Goal: Task Accomplishment & Management: Use online tool/utility

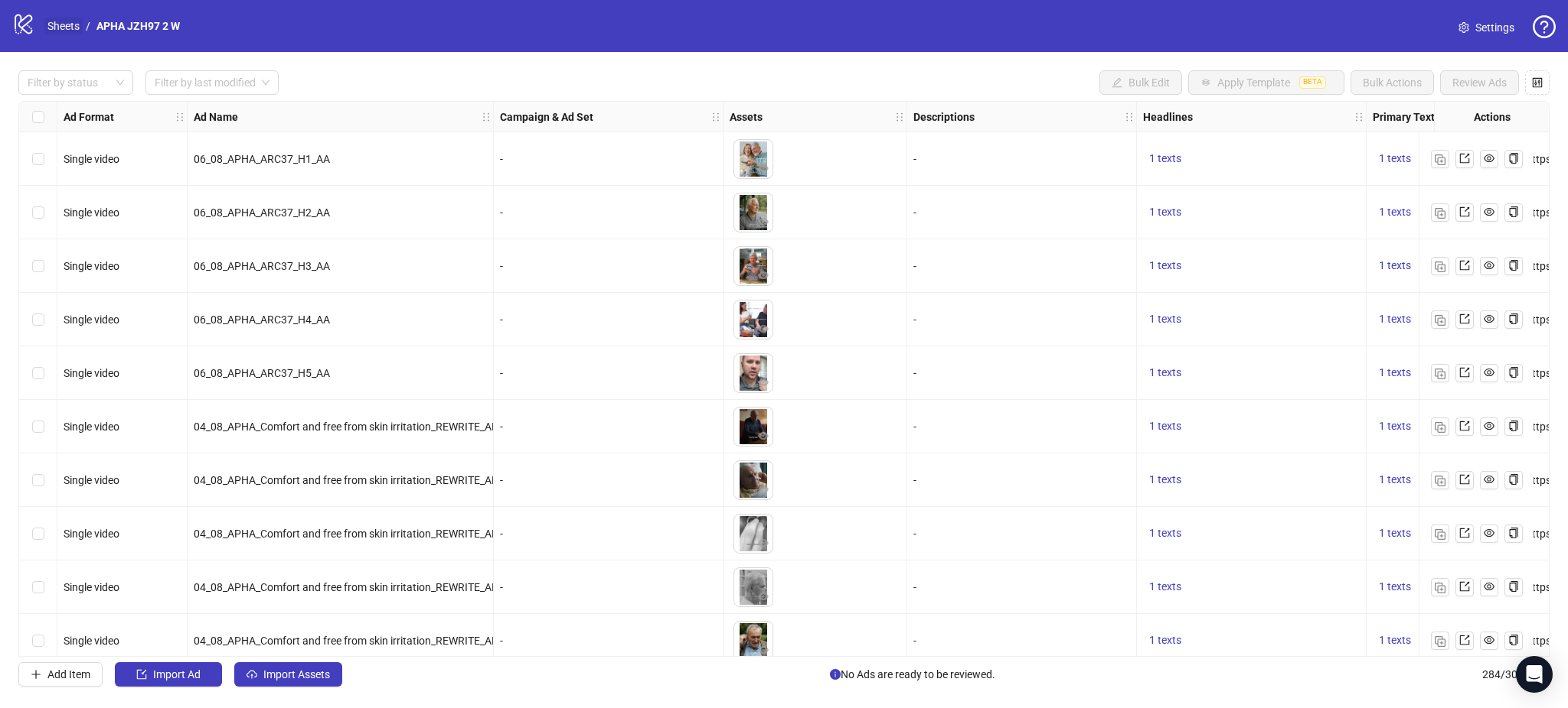
click at [66, 17] on link "Sheets" at bounding box center [63, 26] width 38 height 17
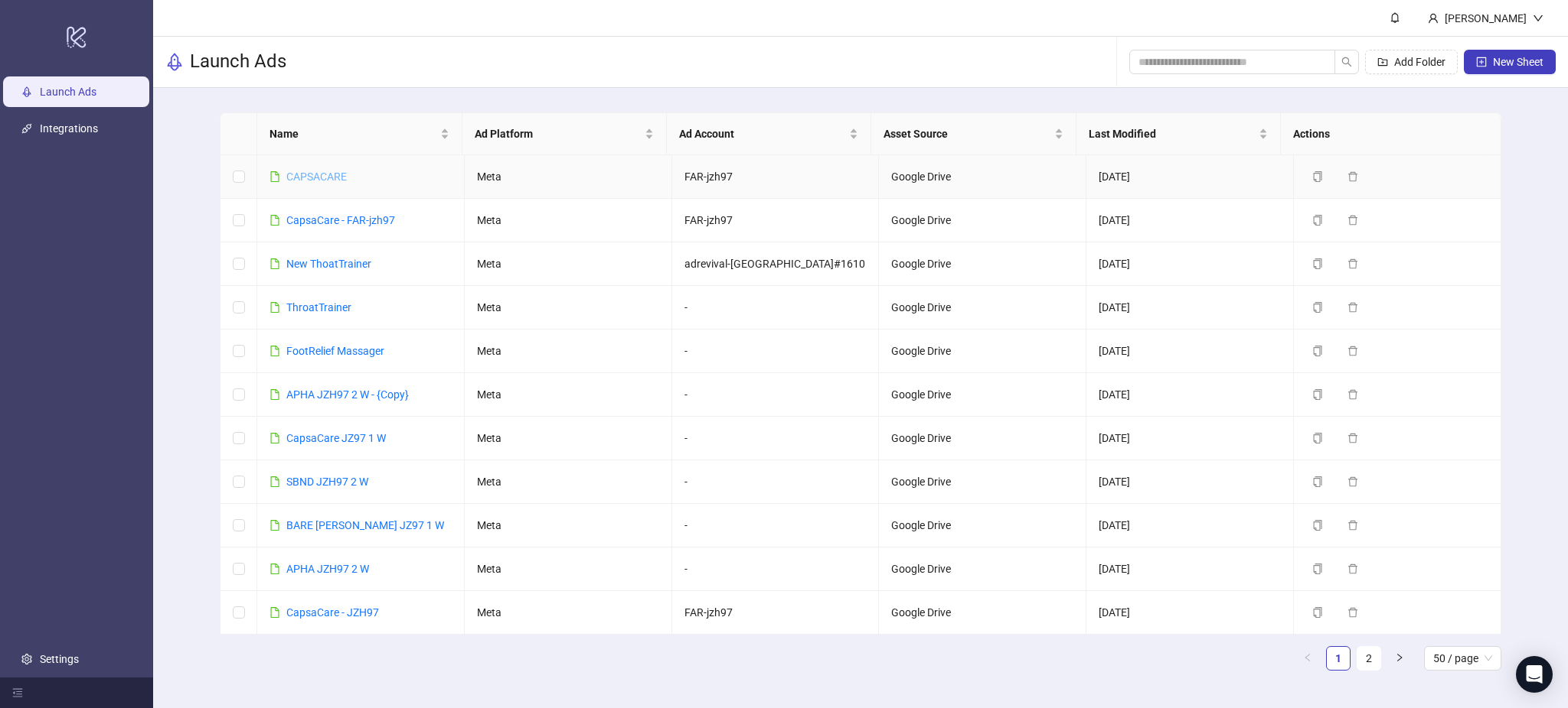
click at [322, 174] on link "CAPSACARE" at bounding box center [317, 177] width 60 height 12
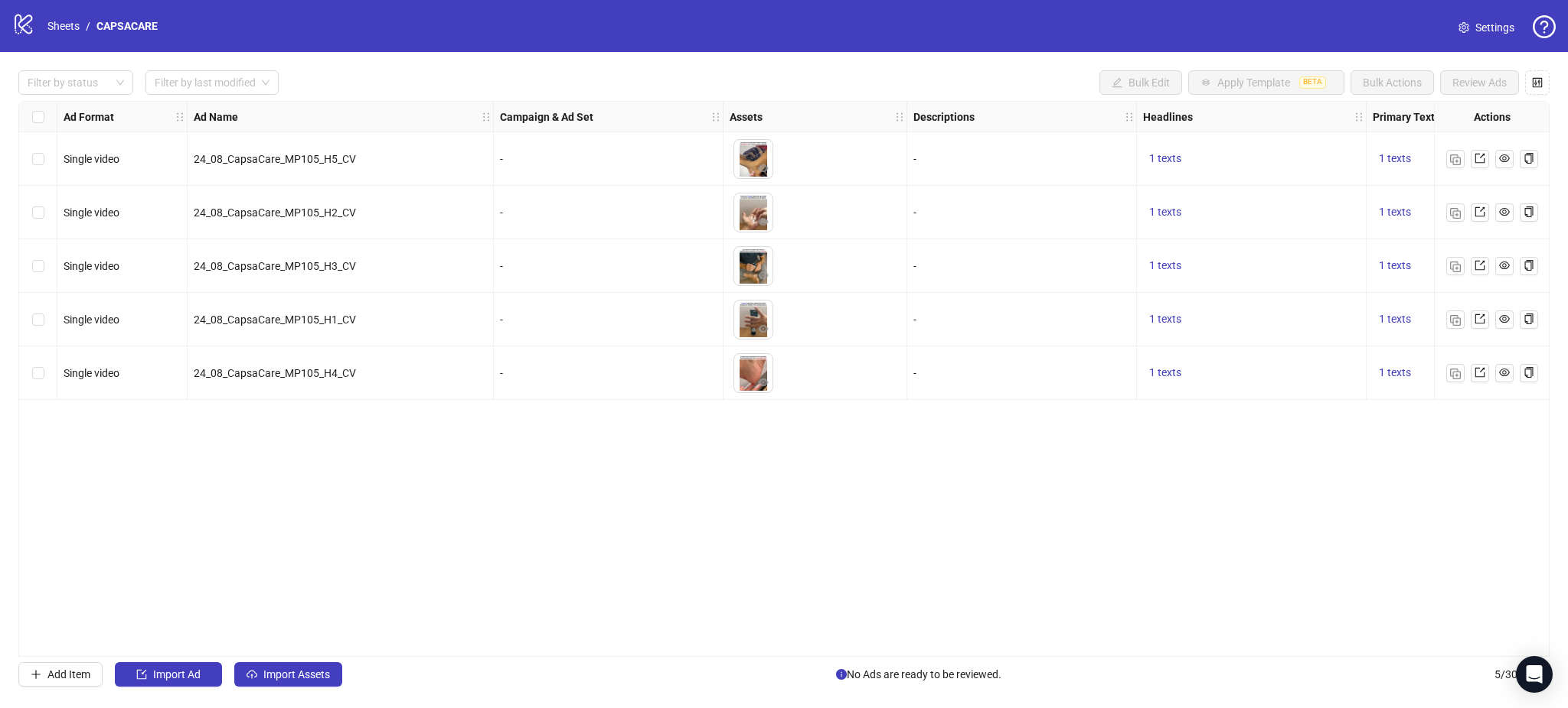
click at [142, 534] on div "Ad Format Ad Name Campaign & Ad Set Assets Descriptions Headlines Primary Texts…" at bounding box center [784, 379] width 1531 height 556
click at [1453, 373] on img "button" at bounding box center [1455, 374] width 10 height 10
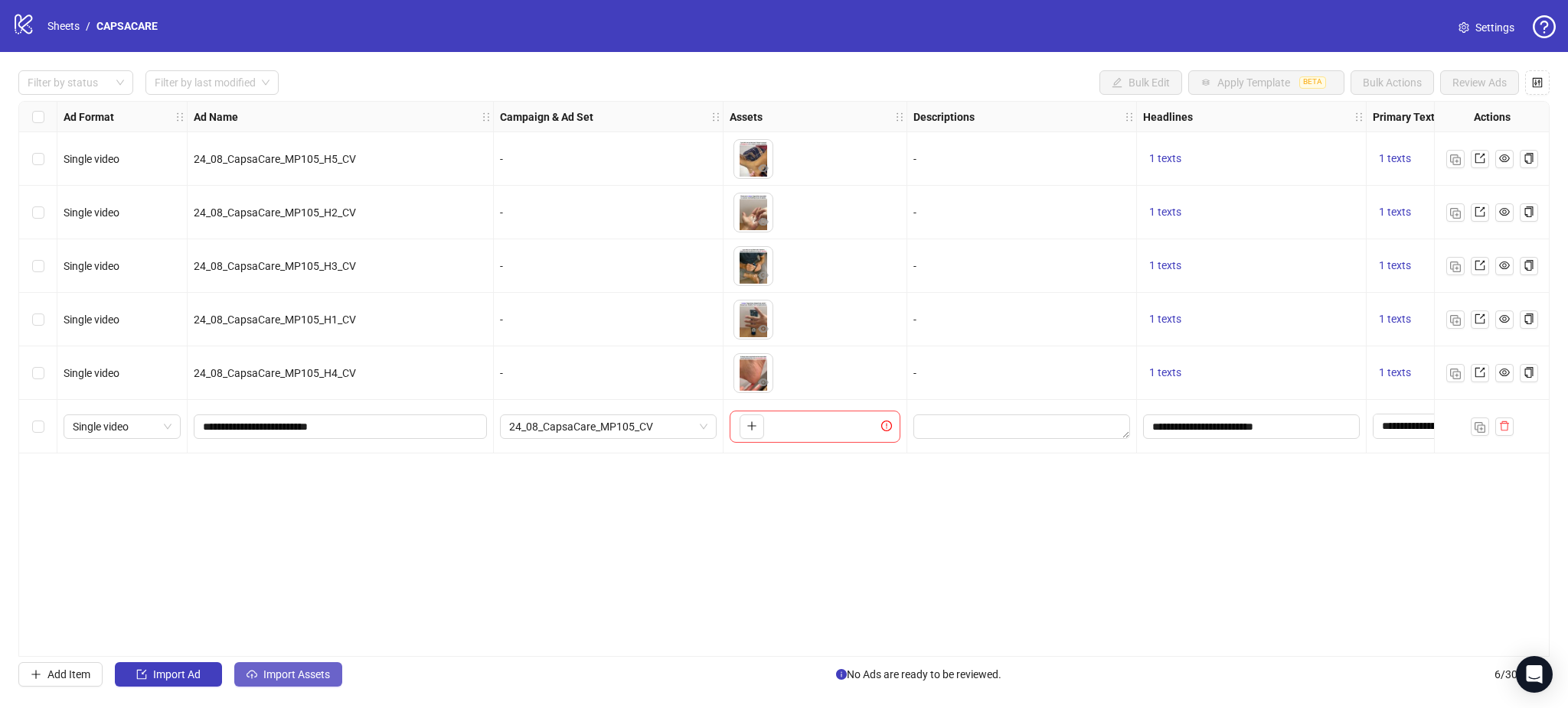
click at [290, 680] on span "Import Assets" at bounding box center [296, 674] width 66 height 12
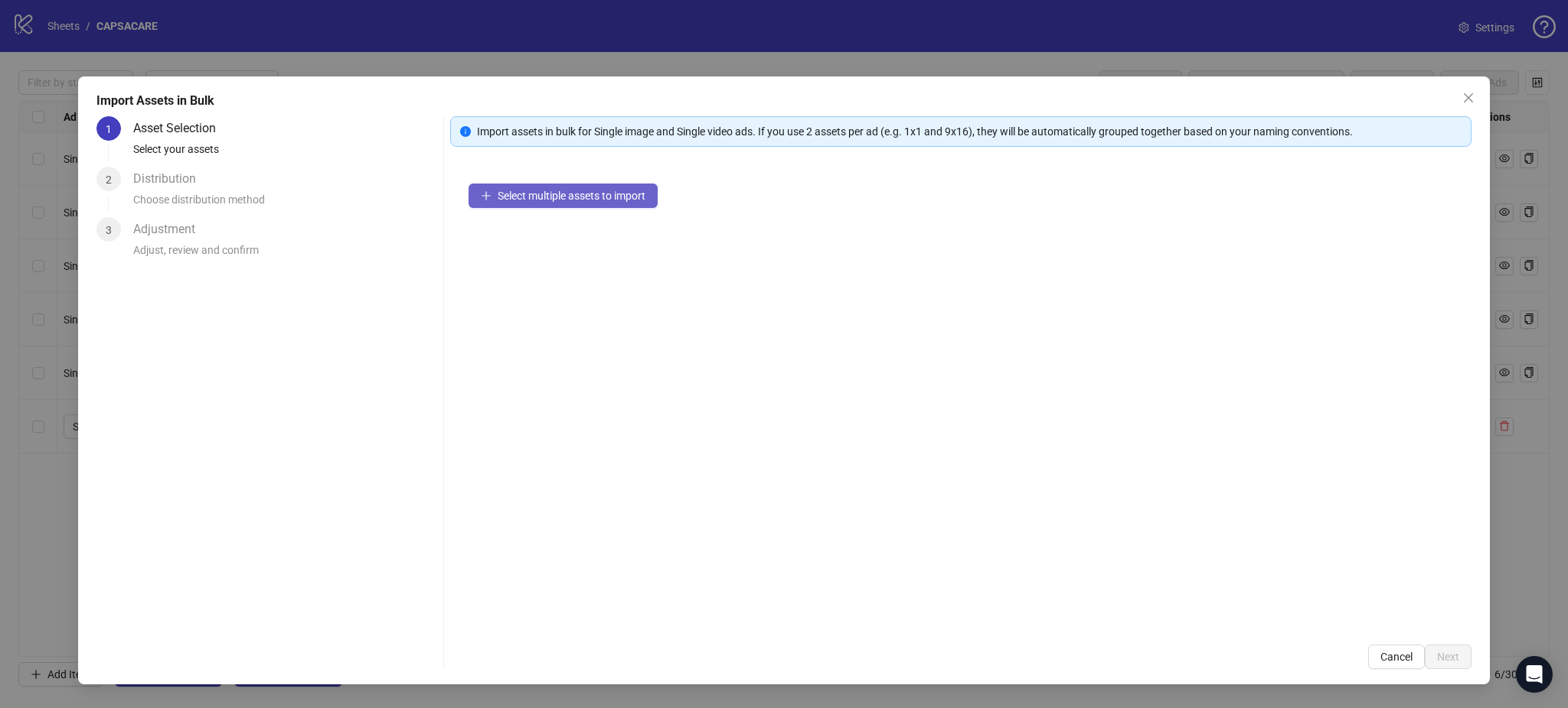
click at [592, 191] on span "Select multiple assets to import" at bounding box center [571, 196] width 148 height 12
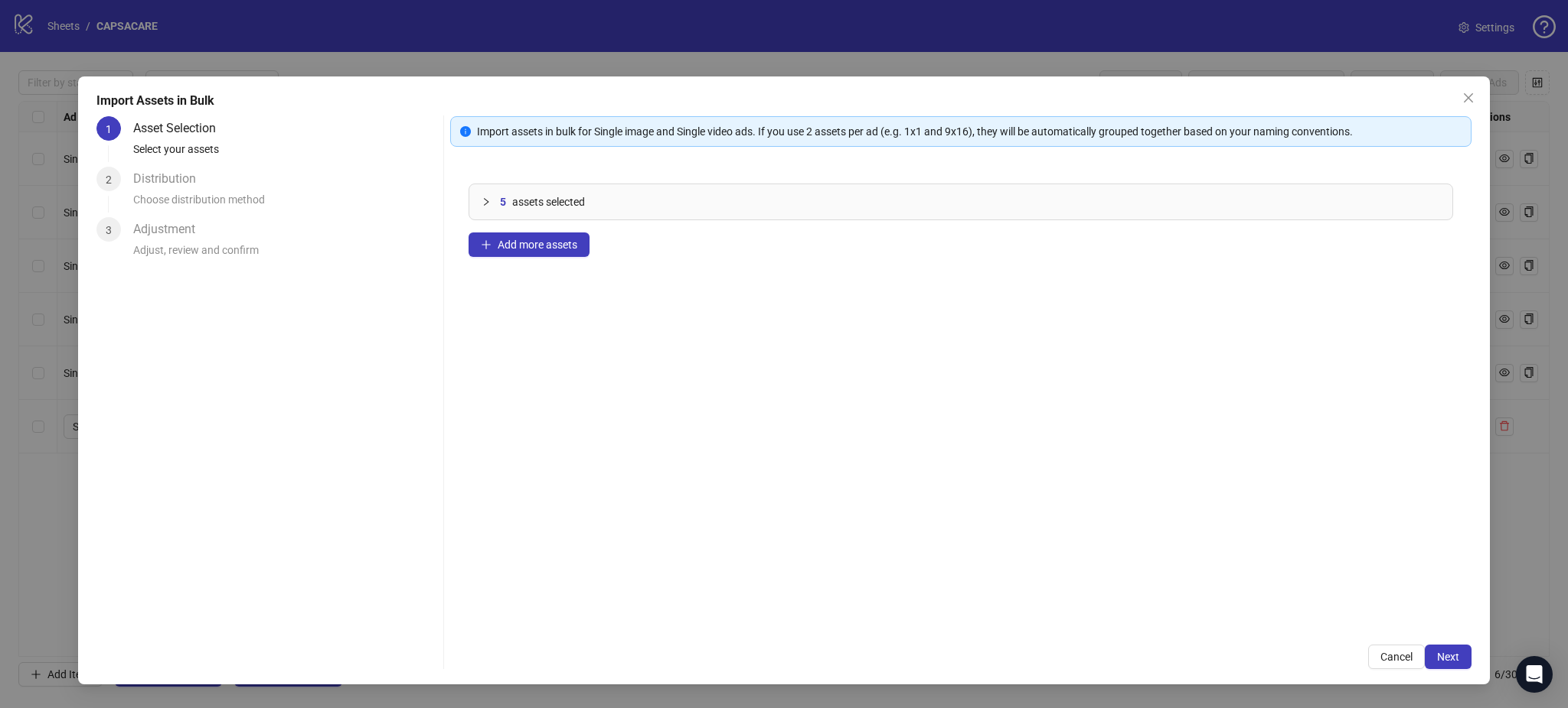
click at [1449, 674] on div "Import Assets in Bulk 1 Asset Selection Select your assets 2 Distribution Choos…" at bounding box center [783, 380] width 1411 height 608
click at [1450, 653] on span "Next" at bounding box center [1448, 657] width 22 height 12
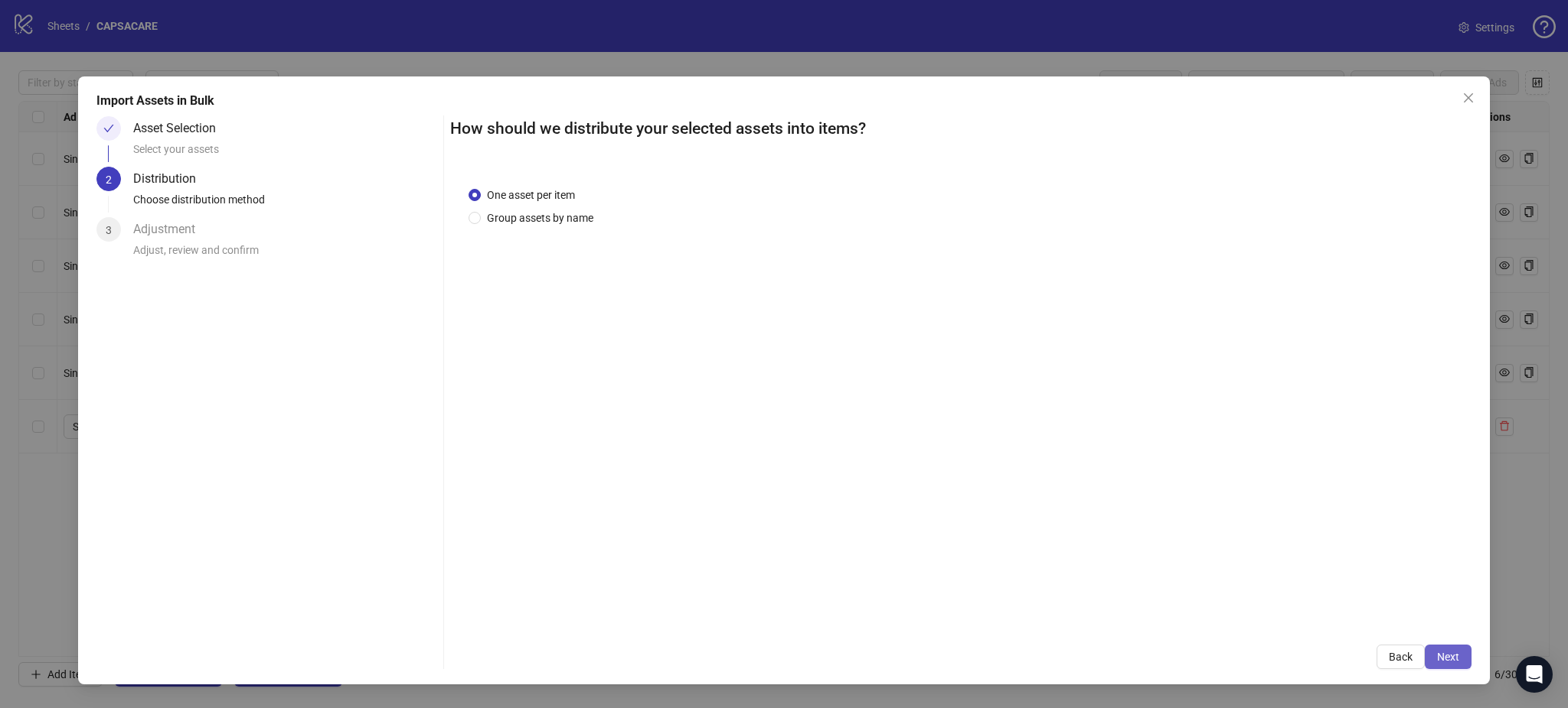
click at [1446, 656] on span "Next" at bounding box center [1448, 657] width 22 height 12
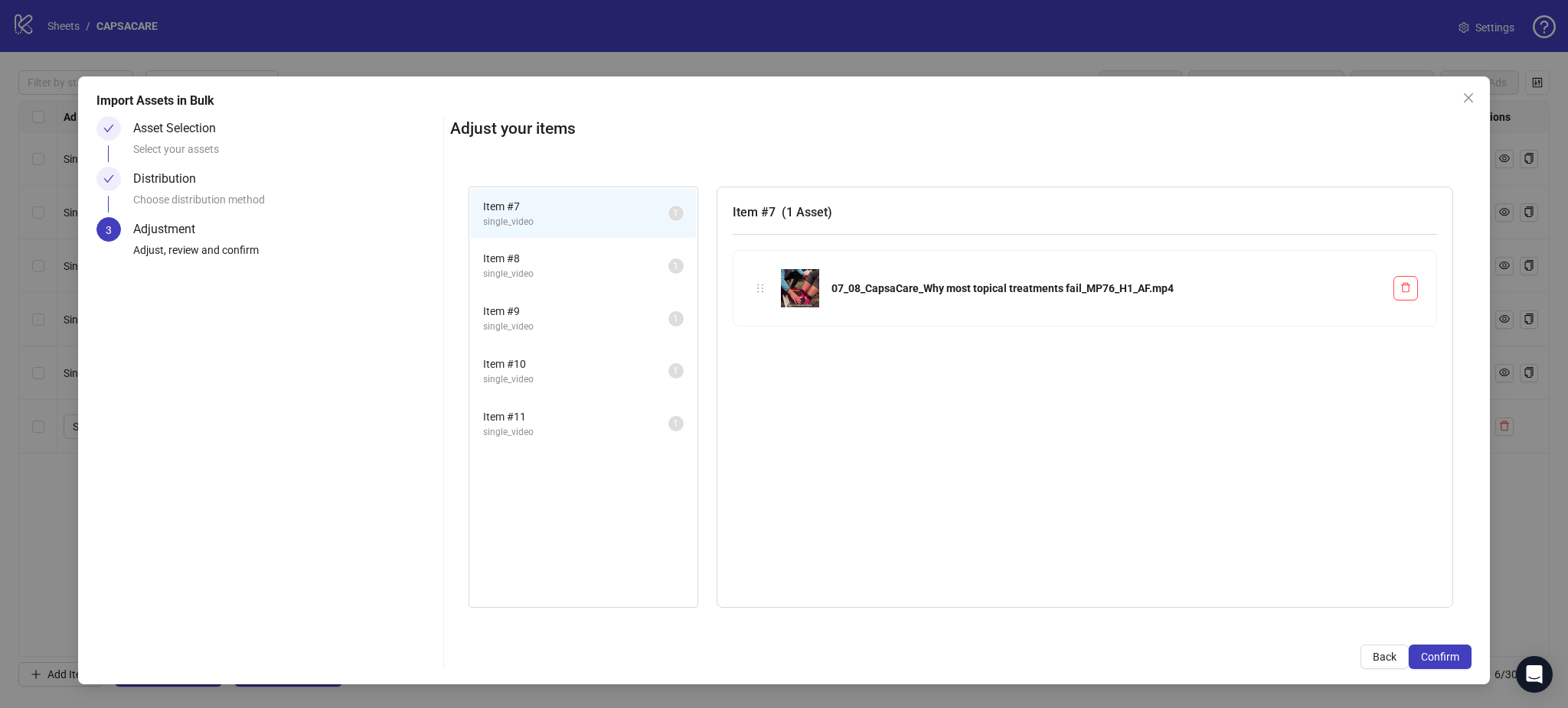
click at [1443, 658] on span "Confirm" at bounding box center [1439, 657] width 38 height 12
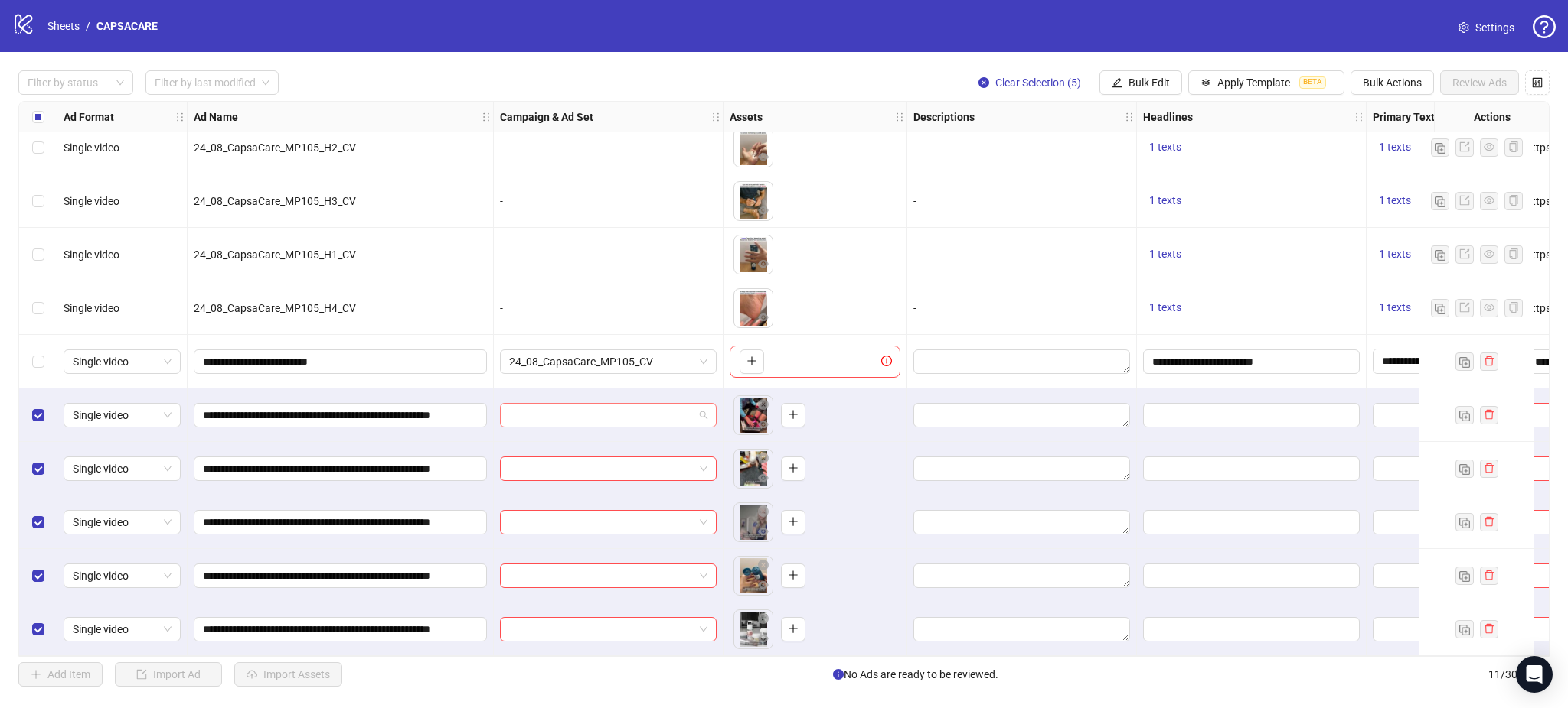
click at [554, 411] on input "search" at bounding box center [601, 415] width 185 height 23
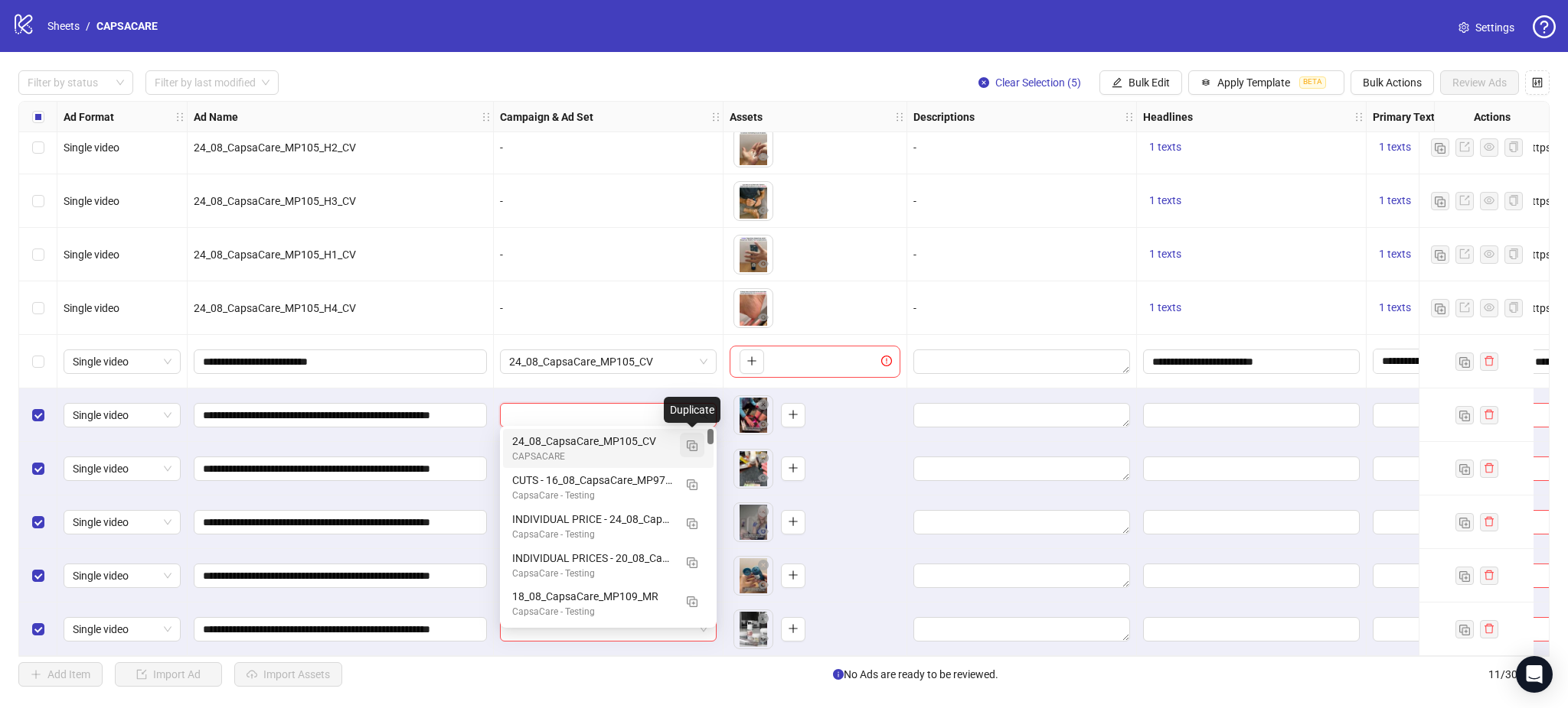
click at [688, 443] on img "button" at bounding box center [692, 446] width 10 height 10
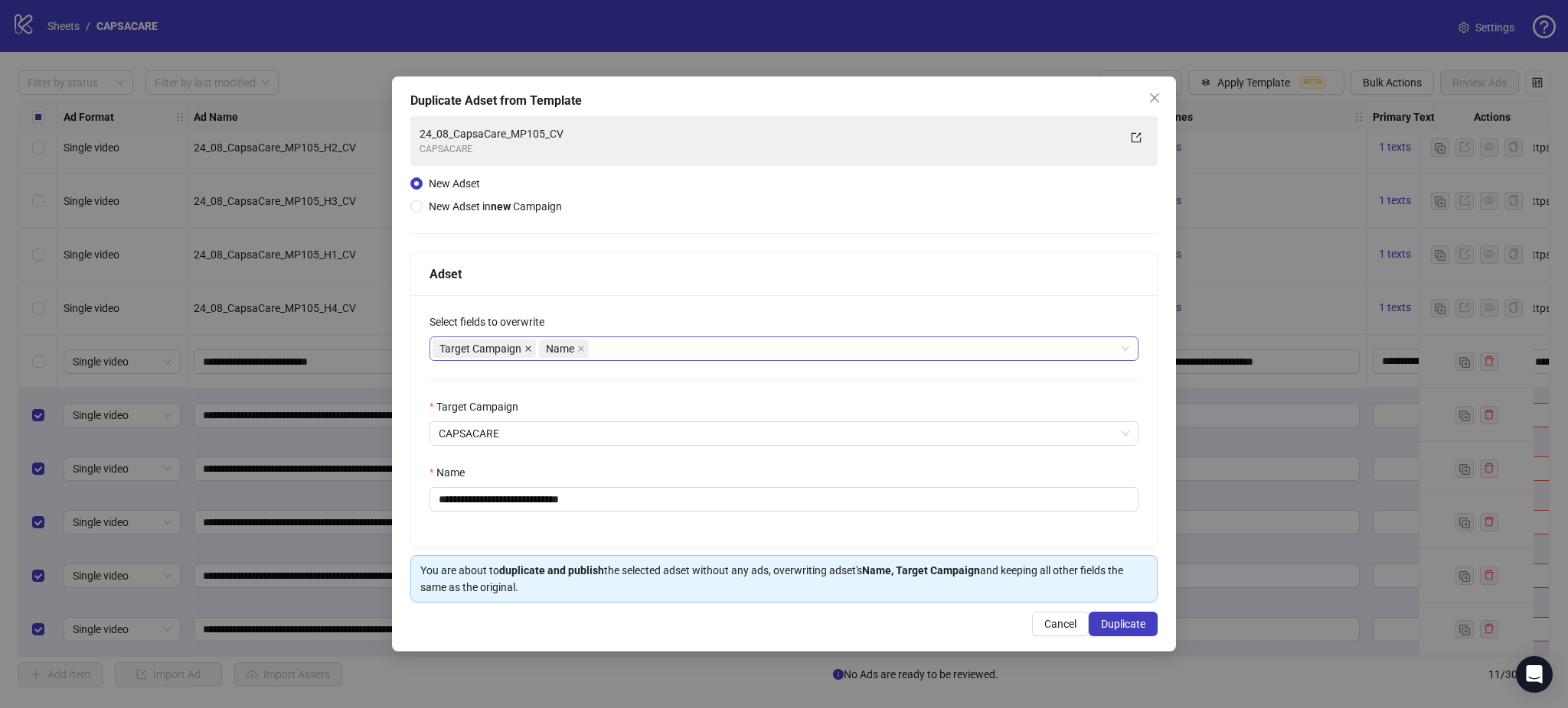
click at [525, 346] on icon "close" at bounding box center [528, 348] width 8 height 8
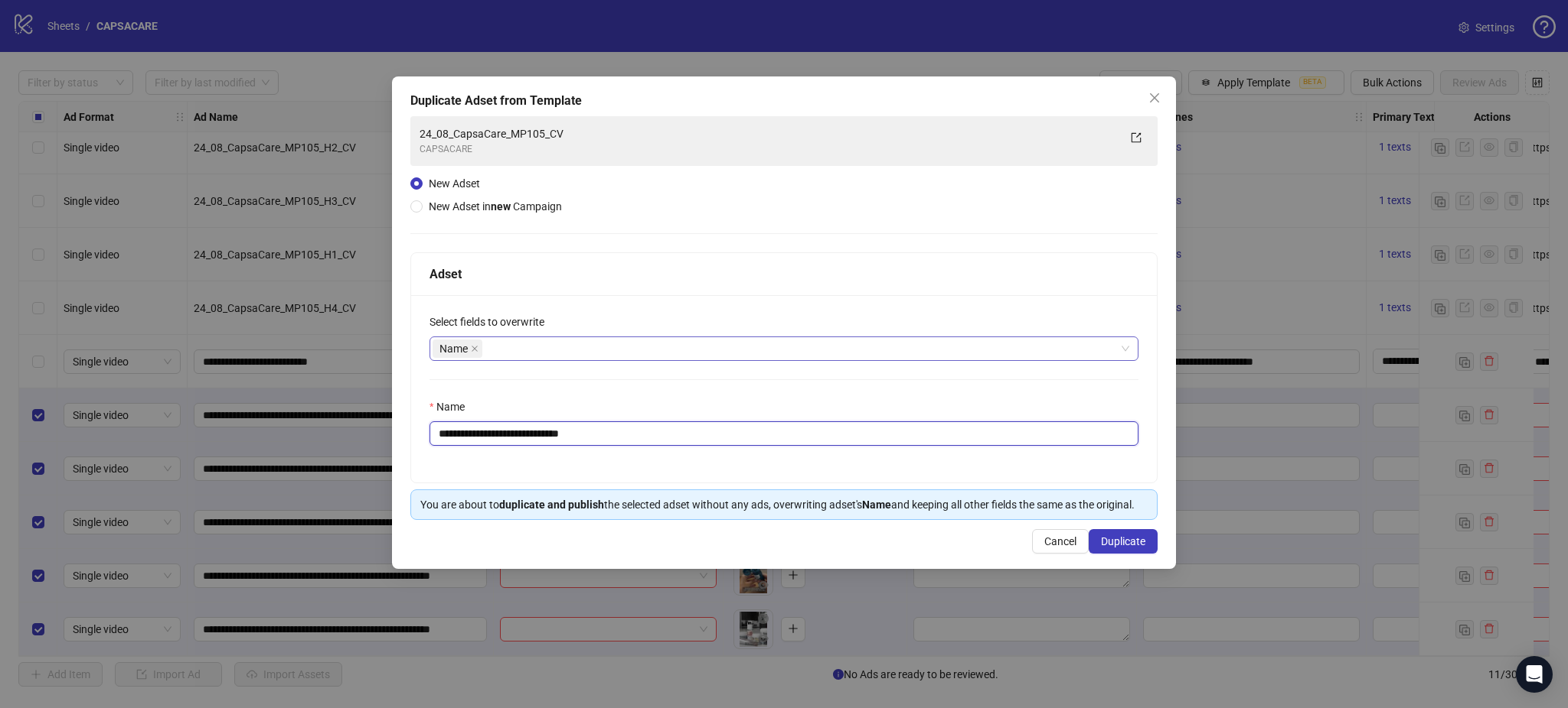
click at [511, 426] on input "**********" at bounding box center [784, 434] width 708 height 24
paste input "**********"
type input "**********"
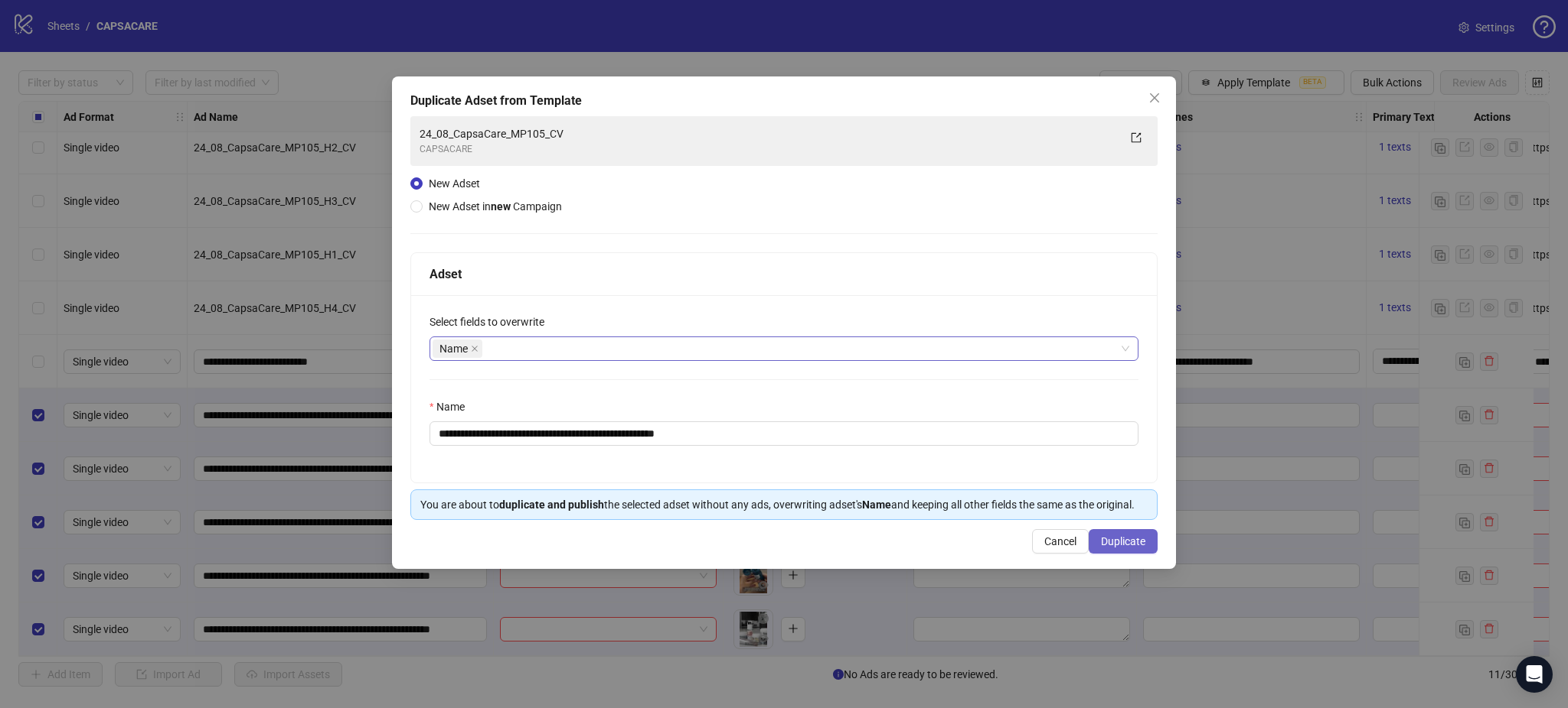
click at [1122, 545] on span "Duplicate" at bounding box center [1123, 542] width 44 height 12
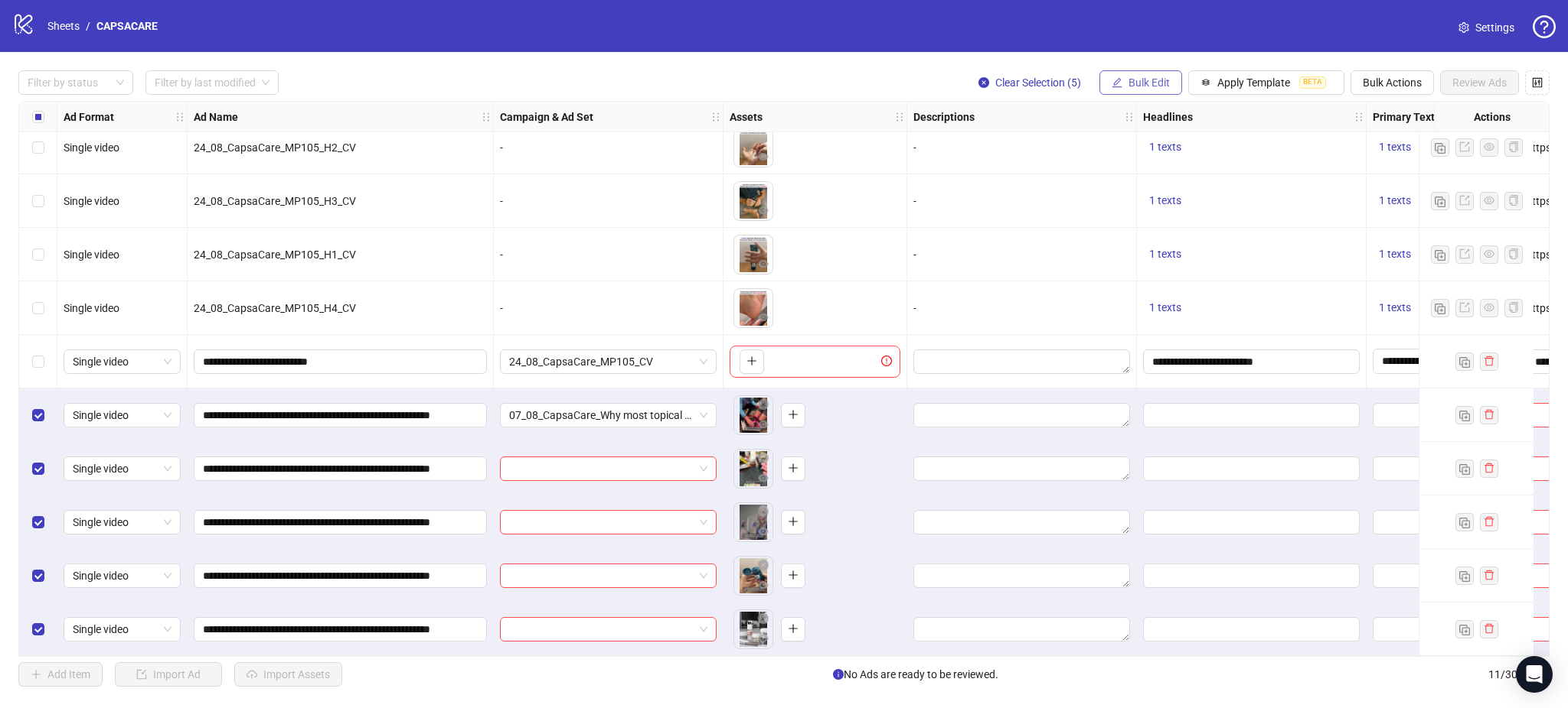
click at [1142, 86] on span "Bulk Edit" at bounding box center [1149, 83] width 41 height 12
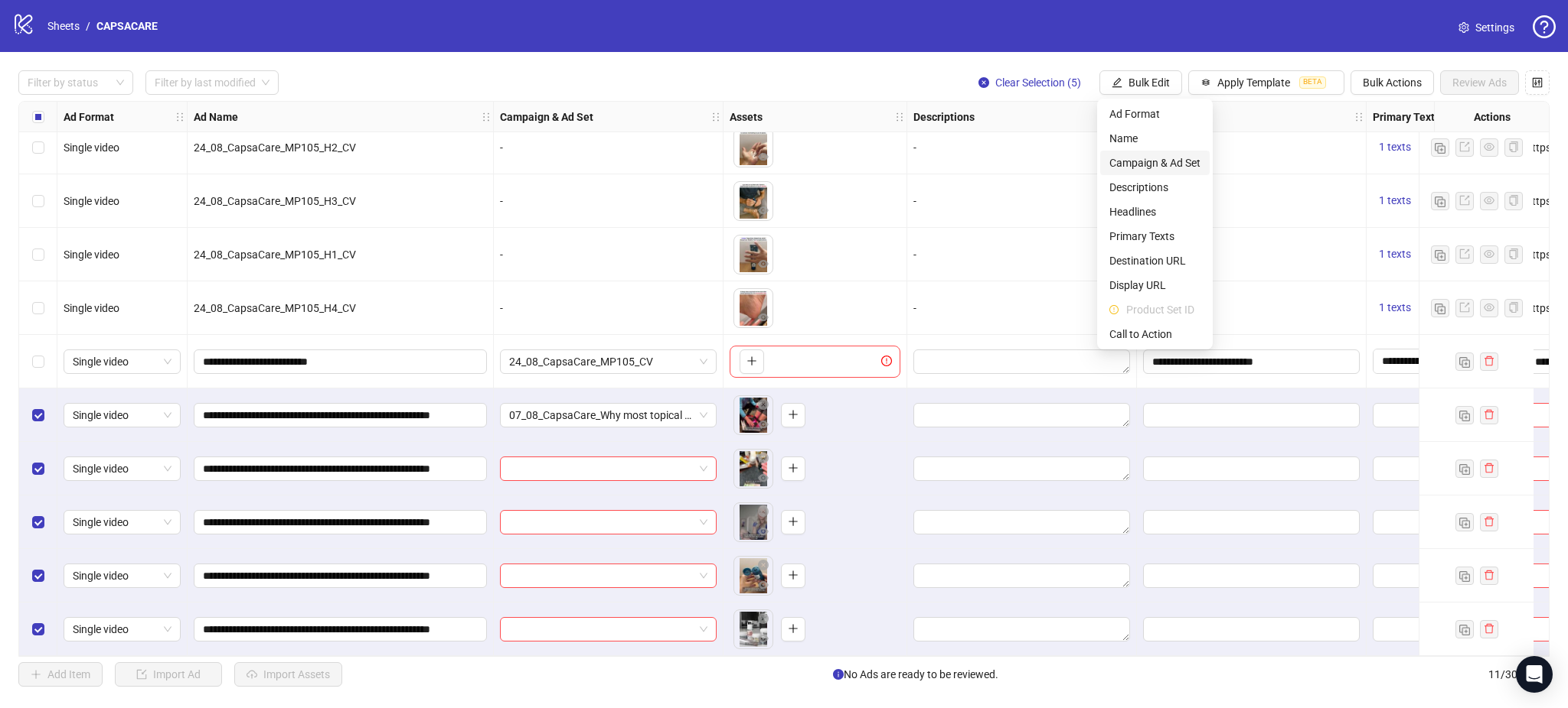
click at [1144, 155] on span "Campaign & Ad Set" at bounding box center [1155, 163] width 91 height 17
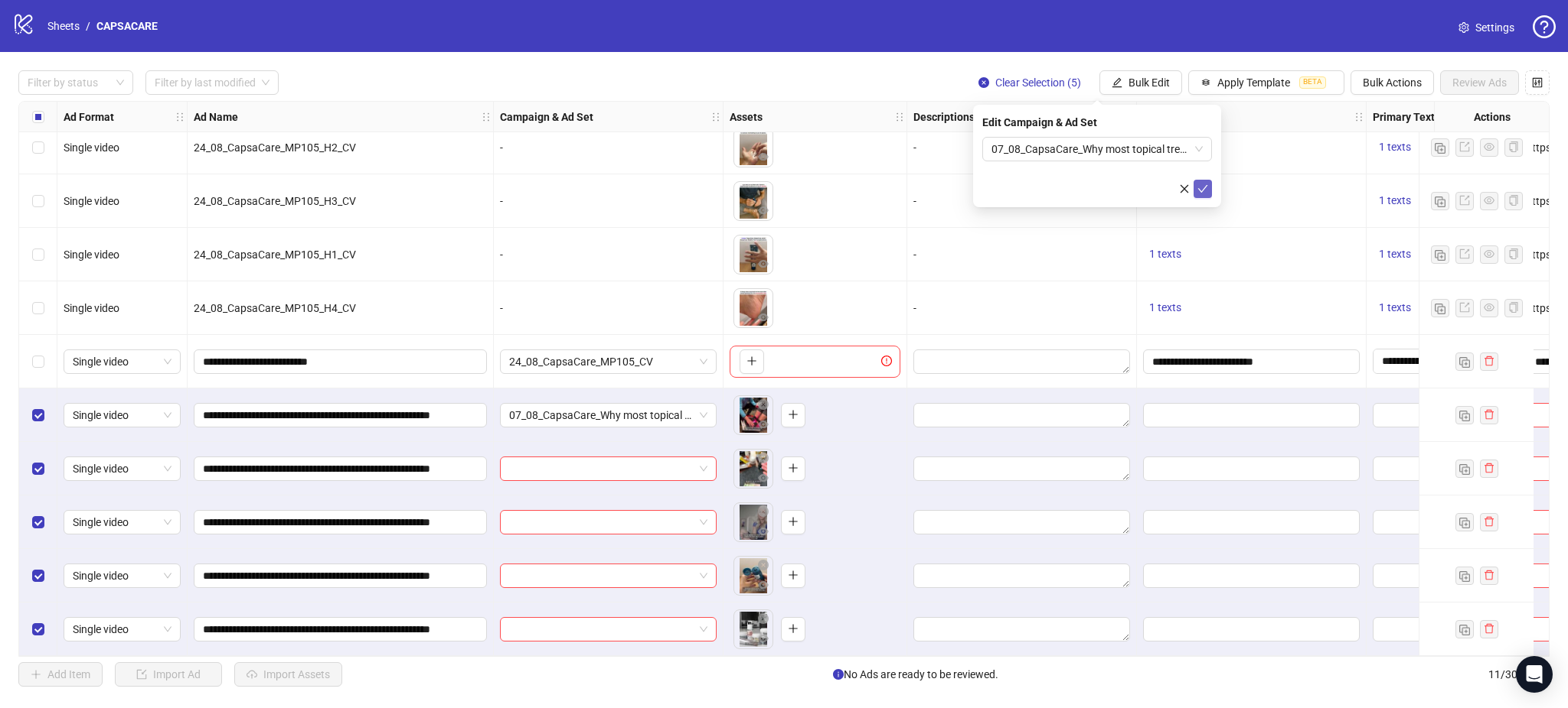
click at [1208, 189] on button "submit" at bounding box center [1202, 188] width 18 height 18
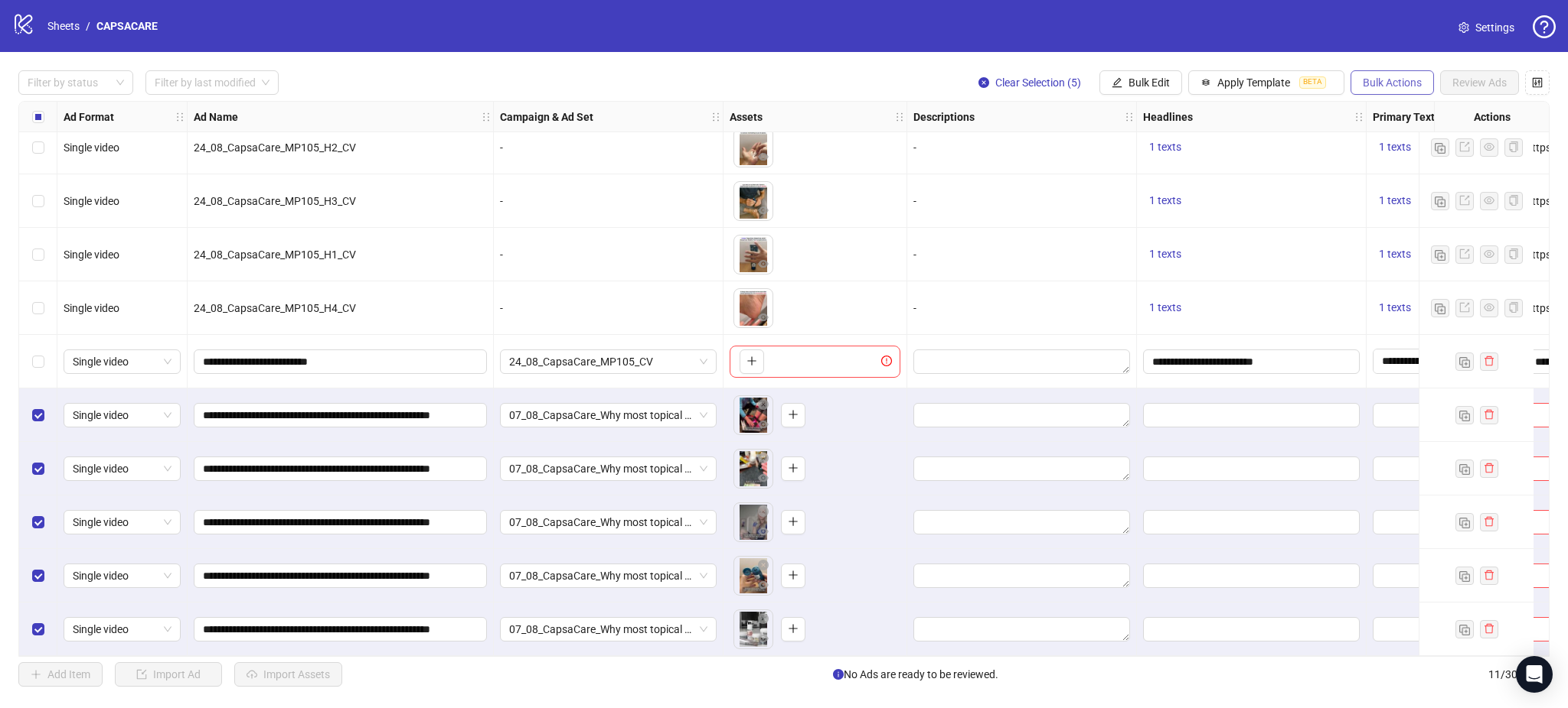
click at [1380, 81] on span "Bulk Actions" at bounding box center [1392, 83] width 59 height 12
click at [1127, 91] on button "Bulk Edit" at bounding box center [1141, 83] width 83 height 24
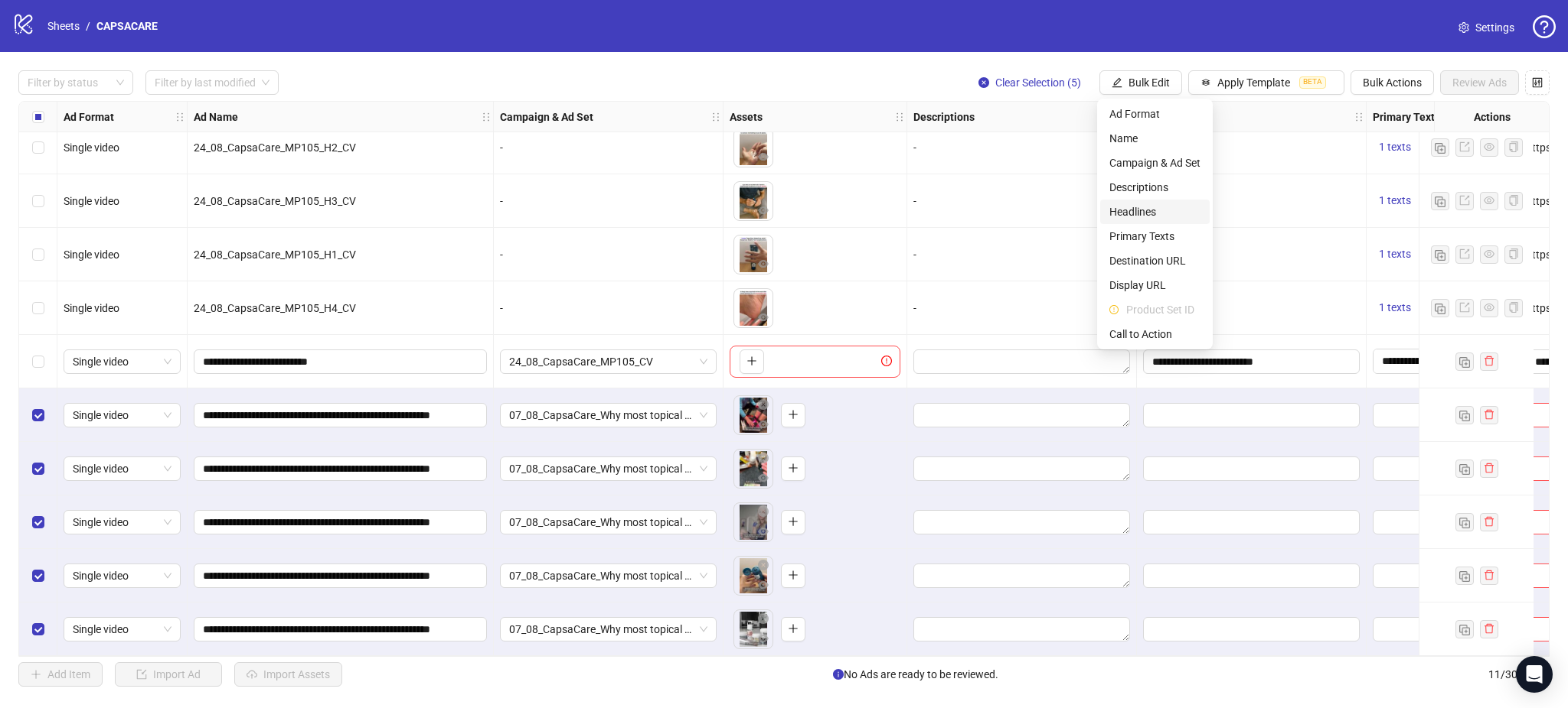
click at [1151, 209] on span "Headlines" at bounding box center [1155, 212] width 91 height 17
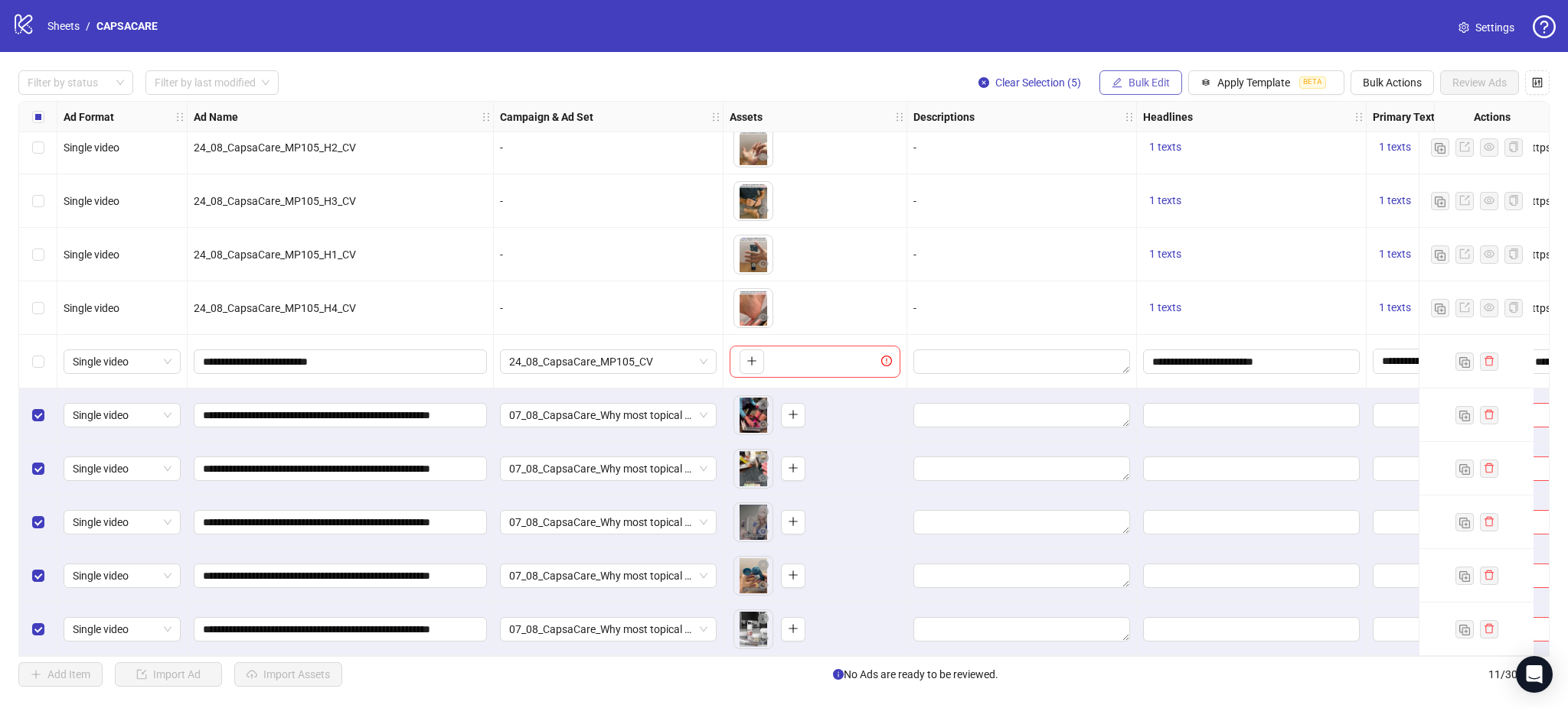
click at [1145, 85] on span "Bulk Edit" at bounding box center [1149, 83] width 41 height 12
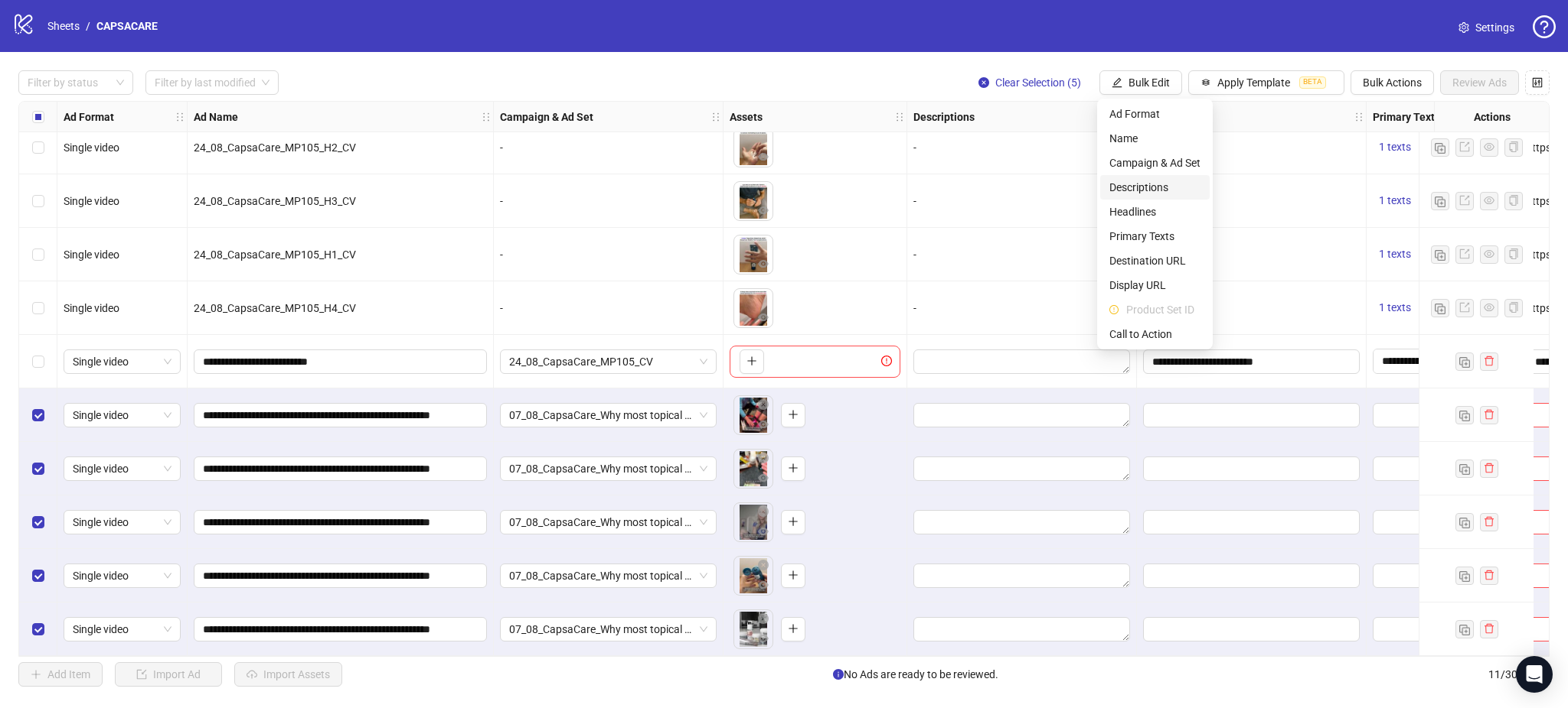
click at [1156, 192] on span "Descriptions" at bounding box center [1155, 188] width 91 height 17
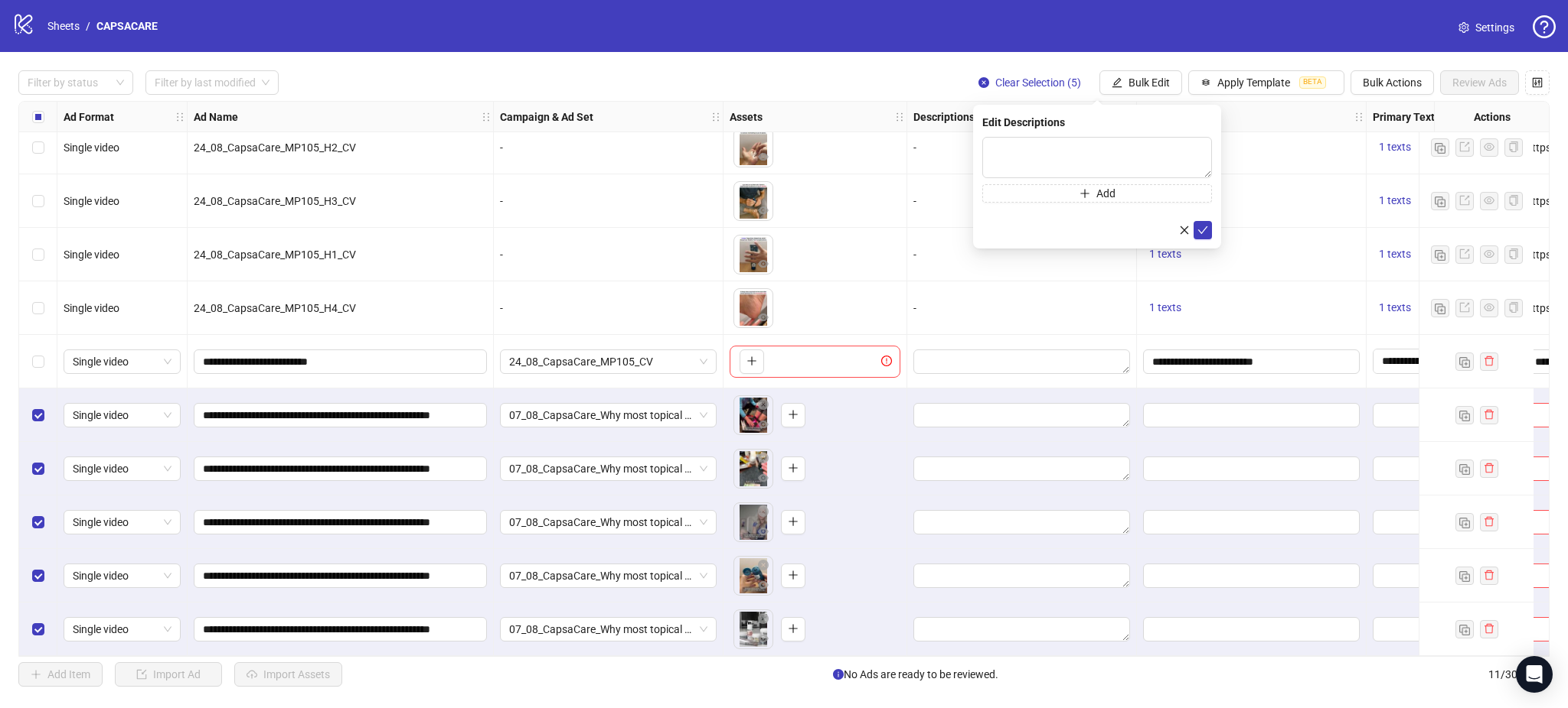
click at [30, 370] on div "Select row 6" at bounding box center [38, 362] width 38 height 53
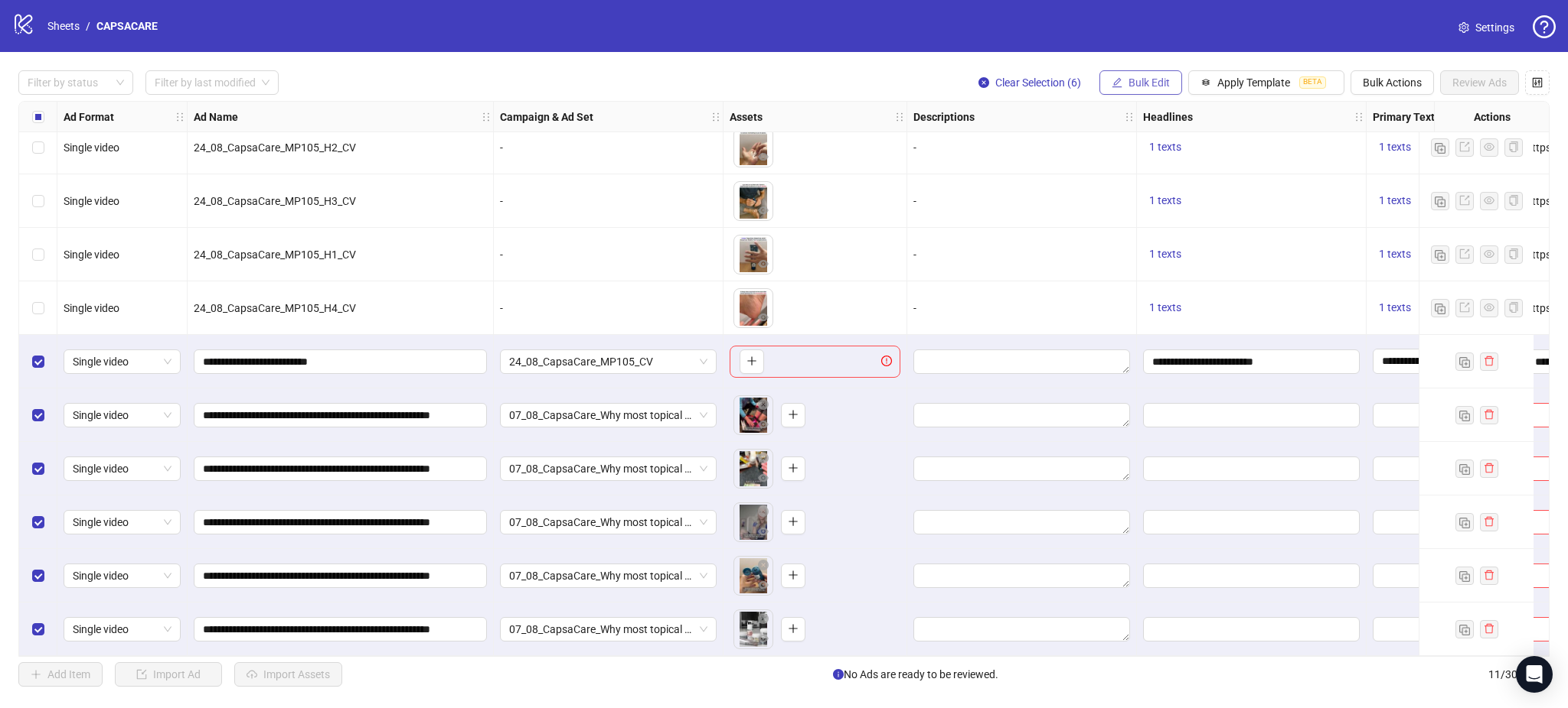
click at [1149, 77] on button "Bulk Edit" at bounding box center [1141, 83] width 83 height 24
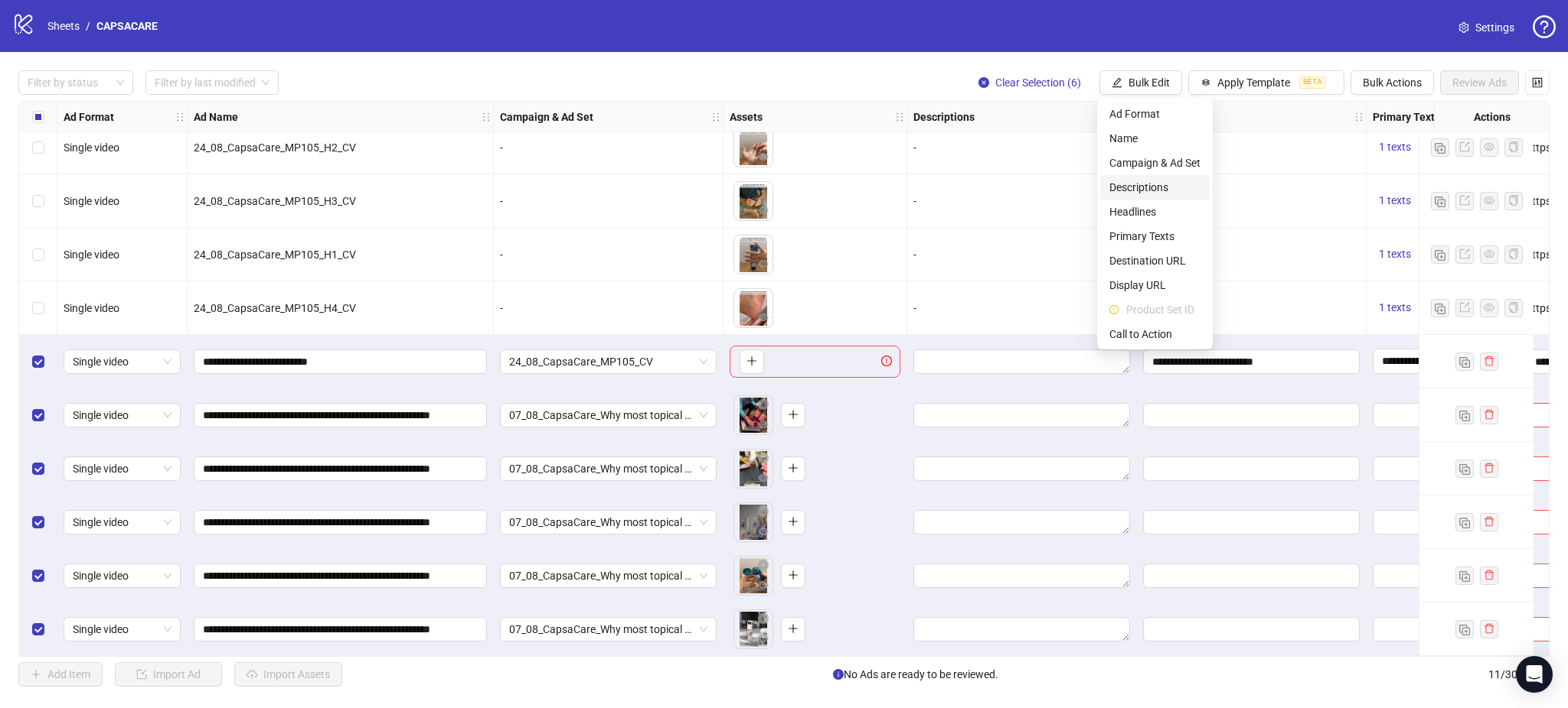
click at [1160, 187] on span "Descriptions" at bounding box center [1155, 188] width 91 height 17
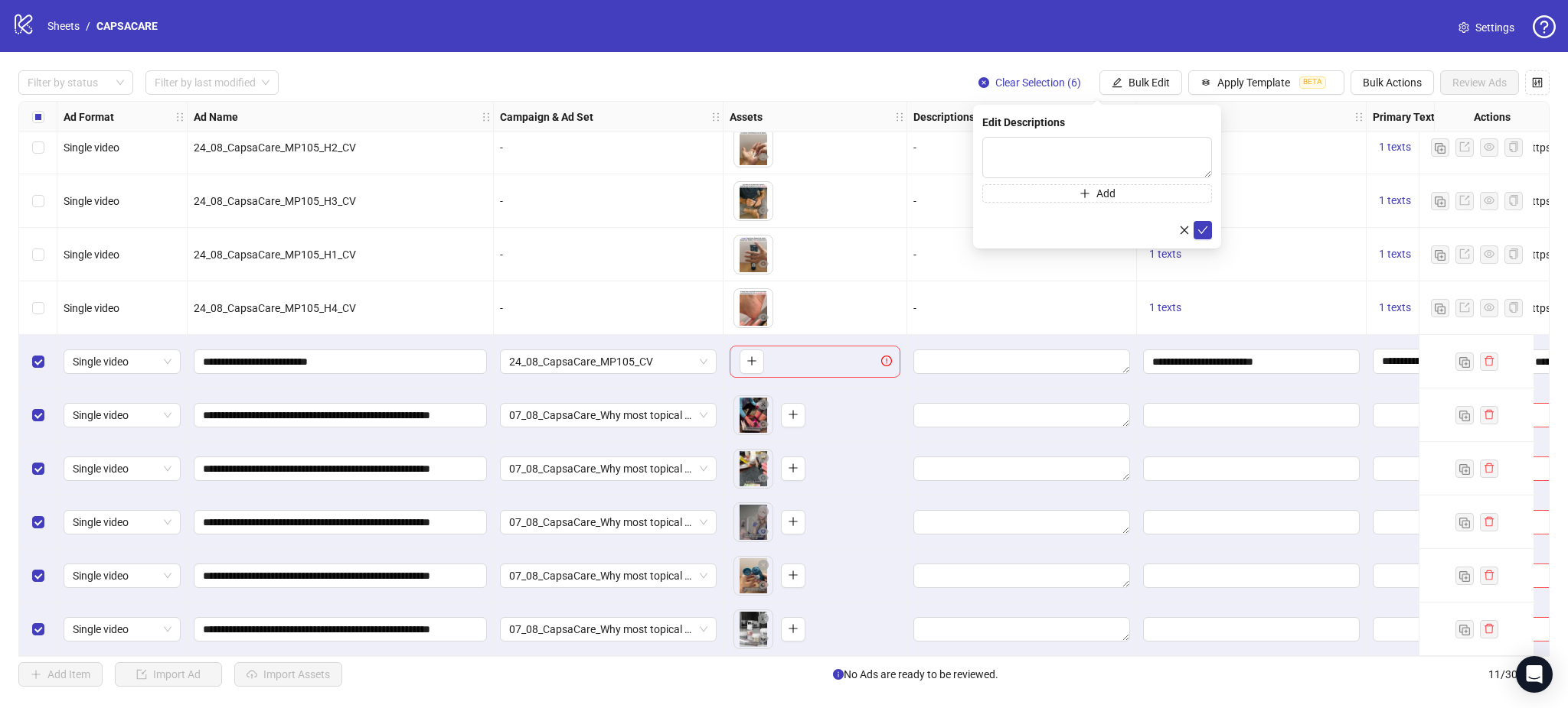
click at [1125, 35] on div "logo/logo-mobile Sheets / CAPSACARE Settings" at bounding box center [784, 26] width 1543 height 28
click at [1136, 80] on span "Bulk Edit" at bounding box center [1149, 83] width 41 height 12
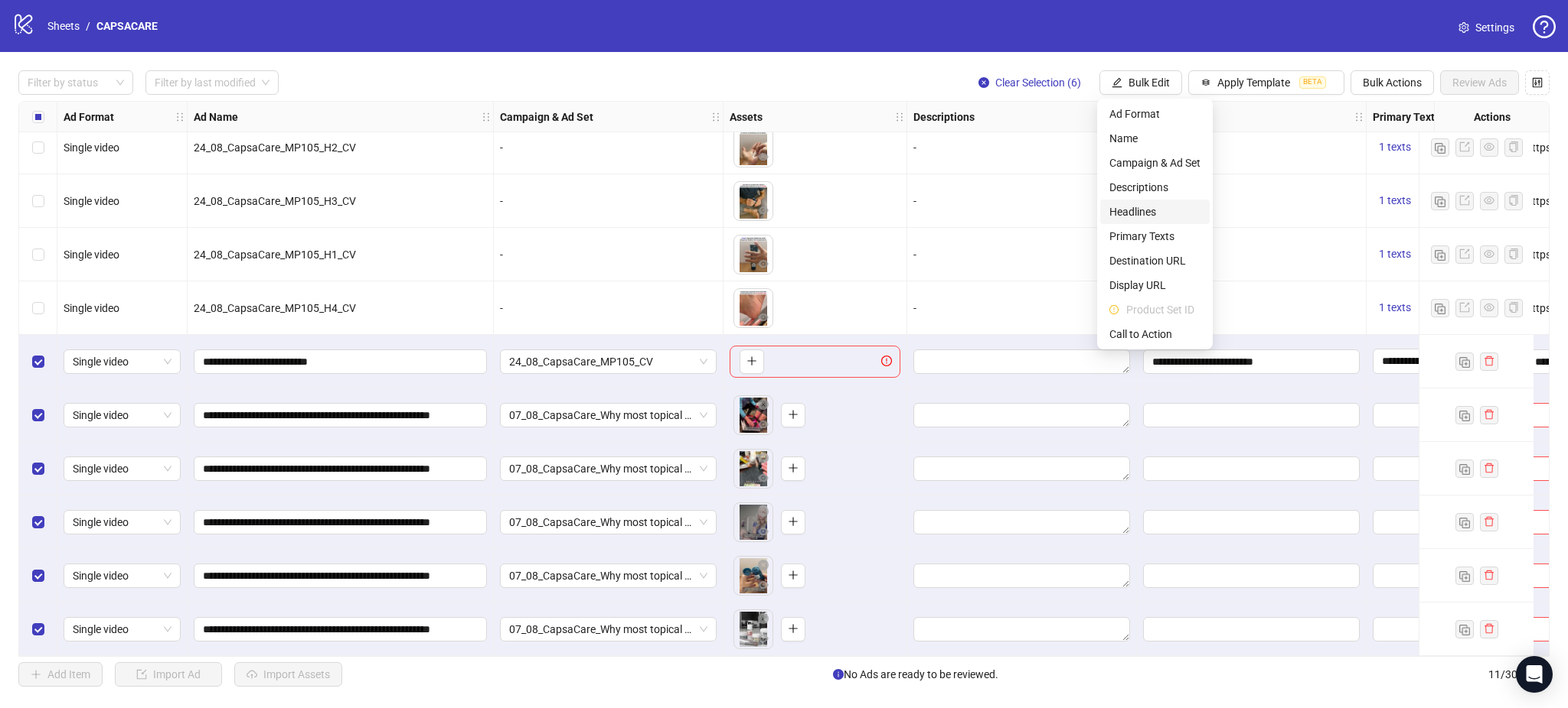
click at [1146, 211] on span "Headlines" at bounding box center [1155, 212] width 91 height 17
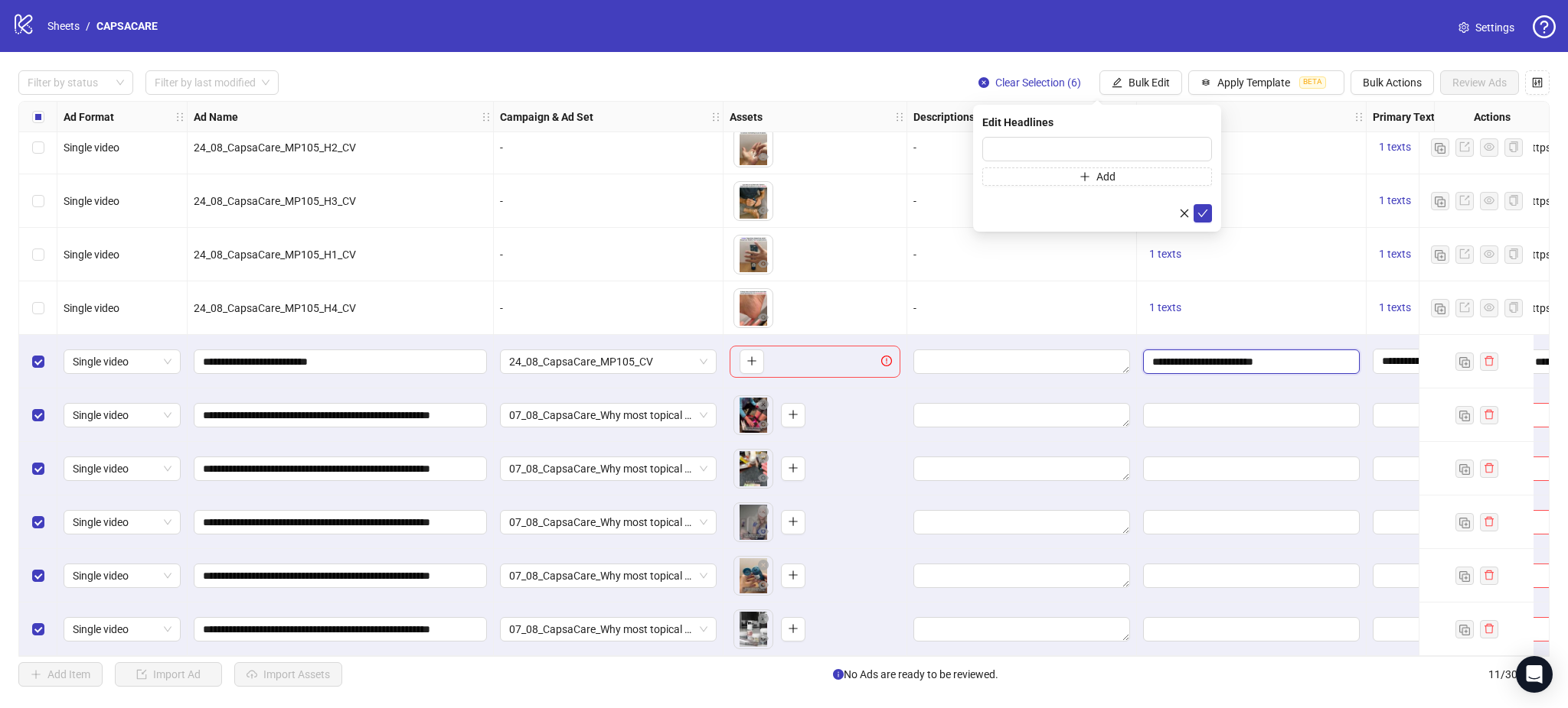
click at [1218, 354] on input "**********" at bounding box center [1250, 362] width 195 height 17
click at [1228, 365] on input "**********" at bounding box center [1250, 362] width 195 height 17
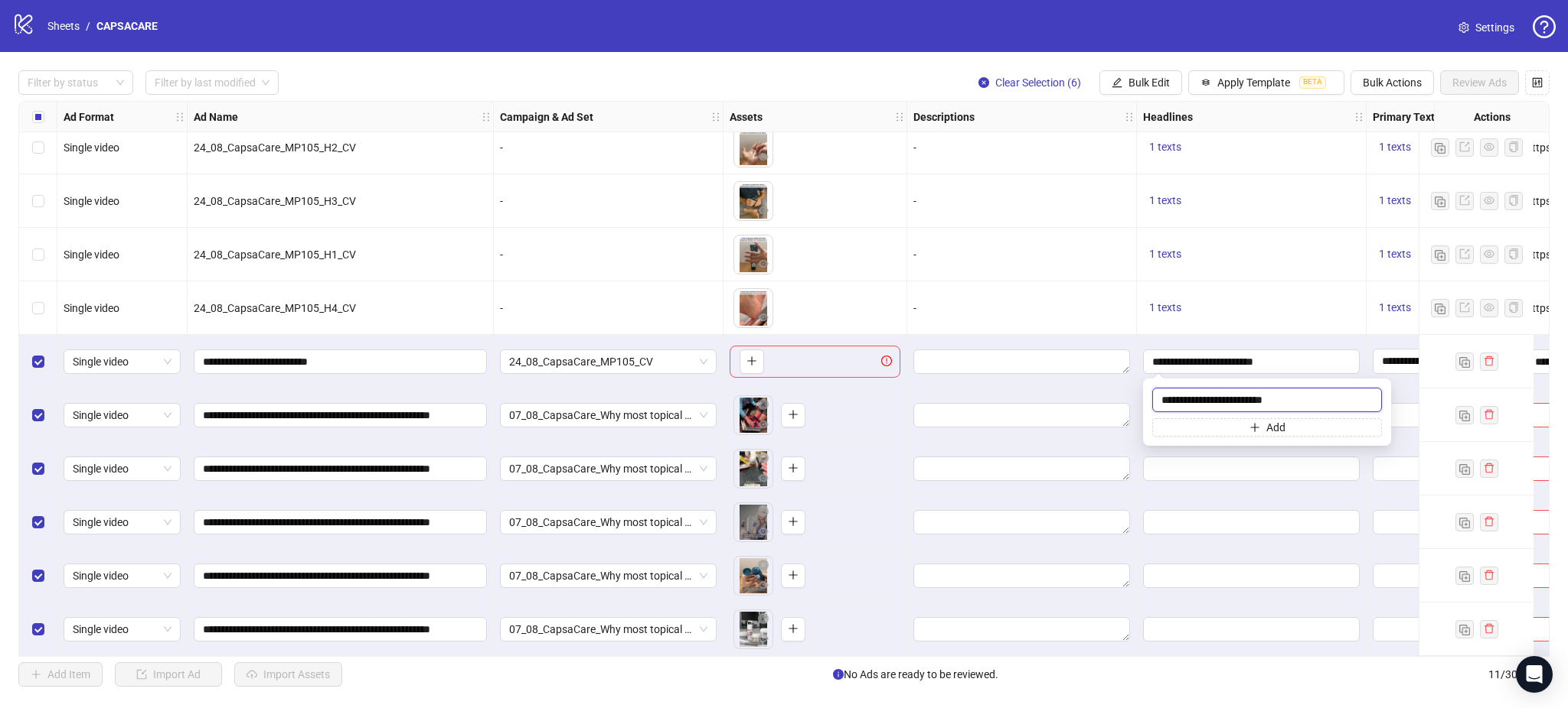
click at [1225, 396] on input "**********" at bounding box center [1267, 400] width 230 height 24
click at [1226, 396] on input "**********" at bounding box center [1267, 400] width 230 height 24
click at [1124, 22] on div "logo/logo-mobile Sheets / CAPSACARE Settings" at bounding box center [784, 26] width 1543 height 28
click at [1137, 81] on span "Bulk Edit" at bounding box center [1149, 83] width 41 height 12
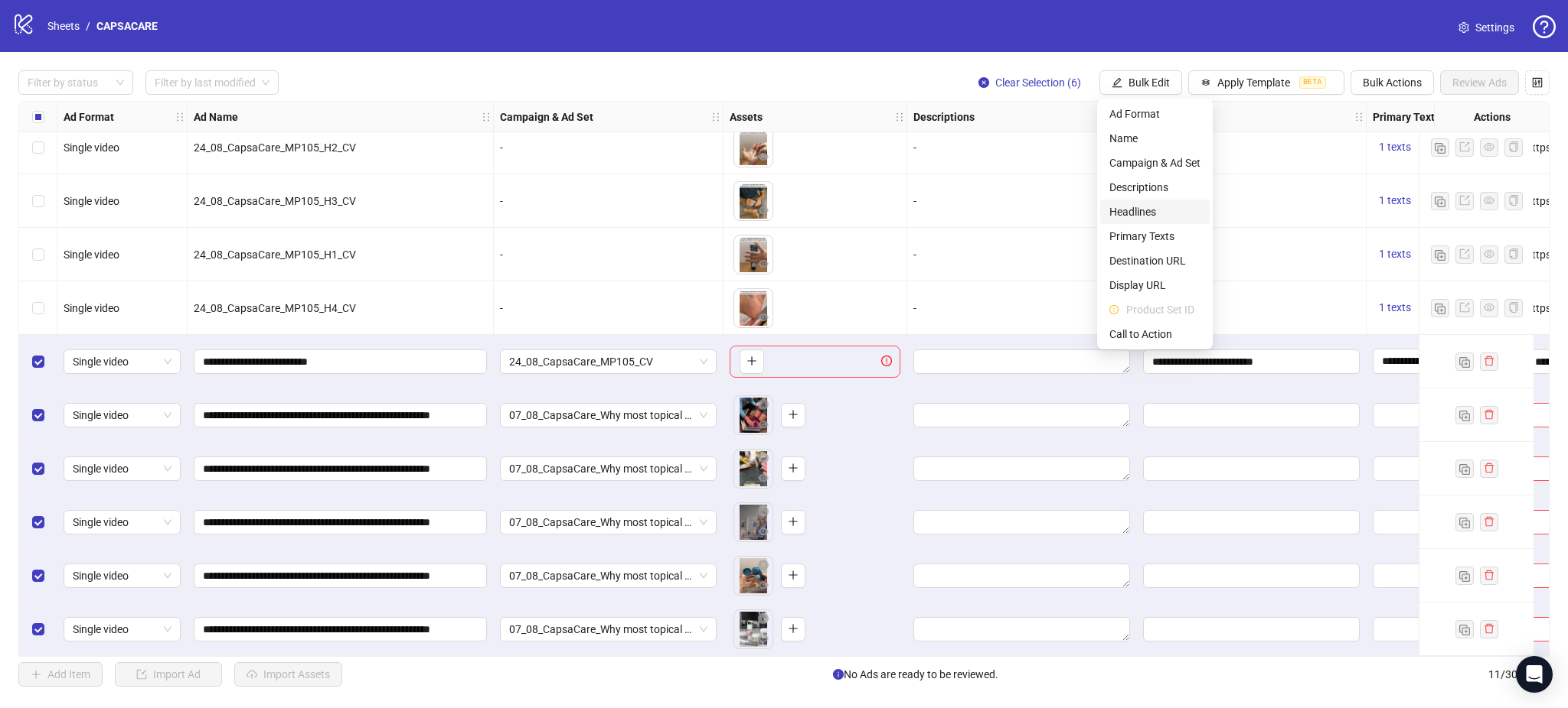
click at [1156, 210] on span "Headlines" at bounding box center [1155, 212] width 91 height 17
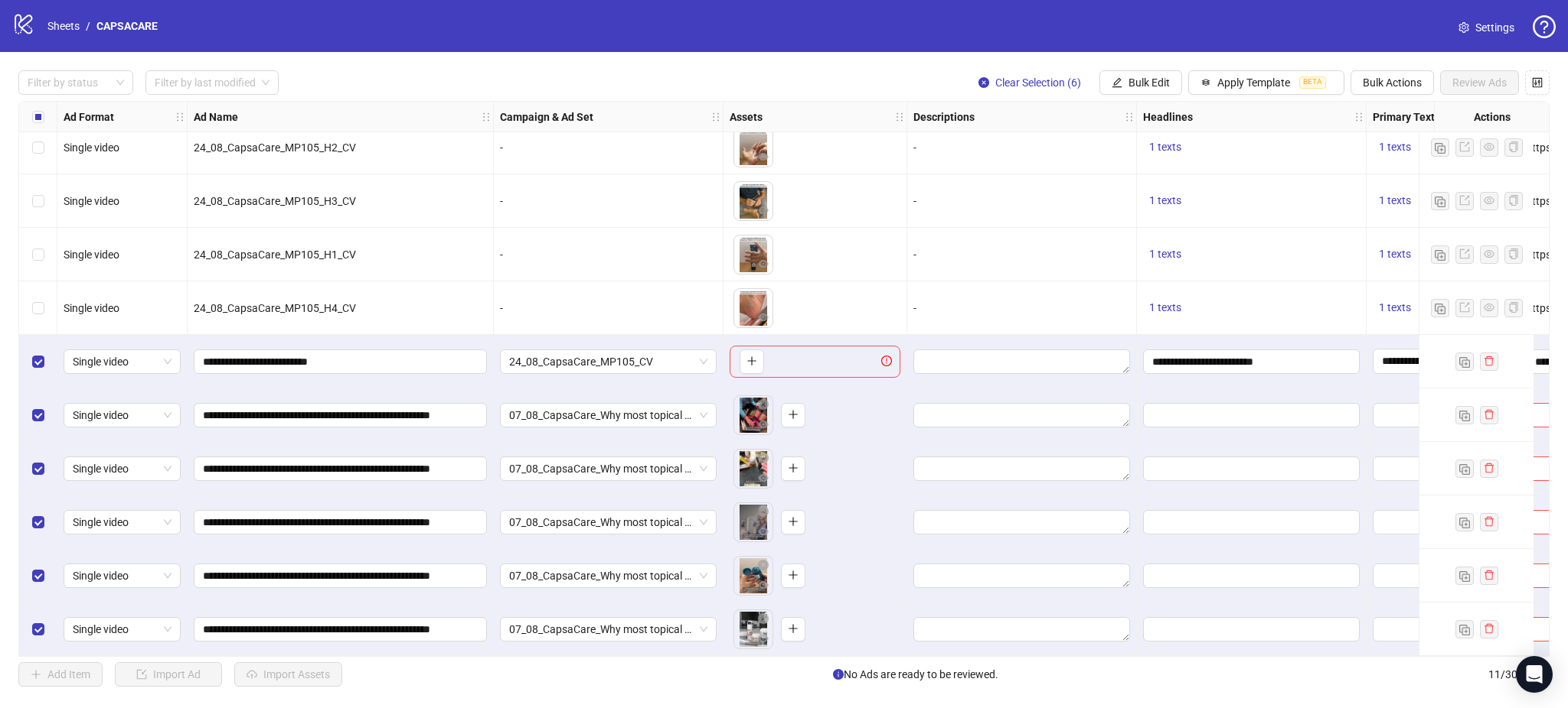
click at [1272, 299] on div "1 texts" at bounding box center [1250, 308] width 217 height 18
click at [1135, 71] on button "Bulk Edit" at bounding box center [1141, 83] width 83 height 24
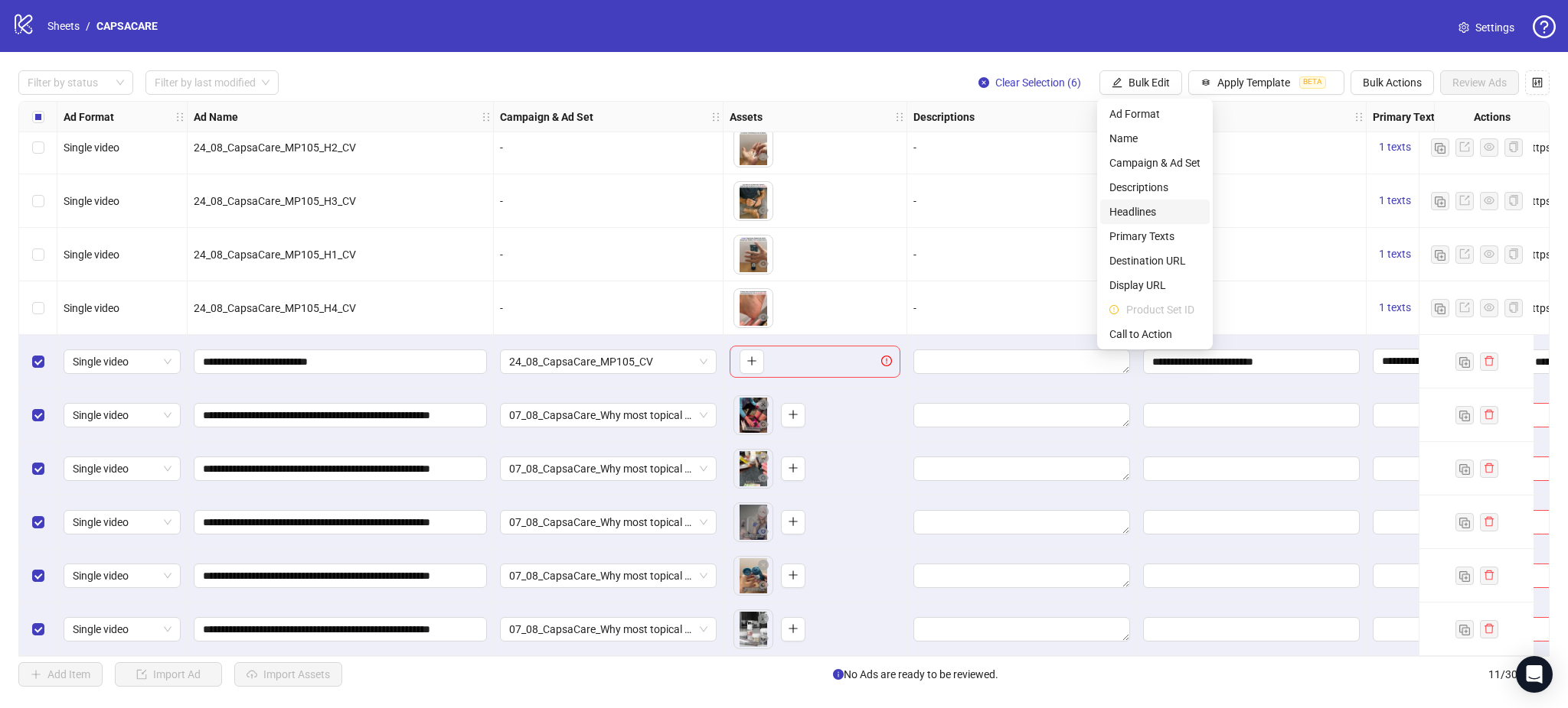
click at [1156, 212] on span "Headlines" at bounding box center [1155, 212] width 91 height 17
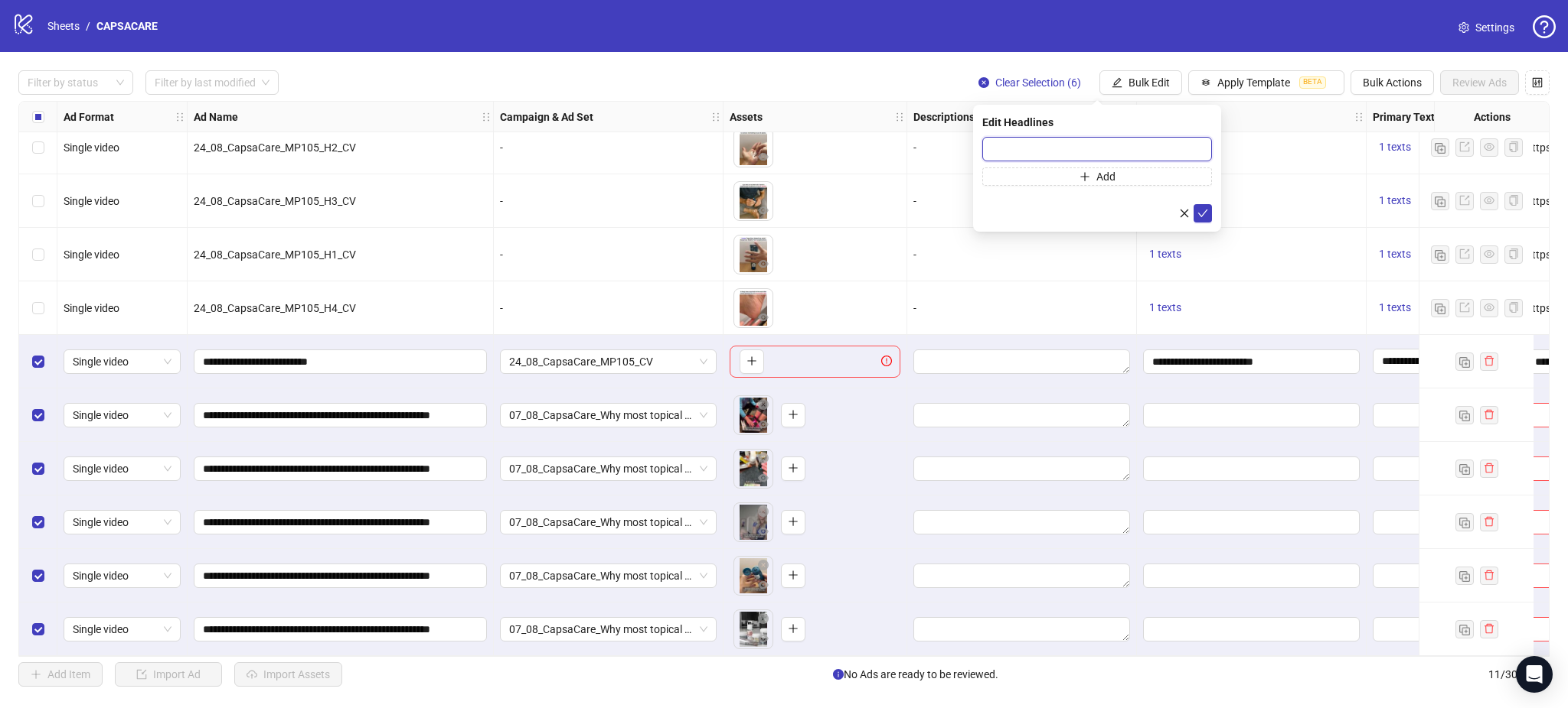
click at [1108, 144] on input "text" at bounding box center [1097, 149] width 230 height 24
paste input "**********"
type input "**********"
click at [1201, 213] on icon "check" at bounding box center [1202, 213] width 10 height 10
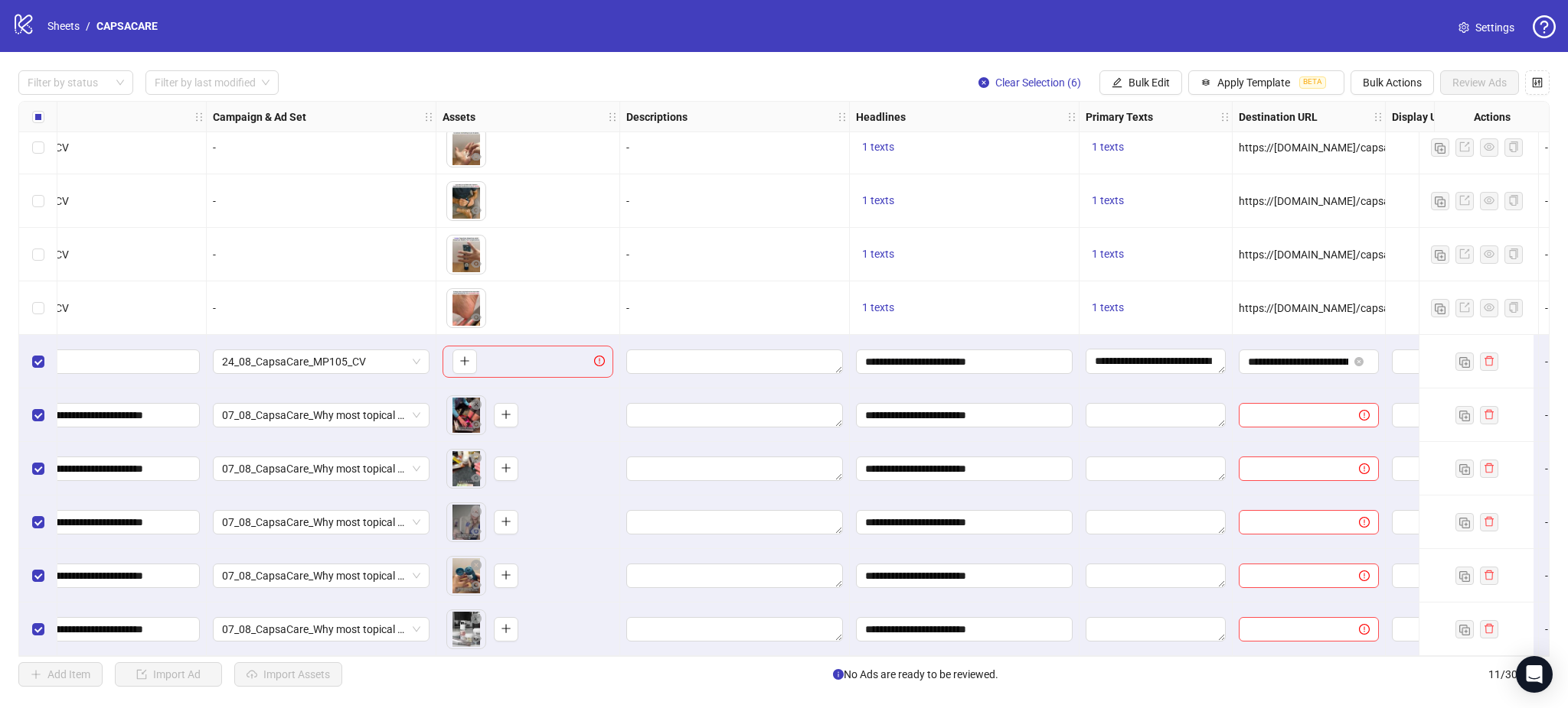
scroll to position [70, 314]
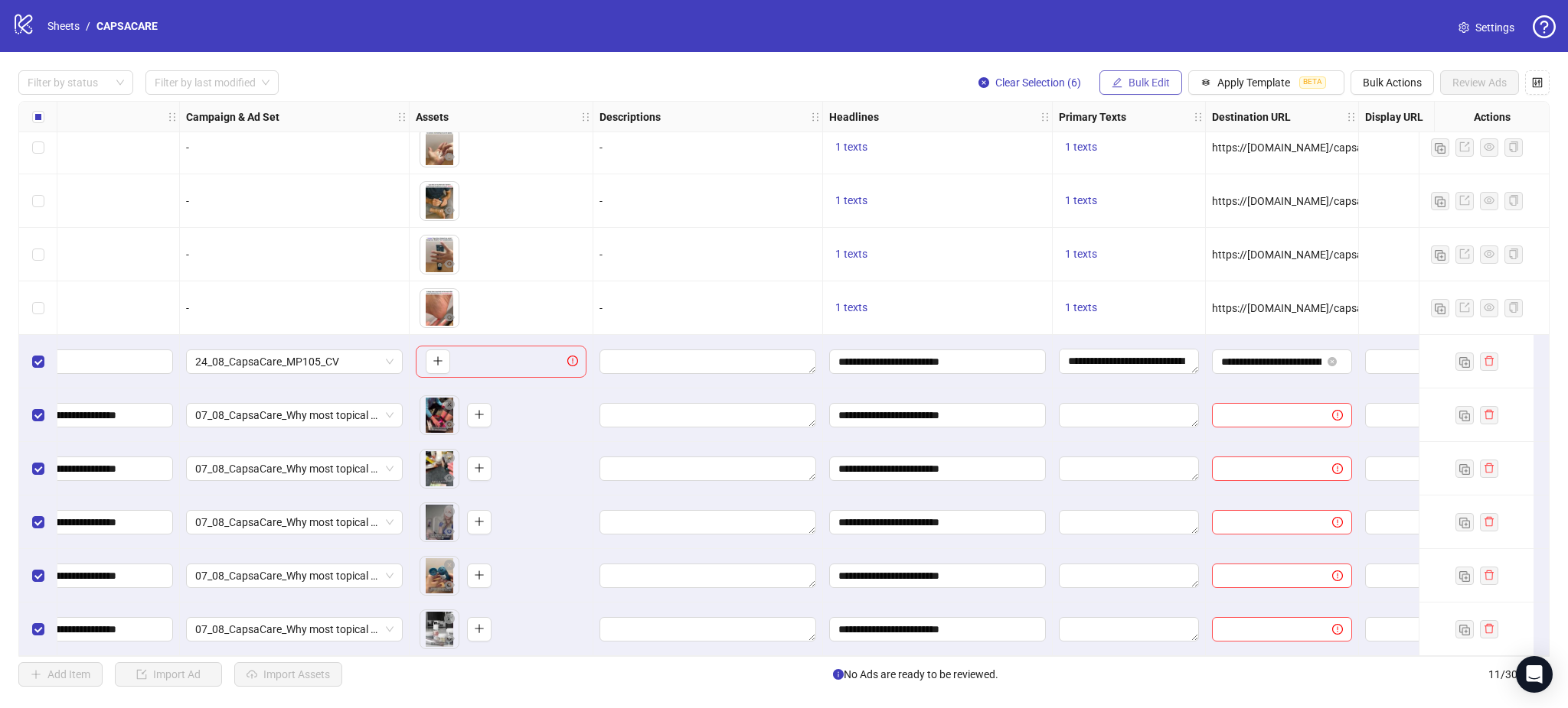
click at [1143, 84] on span "Bulk Edit" at bounding box center [1149, 83] width 41 height 12
click at [1171, 237] on span "Primary Texts" at bounding box center [1155, 236] width 91 height 17
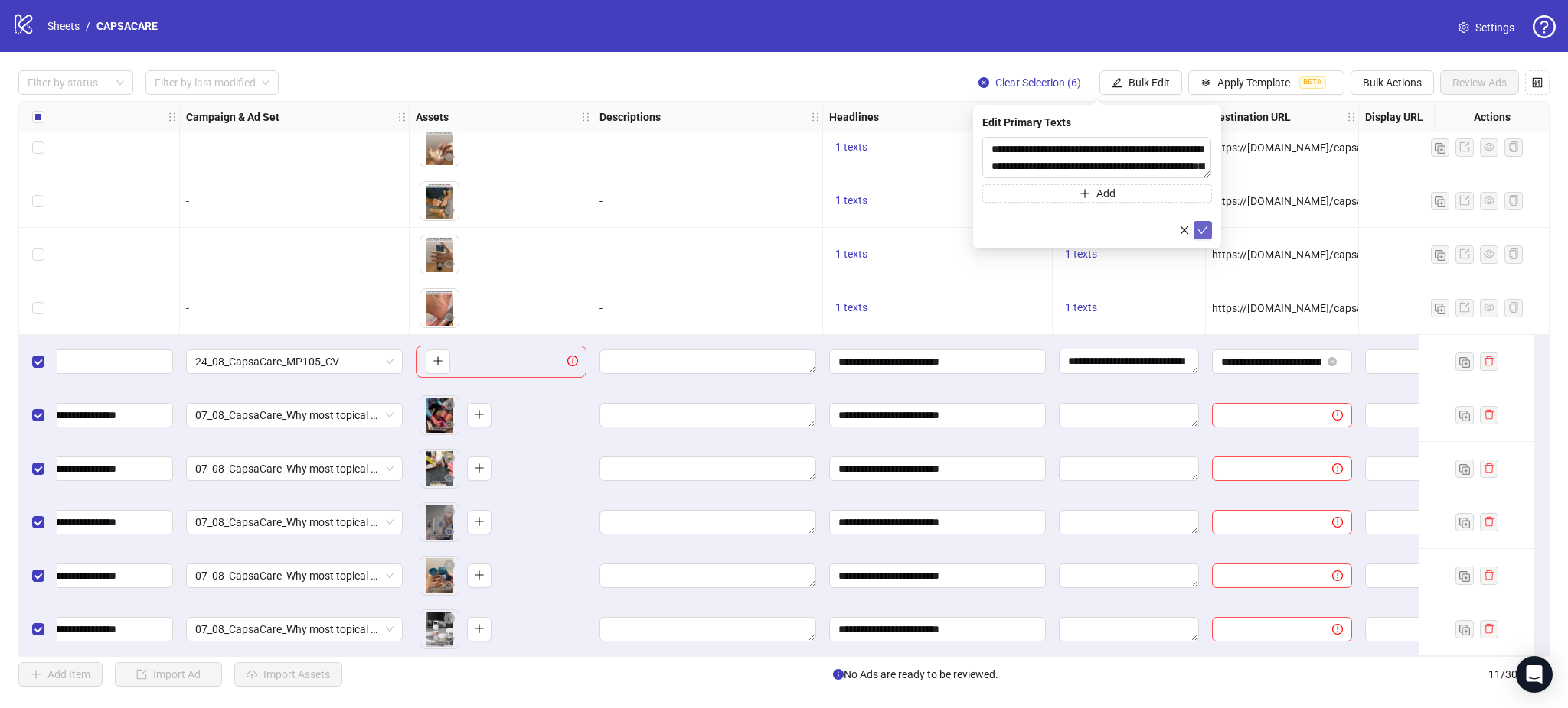
click at [1202, 225] on icon "check" at bounding box center [1202, 230] width 10 height 10
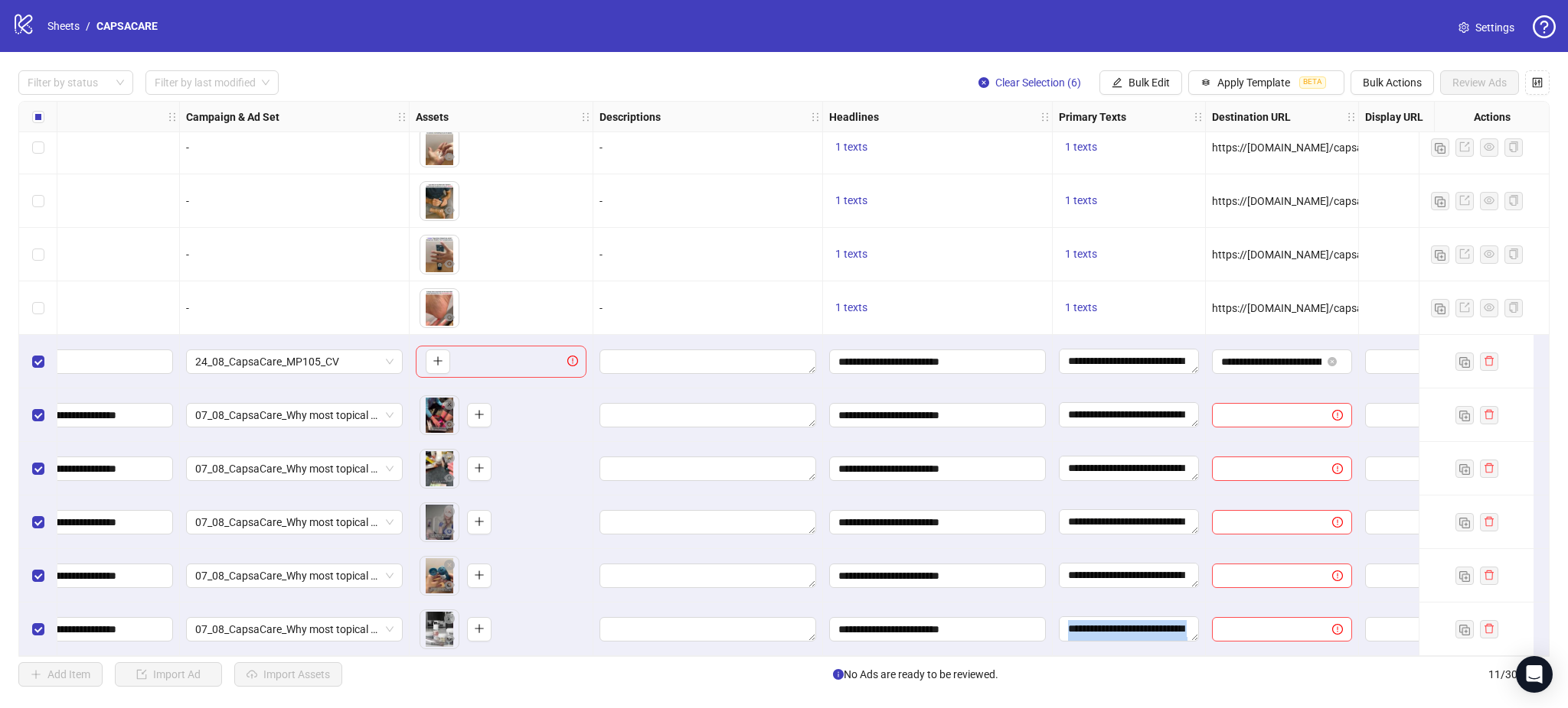
drag, startPoint x: 975, startPoint y: 649, endPoint x: 1023, endPoint y: 652, distance: 48.1
click at [1128, 655] on div "Ad Format Ad Name Campaign & Ad Set Assets Descriptions Headlines Primary Texts…" at bounding box center [784, 379] width 1531 height 556
click at [1041, 583] on span "**********" at bounding box center [937, 576] width 217 height 24
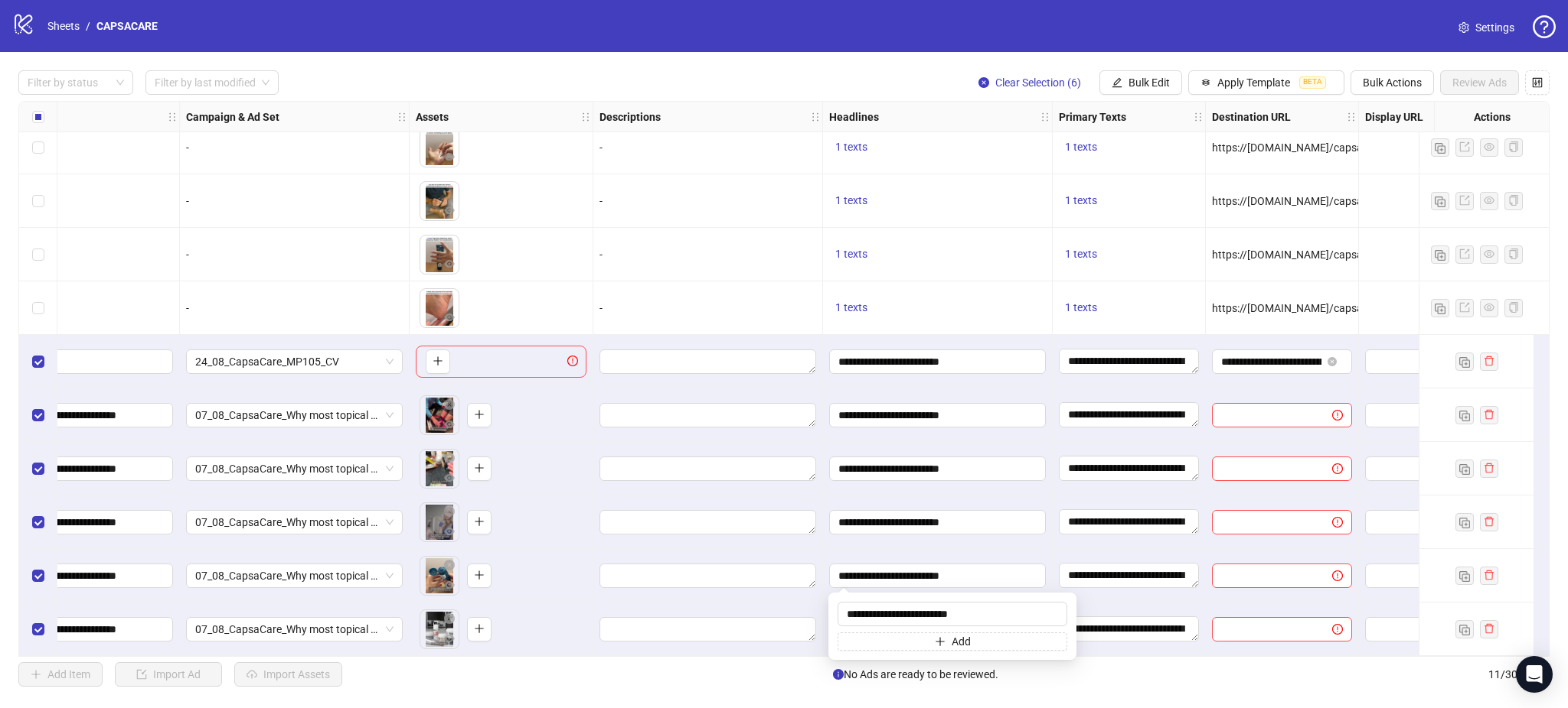
click at [1055, 552] on div "**********" at bounding box center [1129, 576] width 153 height 53
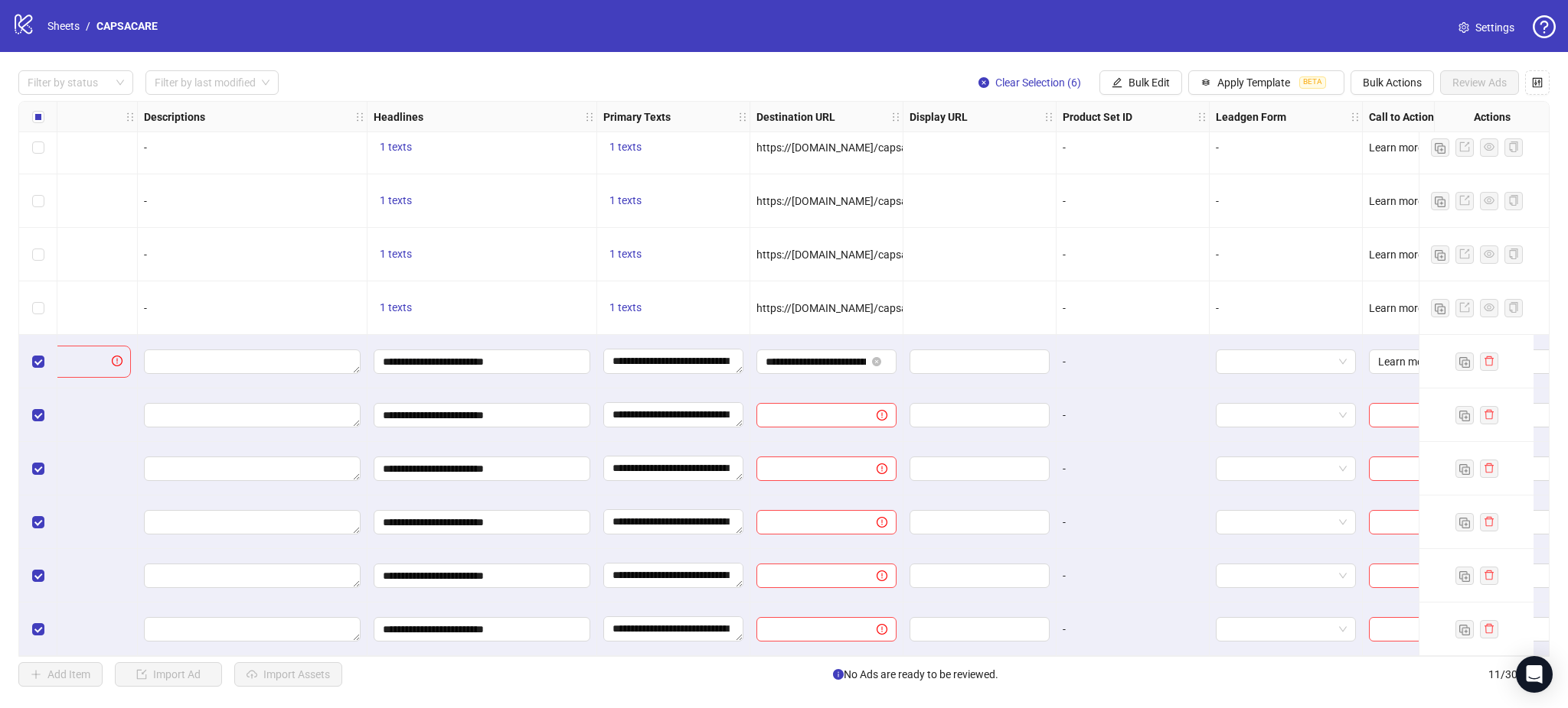
scroll to position [70, 778]
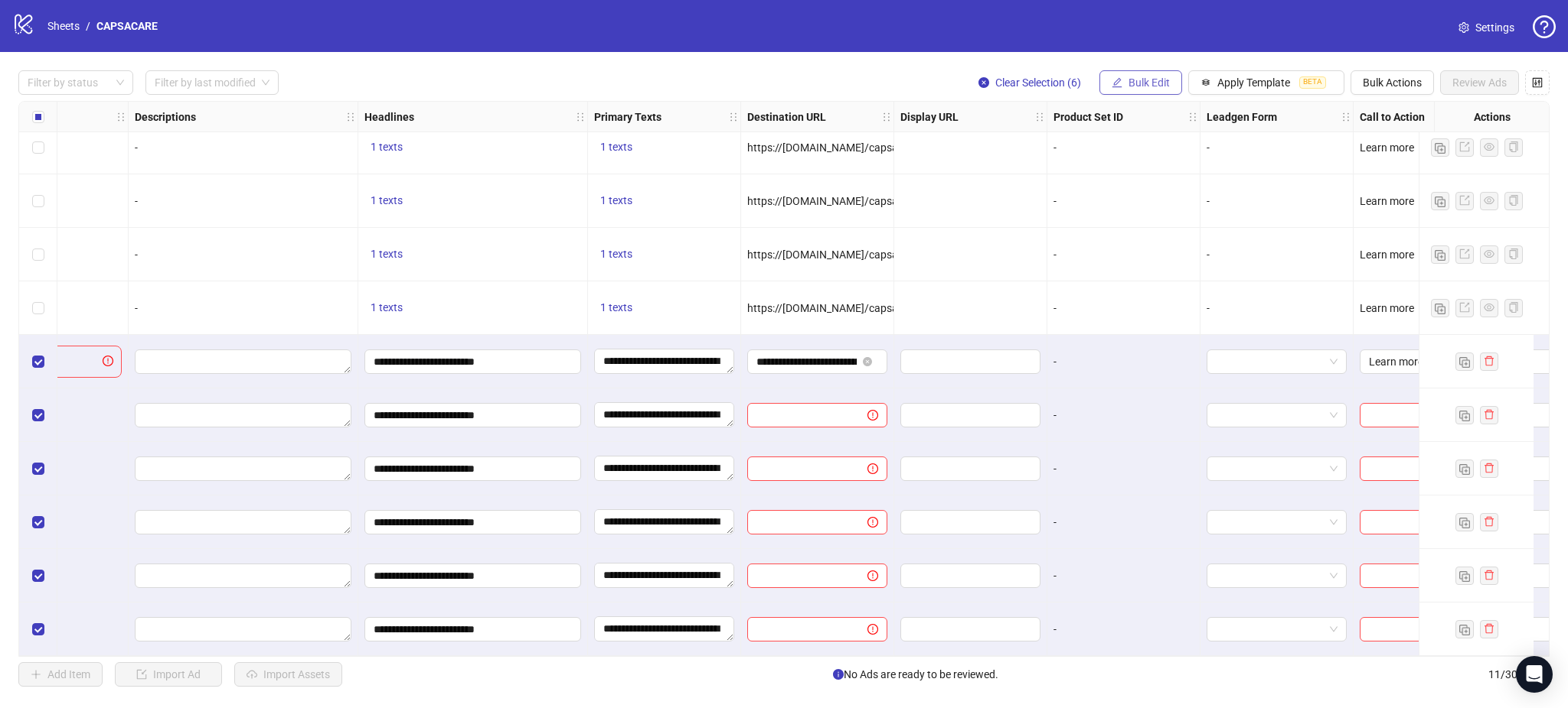
click at [1154, 86] on span "Bulk Edit" at bounding box center [1149, 83] width 41 height 12
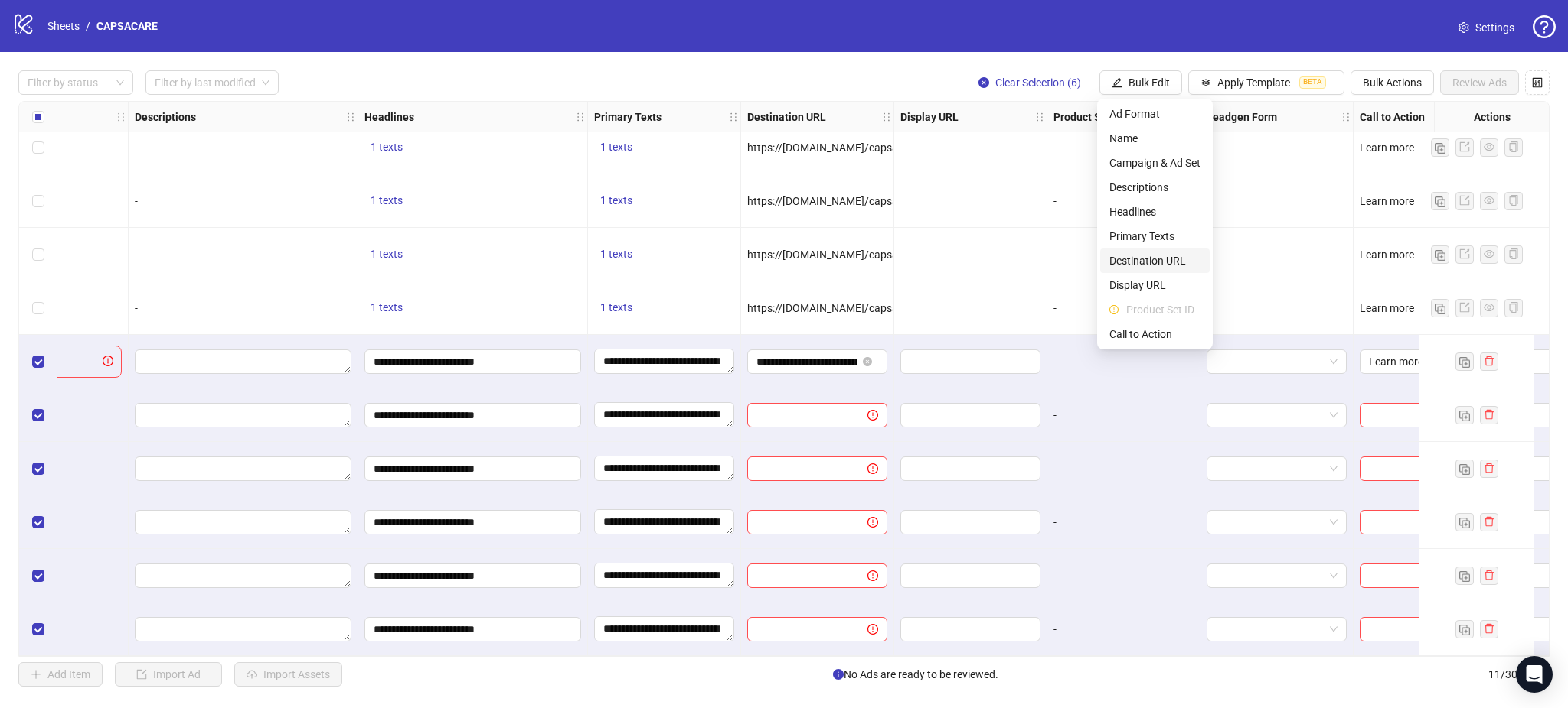
click at [1161, 256] on span "Destination URL" at bounding box center [1155, 261] width 91 height 17
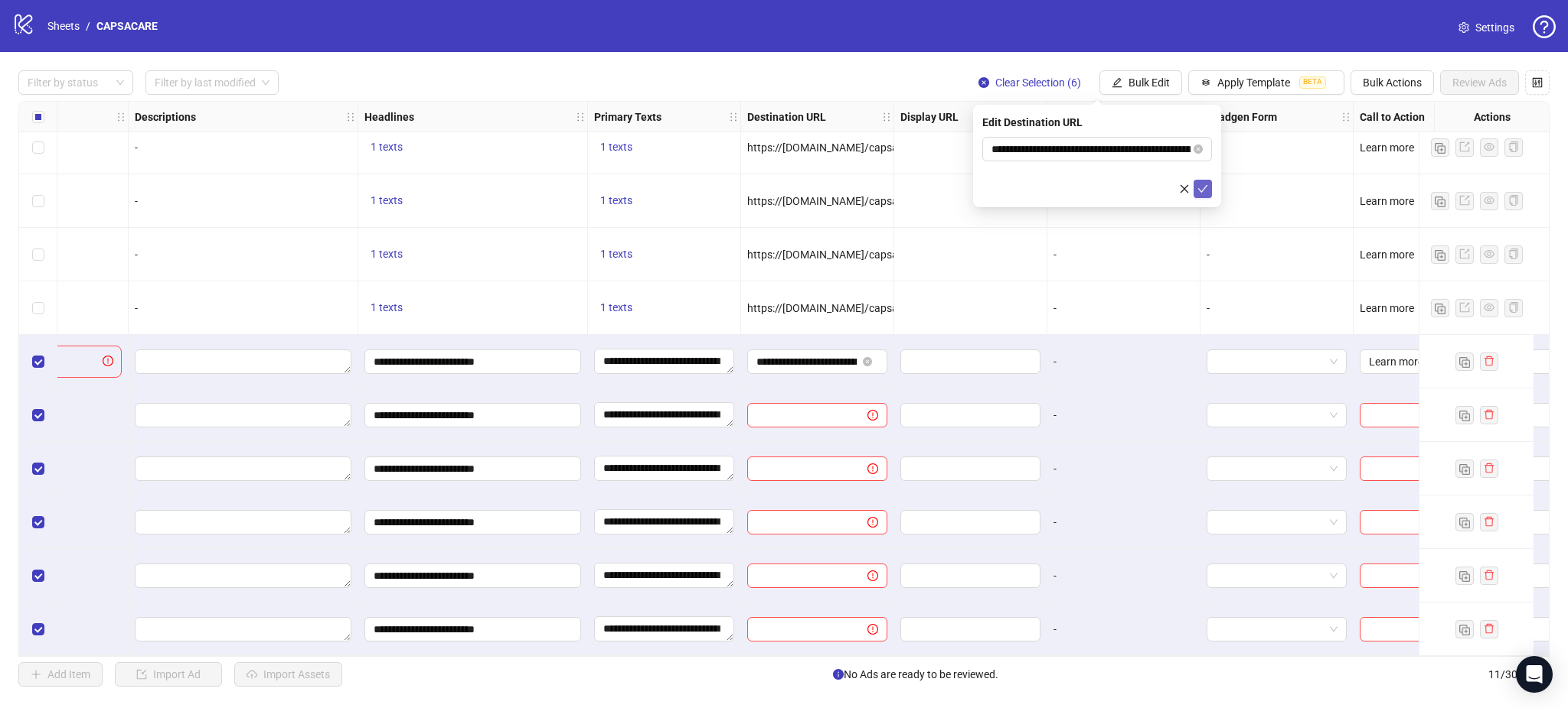
click at [1202, 189] on icon "check" at bounding box center [1202, 189] width 10 height 10
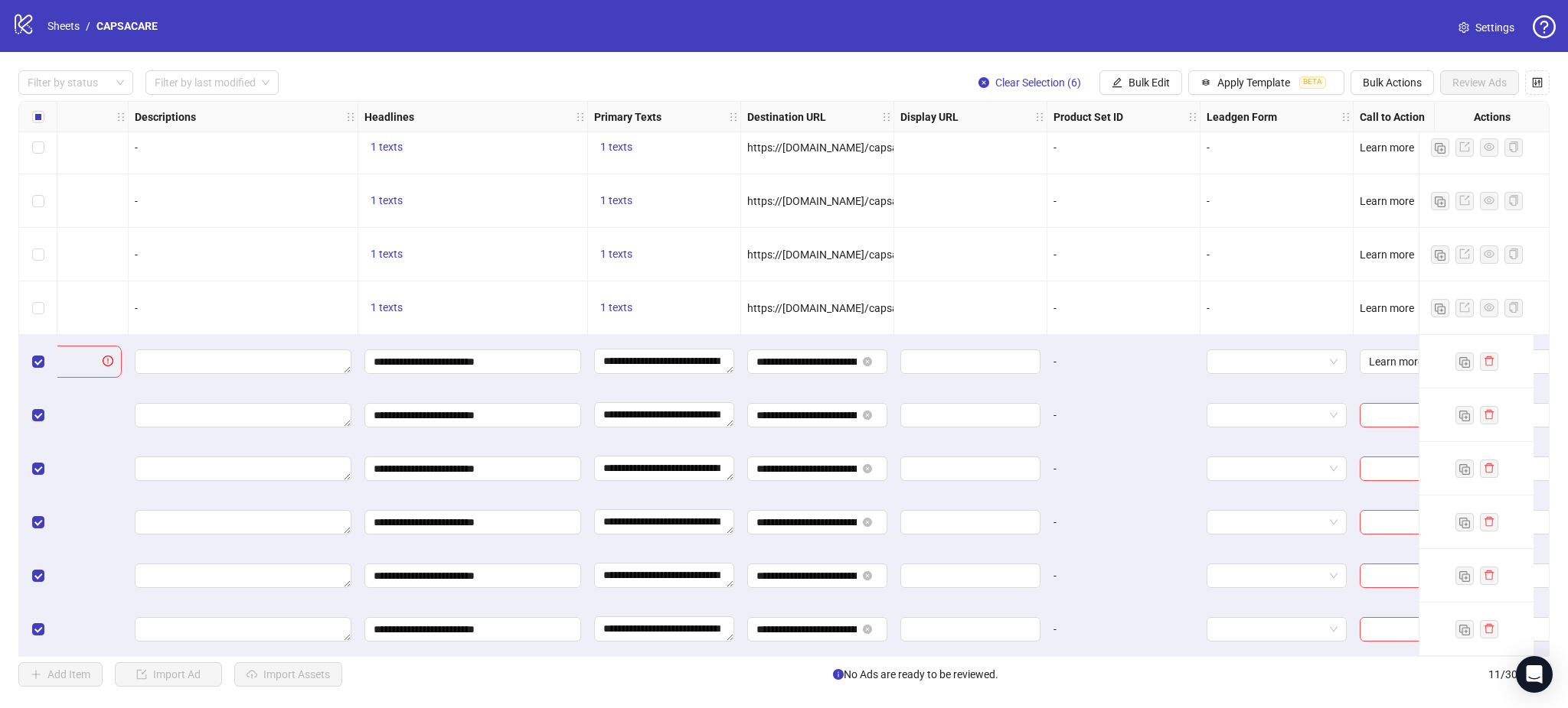
drag, startPoint x: 1063, startPoint y: 657, endPoint x: 1189, endPoint y: 660, distance: 126.0
click at [1189, 660] on div "Filter by status Filter by last modified Clear Selection (6) Bulk Edit Apply Te…" at bounding box center [784, 379] width 1568 height 654
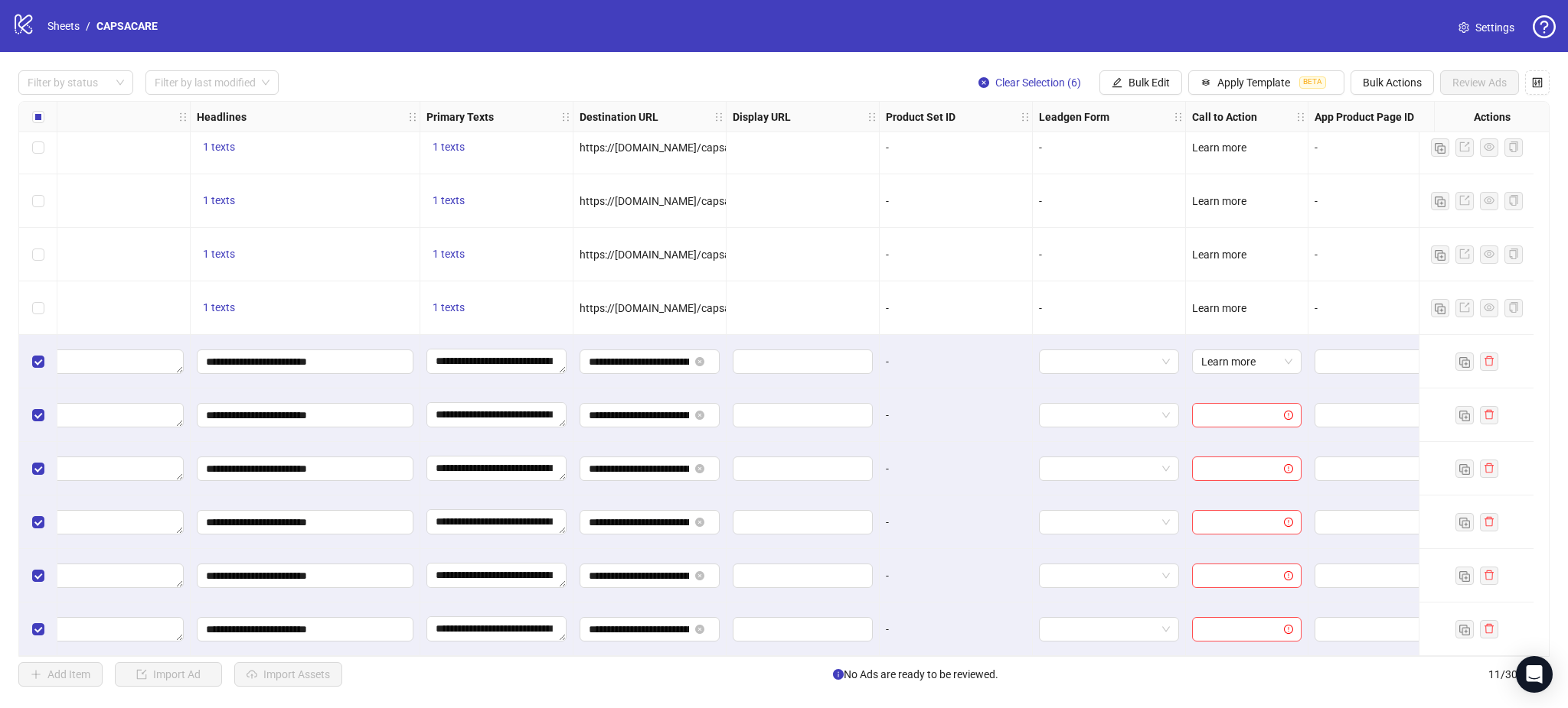
scroll to position [70, 989]
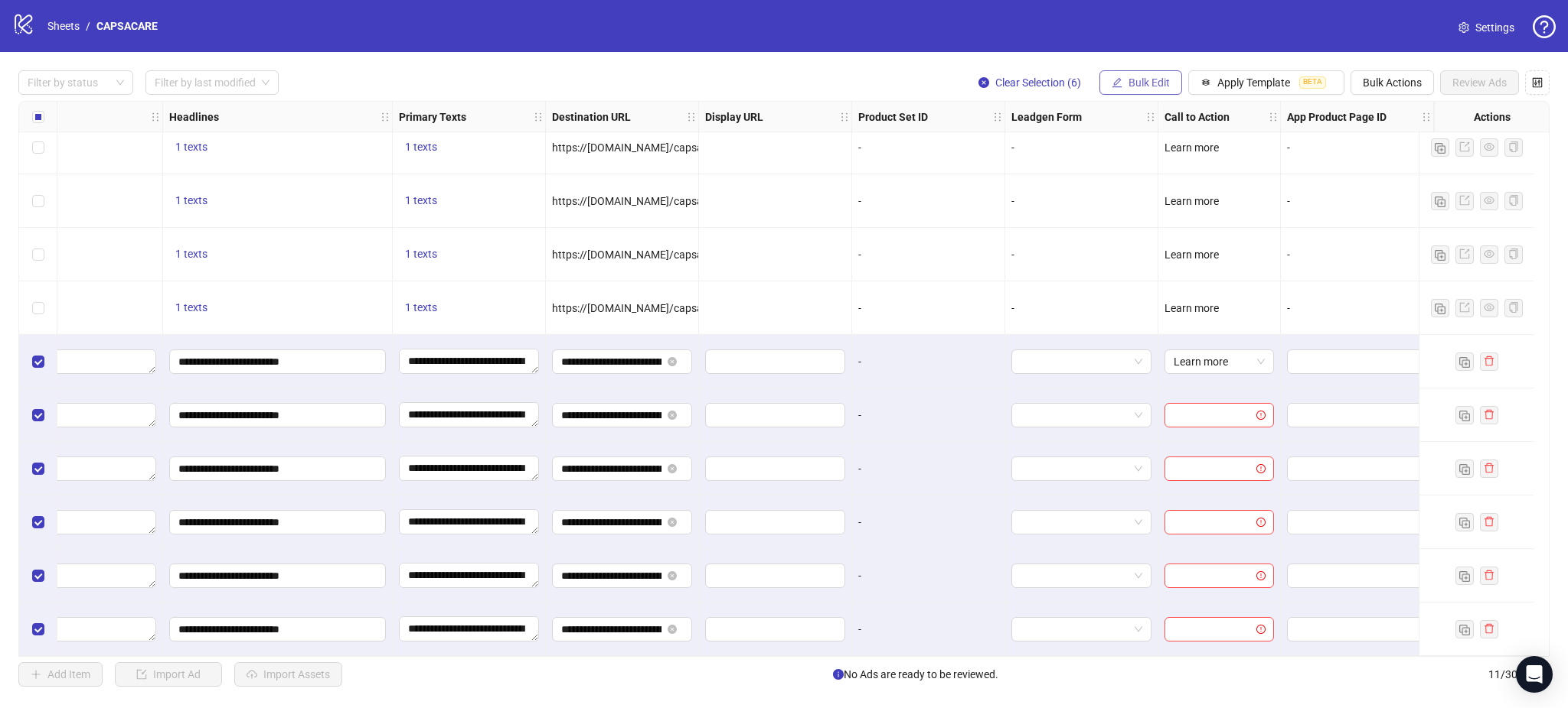
click at [1156, 78] on span "Bulk Edit" at bounding box center [1149, 83] width 41 height 12
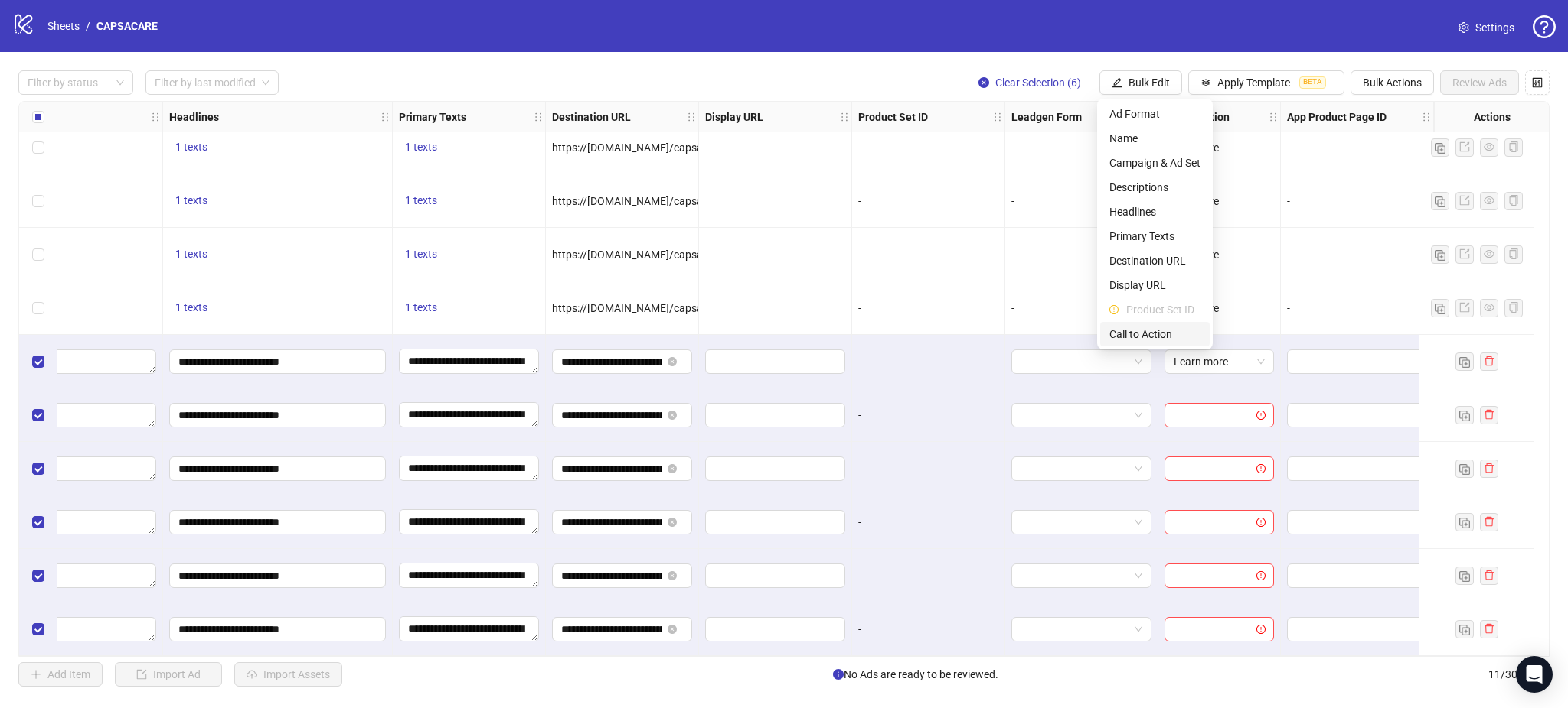
click at [1149, 335] on span "Call to Action" at bounding box center [1155, 335] width 91 height 17
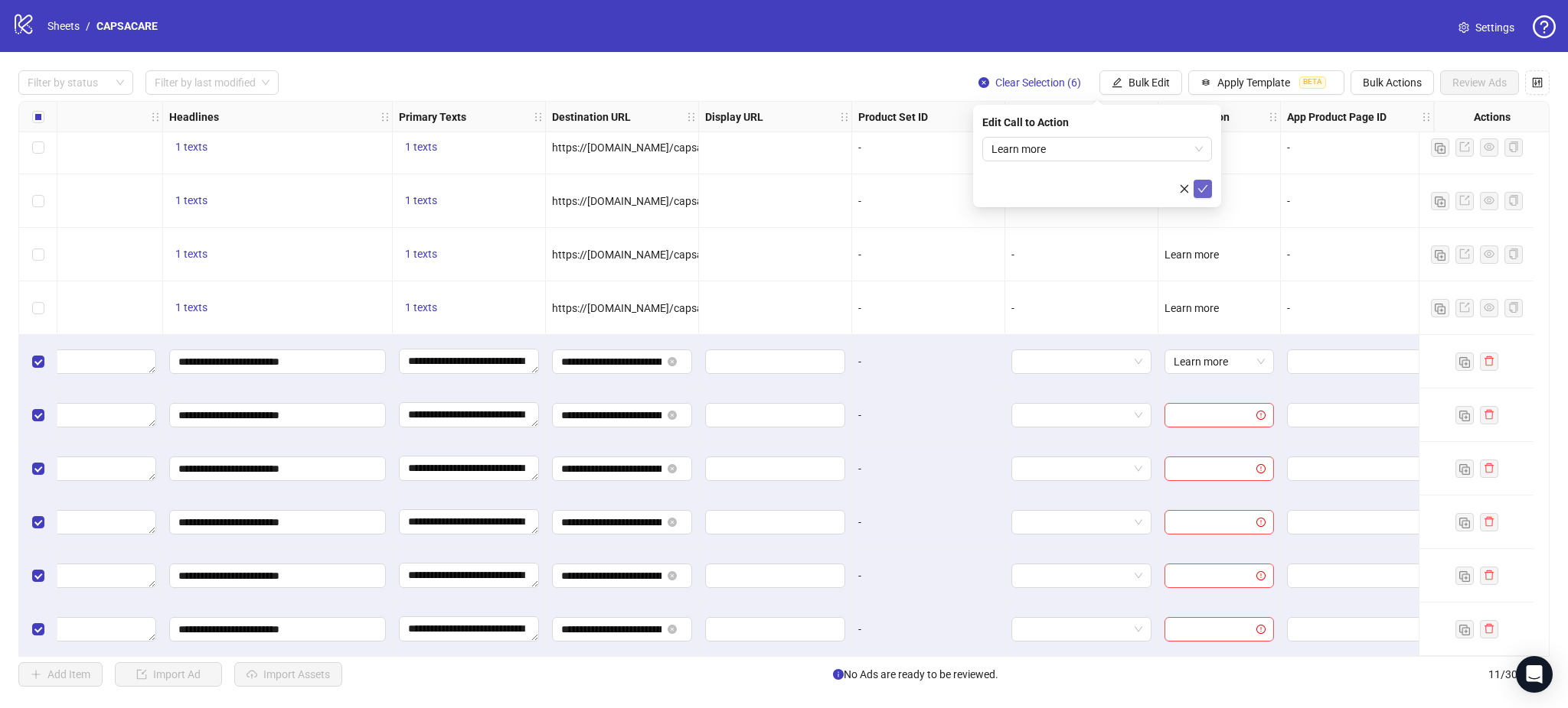
click at [1195, 188] on button "submit" at bounding box center [1202, 188] width 18 height 18
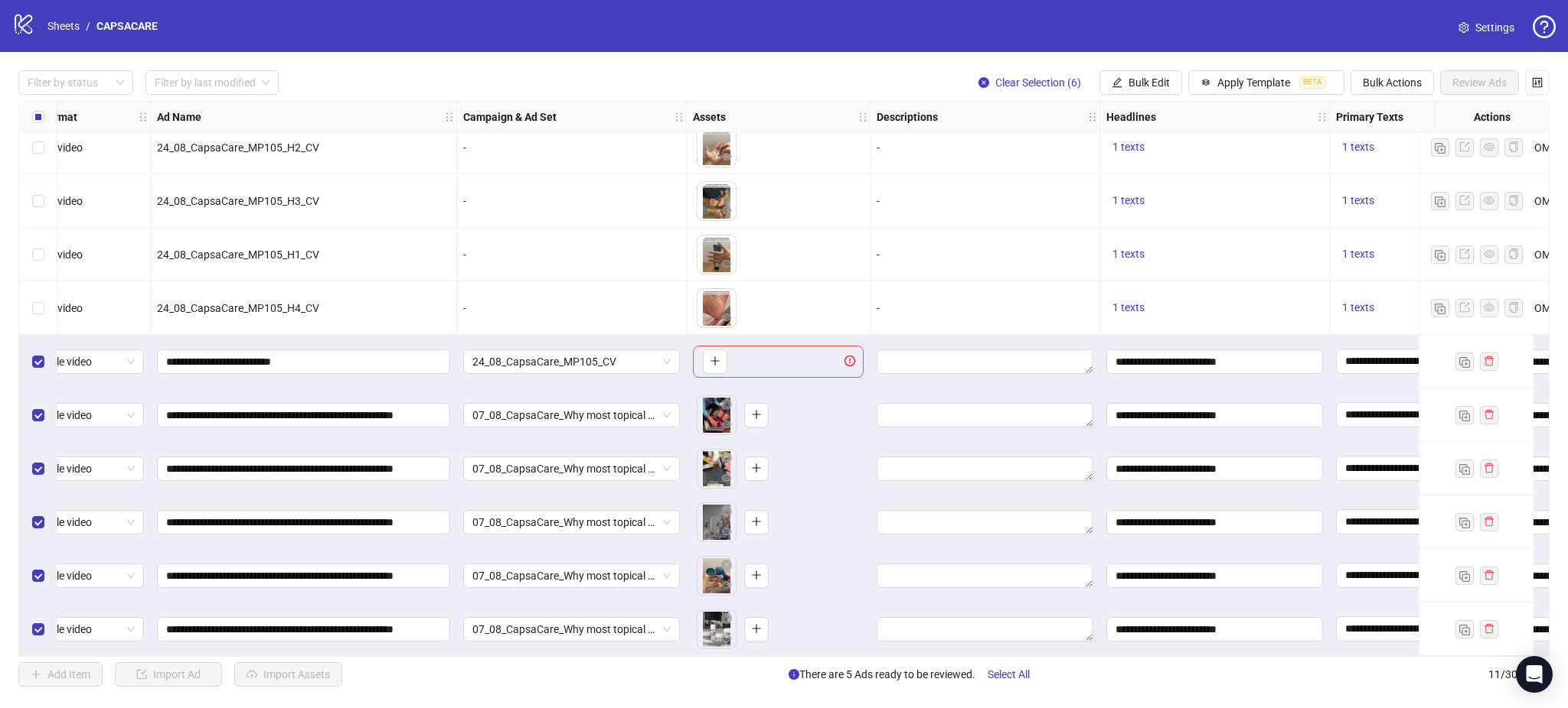
scroll to position [70, 0]
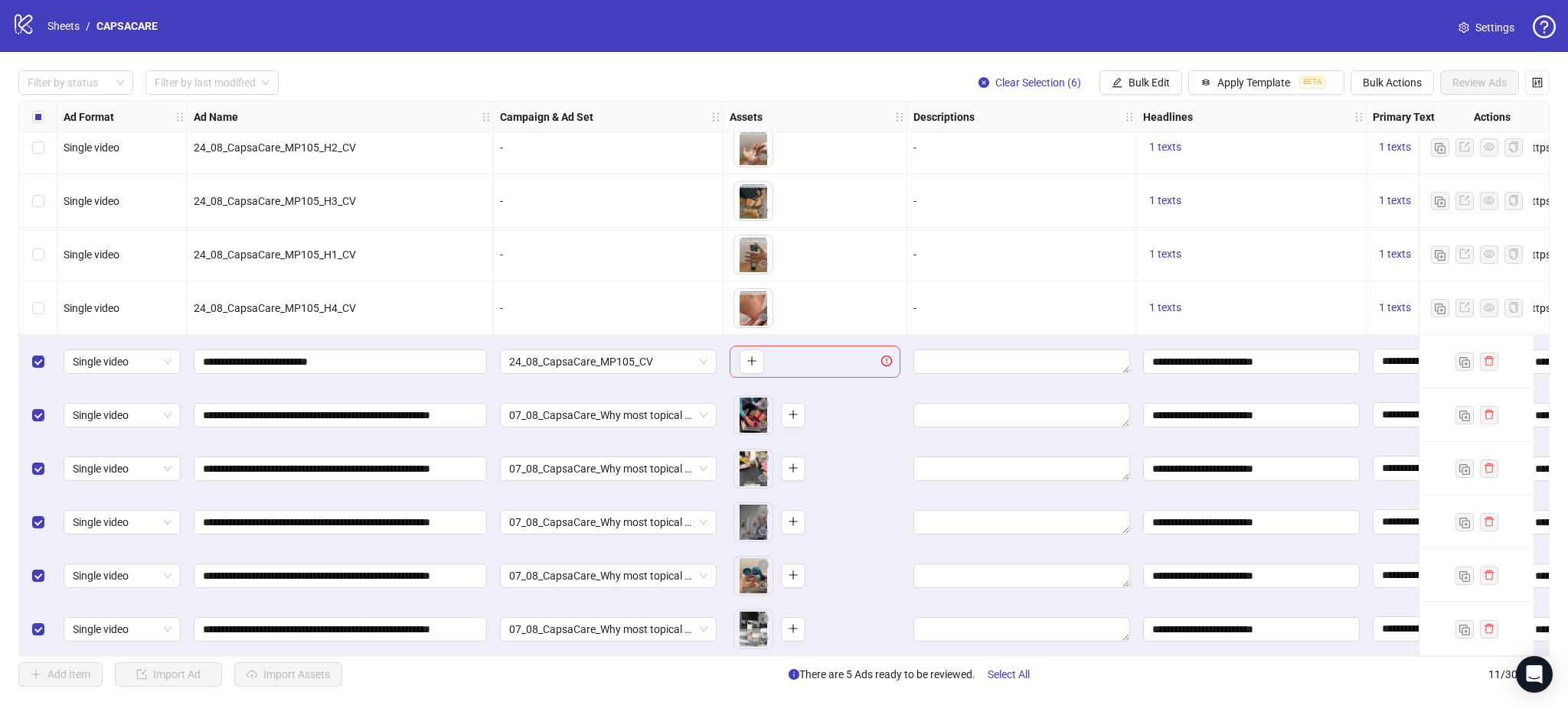
click at [30, 356] on div "Select row 6" at bounding box center [38, 362] width 38 height 53
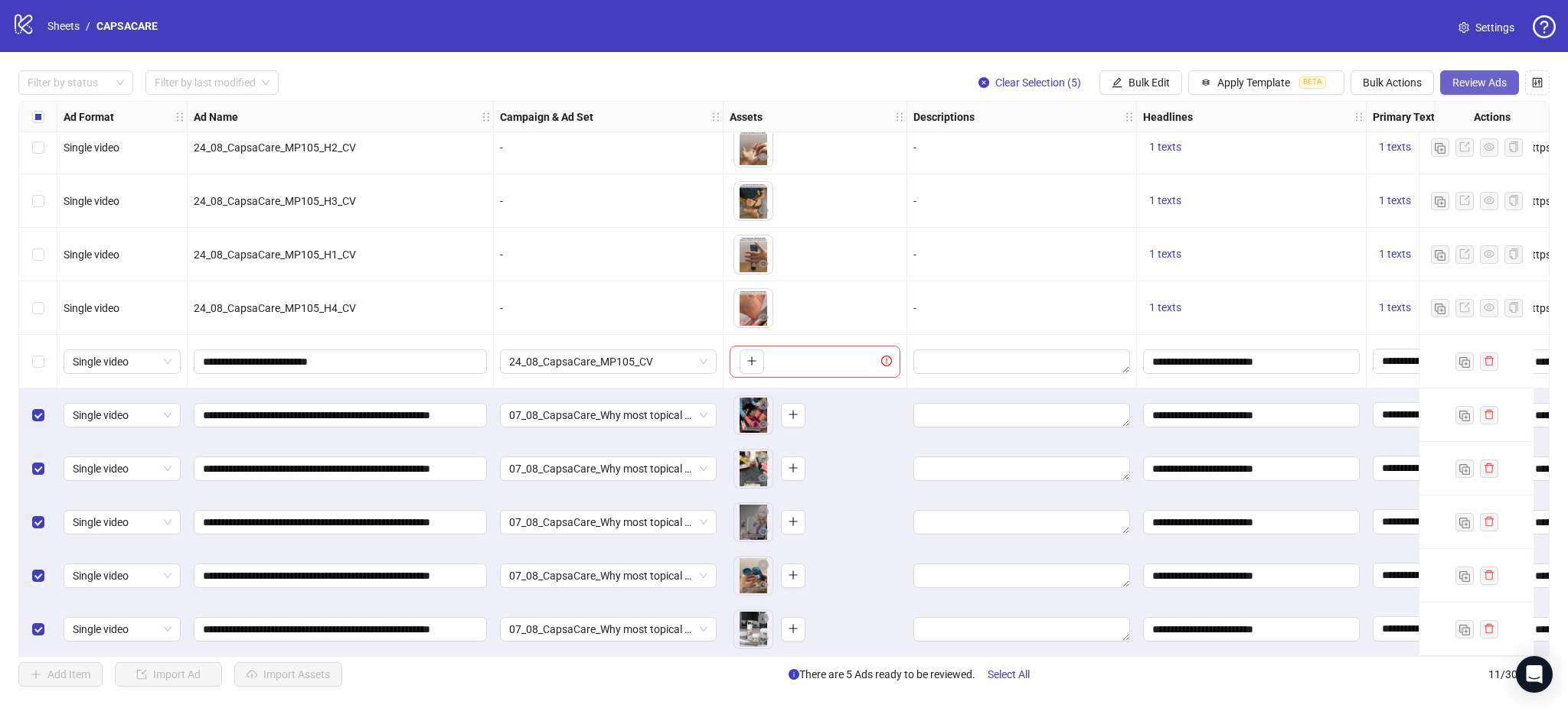
click at [1465, 81] on span "Review Ads" at bounding box center [1479, 83] width 54 height 12
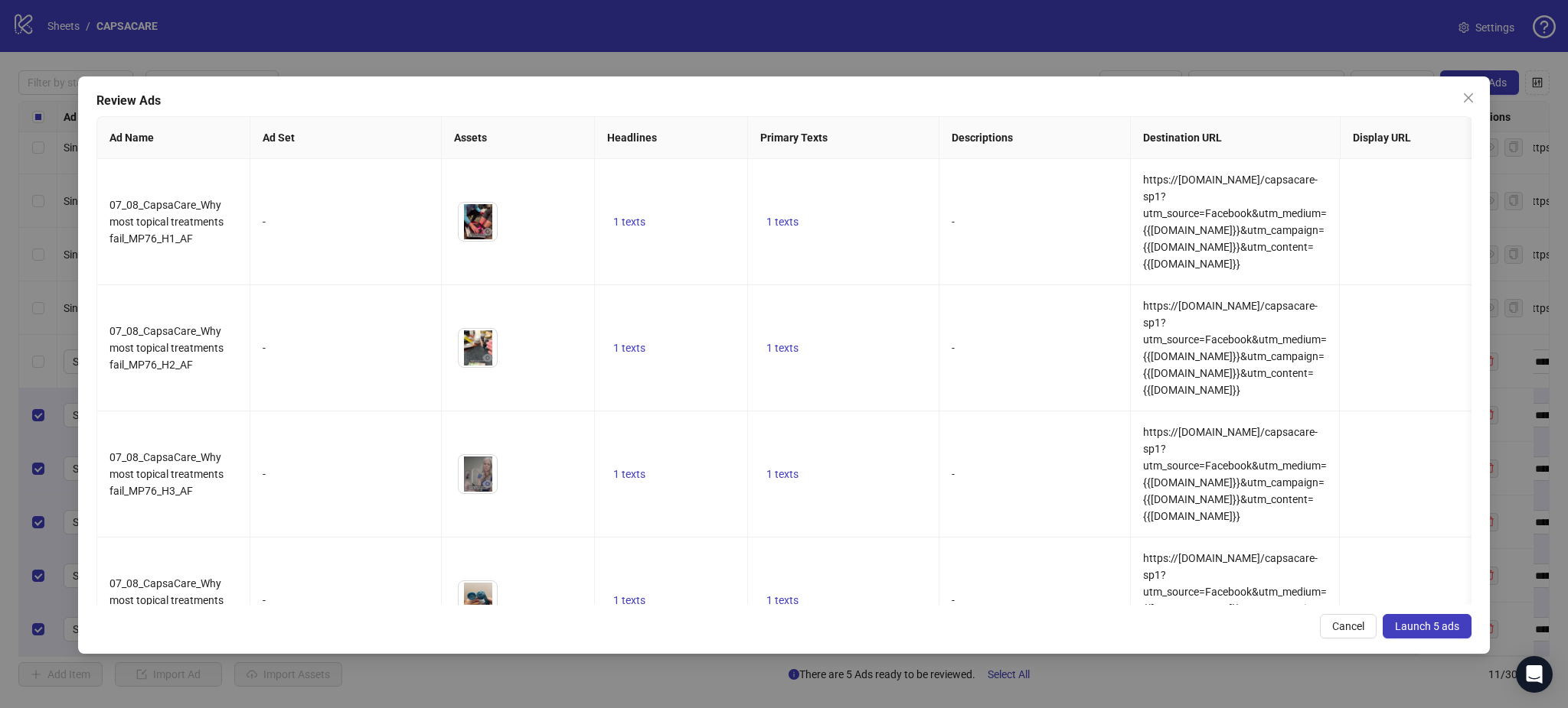
click at [1426, 630] on span "Launch 5 ads" at bounding box center [1426, 626] width 65 height 12
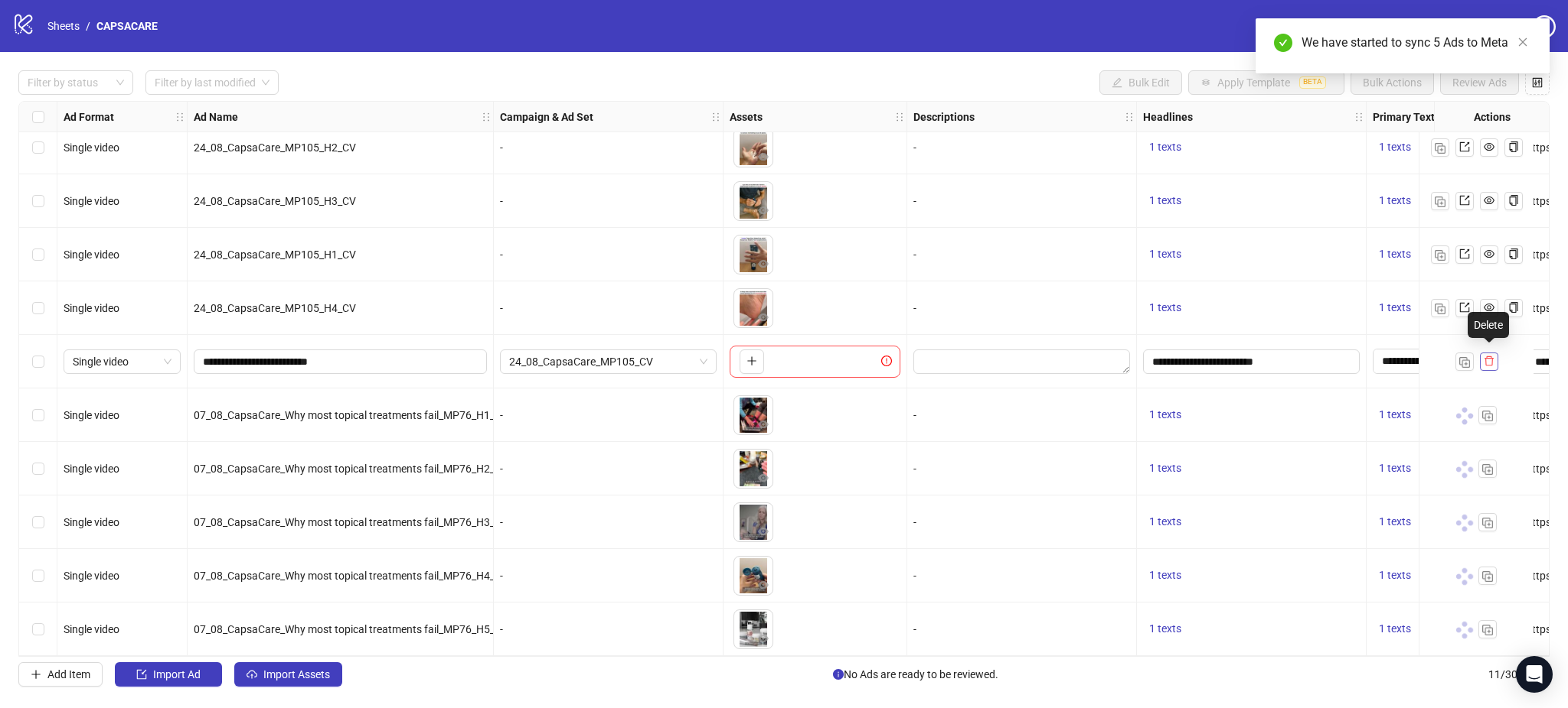
click at [1491, 355] on icon "delete" at bounding box center [1489, 360] width 10 height 10
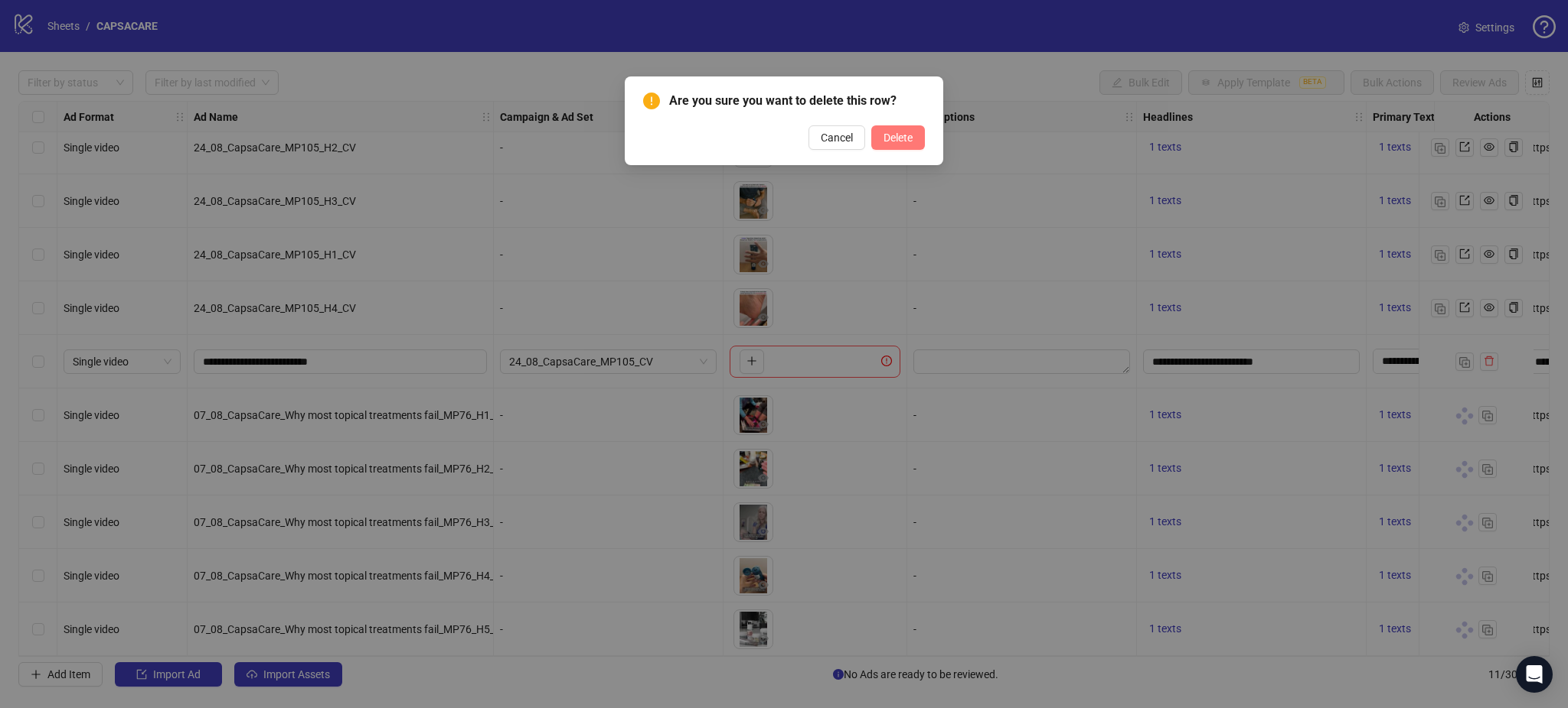
drag, startPoint x: 910, startPoint y: 139, endPoint x: 899, endPoint y: 142, distance: 11.4
click at [908, 138] on span "Delete" at bounding box center [898, 138] width 29 height 12
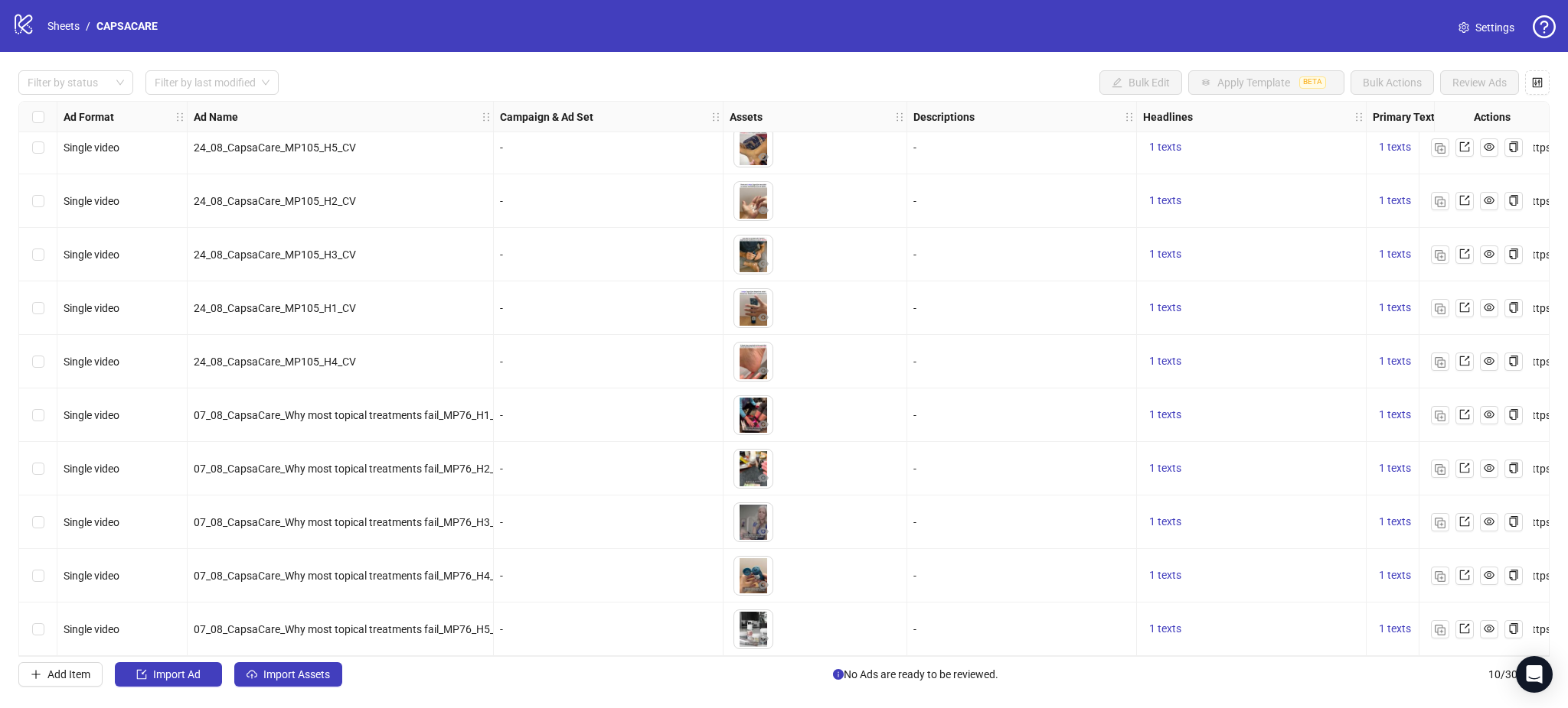
click at [1447, 23] on link "Settings" at bounding box center [1486, 28] width 80 height 24
click at [1453, 23] on link "Settings" at bounding box center [1486, 28] width 80 height 24
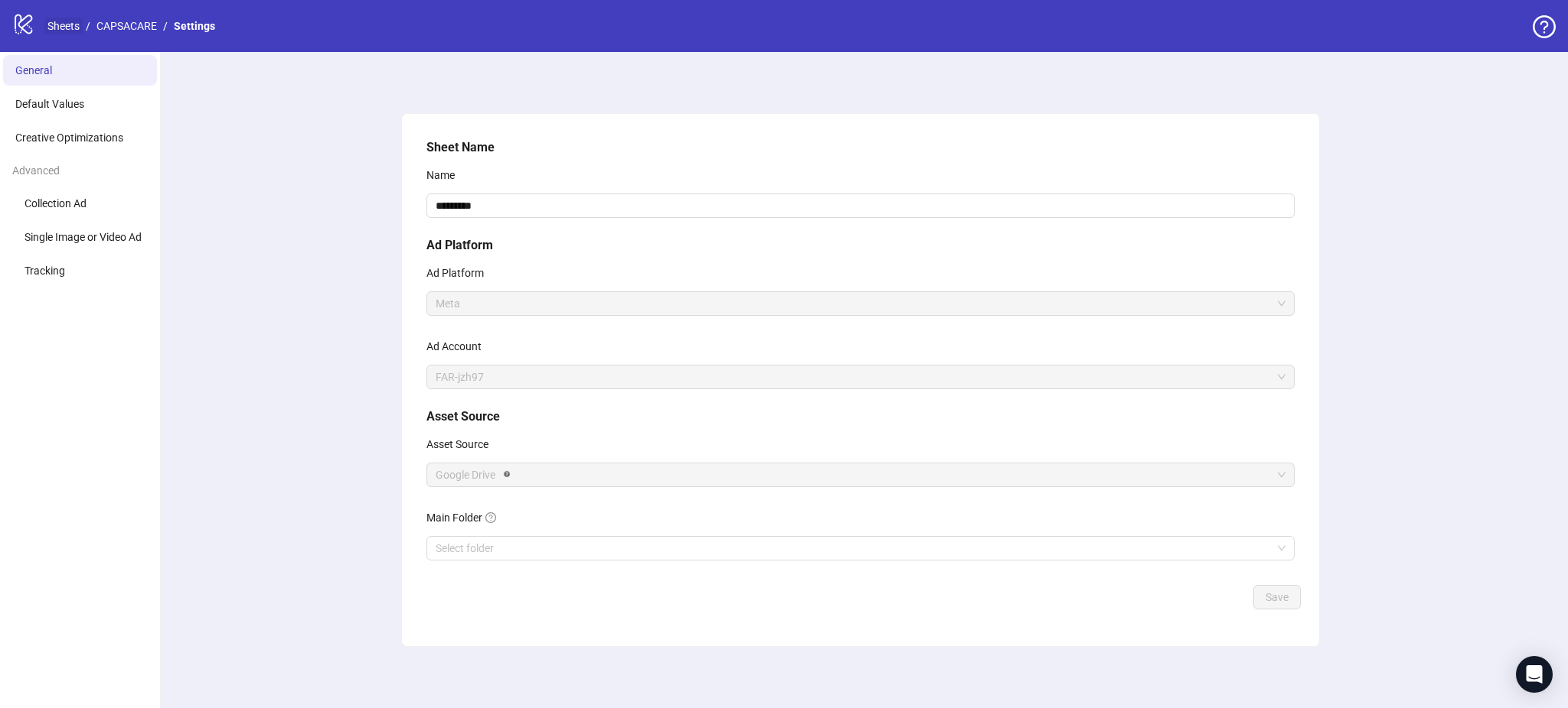
click at [56, 18] on link "Sheets" at bounding box center [63, 26] width 38 height 17
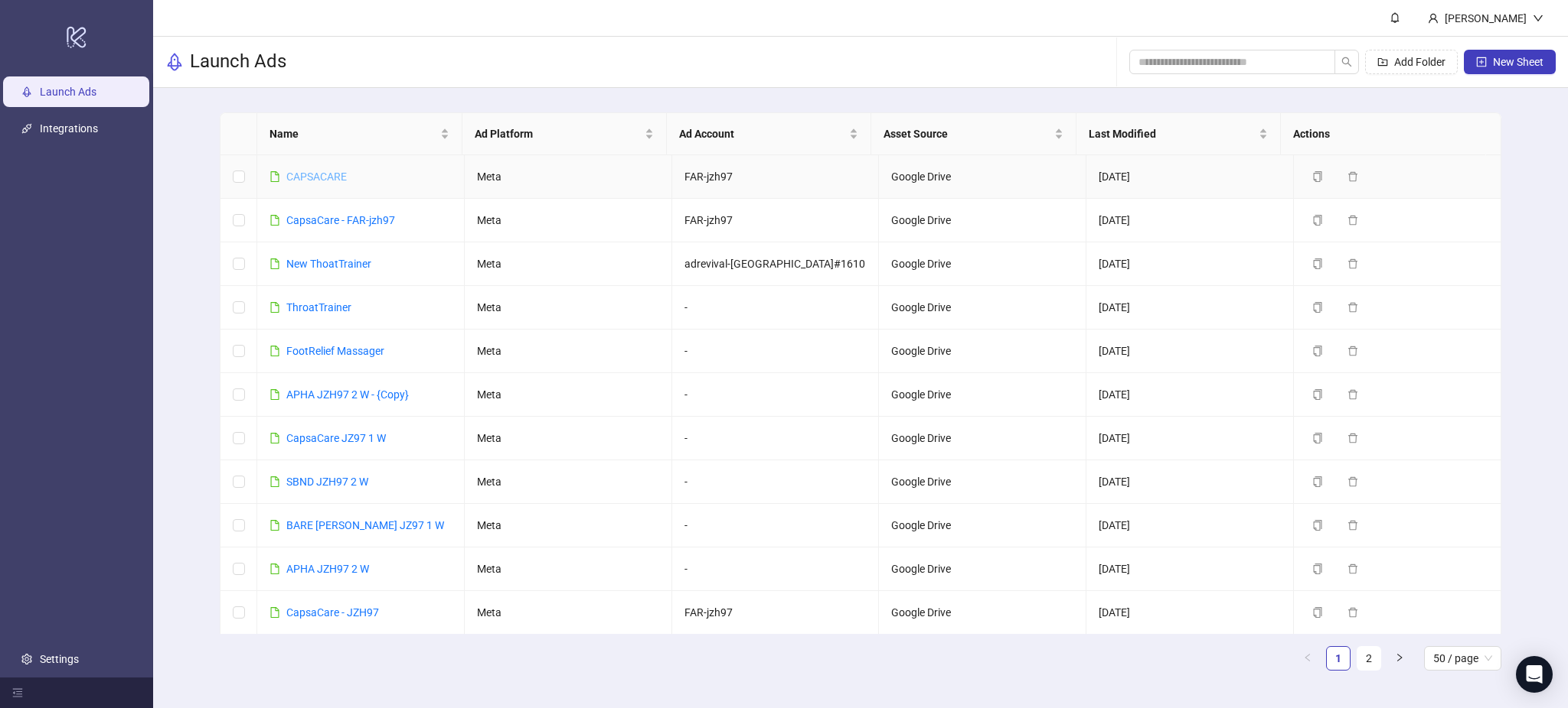
click at [297, 172] on link "CAPSACARE" at bounding box center [317, 177] width 60 height 12
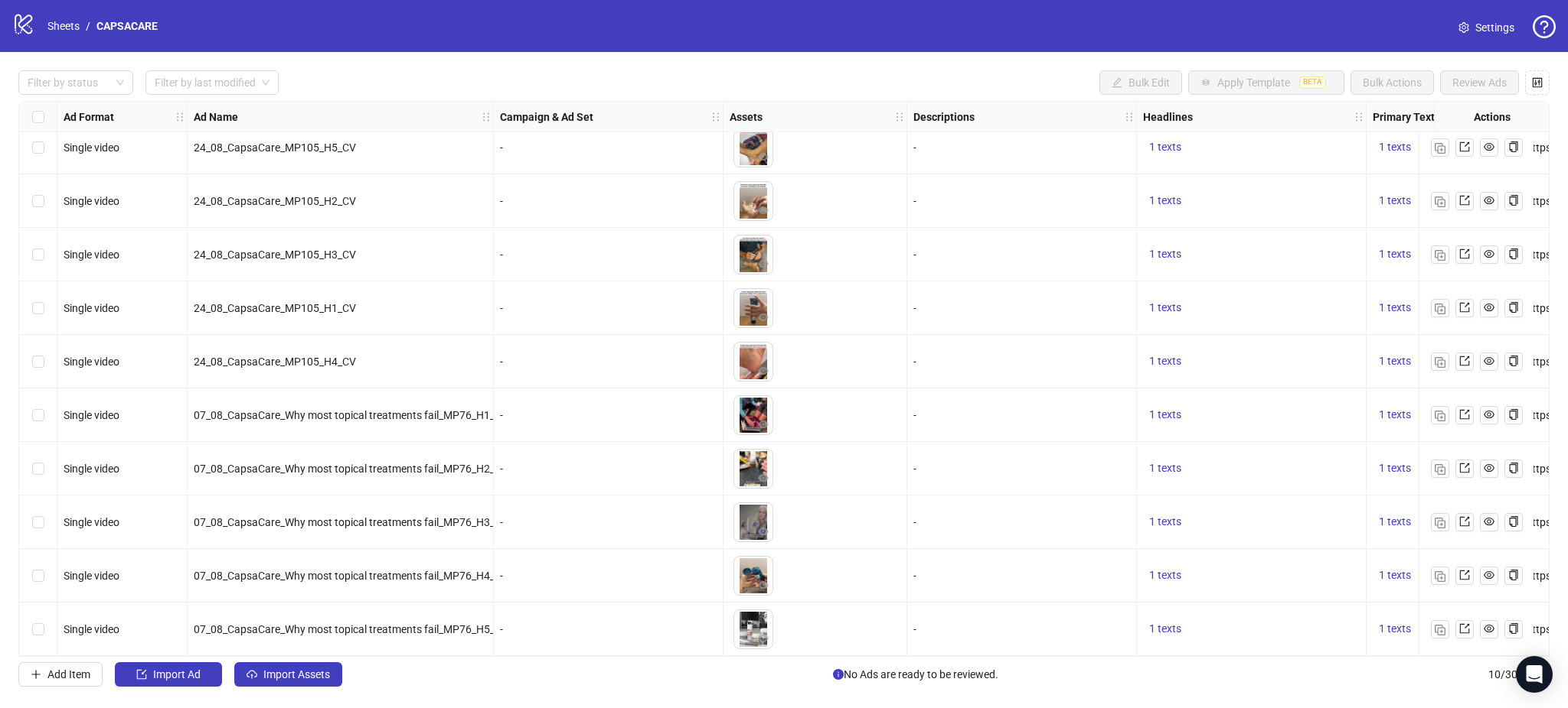
scroll to position [17, 0]
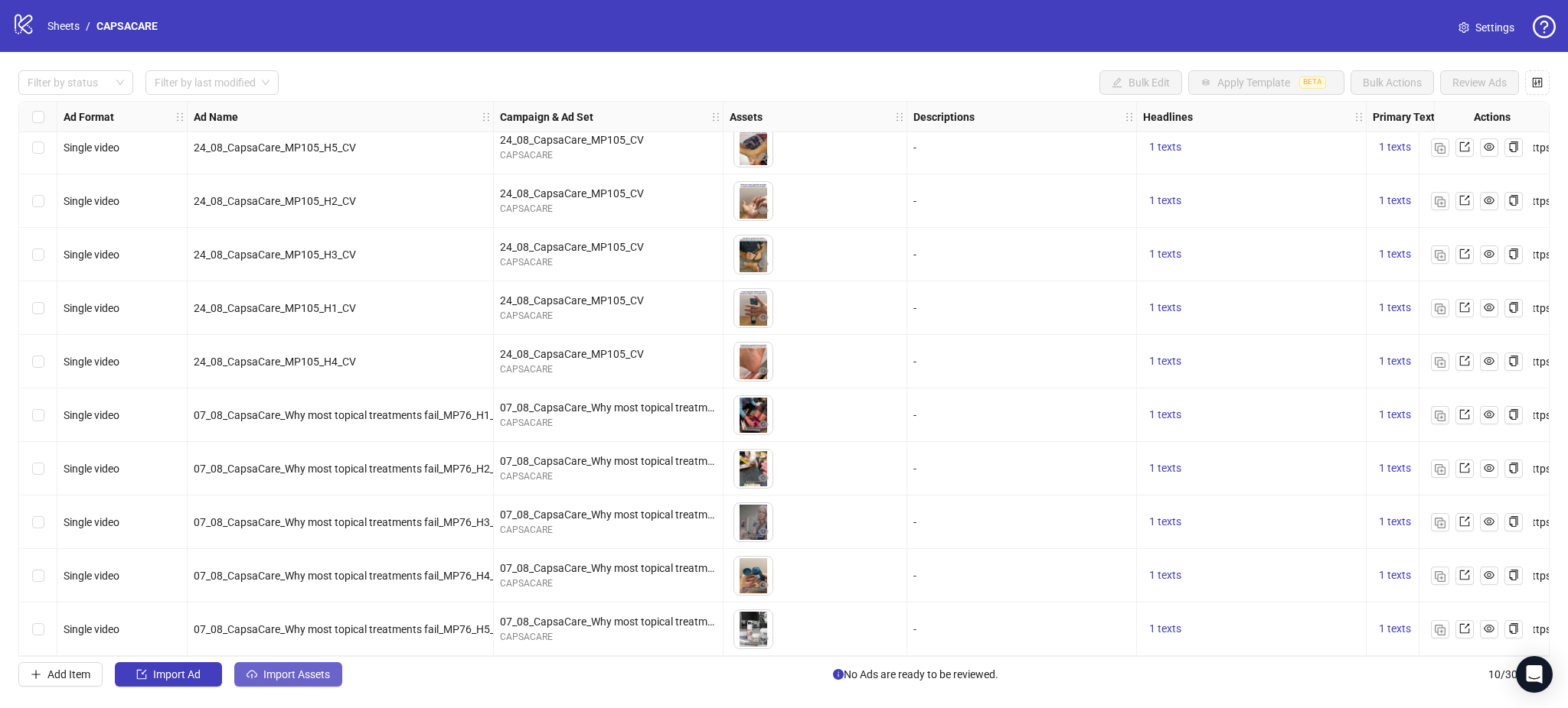
click at [290, 680] on span "Import Assets" at bounding box center [296, 674] width 66 height 12
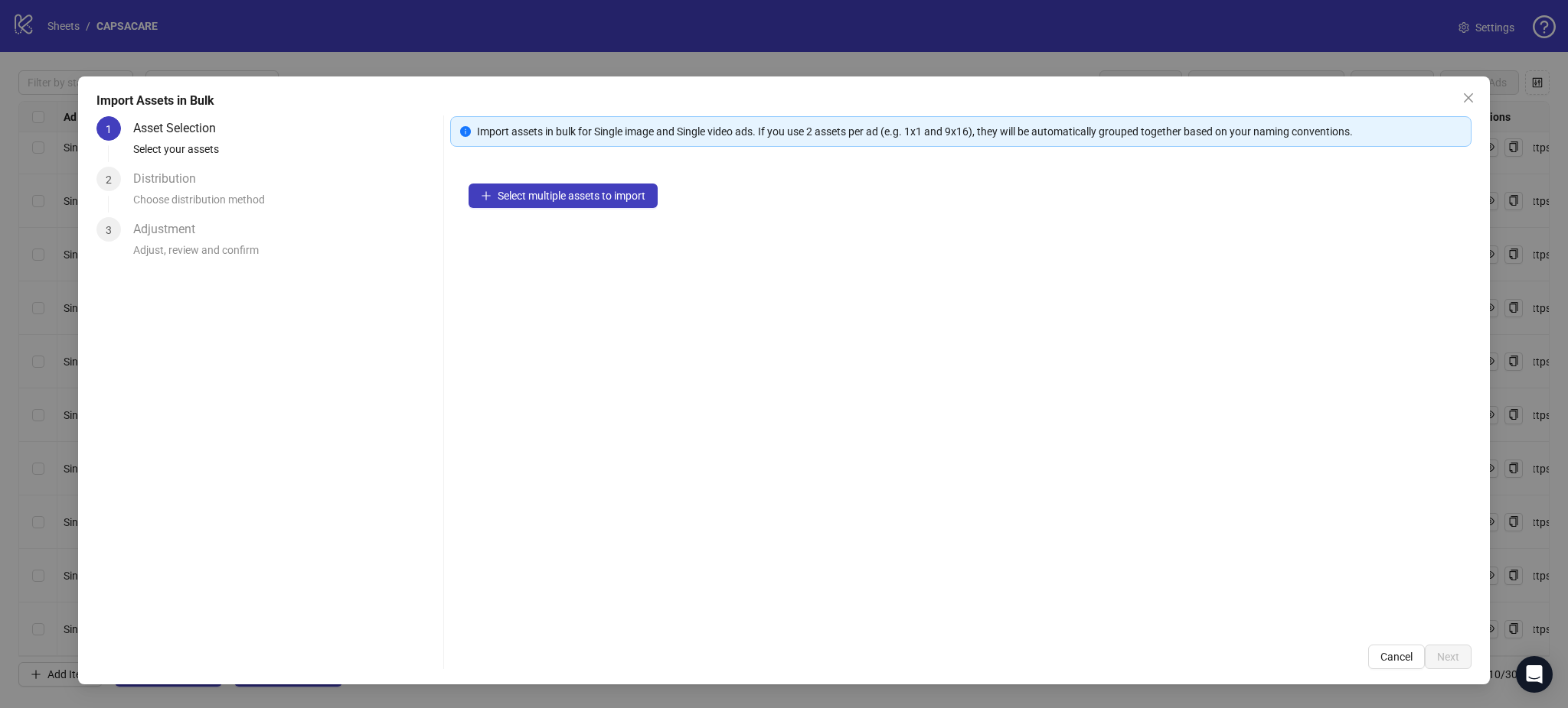
click at [576, 213] on div "Select multiple assets to import" at bounding box center [960, 396] width 1021 height 461
click at [578, 186] on button "Select multiple assets to import" at bounding box center [563, 196] width 189 height 24
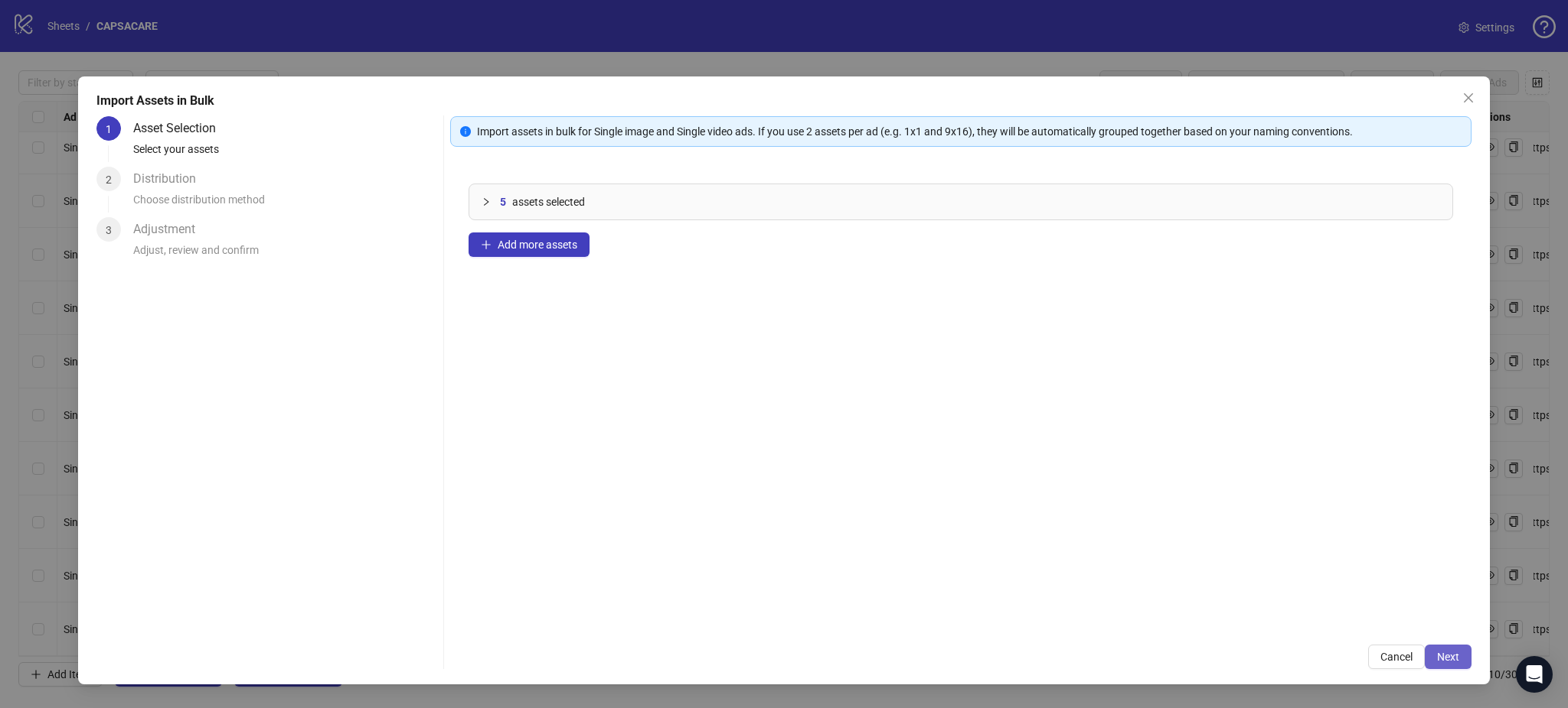
click at [1451, 655] on span "Next" at bounding box center [1448, 657] width 22 height 12
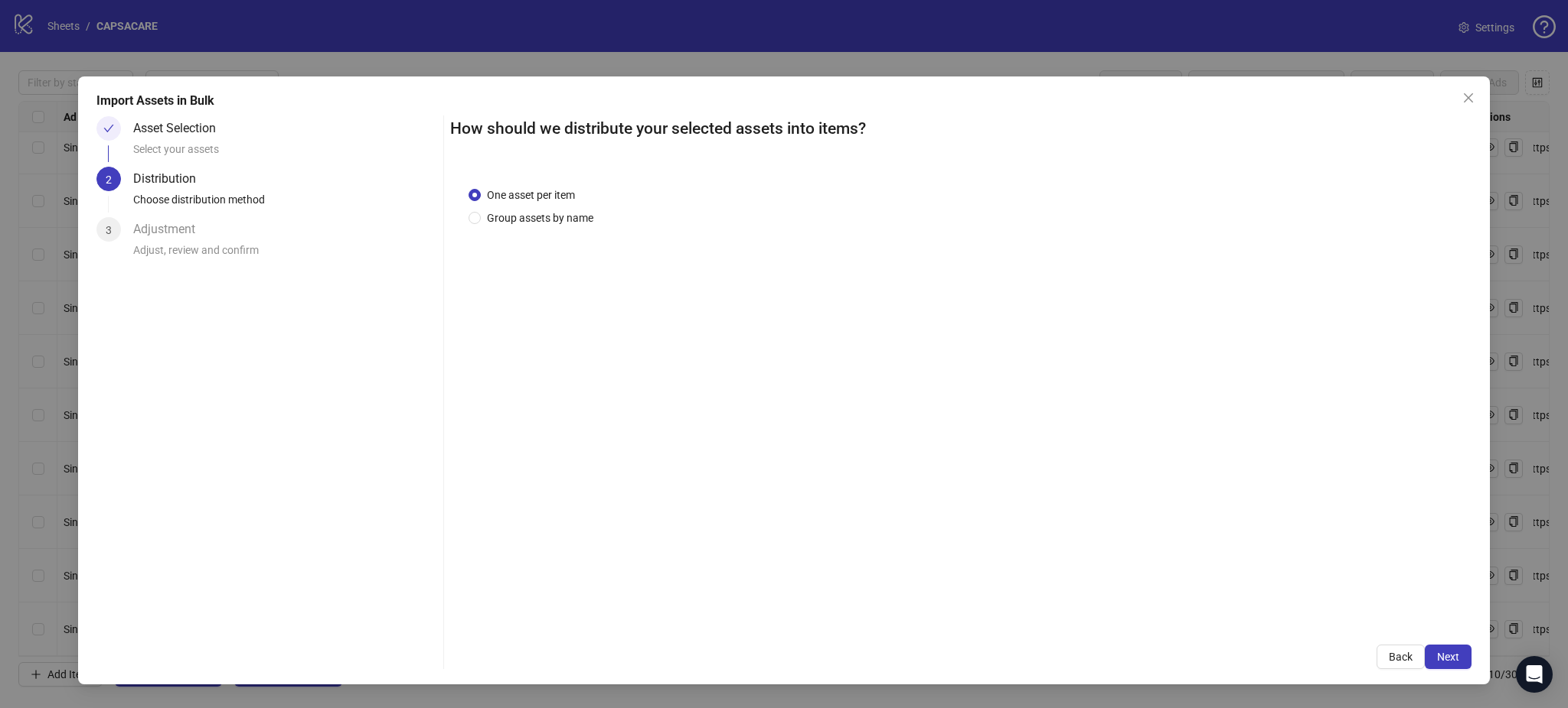
click at [1452, 673] on div "Import Assets in Bulk Asset Selection Select your assets 2 Distribution Choose …" at bounding box center [783, 380] width 1411 height 608
click at [1439, 667] on button "Next" at bounding box center [1448, 657] width 47 height 24
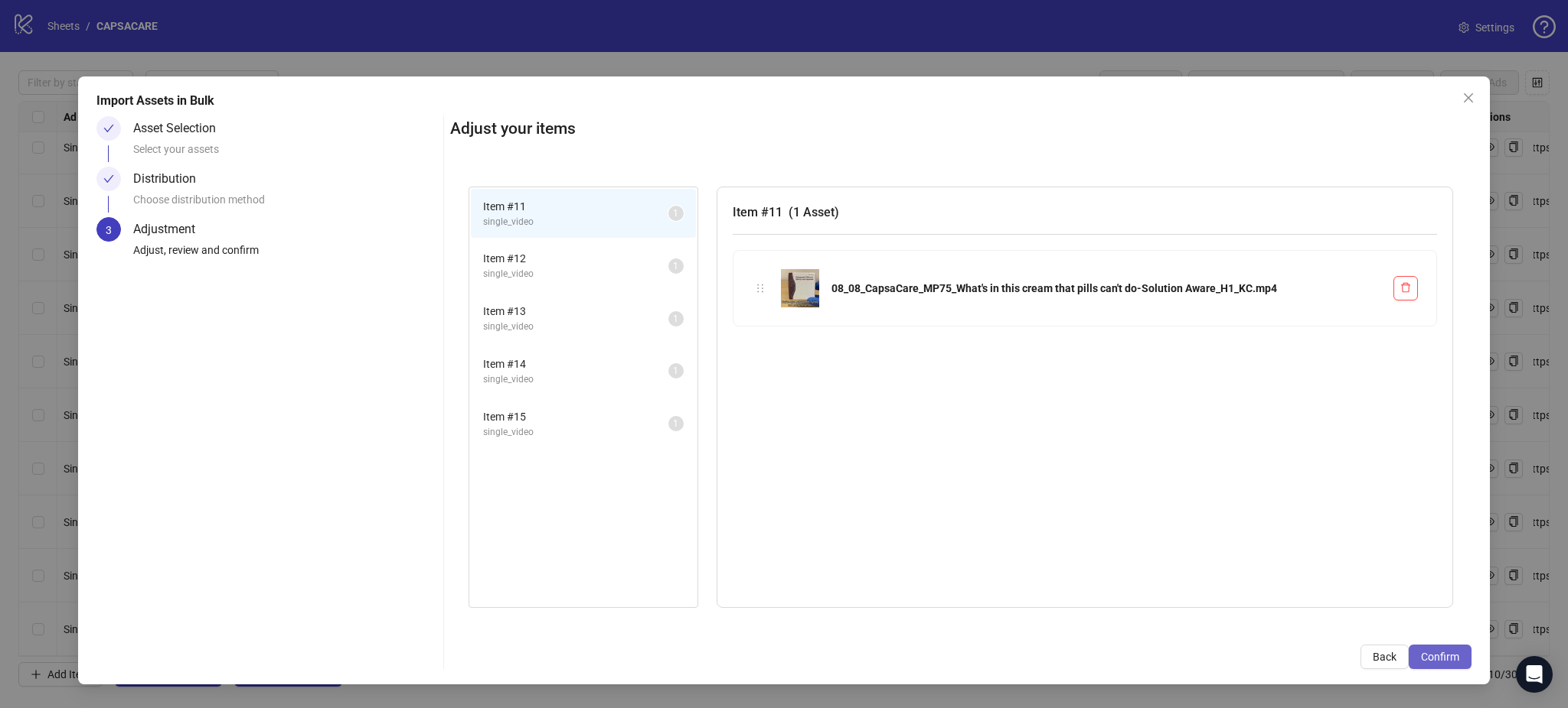
click at [1444, 661] on span "Confirm" at bounding box center [1439, 657] width 38 height 12
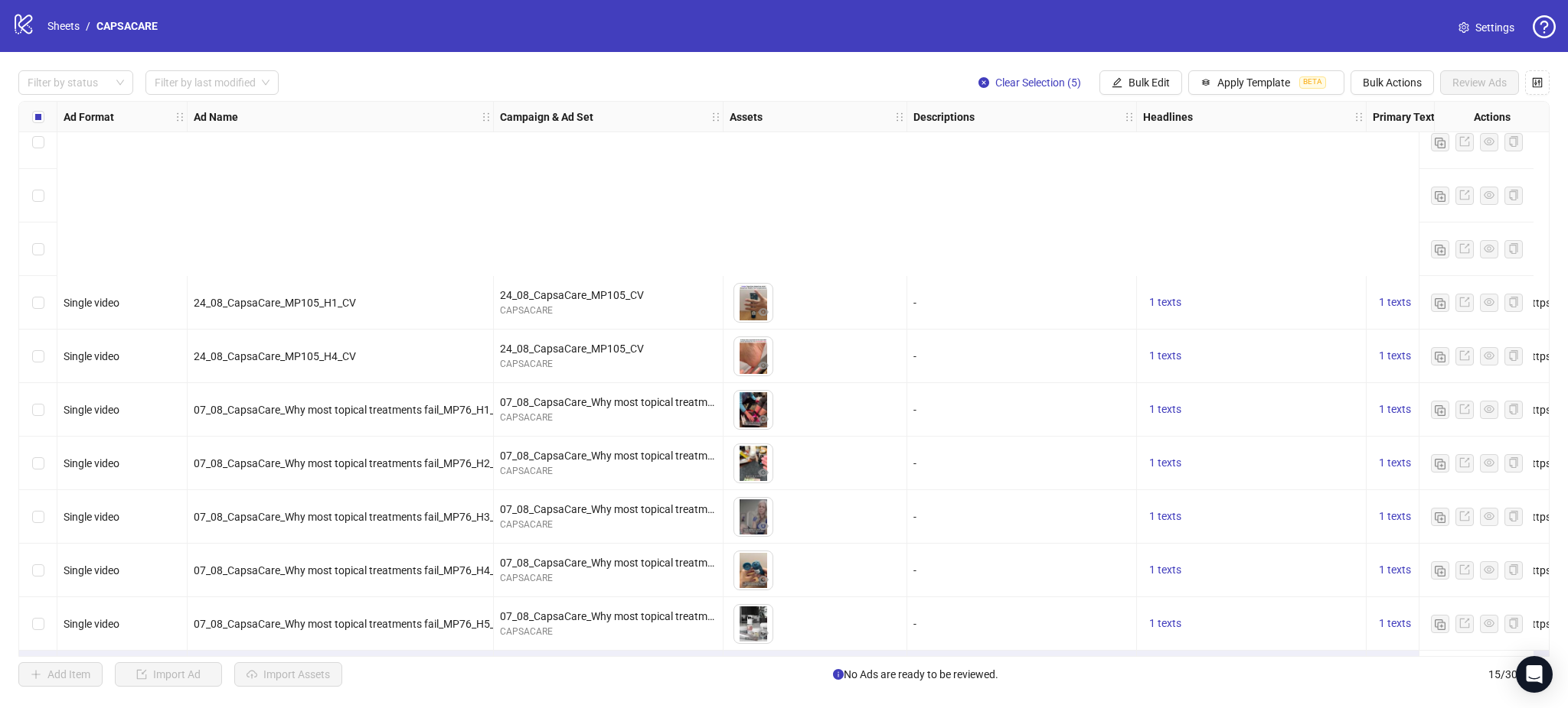
scroll to position [285, 0]
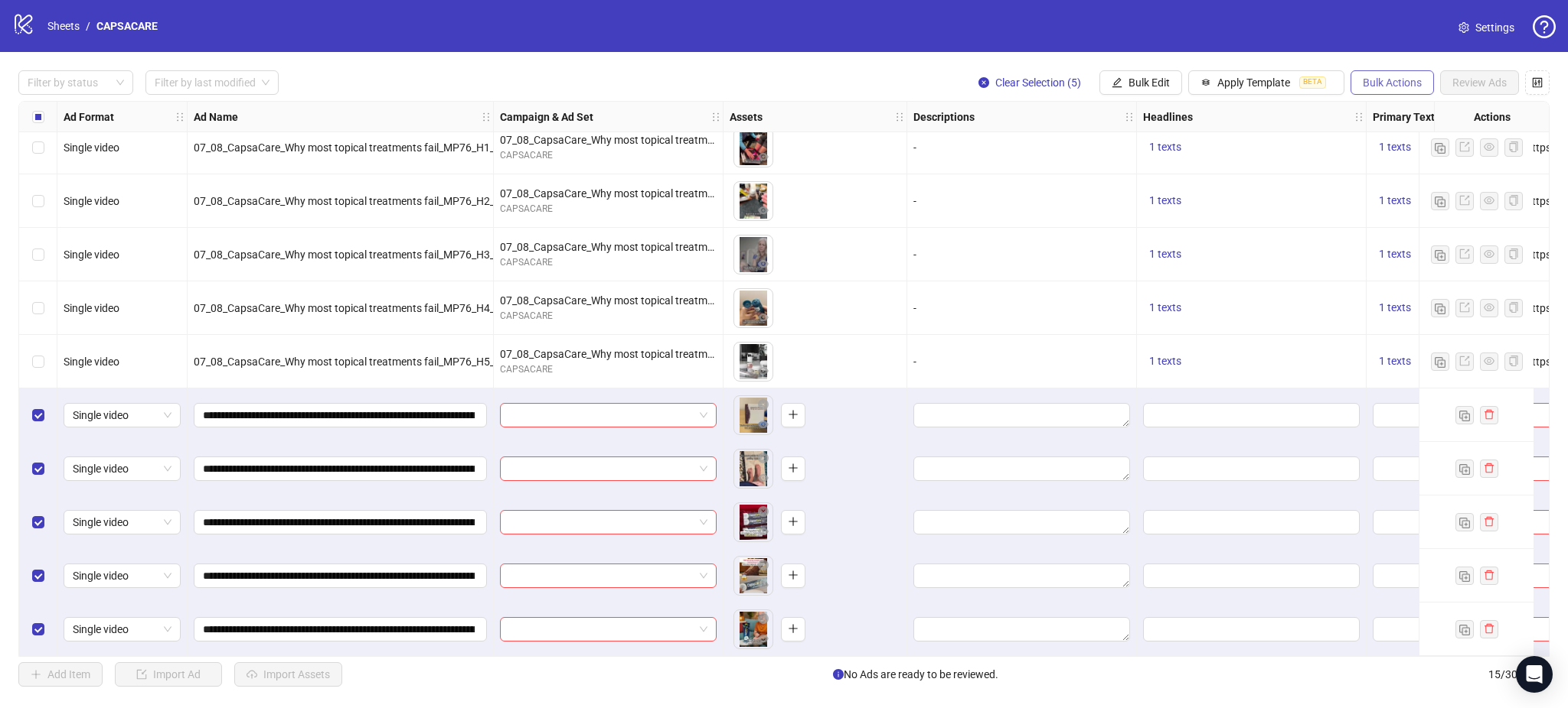
click at [1365, 80] on span "Bulk Actions" at bounding box center [1392, 83] width 59 height 12
click at [1396, 108] on span "Delete" at bounding box center [1414, 114] width 105 height 17
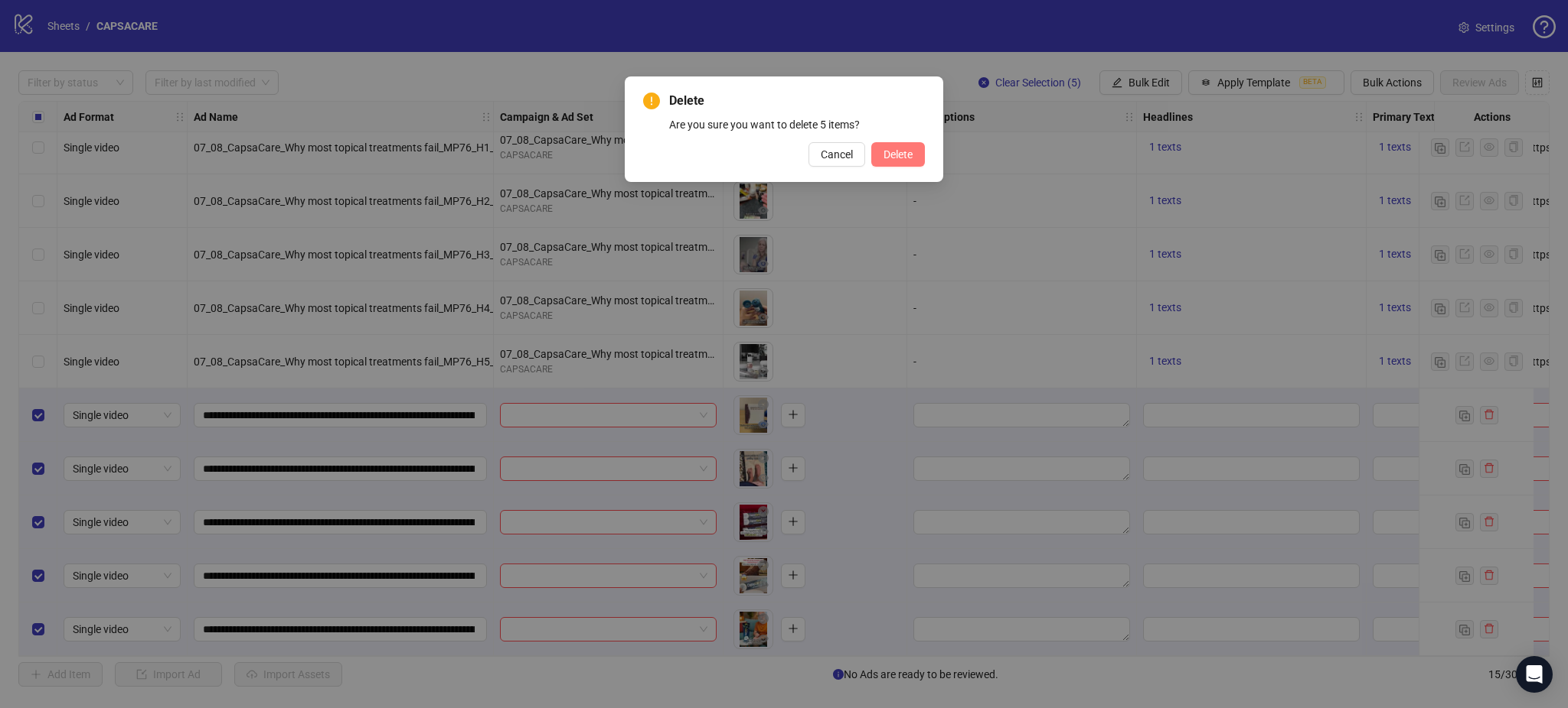
click at [910, 153] on span "Delete" at bounding box center [898, 154] width 29 height 12
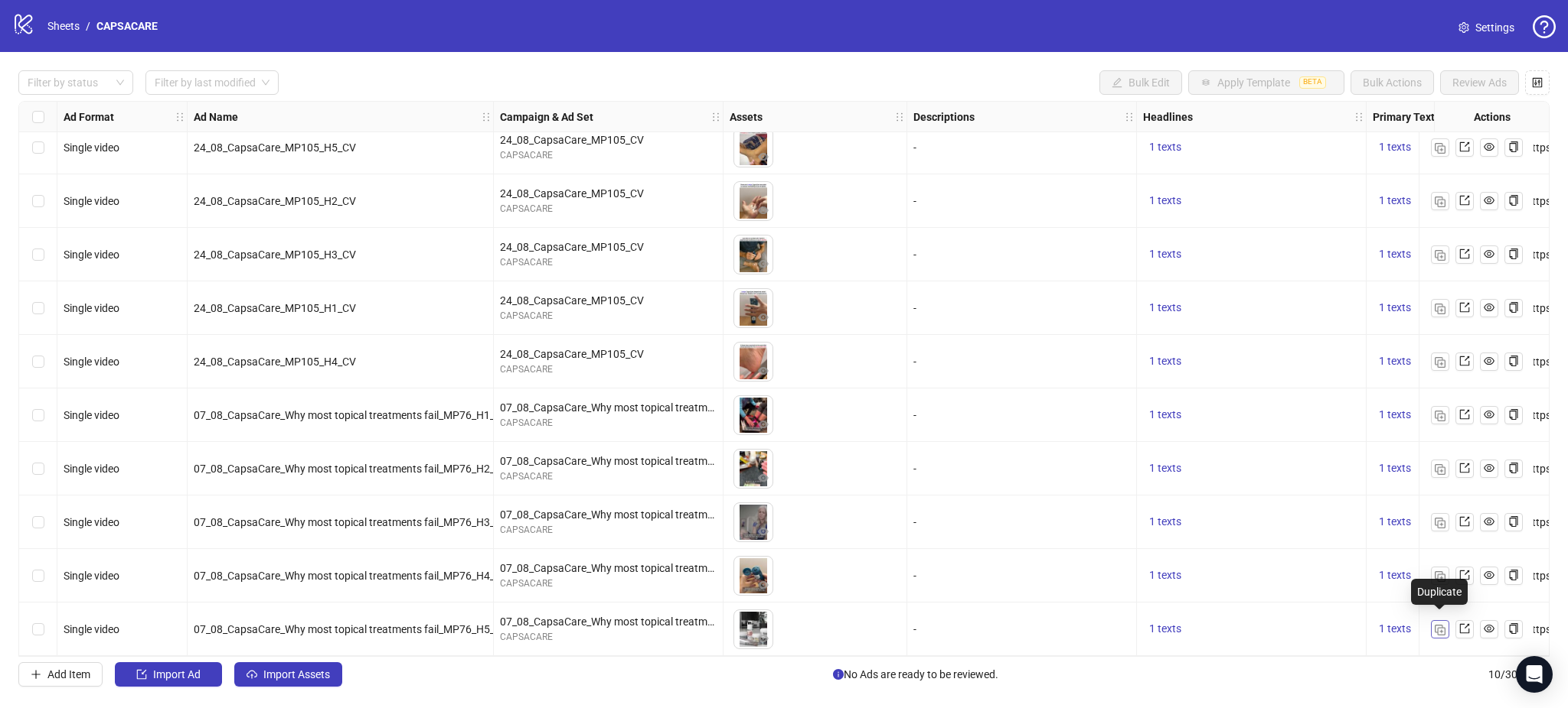
click at [1431, 626] on button "button" at bounding box center [1439, 629] width 18 height 18
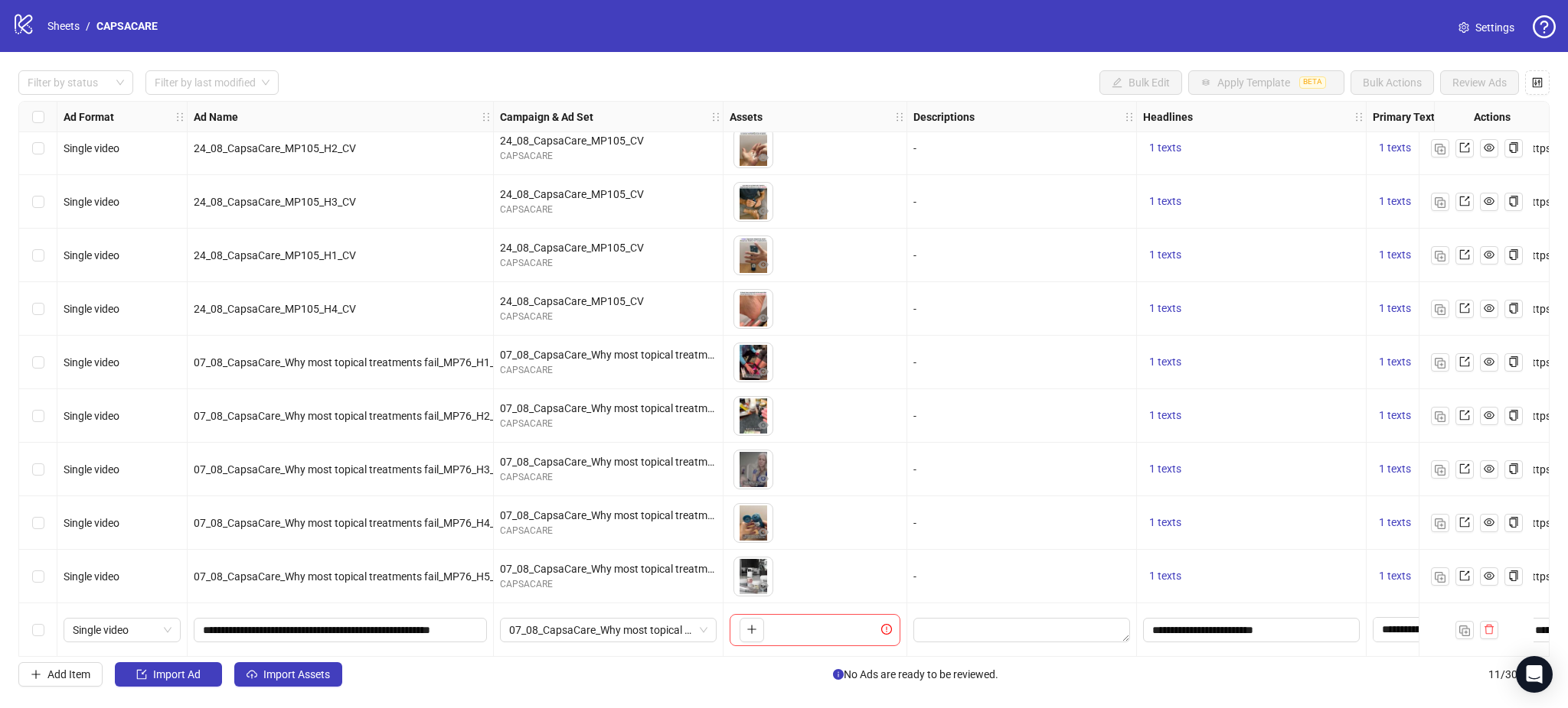
scroll to position [70, 0]
click at [290, 673] on span "Import Assets" at bounding box center [296, 674] width 66 height 12
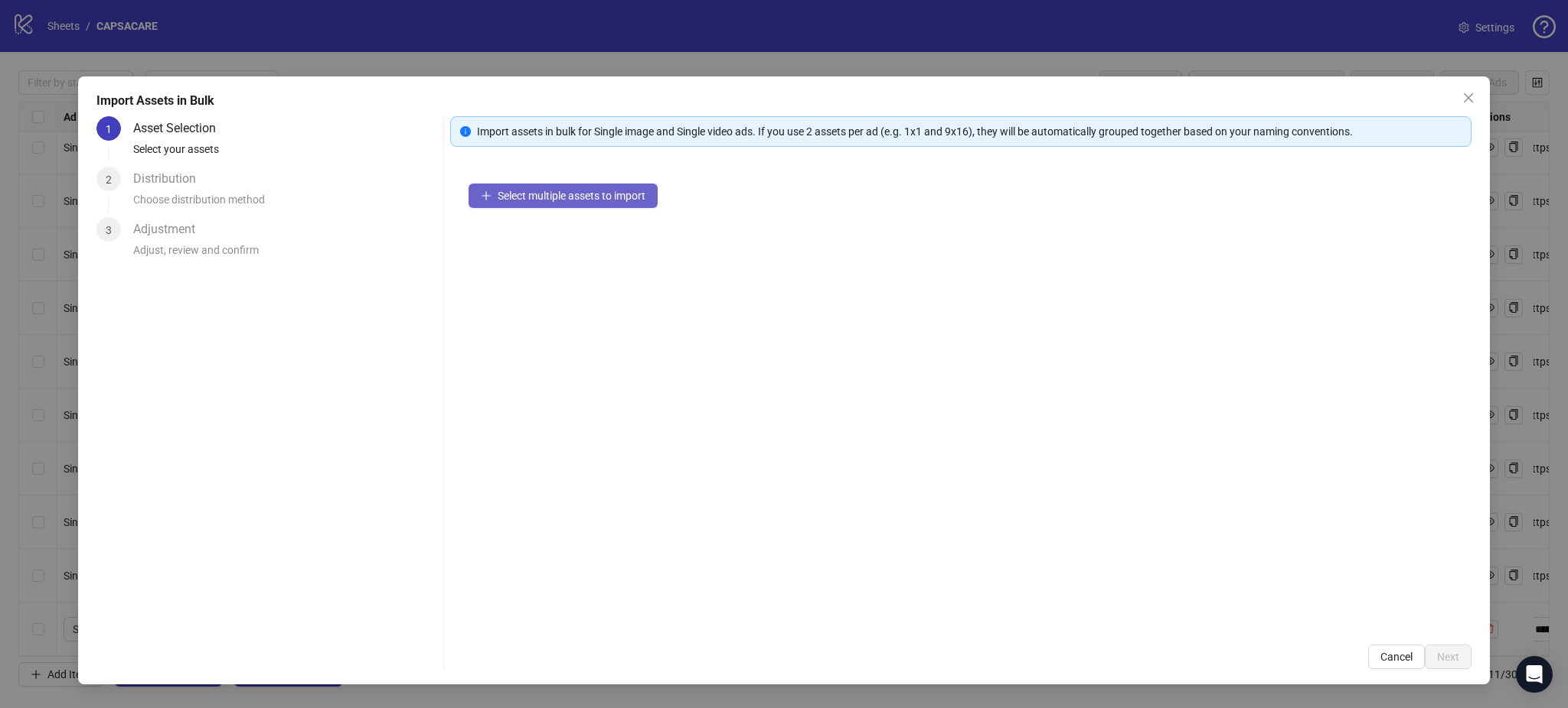
click at [559, 191] on span "Select multiple assets to import" at bounding box center [571, 196] width 148 height 12
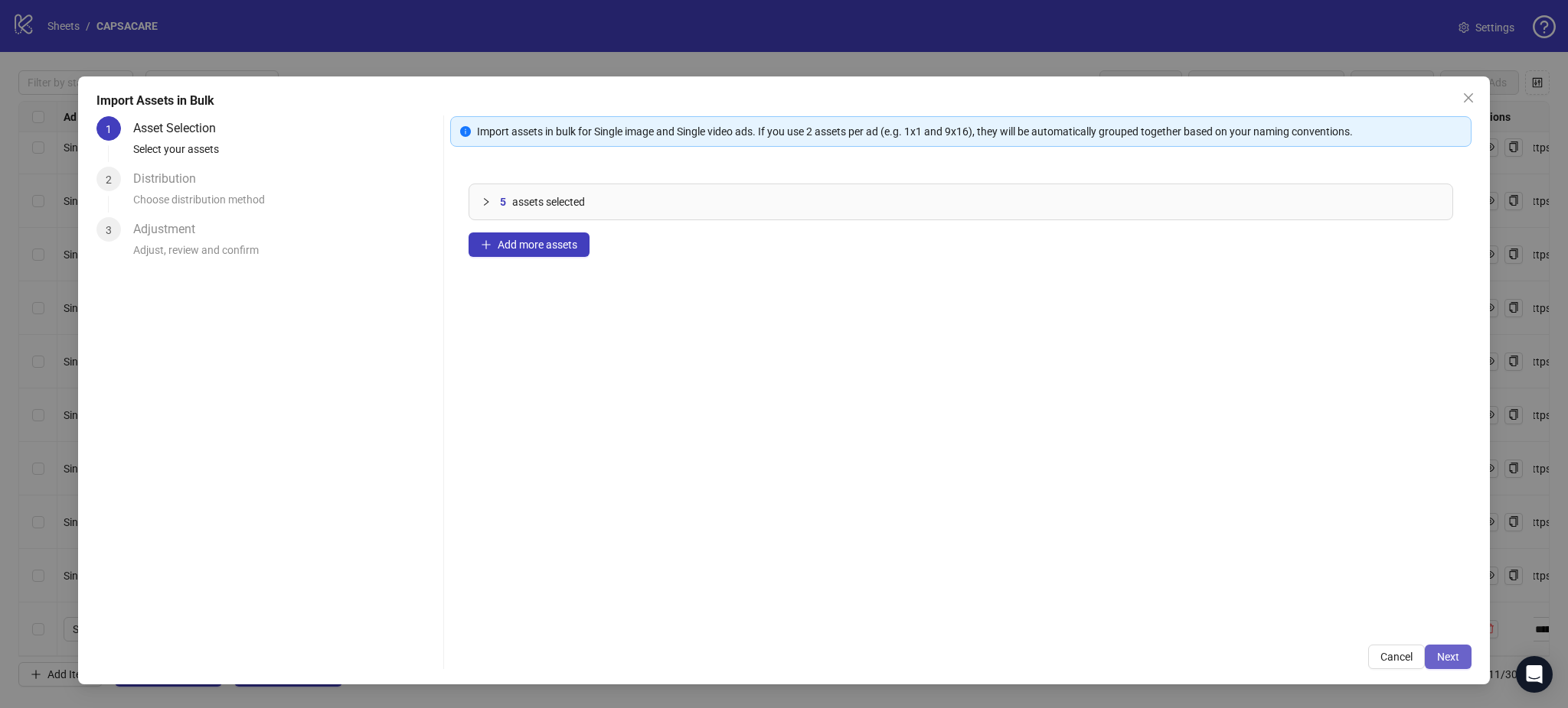
click at [1437, 658] on span "Next" at bounding box center [1448, 657] width 22 height 12
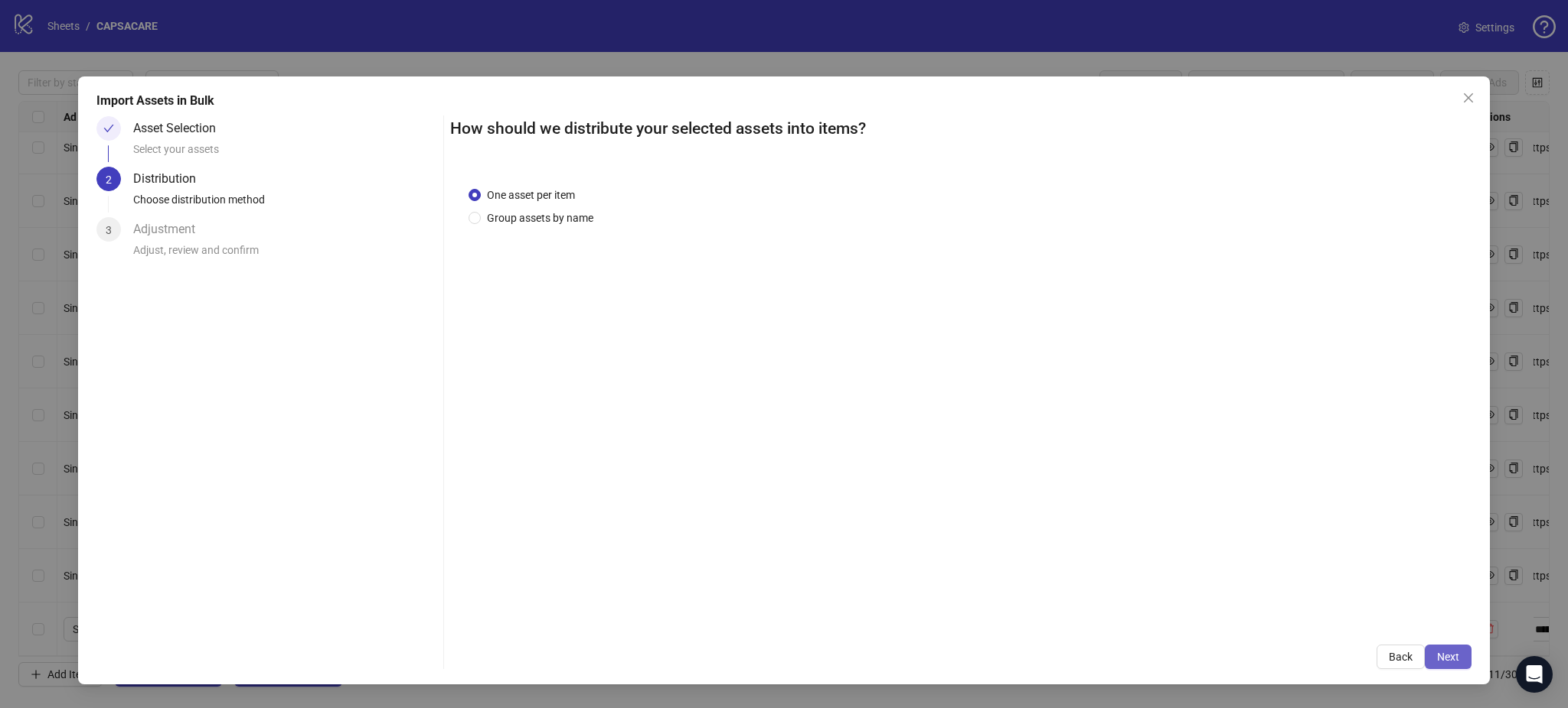
click at [1449, 652] on span "Next" at bounding box center [1448, 657] width 22 height 12
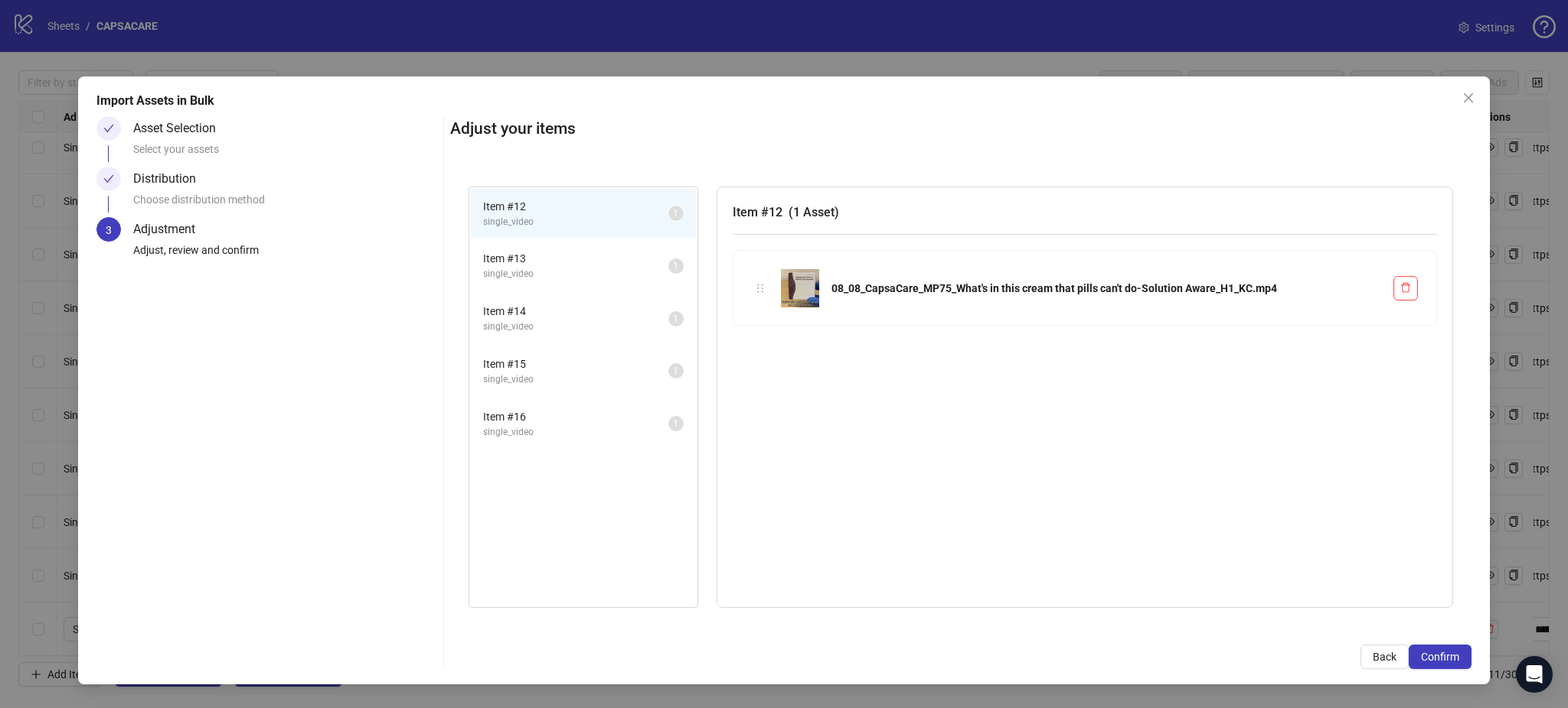
click at [1449, 652] on span "Confirm" at bounding box center [1439, 657] width 38 height 12
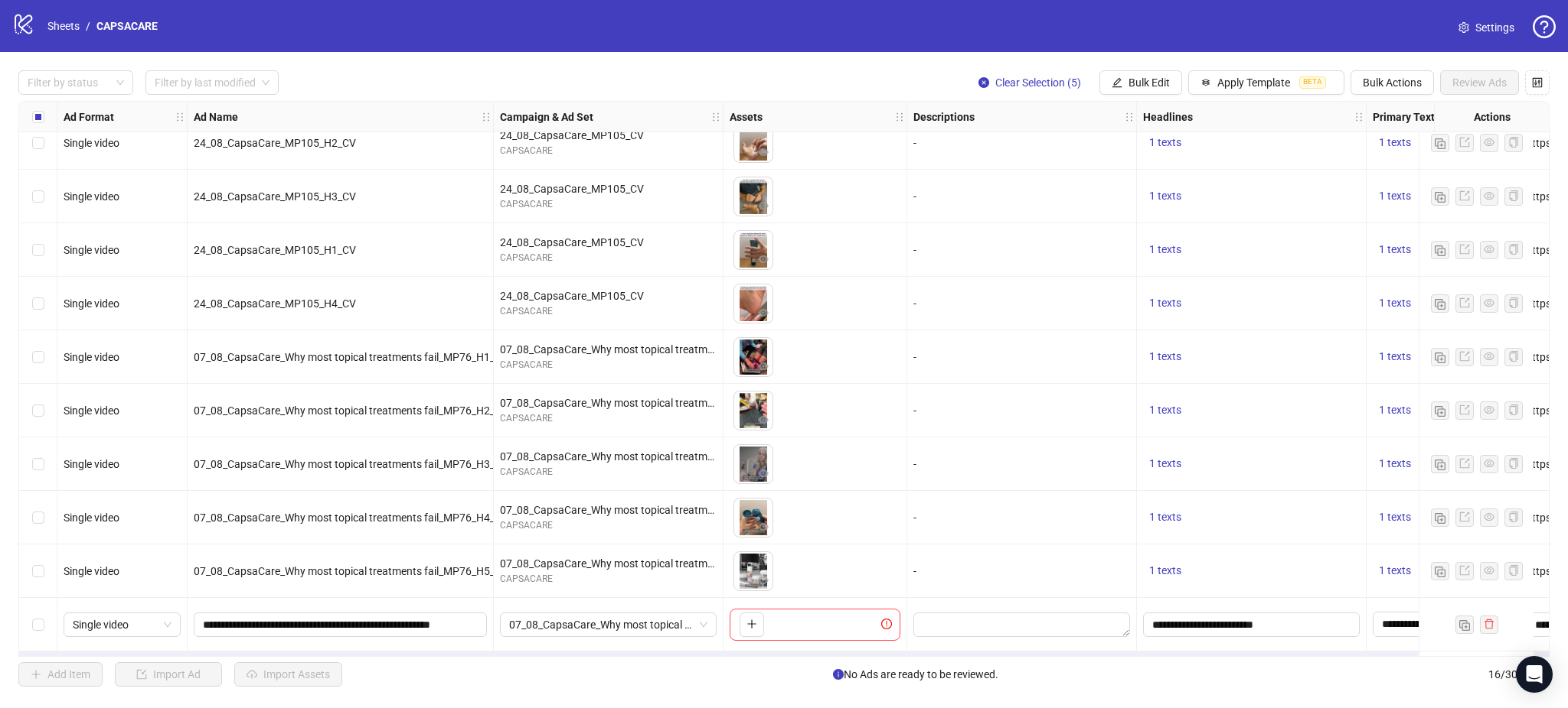
scroll to position [338, 0]
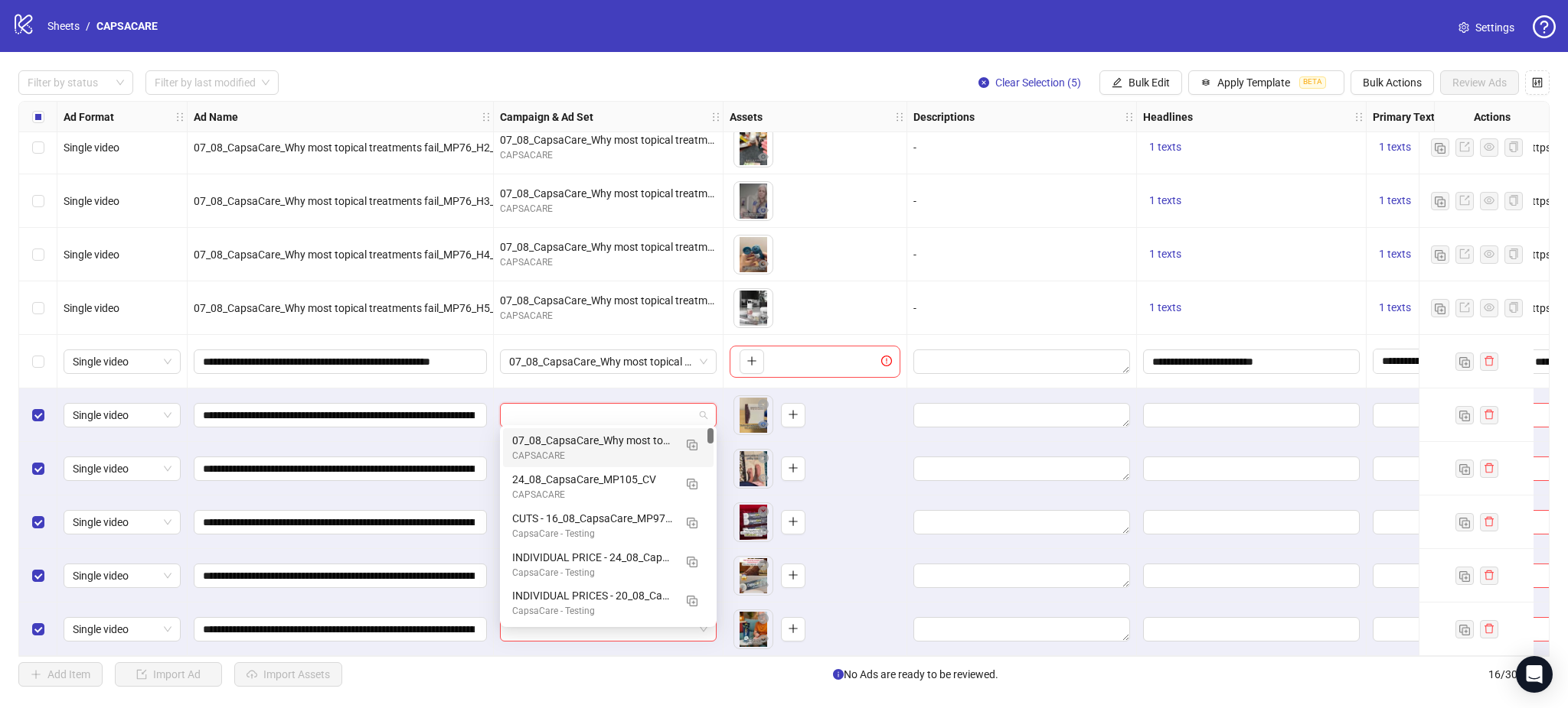
click at [614, 404] on input "search" at bounding box center [601, 415] width 185 height 23
click at [687, 446] on img "button" at bounding box center [692, 445] width 10 height 10
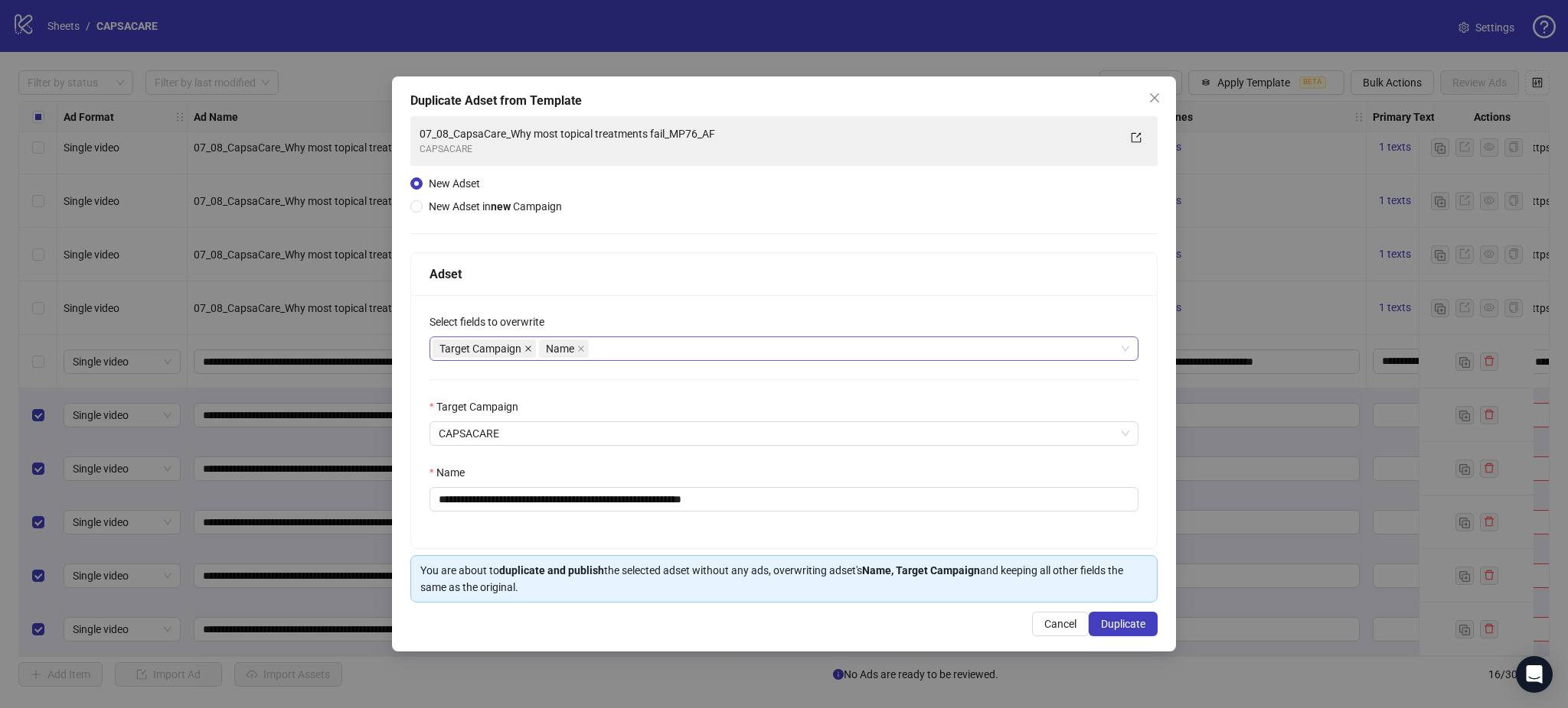
click at [526, 350] on icon "close" at bounding box center [528, 348] width 6 height 6
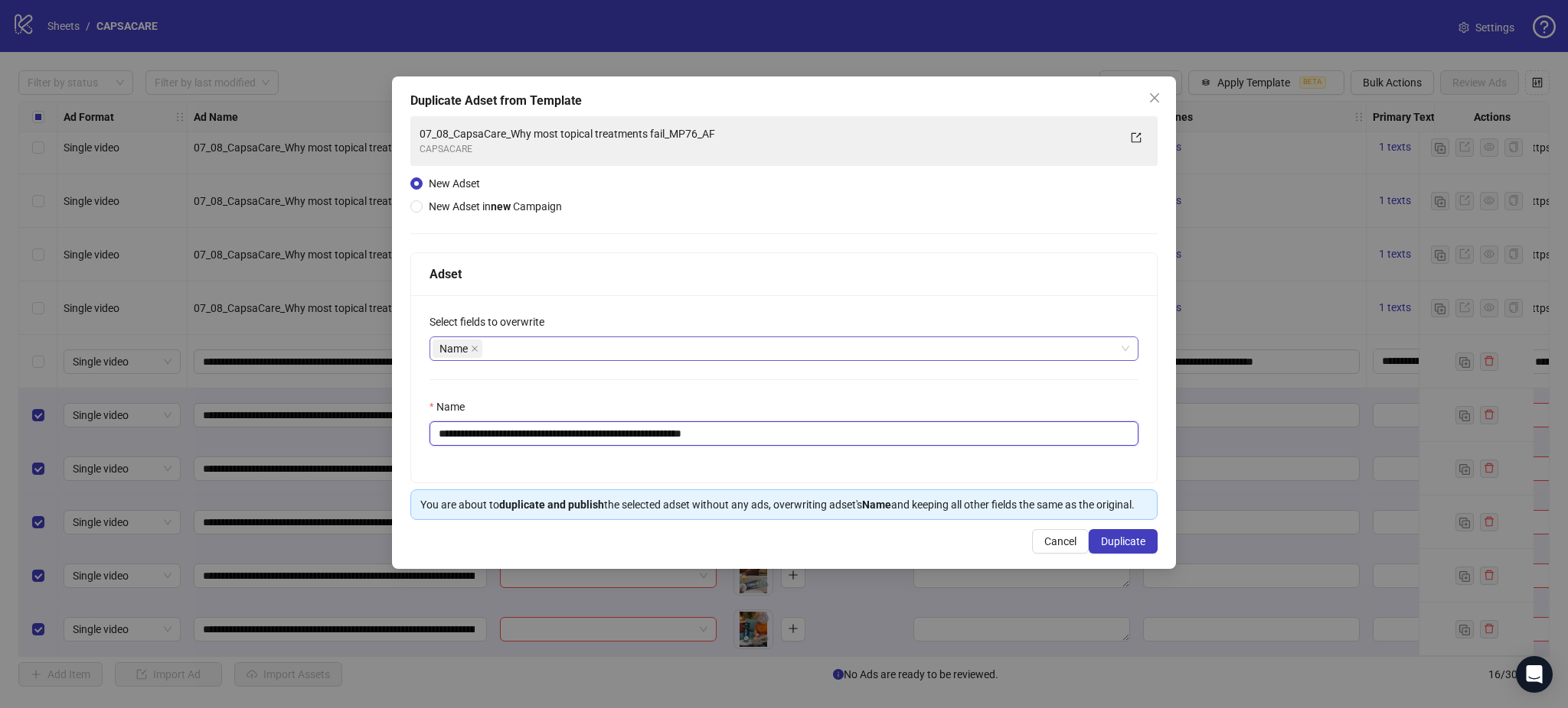
click at [517, 433] on input "**********" at bounding box center [784, 434] width 708 height 24
paste input "**********"
type input "**********"
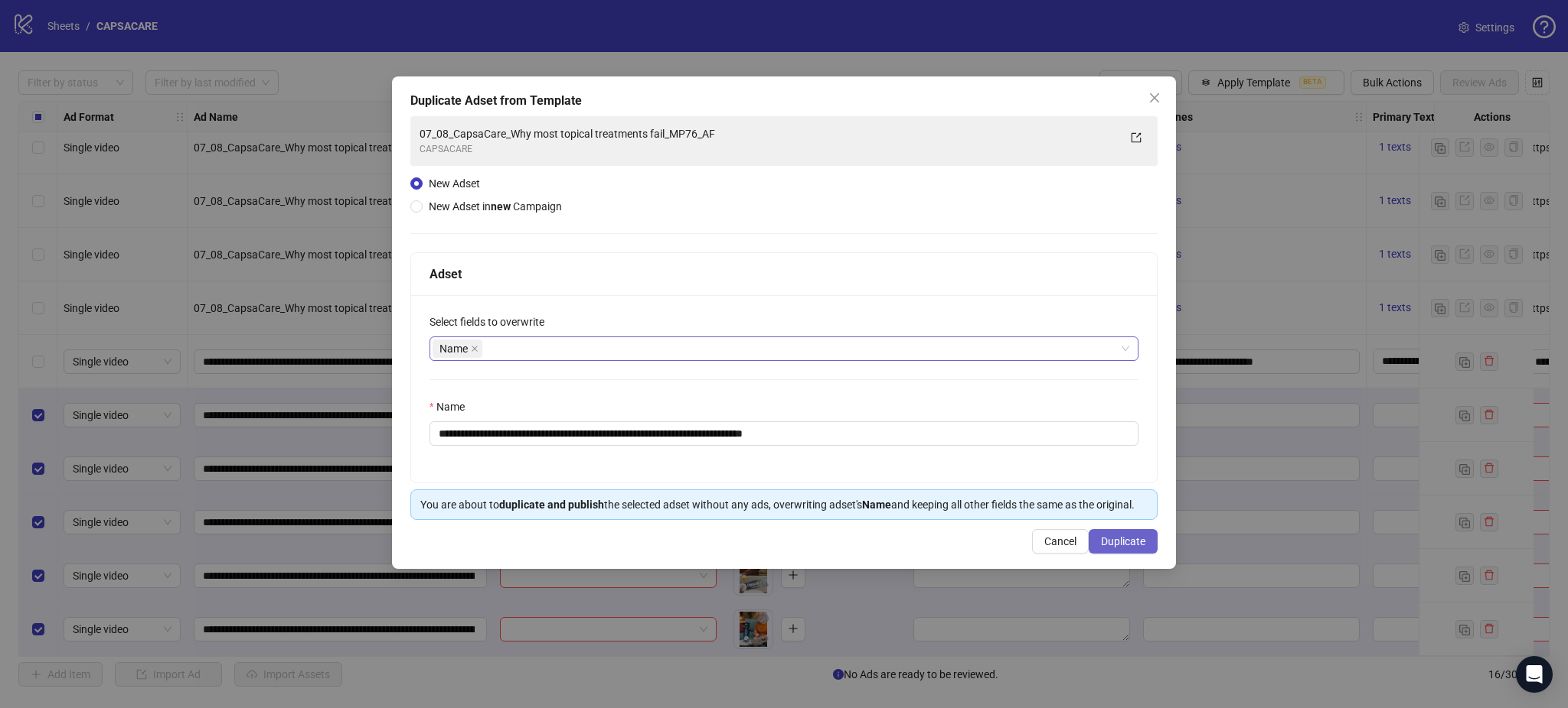
click at [1137, 534] on button "Duplicate" at bounding box center [1123, 542] width 69 height 24
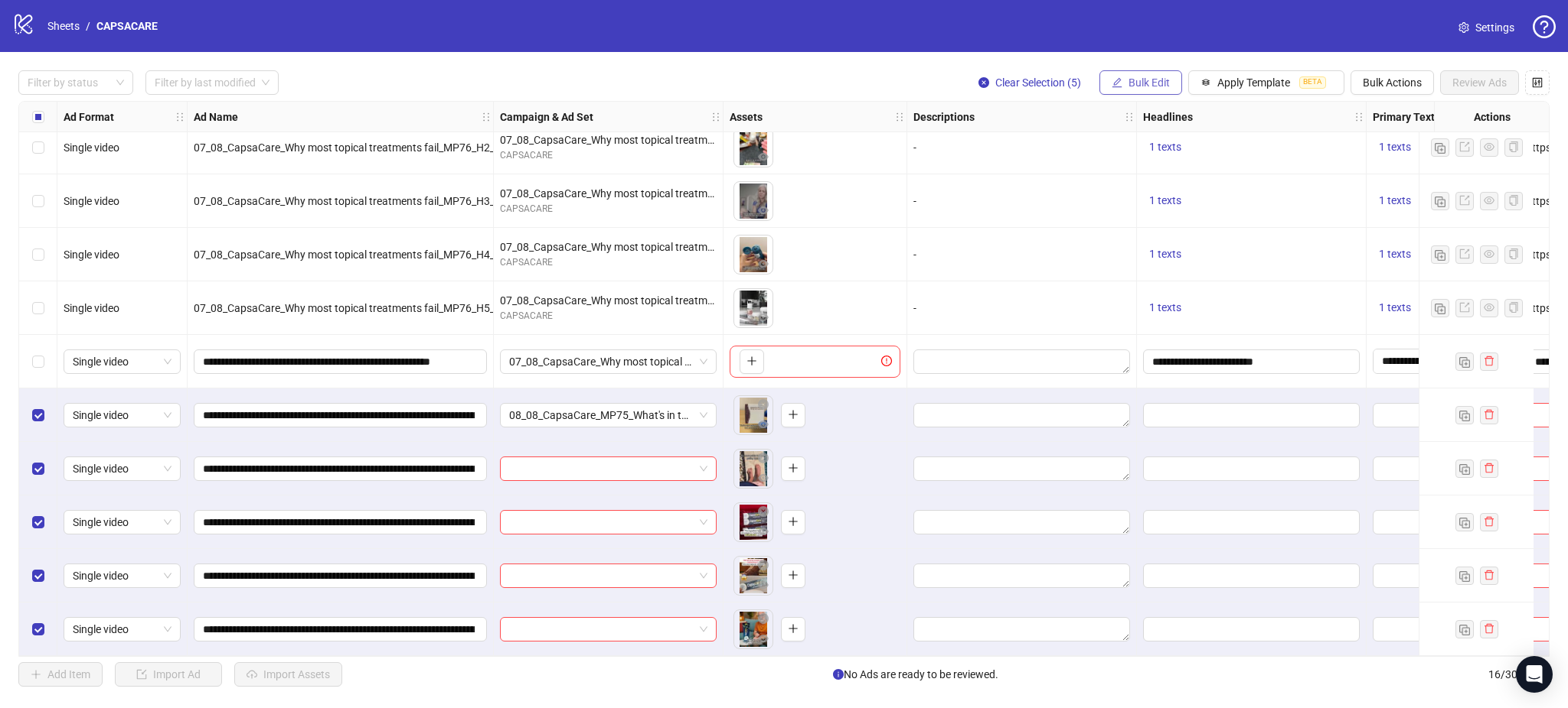
click at [1160, 92] on button "Bulk Edit" at bounding box center [1141, 83] width 83 height 24
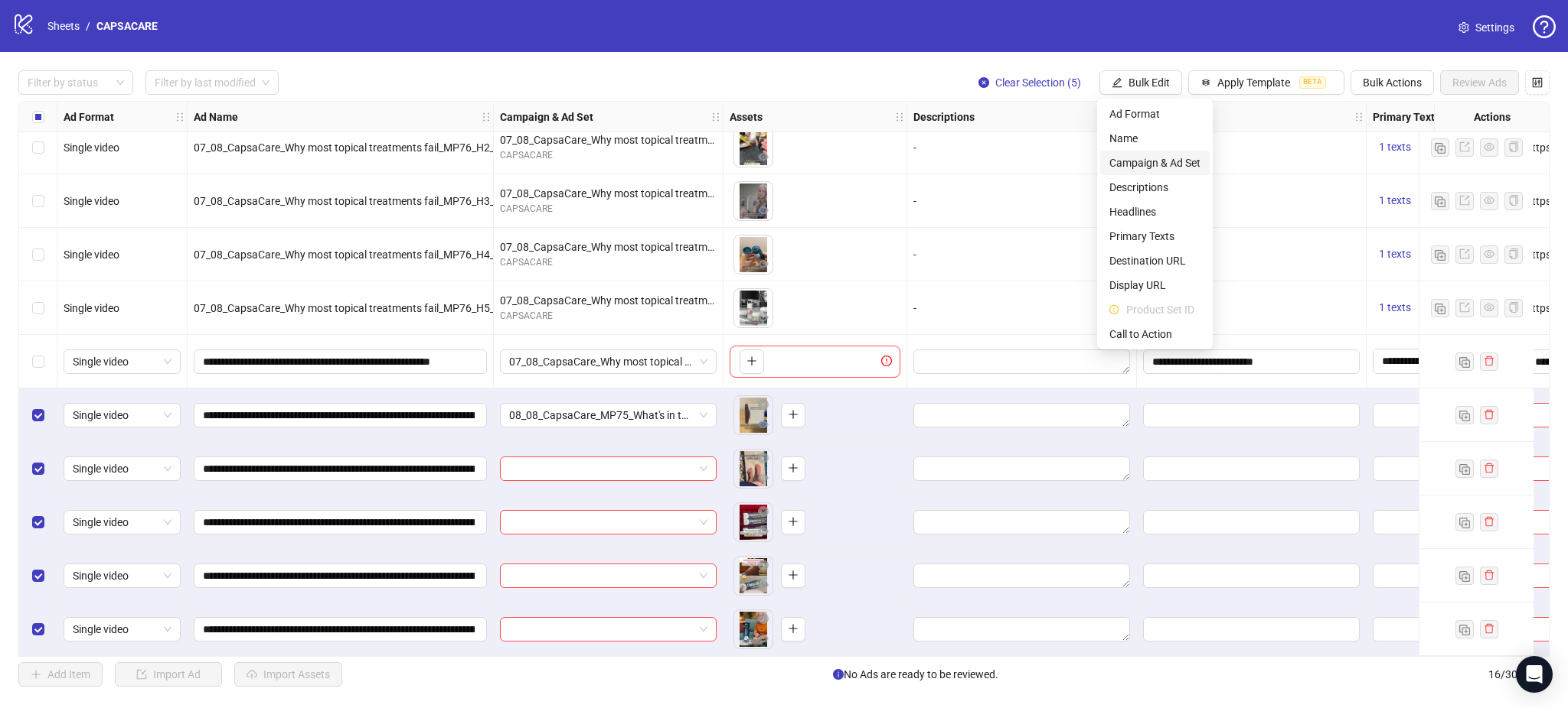
click at [1174, 164] on span "Campaign & Ad Set" at bounding box center [1155, 163] width 91 height 17
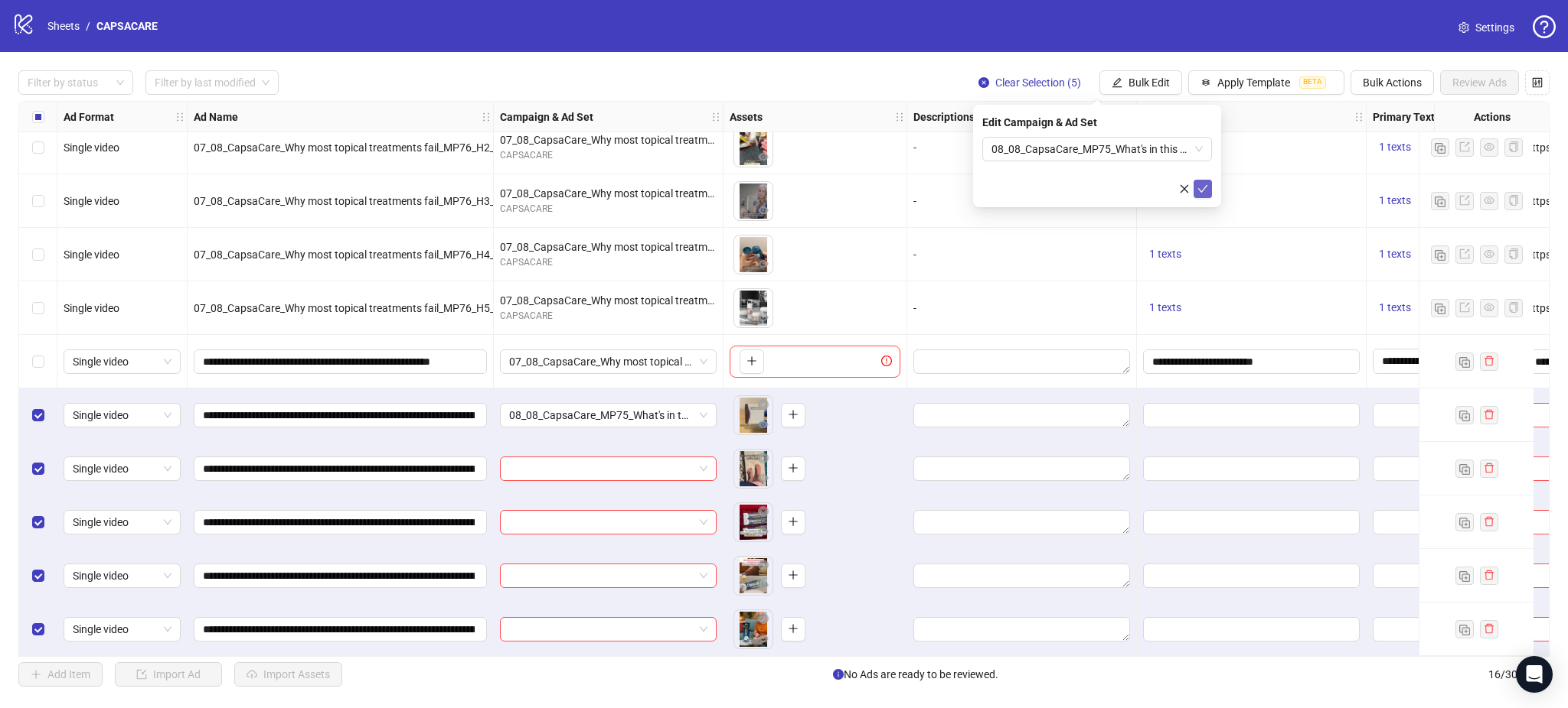
click at [1196, 191] on button "submit" at bounding box center [1202, 188] width 18 height 18
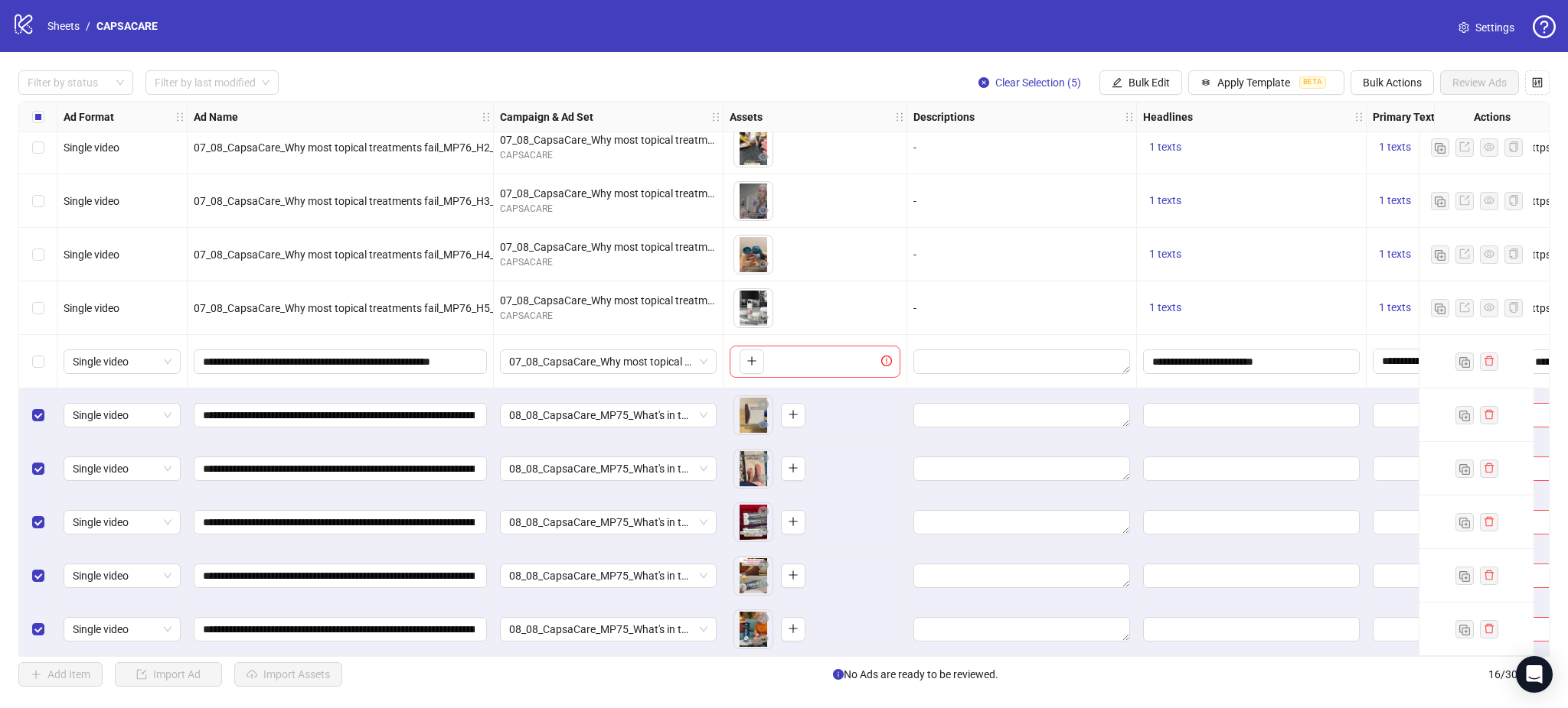
click at [30, 111] on div "Select all rows" at bounding box center [38, 116] width 38 height 30
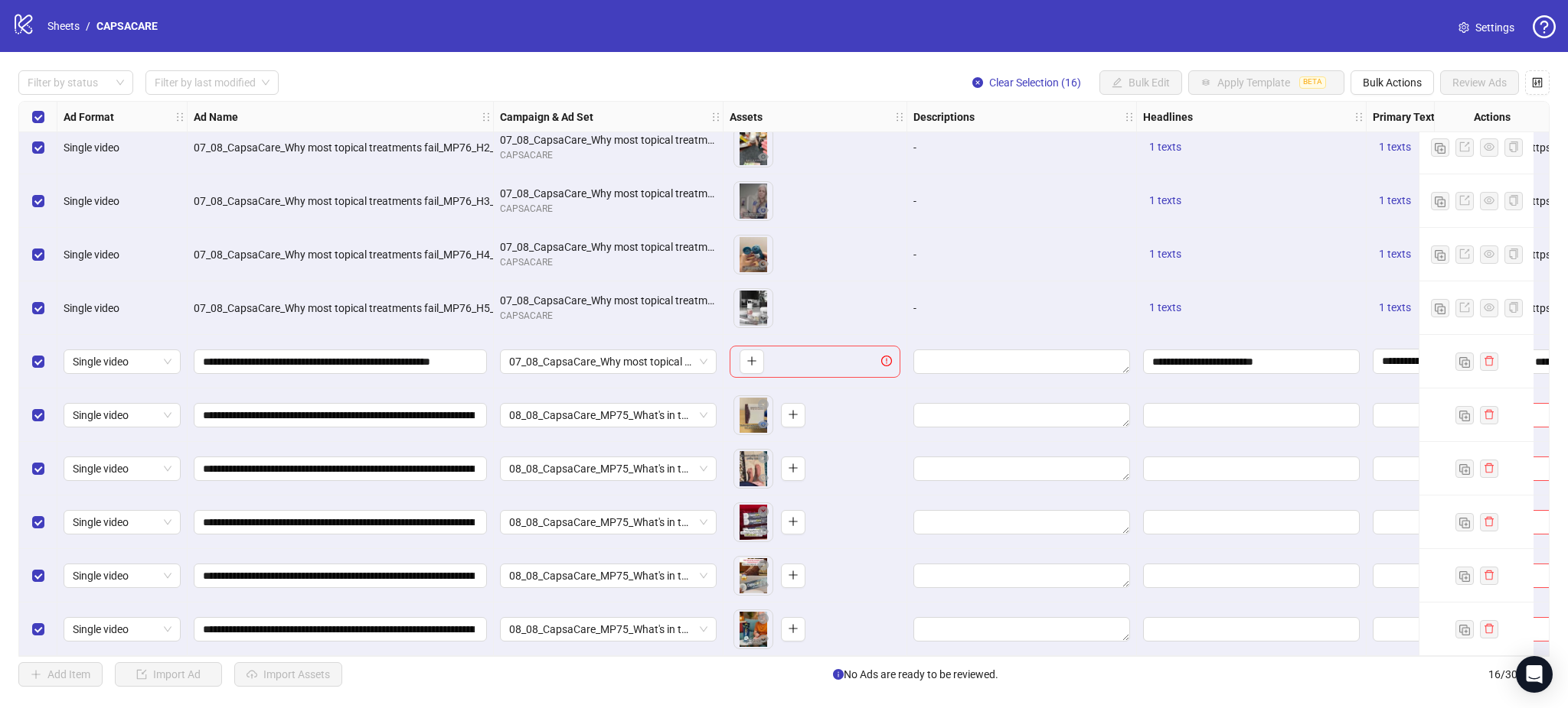
click at [30, 111] on div "Select all rows" at bounding box center [38, 116] width 38 height 30
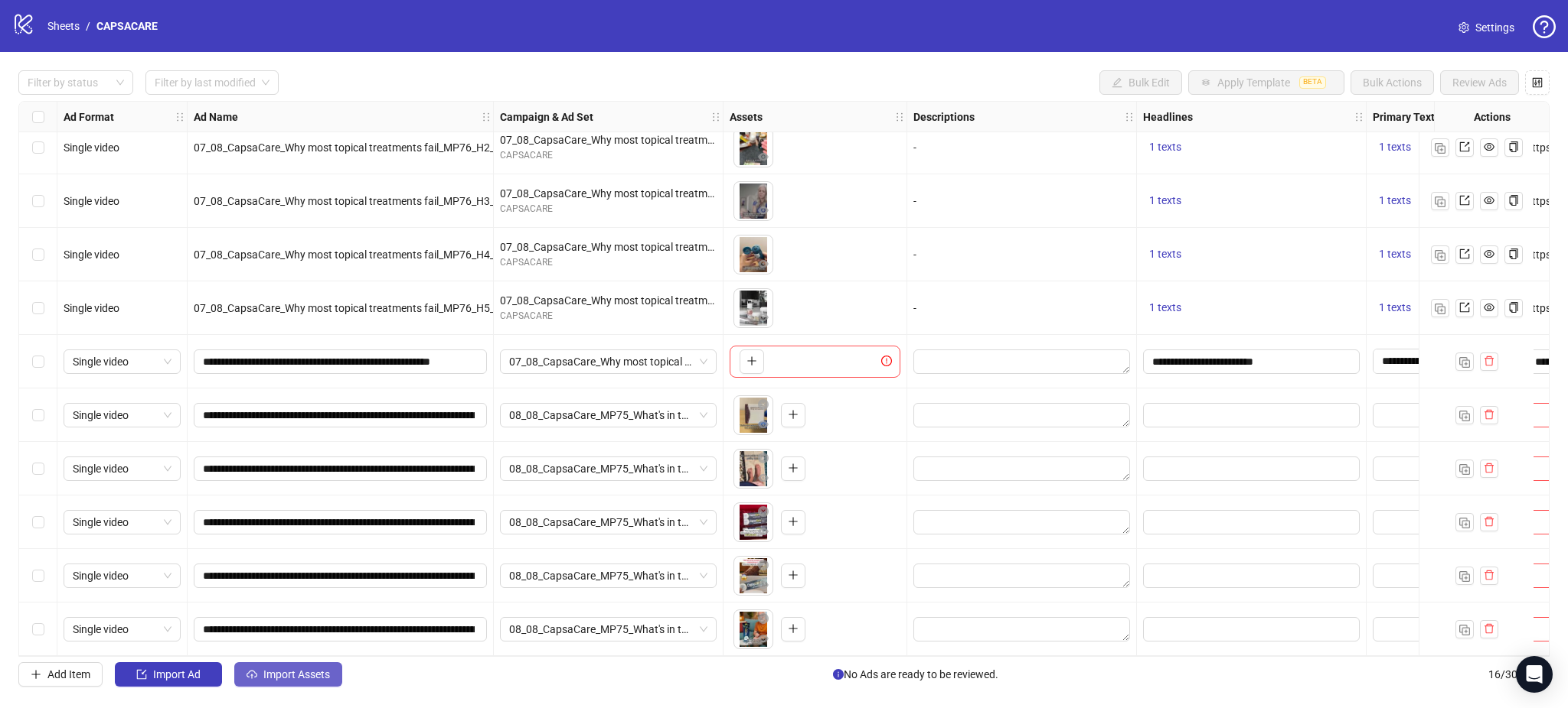
click at [272, 669] on span "Import Assets" at bounding box center [296, 674] width 66 height 12
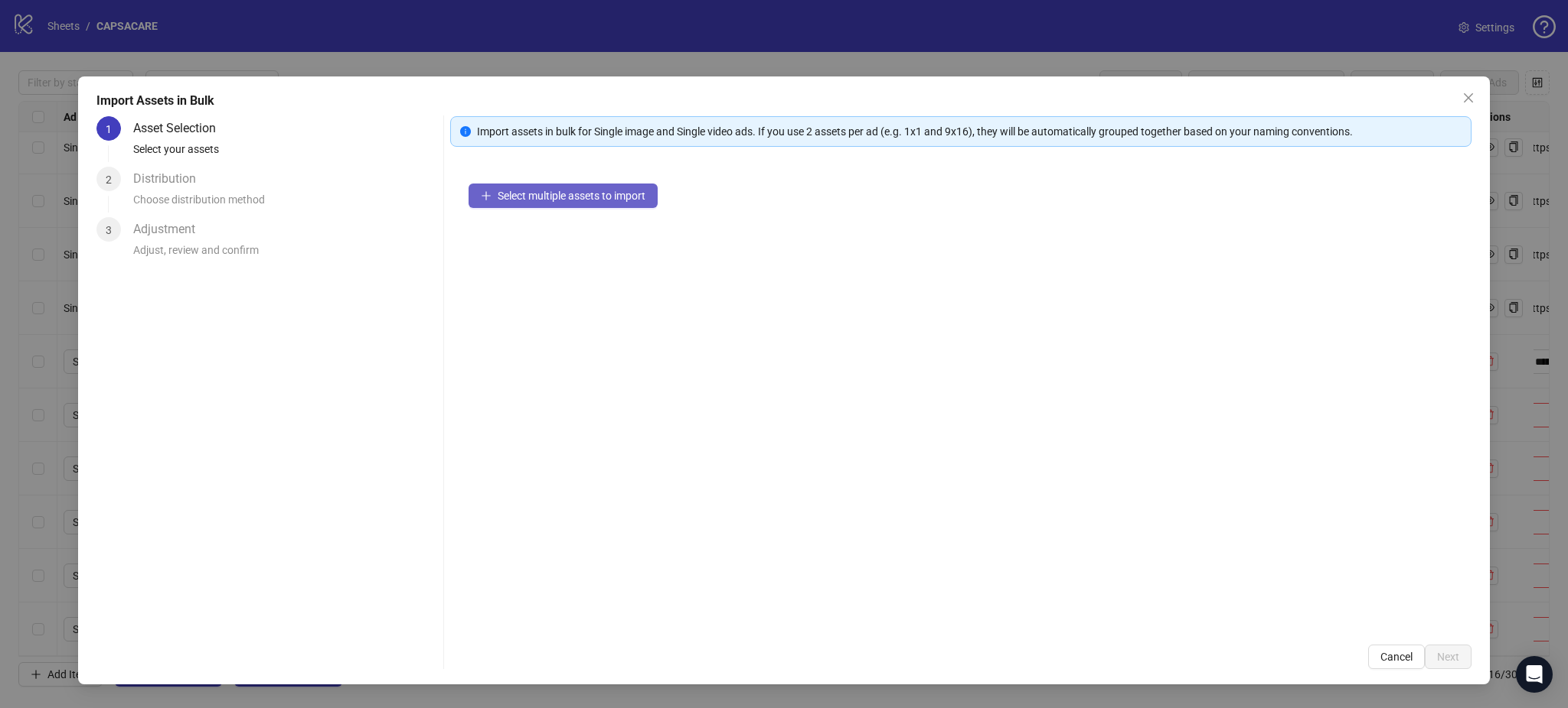
click at [582, 190] on span "Select multiple assets to import" at bounding box center [571, 196] width 148 height 12
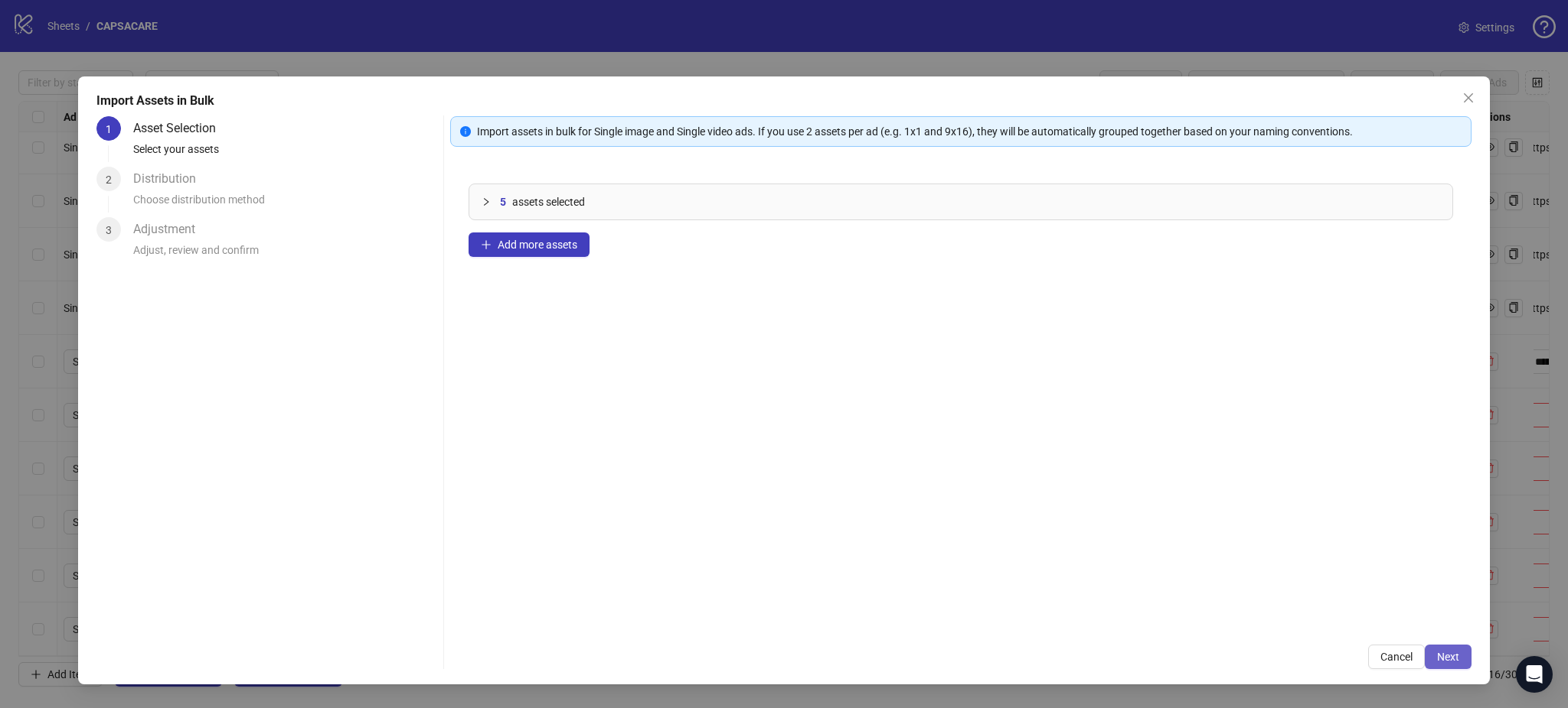
click at [1440, 653] on span "Next" at bounding box center [1448, 657] width 22 height 12
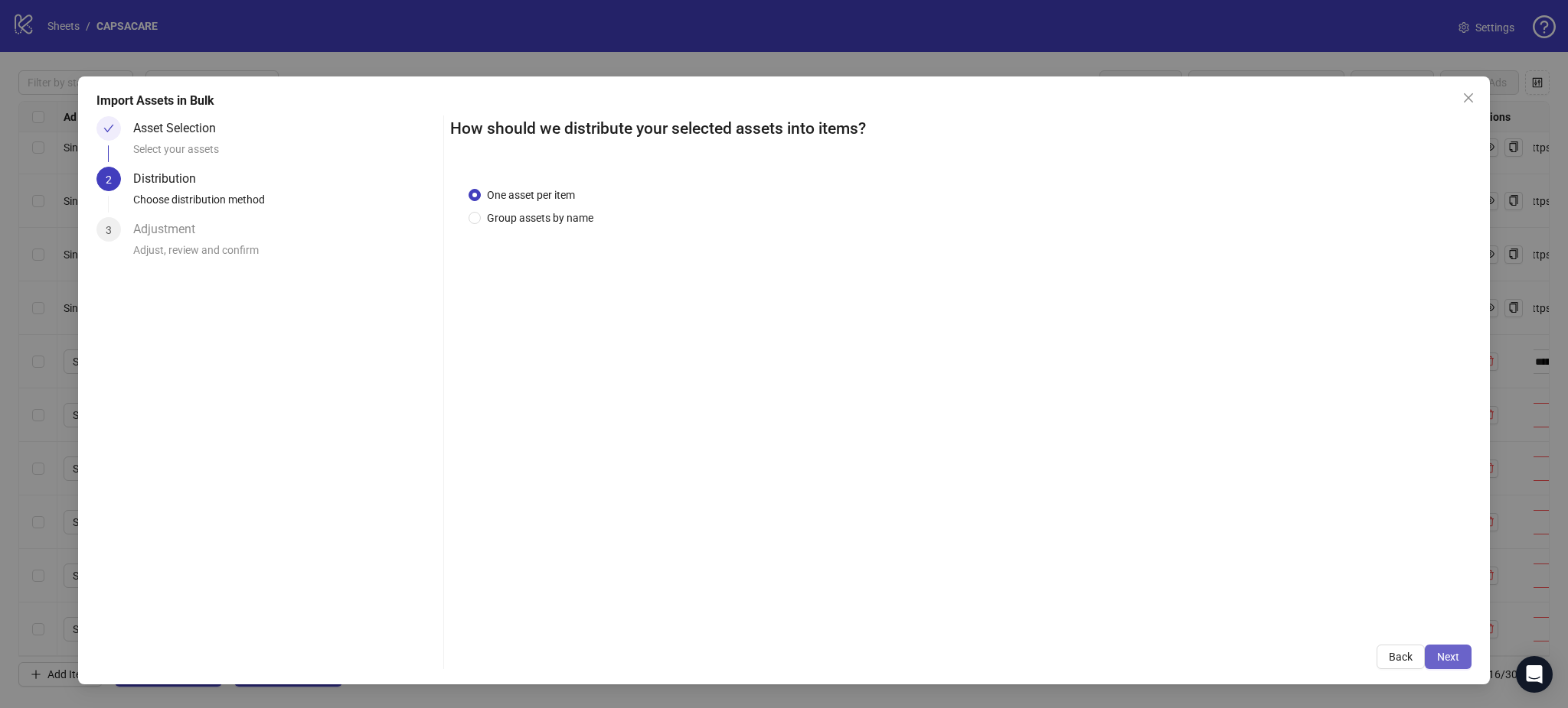
click at [1445, 661] on span "Next" at bounding box center [1448, 657] width 22 height 12
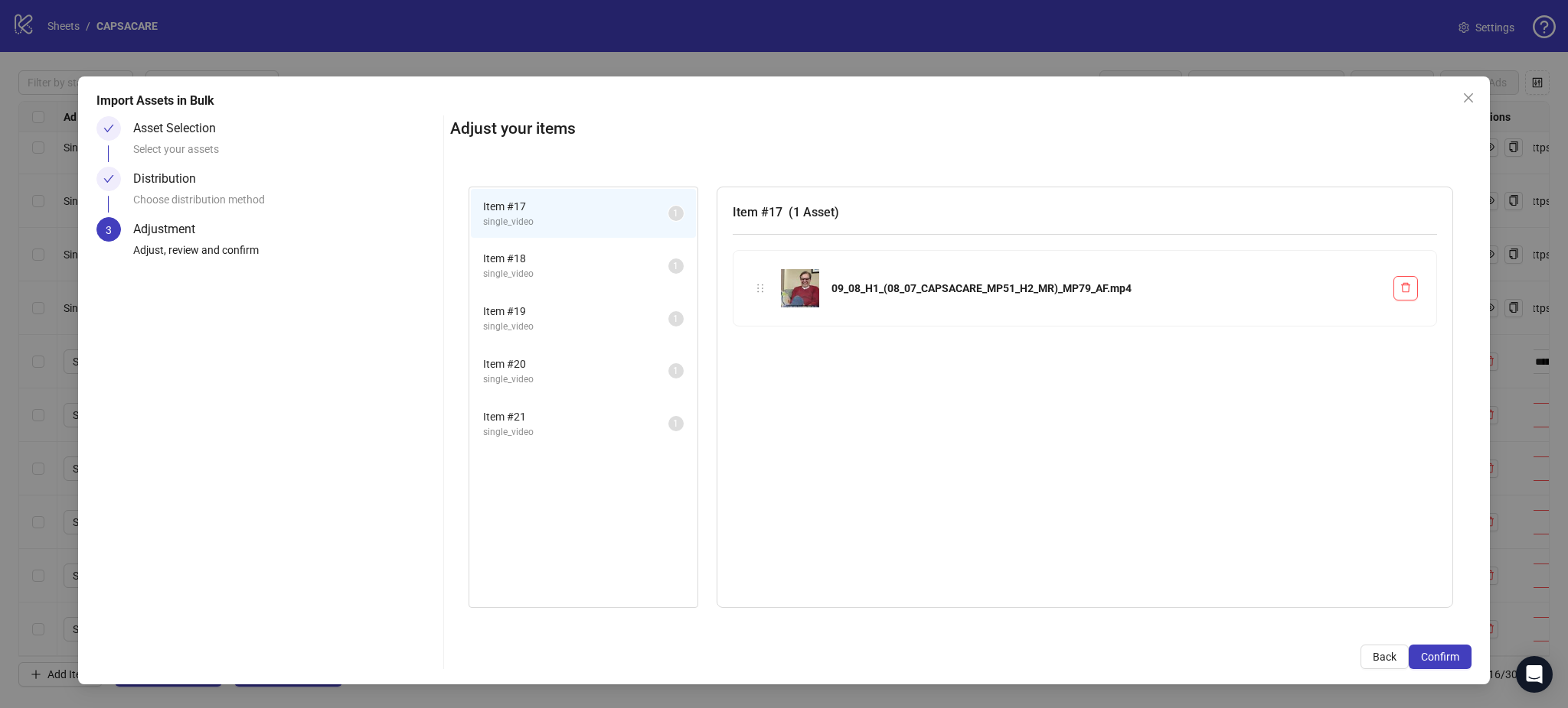
click at [1445, 661] on span "Confirm" at bounding box center [1439, 657] width 38 height 12
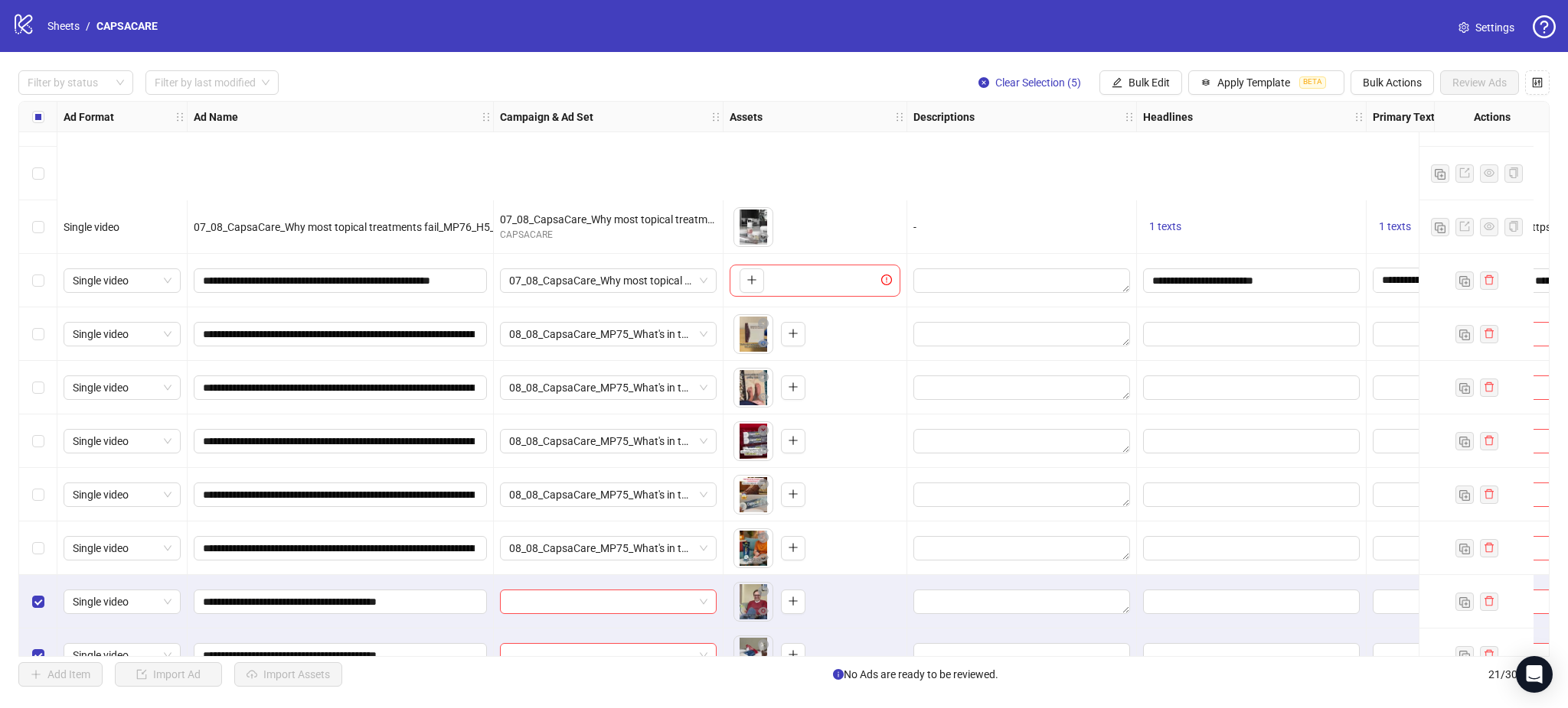
scroll to position [606, 0]
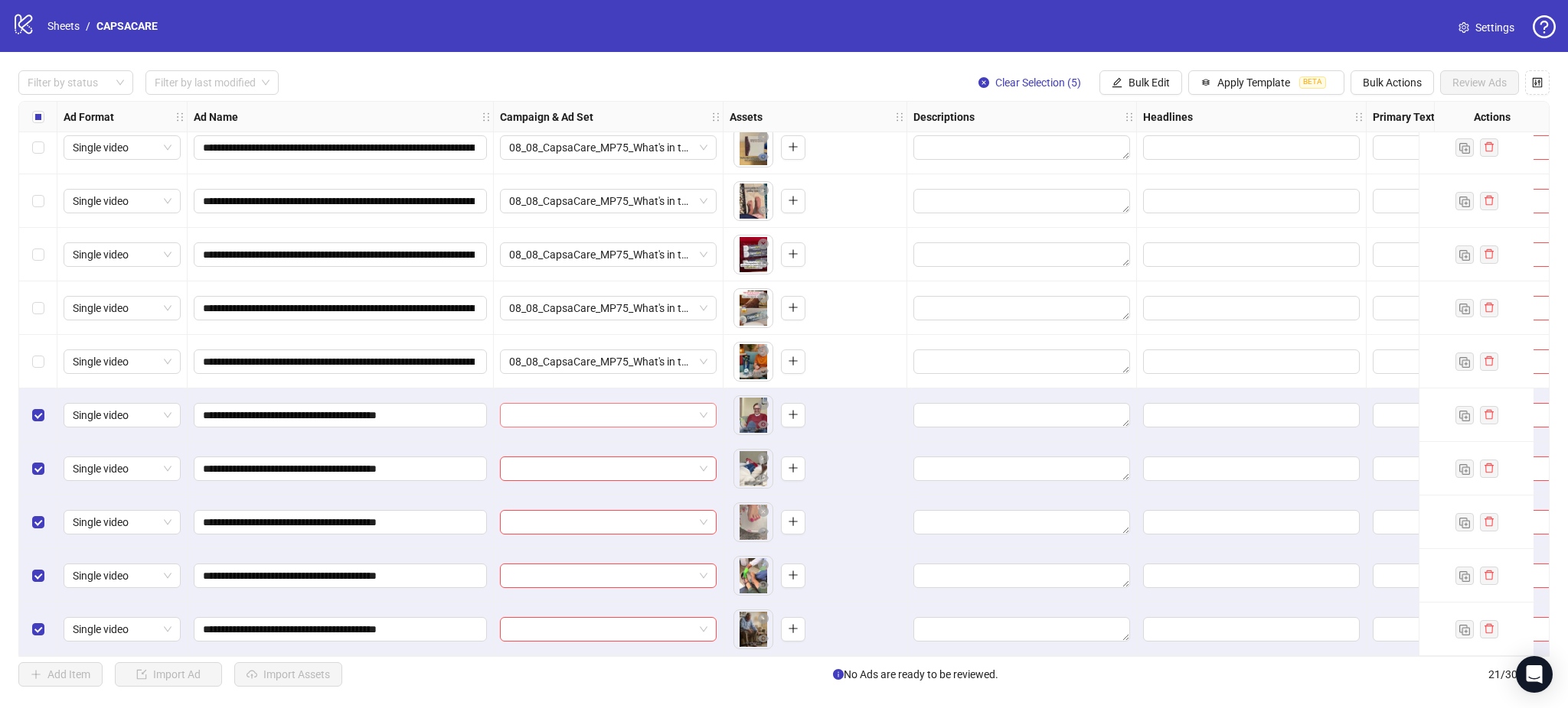
click at [618, 410] on input "search" at bounding box center [601, 415] width 185 height 23
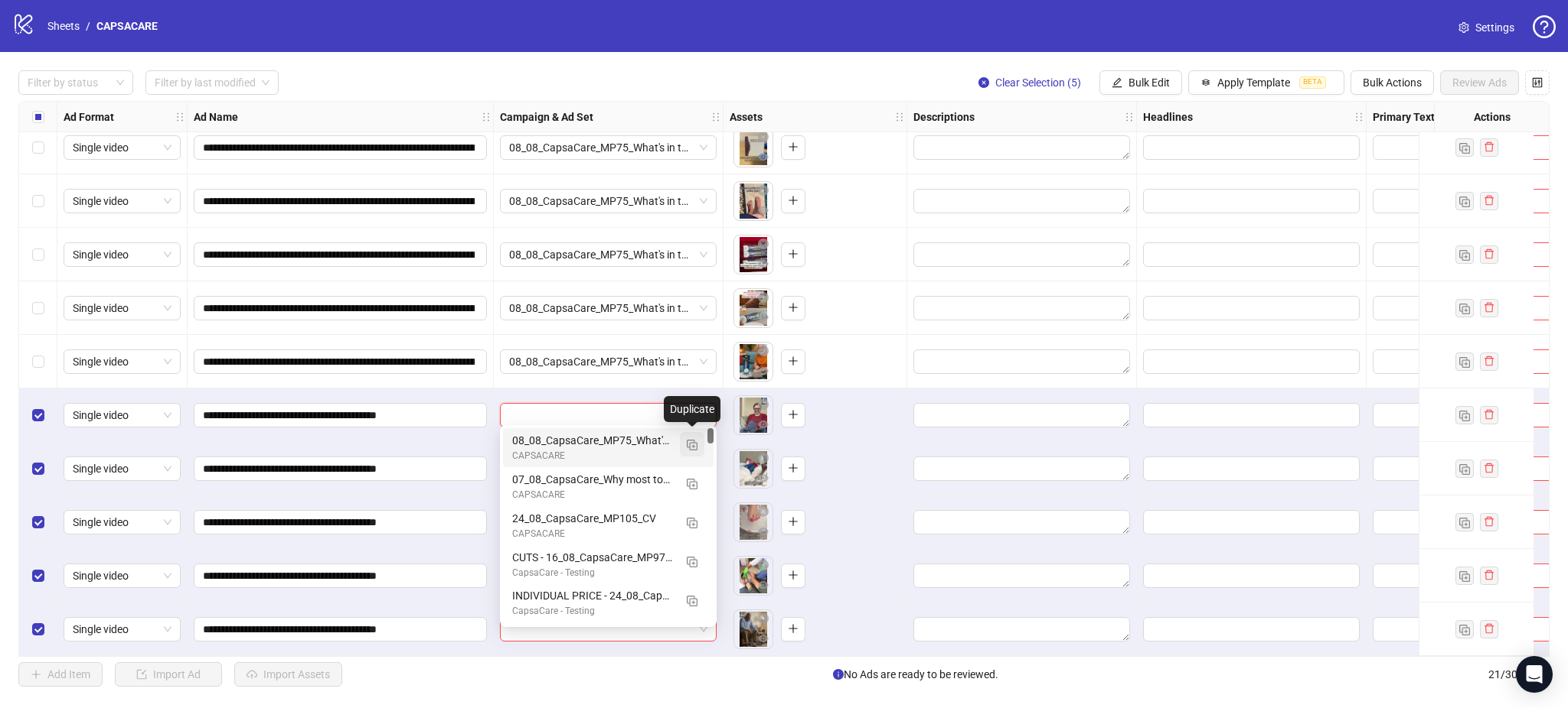
click at [692, 445] on img "button" at bounding box center [692, 445] width 10 height 10
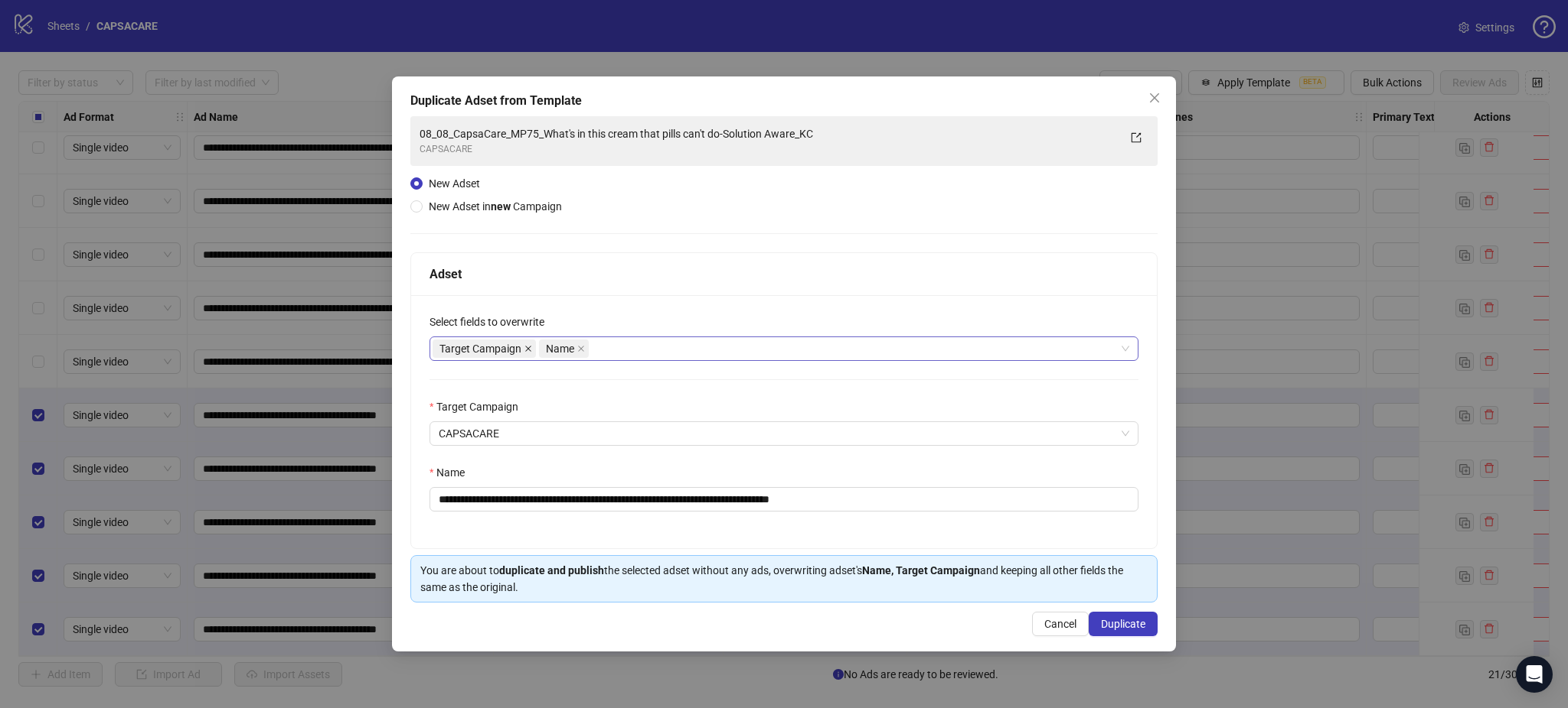
click at [528, 349] on icon "close" at bounding box center [528, 348] width 8 height 8
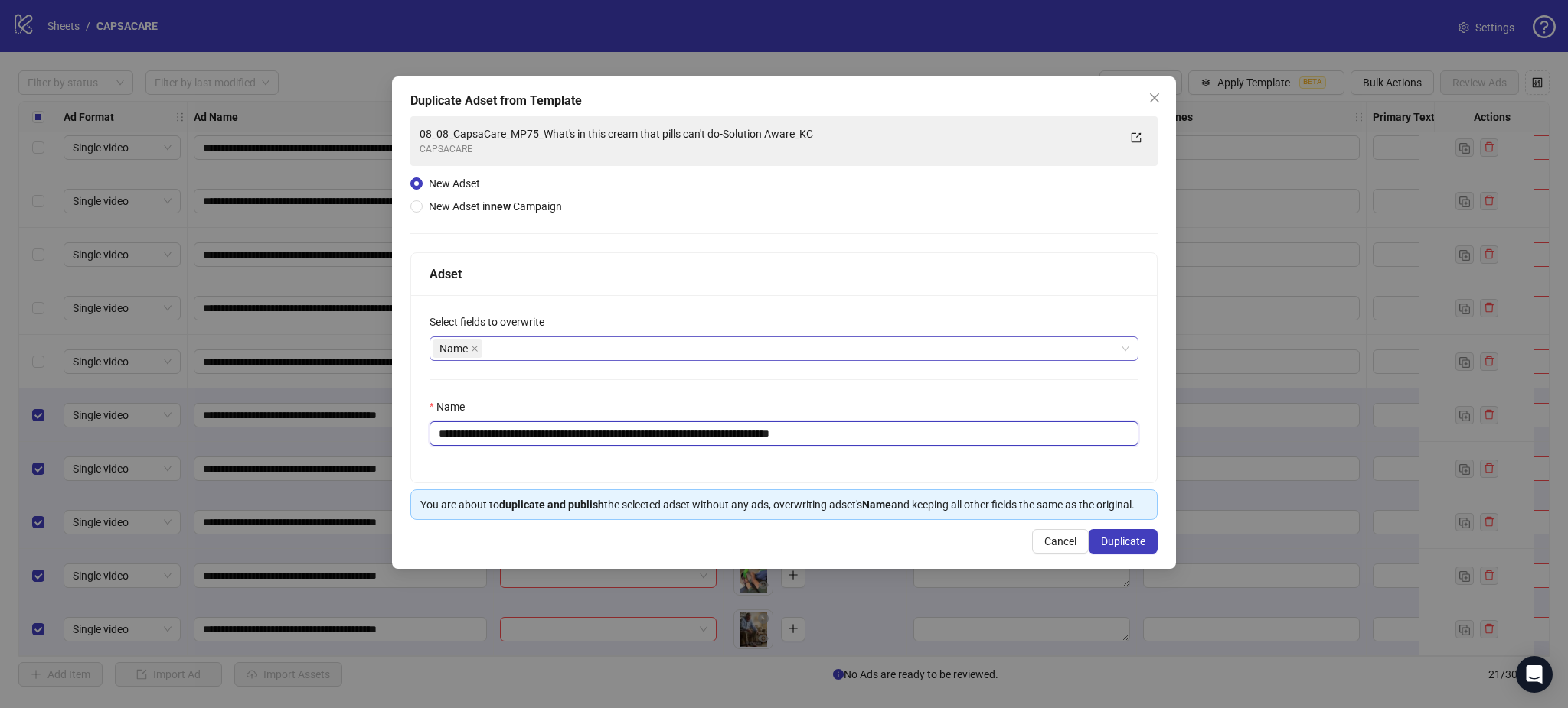
click at [544, 436] on input "**********" at bounding box center [784, 434] width 708 height 24
paste input "text"
type input "**********"
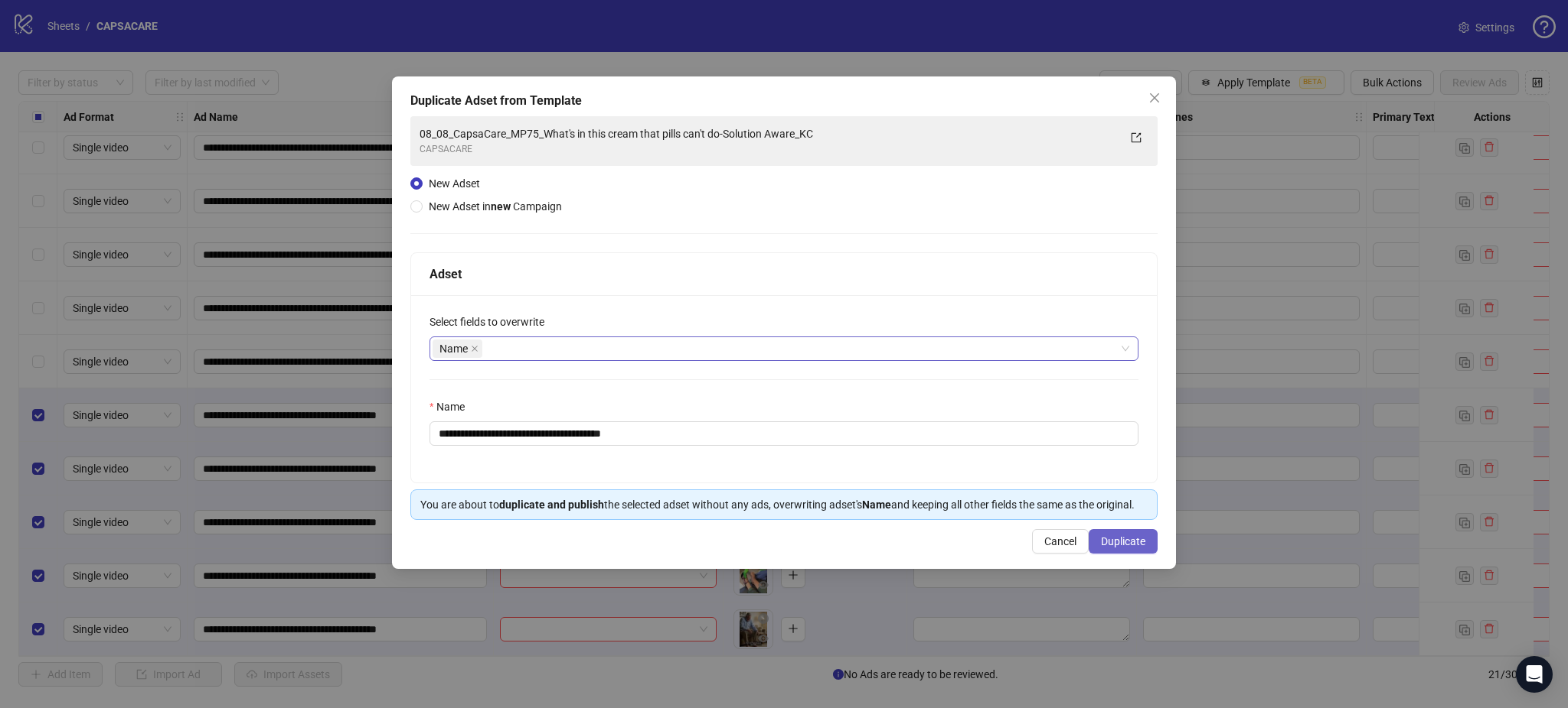
drag, startPoint x: 1137, startPoint y: 539, endPoint x: 1123, endPoint y: 544, distance: 14.9
click at [1134, 540] on span "Duplicate" at bounding box center [1123, 542] width 44 height 12
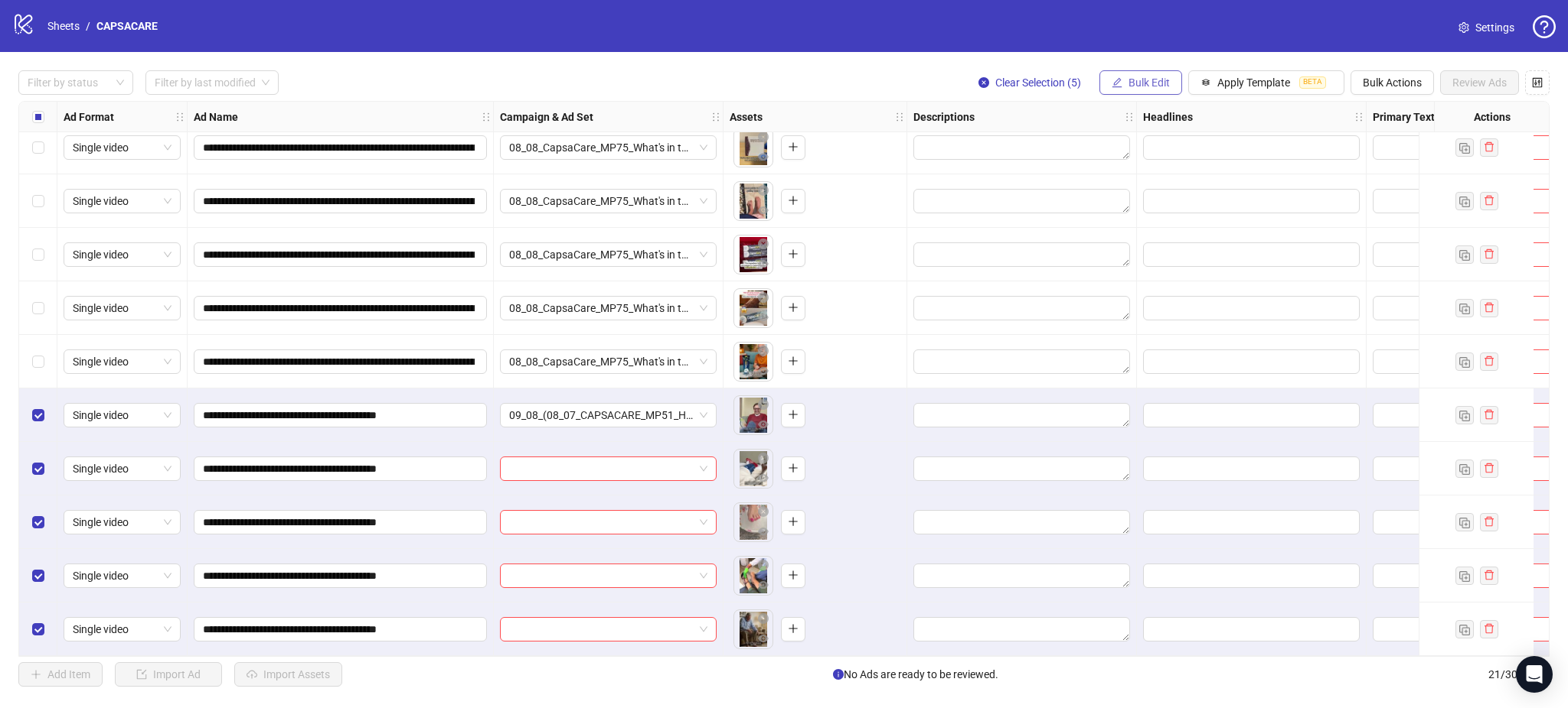
click at [1156, 91] on button "Bulk Edit" at bounding box center [1141, 83] width 83 height 24
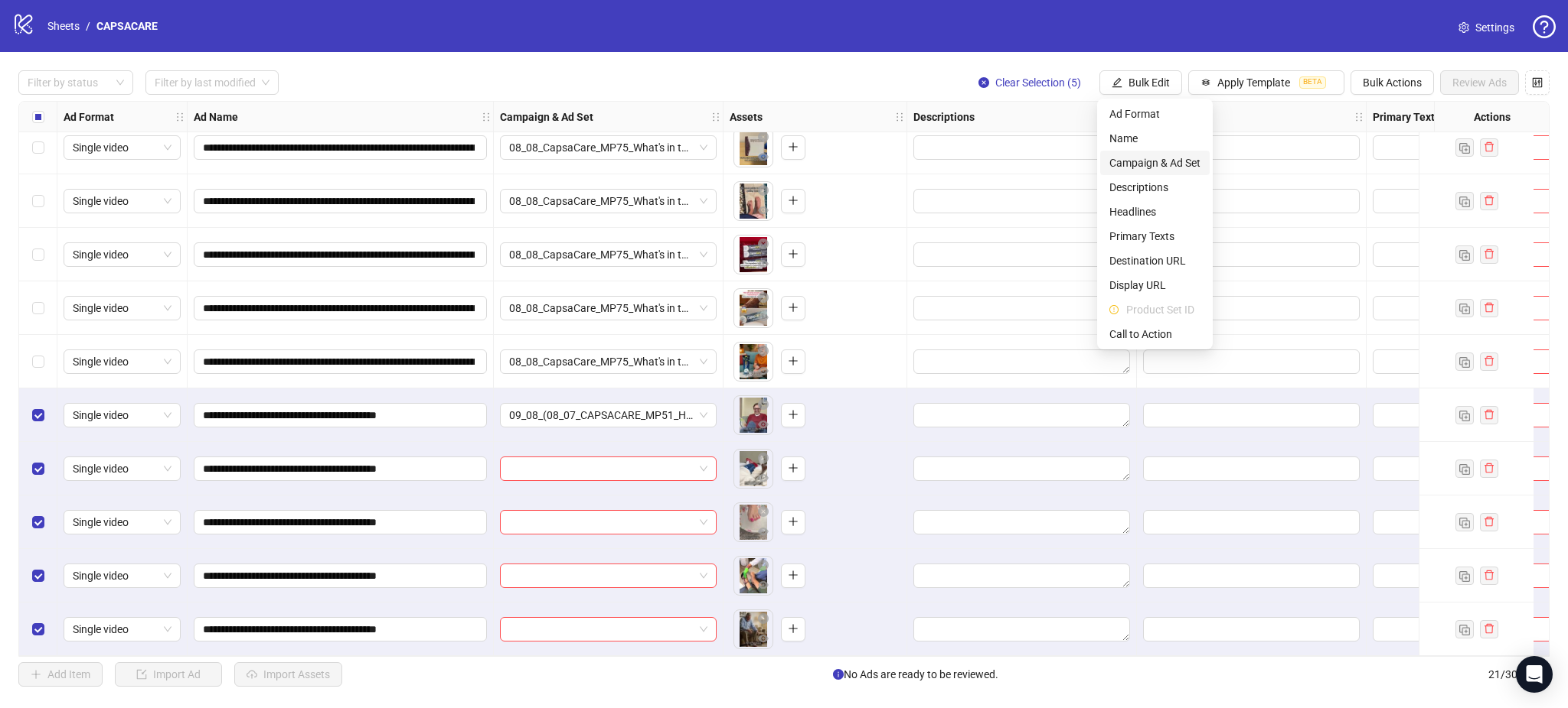
click at [1160, 160] on span "Campaign & Ad Set" at bounding box center [1155, 163] width 91 height 17
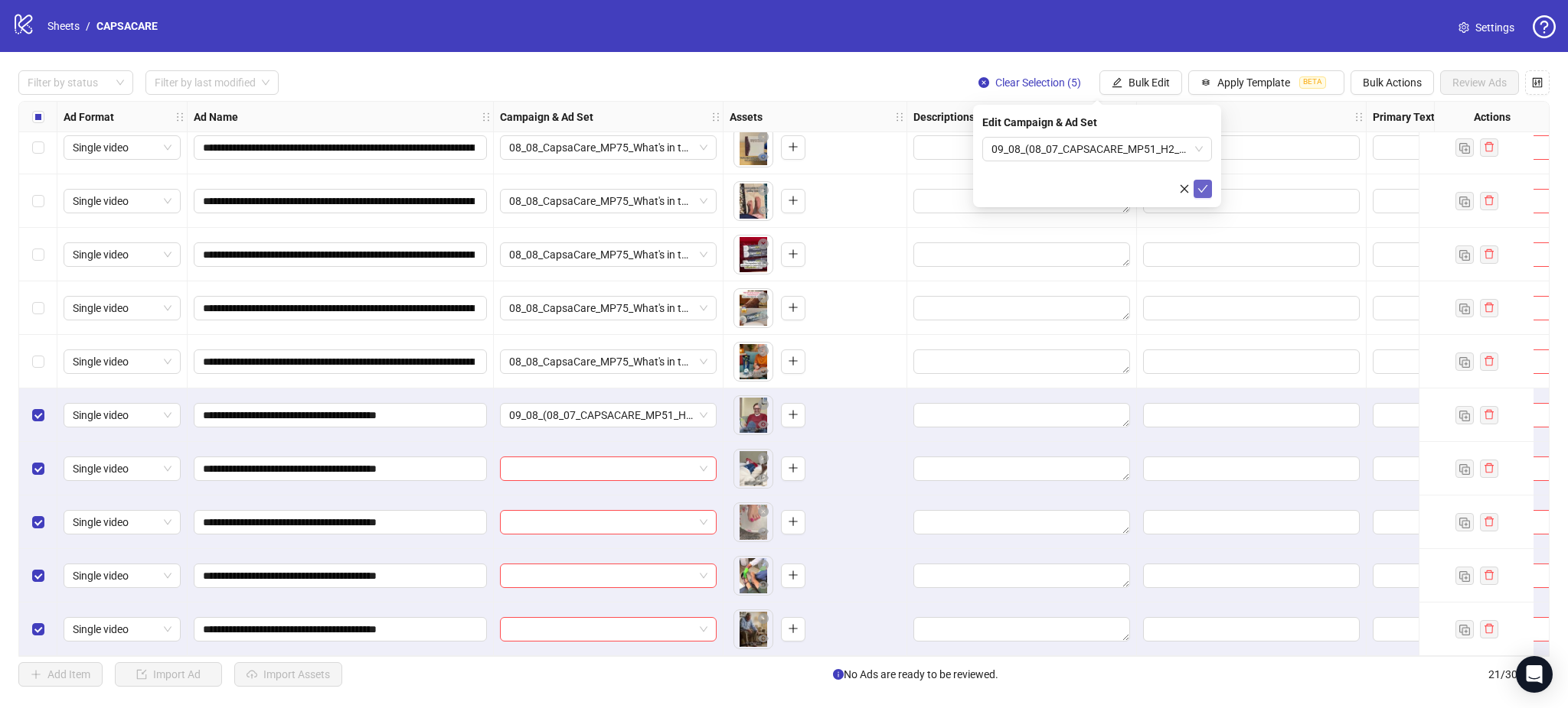
click at [1204, 185] on icon "check" at bounding box center [1202, 189] width 10 height 10
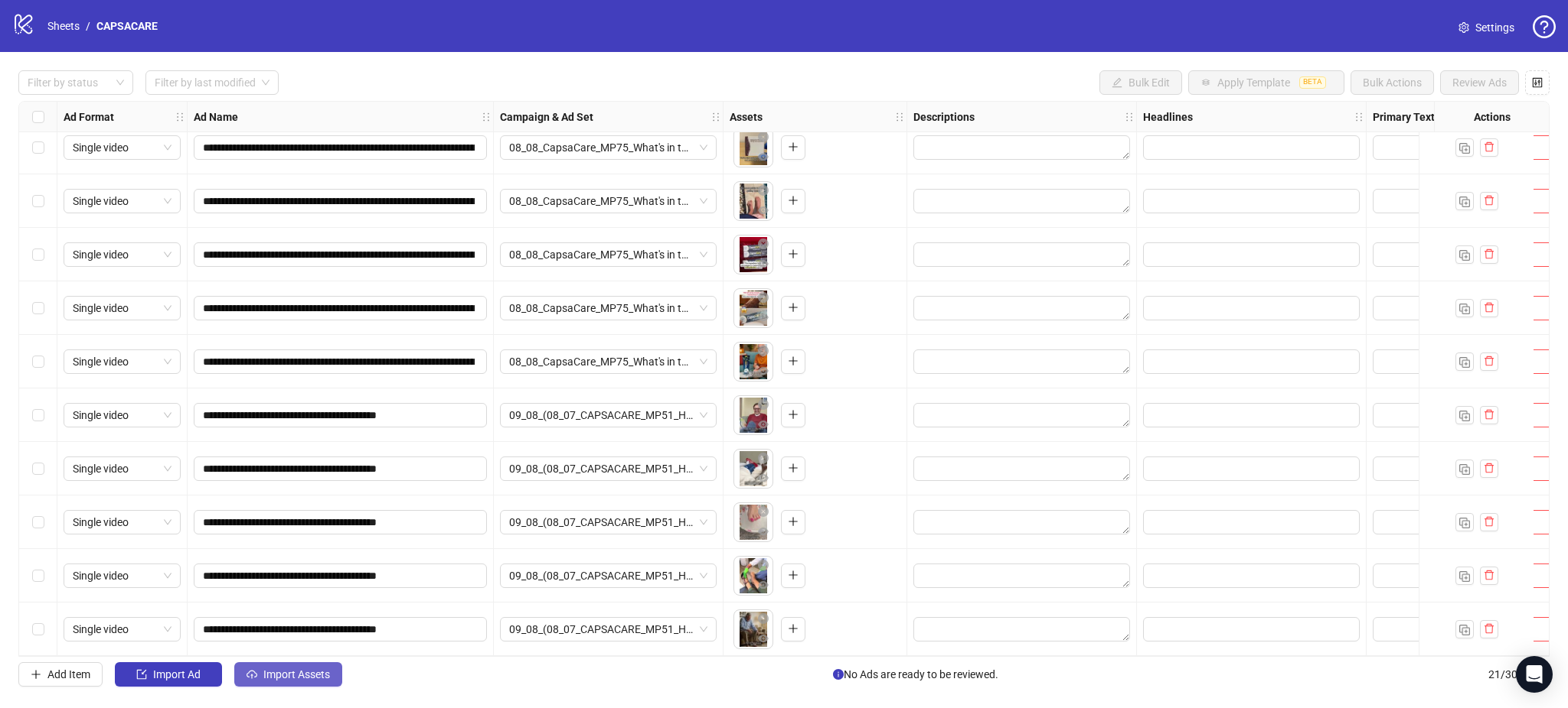
click at [275, 671] on span "Import Assets" at bounding box center [296, 674] width 66 height 12
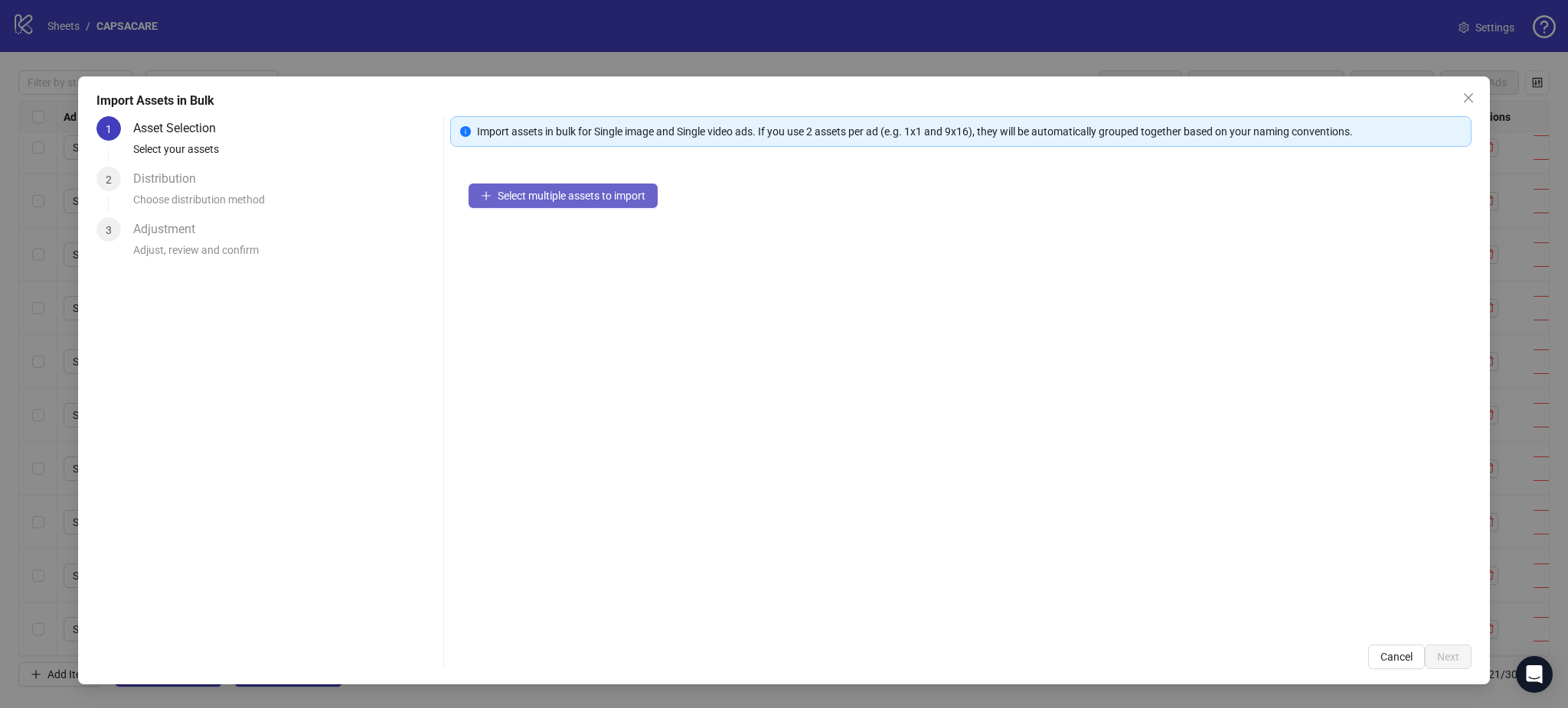
click at [529, 193] on span "Select multiple assets to import" at bounding box center [571, 196] width 148 height 12
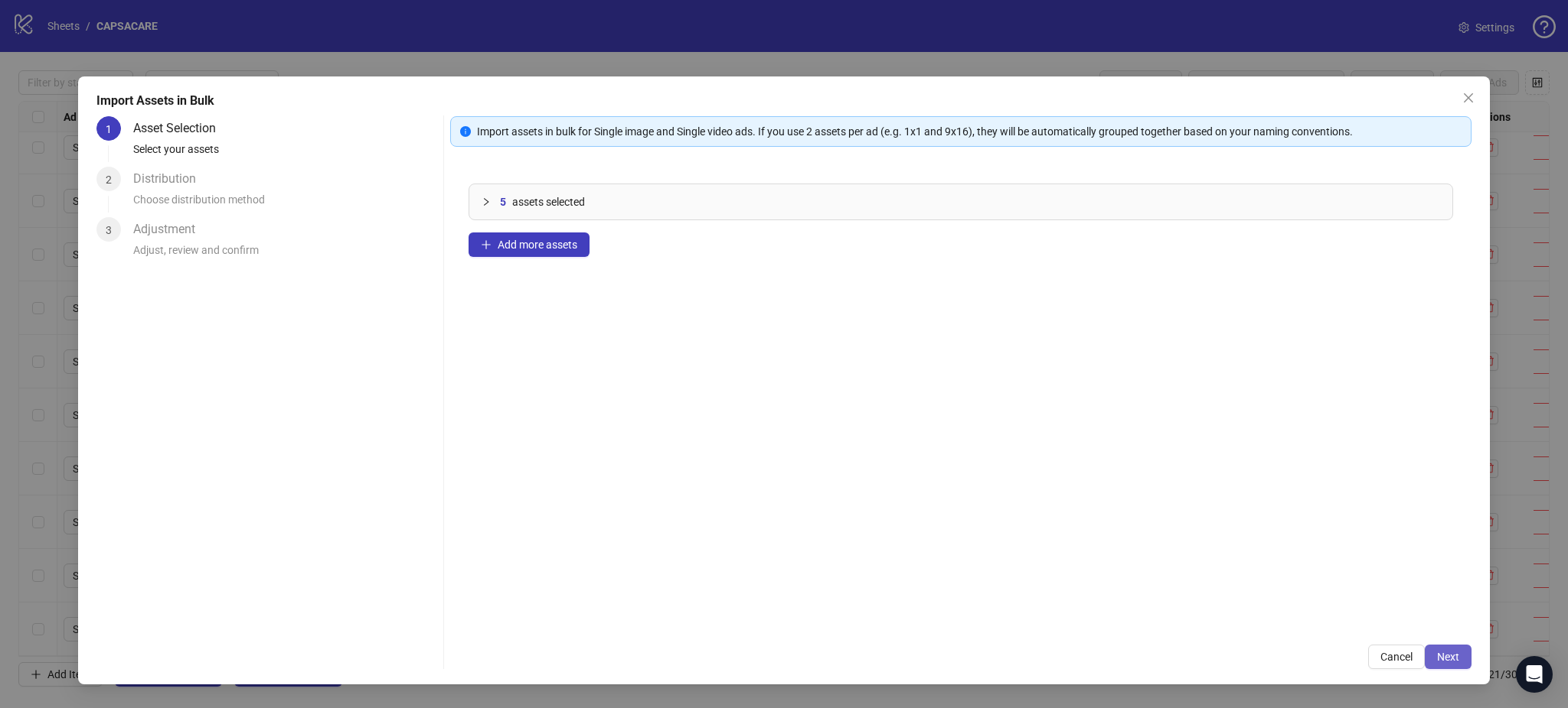
click at [1443, 661] on span "Next" at bounding box center [1448, 657] width 22 height 12
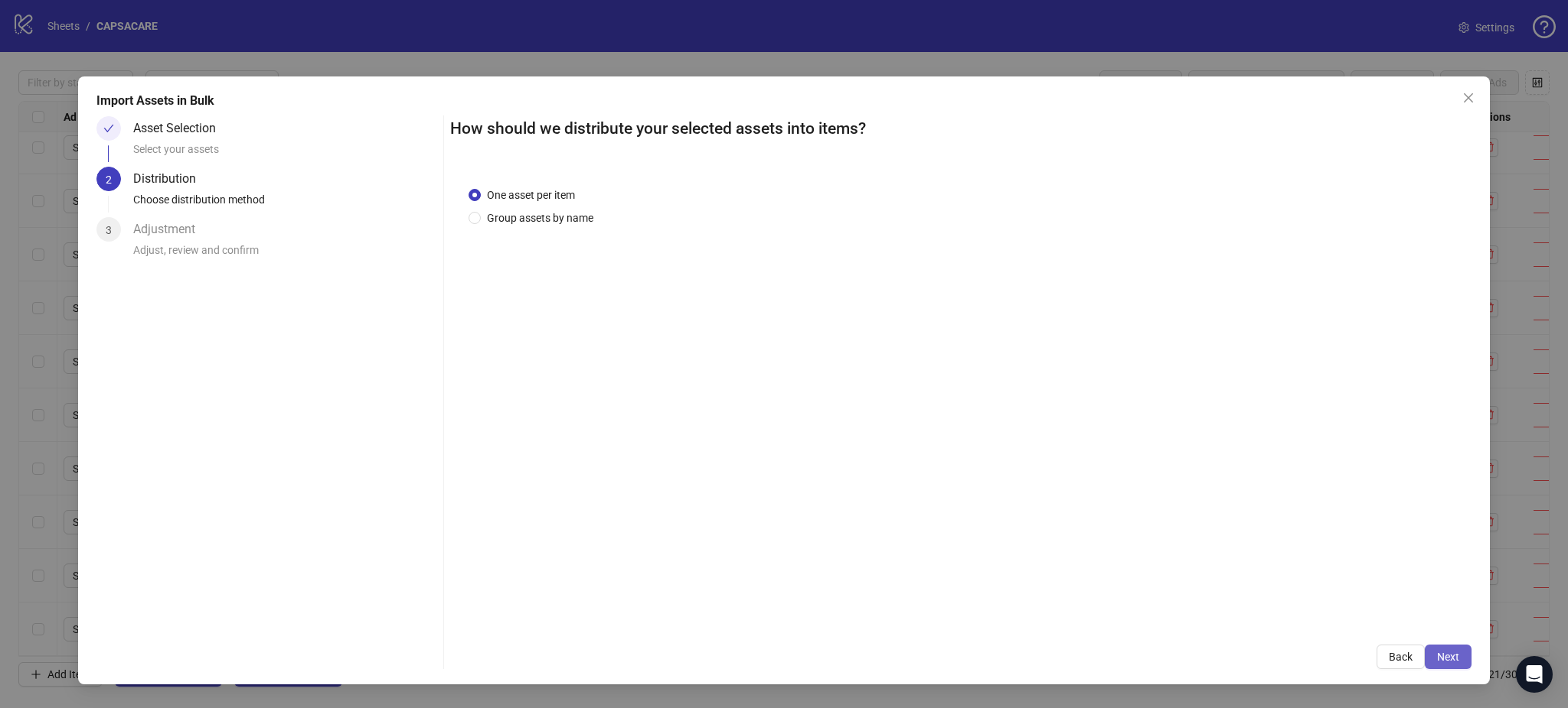
click at [1460, 658] on button "Next" at bounding box center [1448, 657] width 47 height 24
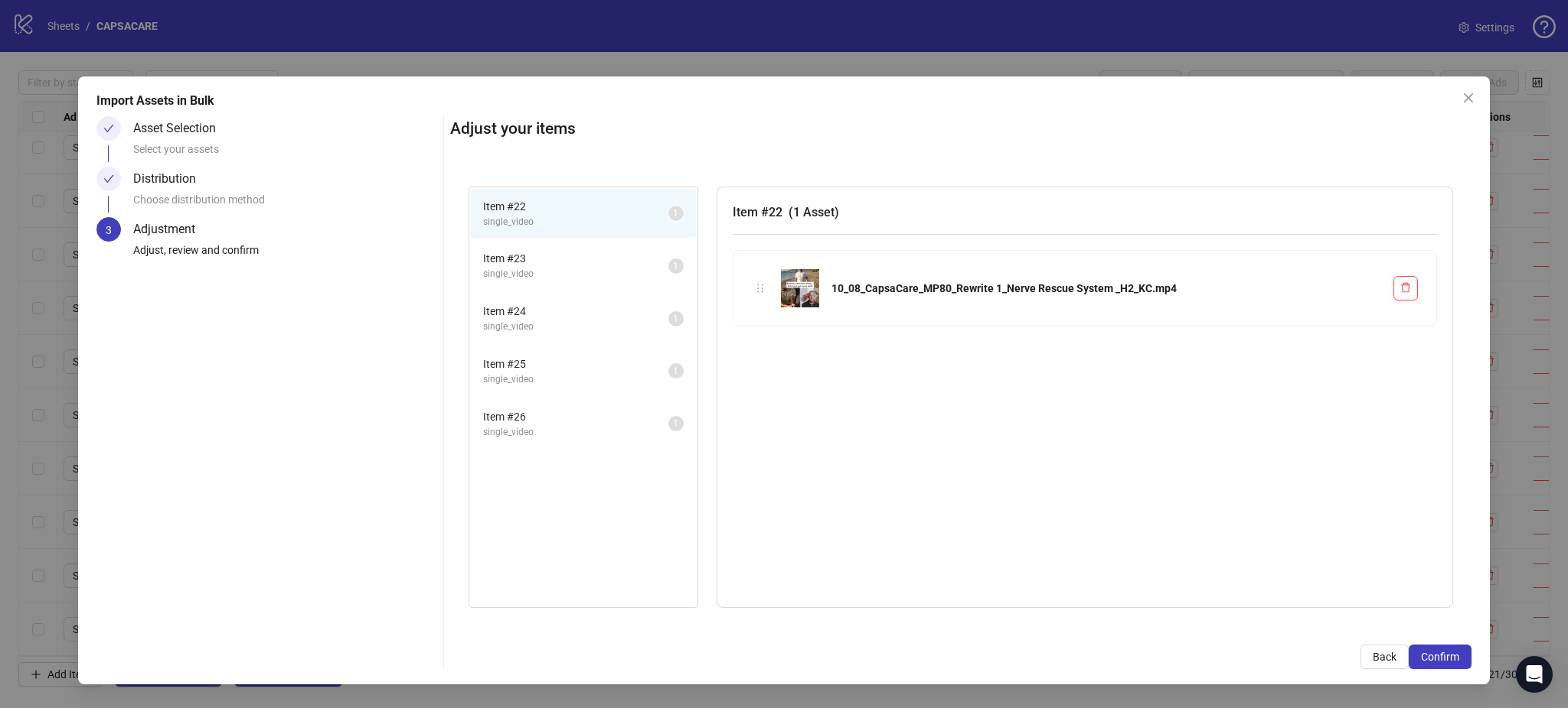
click at [1460, 658] on button "Confirm" at bounding box center [1439, 657] width 63 height 24
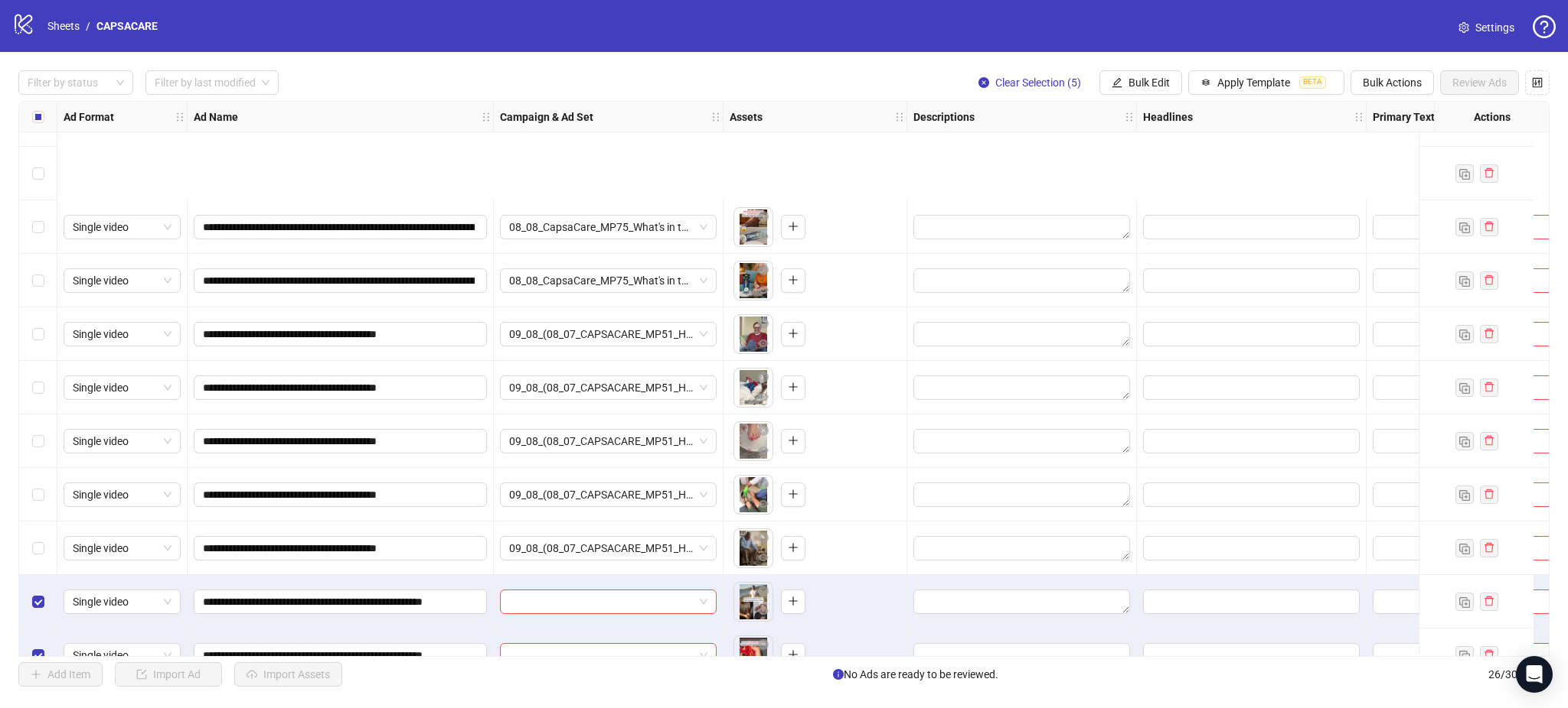
scroll to position [874, 0]
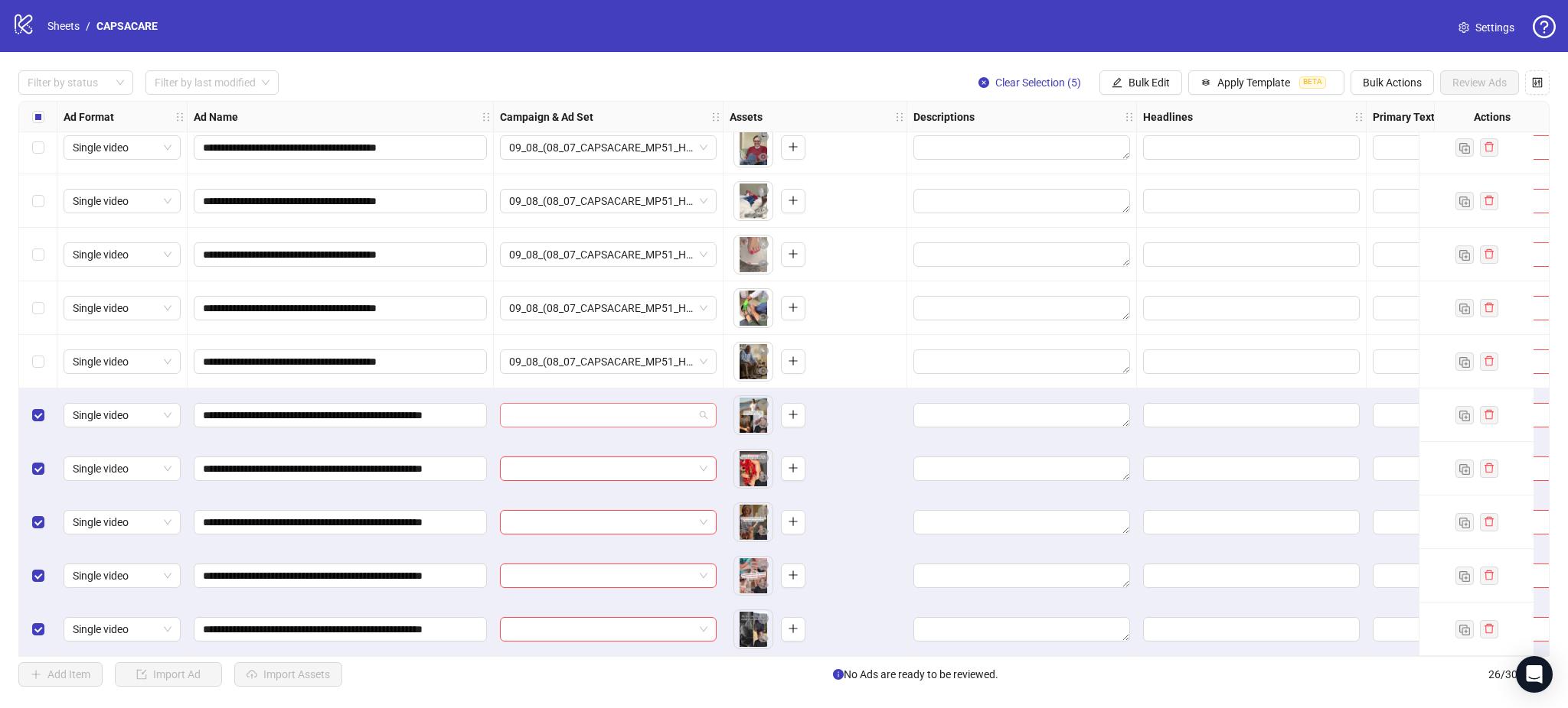
click at [574, 404] on input "search" at bounding box center [601, 415] width 185 height 23
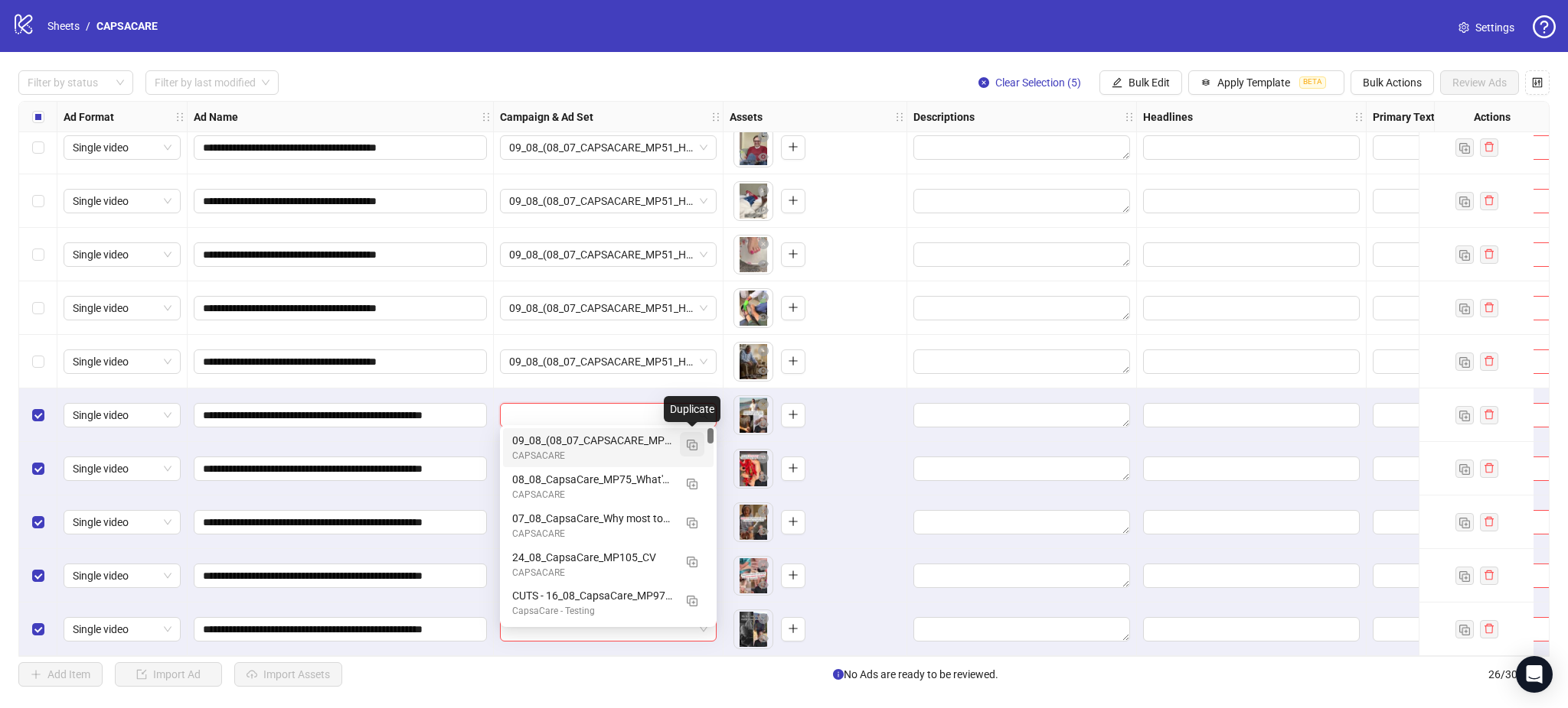
click at [688, 442] on img "button" at bounding box center [692, 445] width 10 height 10
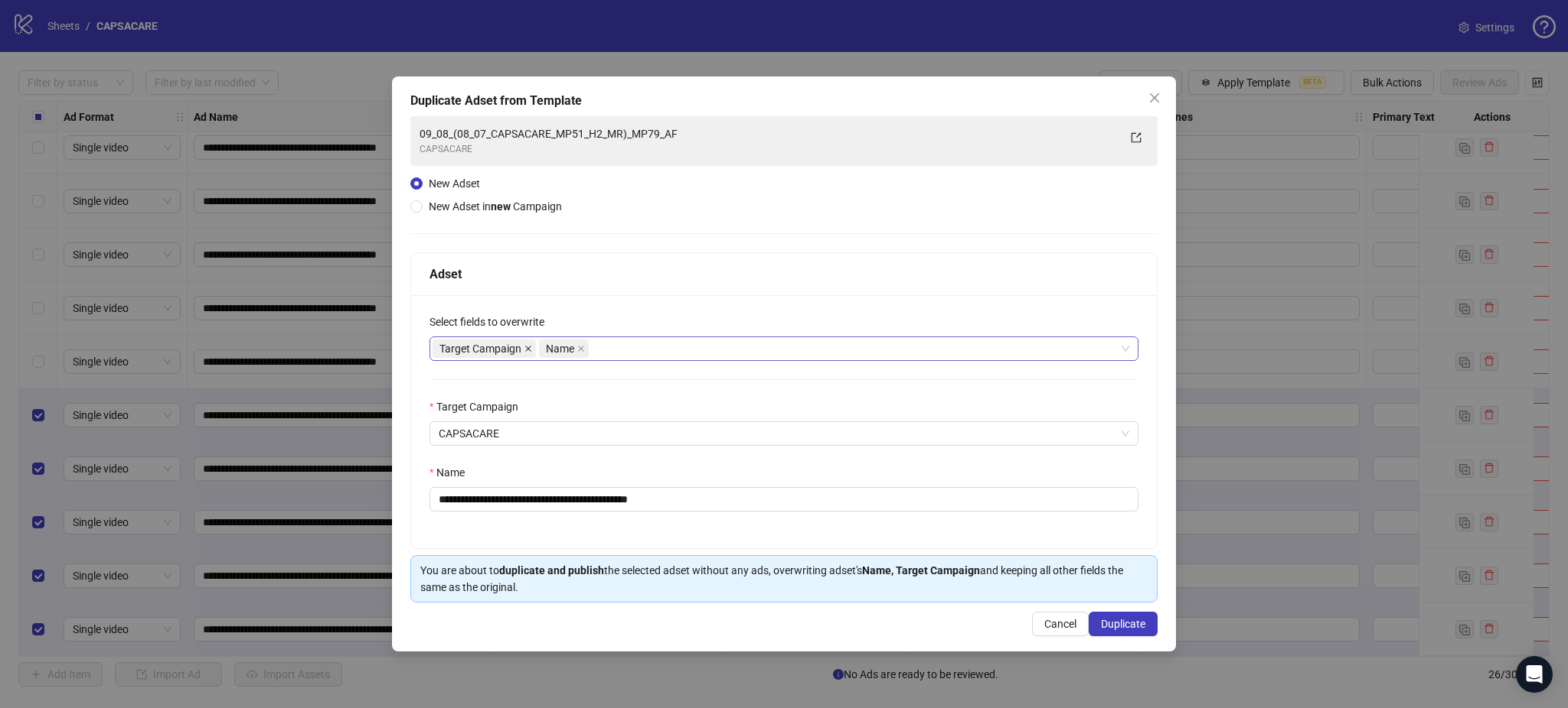
click at [529, 352] on icon "close" at bounding box center [528, 348] width 8 height 8
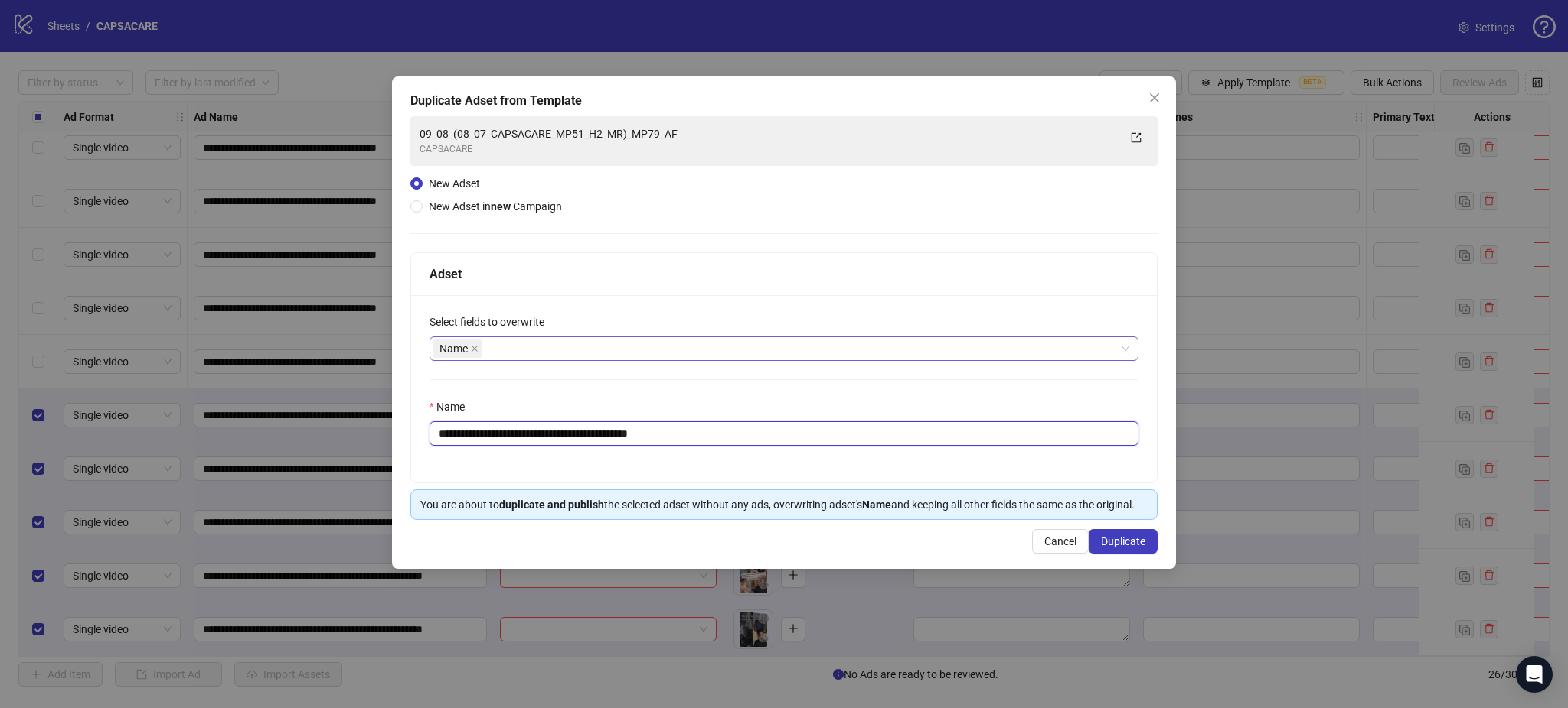
click at [510, 432] on input "**********" at bounding box center [784, 434] width 708 height 24
paste input "****"
type input "**********"
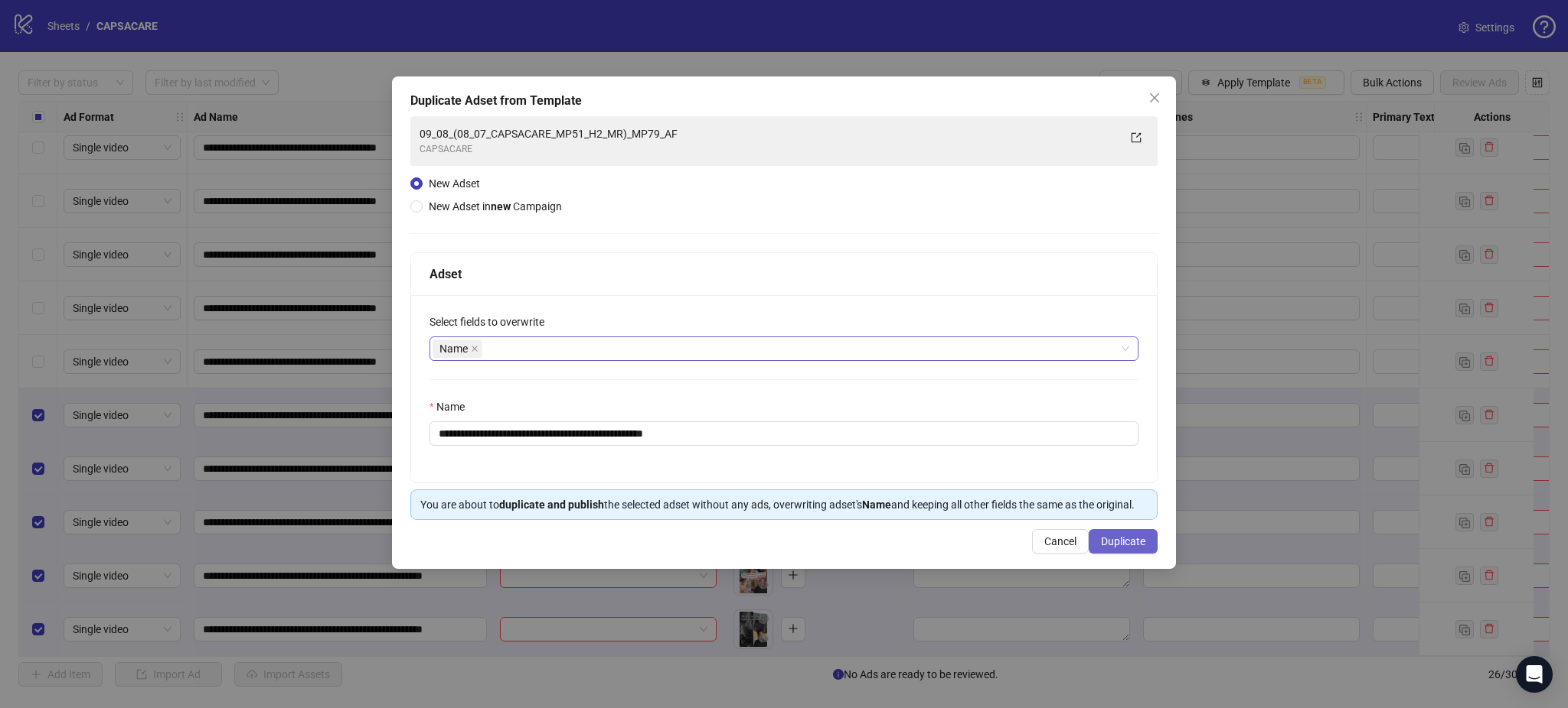
click at [1137, 543] on span "Duplicate" at bounding box center [1123, 542] width 44 height 12
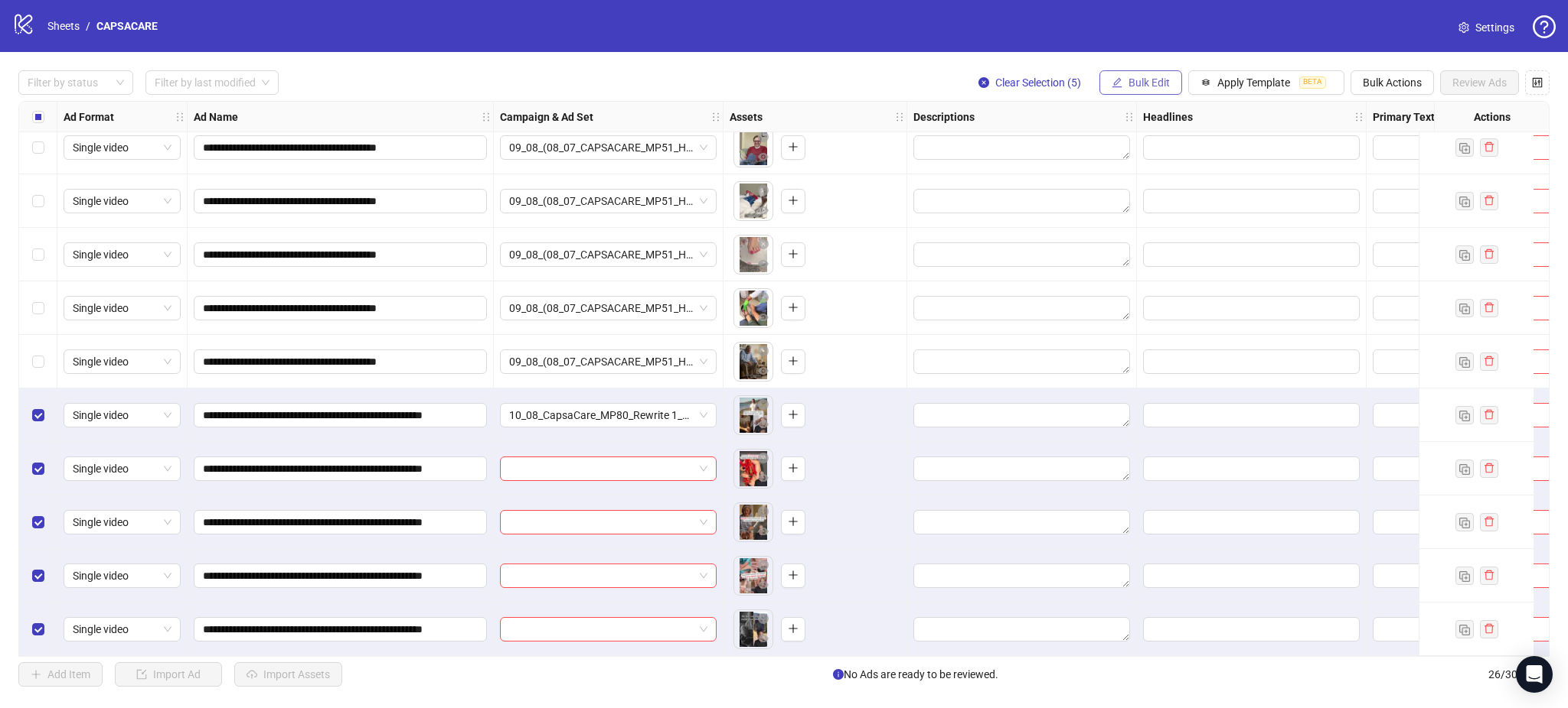
click at [1142, 89] on span "Bulk Edit" at bounding box center [1149, 83] width 41 height 12
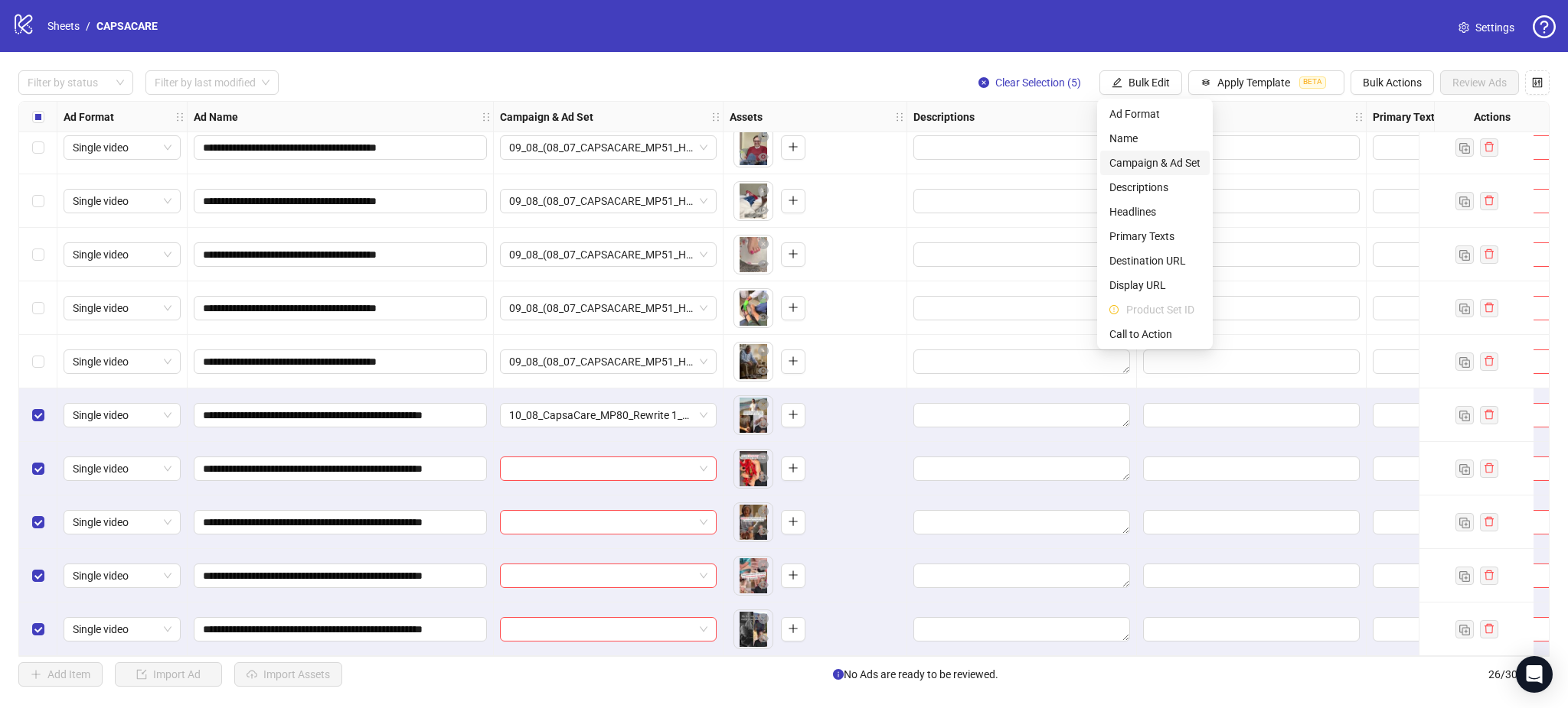
click at [1175, 167] on span "Campaign & Ad Set" at bounding box center [1155, 163] width 91 height 17
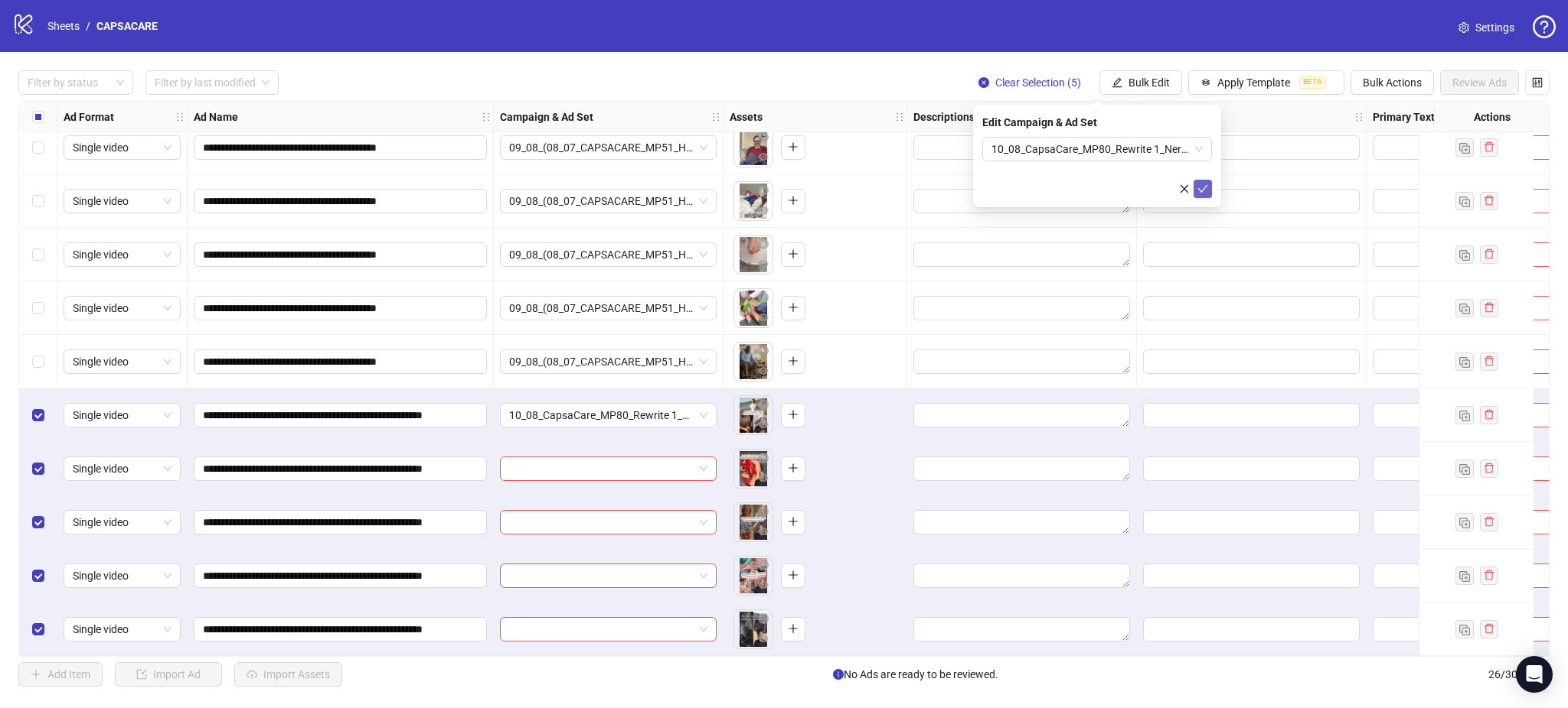
click at [1207, 187] on icon "check" at bounding box center [1202, 189] width 10 height 10
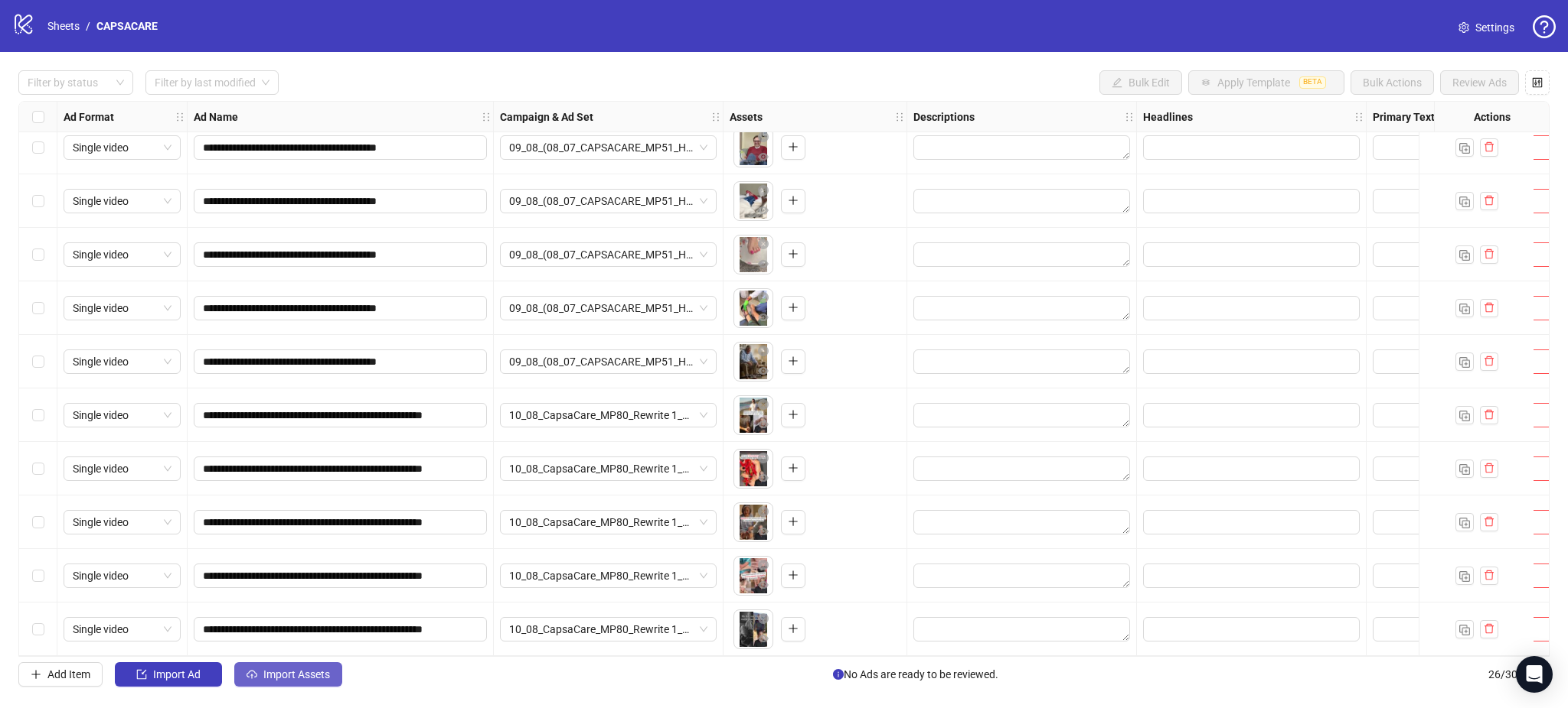
click at [287, 677] on span "Import Assets" at bounding box center [296, 674] width 66 height 12
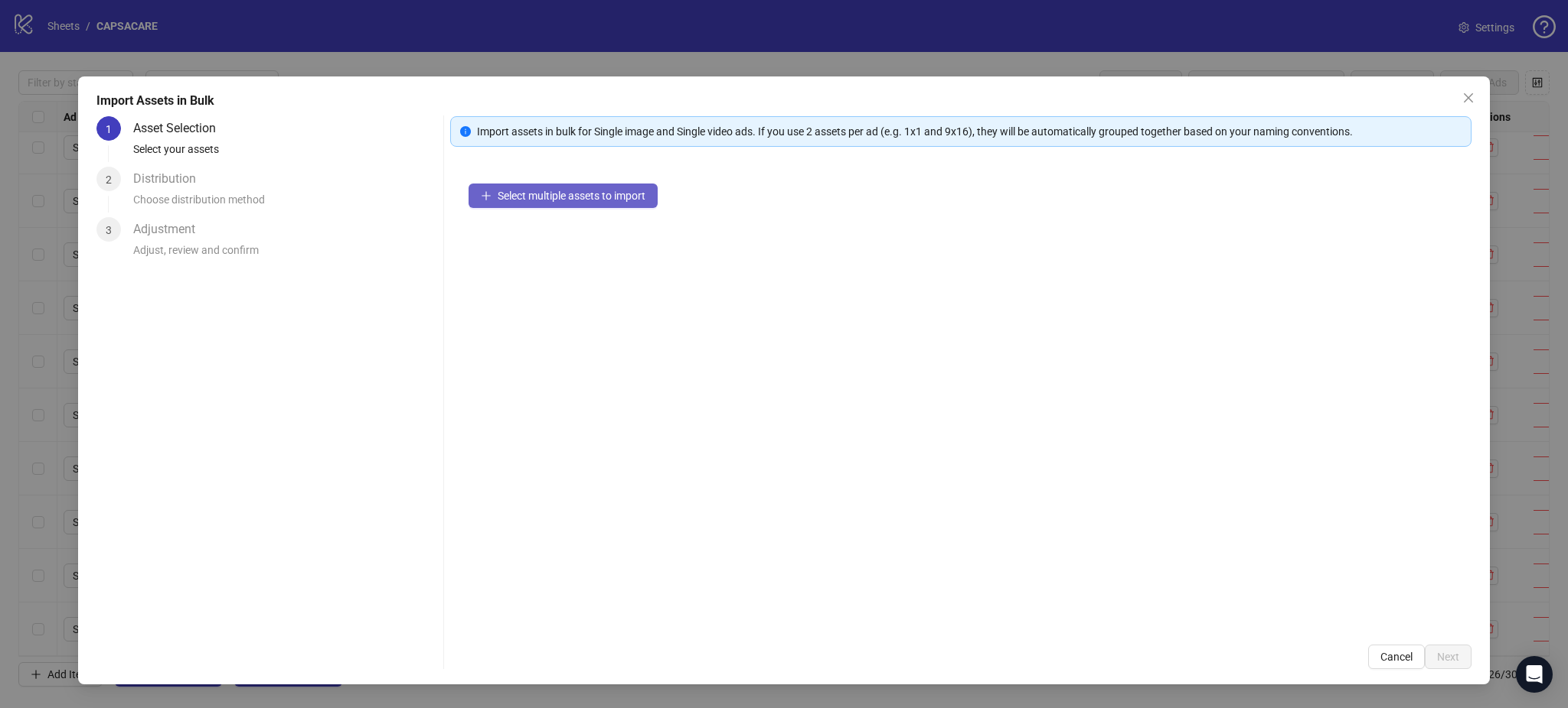
click at [530, 195] on span "Select multiple assets to import" at bounding box center [571, 196] width 148 height 12
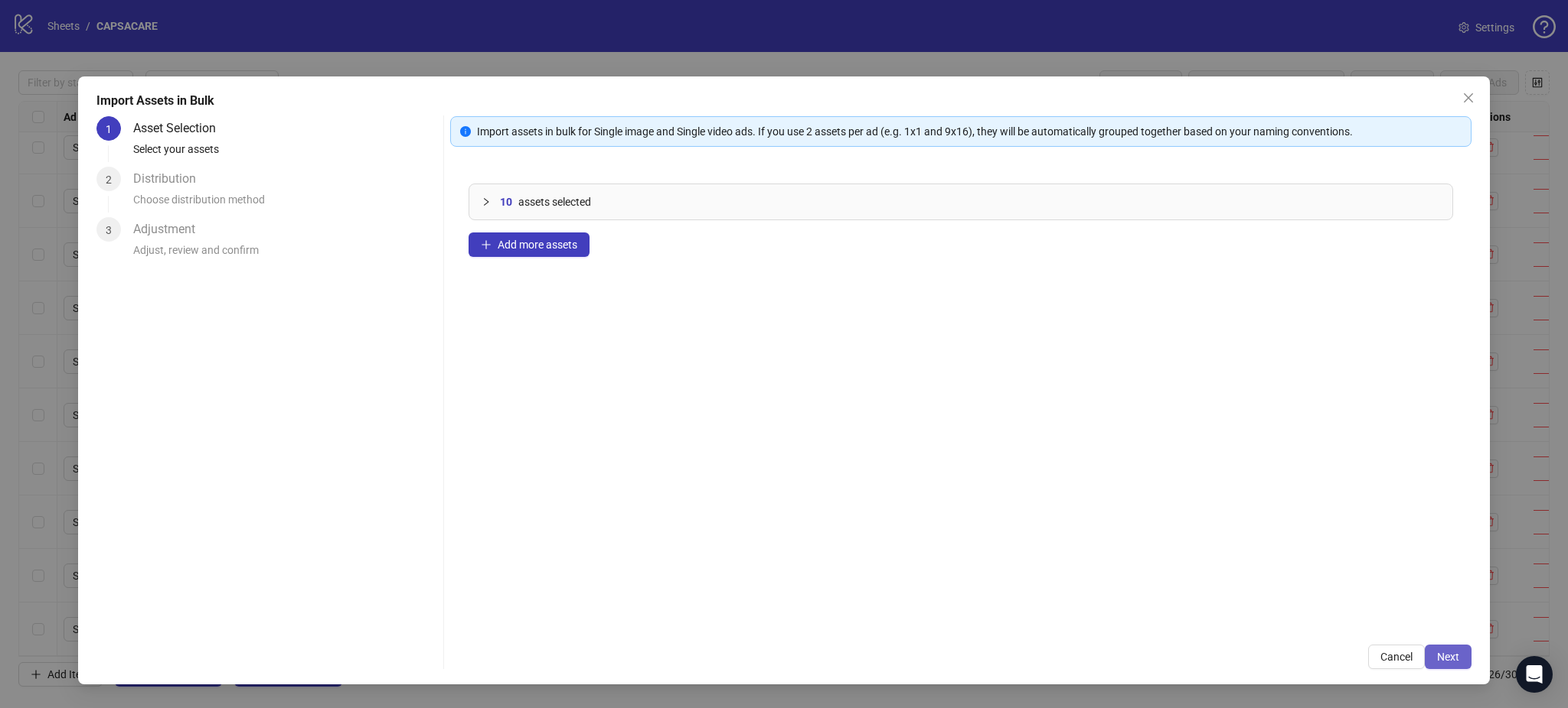
click at [1442, 657] on span "Next" at bounding box center [1448, 657] width 22 height 12
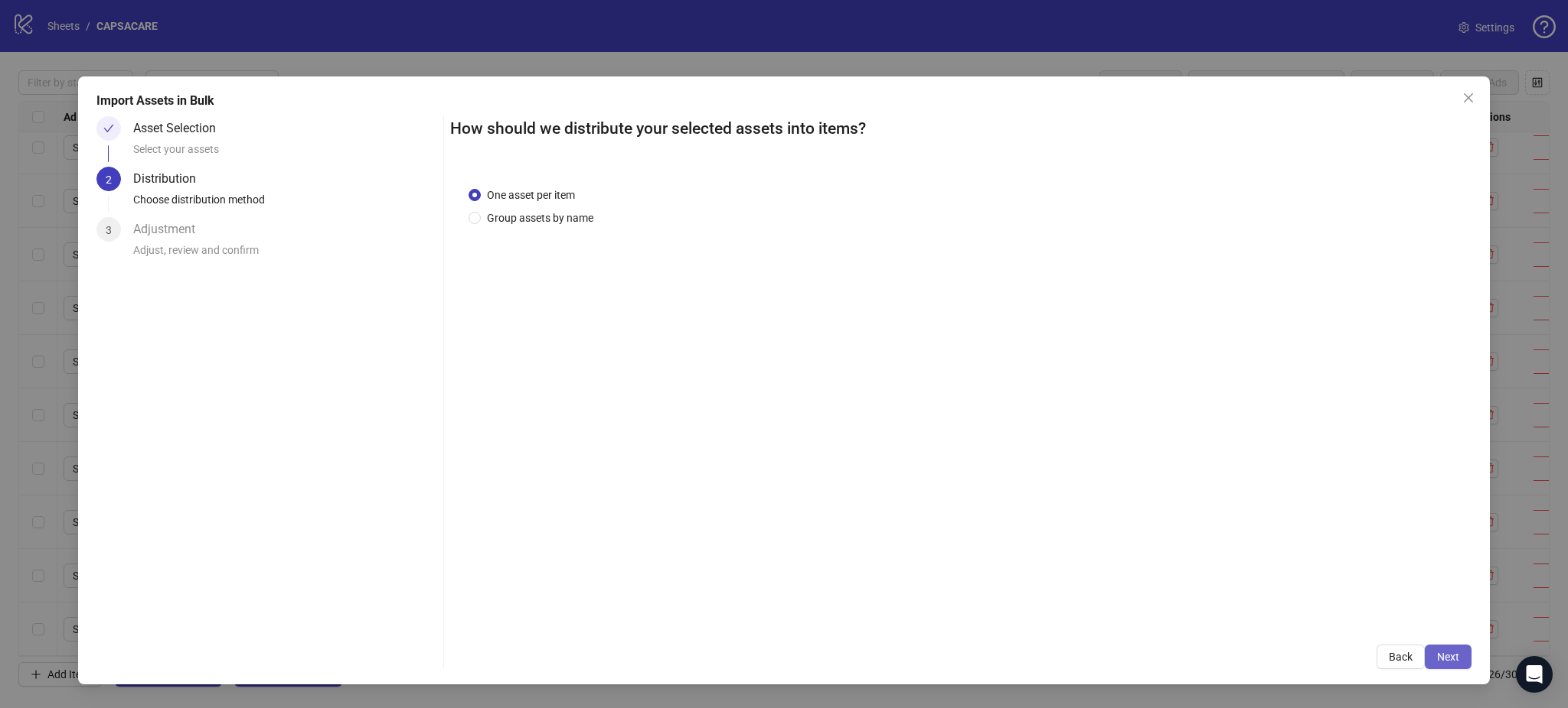
click at [1448, 657] on span "Next" at bounding box center [1448, 657] width 22 height 12
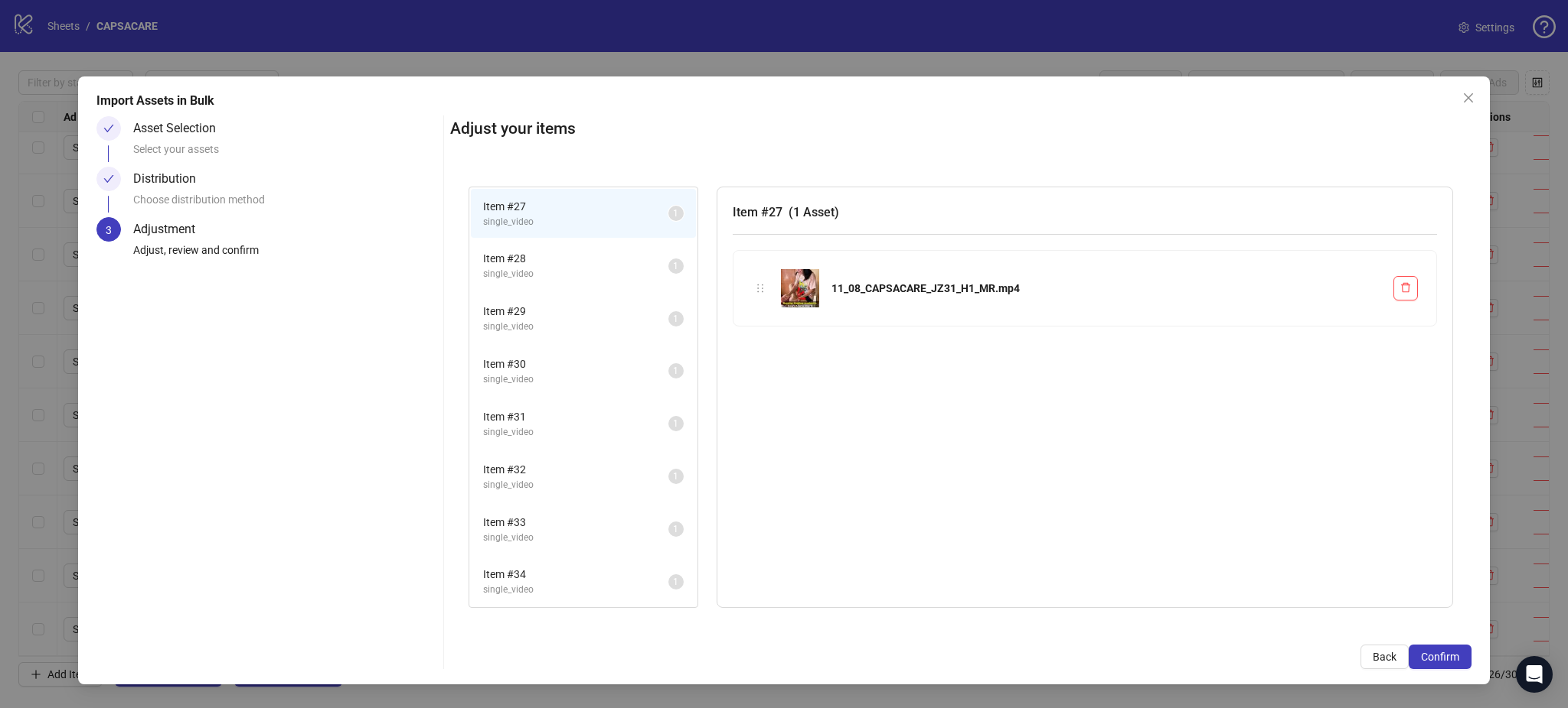
click at [1447, 657] on span "Confirm" at bounding box center [1439, 657] width 38 height 12
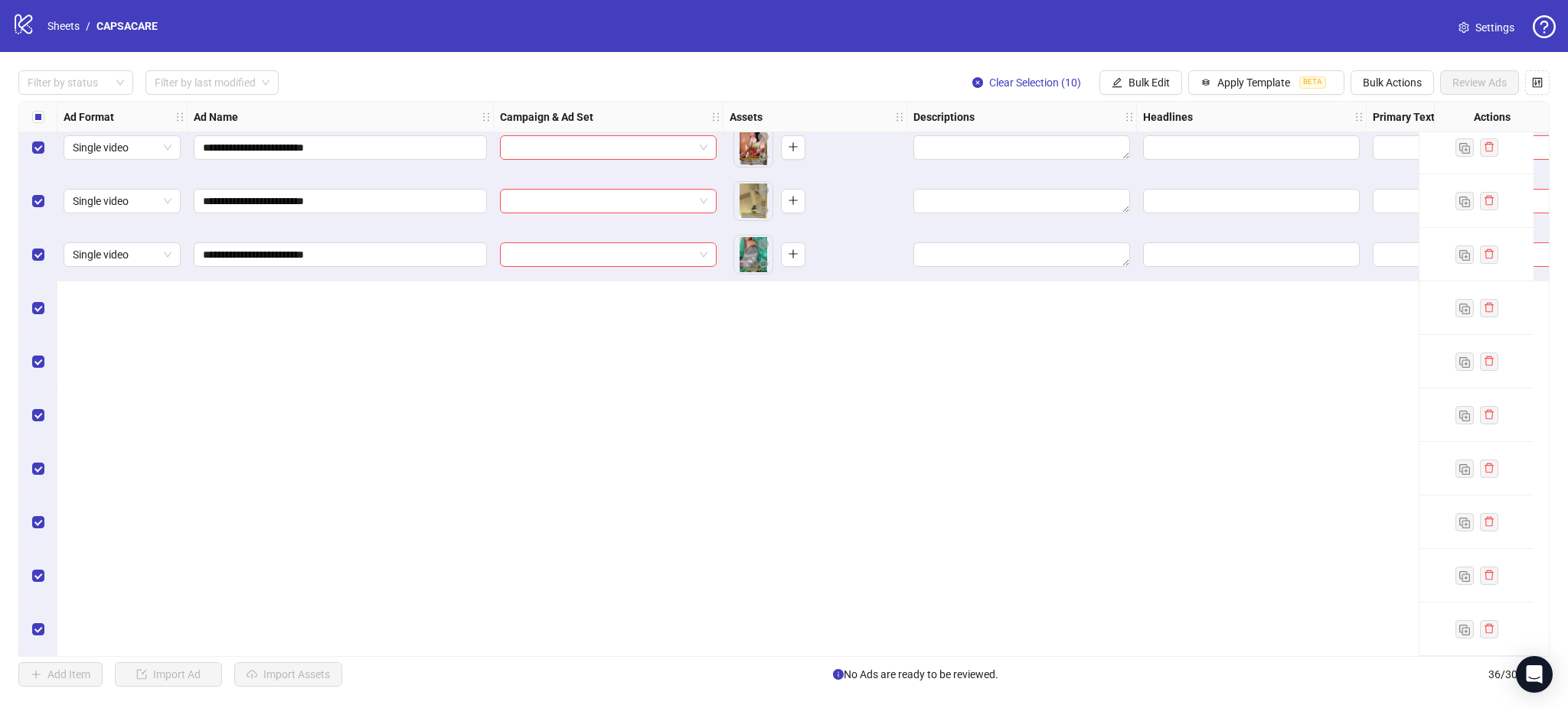
scroll to position [967, 0]
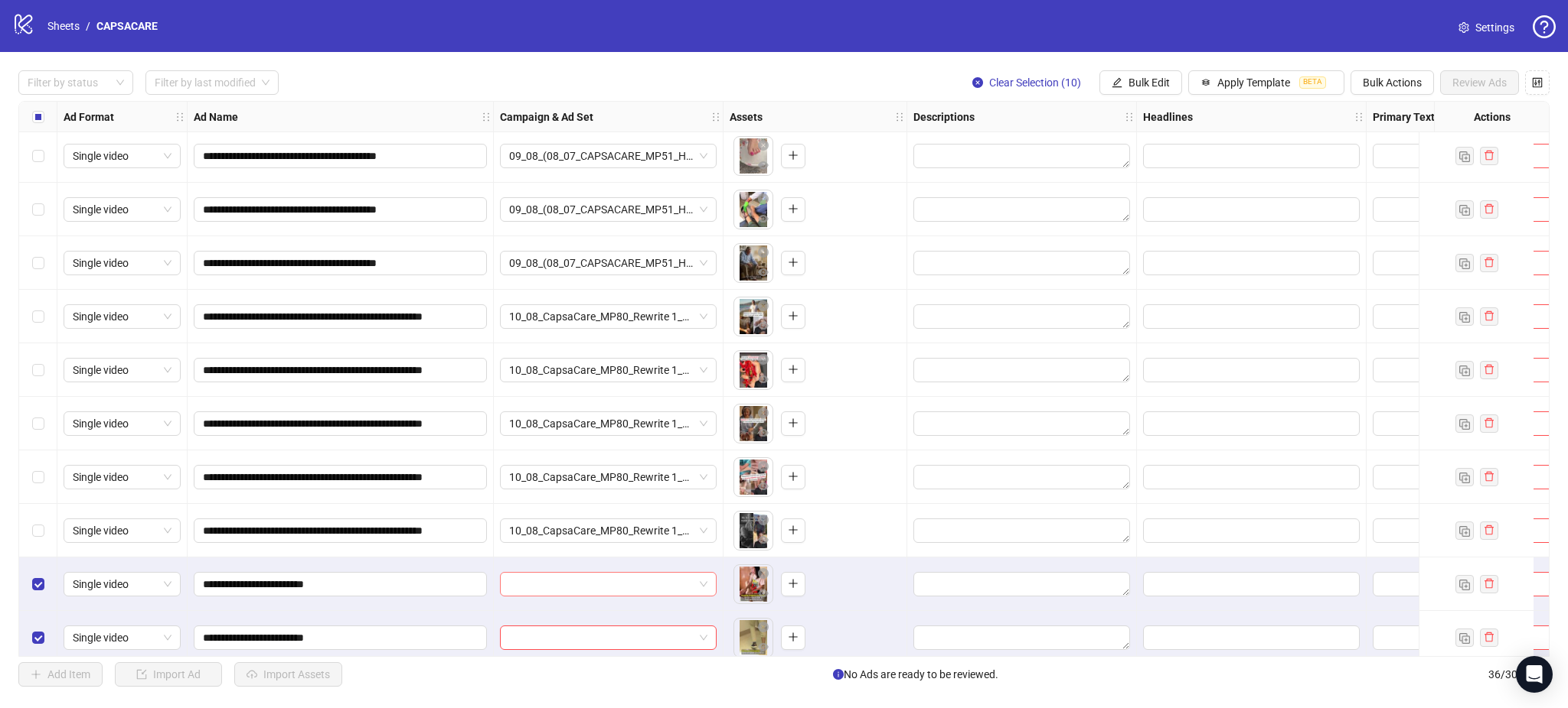
click at [597, 581] on input "search" at bounding box center [601, 584] width 185 height 23
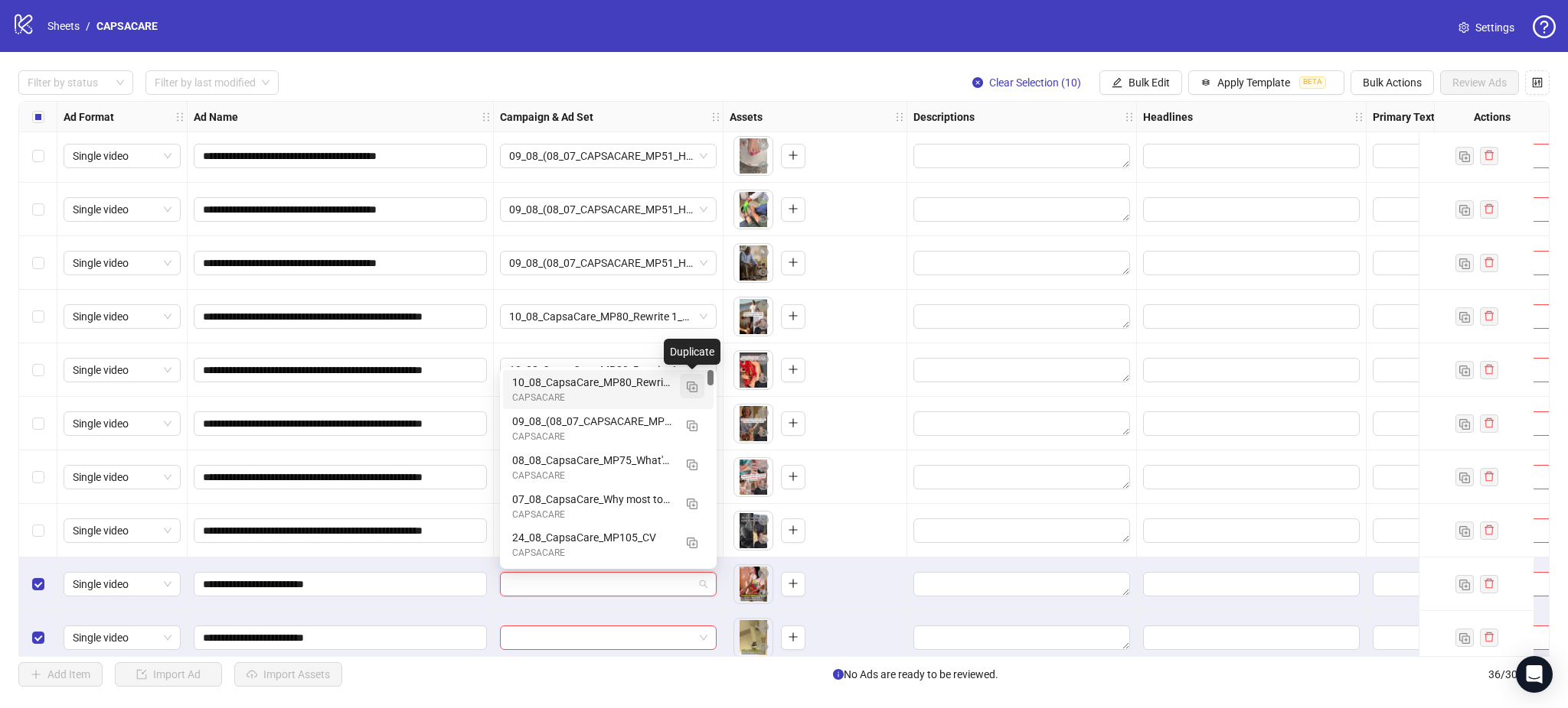
click at [687, 388] on img "button" at bounding box center [692, 387] width 10 height 10
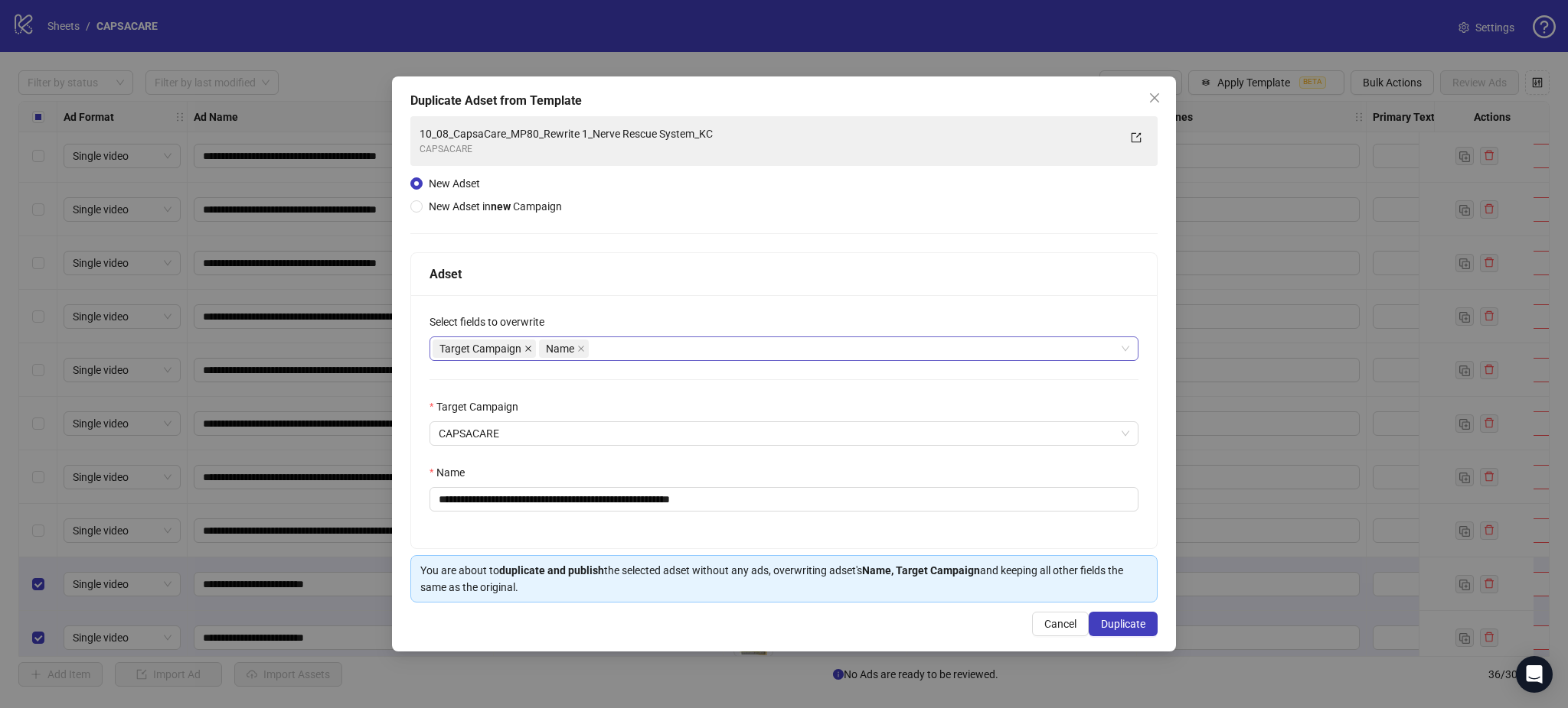
click at [525, 349] on icon "close" at bounding box center [528, 348] width 8 height 8
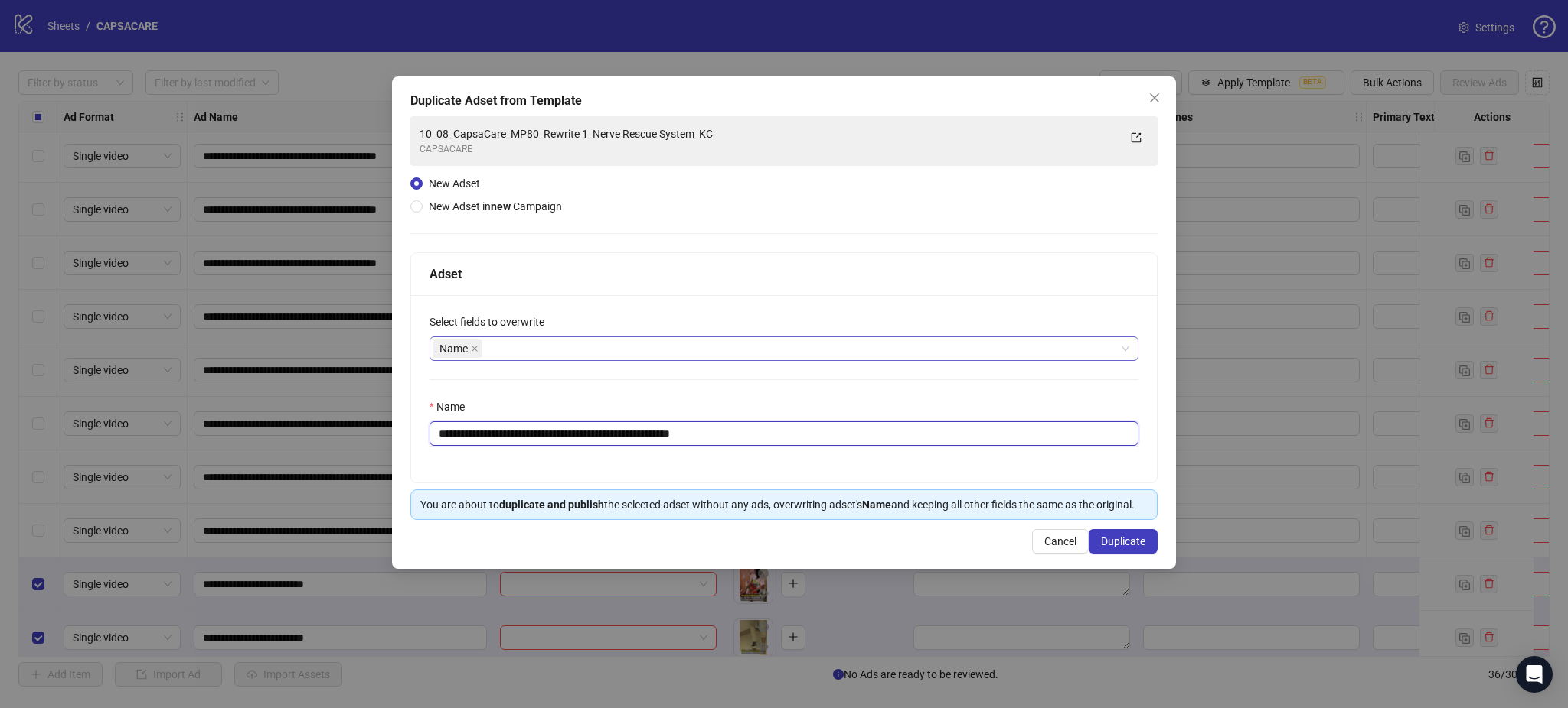
click at [481, 434] on input "**********" at bounding box center [784, 434] width 708 height 24
paste input "text"
type input "**********"
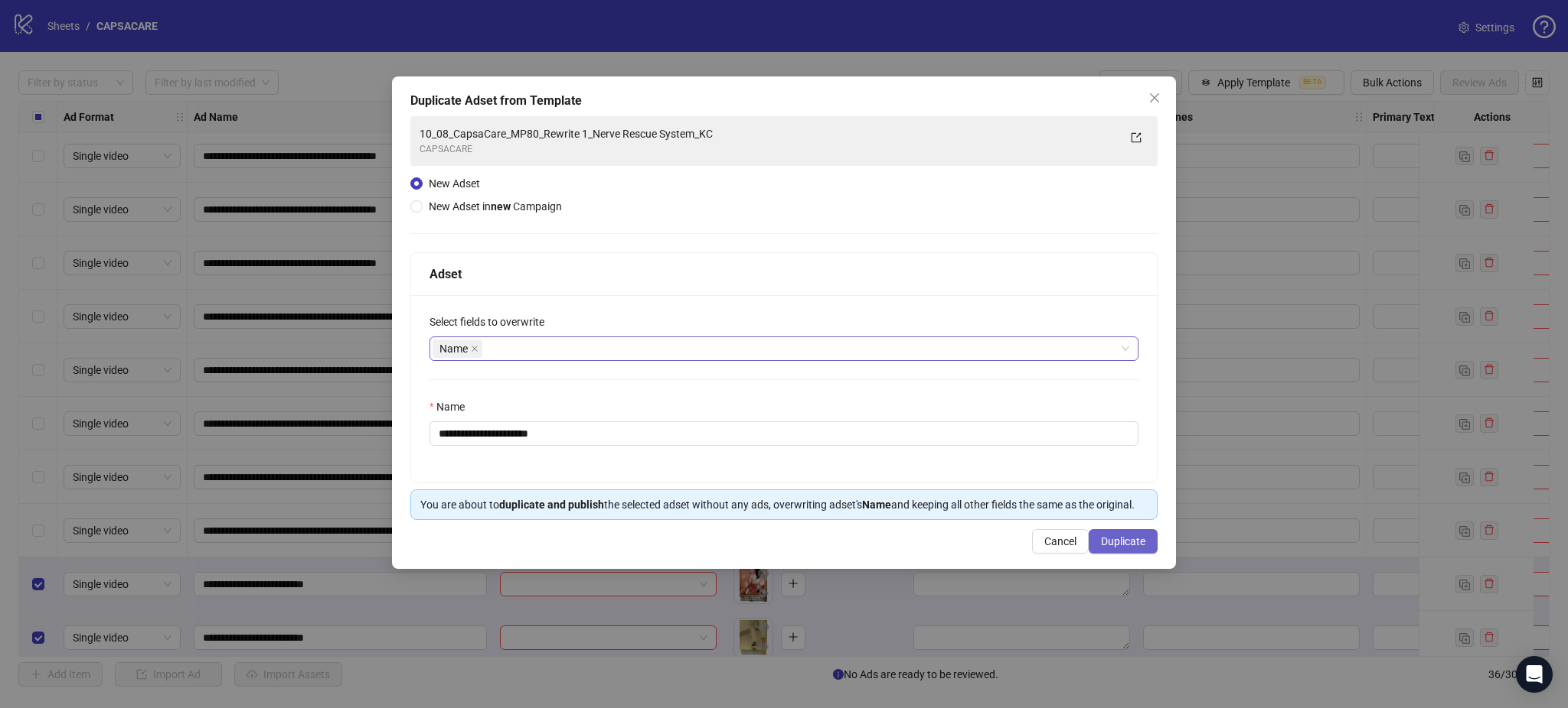
click at [1135, 545] on span "Duplicate" at bounding box center [1123, 542] width 44 height 12
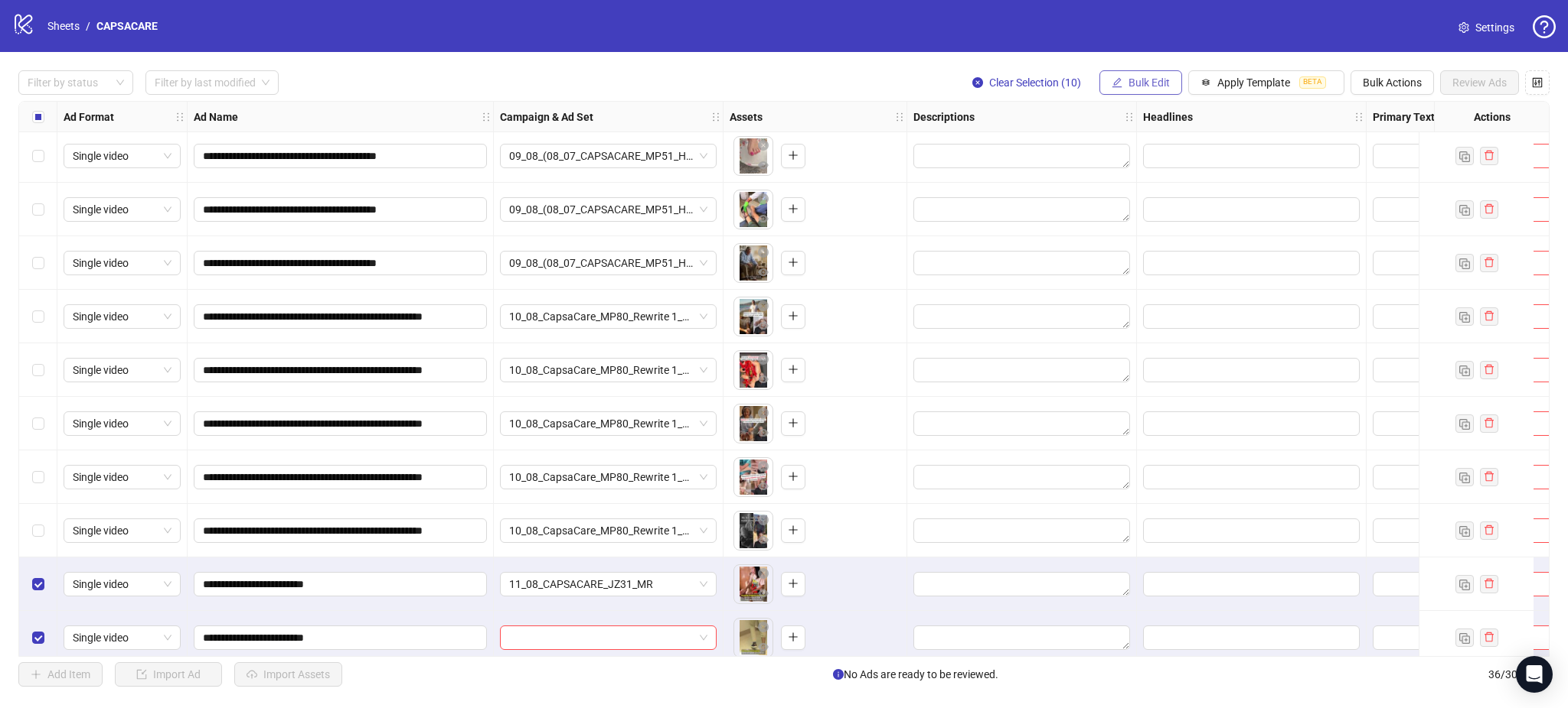
click at [1124, 82] on button "Bulk Edit" at bounding box center [1141, 83] width 83 height 24
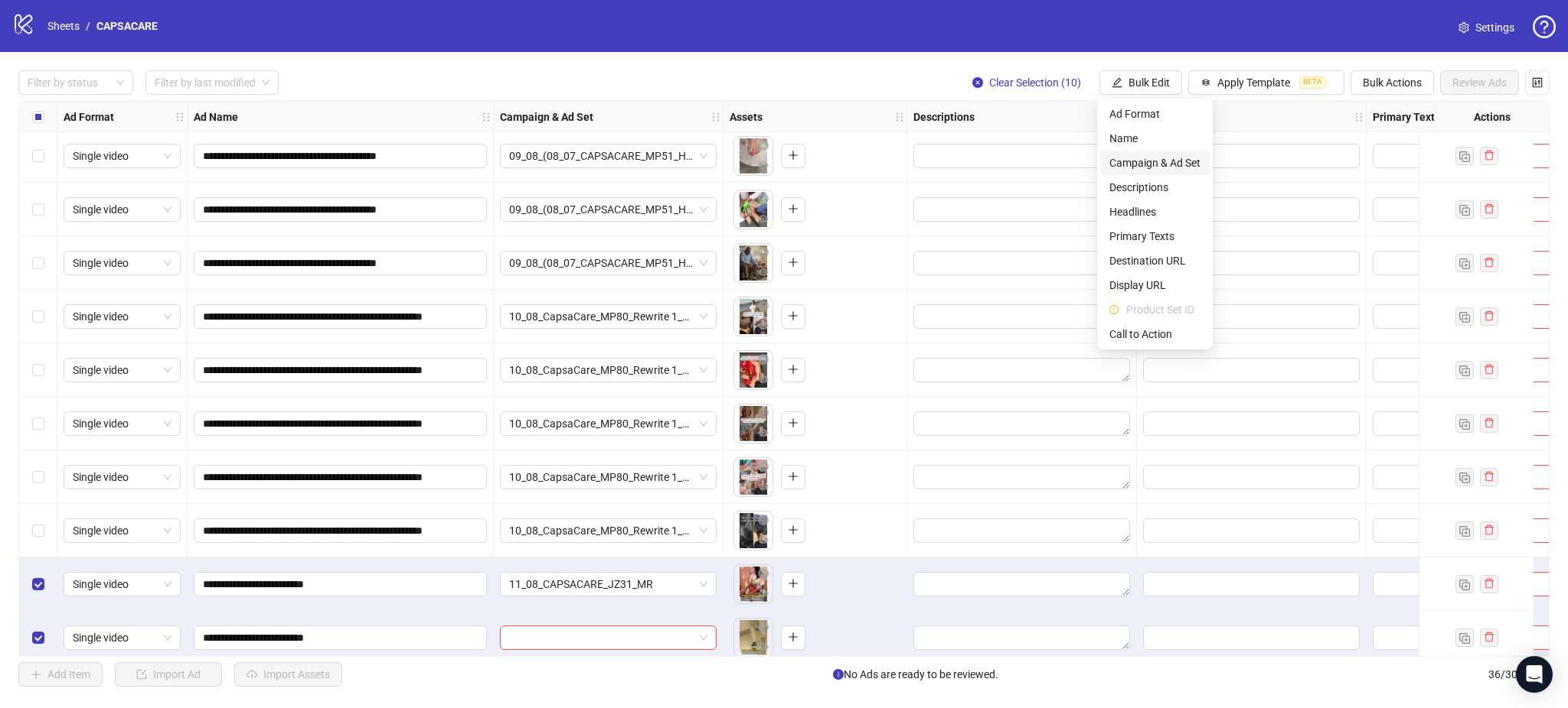
click at [1147, 166] on span "Campaign & Ad Set" at bounding box center [1155, 163] width 91 height 17
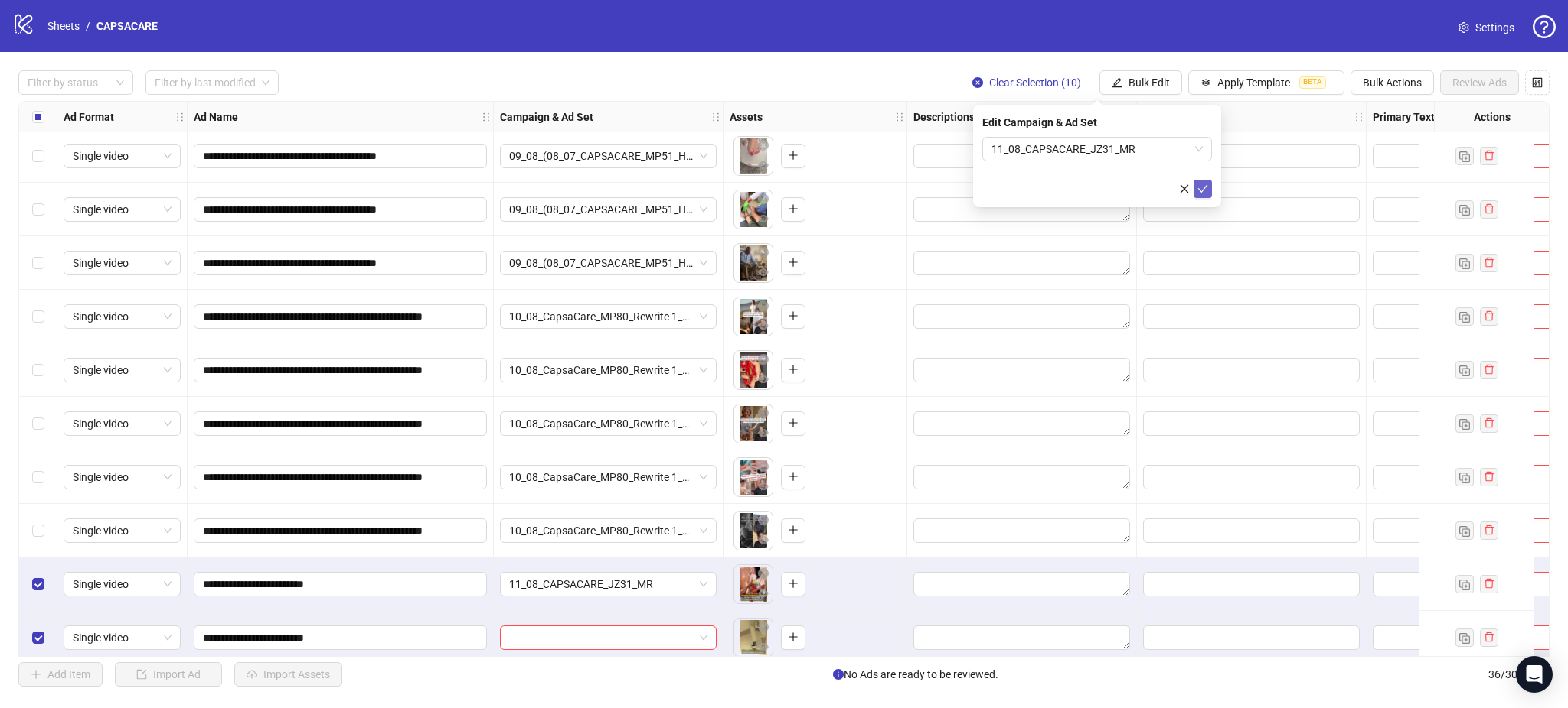
click at [1203, 189] on icon "check" at bounding box center [1203, 189] width 10 height 8
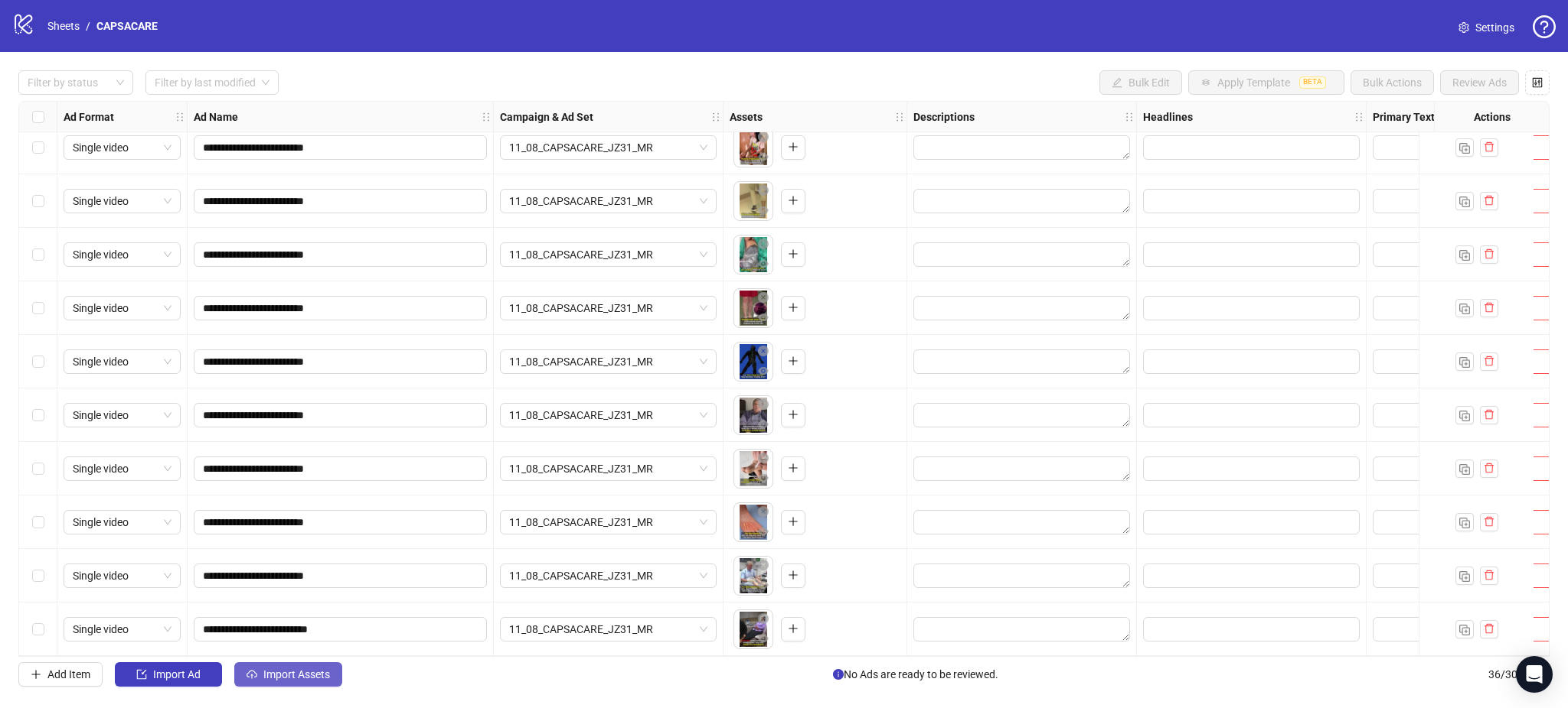
click at [323, 680] on span "Import Assets" at bounding box center [296, 674] width 66 height 12
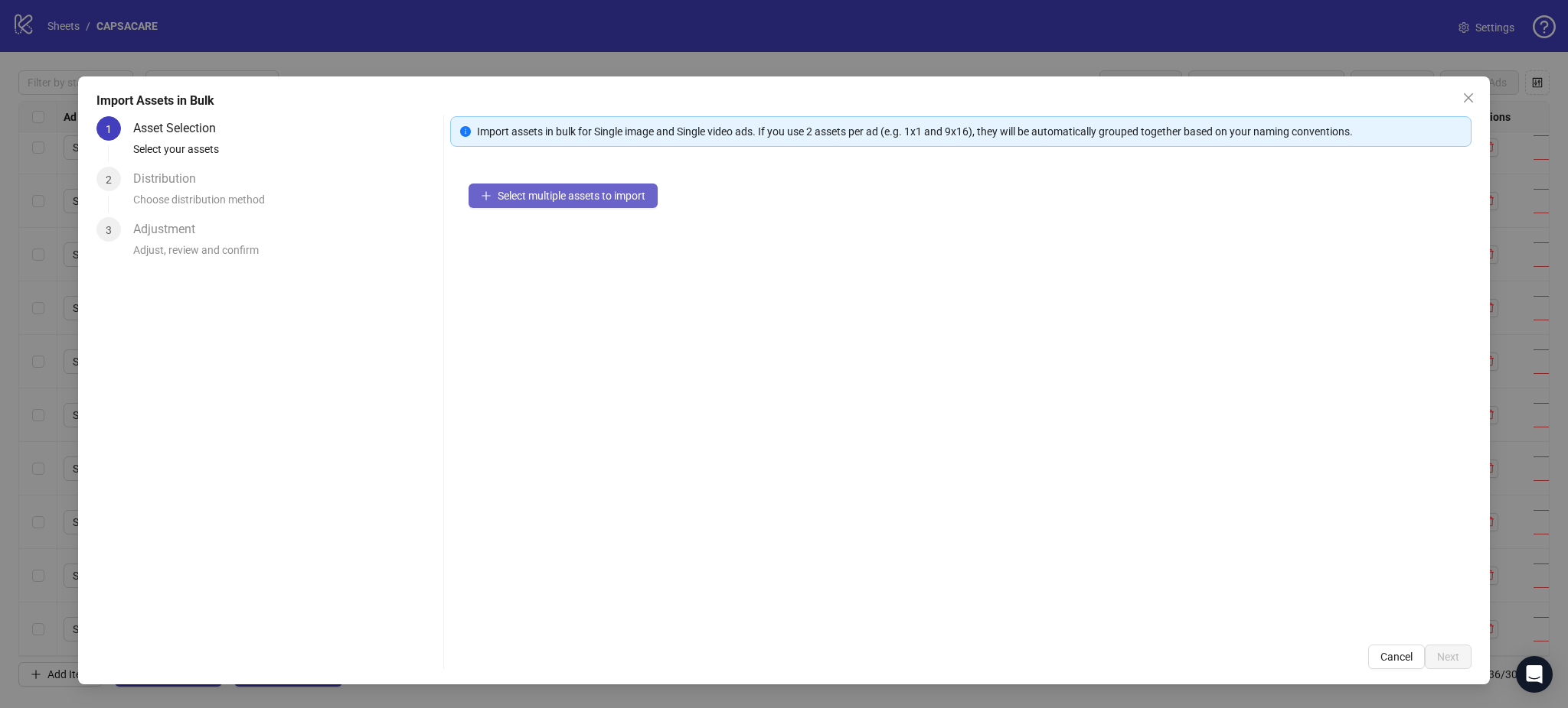
click at [564, 200] on span "Select multiple assets to import" at bounding box center [571, 196] width 148 height 12
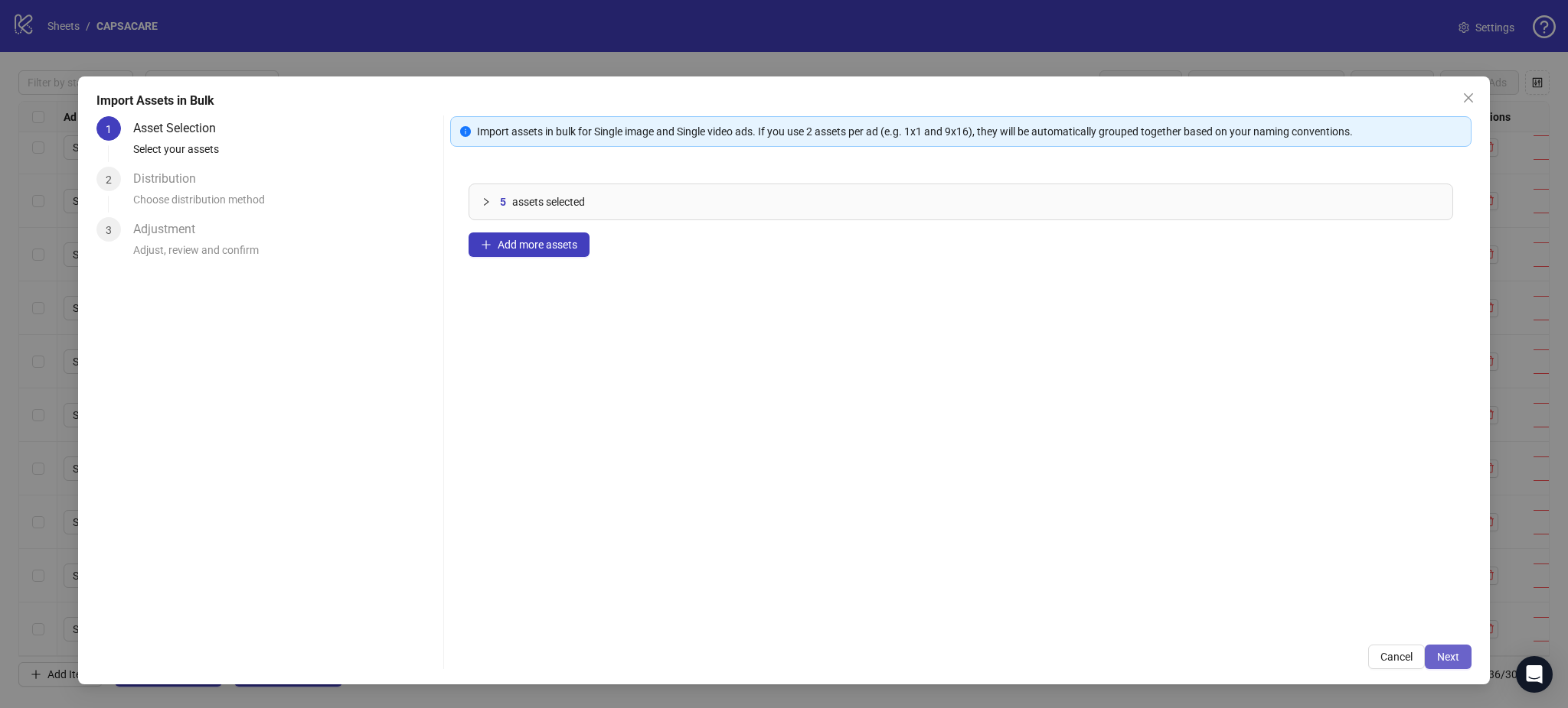
click at [1447, 647] on button "Next" at bounding box center [1448, 657] width 47 height 24
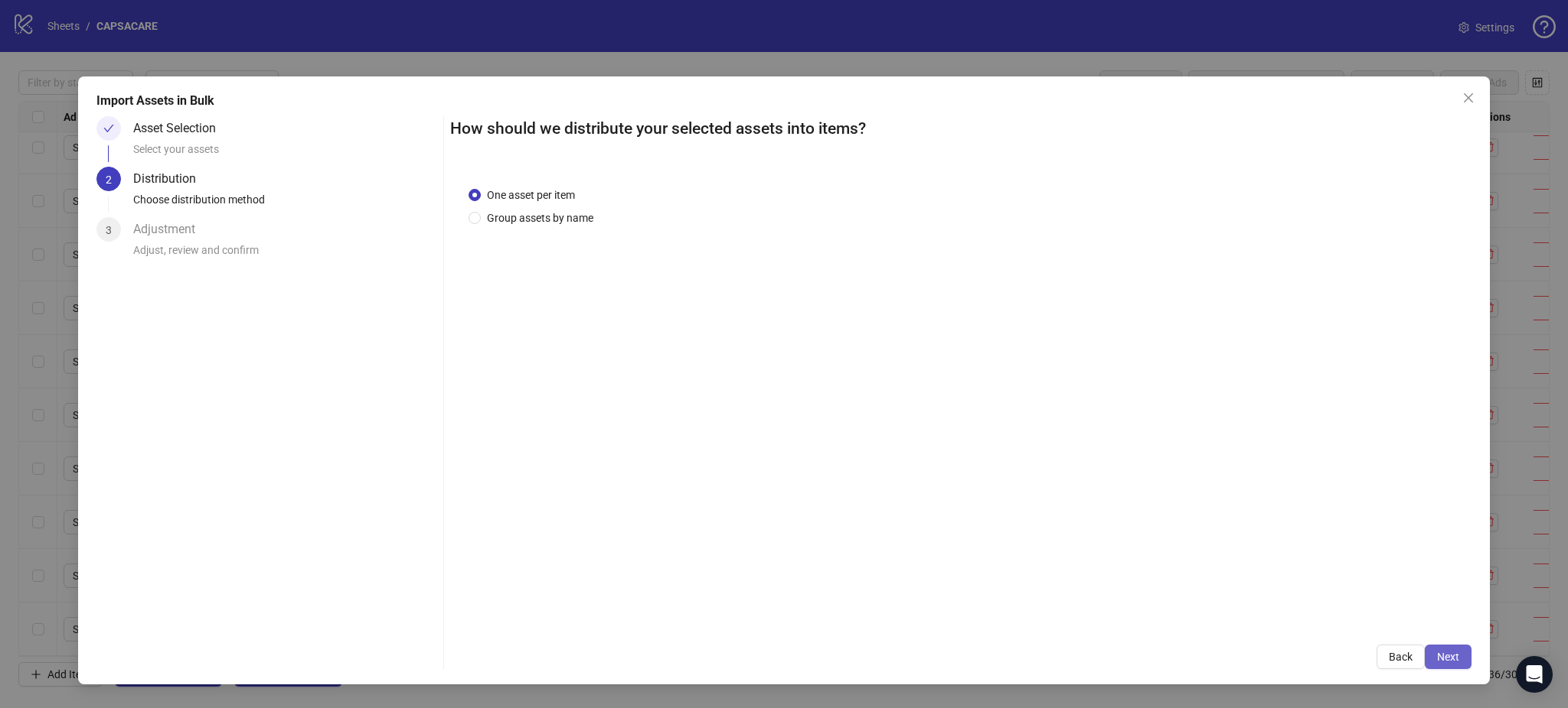
click at [1452, 663] on span "Next" at bounding box center [1448, 657] width 22 height 12
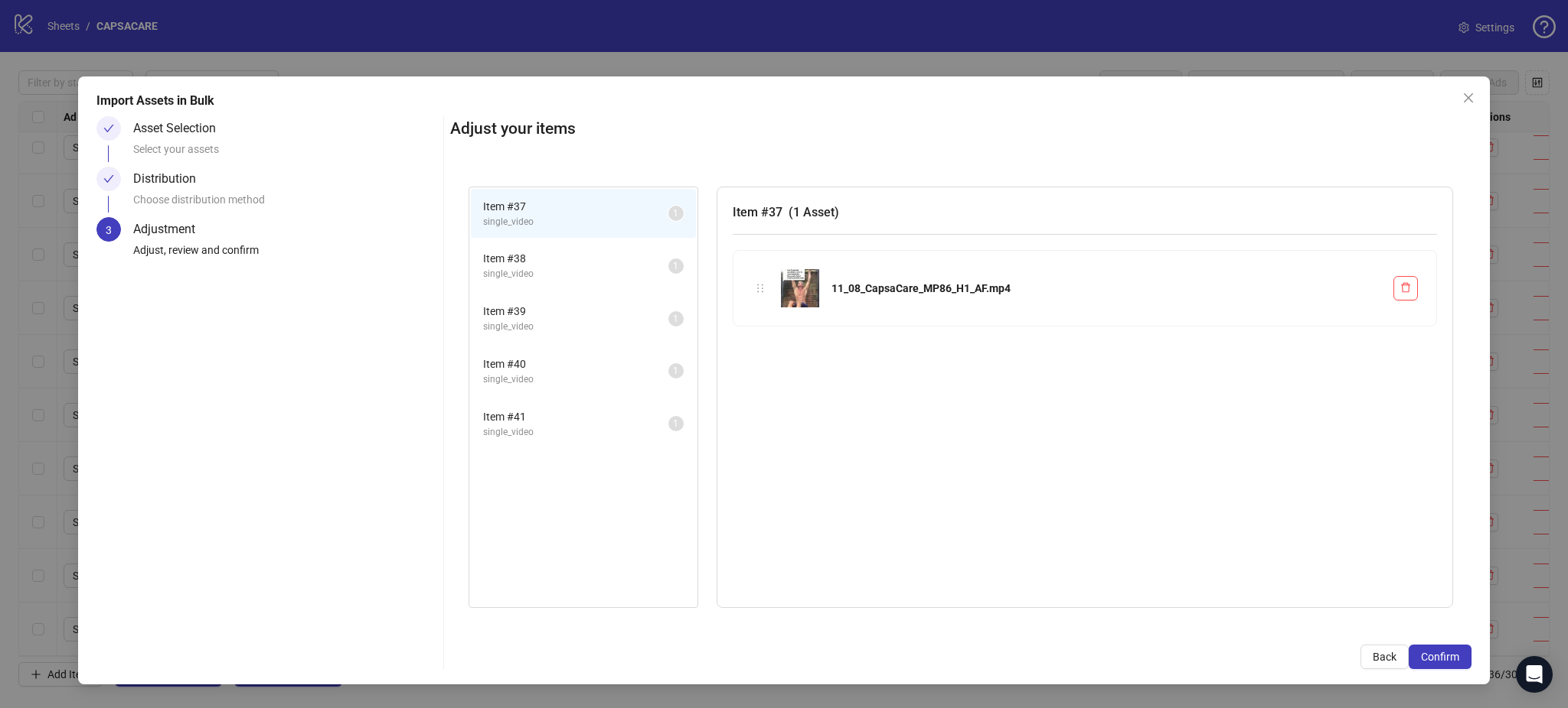
click at [1452, 663] on span "Confirm" at bounding box center [1439, 657] width 38 height 12
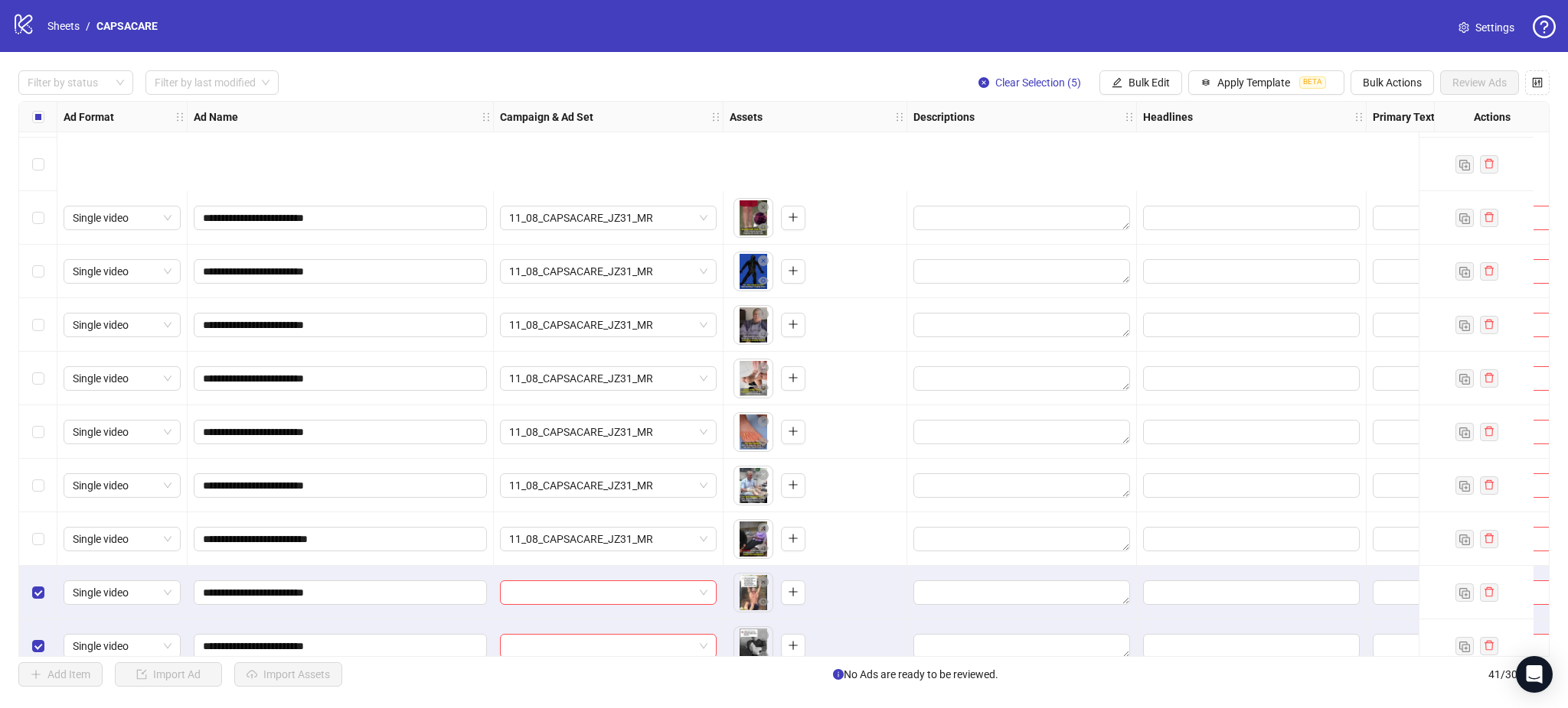
scroll to position [1676, 0]
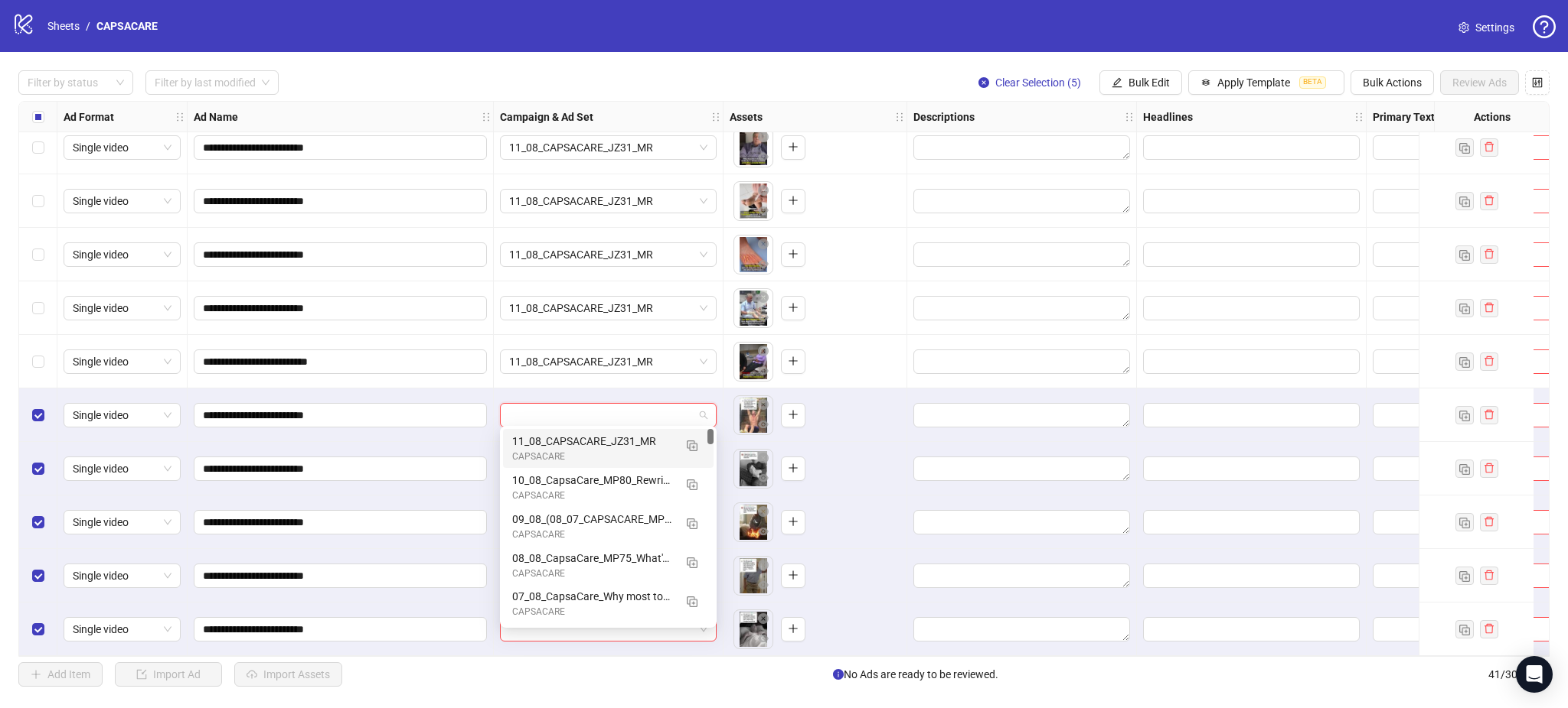
click at [640, 404] on input "search" at bounding box center [601, 415] width 185 height 23
click at [694, 445] on img "button" at bounding box center [692, 446] width 10 height 10
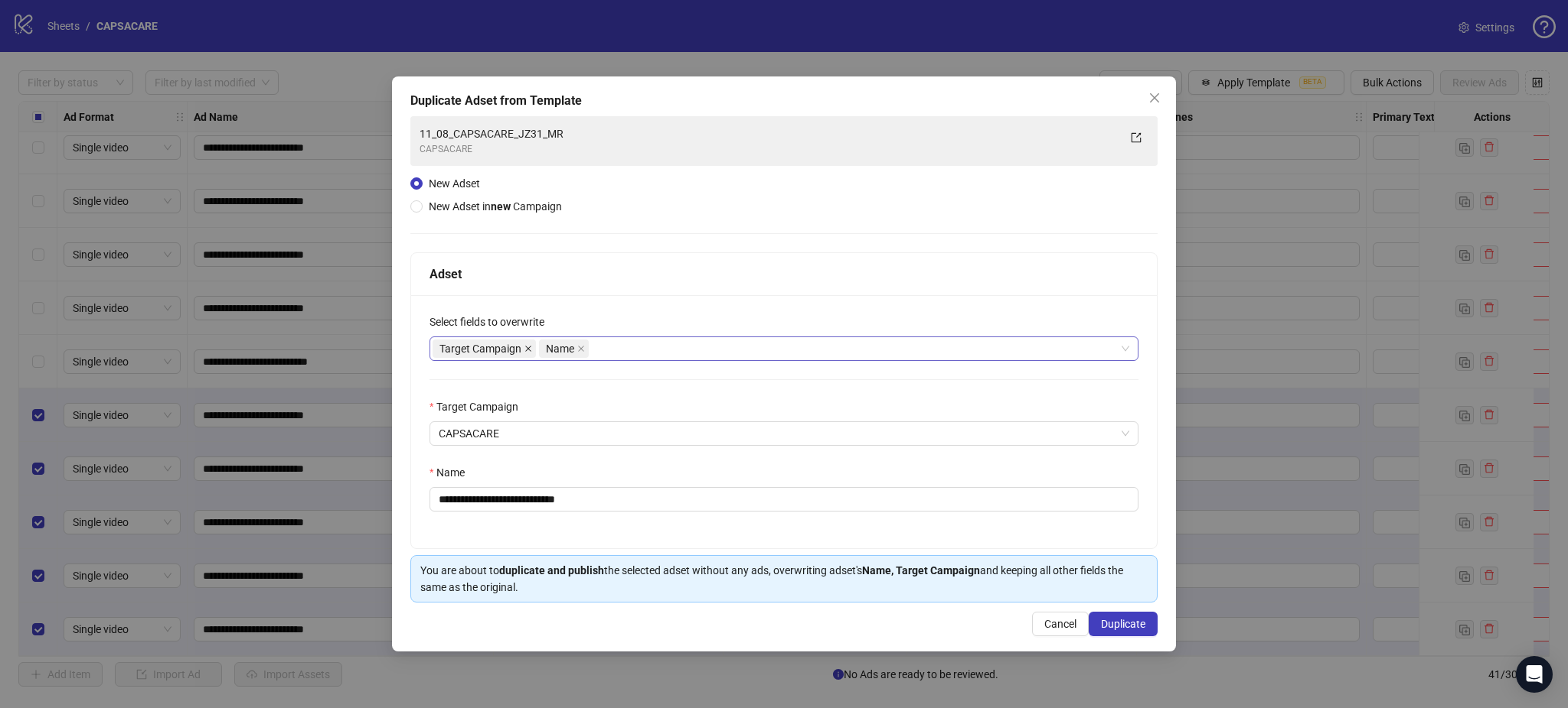
click at [532, 354] on span at bounding box center [528, 349] width 8 height 17
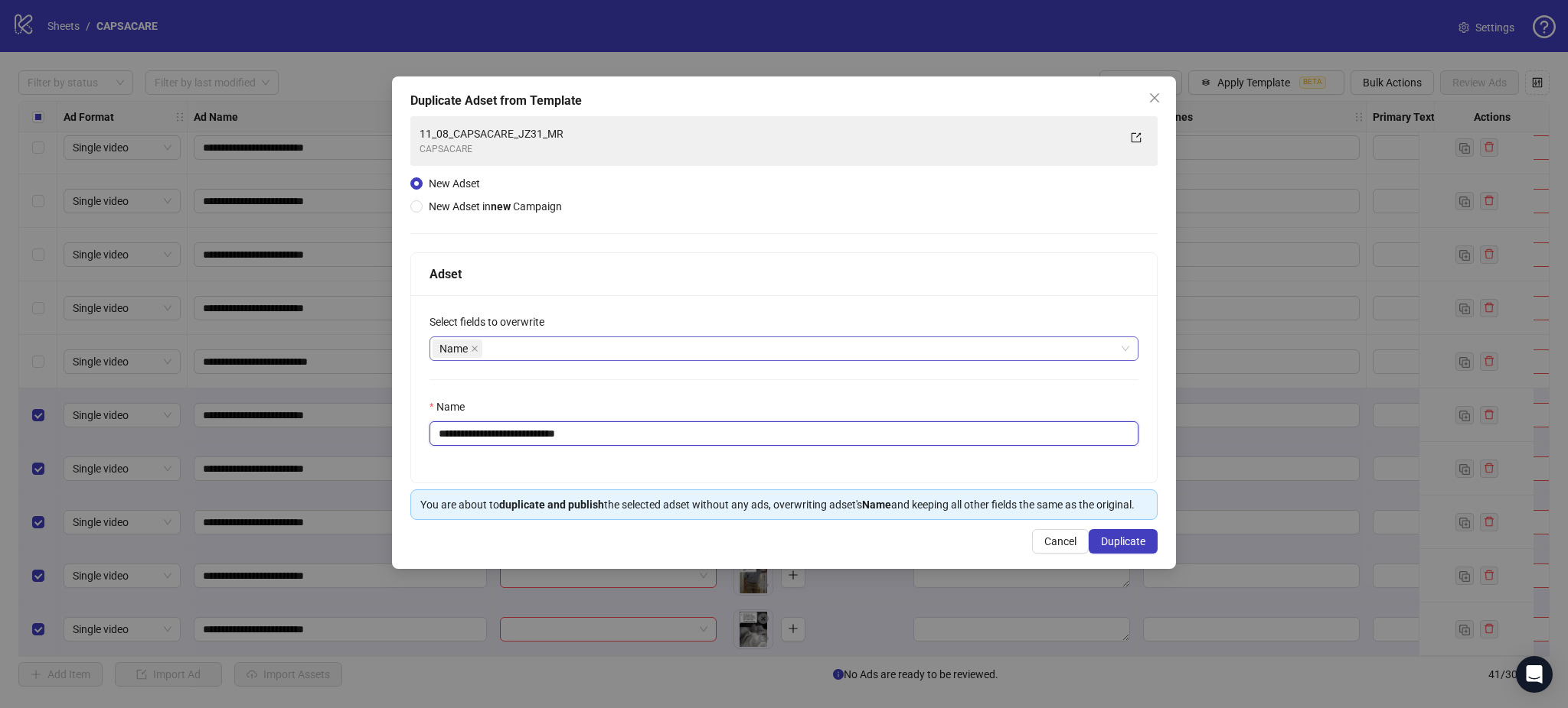
click at [508, 427] on input "**********" at bounding box center [784, 434] width 708 height 24
paste input "text"
type input "**********"
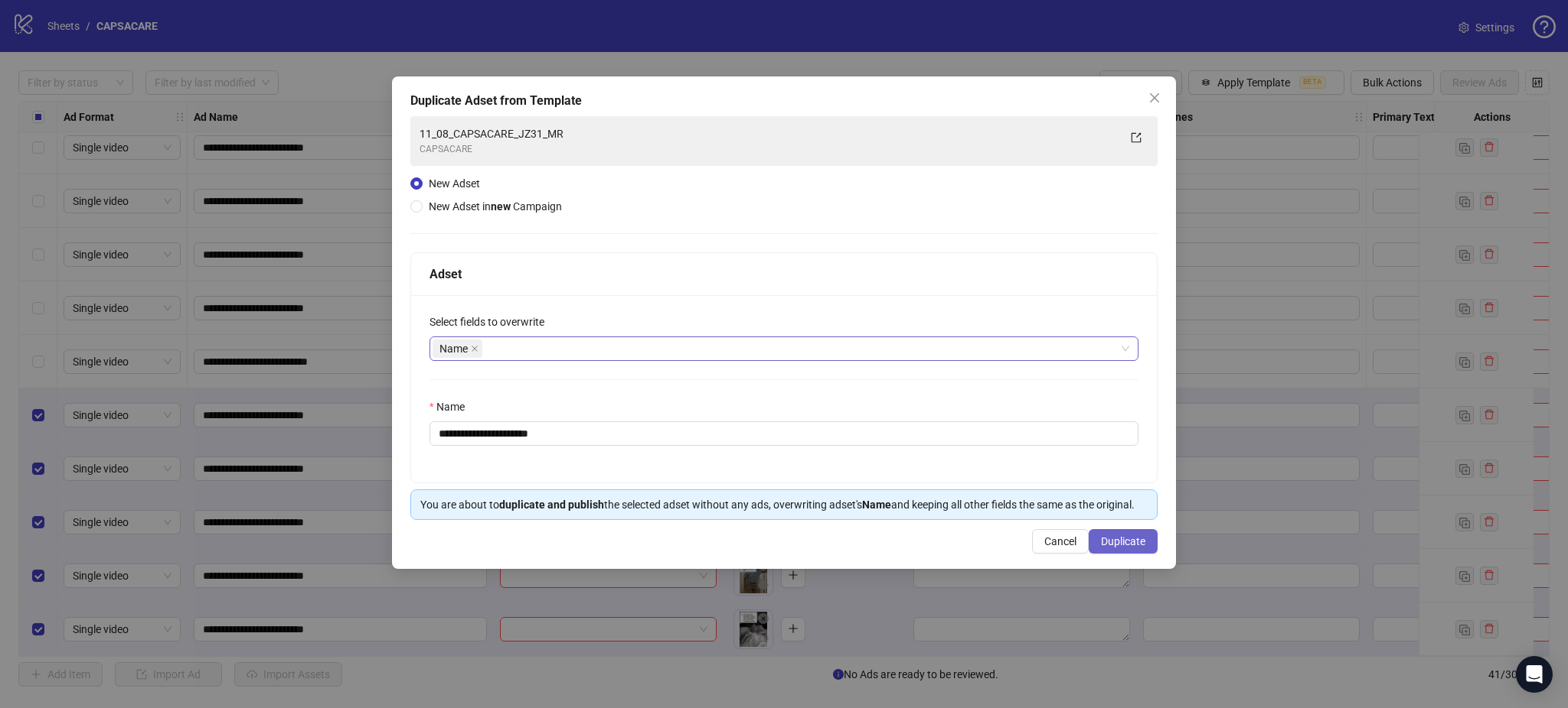
click at [1137, 533] on button "Duplicate" at bounding box center [1123, 542] width 69 height 24
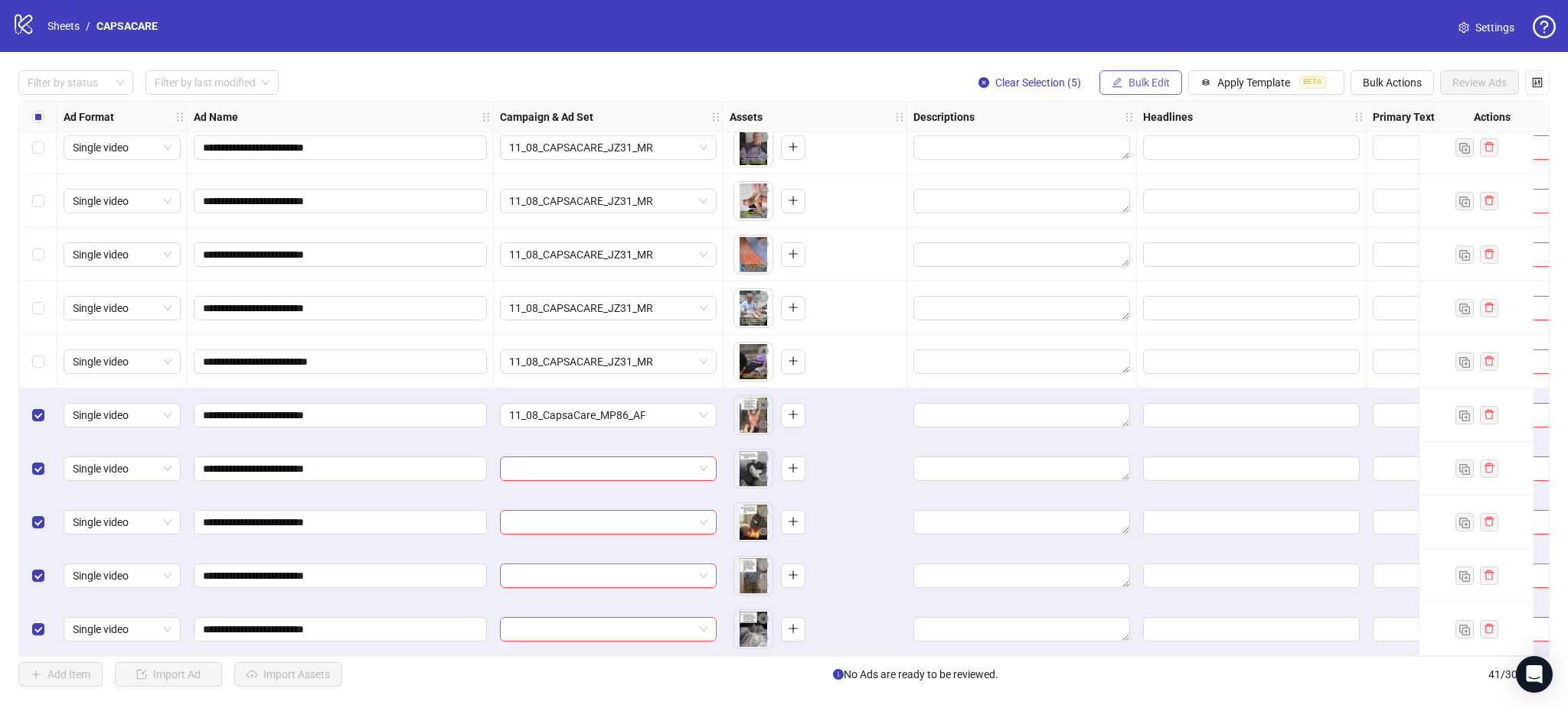
click at [1132, 89] on span "Bulk Edit" at bounding box center [1149, 83] width 41 height 12
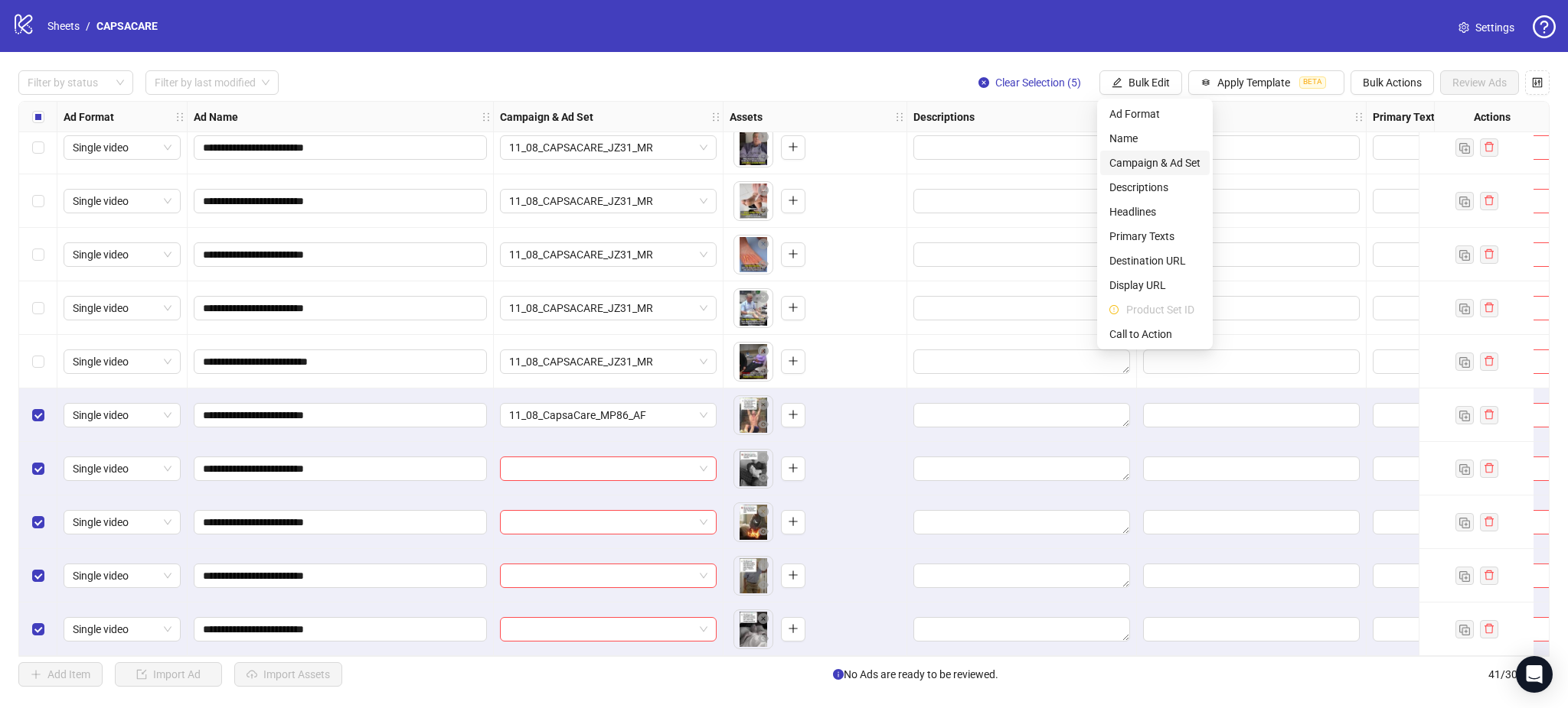
click at [1162, 166] on span "Campaign & Ad Set" at bounding box center [1155, 163] width 91 height 17
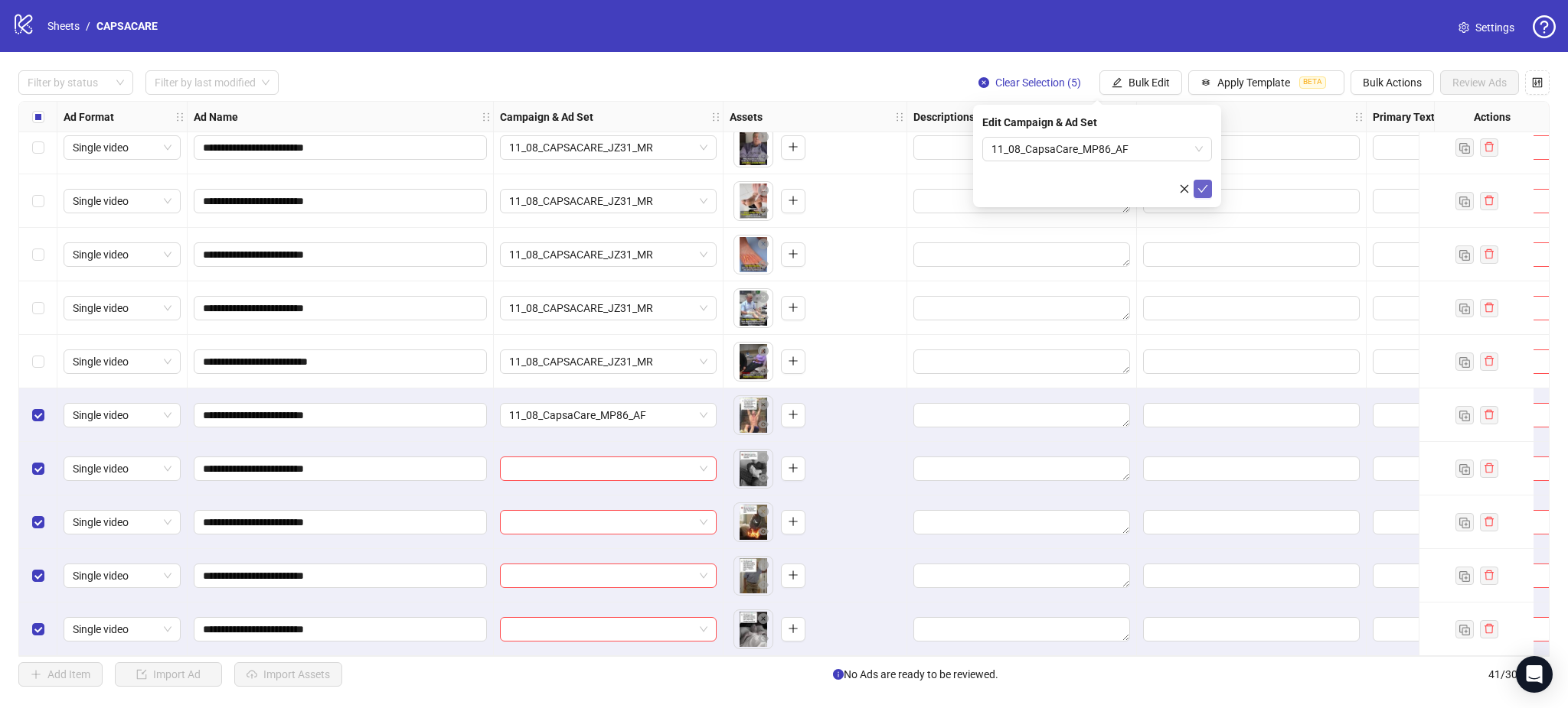
click at [1209, 187] on button "submit" at bounding box center [1202, 188] width 18 height 18
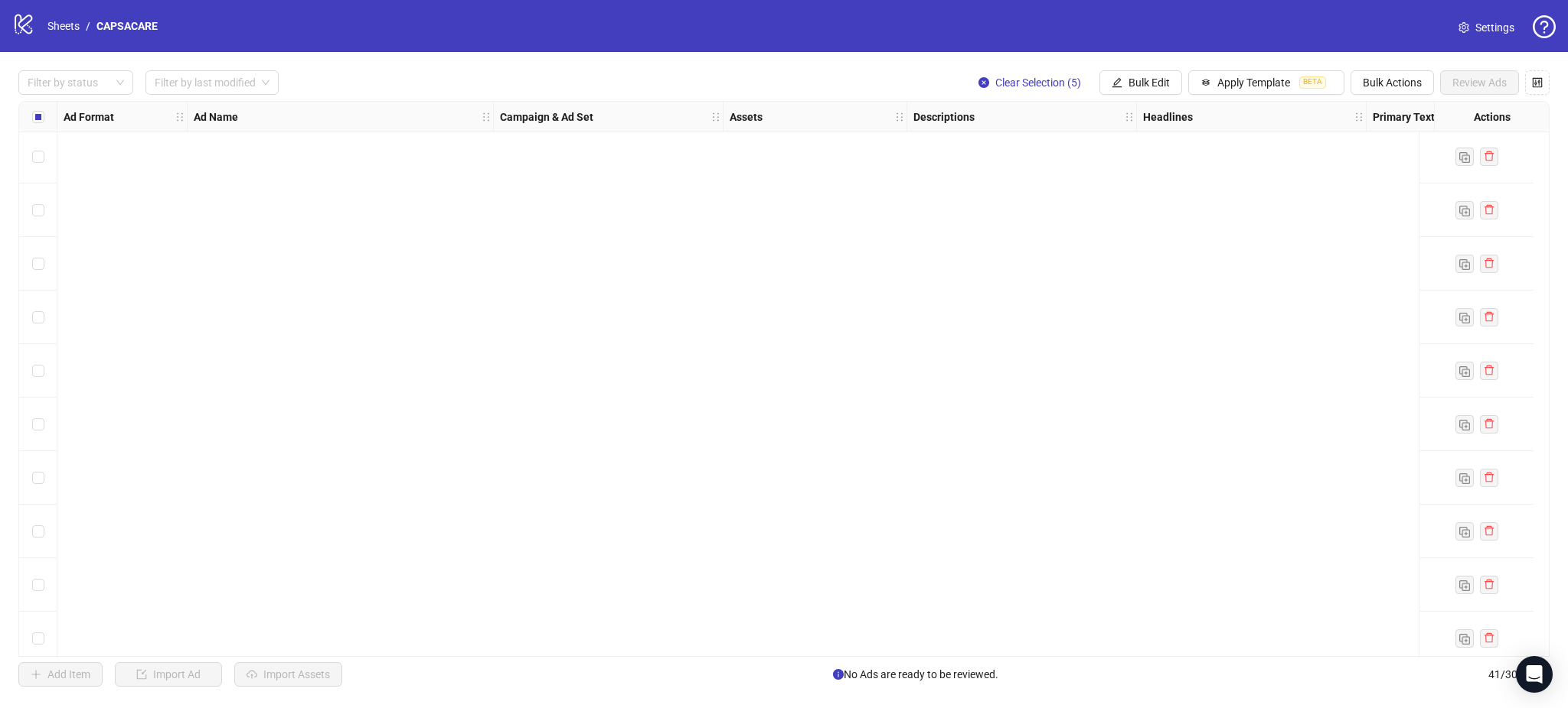
scroll to position [350, 0]
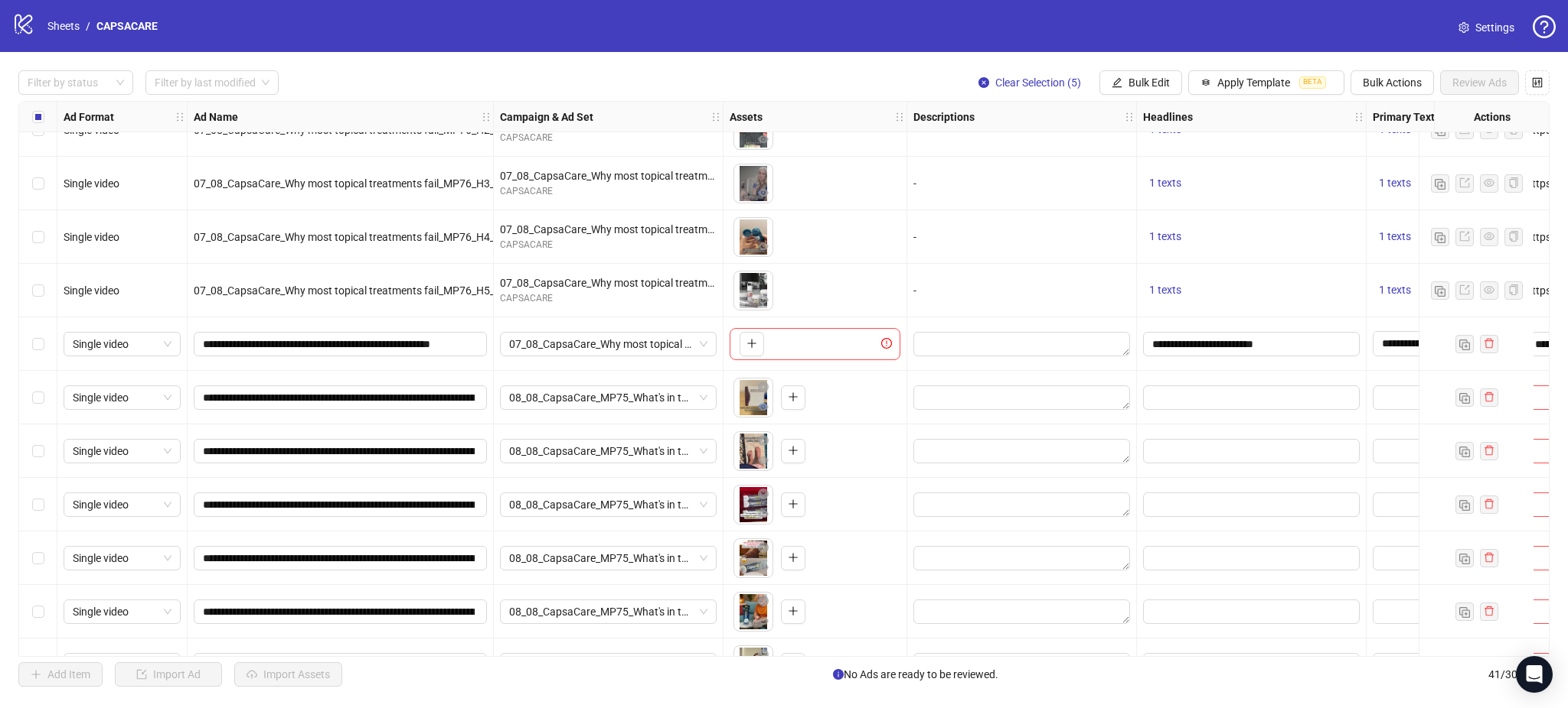
click at [49, 348] on div "Select row 11" at bounding box center [38, 344] width 38 height 53
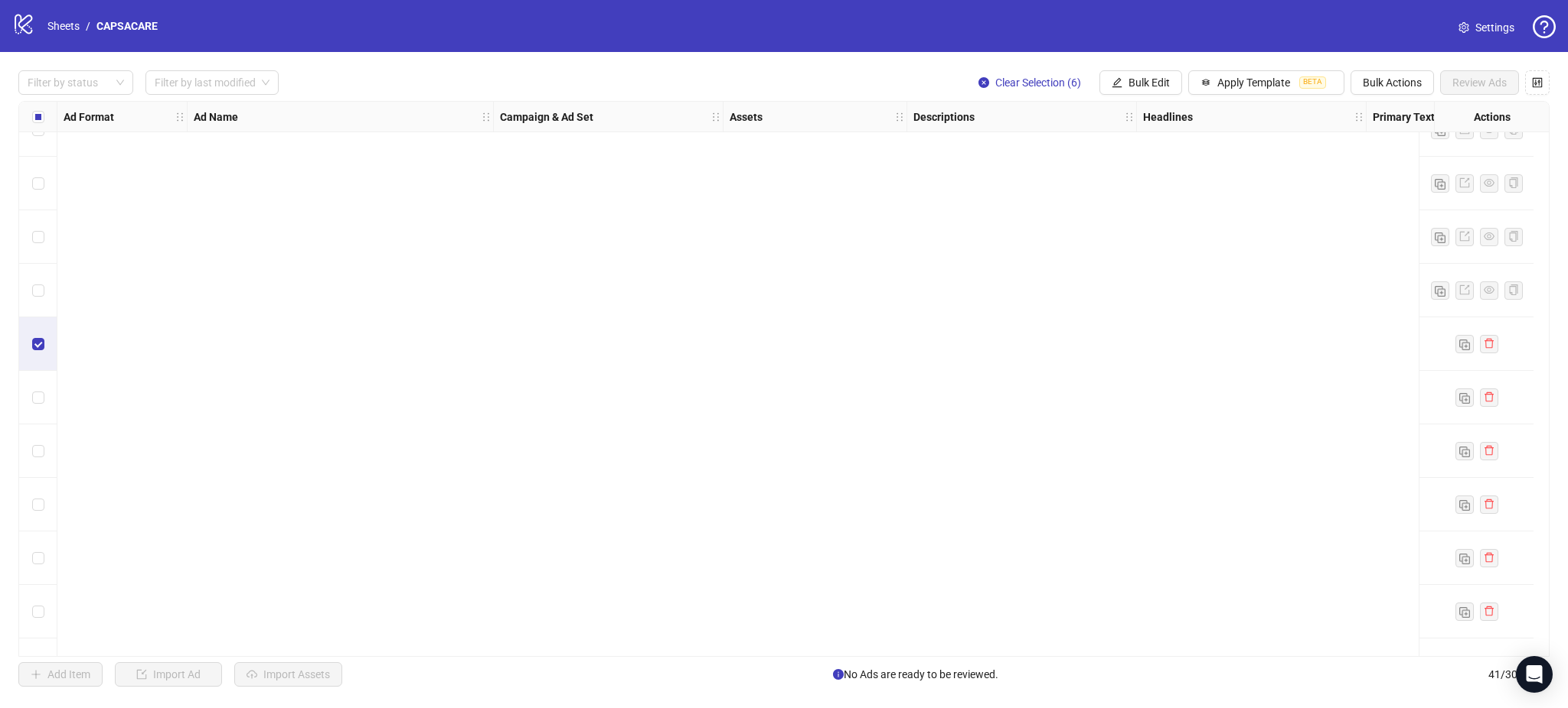
scroll to position [1676, 0]
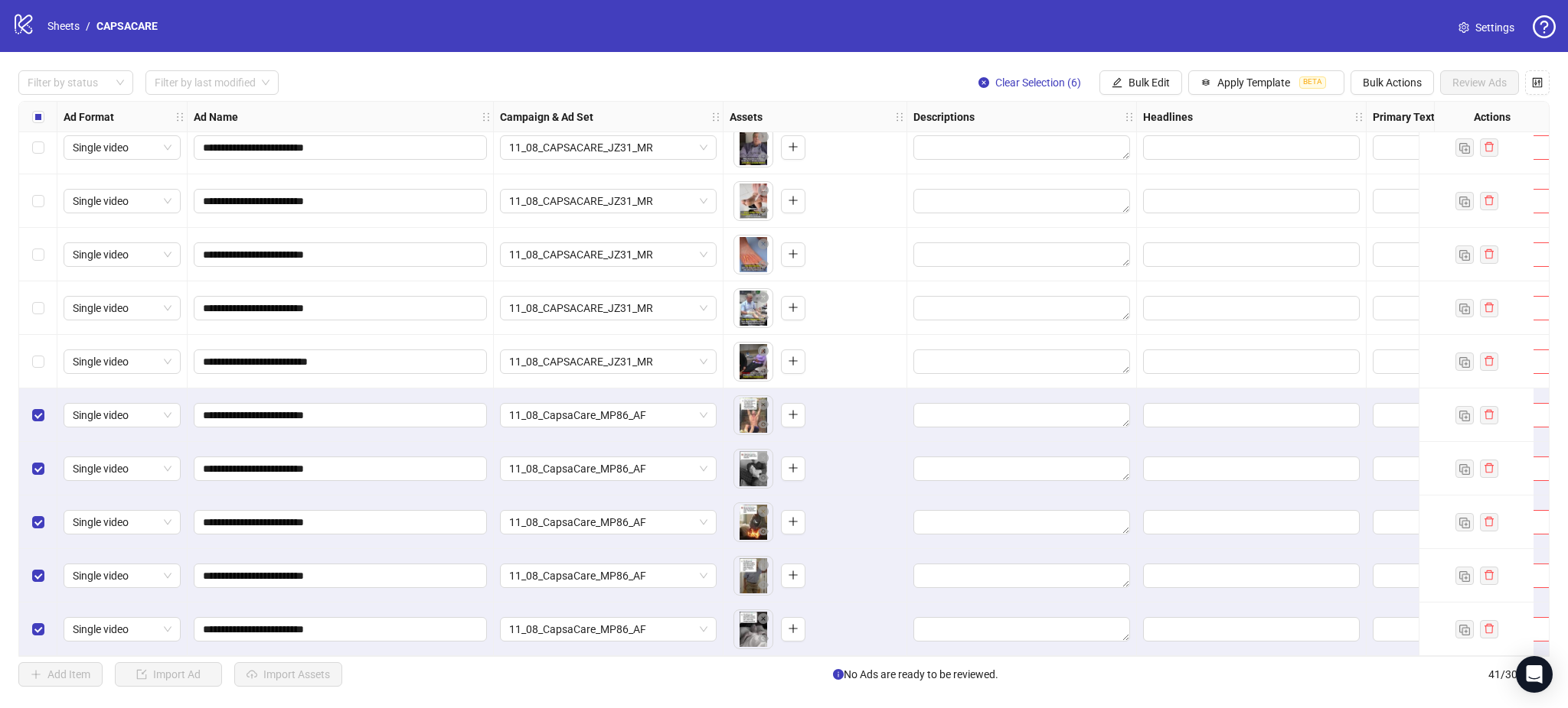
click at [49, 361] on div "Select row 36" at bounding box center [38, 362] width 38 height 53
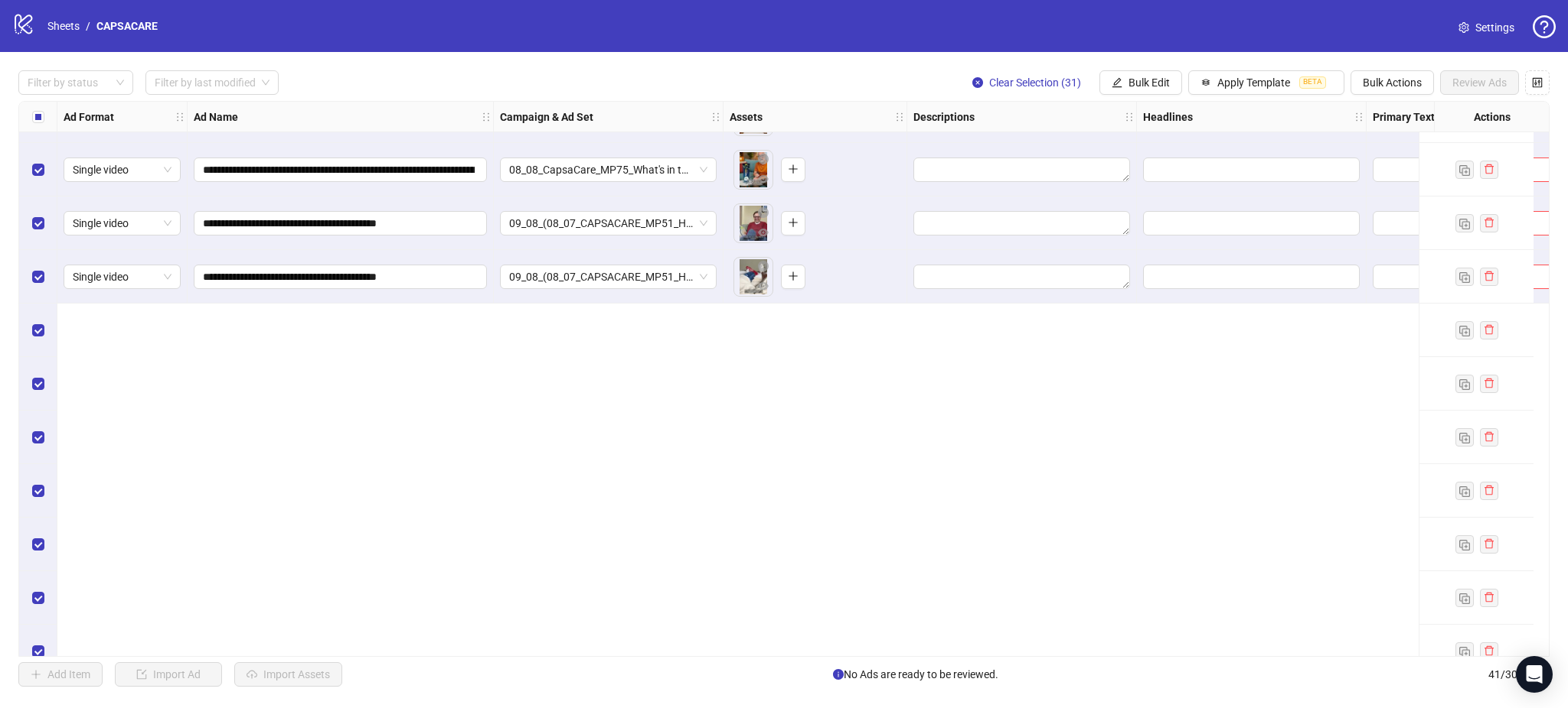
scroll to position [350, 0]
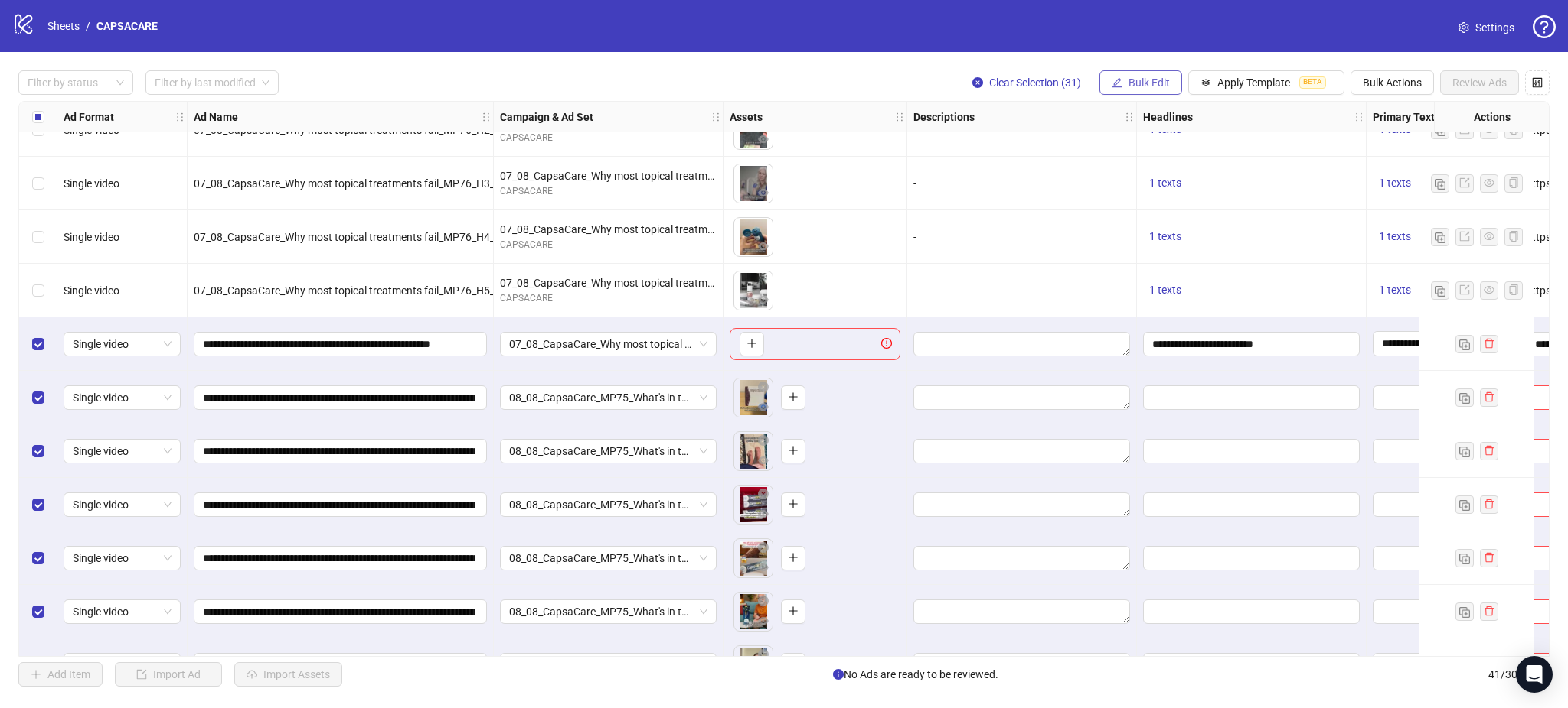
click at [1136, 81] on span "Bulk Edit" at bounding box center [1149, 83] width 41 height 12
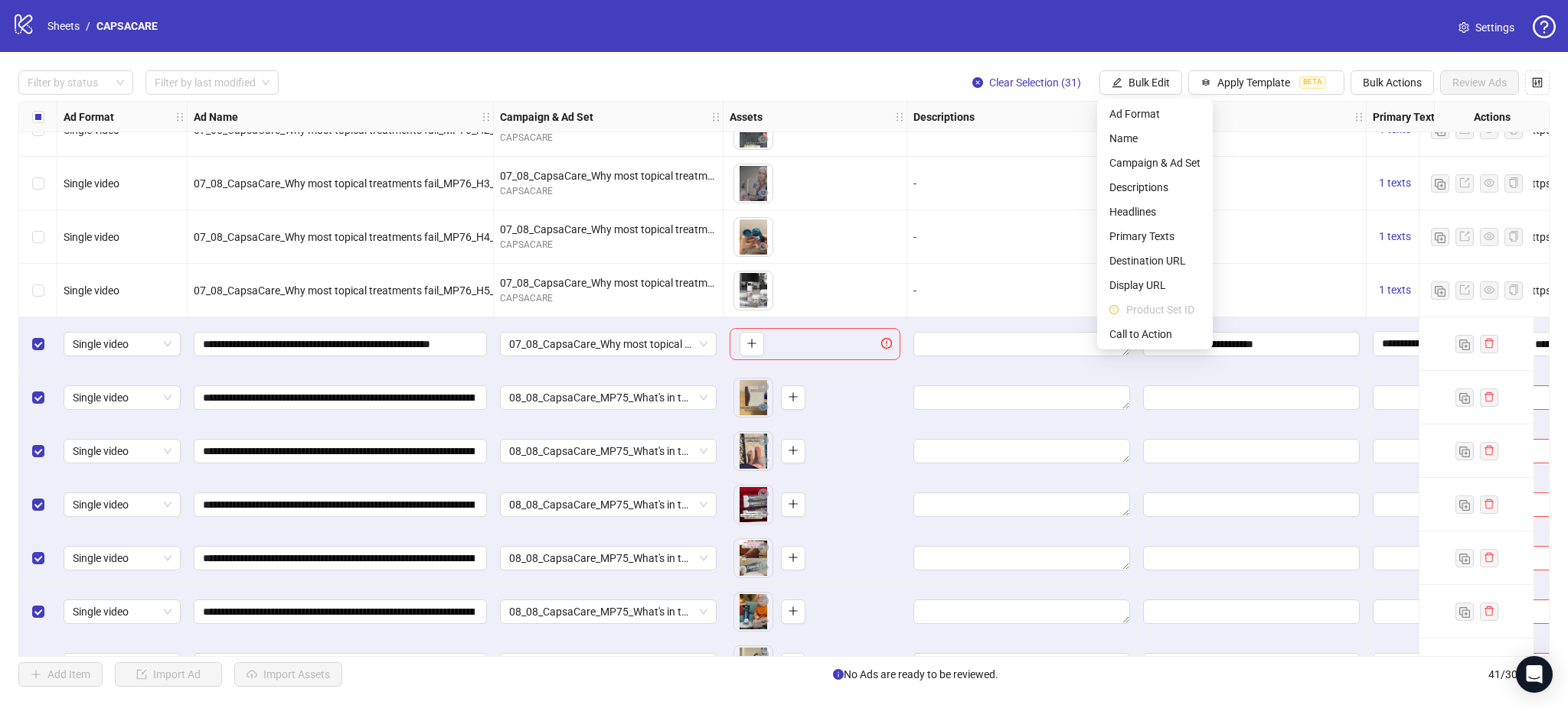
click at [943, 219] on div "-" at bounding box center [1022, 237] width 230 height 53
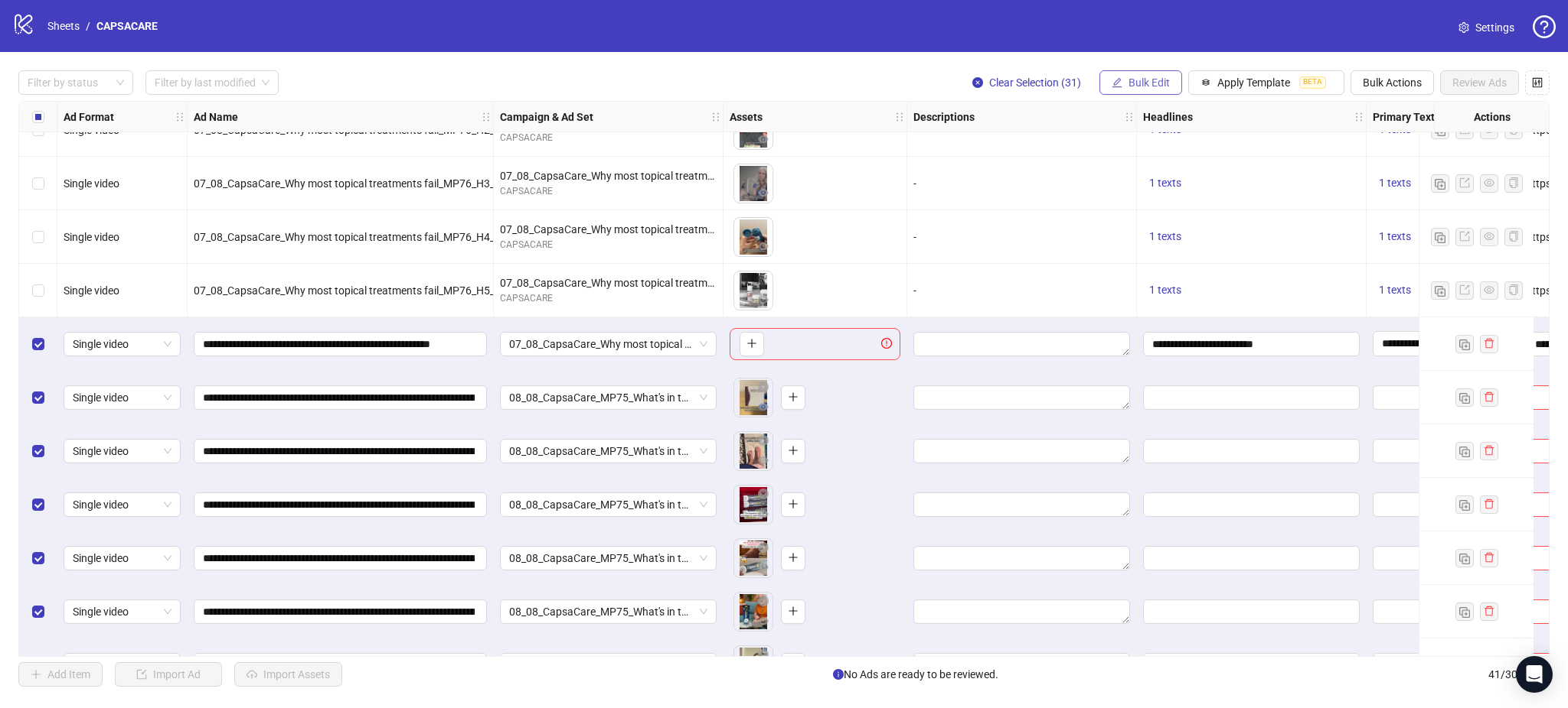
click at [1127, 73] on button "Bulk Edit" at bounding box center [1141, 83] width 83 height 24
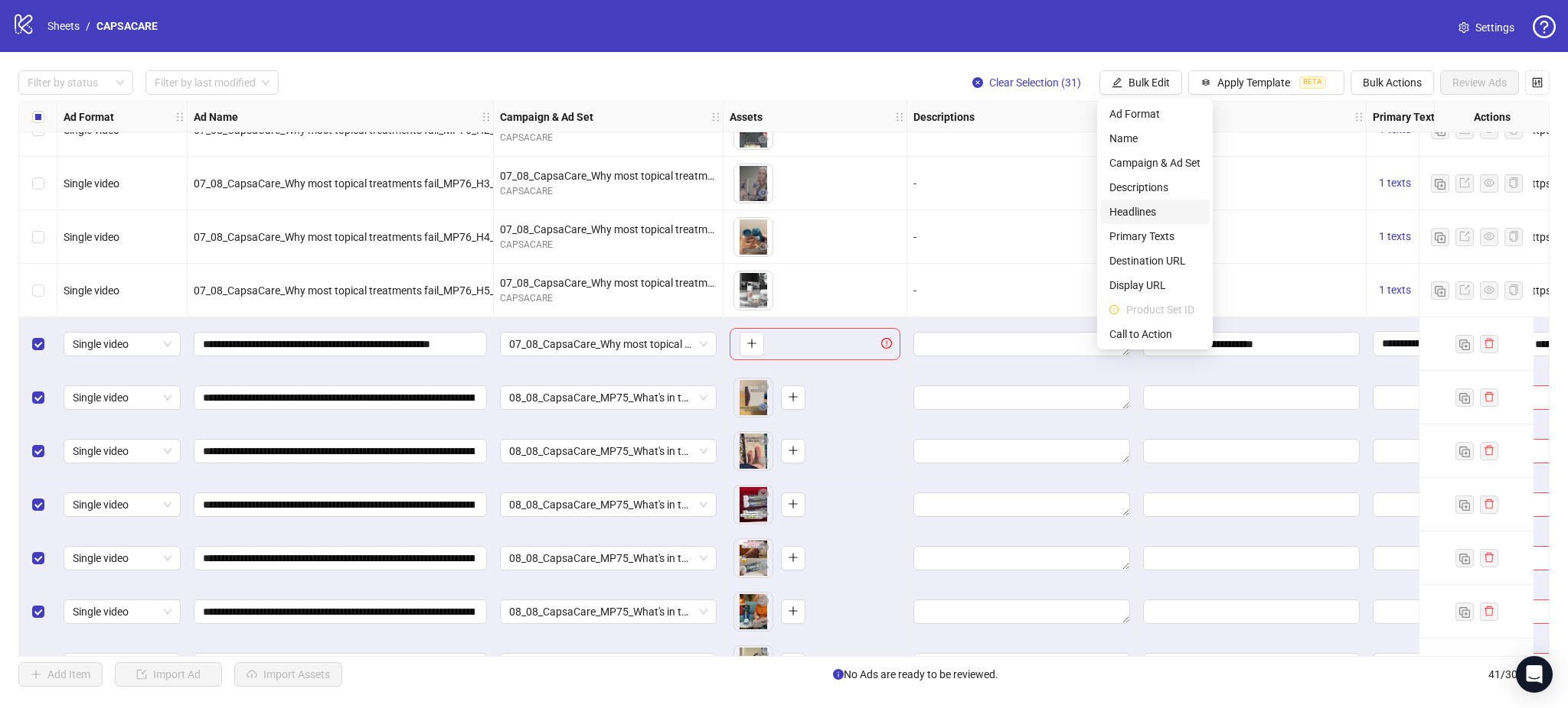
click at [1142, 207] on span "Headlines" at bounding box center [1155, 212] width 91 height 17
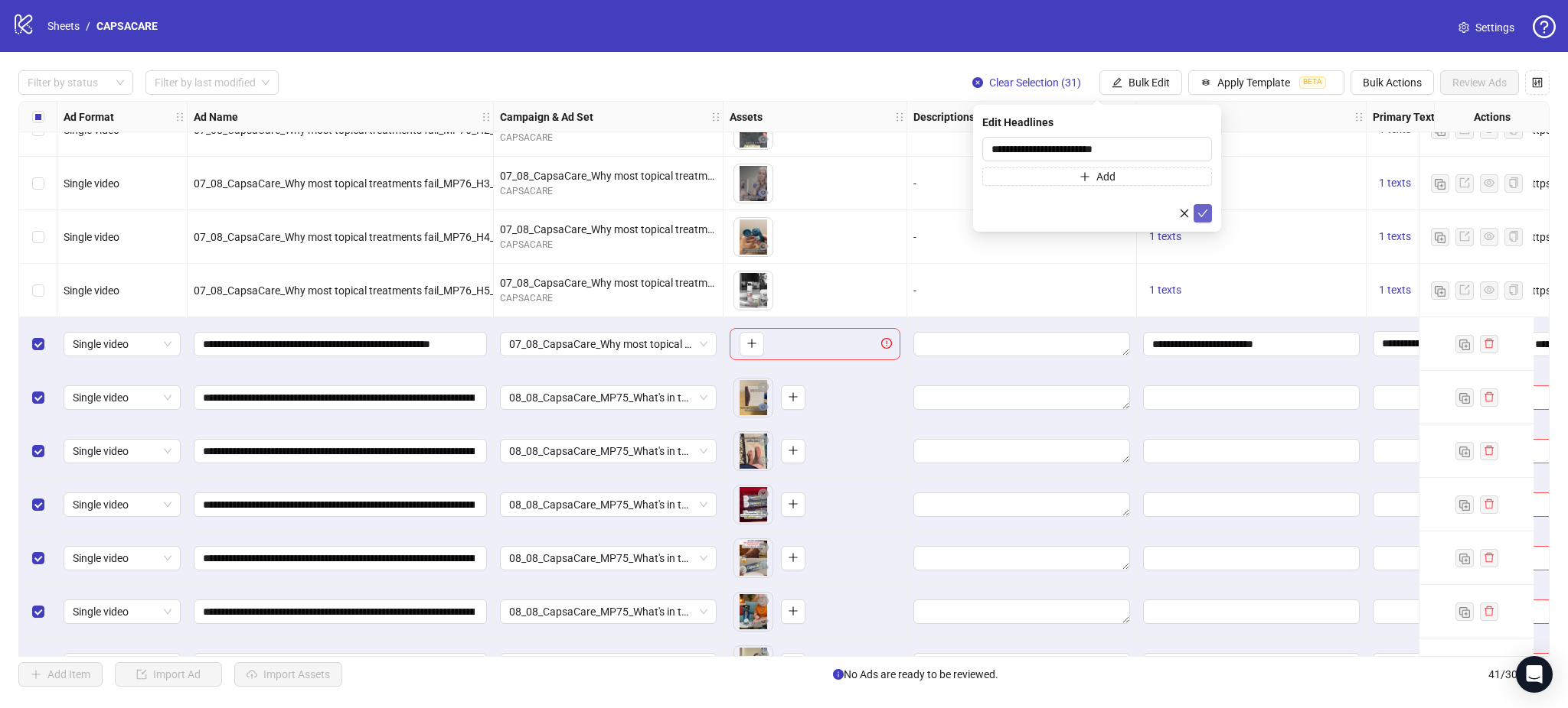
click at [1205, 212] on icon "check" at bounding box center [1203, 213] width 10 height 8
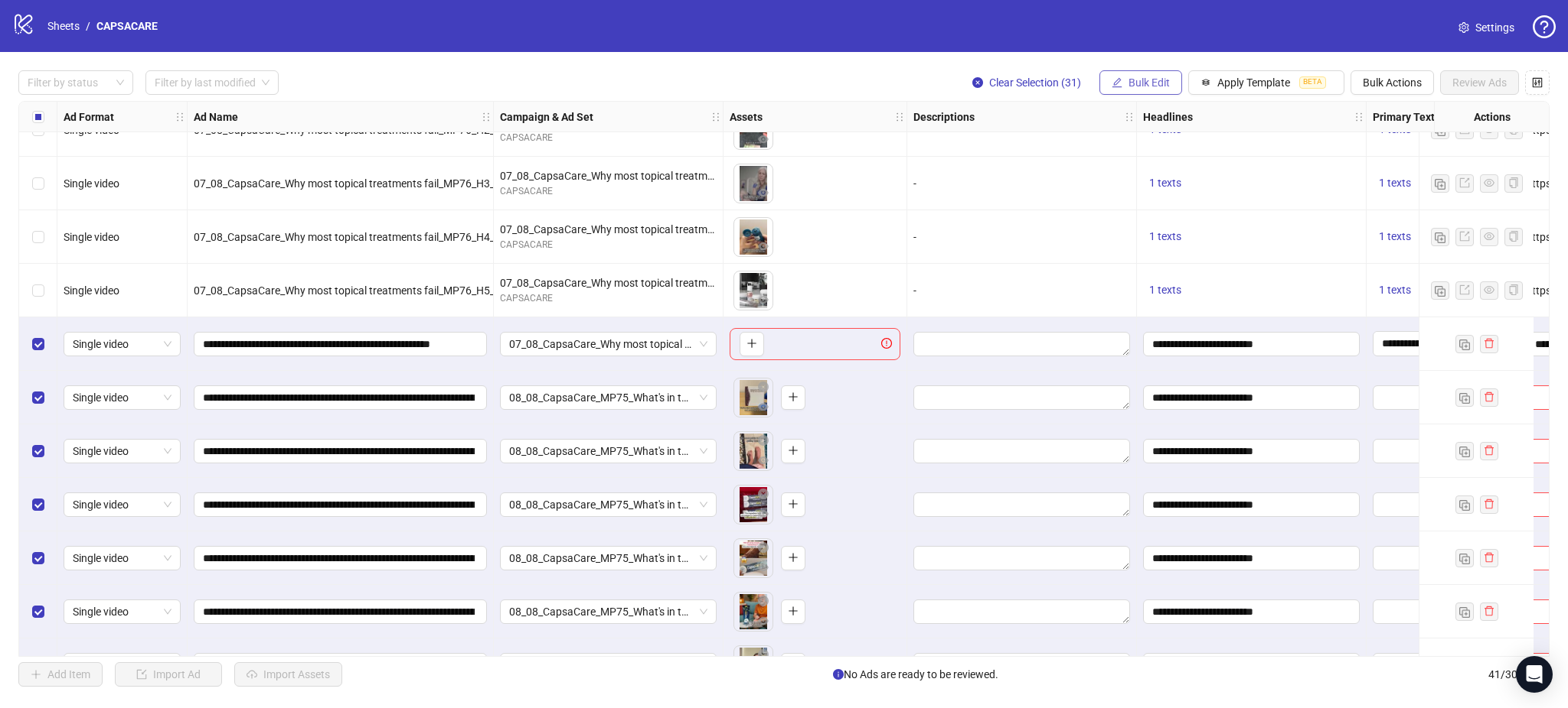
click at [1146, 91] on button "Bulk Edit" at bounding box center [1141, 83] width 83 height 24
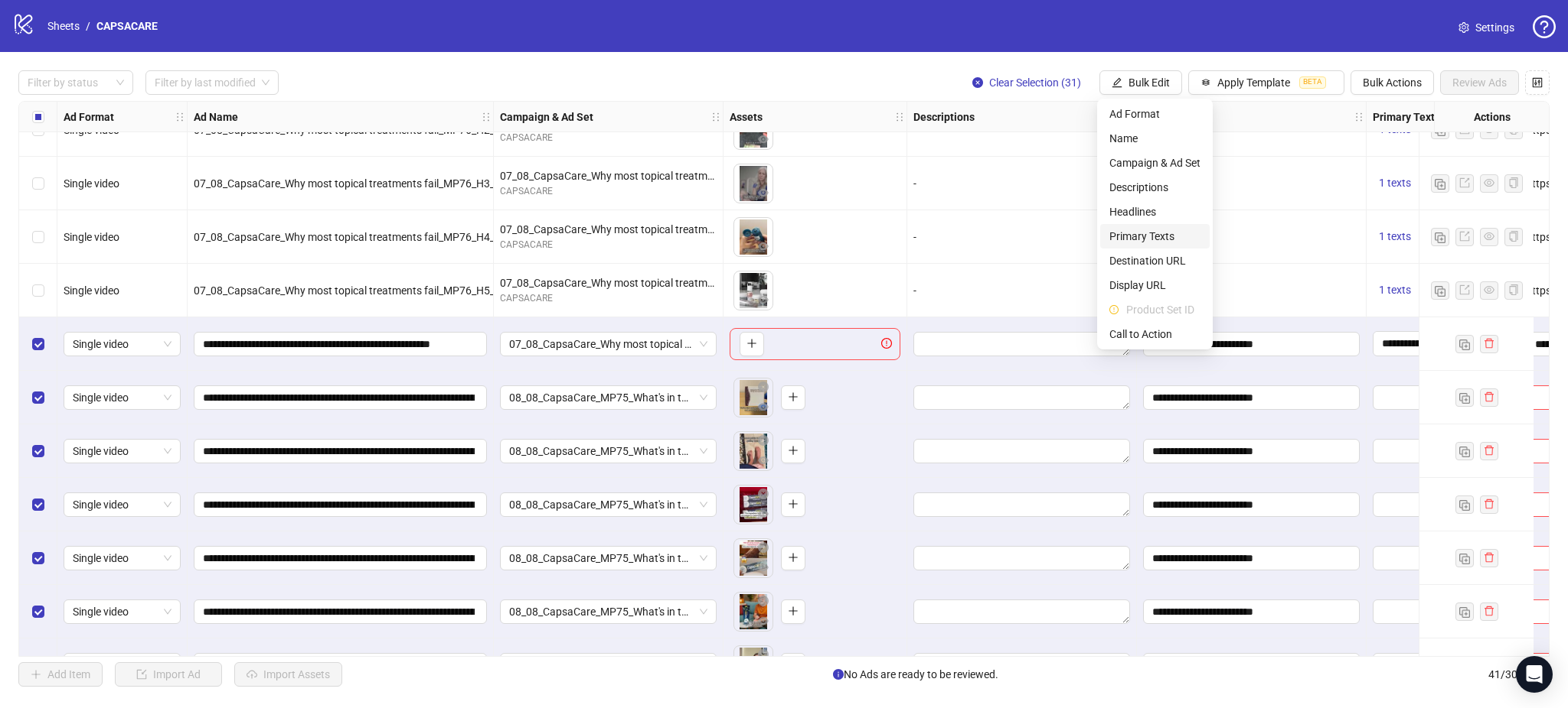
click at [1137, 229] on span "Primary Texts" at bounding box center [1155, 236] width 91 height 17
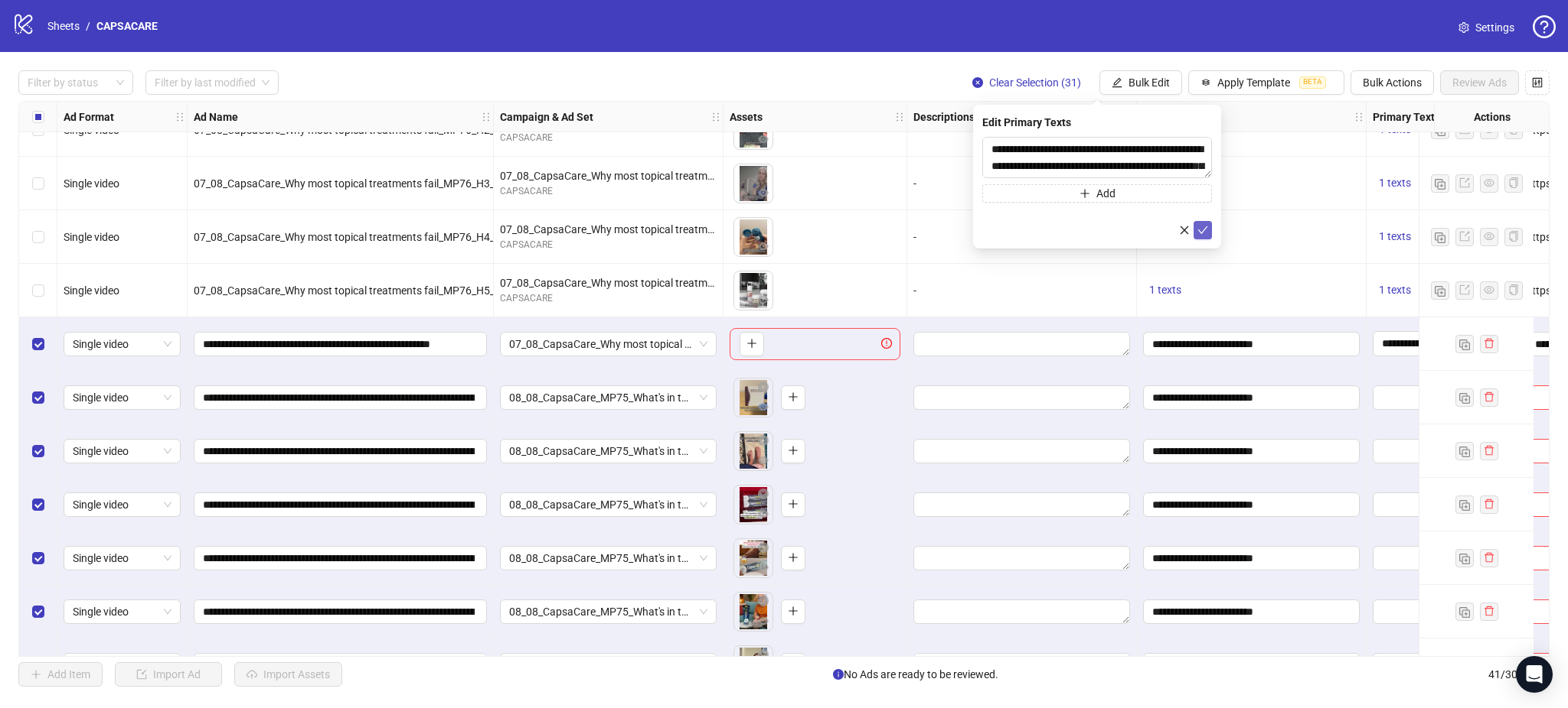
click at [1206, 230] on icon "check" at bounding box center [1202, 230] width 10 height 10
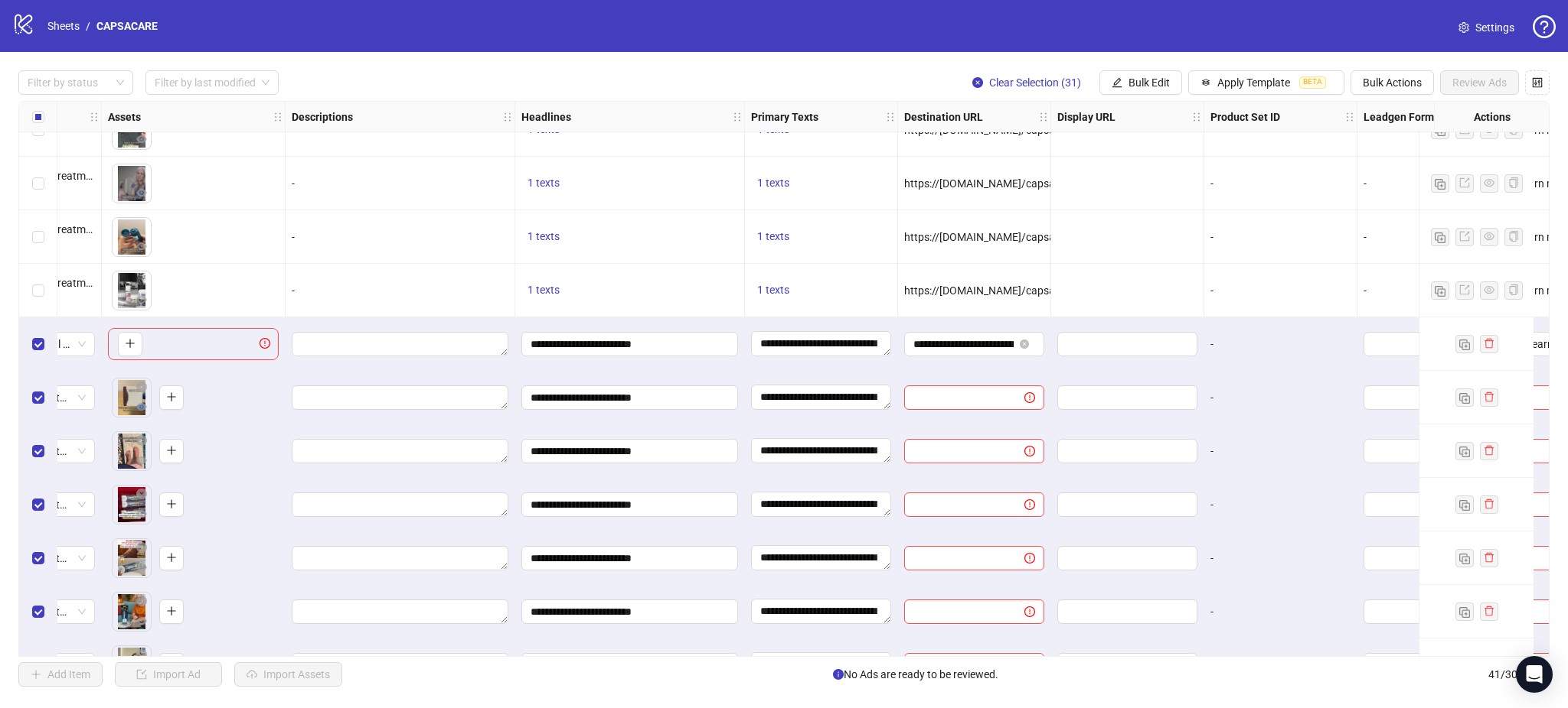
scroll to position [350, 663]
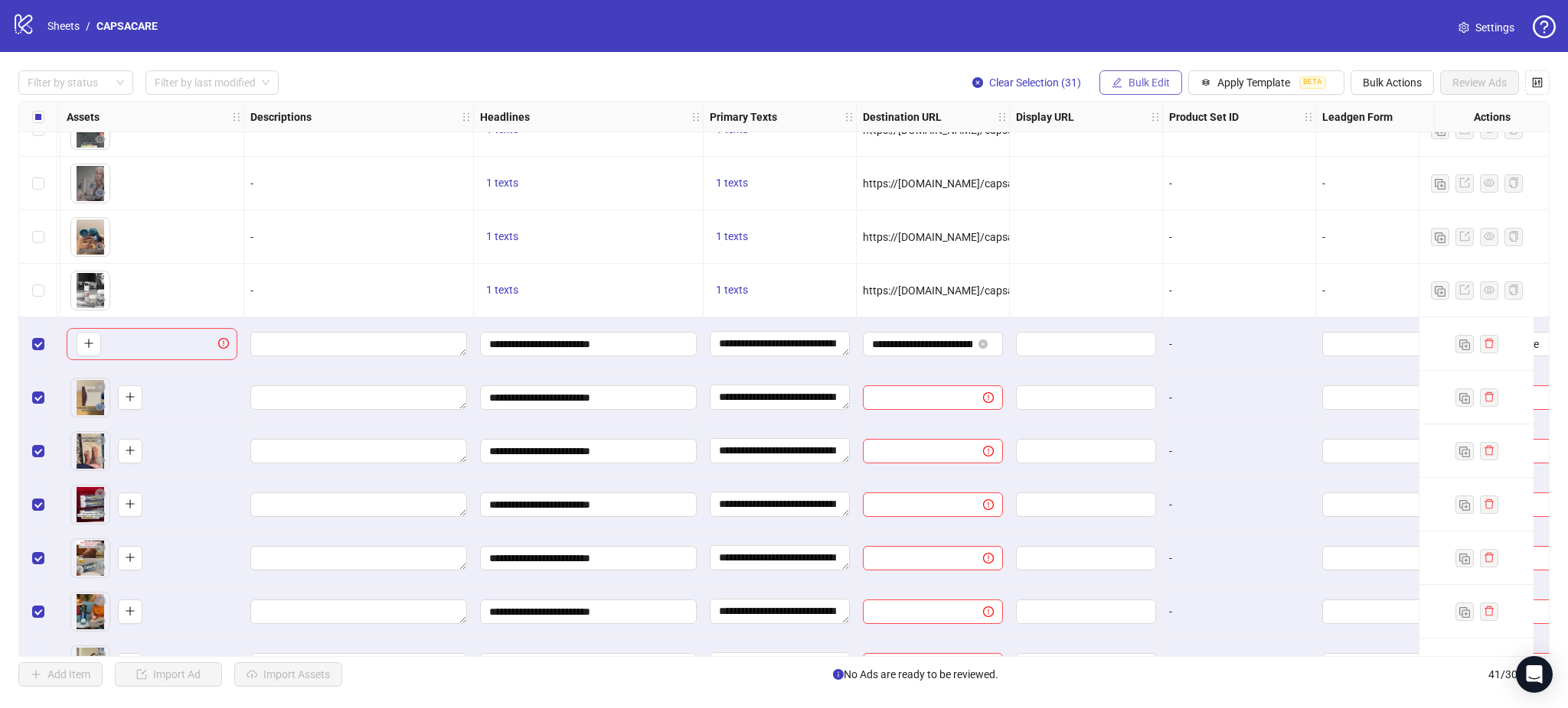
click at [1156, 85] on span "Bulk Edit" at bounding box center [1149, 83] width 41 height 12
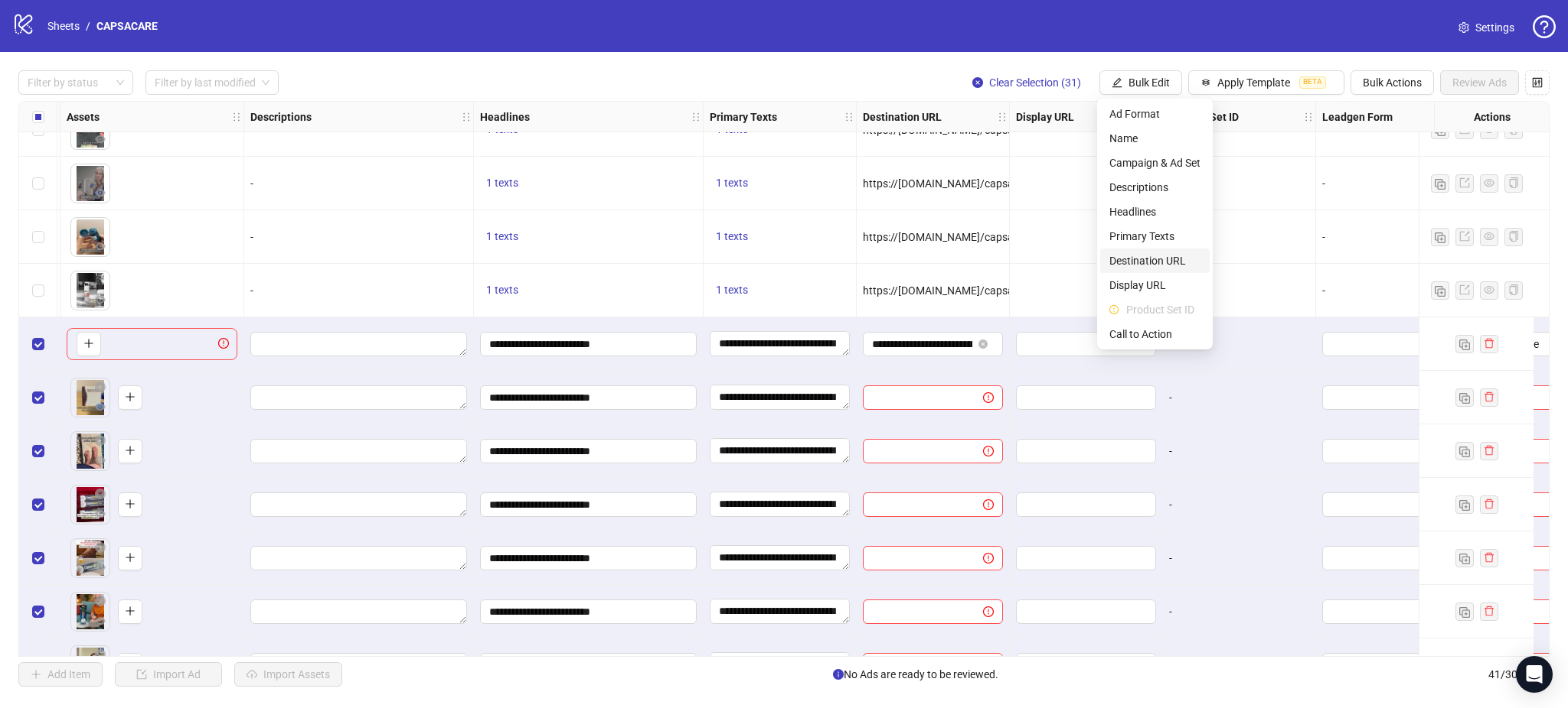
click at [1158, 255] on span "Destination URL" at bounding box center [1155, 261] width 91 height 17
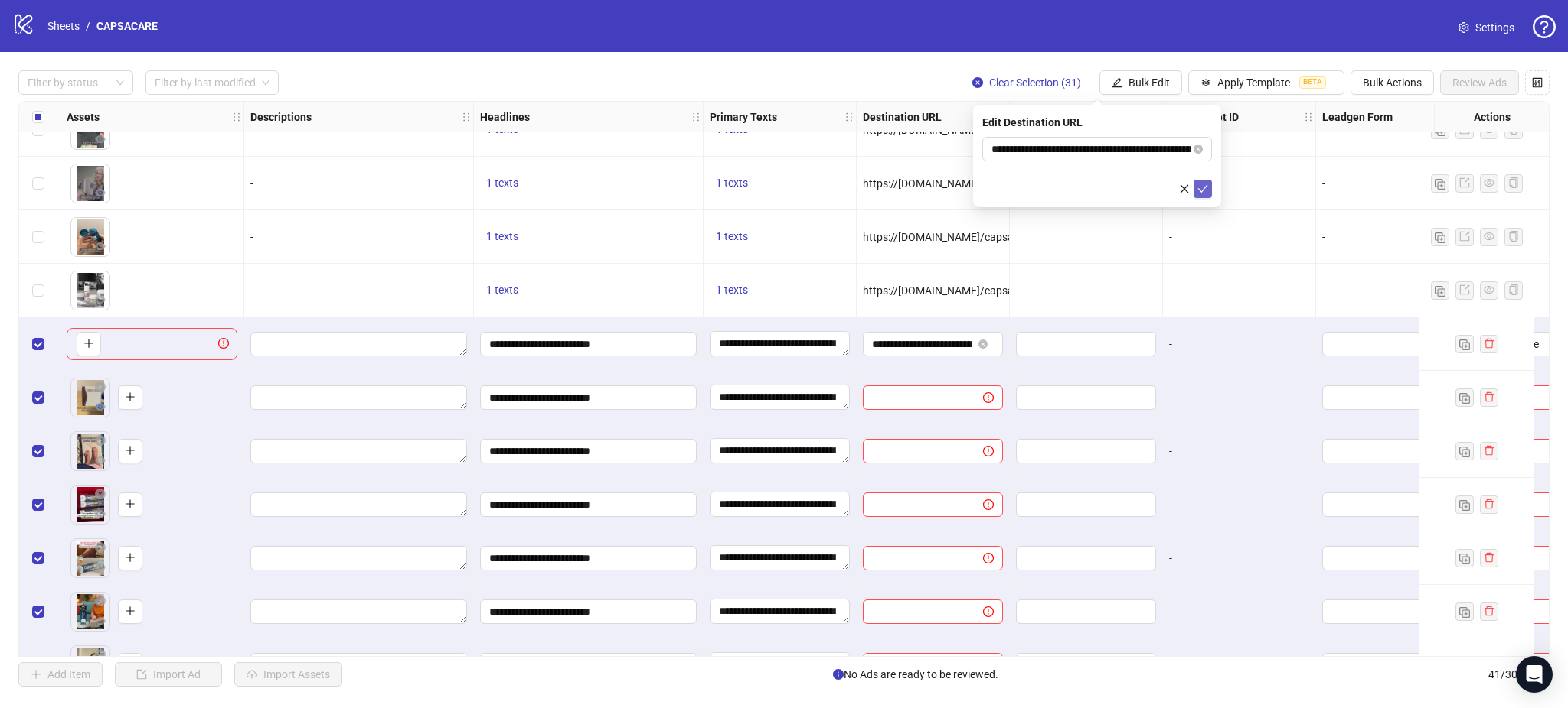
click at [1199, 191] on icon "check" at bounding box center [1202, 189] width 10 height 10
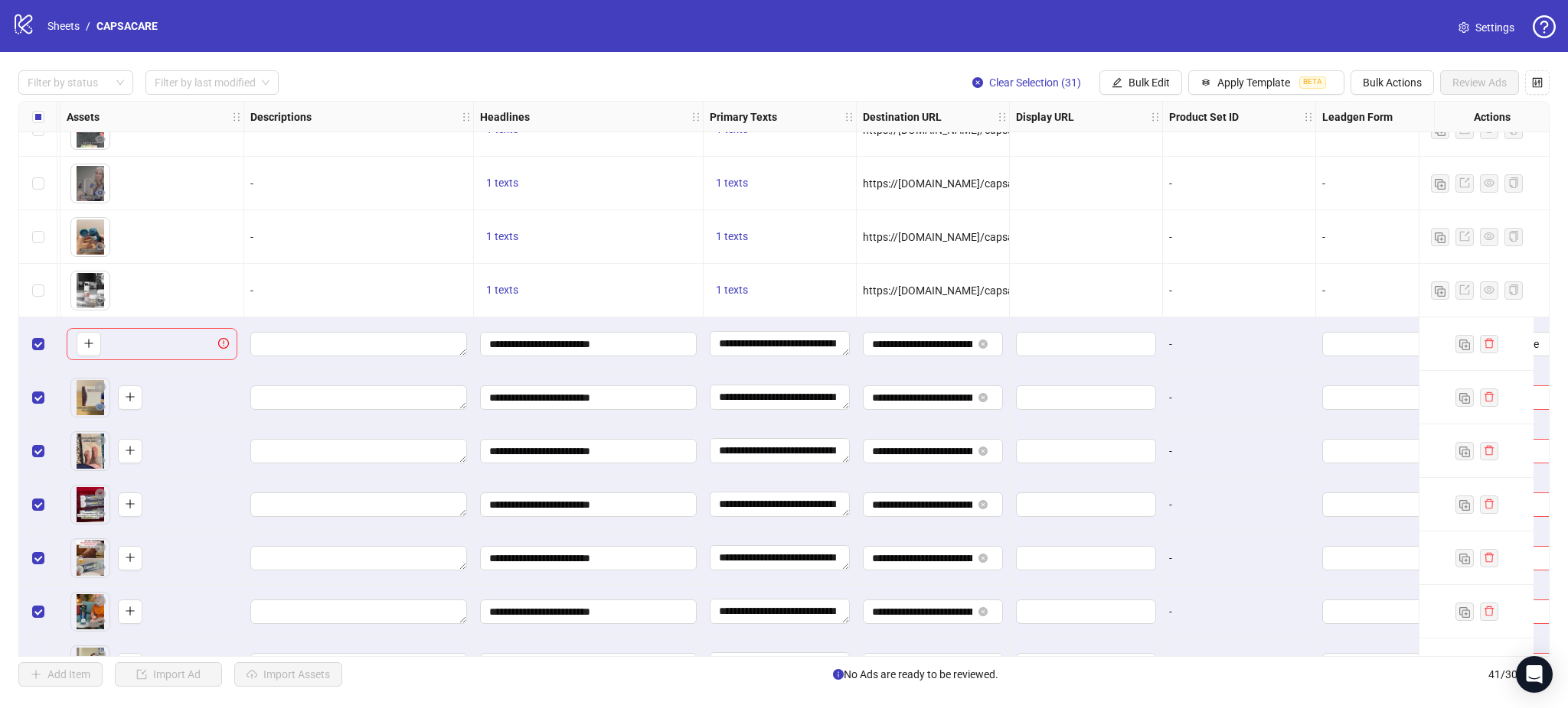
scroll to position [350, 989]
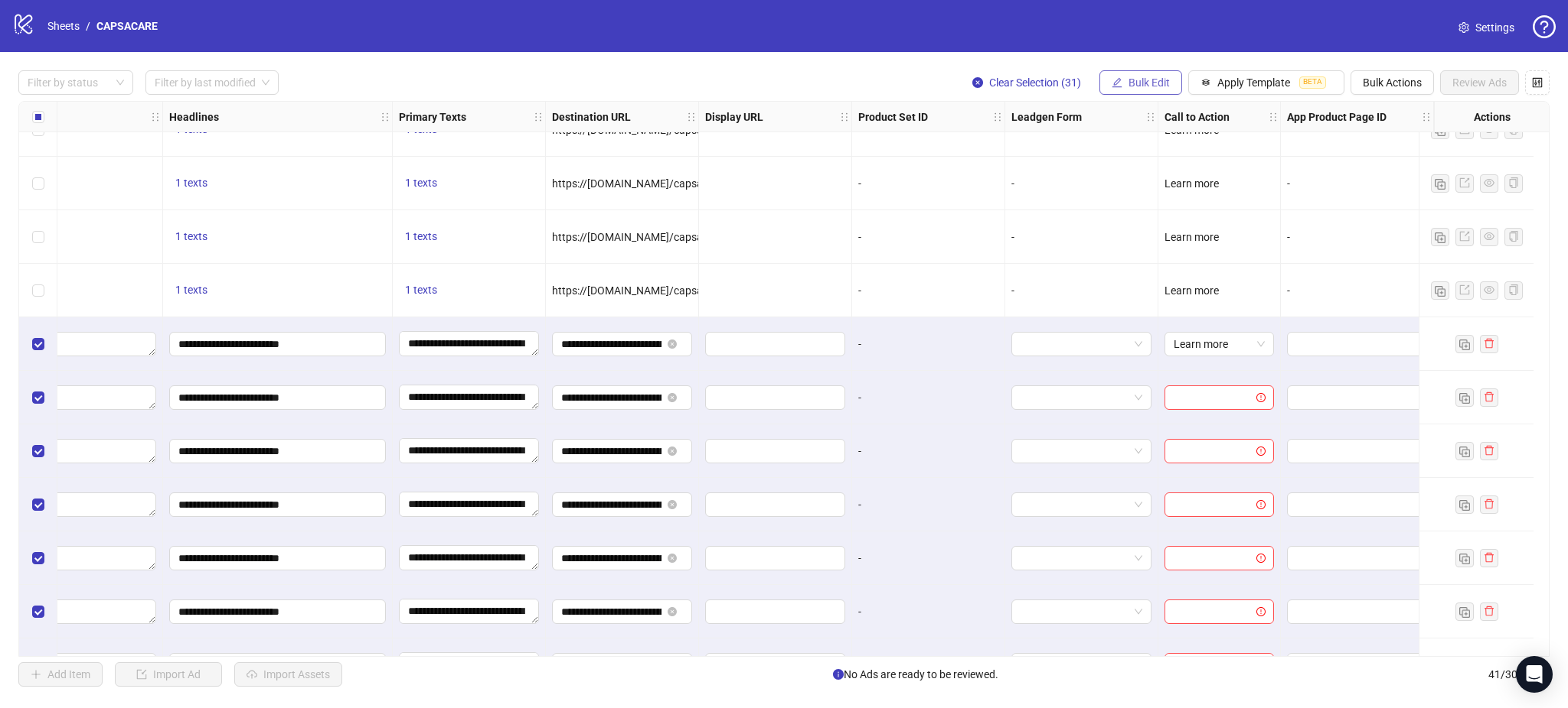
click at [1118, 82] on icon "edit" at bounding box center [1117, 83] width 10 height 10
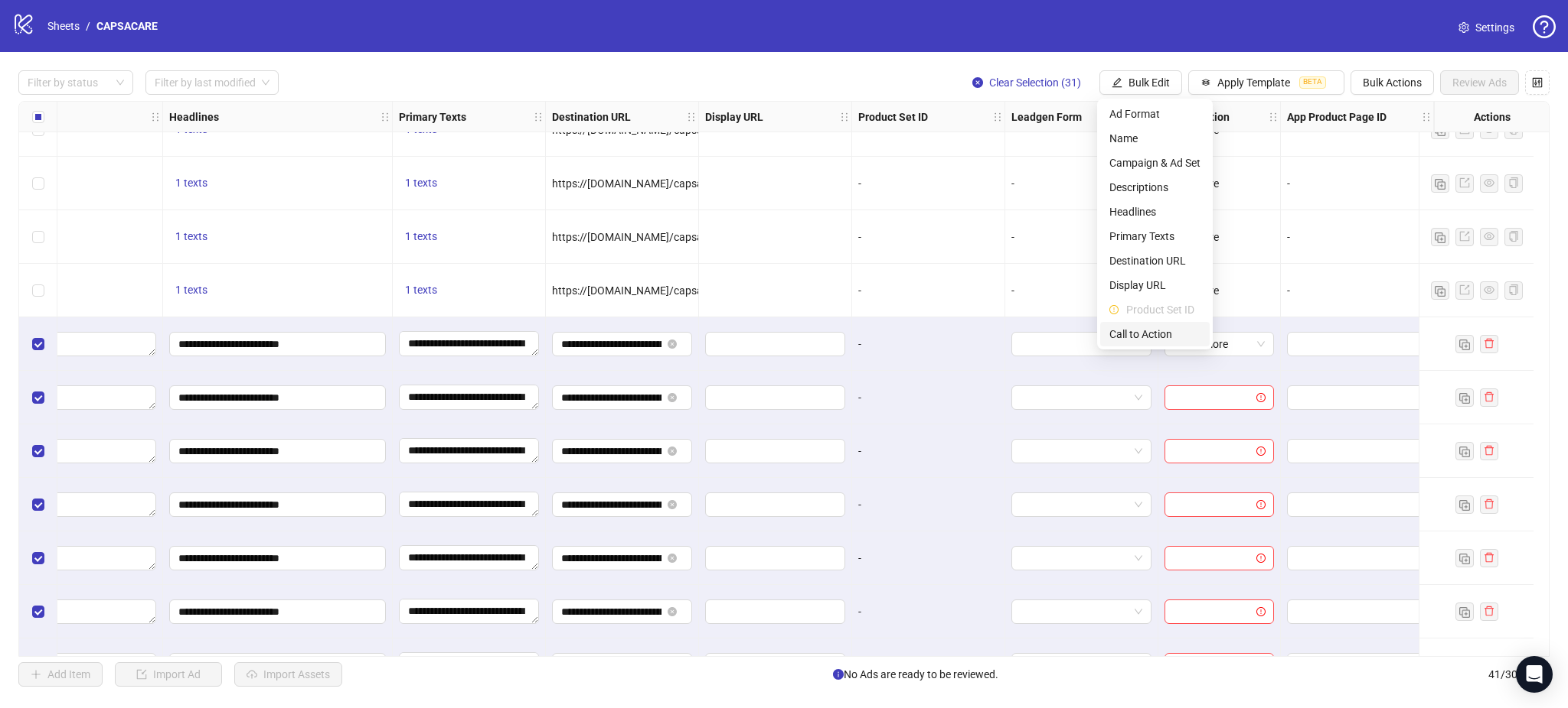
click at [1168, 339] on span "Call to Action" at bounding box center [1155, 335] width 91 height 17
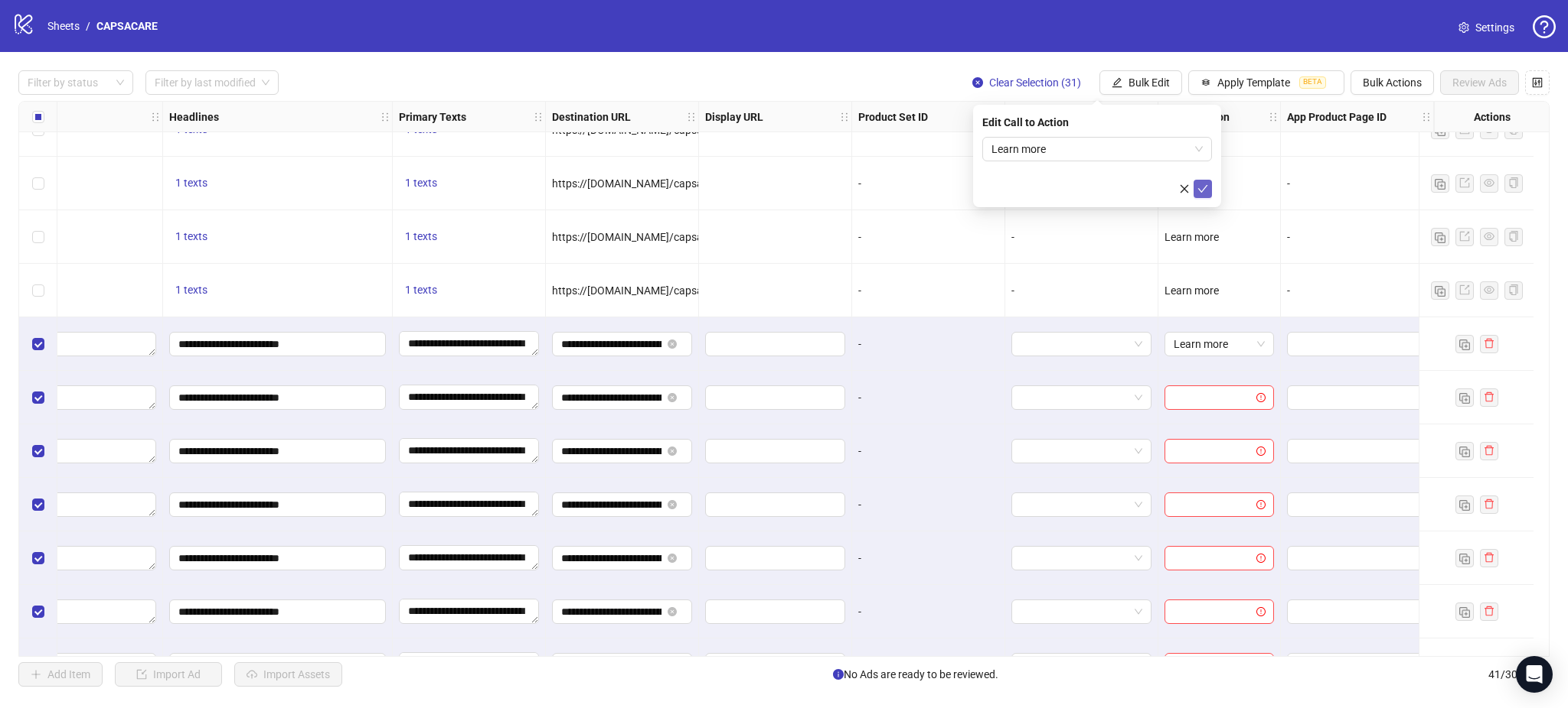
click at [1197, 190] on icon "check" at bounding box center [1202, 189] width 10 height 10
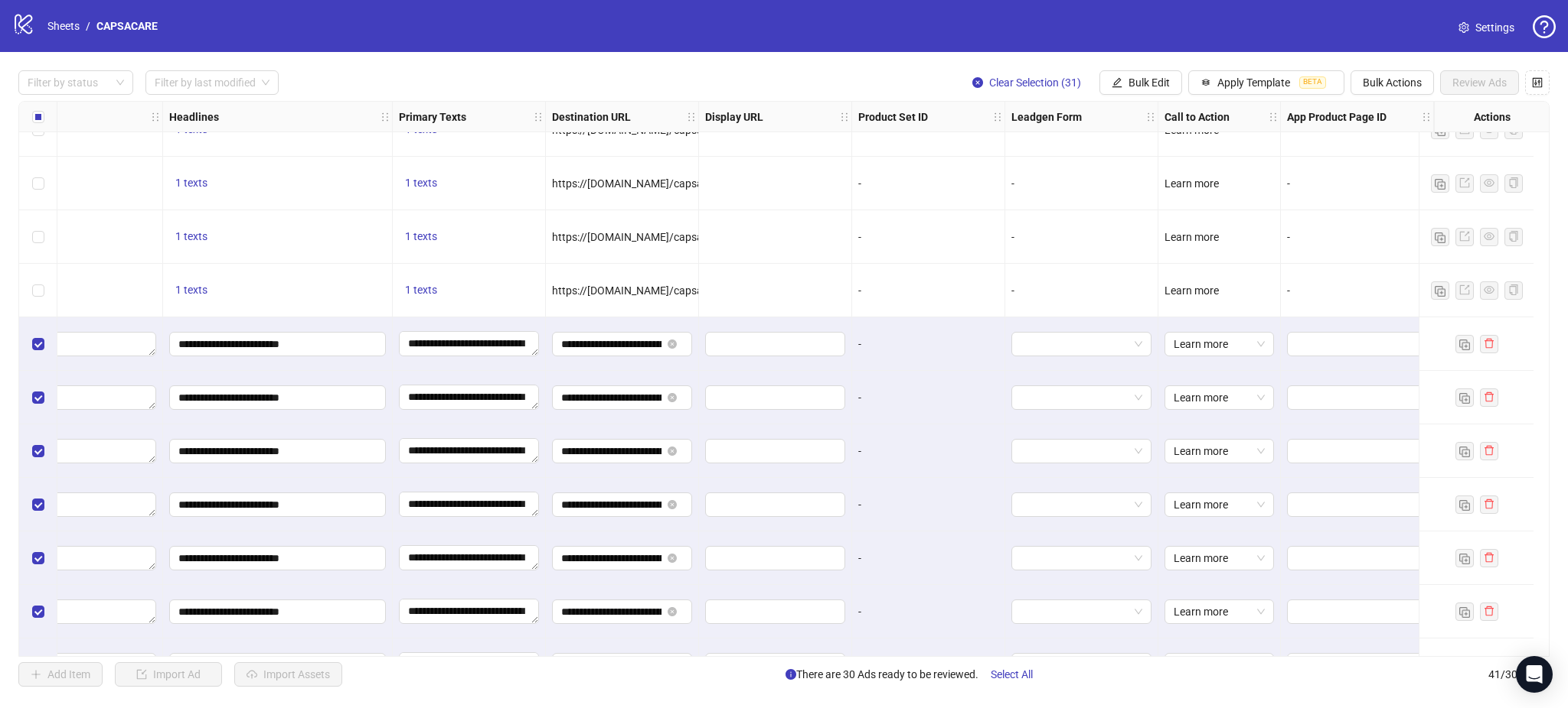
scroll to position [350, 0]
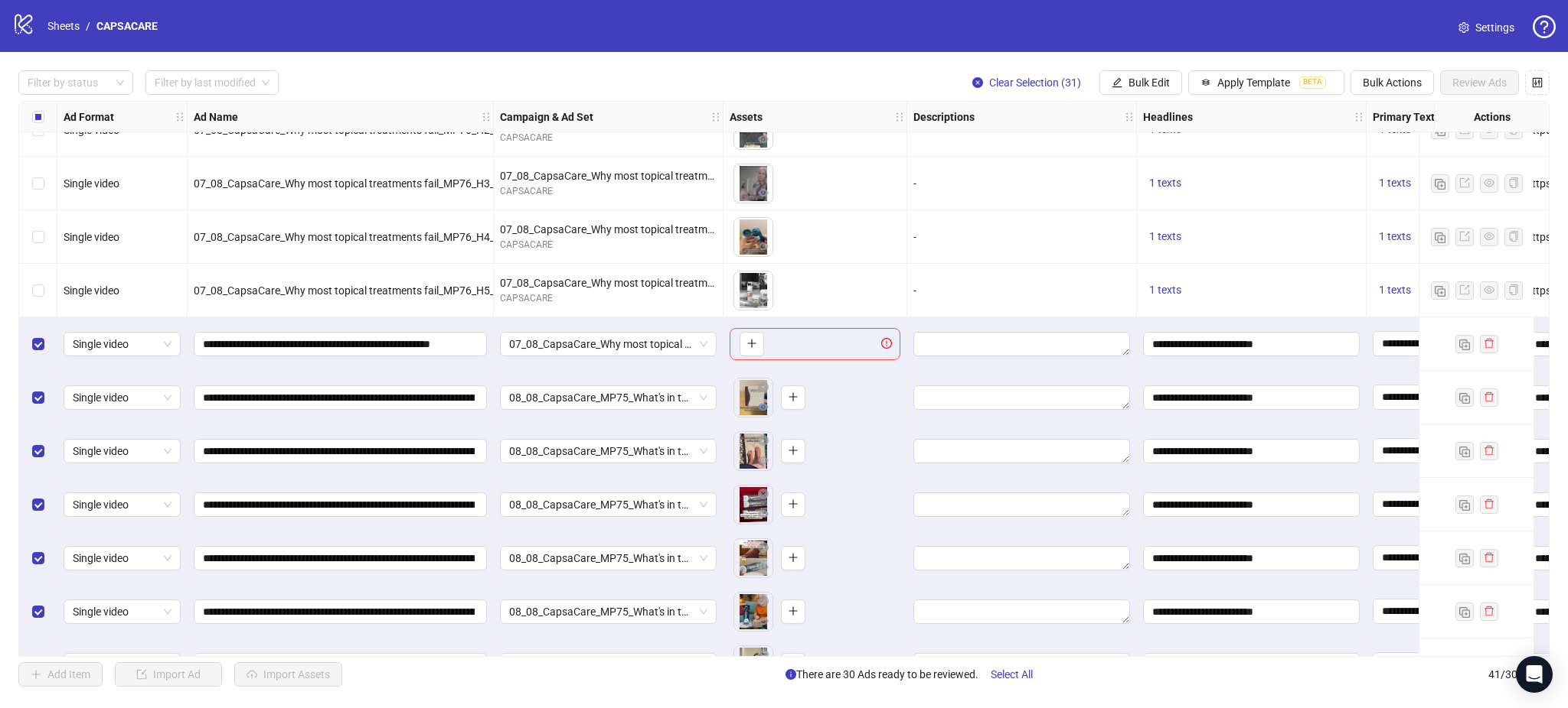
click at [32, 335] on div "Select row 11" at bounding box center [38, 344] width 38 height 53
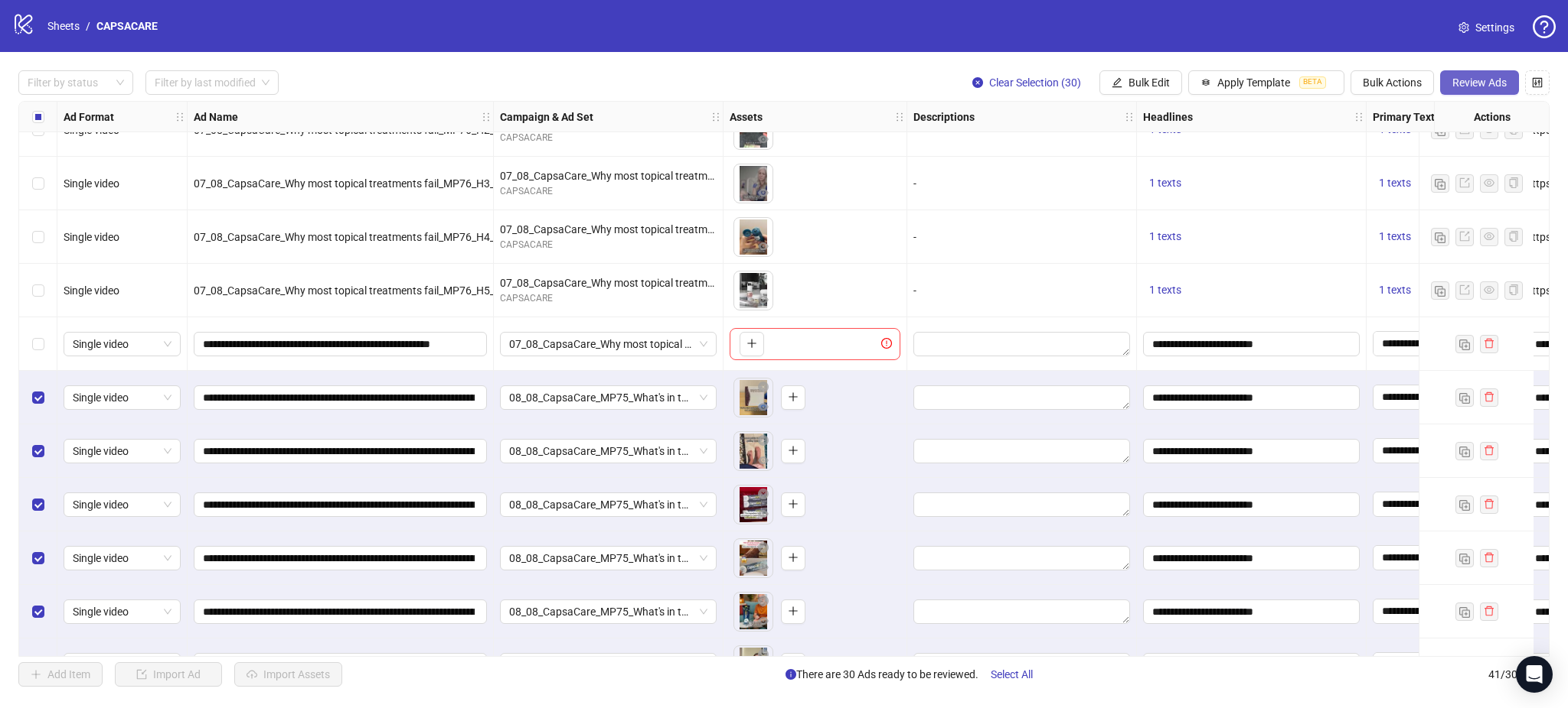
click at [1472, 80] on span "Review Ads" at bounding box center [1479, 83] width 54 height 12
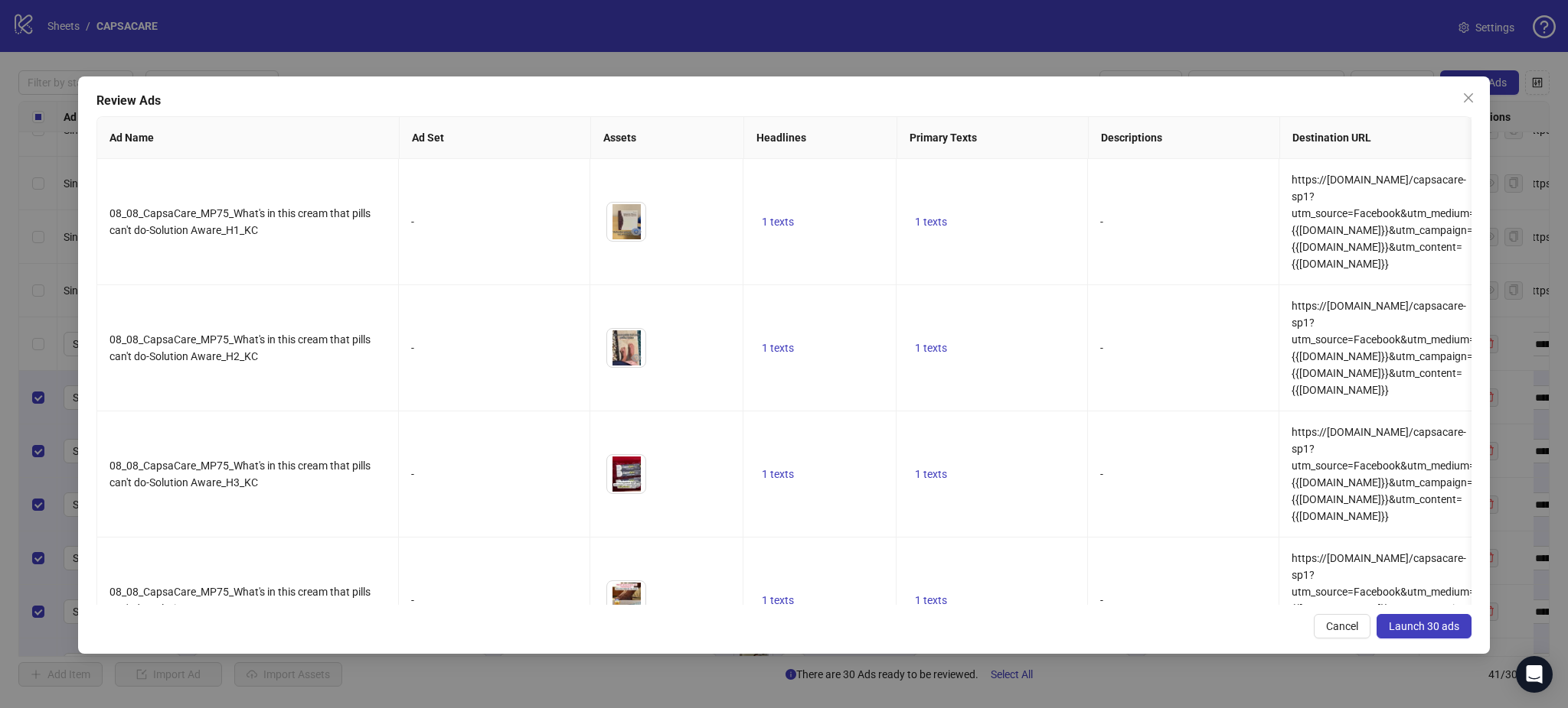
click at [1436, 633] on span "Launch 30 ads" at bounding box center [1424, 626] width 71 height 12
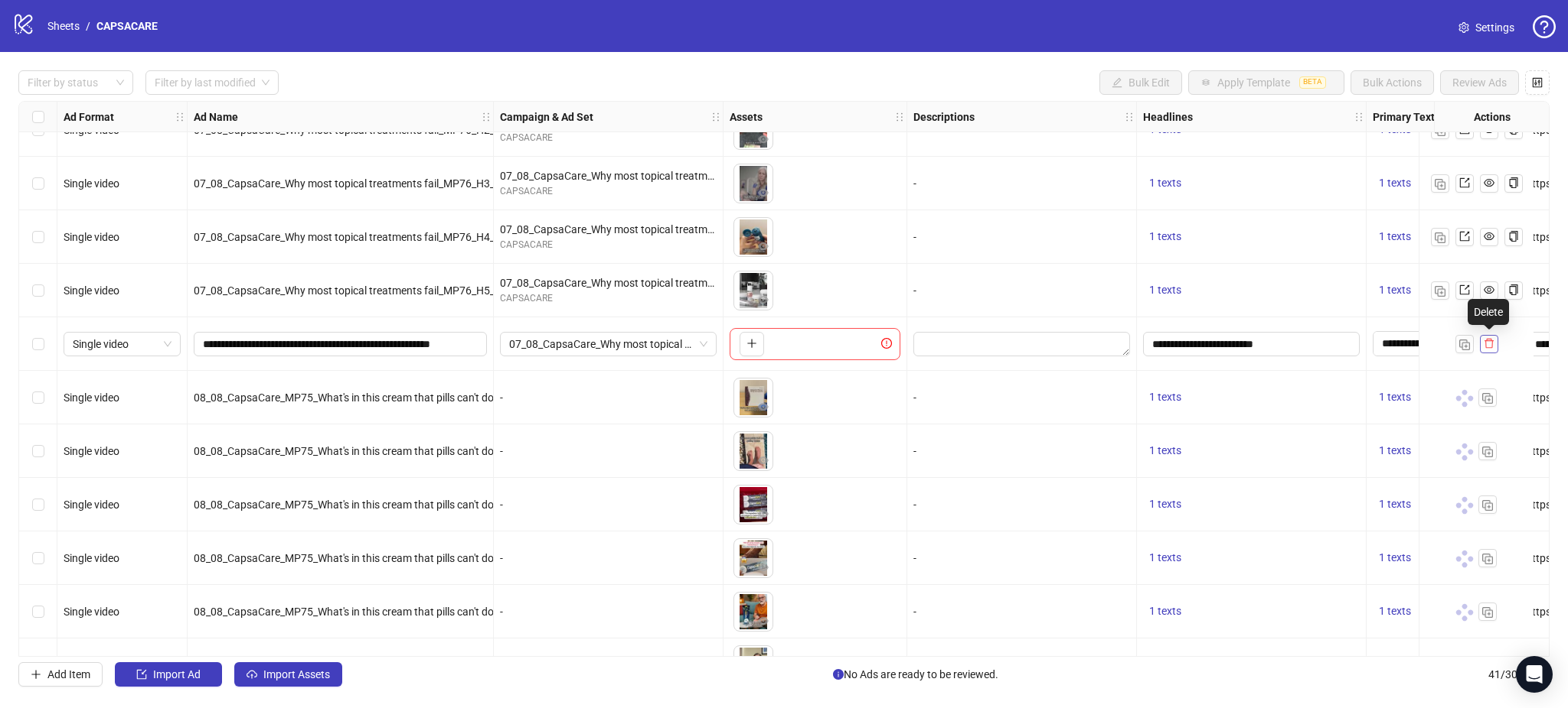
click at [1497, 347] on button "button" at bounding box center [1489, 344] width 18 height 18
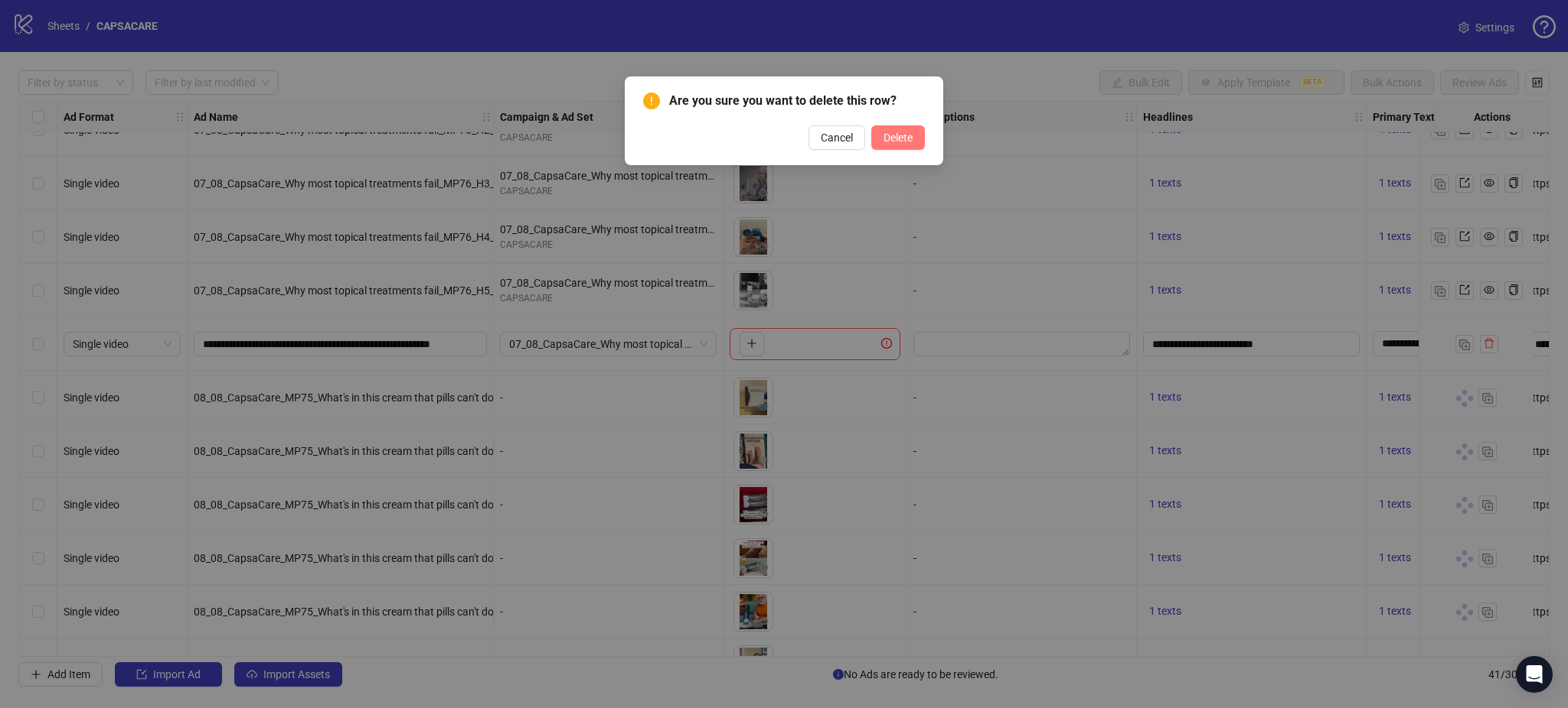
click at [901, 140] on span "Delete" at bounding box center [898, 138] width 29 height 12
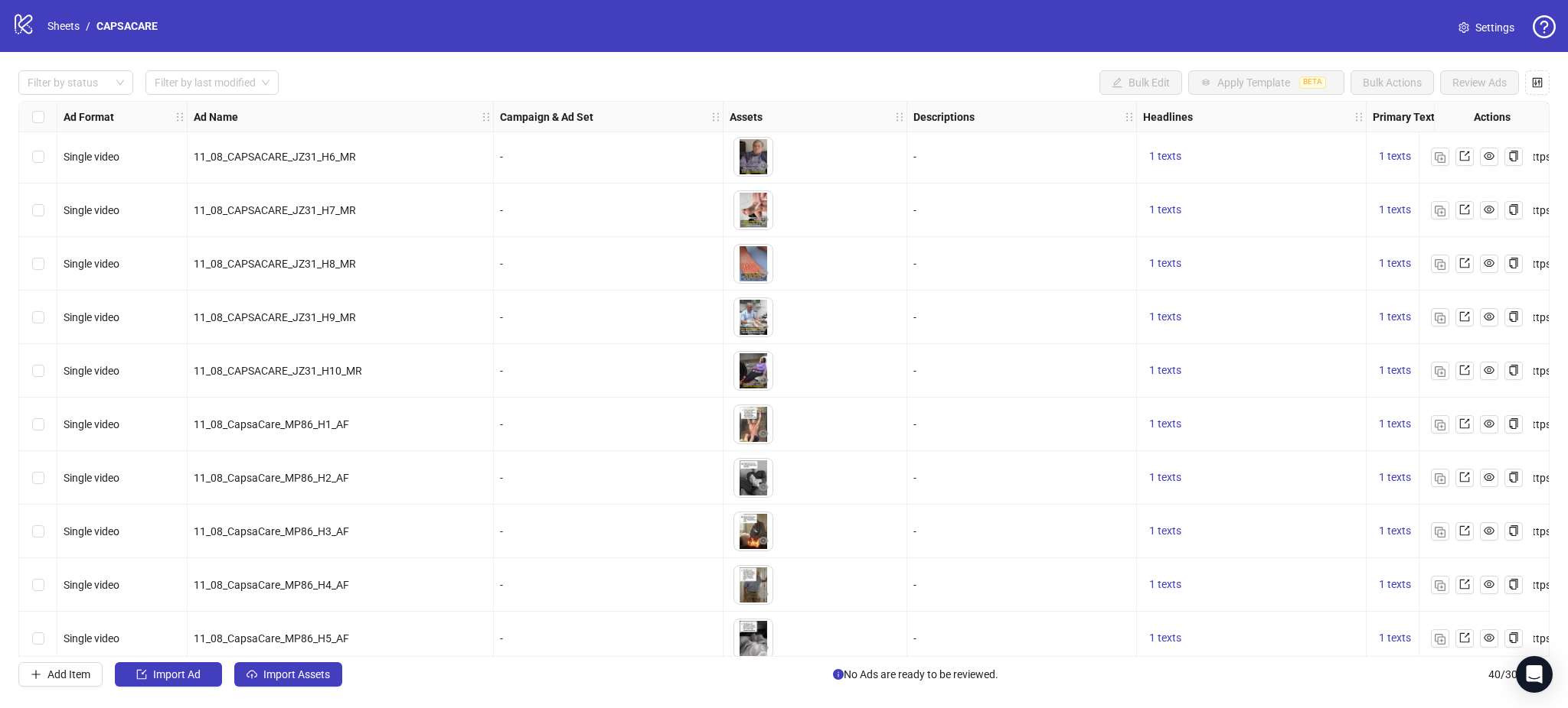
scroll to position [1623, 0]
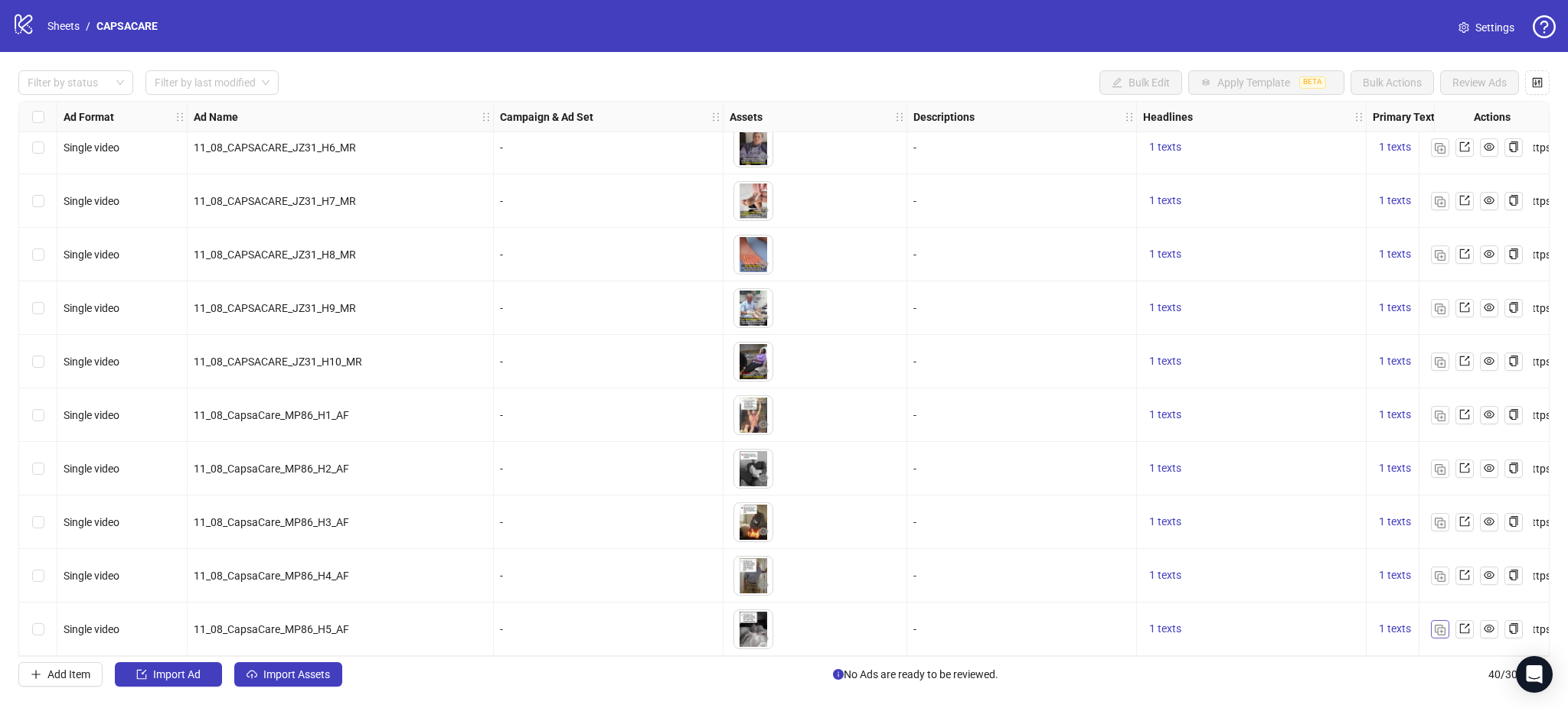
click at [1444, 625] on img "button" at bounding box center [1439, 630] width 10 height 10
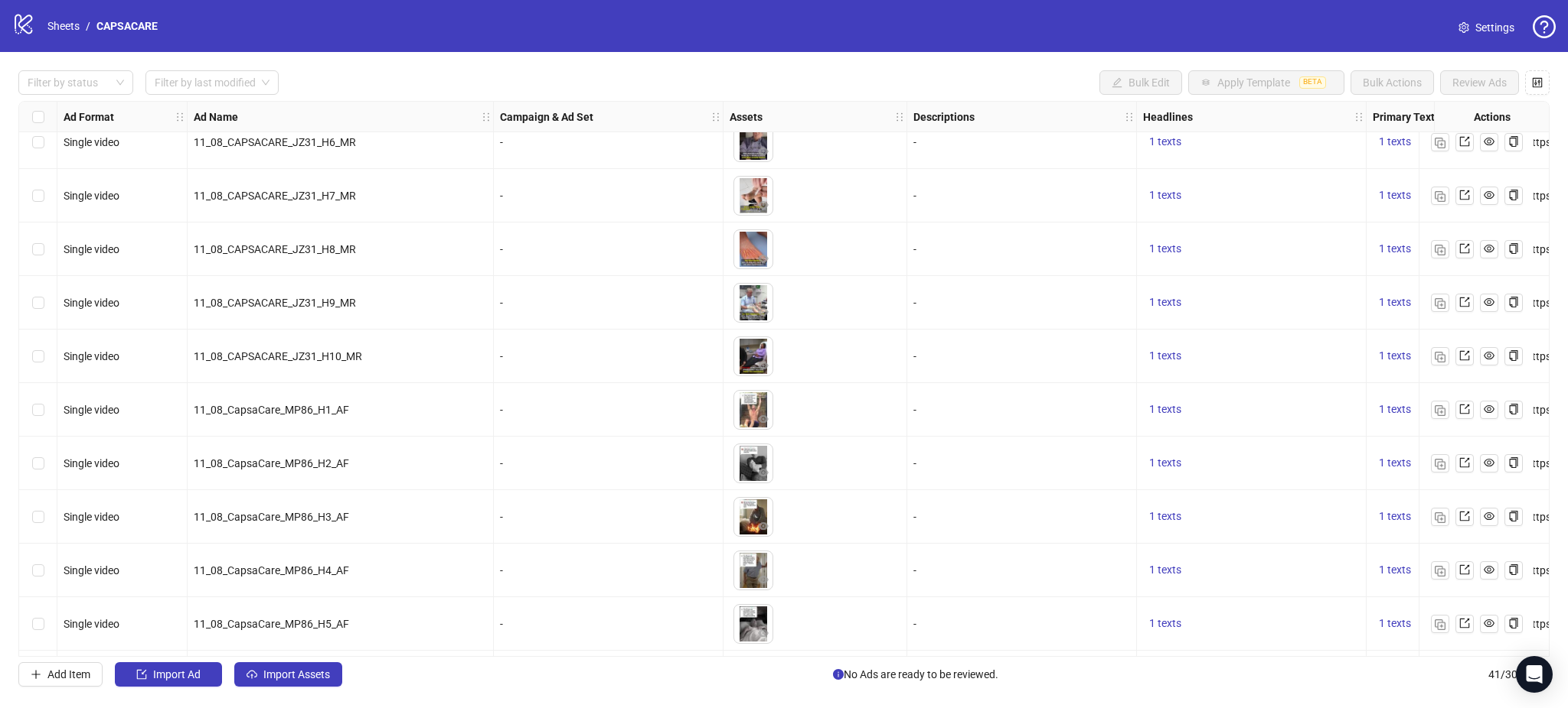
scroll to position [1676, 0]
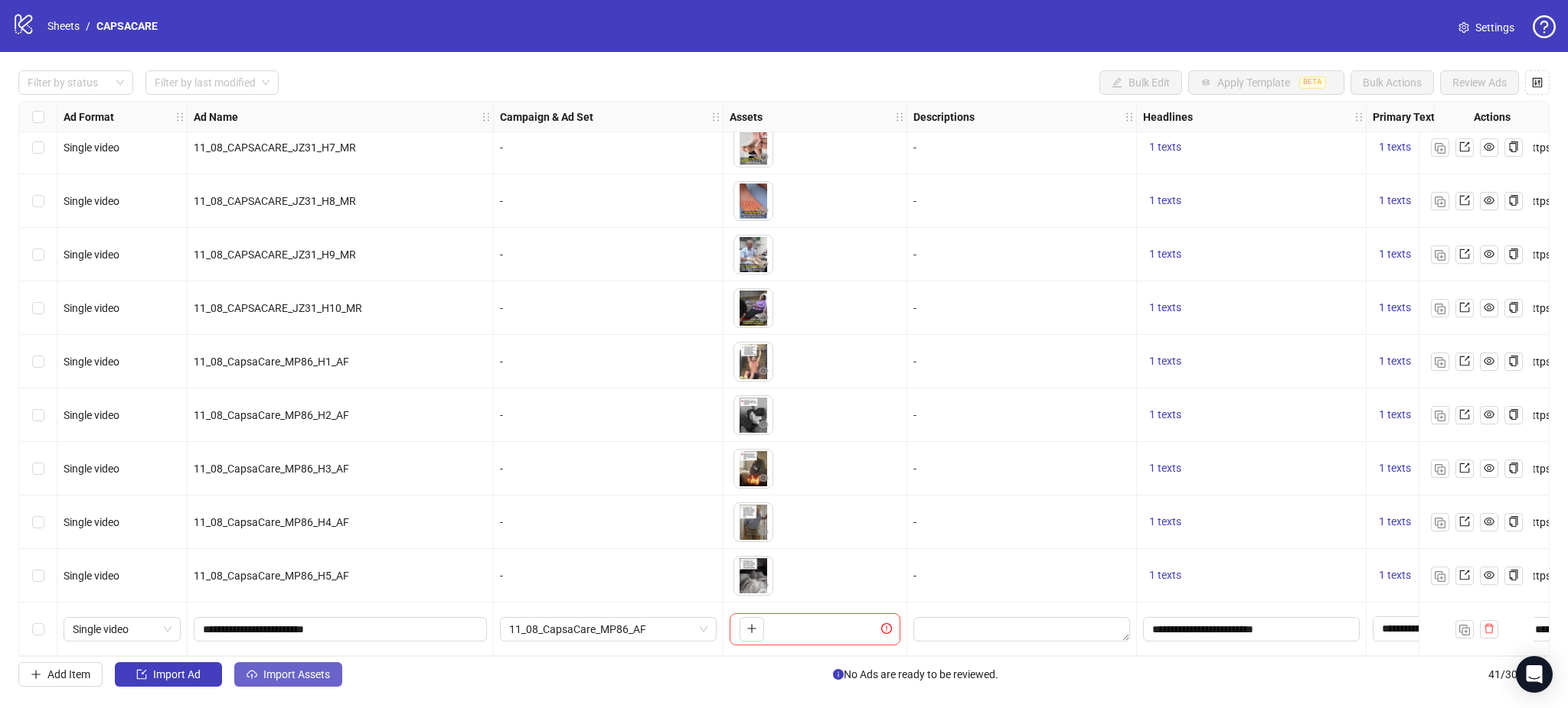
click at [311, 674] on span "Import Assets" at bounding box center [296, 674] width 66 height 12
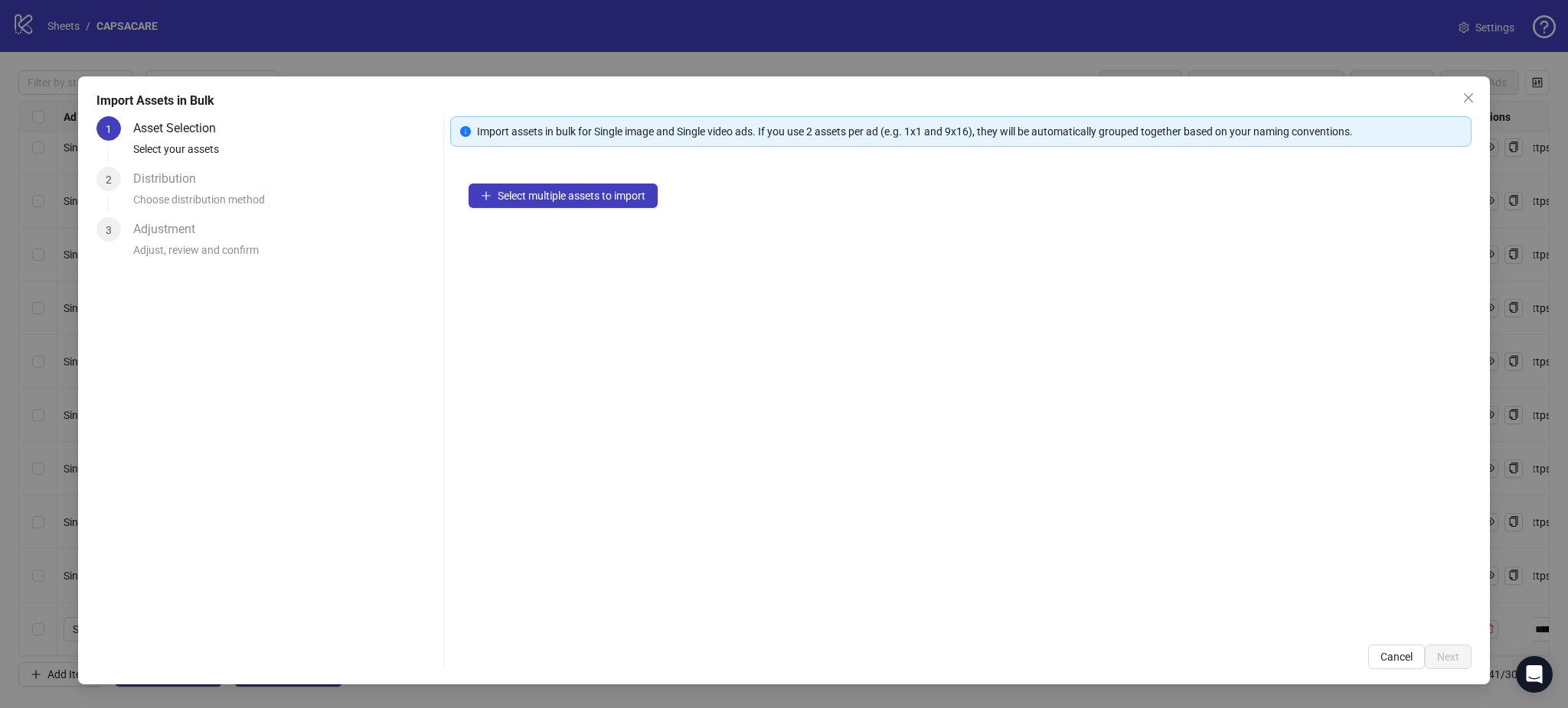
click at [581, 208] on div "Select multiple assets to import" at bounding box center [960, 396] width 1021 height 461
click at [583, 197] on span "Select multiple assets to import" at bounding box center [571, 196] width 148 height 12
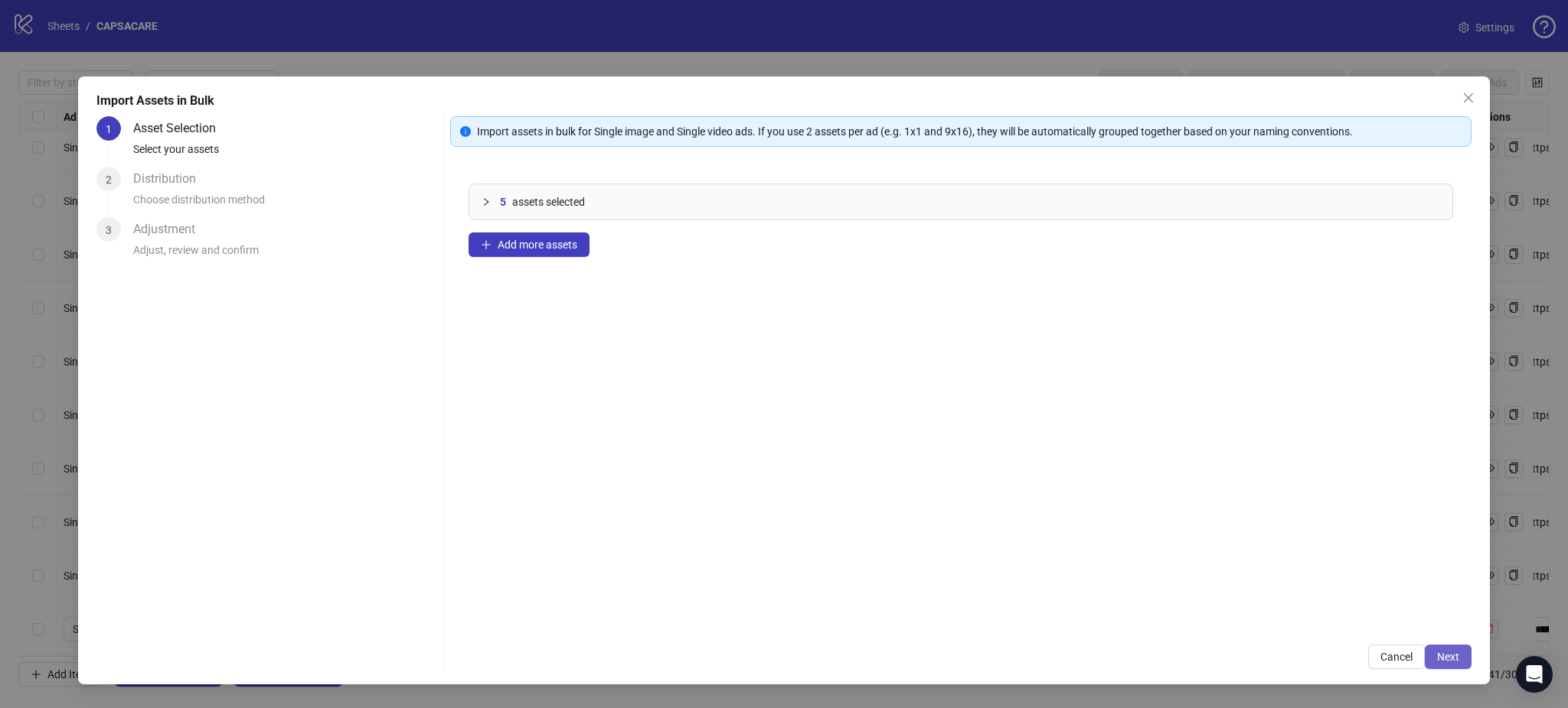
click at [1453, 653] on span "Next" at bounding box center [1448, 657] width 22 height 12
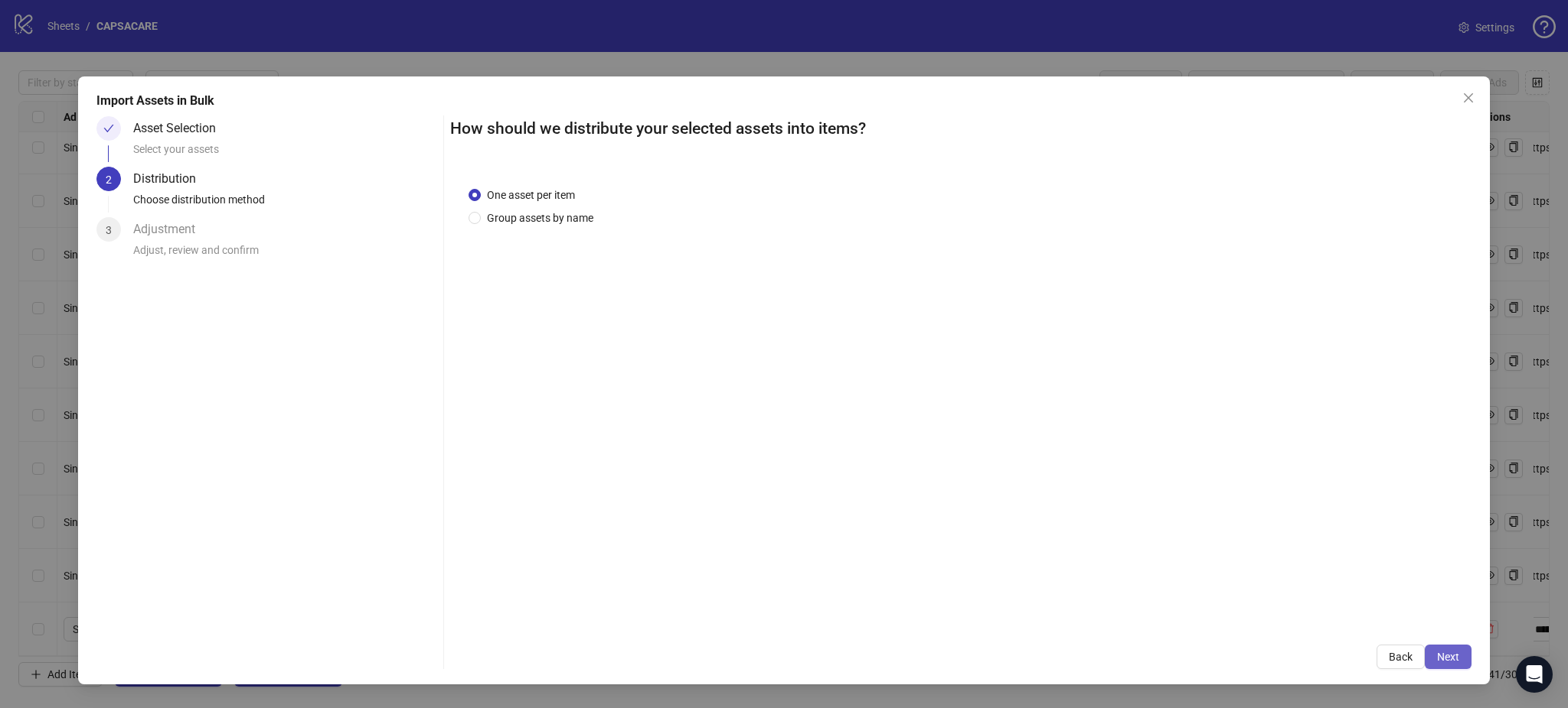
click at [1465, 661] on button "Next" at bounding box center [1448, 657] width 47 height 24
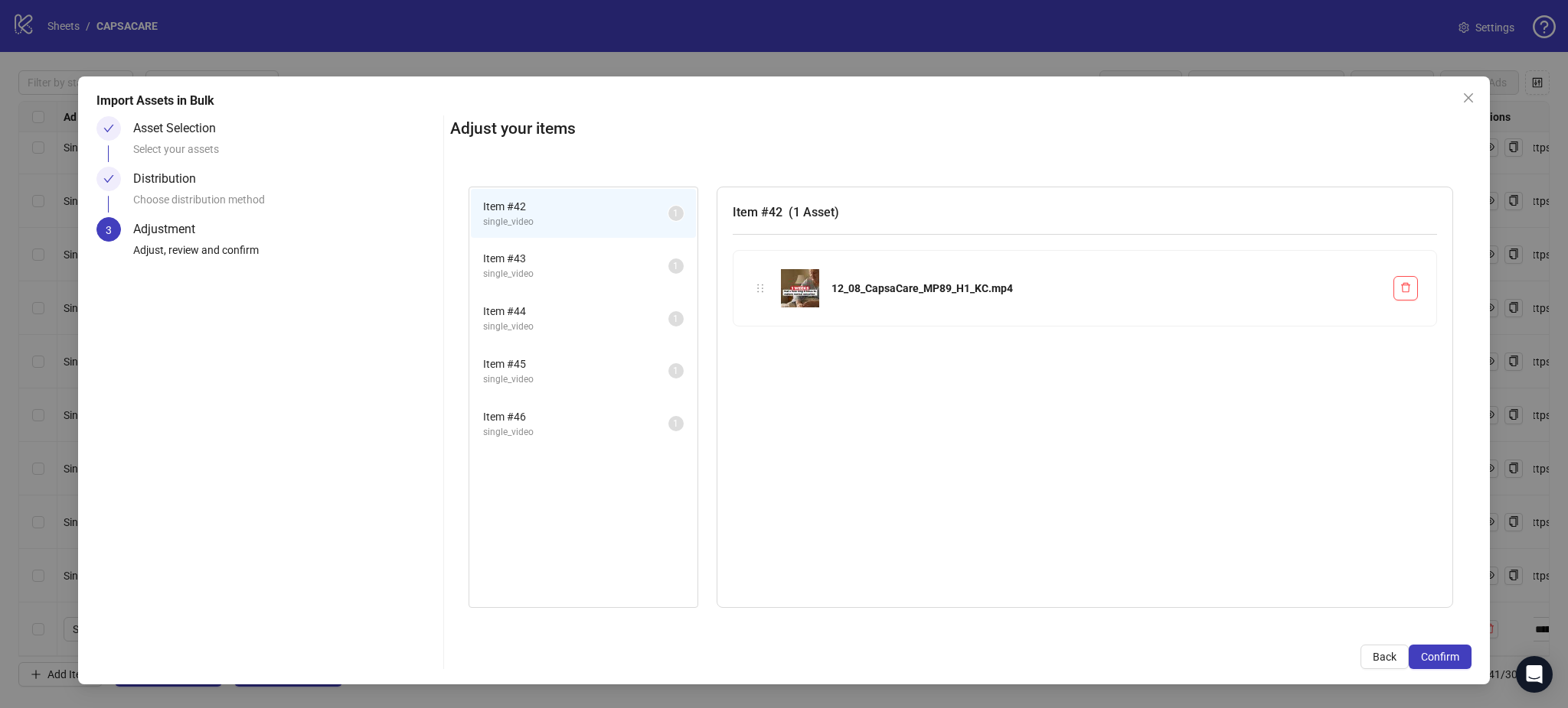
click at [1465, 661] on button "Confirm" at bounding box center [1439, 657] width 63 height 24
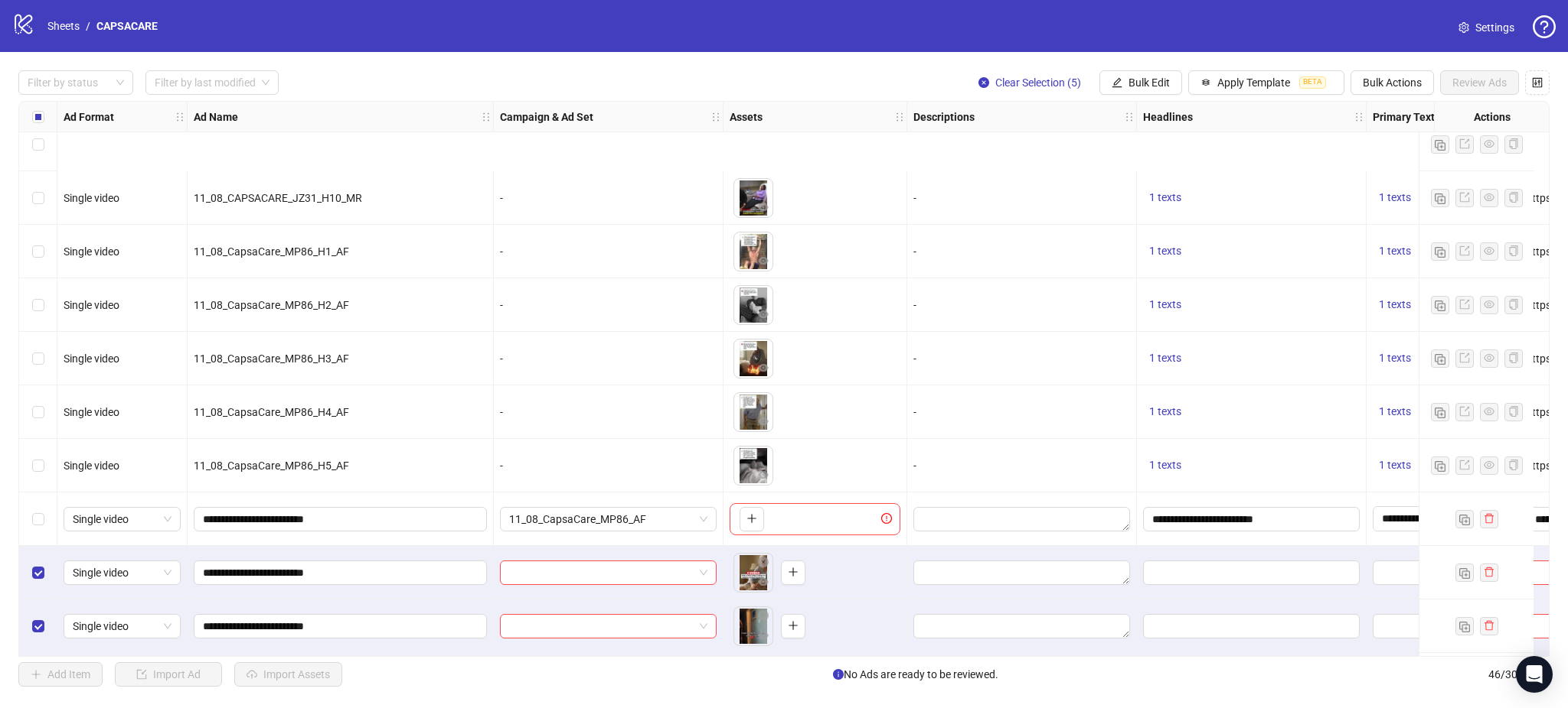
scroll to position [1944, 0]
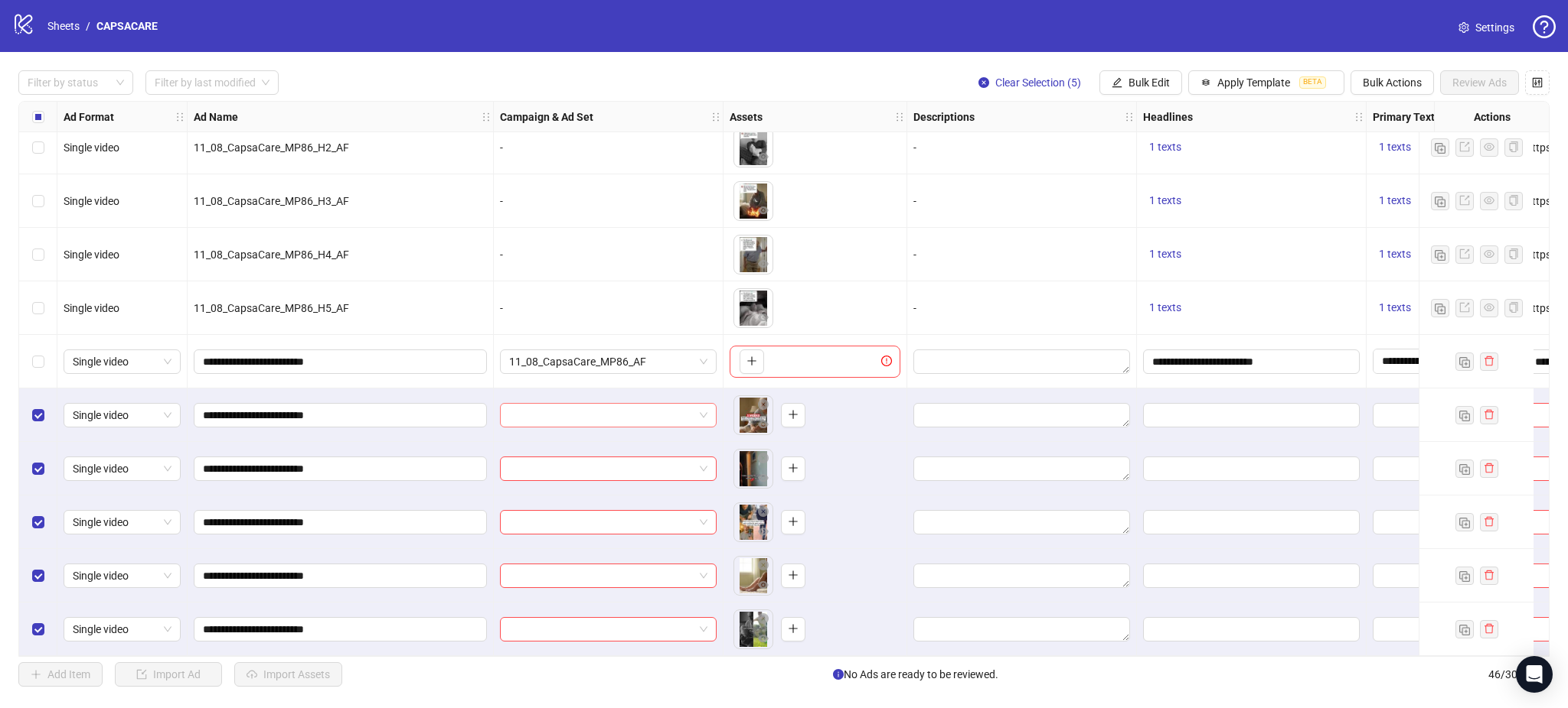
click at [608, 404] on input "search" at bounding box center [601, 415] width 185 height 23
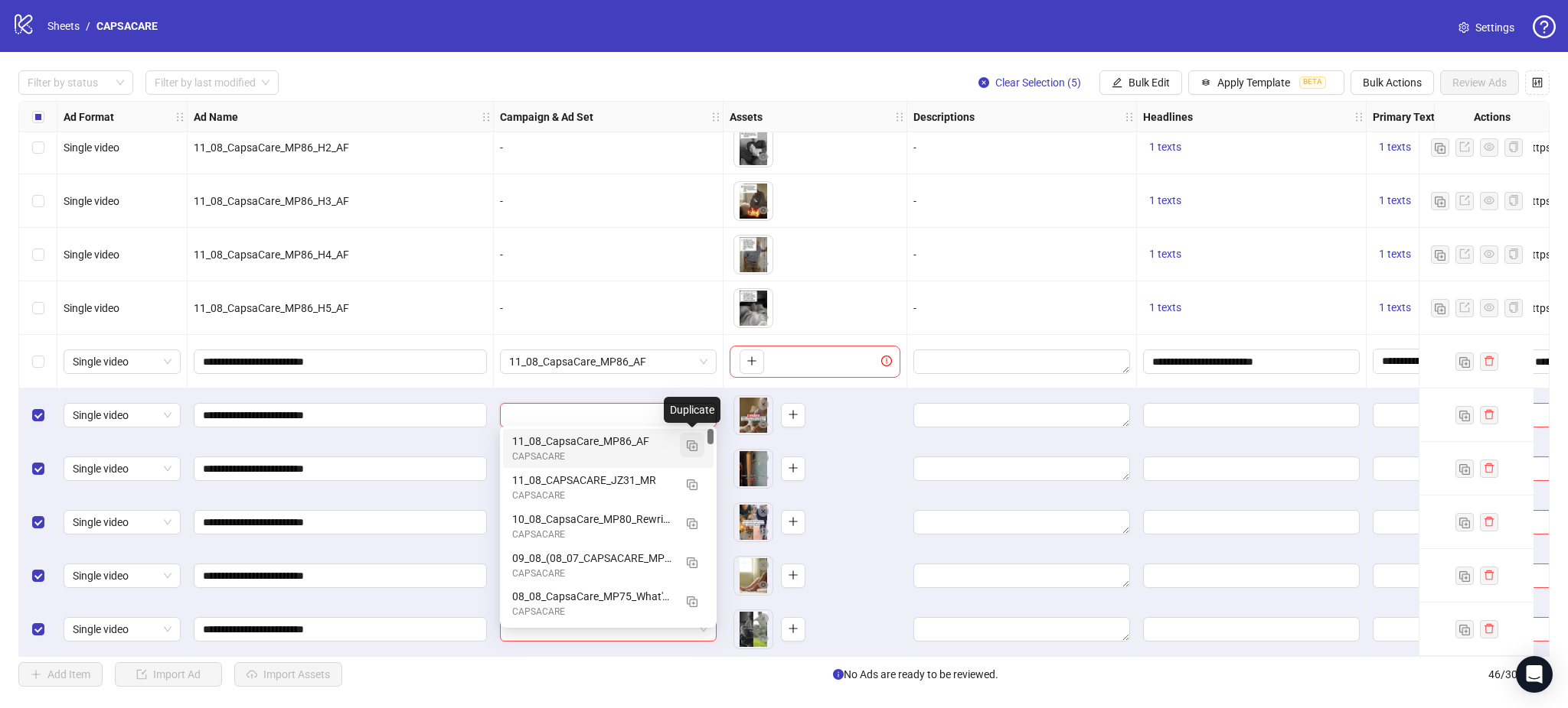
click at [684, 442] on button "button" at bounding box center [692, 445] width 24 height 24
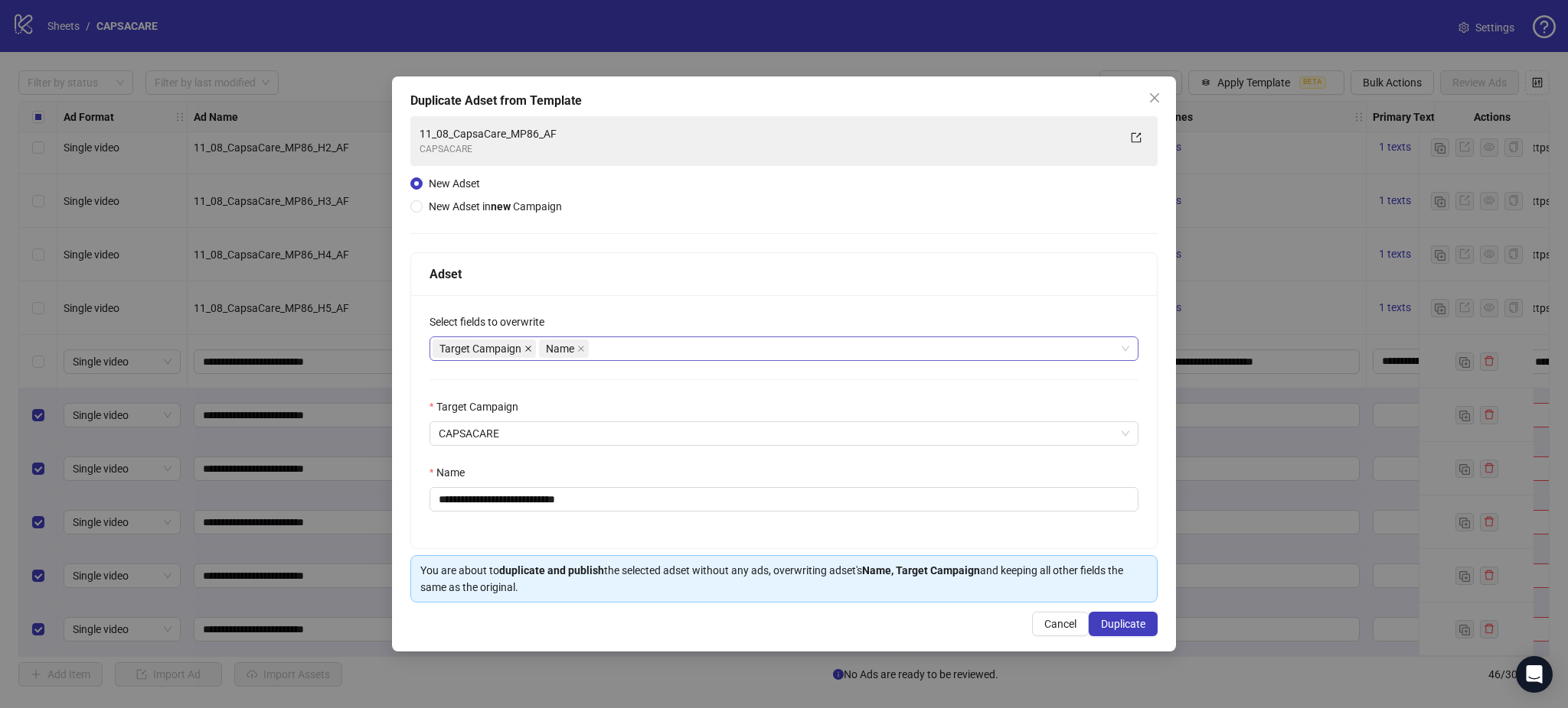
click at [531, 348] on icon "close" at bounding box center [528, 348] width 8 height 8
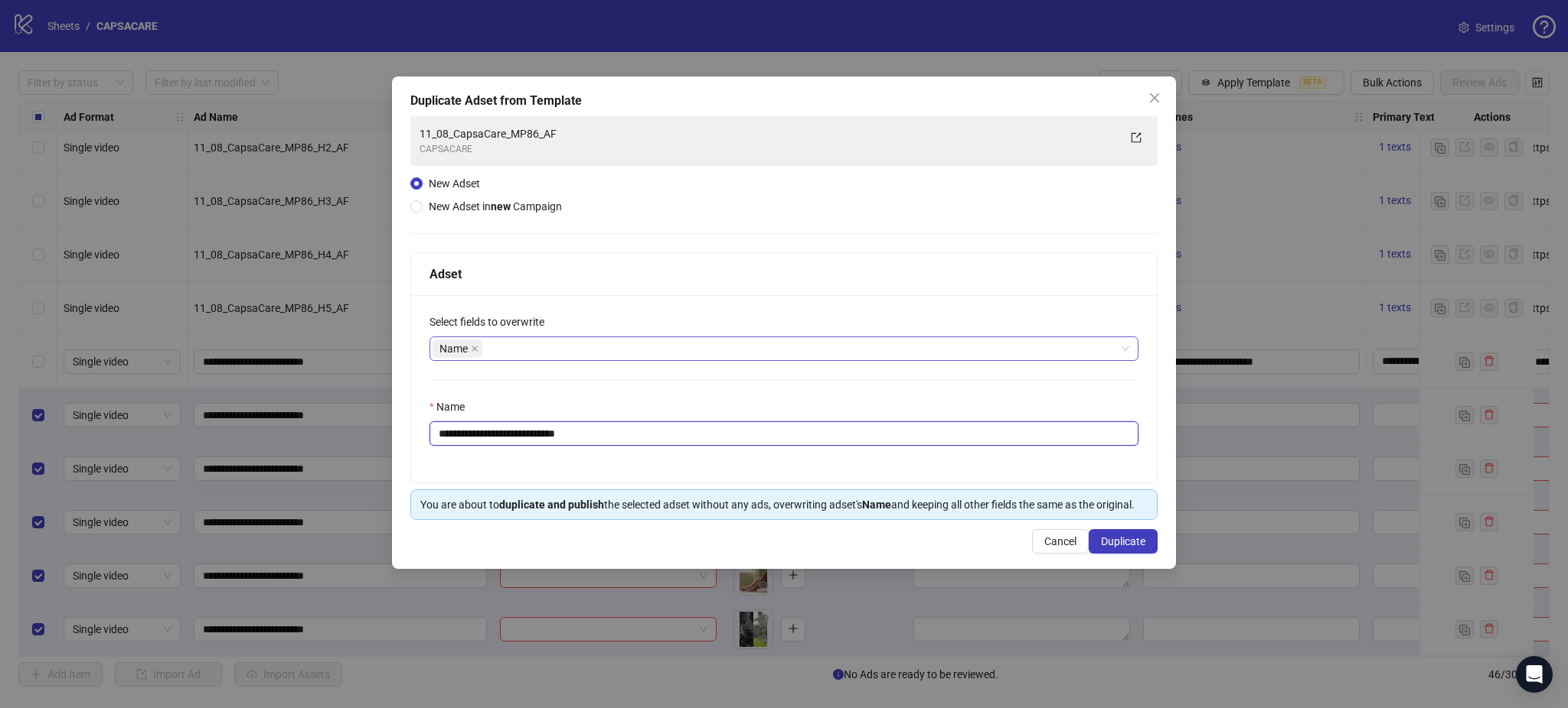
click at [646, 429] on input "**********" at bounding box center [784, 434] width 708 height 24
paste input "text"
type input "**********"
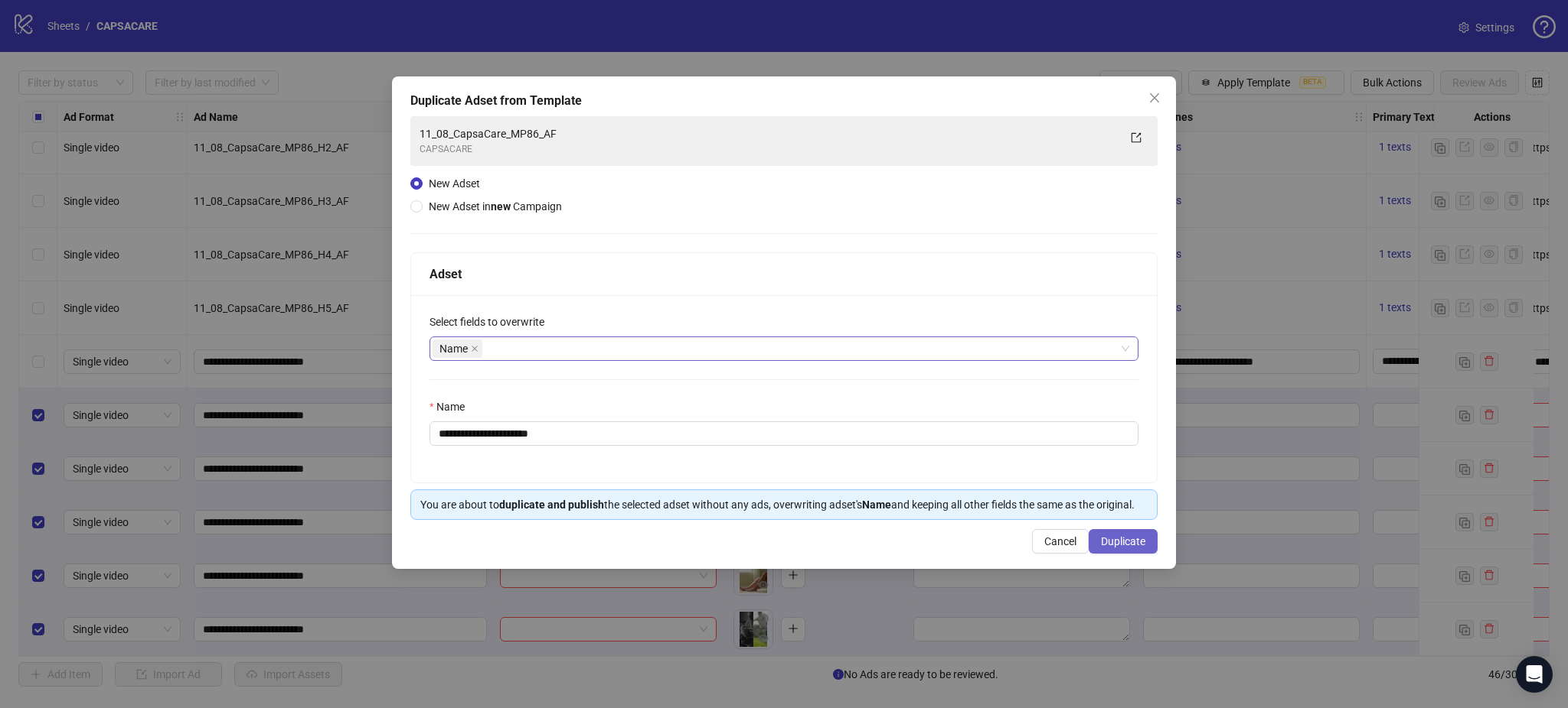
click at [1133, 533] on button "Duplicate" at bounding box center [1123, 542] width 69 height 24
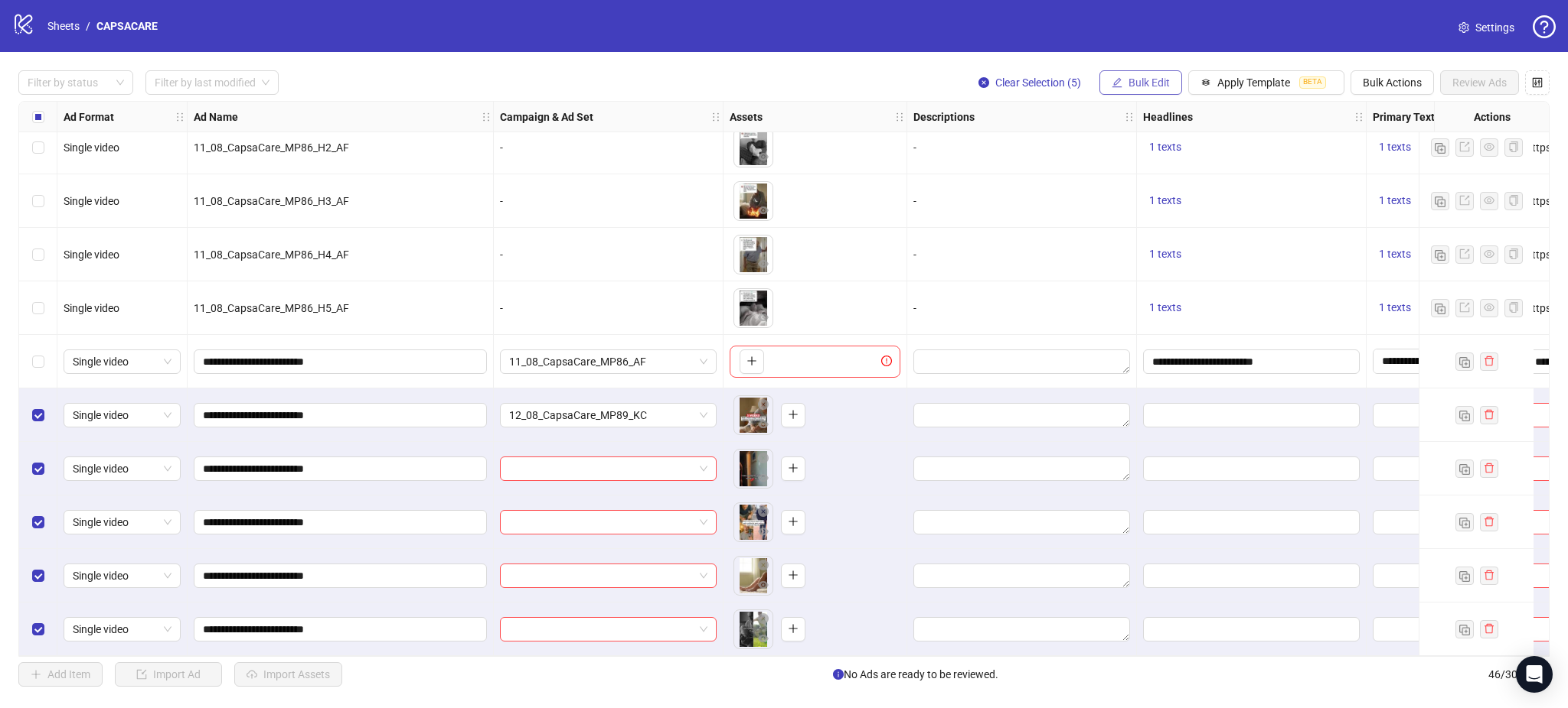
click at [1124, 78] on button "Bulk Edit" at bounding box center [1141, 83] width 83 height 24
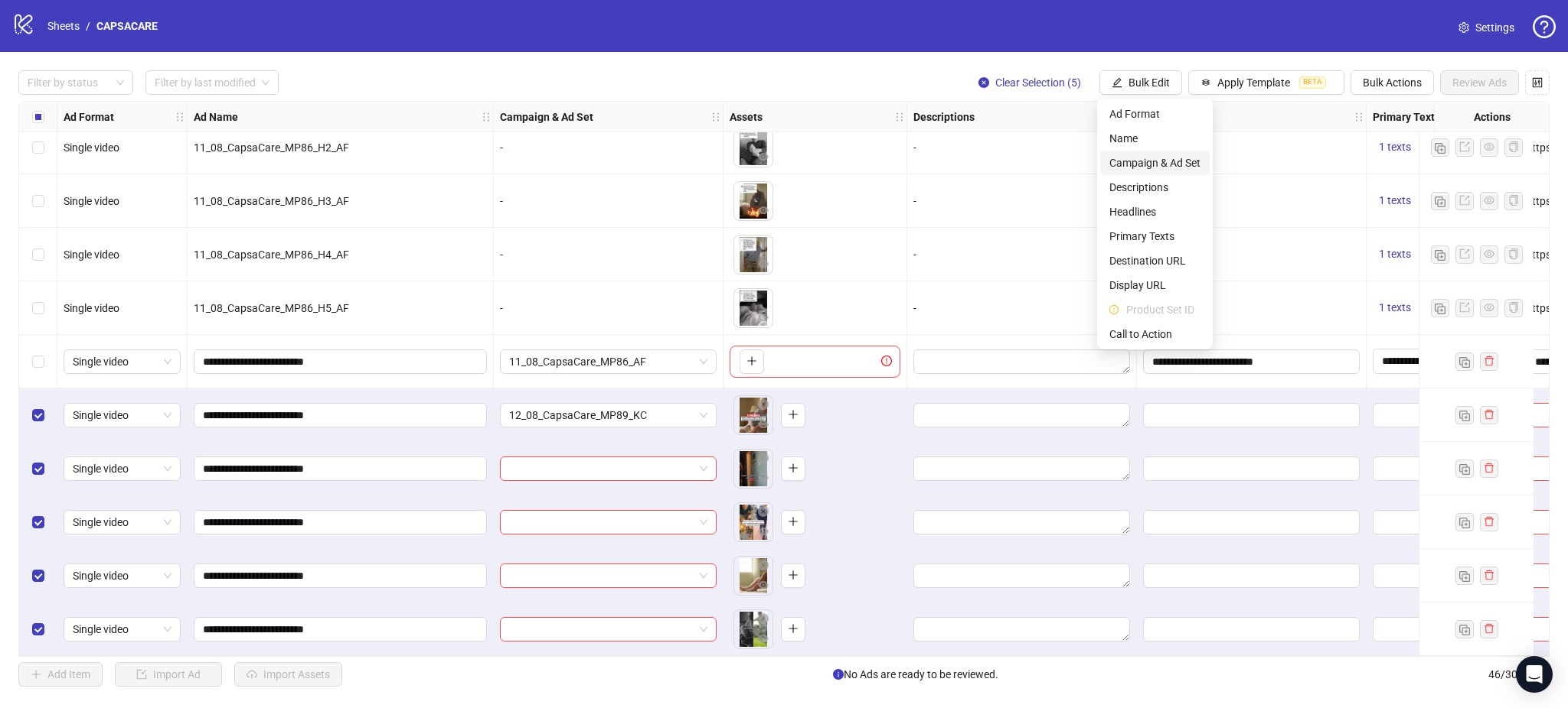
click at [1165, 153] on li "Campaign & Ad Set" at bounding box center [1155, 163] width 110 height 24
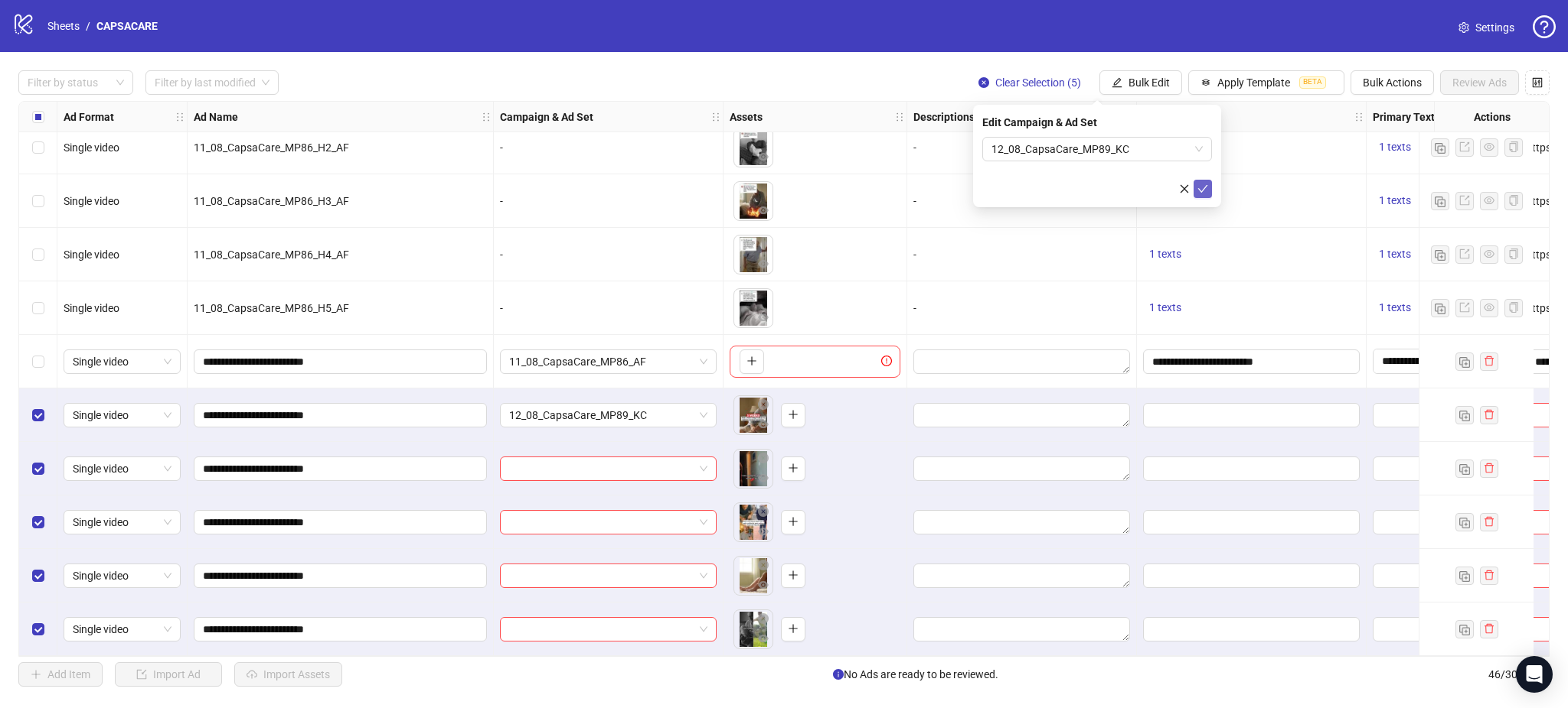
click at [1208, 184] on button "submit" at bounding box center [1202, 188] width 18 height 18
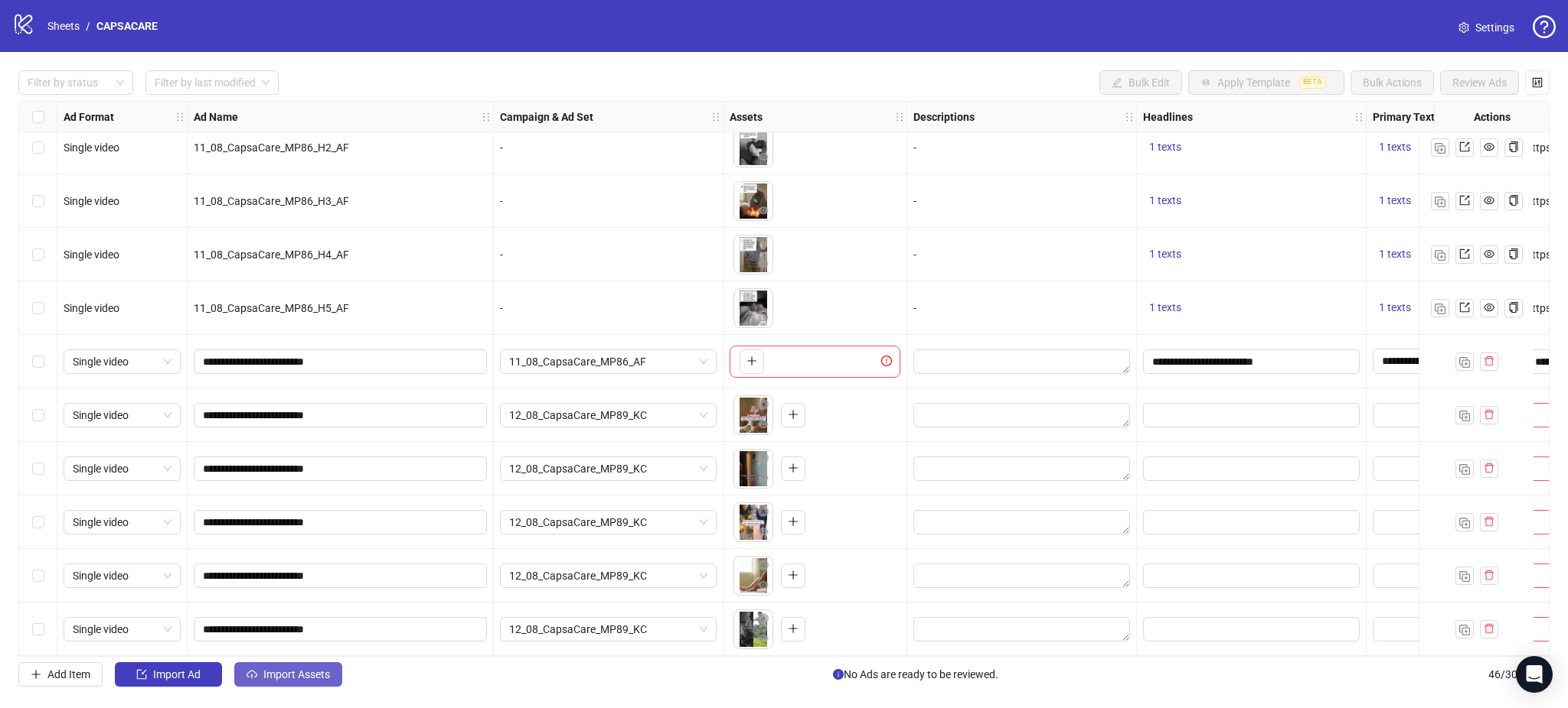
click at [279, 674] on span "Import Assets" at bounding box center [296, 674] width 66 height 12
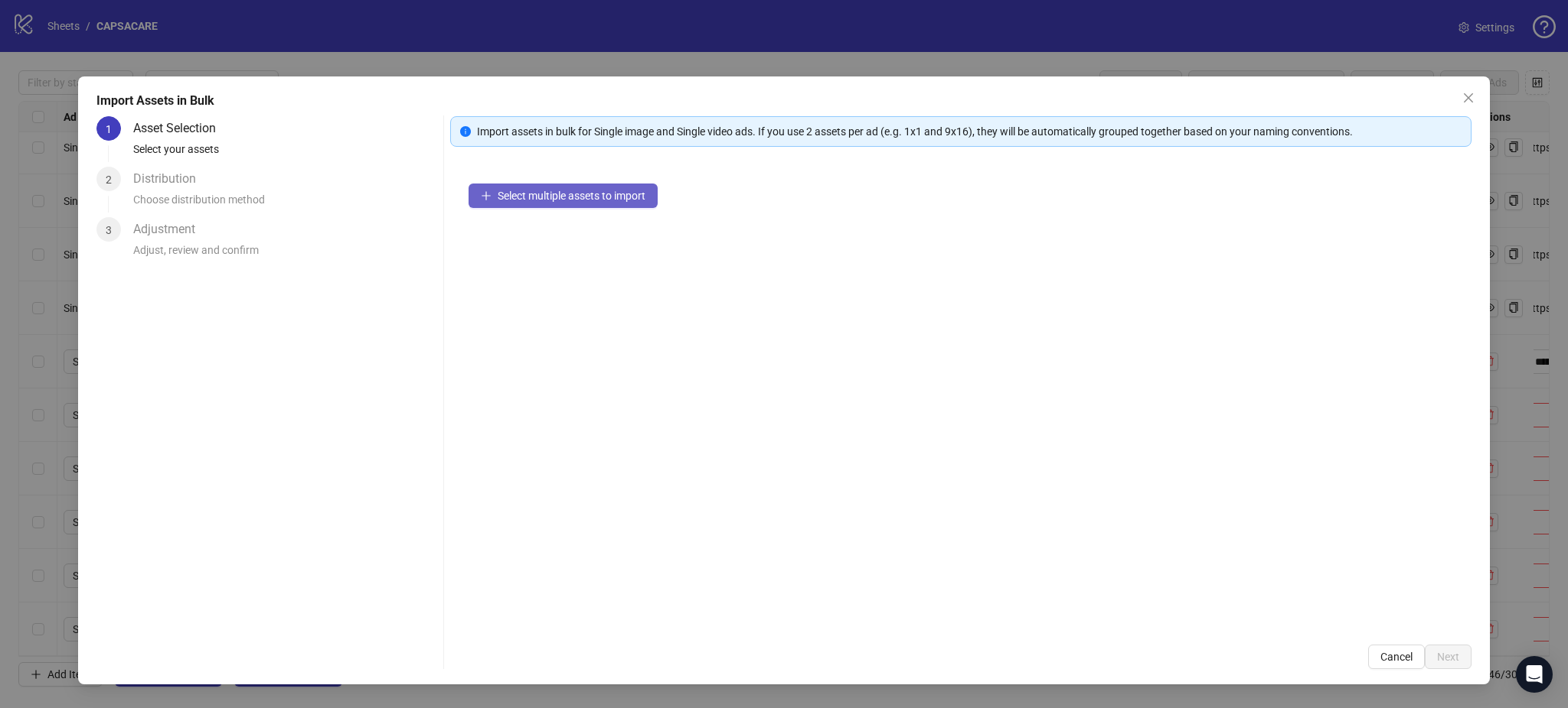
click at [540, 184] on button "Select multiple assets to import" at bounding box center [563, 196] width 189 height 24
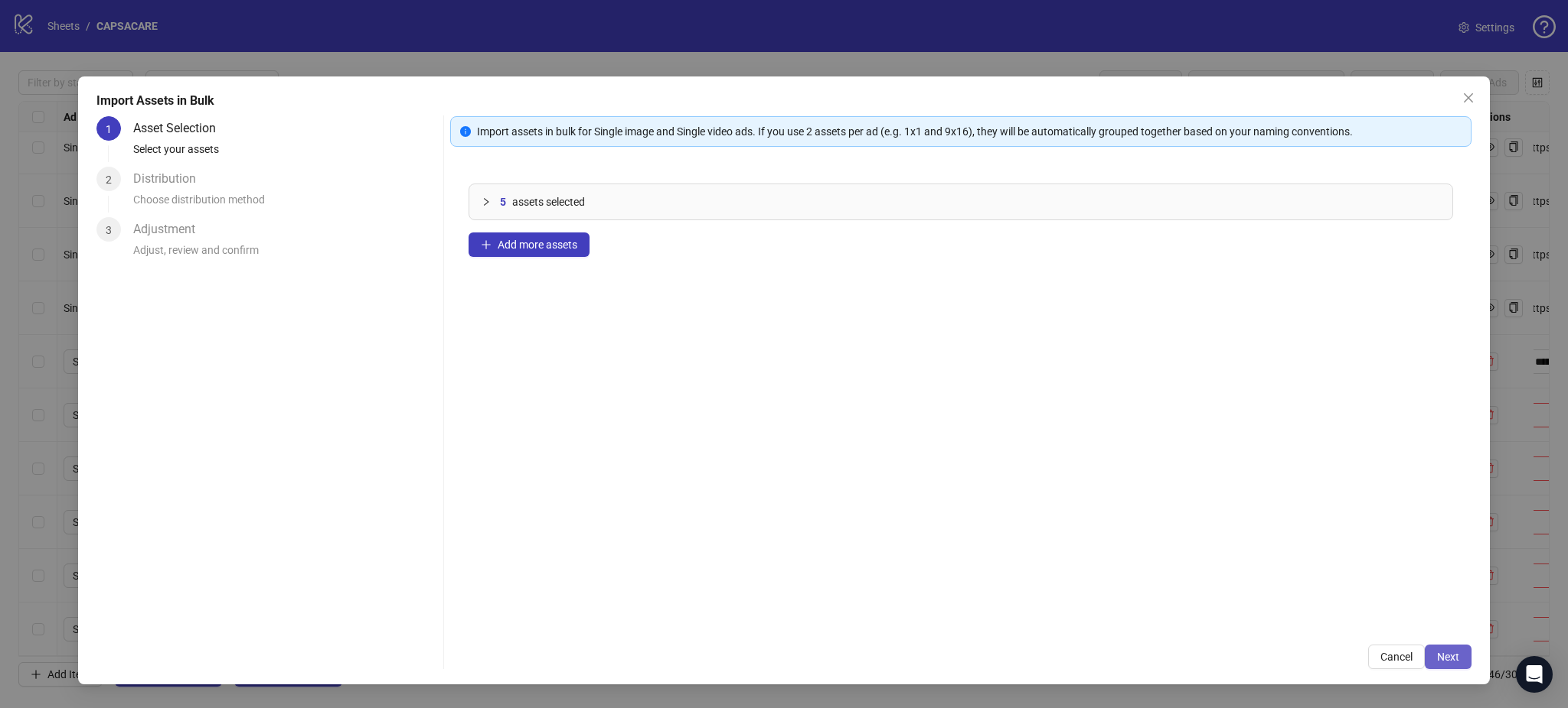
click at [1454, 647] on button "Next" at bounding box center [1448, 657] width 47 height 24
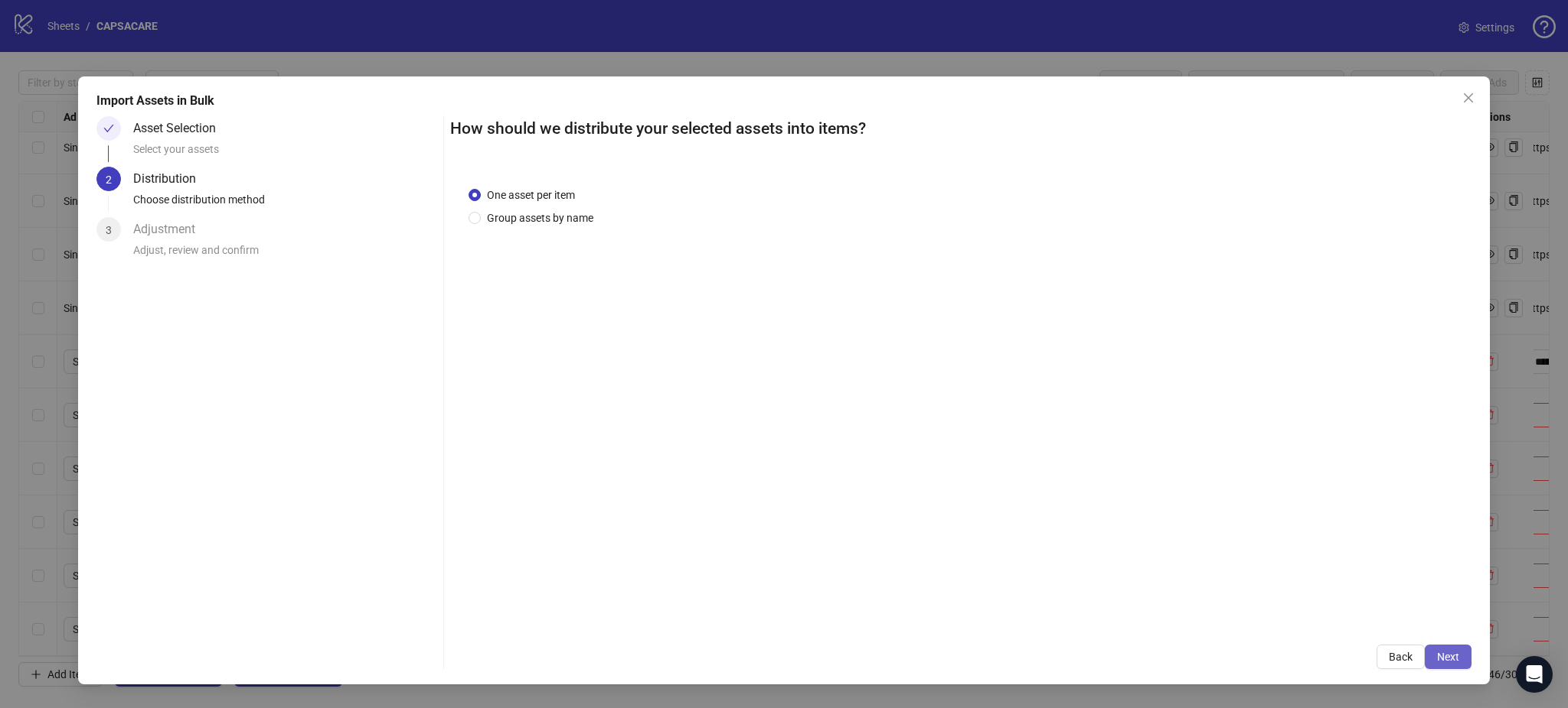
drag, startPoint x: 1446, startPoint y: 654, endPoint x: 1461, endPoint y: 660, distance: 16.2
click at [1461, 660] on button "Next" at bounding box center [1448, 657] width 47 height 24
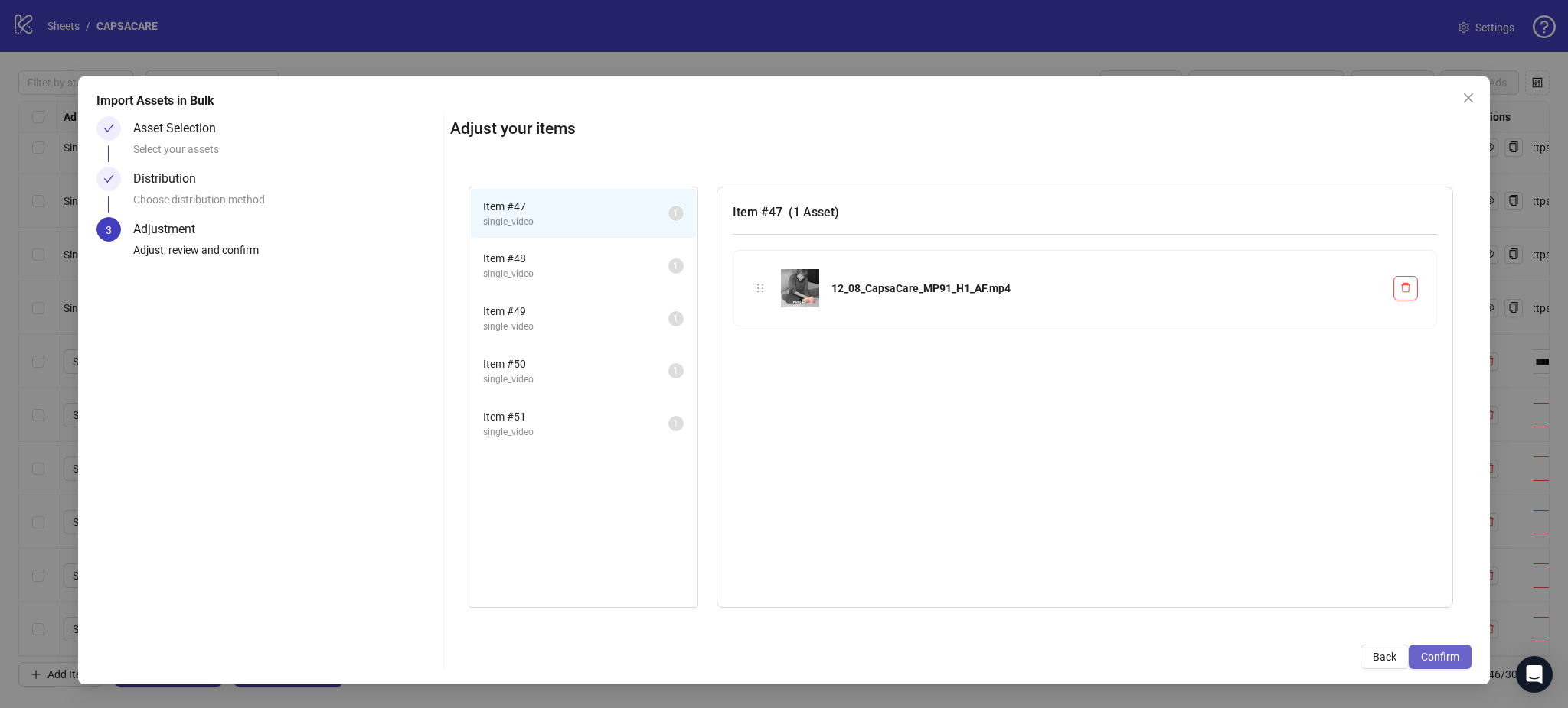
click at [1454, 659] on span "Confirm" at bounding box center [1439, 657] width 38 height 12
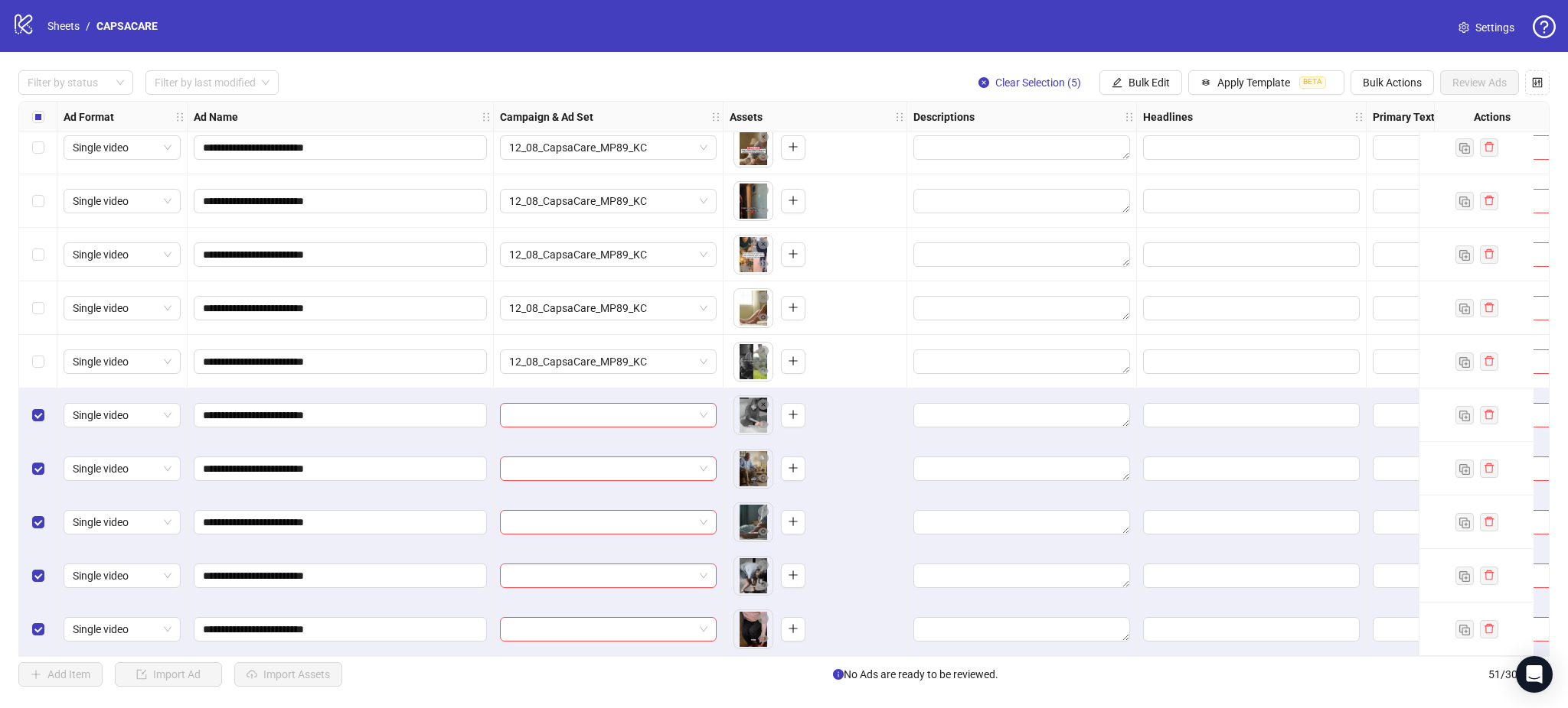
scroll to position [2211, 0]
click at [591, 404] on input "search" at bounding box center [601, 415] width 185 height 23
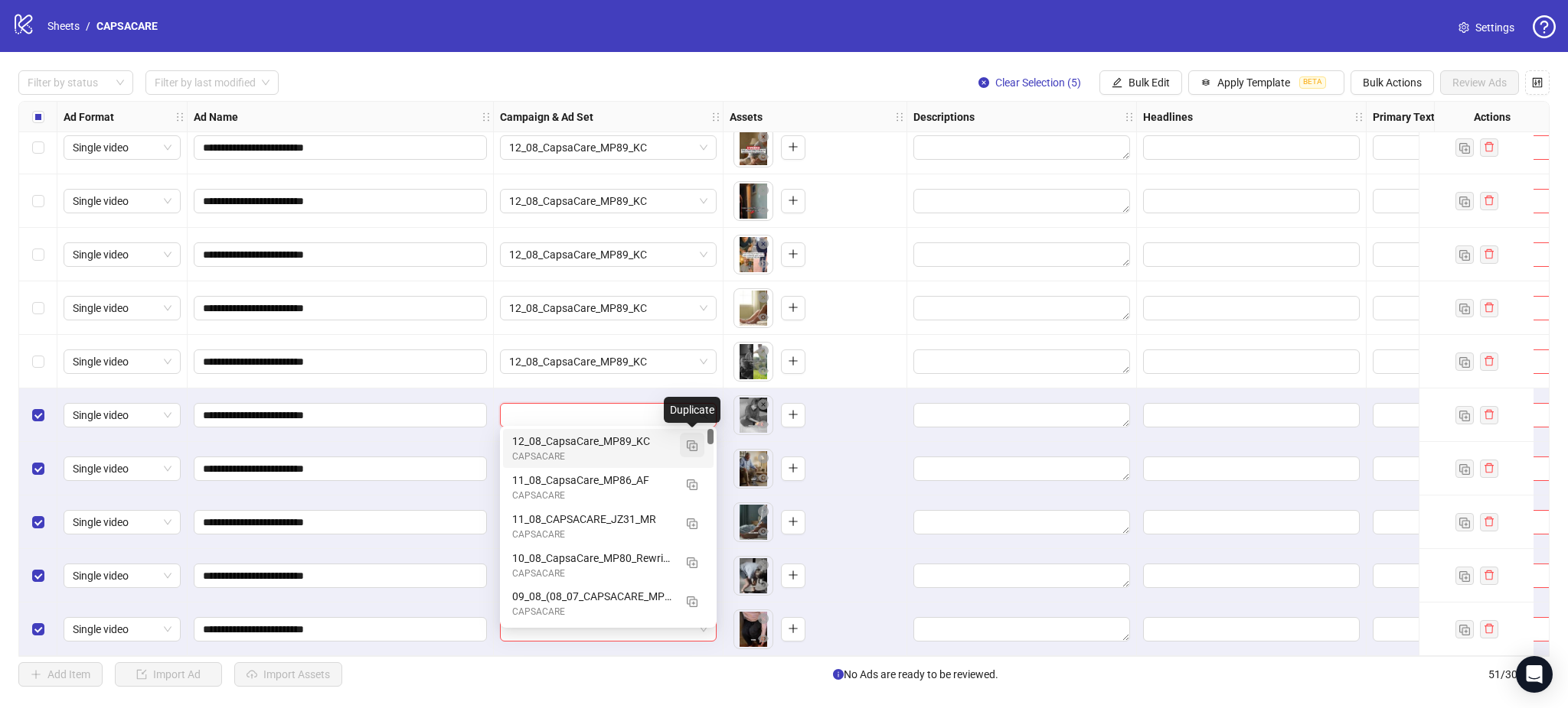
click at [693, 446] on img "button" at bounding box center [692, 446] width 10 height 10
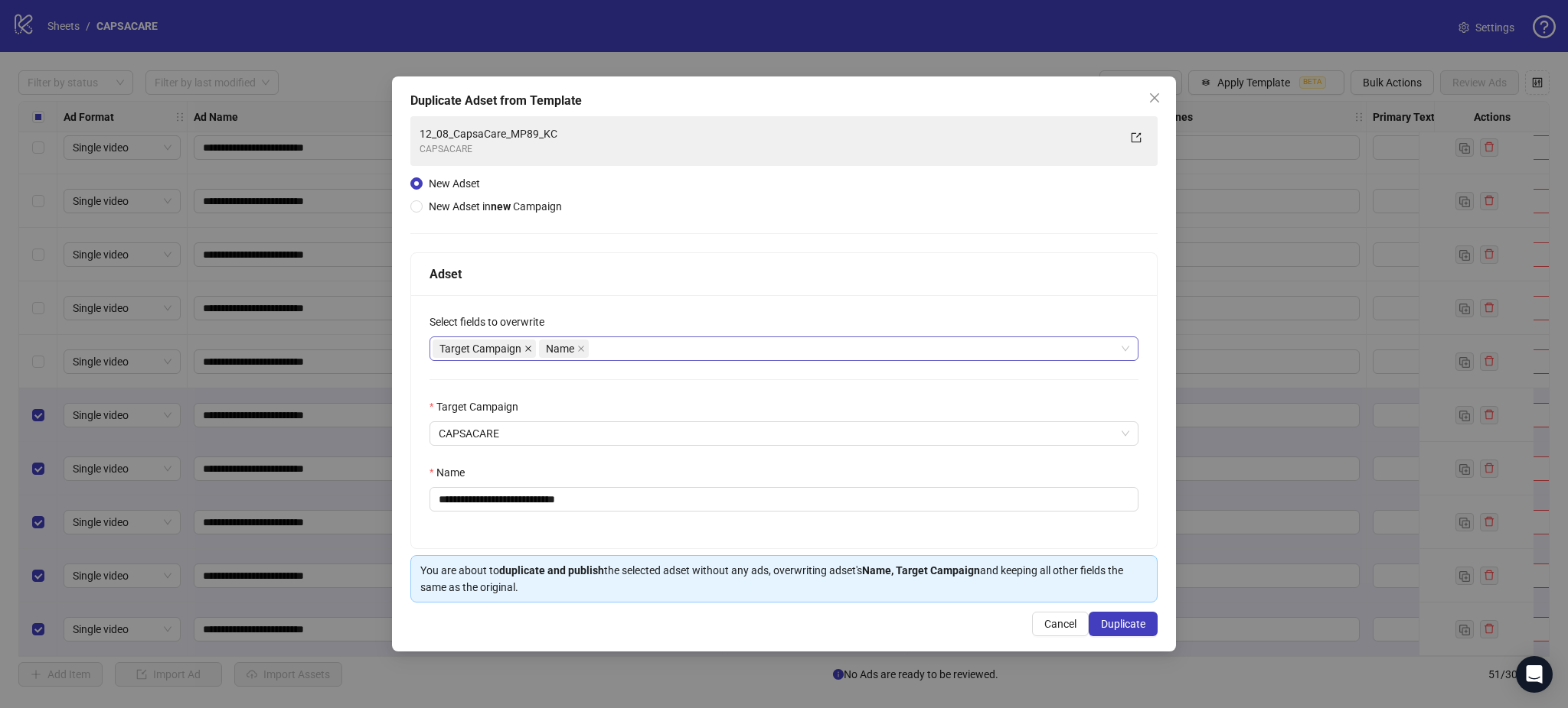
click at [532, 352] on icon "close" at bounding box center [528, 348] width 8 height 8
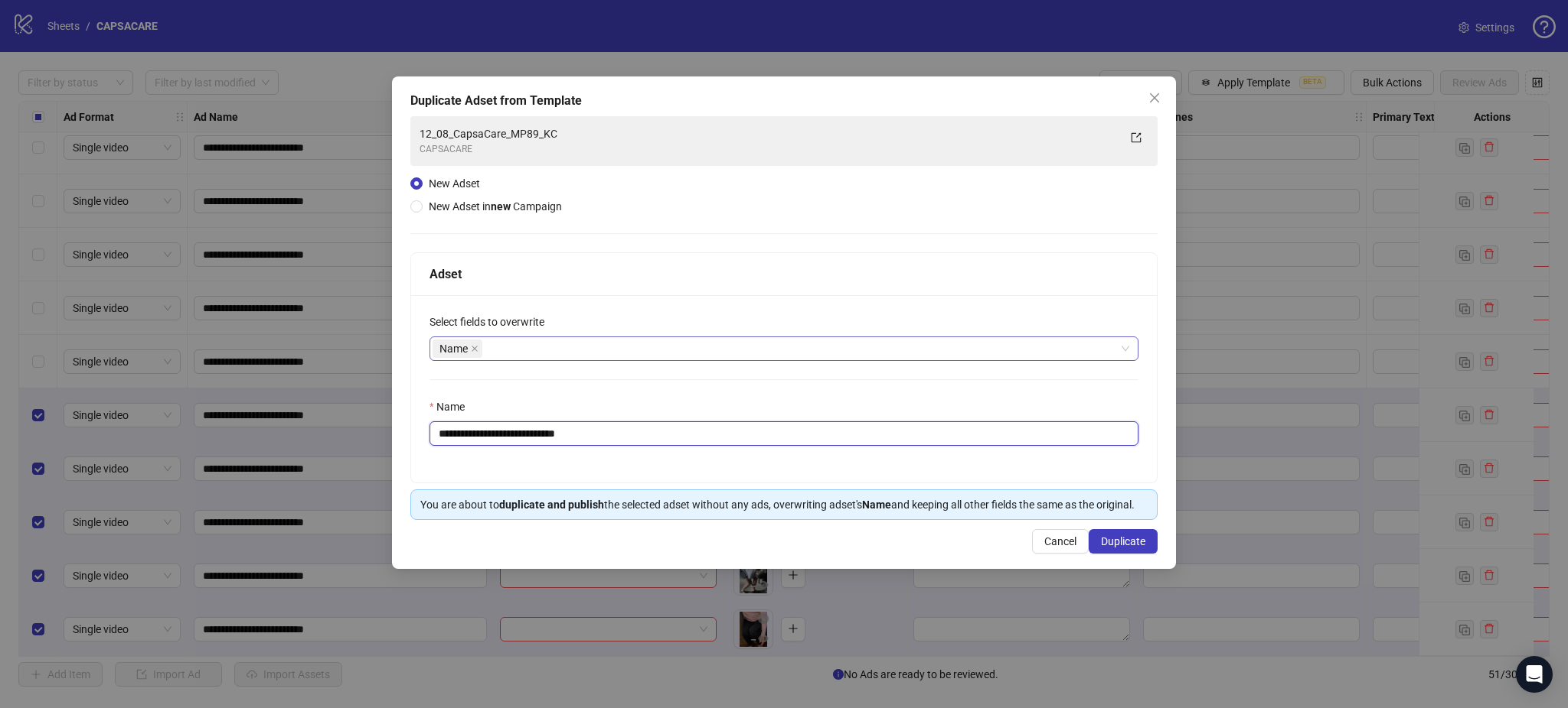
click at [573, 432] on input "**********" at bounding box center [784, 434] width 708 height 24
click at [573, 431] on input "**********" at bounding box center [784, 434] width 708 height 24
paste input "text"
type input "**********"
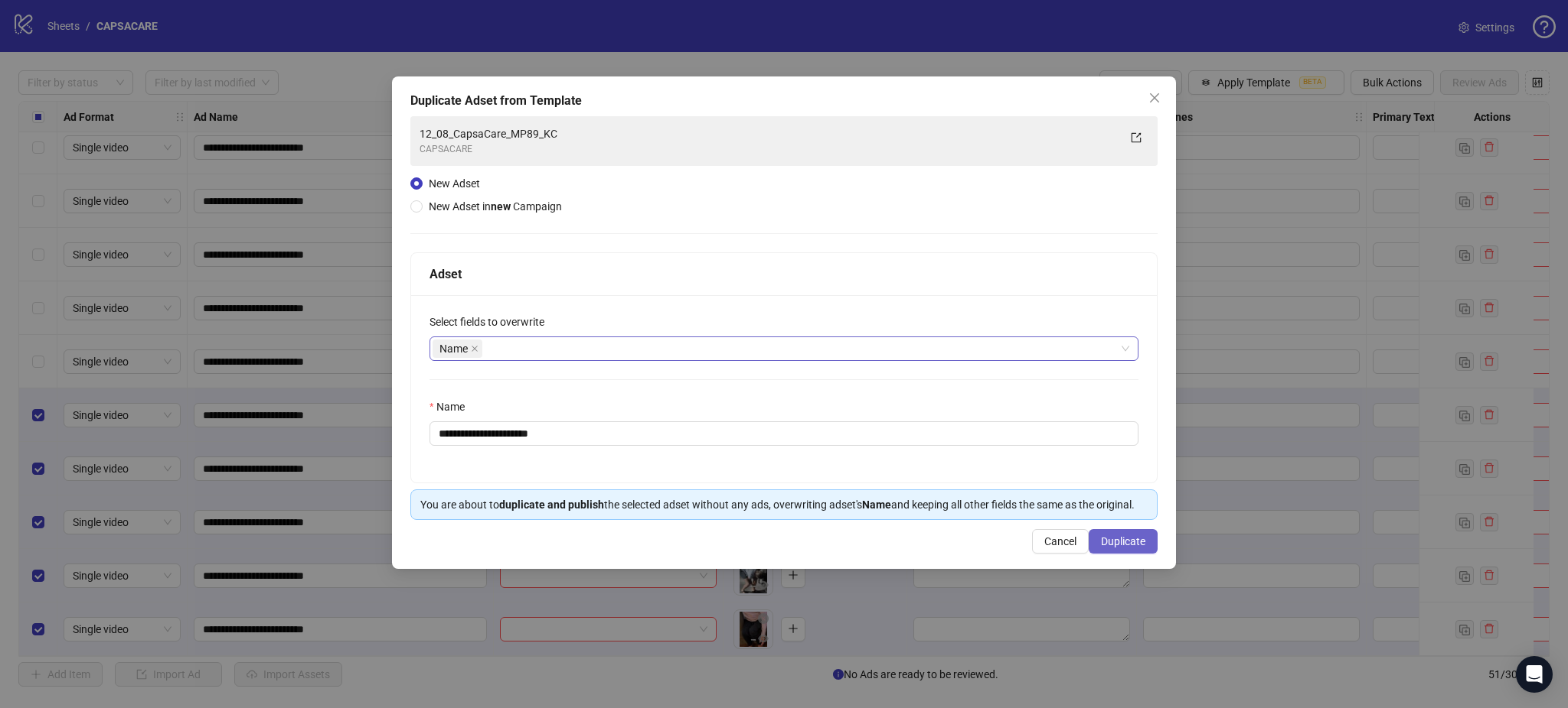
click at [1122, 548] on button "Duplicate" at bounding box center [1123, 542] width 69 height 24
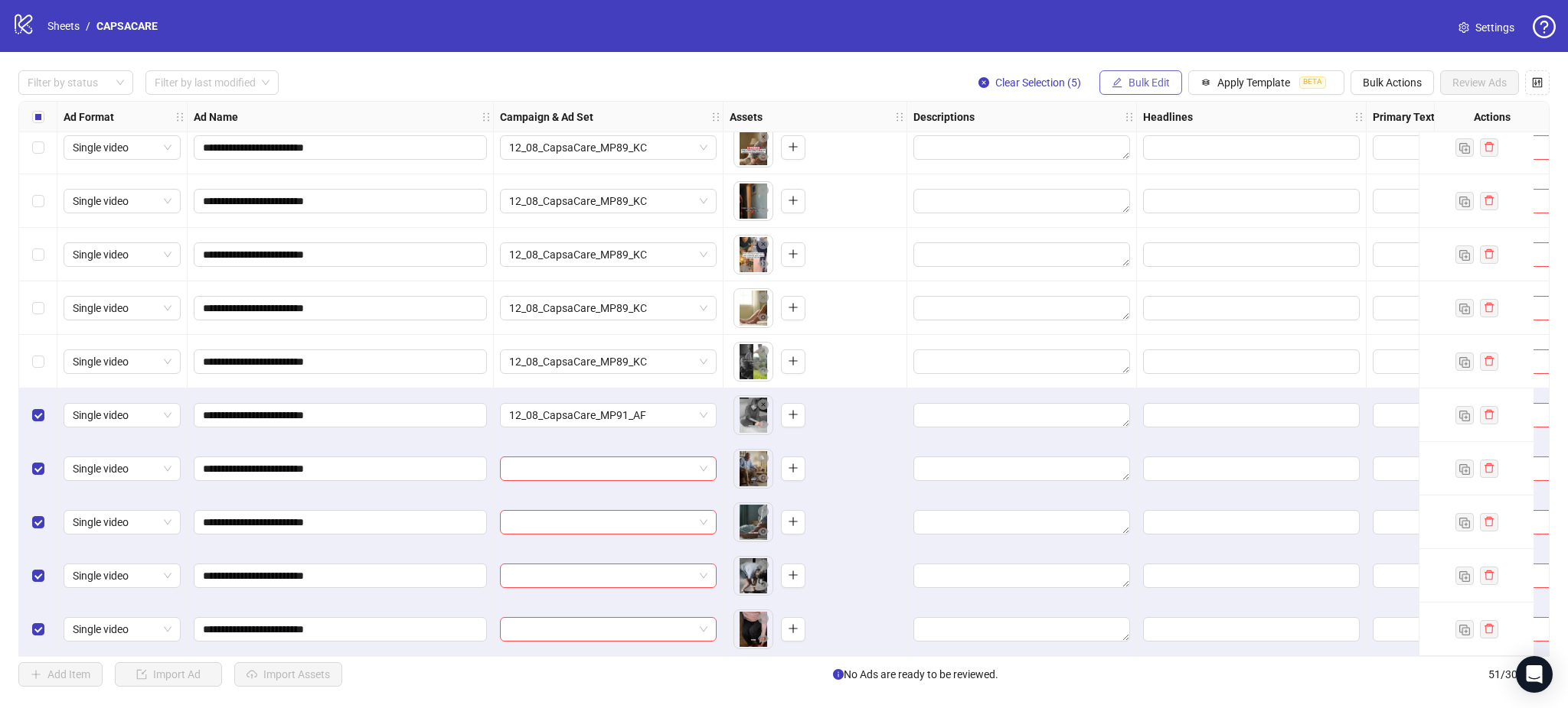
click at [1156, 79] on span "Bulk Edit" at bounding box center [1149, 83] width 41 height 12
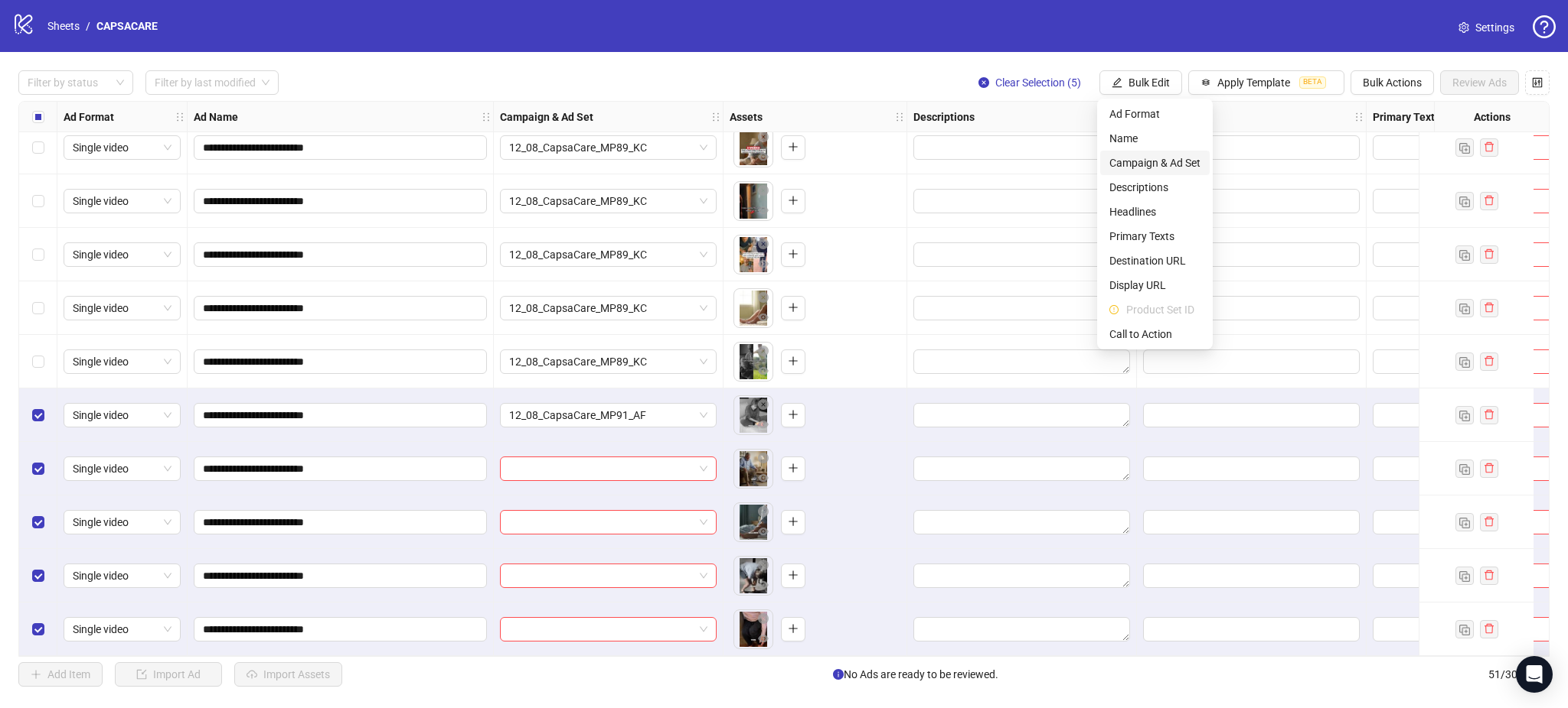
click at [1198, 160] on span "Campaign & Ad Set" at bounding box center [1155, 163] width 91 height 17
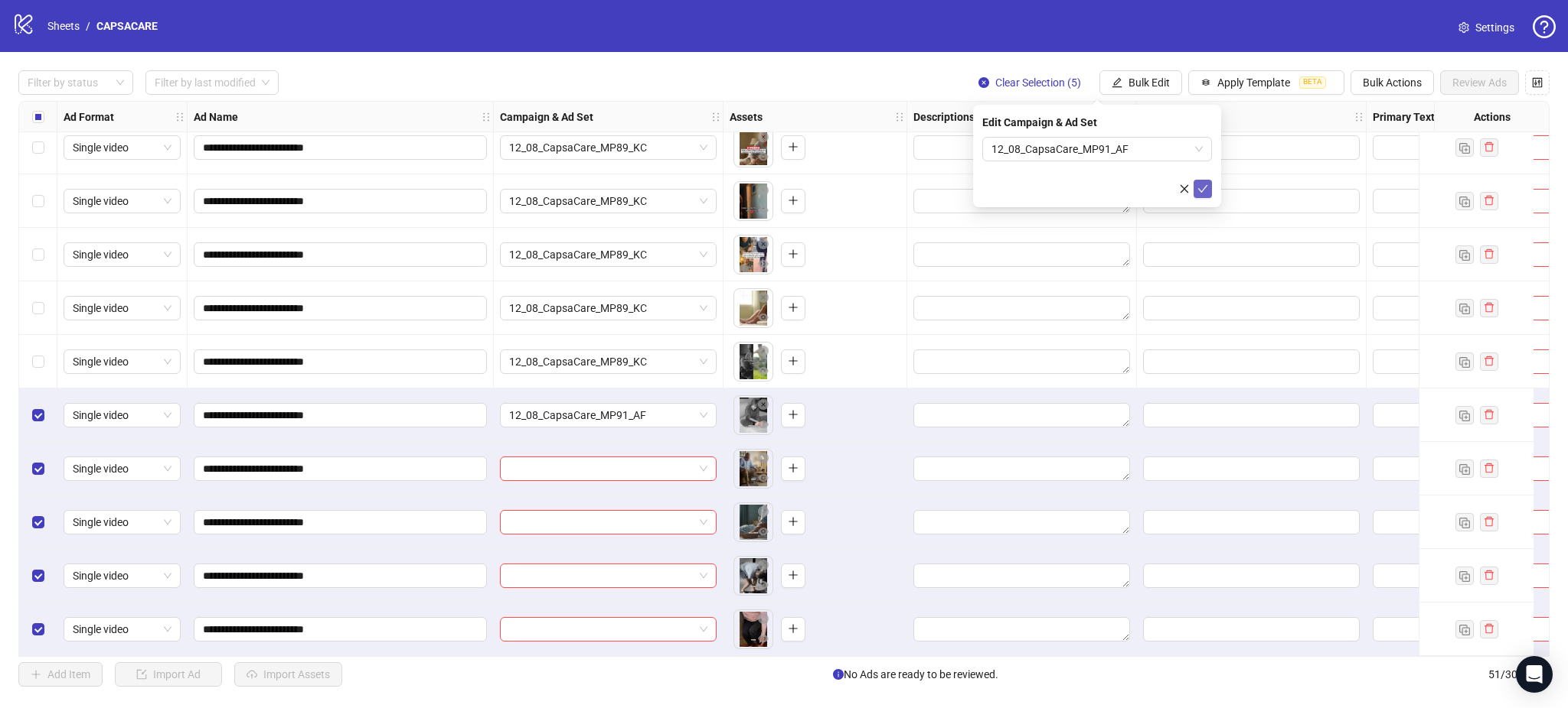
click at [1208, 191] on button "submit" at bounding box center [1202, 188] width 18 height 18
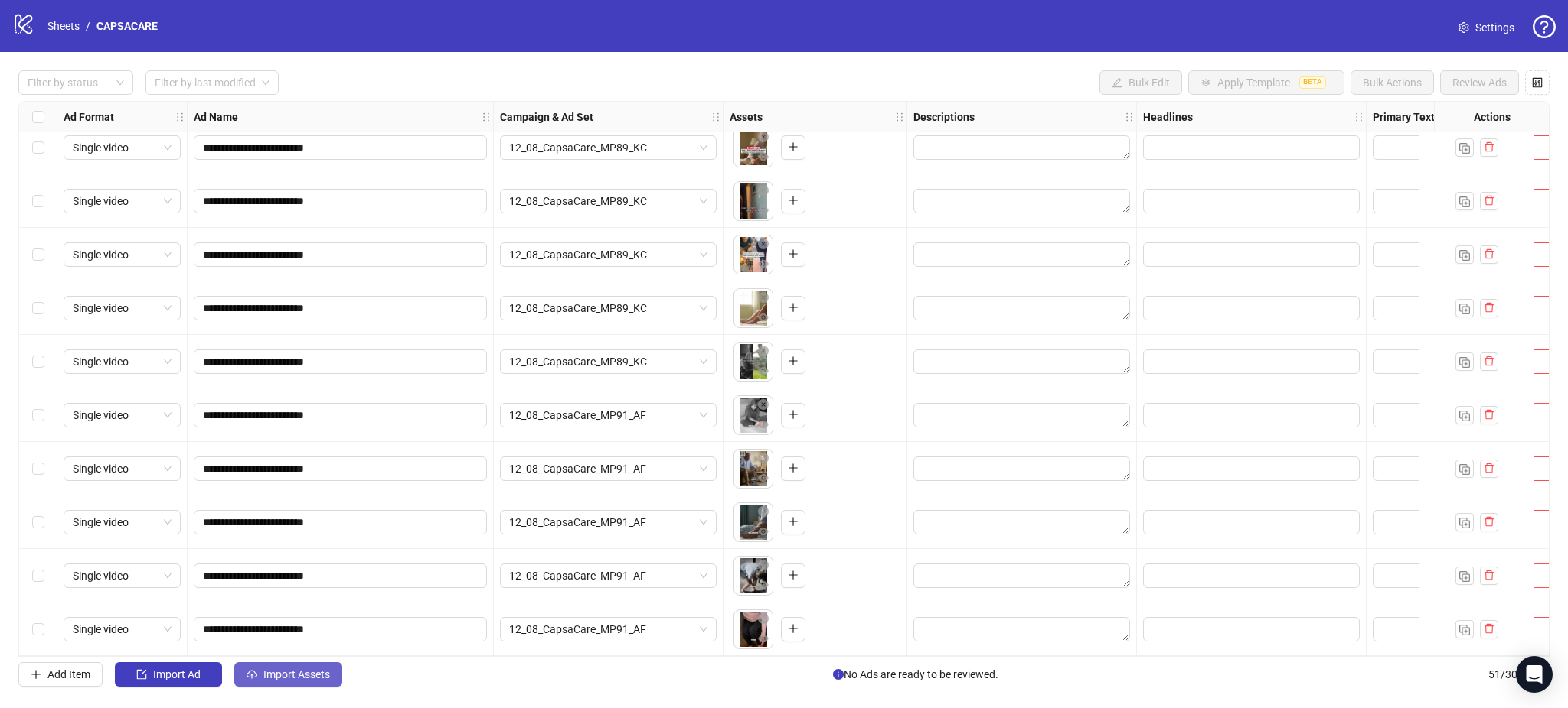
click at [285, 678] on span "Import Assets" at bounding box center [296, 674] width 66 height 12
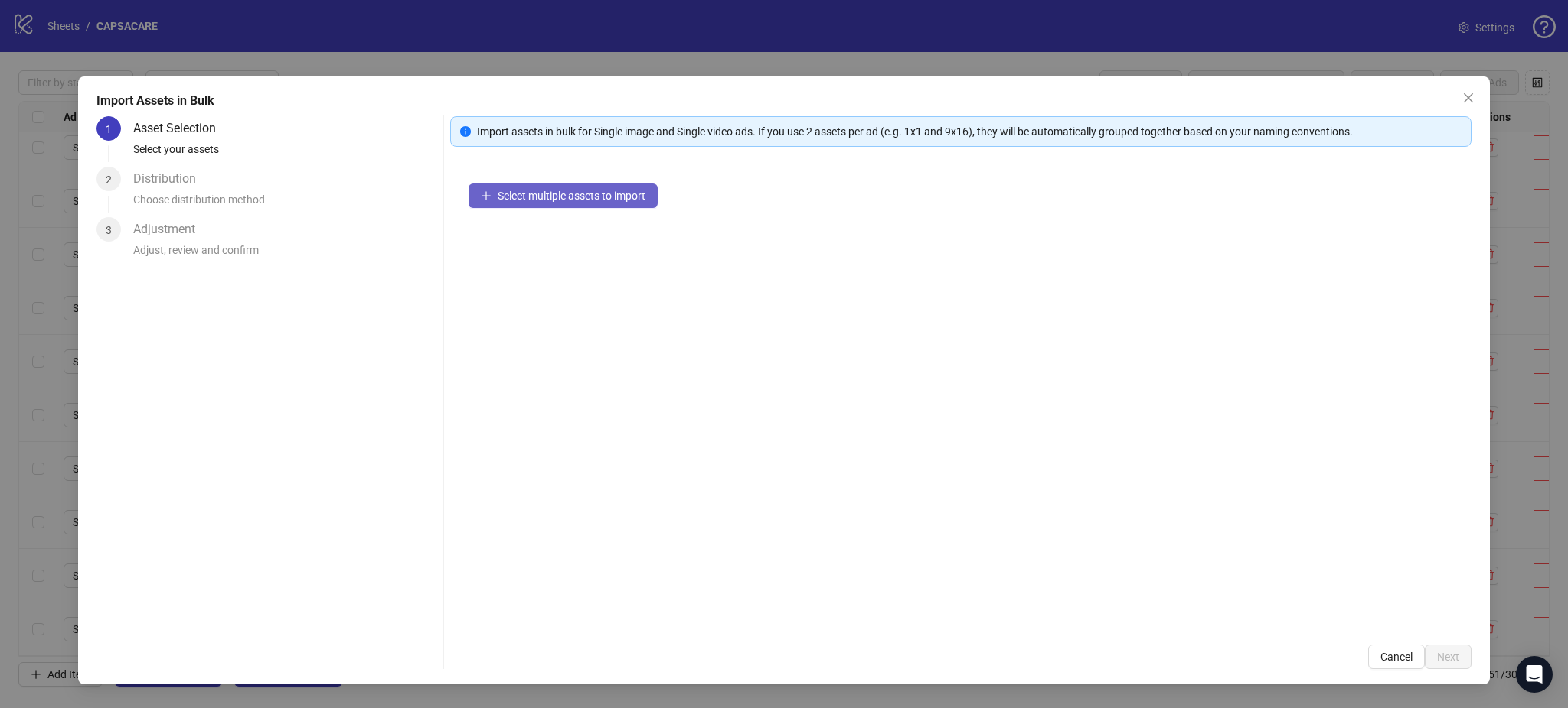
click at [560, 206] on button "Select multiple assets to import" at bounding box center [563, 196] width 189 height 24
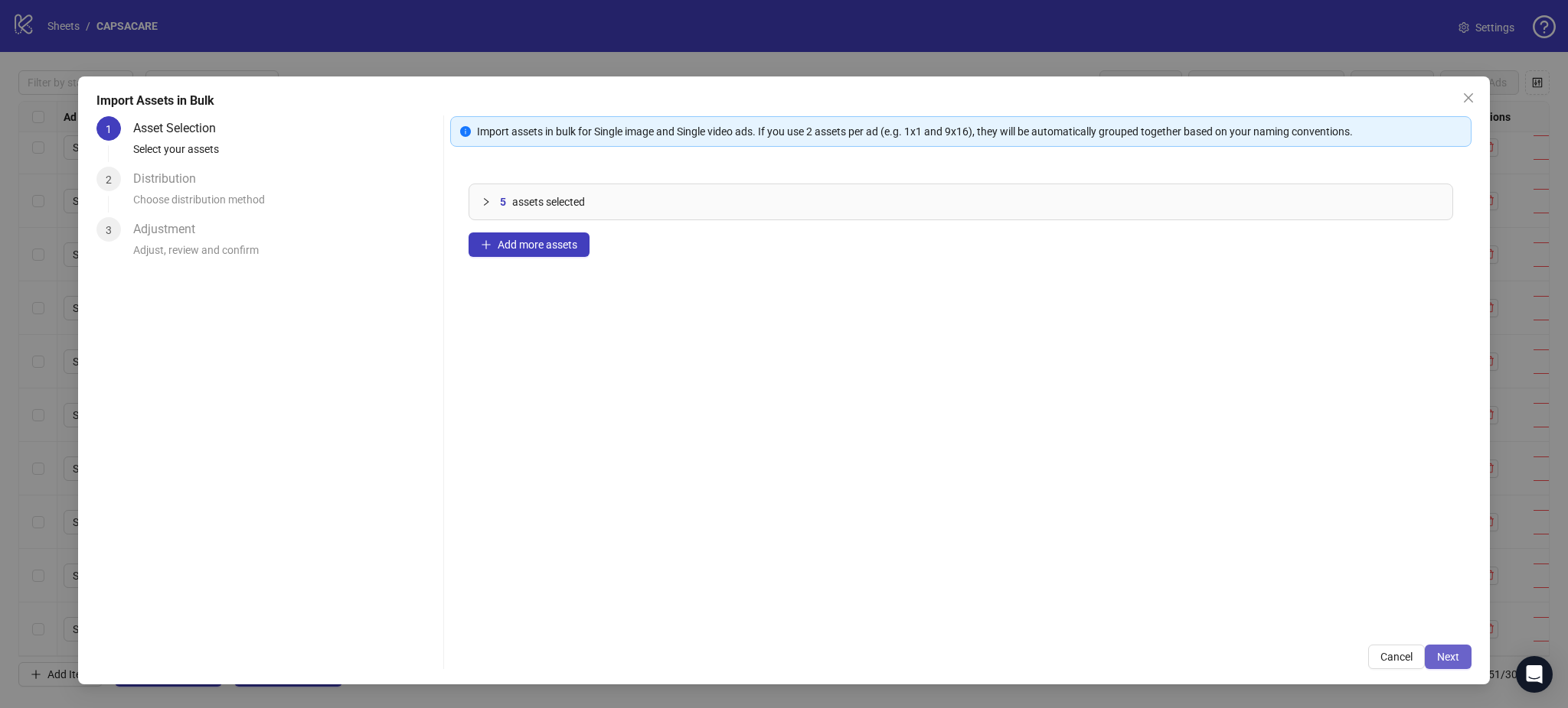
click at [1444, 657] on span "Next" at bounding box center [1448, 657] width 22 height 12
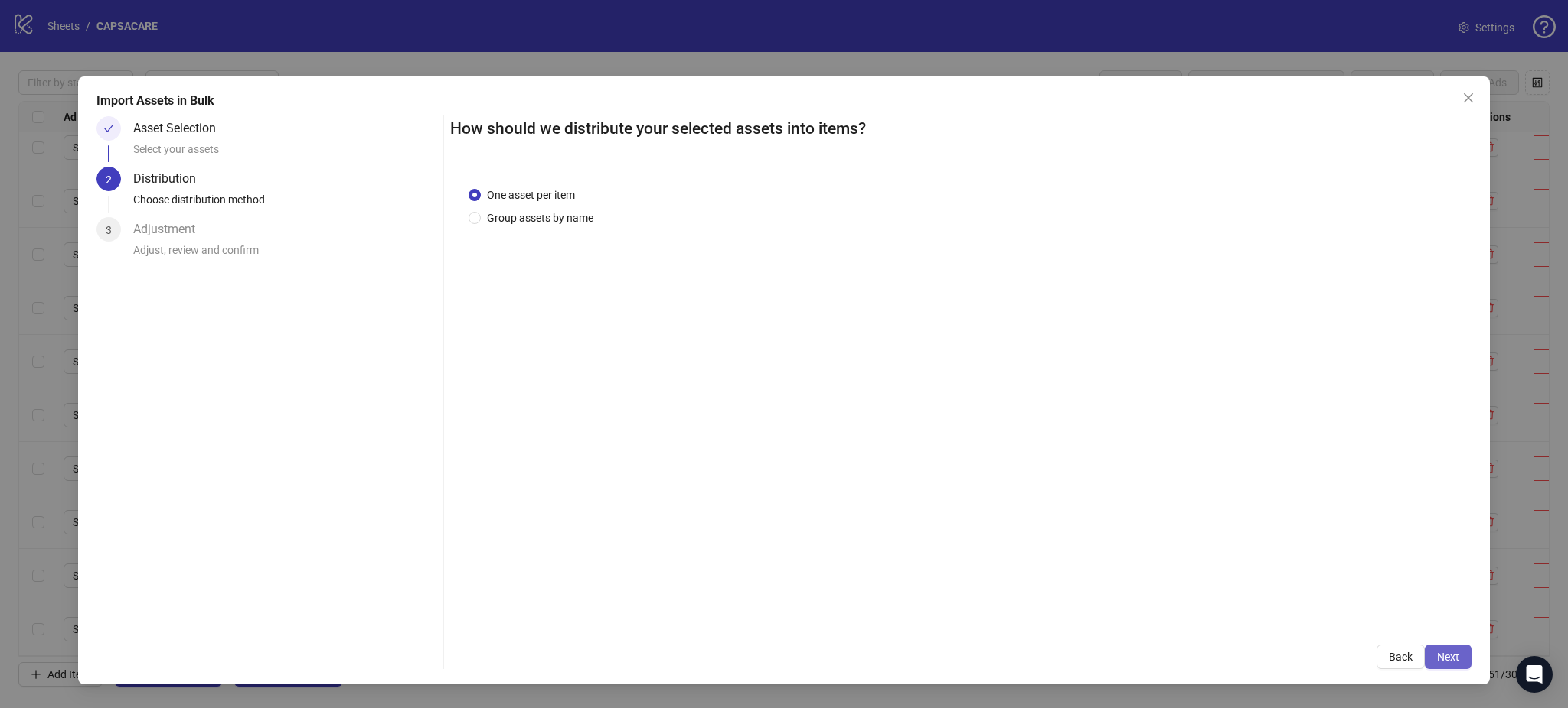
click at [1455, 652] on span "Next" at bounding box center [1448, 657] width 22 height 12
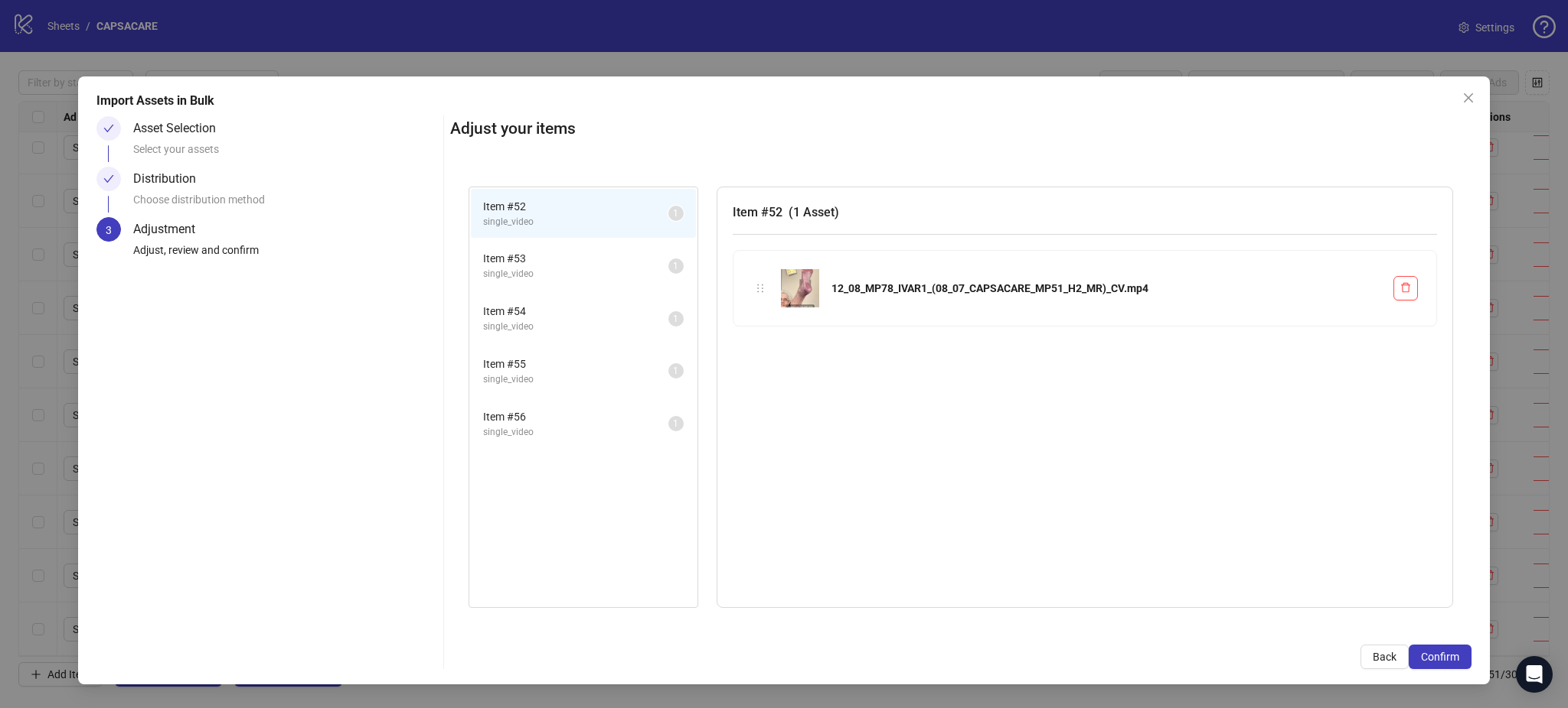
click at [1455, 652] on span "Confirm" at bounding box center [1439, 657] width 38 height 12
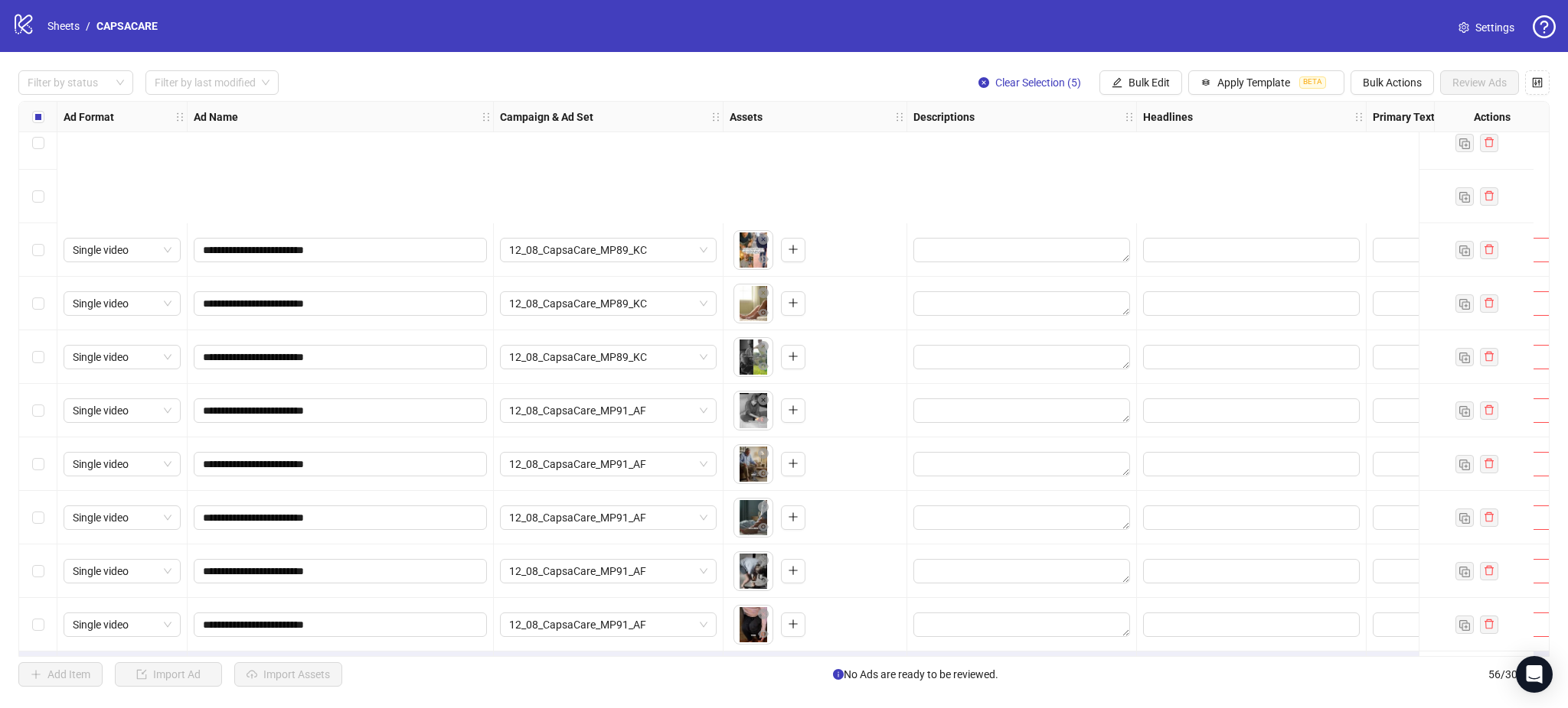
scroll to position [2480, 0]
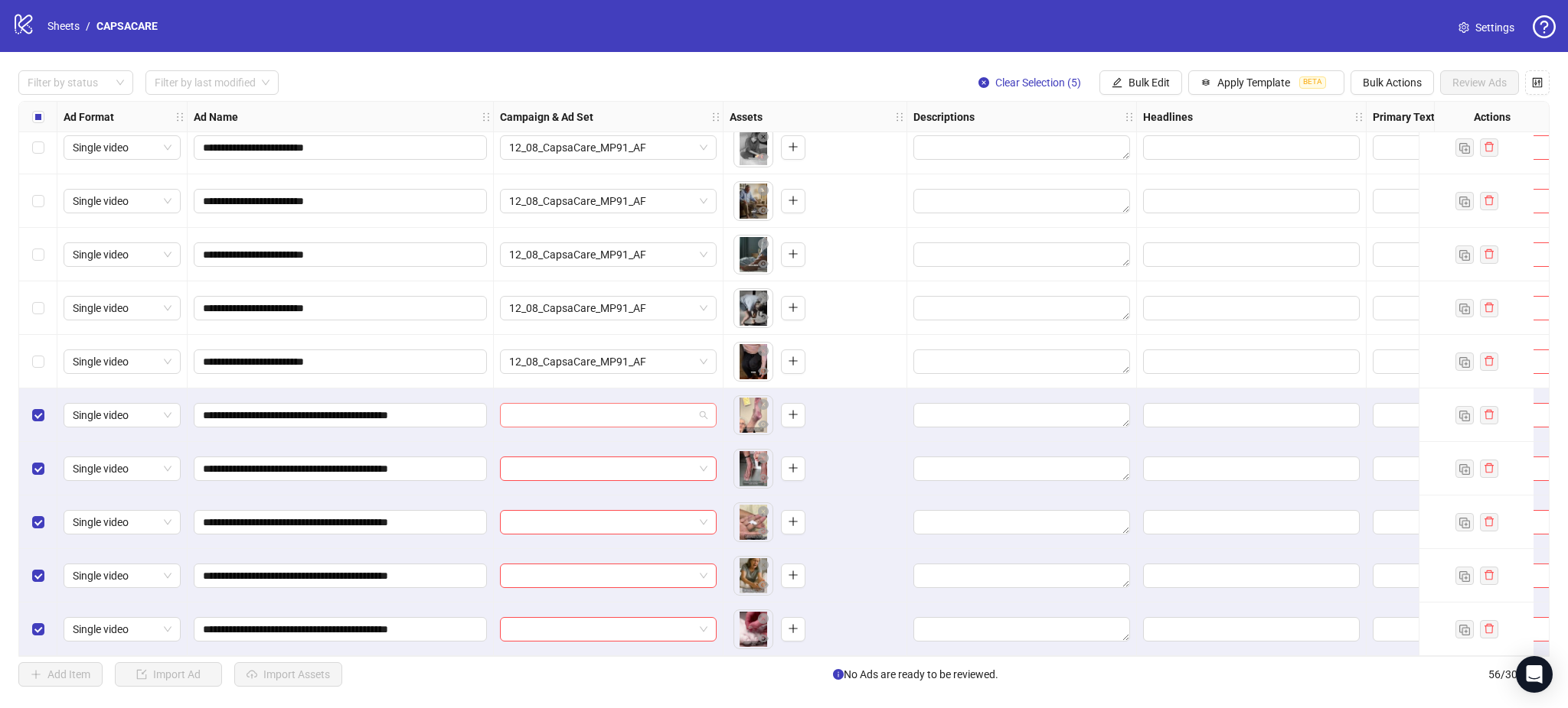
click at [613, 404] on input "search" at bounding box center [601, 415] width 185 height 23
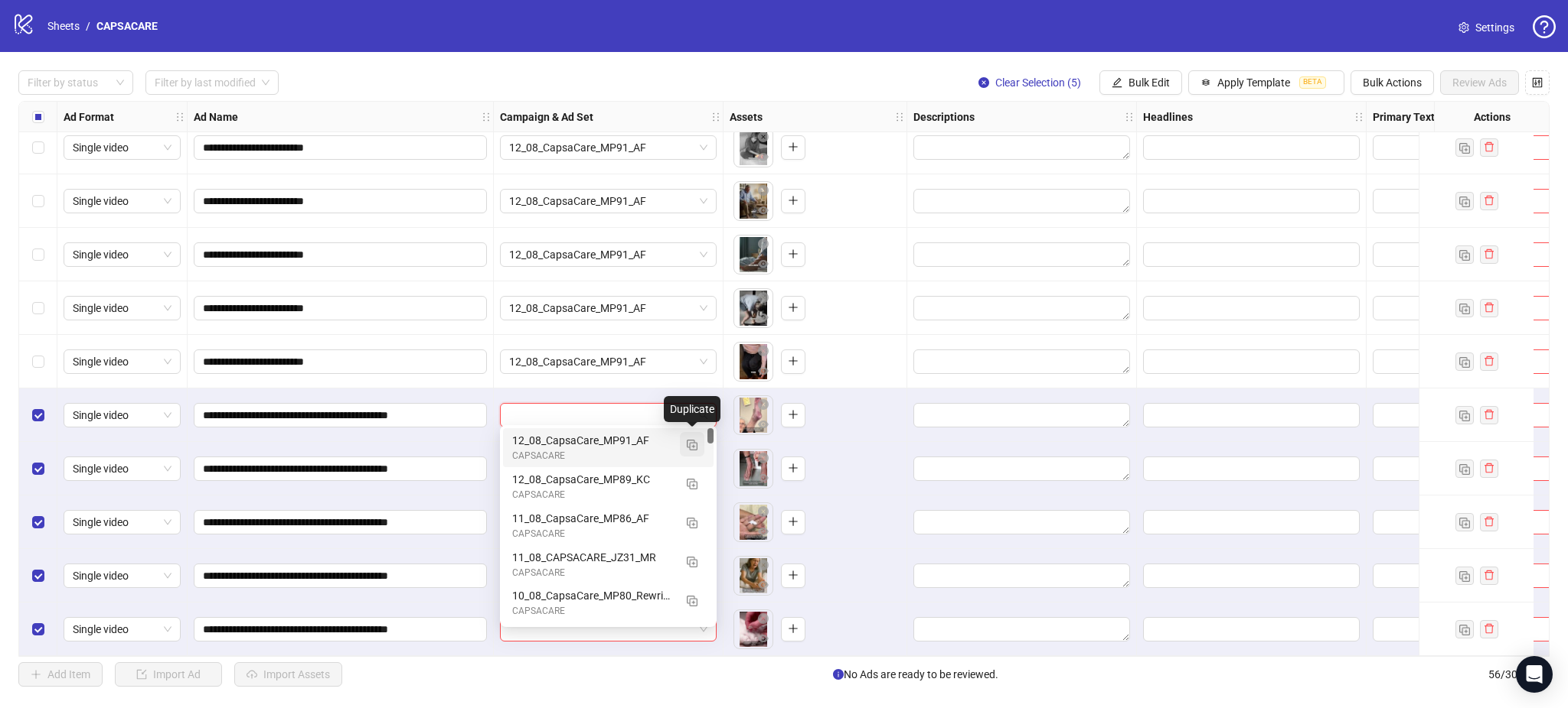
click at [696, 435] on button "button" at bounding box center [692, 444] width 24 height 24
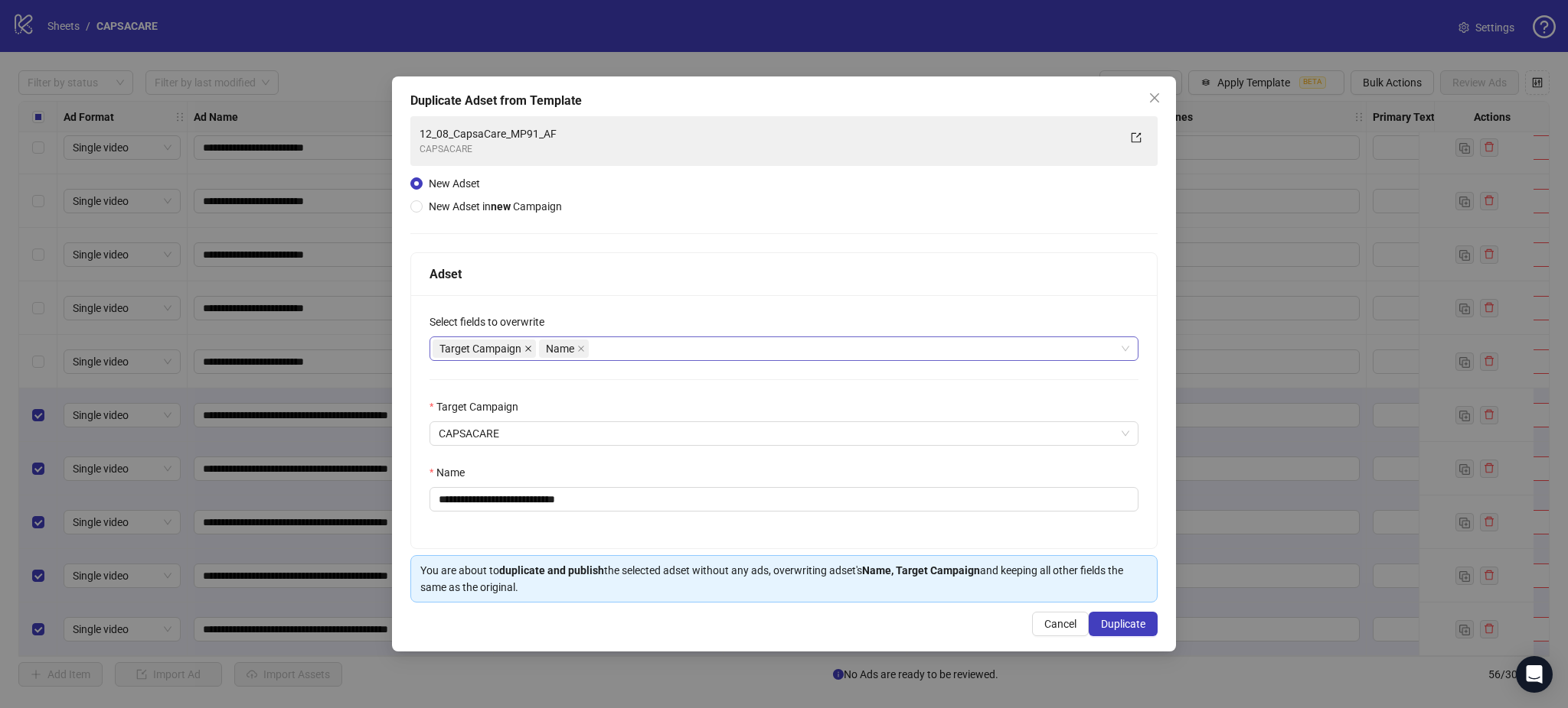
click at [530, 348] on icon "close" at bounding box center [528, 348] width 8 height 8
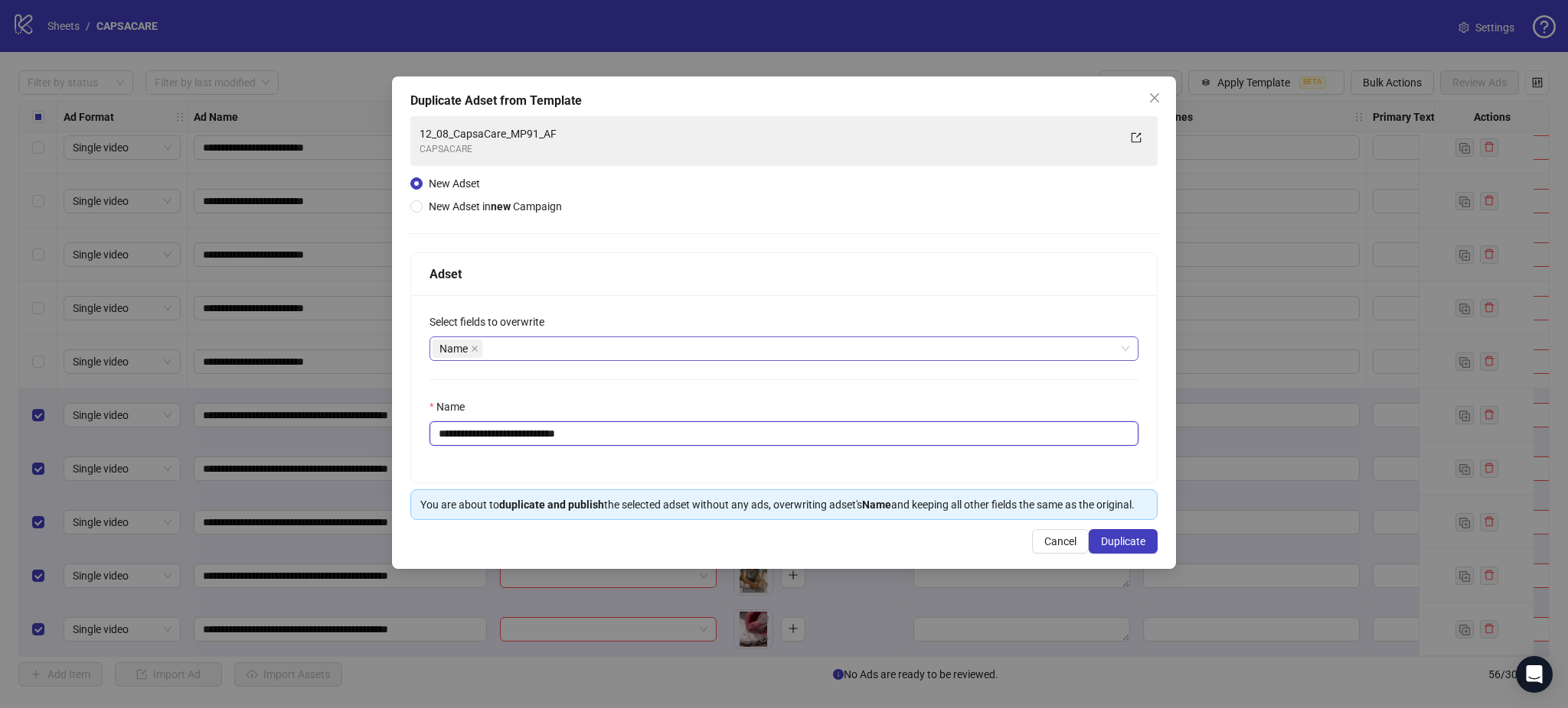
click at [623, 438] on input "**********" at bounding box center [784, 434] width 708 height 24
paste input "**********"
type input "**********"
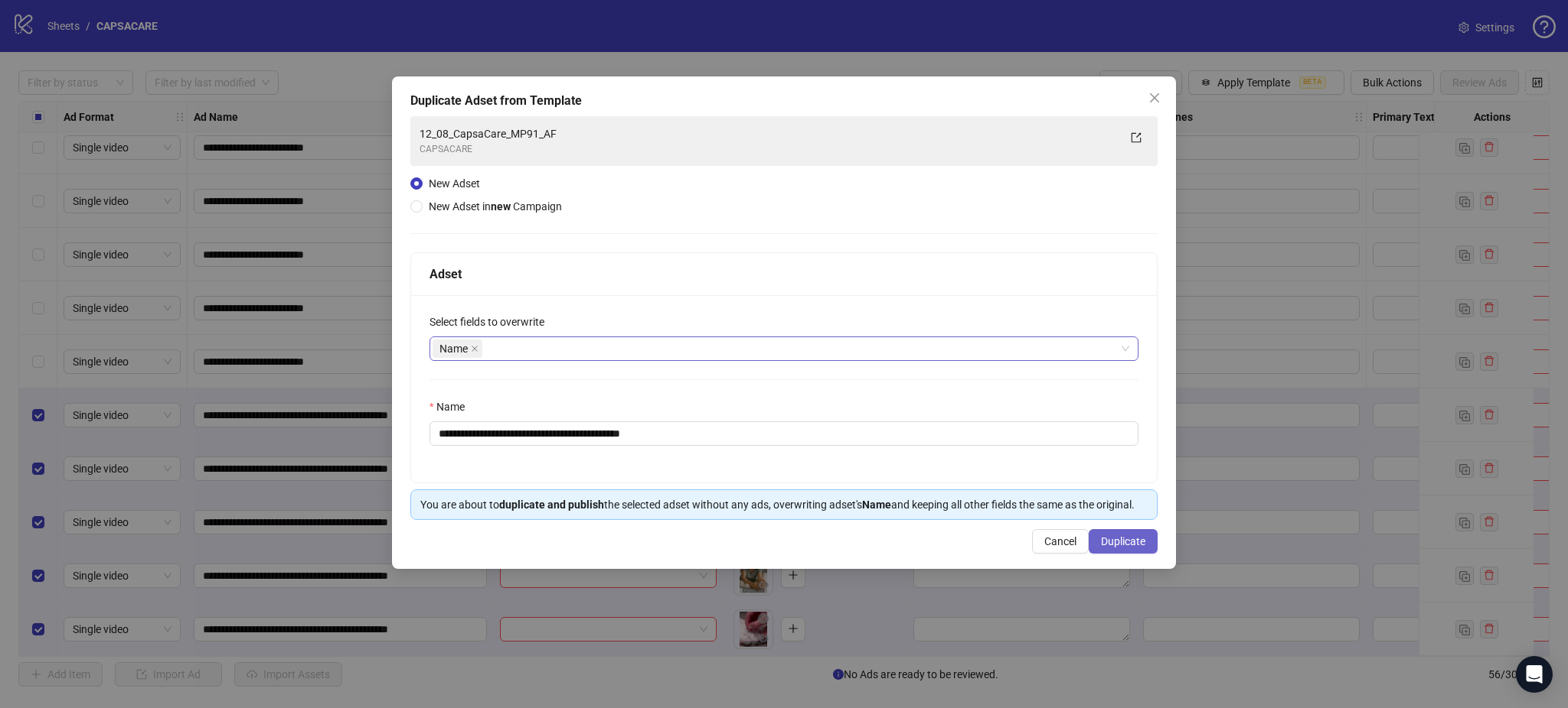
click at [1144, 552] on button "Duplicate" at bounding box center [1123, 542] width 69 height 24
click at [1129, 534] on button "Duplicate" at bounding box center [1114, 542] width 85 height 24
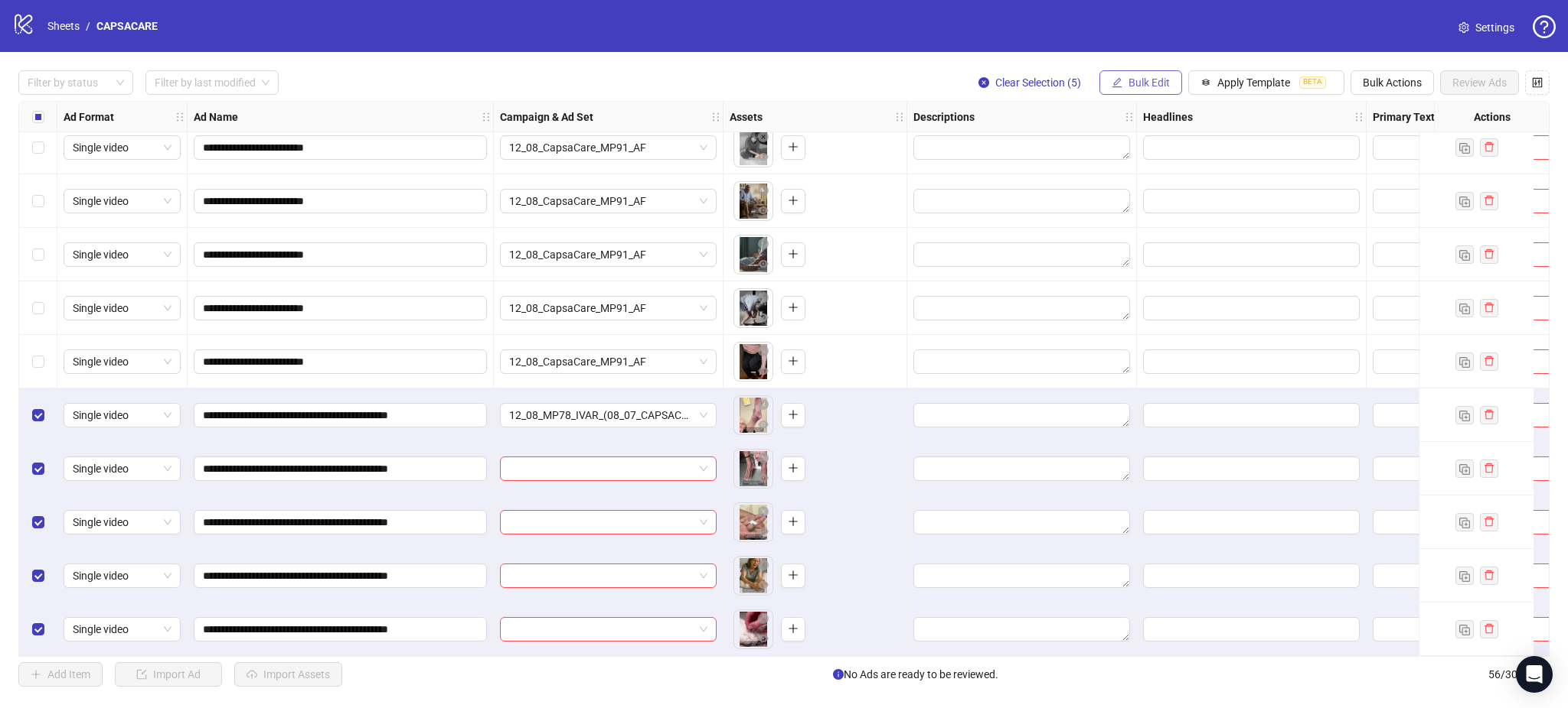
click at [1134, 85] on span "Bulk Edit" at bounding box center [1149, 83] width 41 height 12
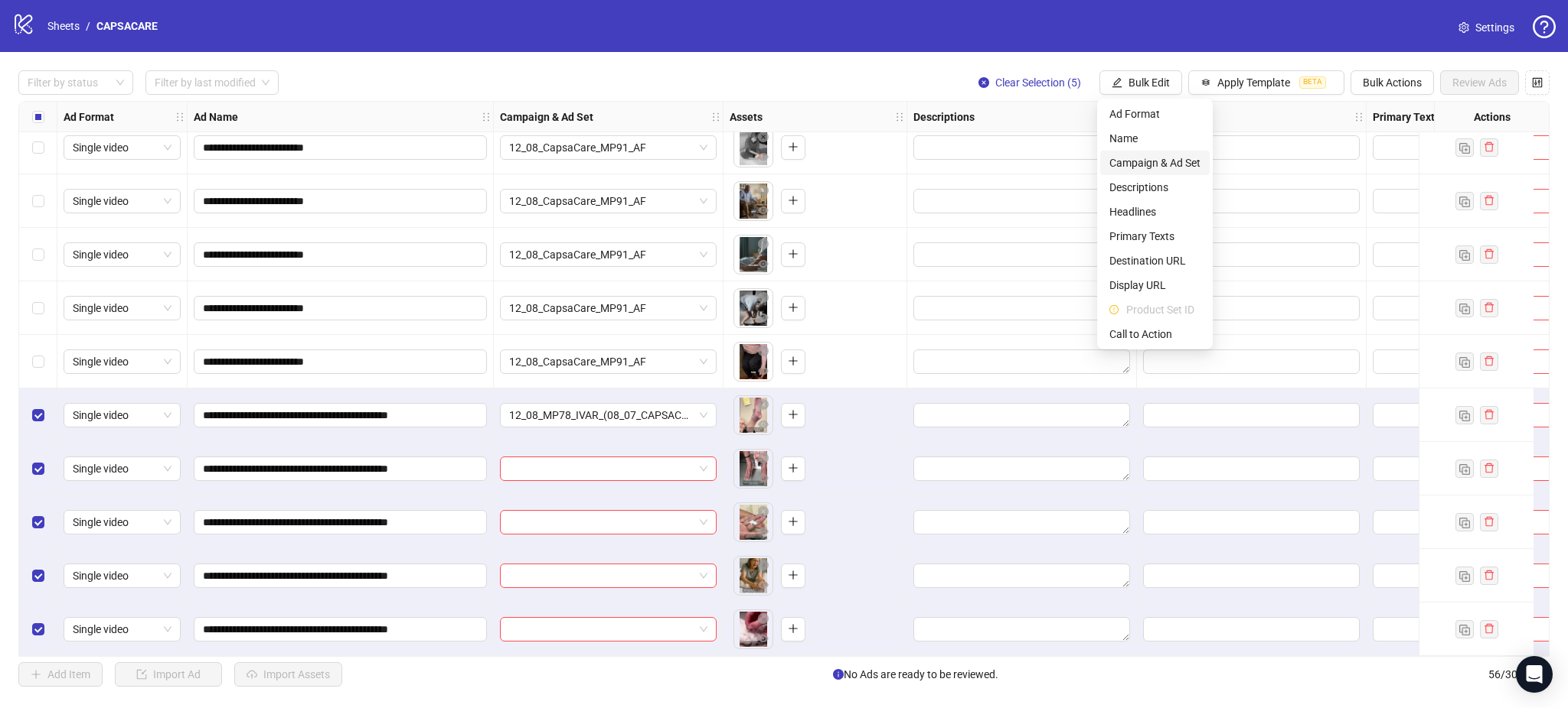
click at [1160, 159] on span "Campaign & Ad Set" at bounding box center [1155, 163] width 91 height 17
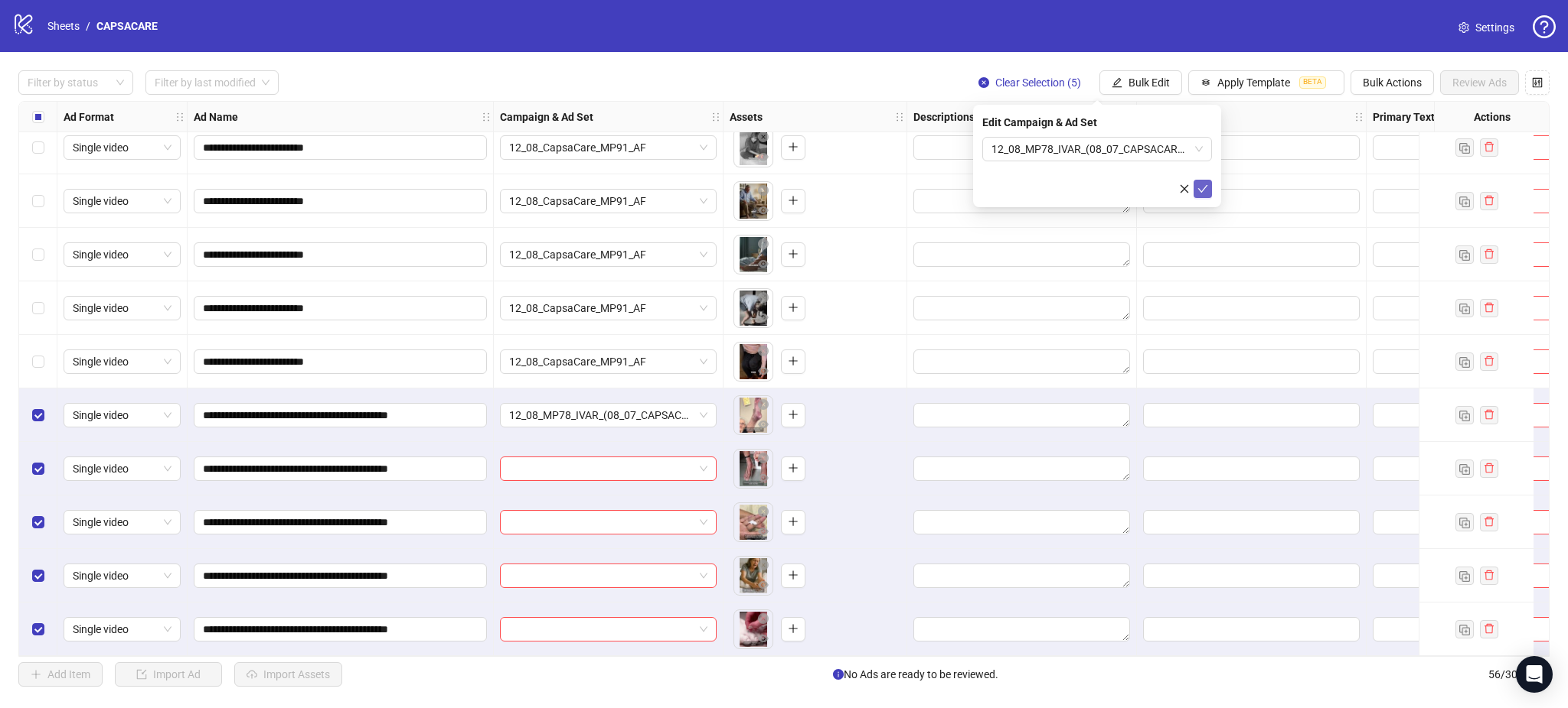
click at [1197, 185] on icon "check" at bounding box center [1202, 189] width 10 height 10
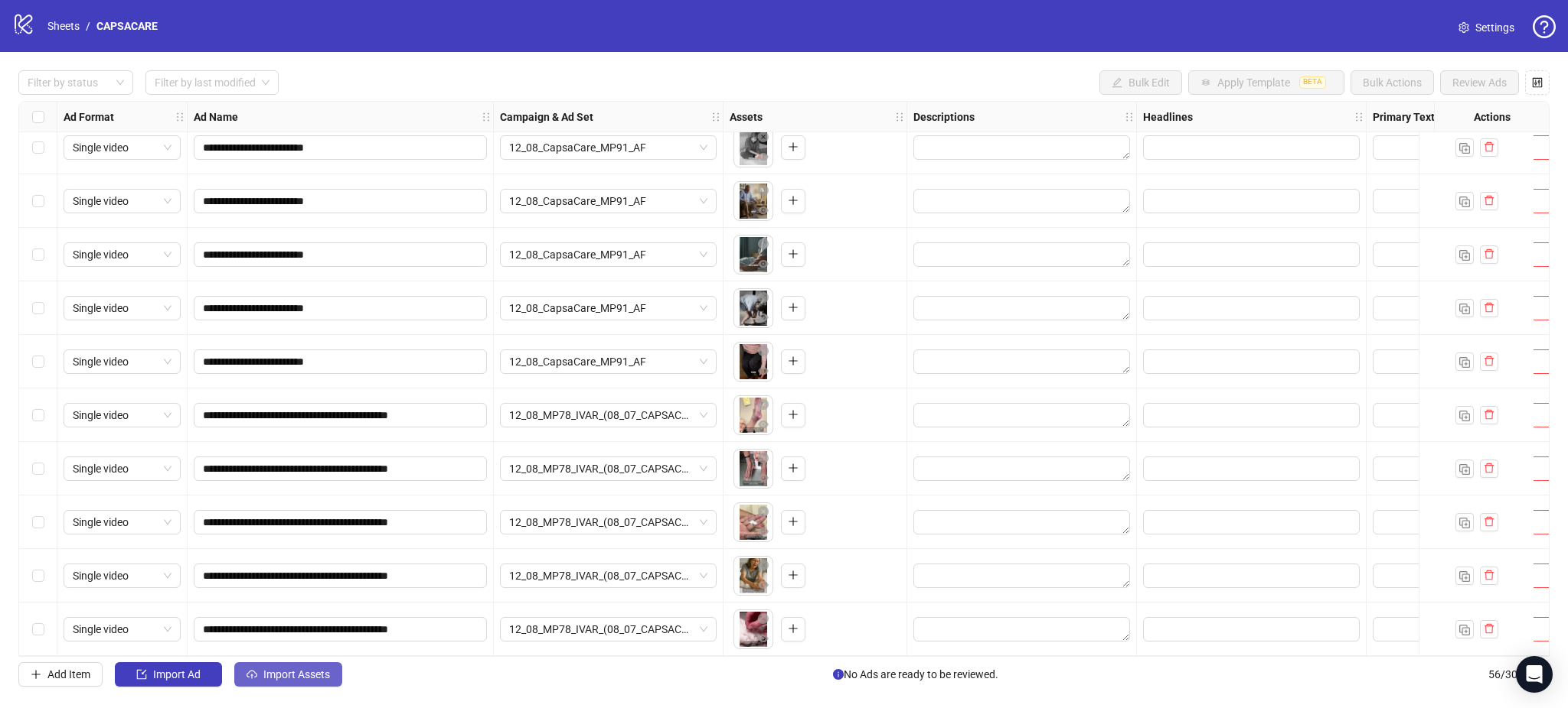
click at [301, 684] on button "Import Assets" at bounding box center [287, 674] width 108 height 24
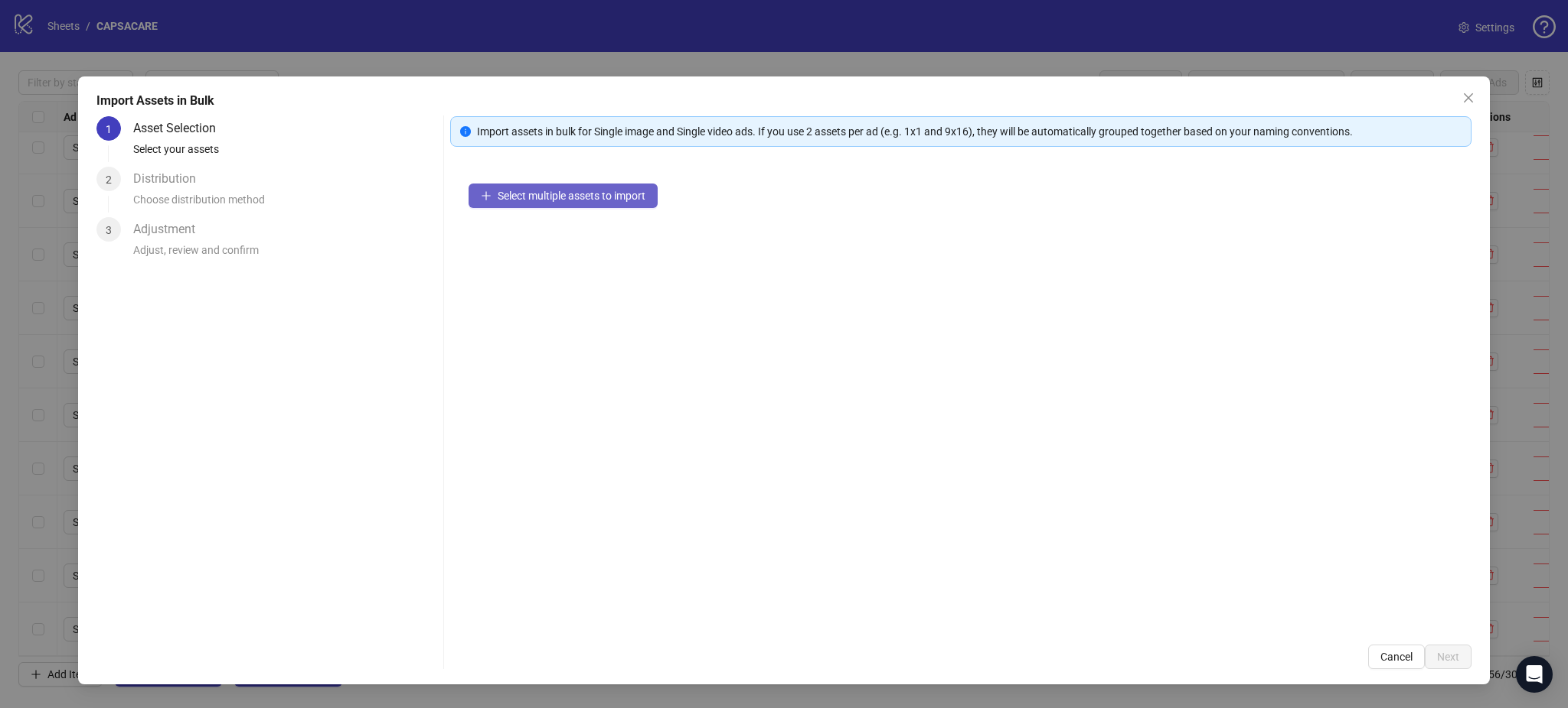
click at [566, 187] on button "Select multiple assets to import" at bounding box center [563, 196] width 189 height 24
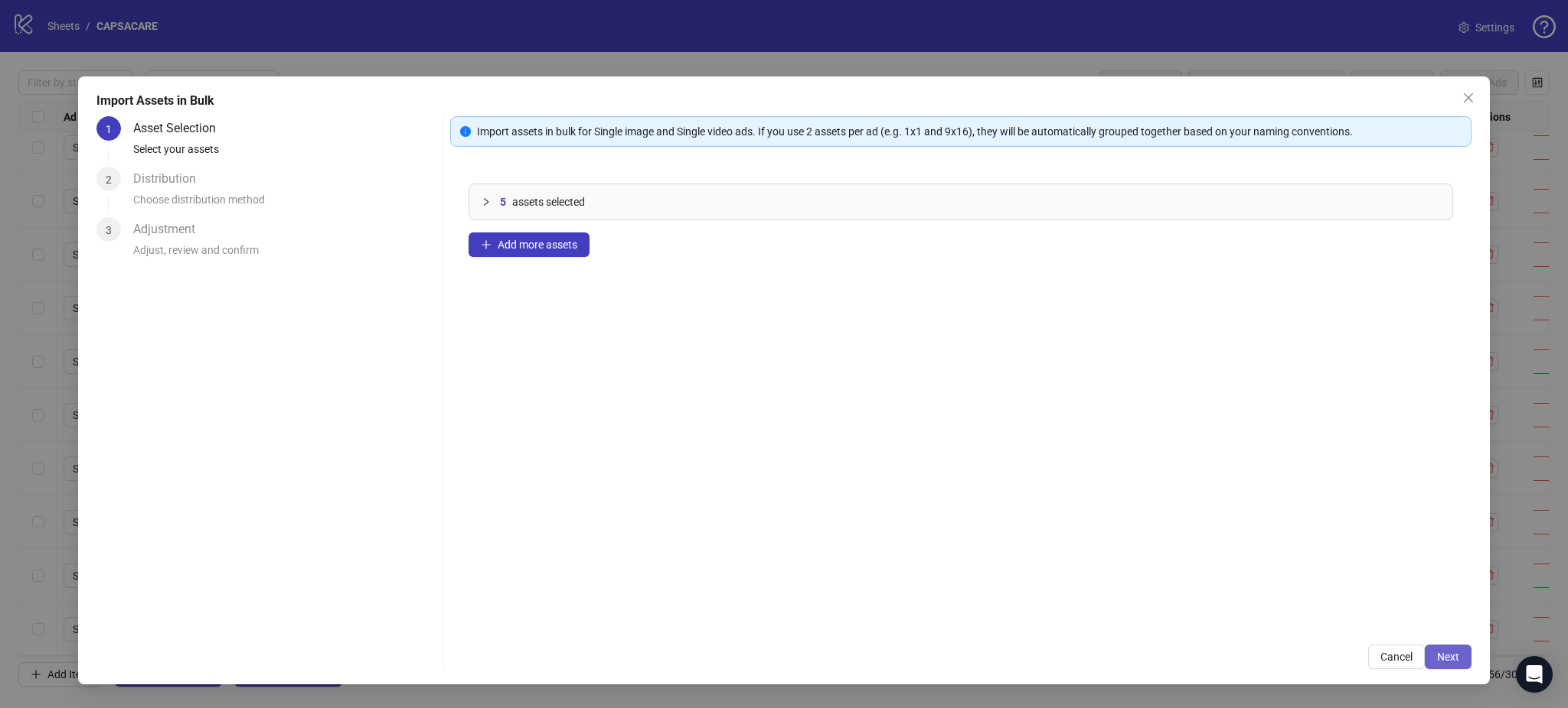
click at [1452, 650] on button "Next" at bounding box center [1448, 657] width 47 height 24
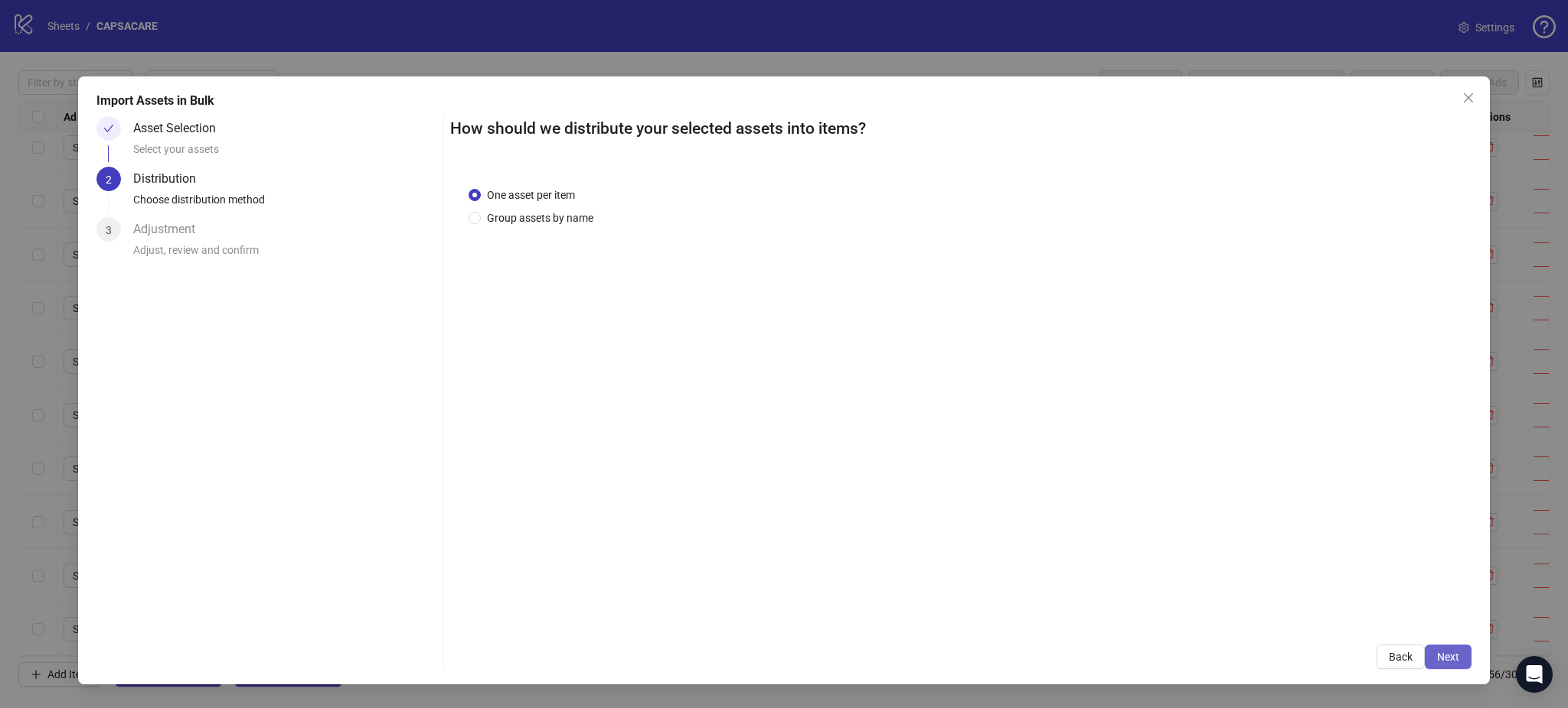
click at [1452, 661] on span "Next" at bounding box center [1448, 657] width 22 height 12
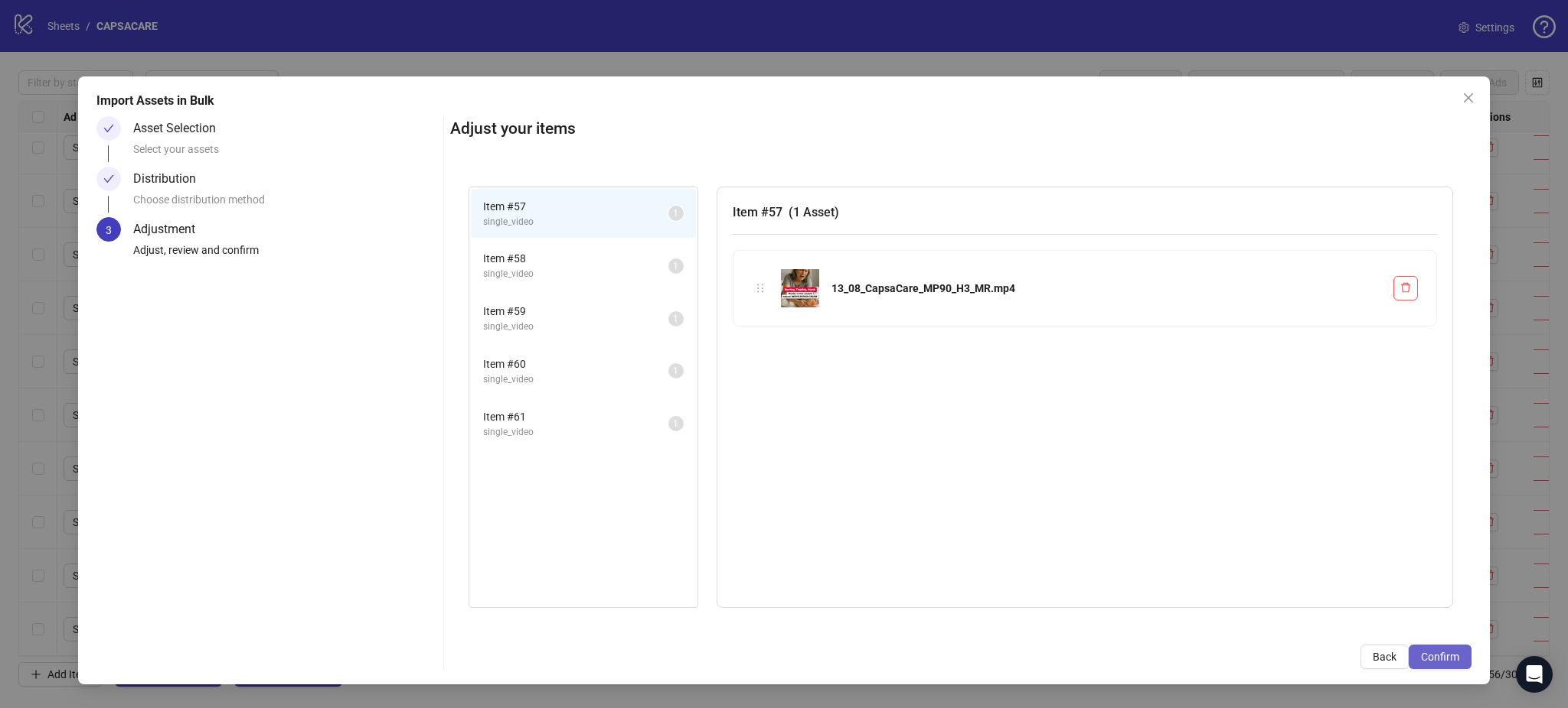
click at [1451, 661] on span "Confirm" at bounding box center [1439, 657] width 38 height 12
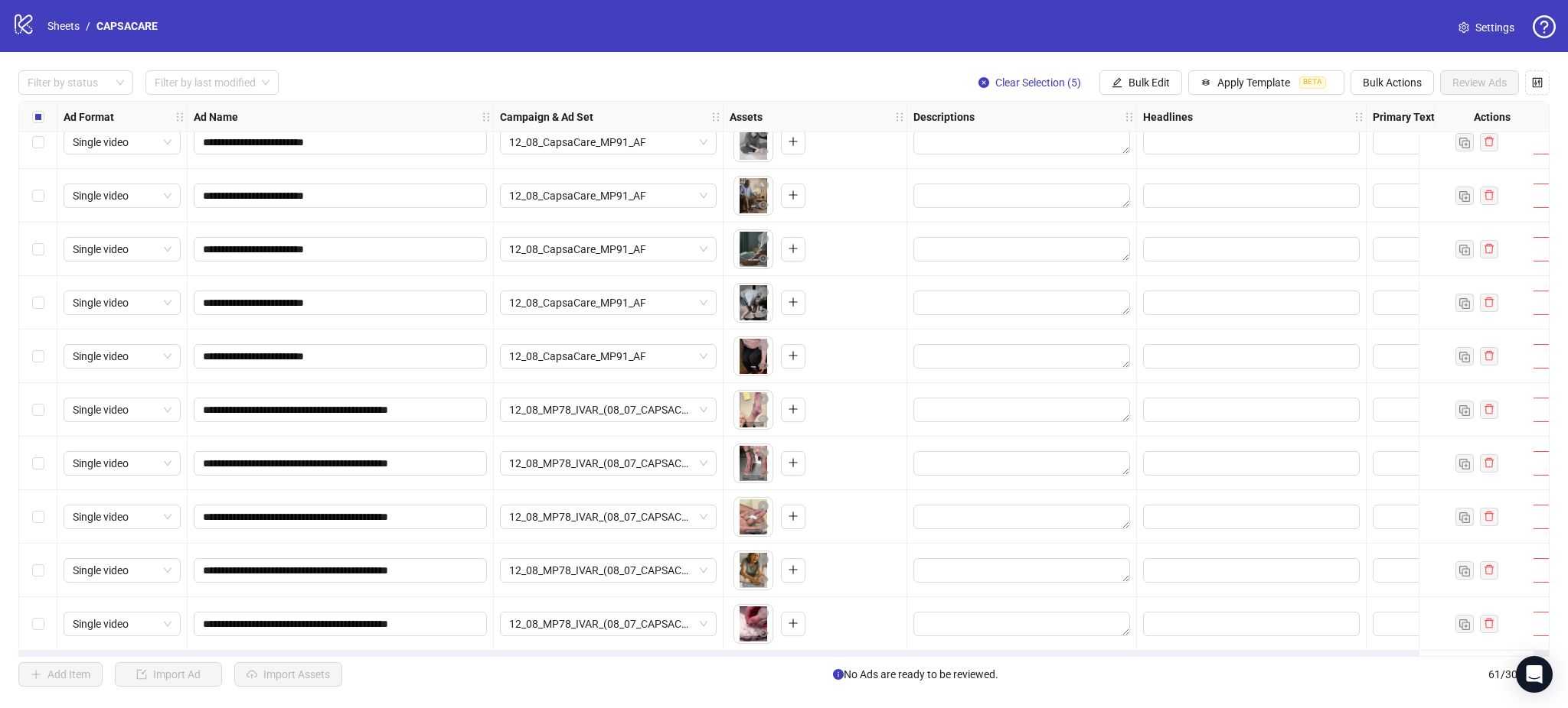
scroll to position [2747, 0]
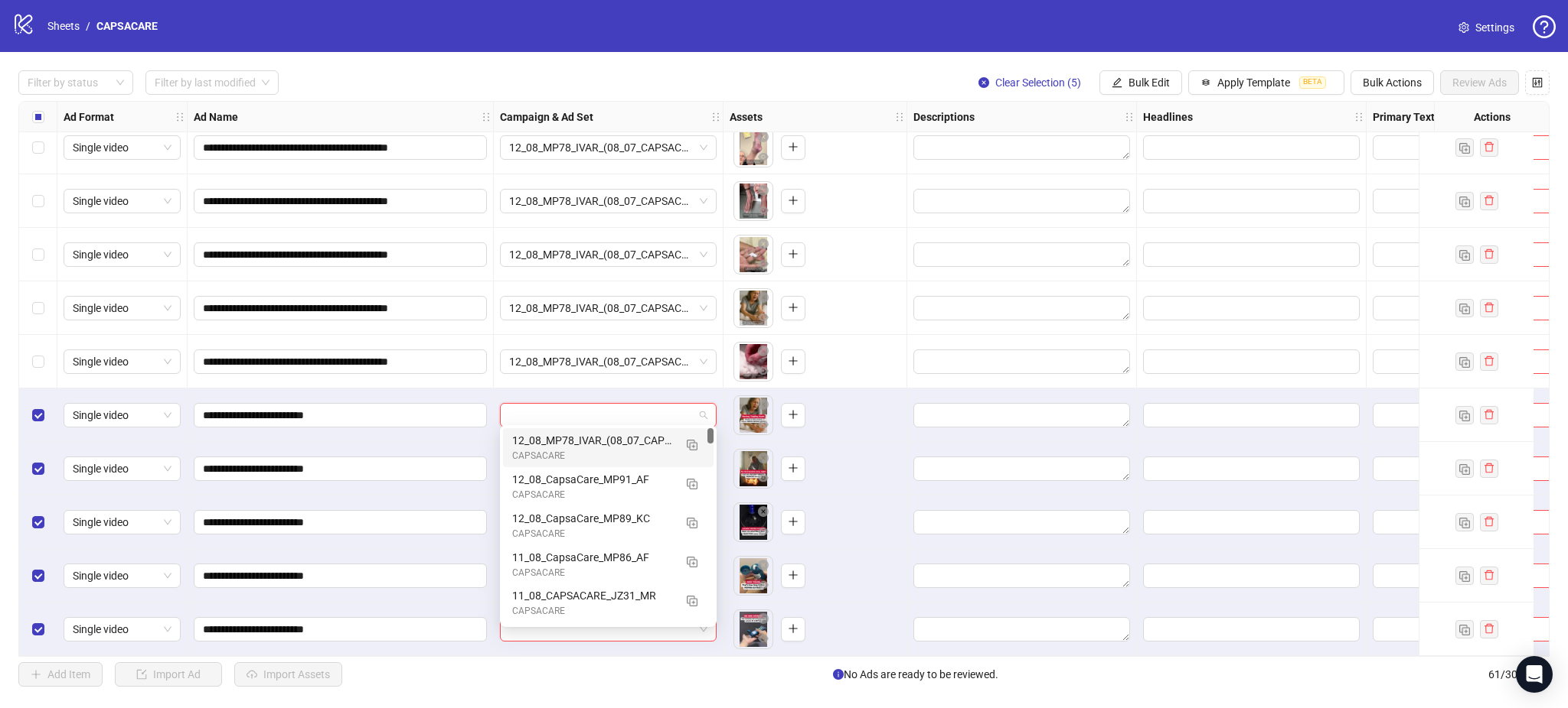
click at [580, 404] on input "search" at bounding box center [601, 415] width 185 height 23
drag, startPoint x: 693, startPoint y: 437, endPoint x: 701, endPoint y: 443, distance: 10.0
click at [693, 438] on span "button" at bounding box center [692, 444] width 10 height 12
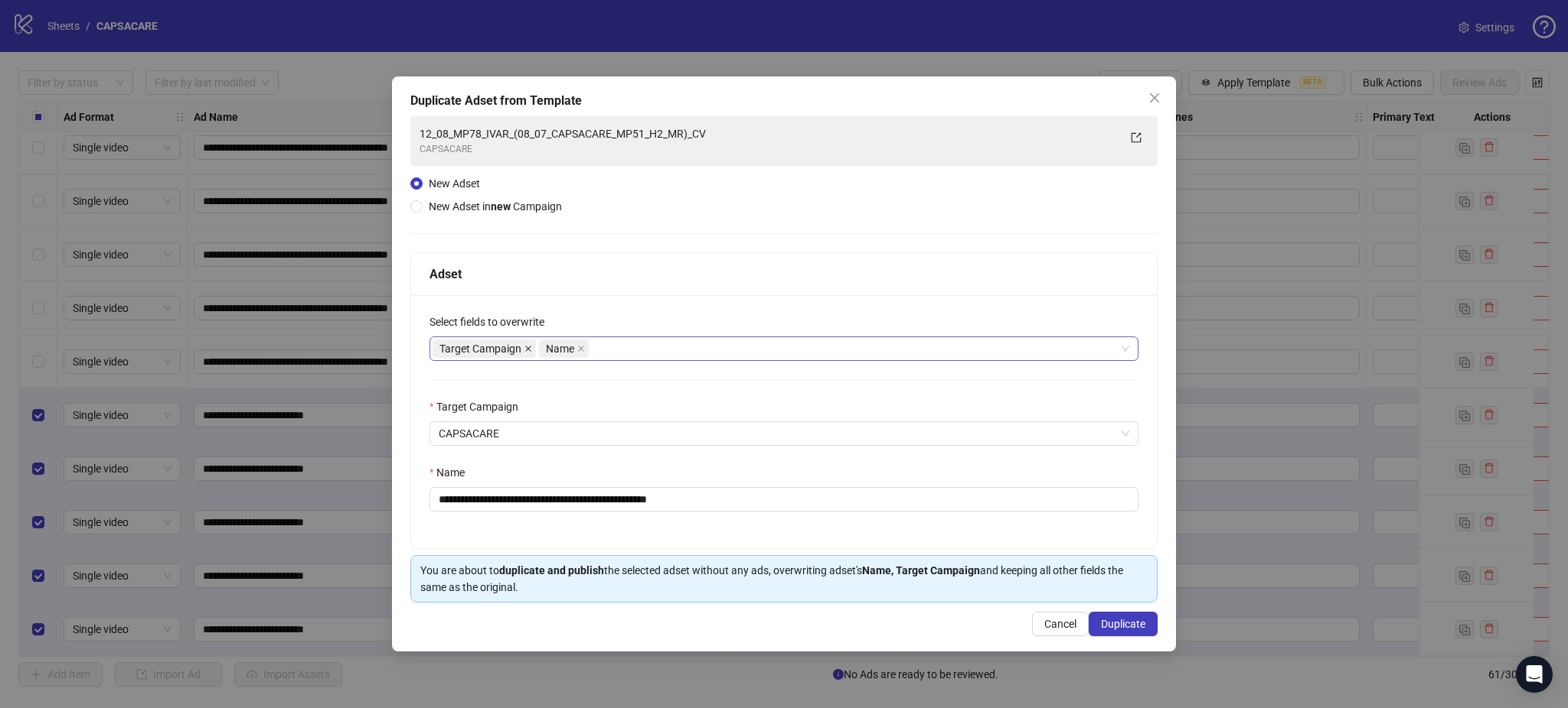
click at [527, 349] on icon "close" at bounding box center [528, 348] width 6 height 6
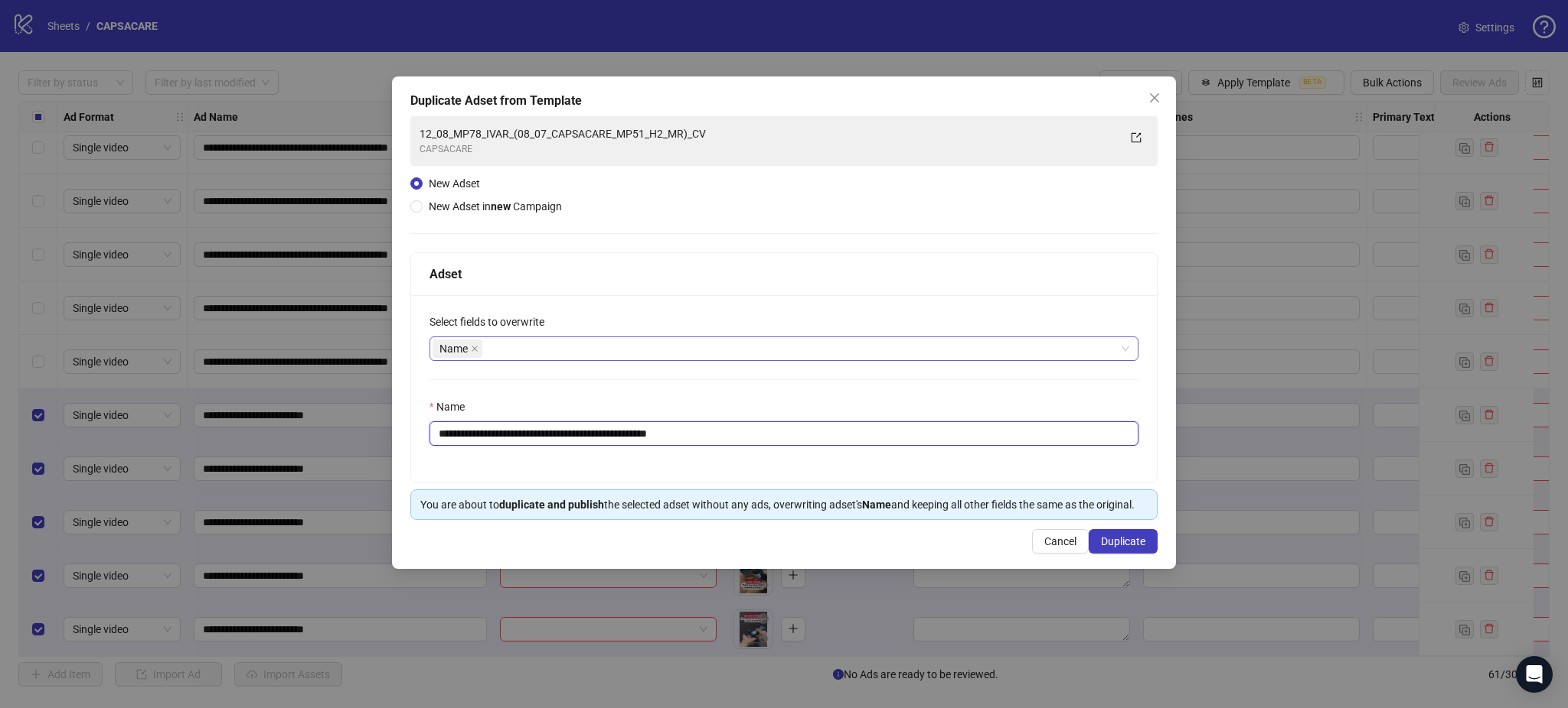
click at [609, 427] on input "**********" at bounding box center [784, 434] width 708 height 24
paste input "text"
type input "**********"
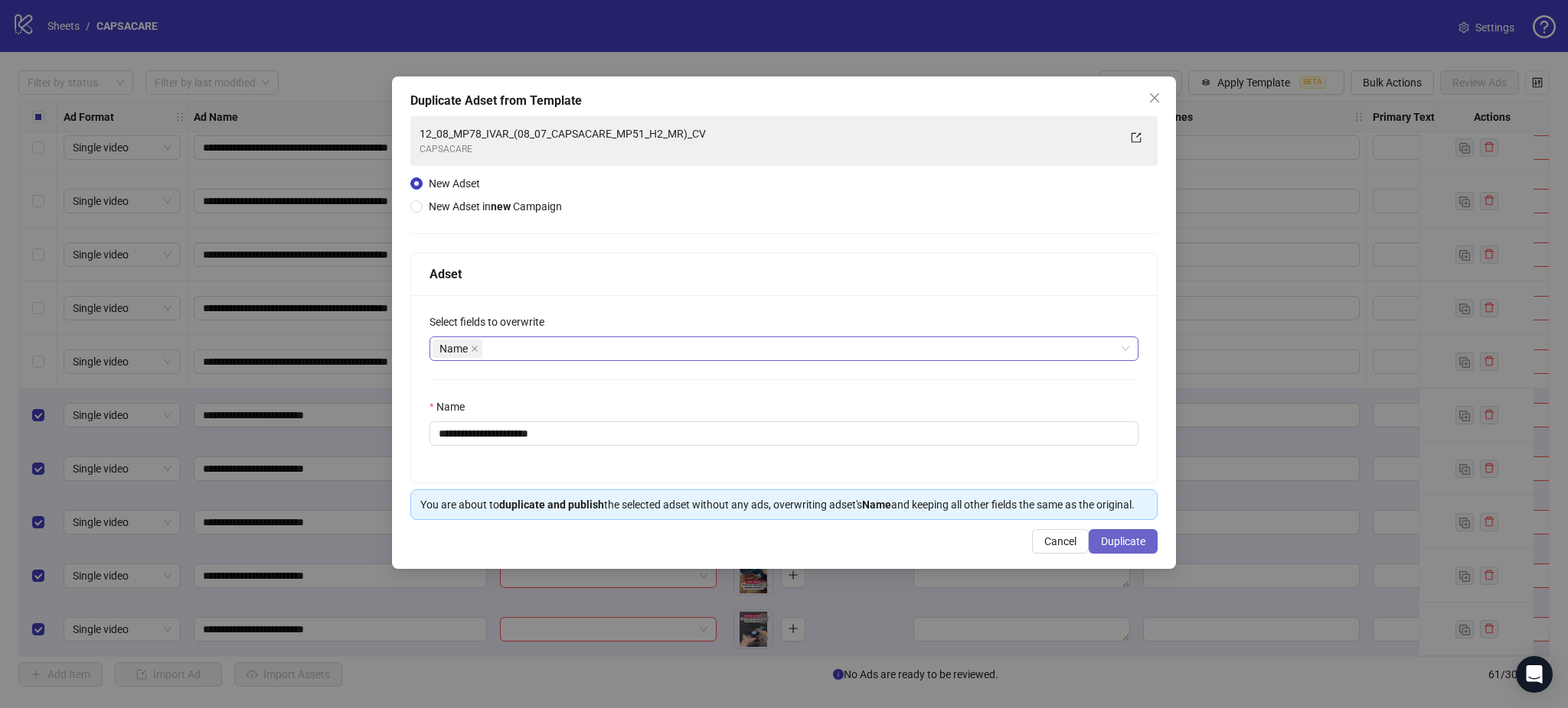
click at [1137, 534] on button "Duplicate" at bounding box center [1123, 542] width 69 height 24
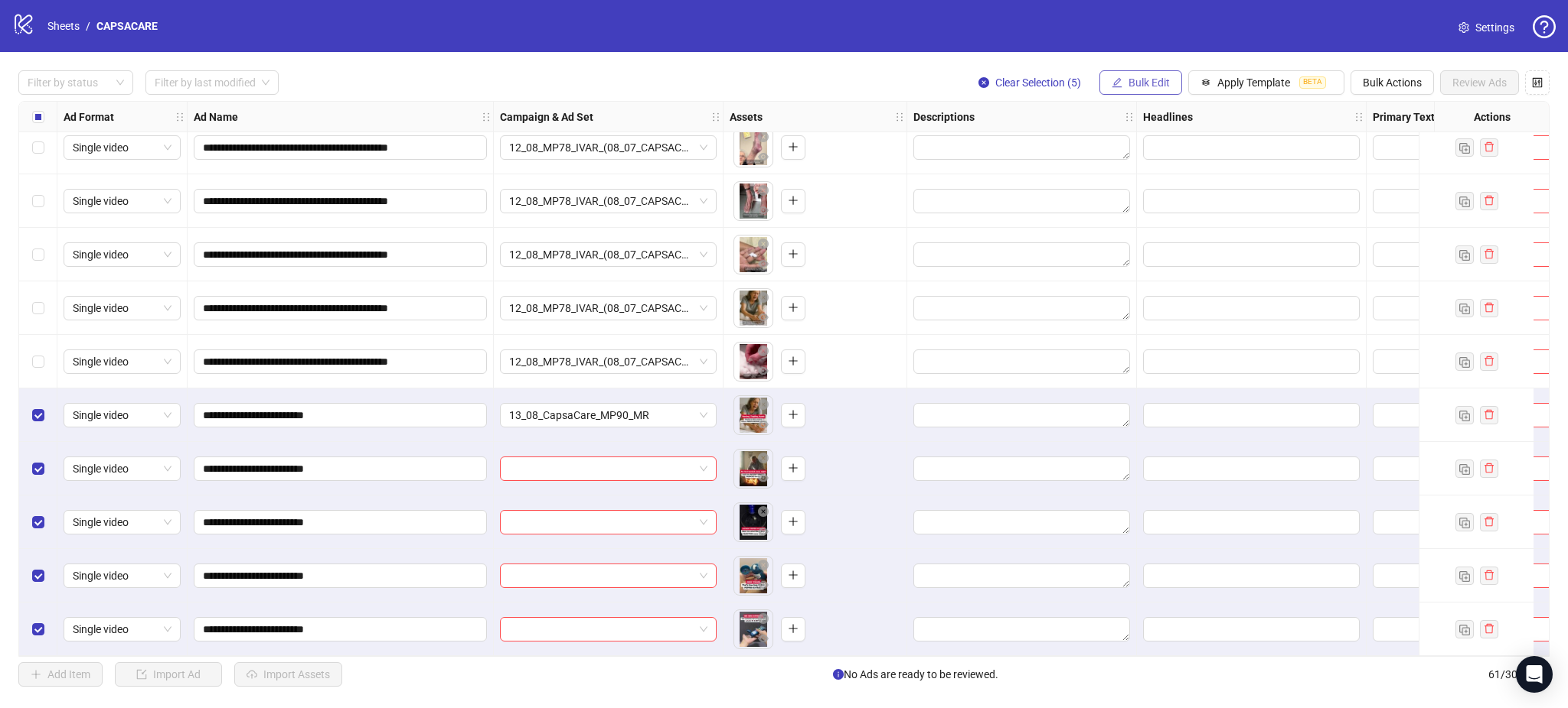
click at [1149, 90] on button "Bulk Edit" at bounding box center [1141, 83] width 83 height 24
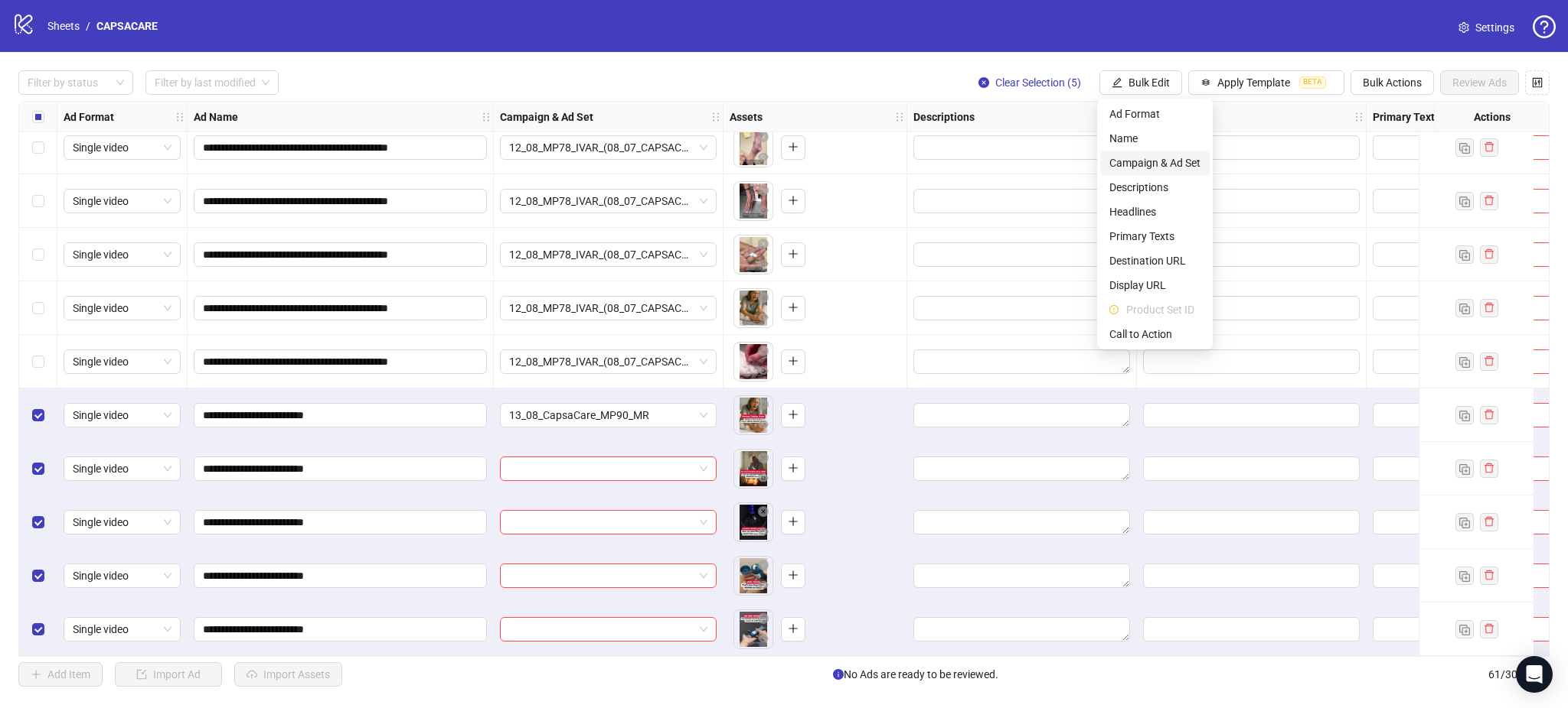
click at [1187, 164] on span "Campaign & Ad Set" at bounding box center [1155, 163] width 91 height 17
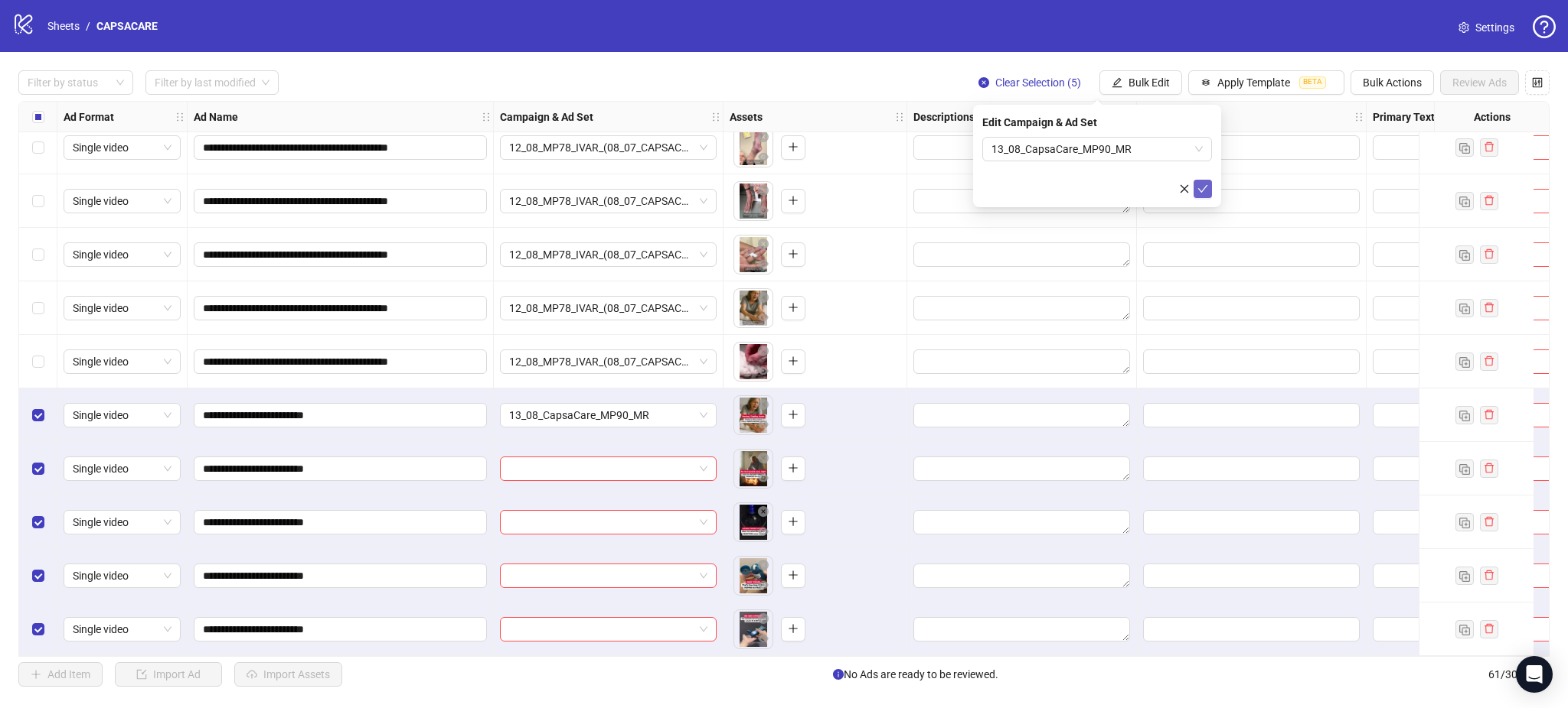
click at [1210, 186] on button "submit" at bounding box center [1202, 188] width 18 height 18
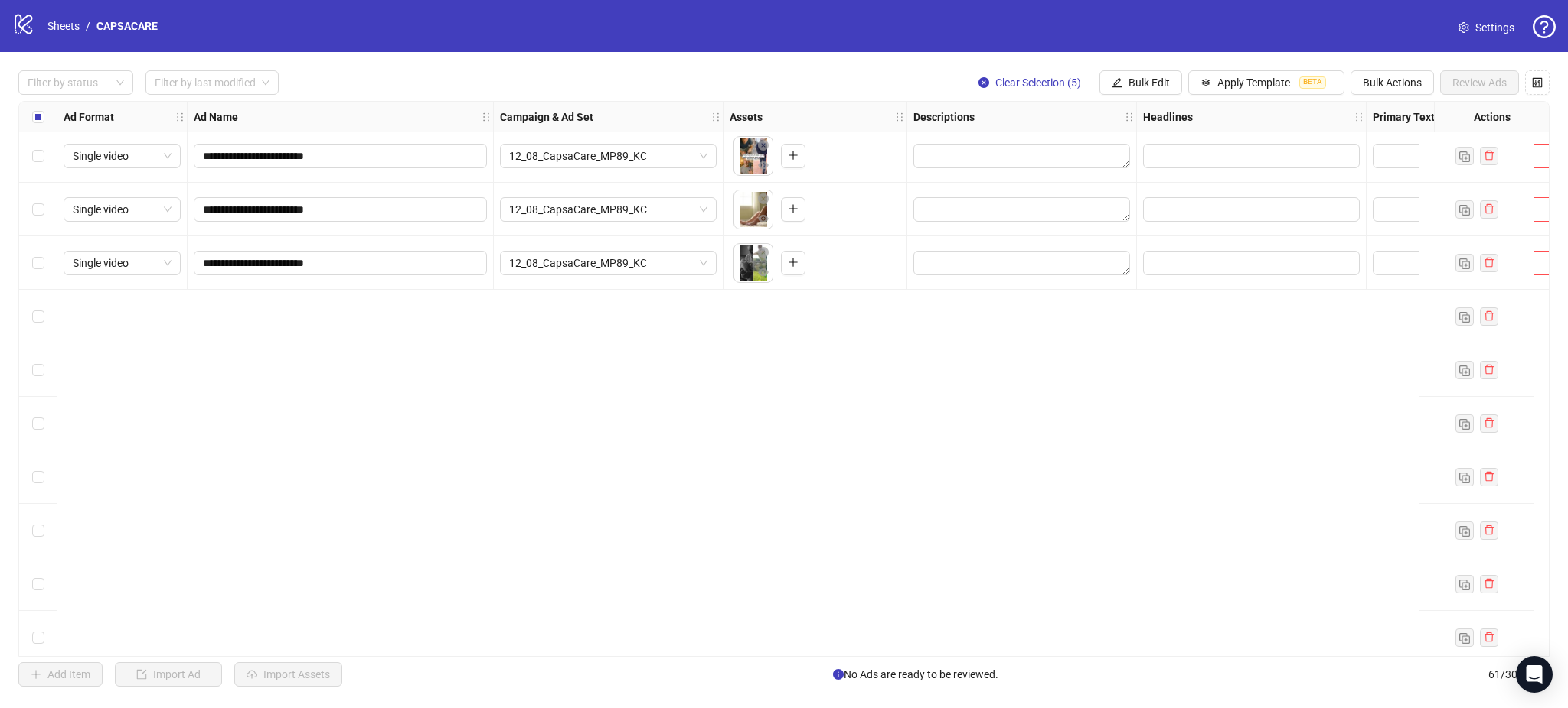
scroll to position [1864, 0]
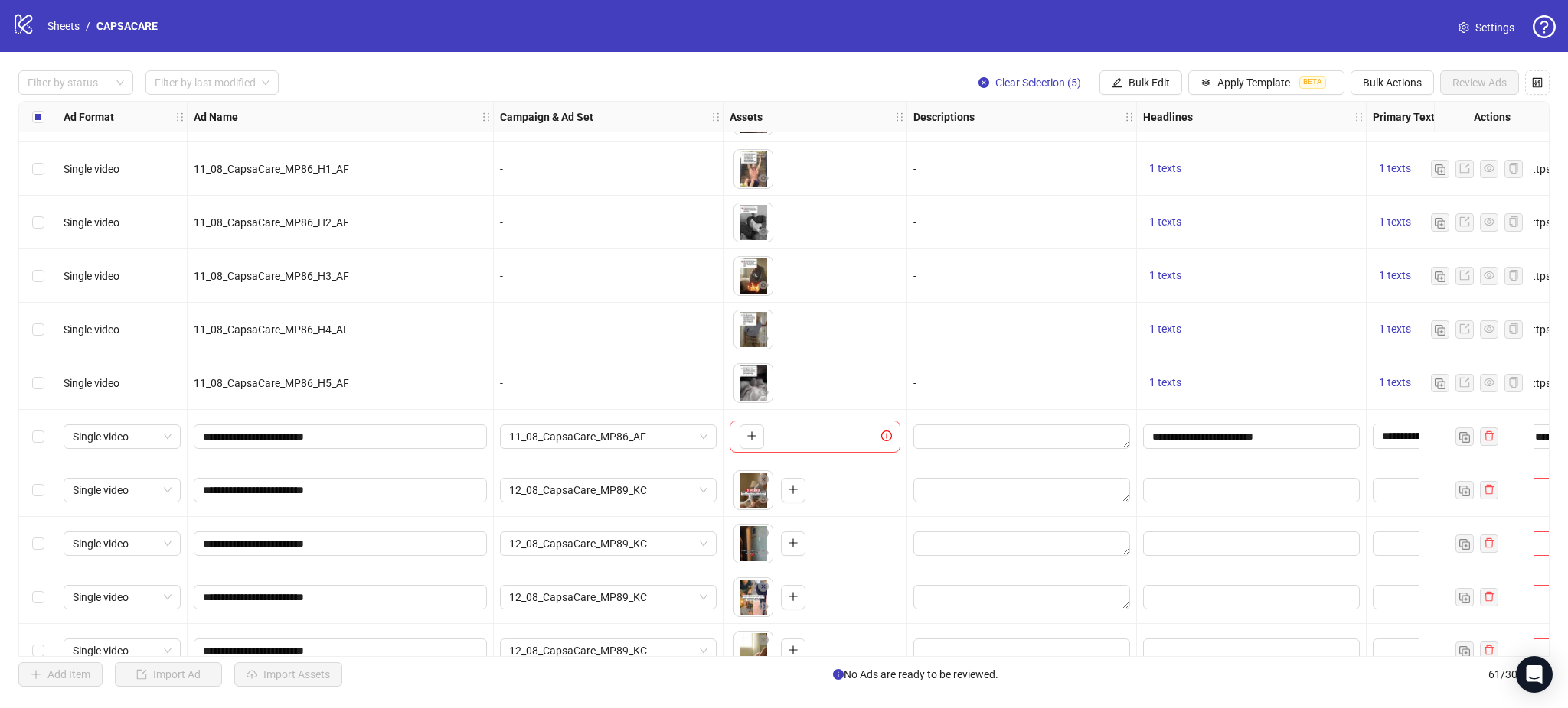
click at [22, 435] on div "Select row 41" at bounding box center [38, 436] width 38 height 53
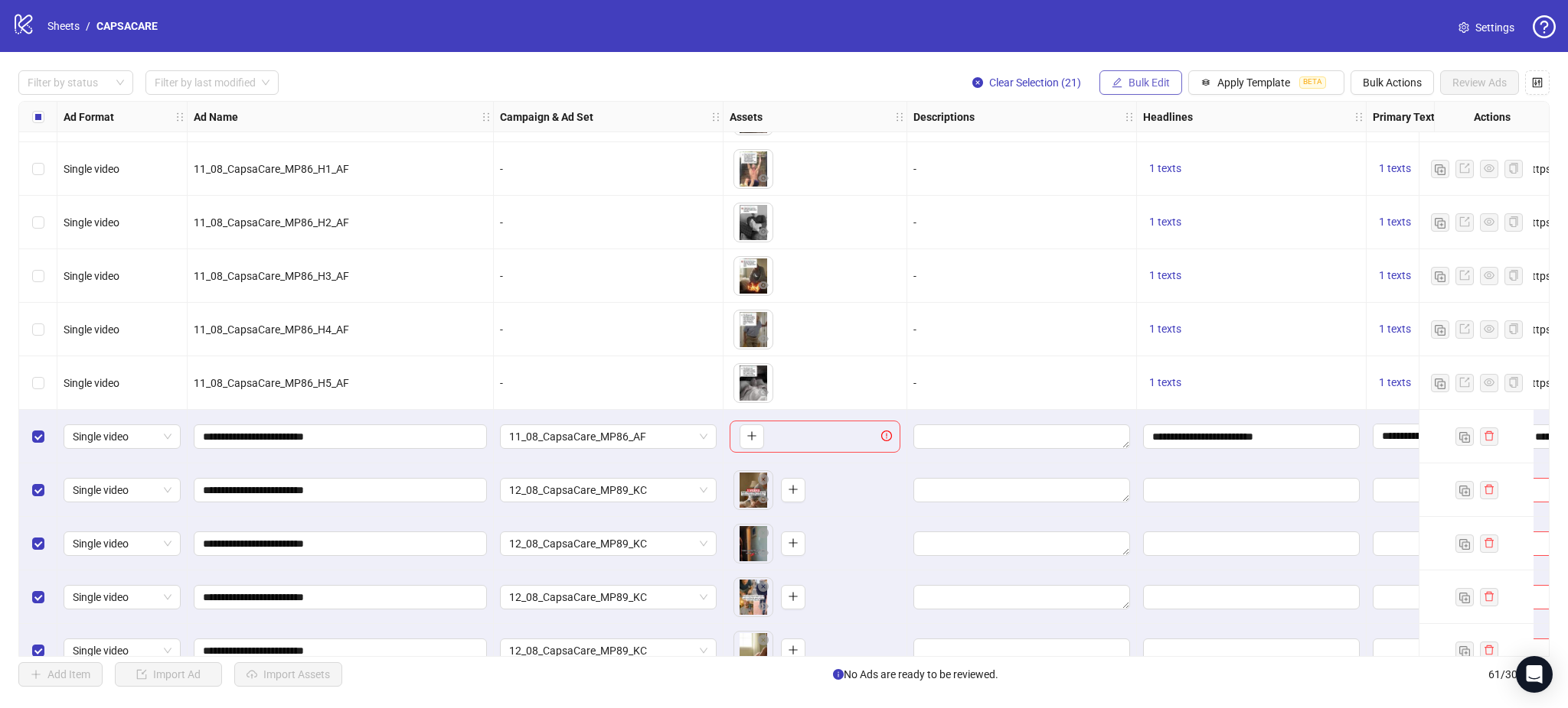
click at [1153, 89] on span "Bulk Edit" at bounding box center [1149, 83] width 41 height 12
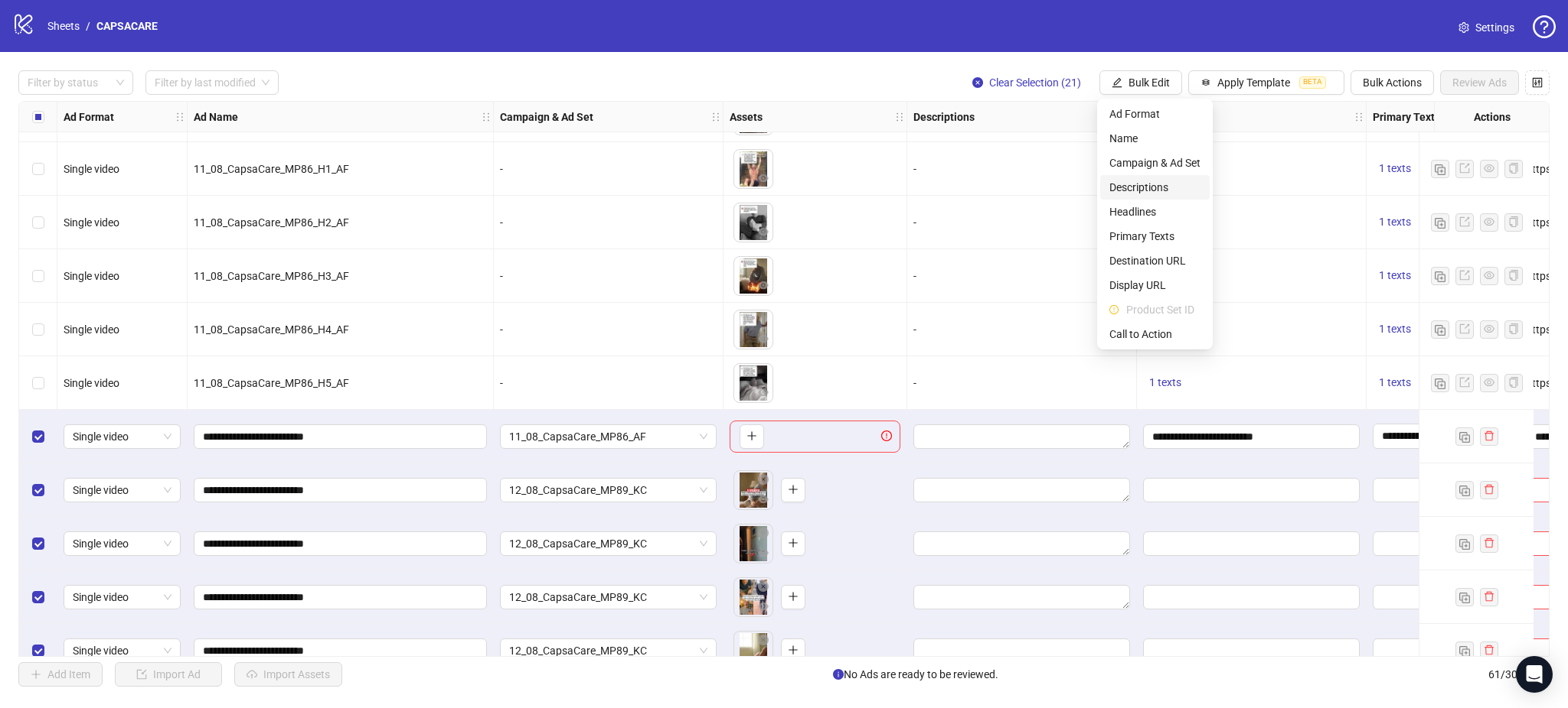
click at [1143, 196] on li "Descriptions" at bounding box center [1155, 187] width 110 height 24
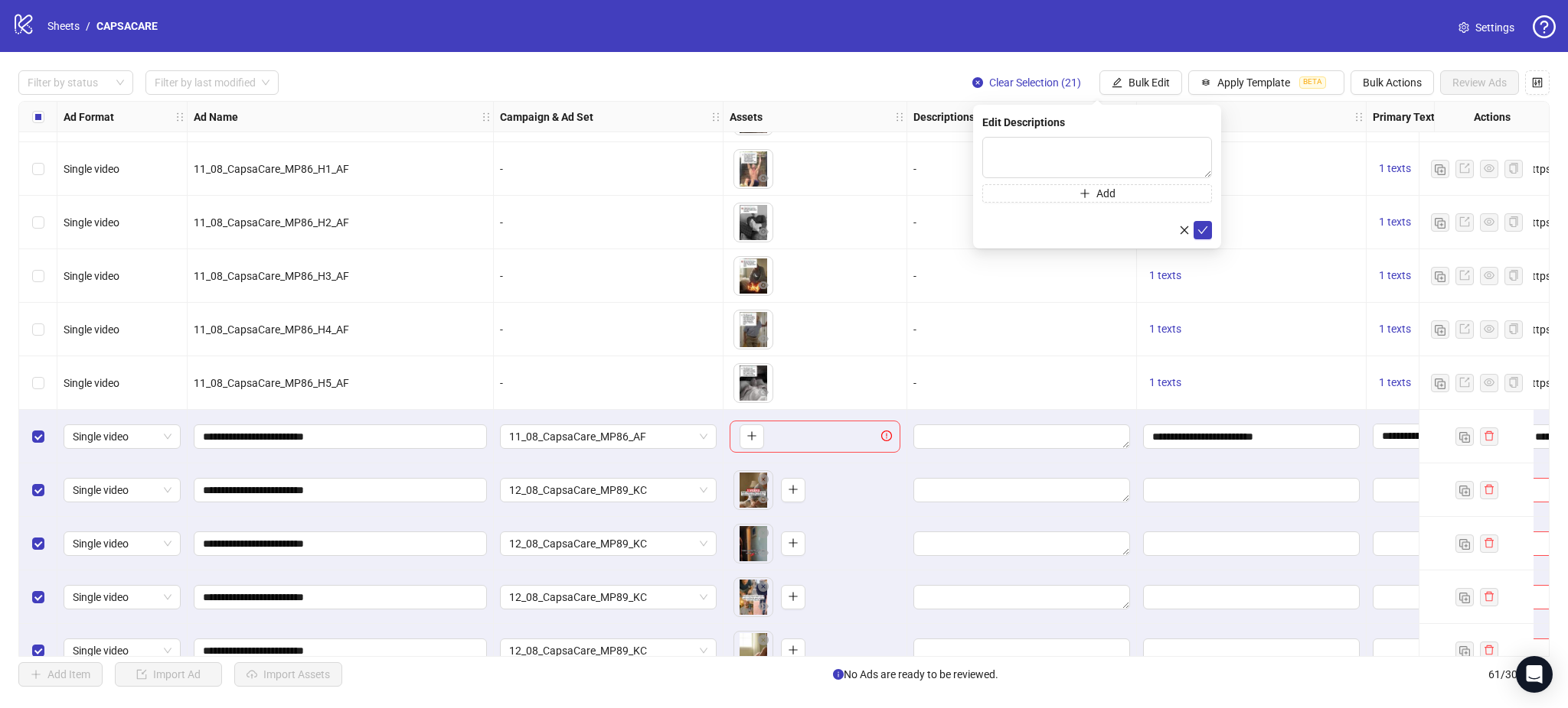
click at [1302, 262] on div "1 texts" at bounding box center [1251, 276] width 230 height 53
click at [1124, 78] on button "Bulk Edit" at bounding box center [1141, 83] width 83 height 24
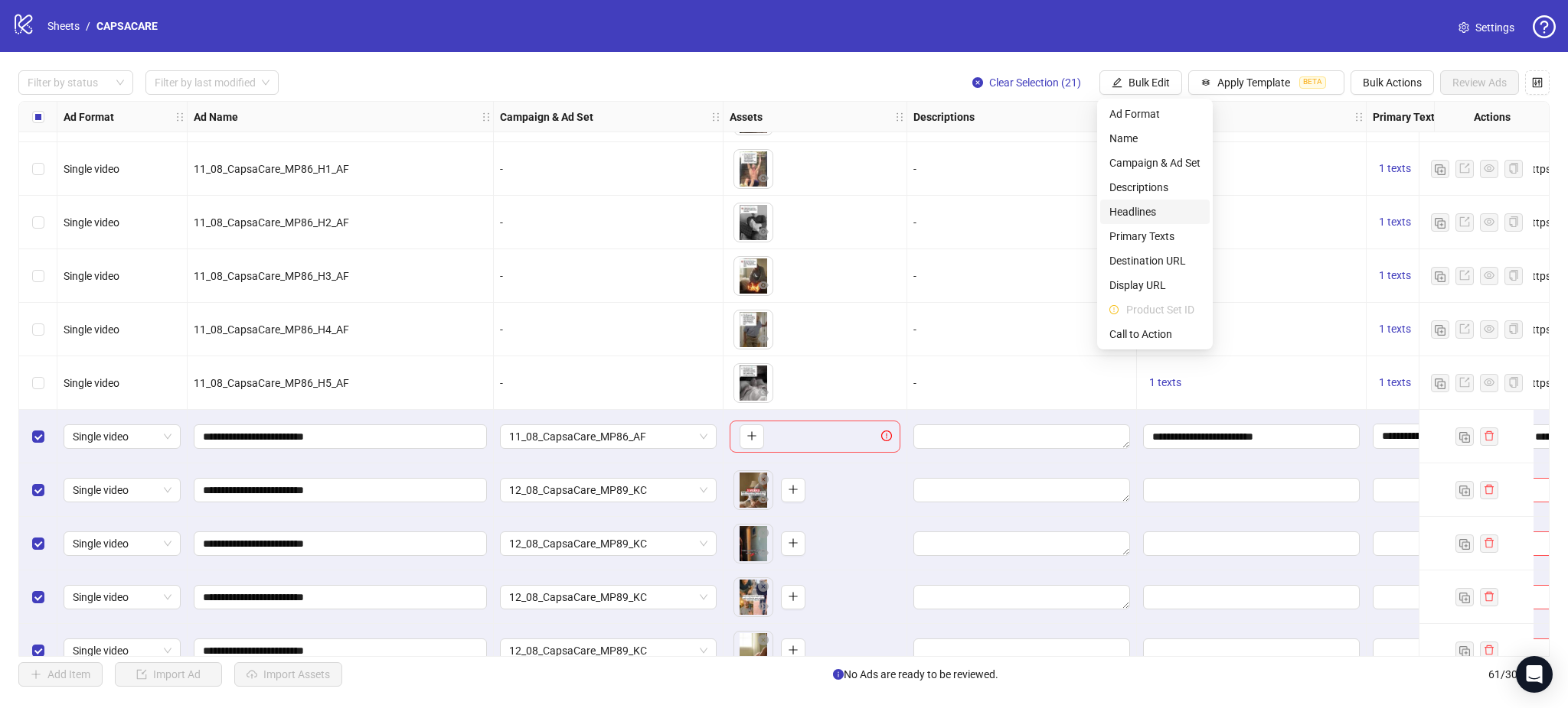
click at [1137, 209] on span "Headlines" at bounding box center [1155, 212] width 91 height 17
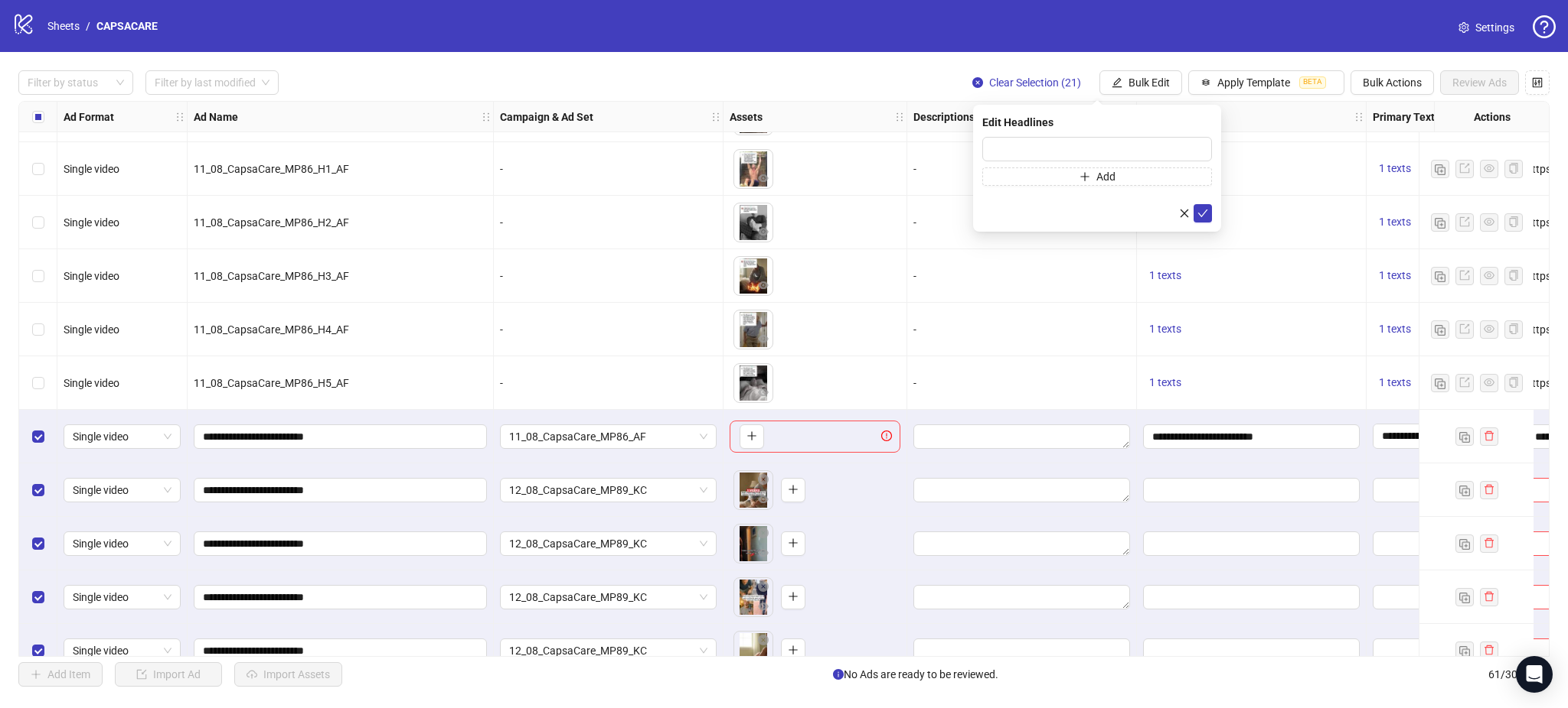
click at [1267, 334] on div "1 texts" at bounding box center [1250, 329] width 217 height 18
click at [1226, 437] on input "**********" at bounding box center [1250, 437] width 195 height 17
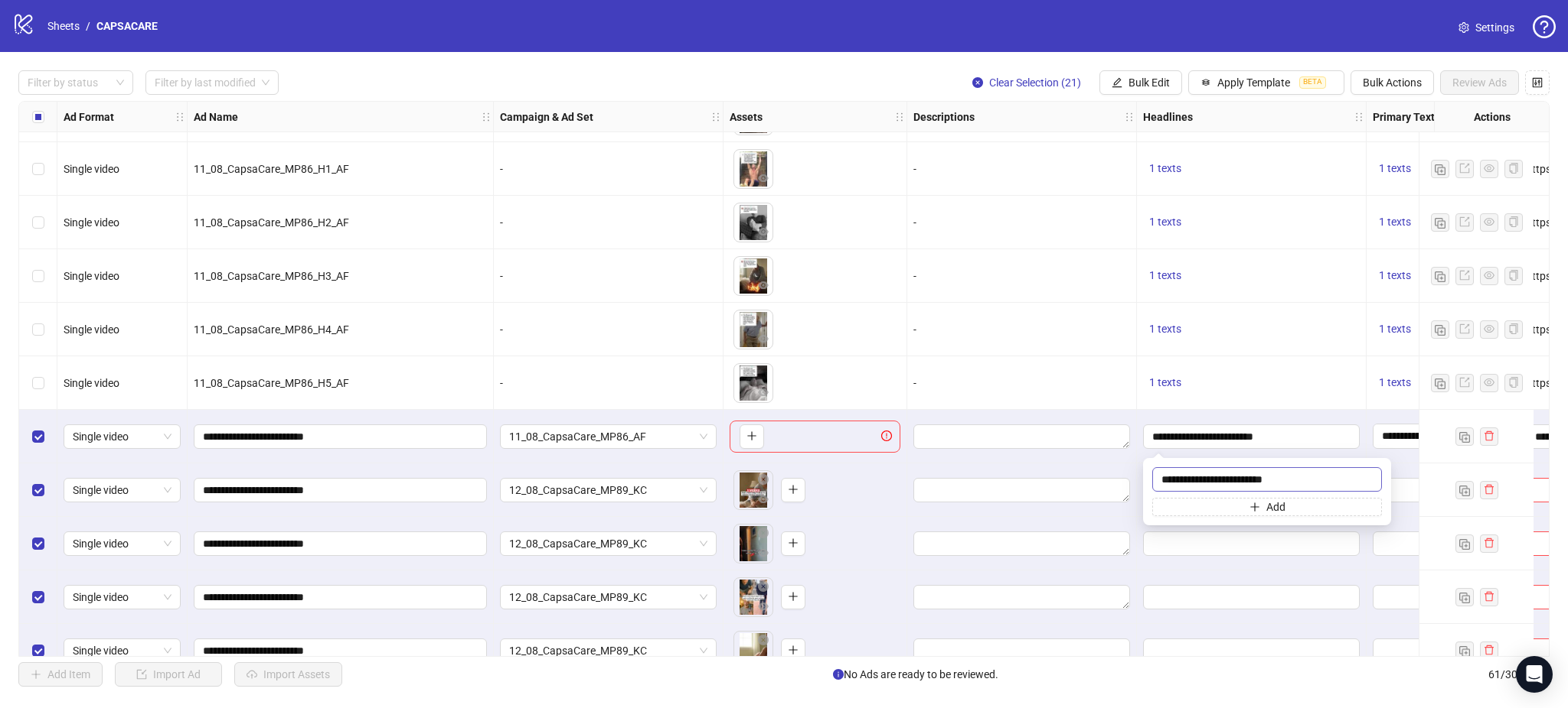
click at [1231, 489] on input "**********" at bounding box center [1267, 479] width 230 height 24
click at [1020, 279] on div "-" at bounding box center [1021, 276] width 217 height 17
click at [1133, 85] on span "Bulk Edit" at bounding box center [1149, 83] width 41 height 12
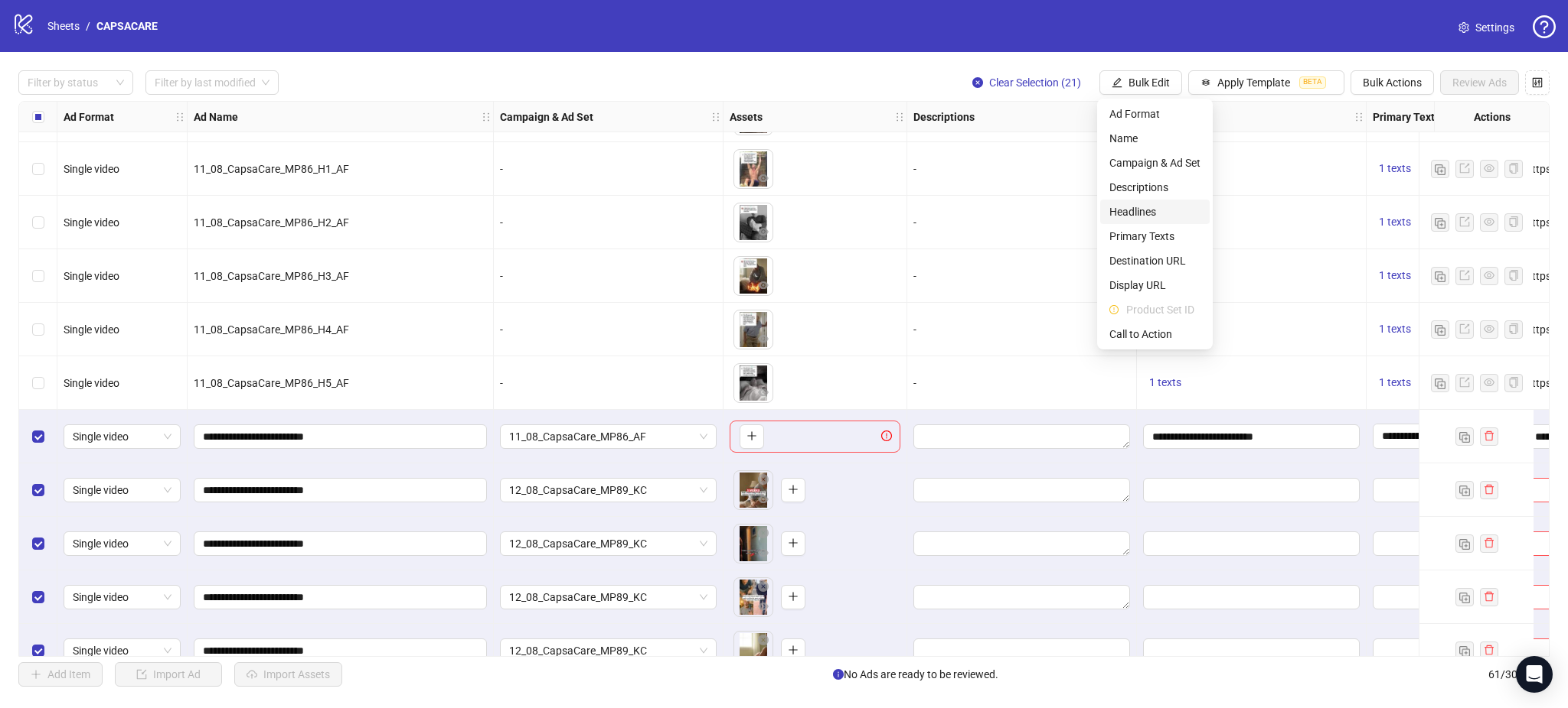
click at [1151, 204] on span "Headlines" at bounding box center [1155, 212] width 91 height 17
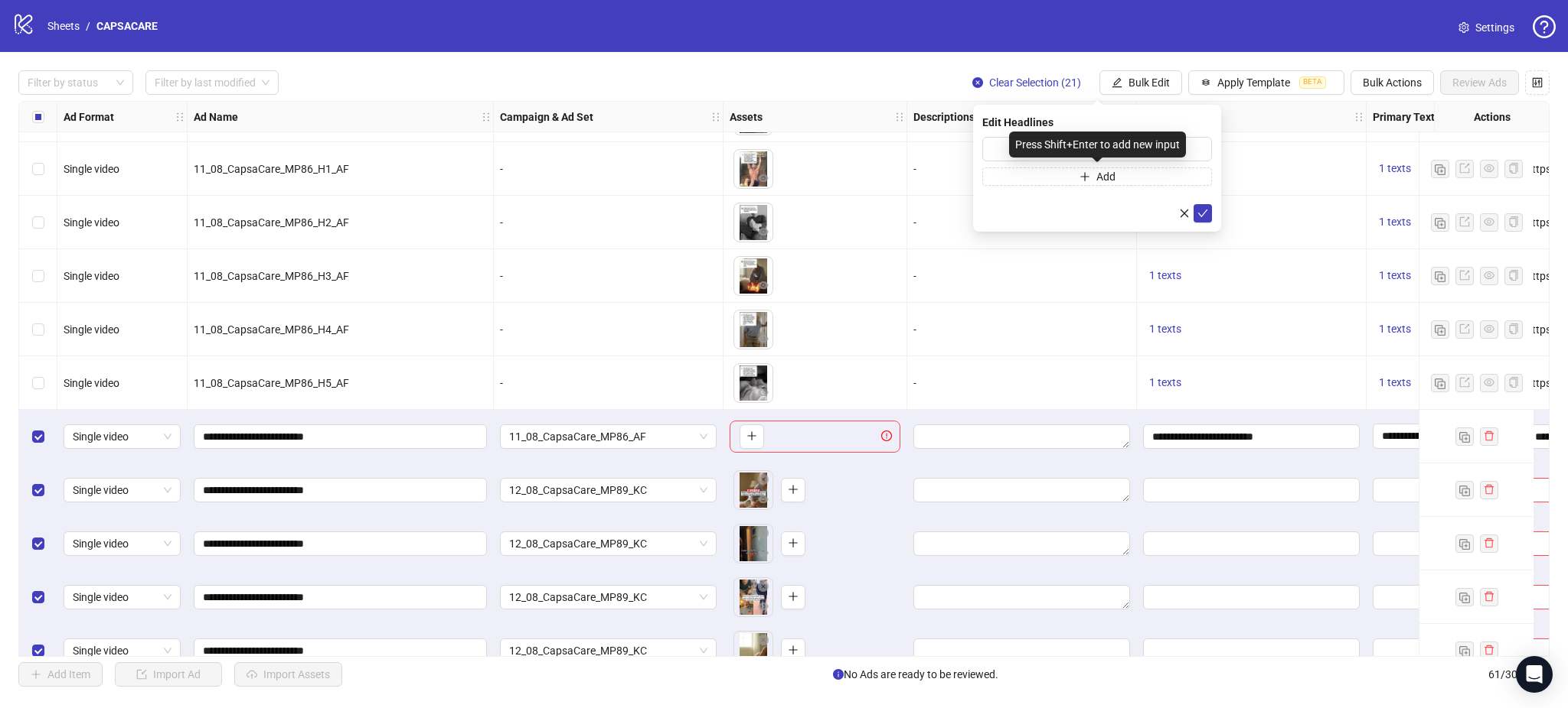
click at [1056, 143] on div "Press Shift+Enter to add new input" at bounding box center [1097, 145] width 177 height 26
click at [997, 147] on input "text" at bounding box center [1097, 149] width 230 height 24
paste input "**********"
type input "**********"
click at [1196, 213] on button "submit" at bounding box center [1202, 213] width 18 height 18
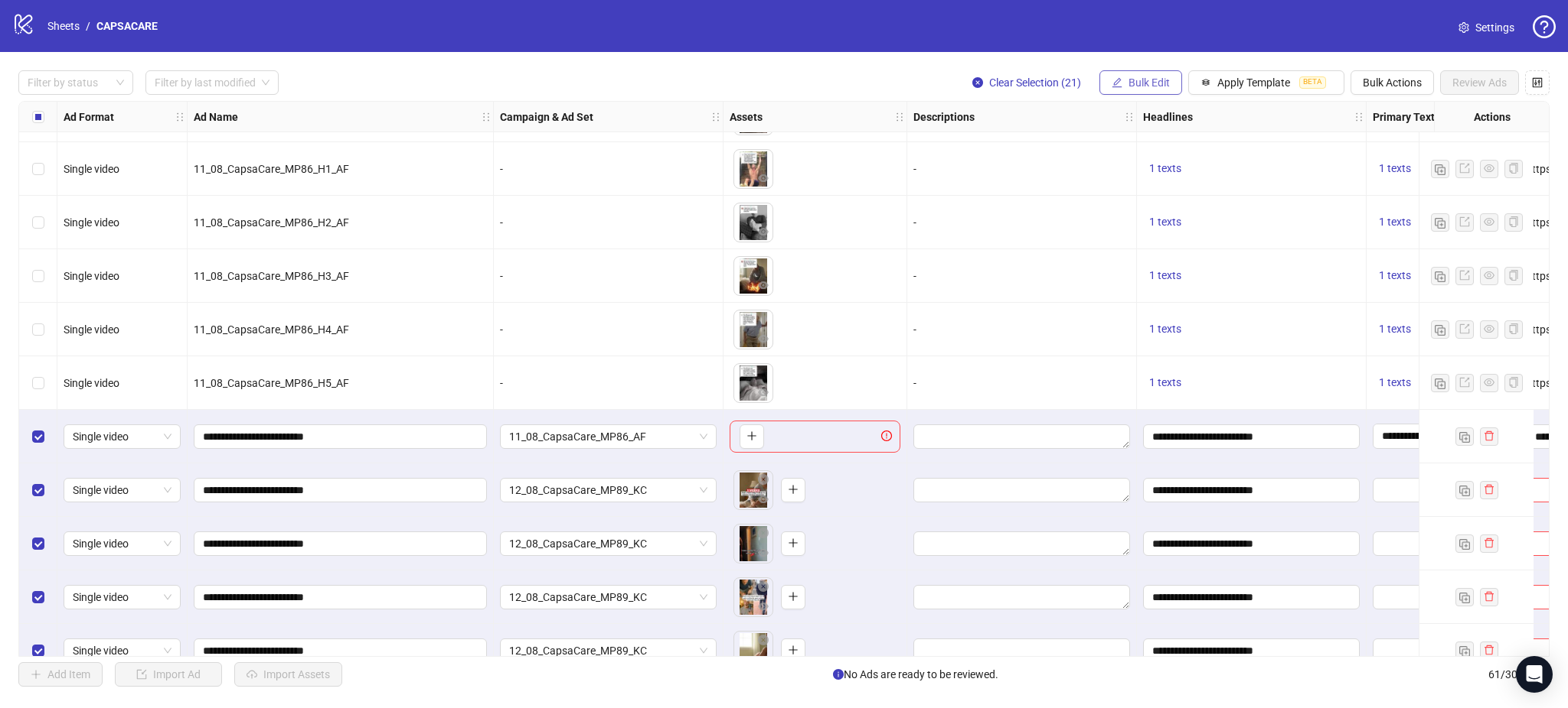
click at [1141, 78] on span "Bulk Edit" at bounding box center [1149, 83] width 41 height 12
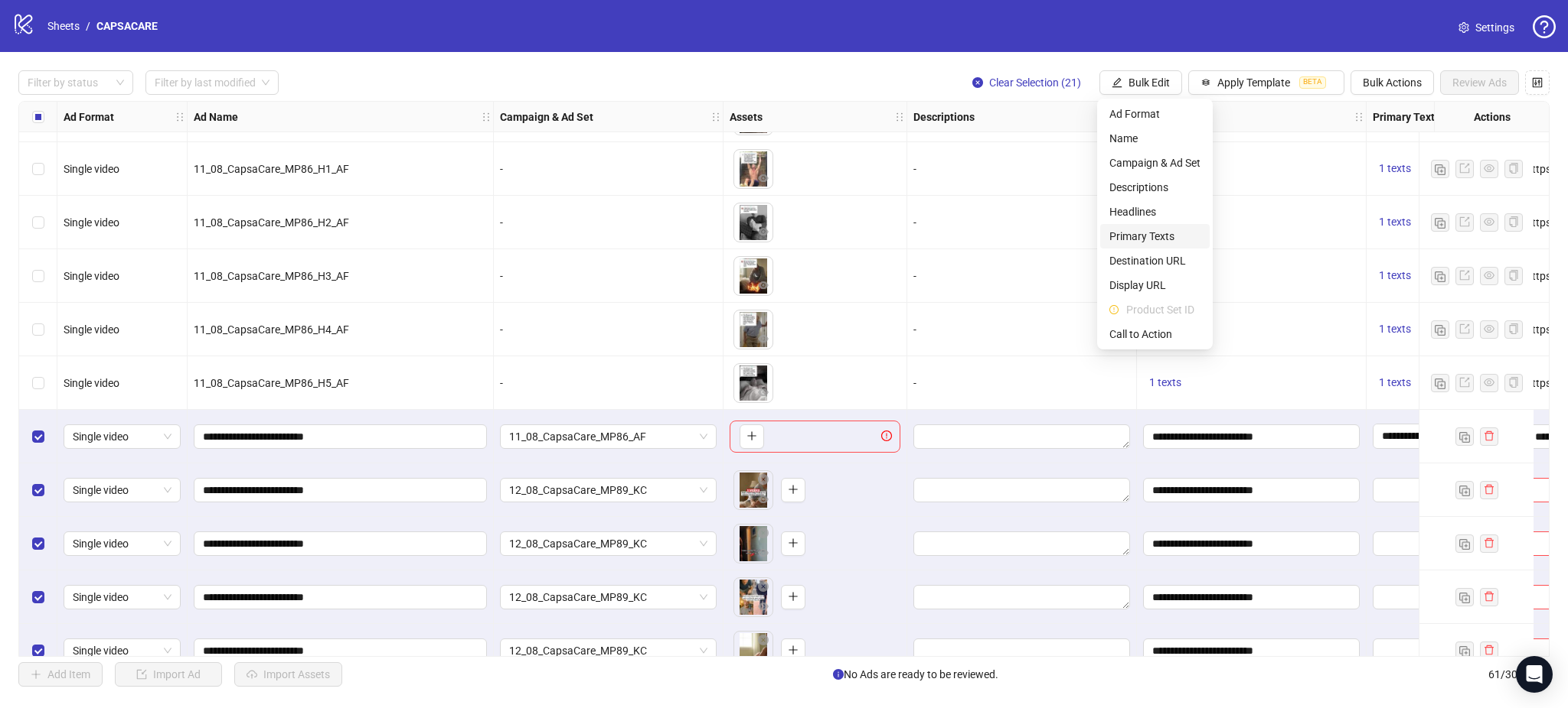
click at [1157, 241] on span "Primary Texts" at bounding box center [1155, 236] width 91 height 17
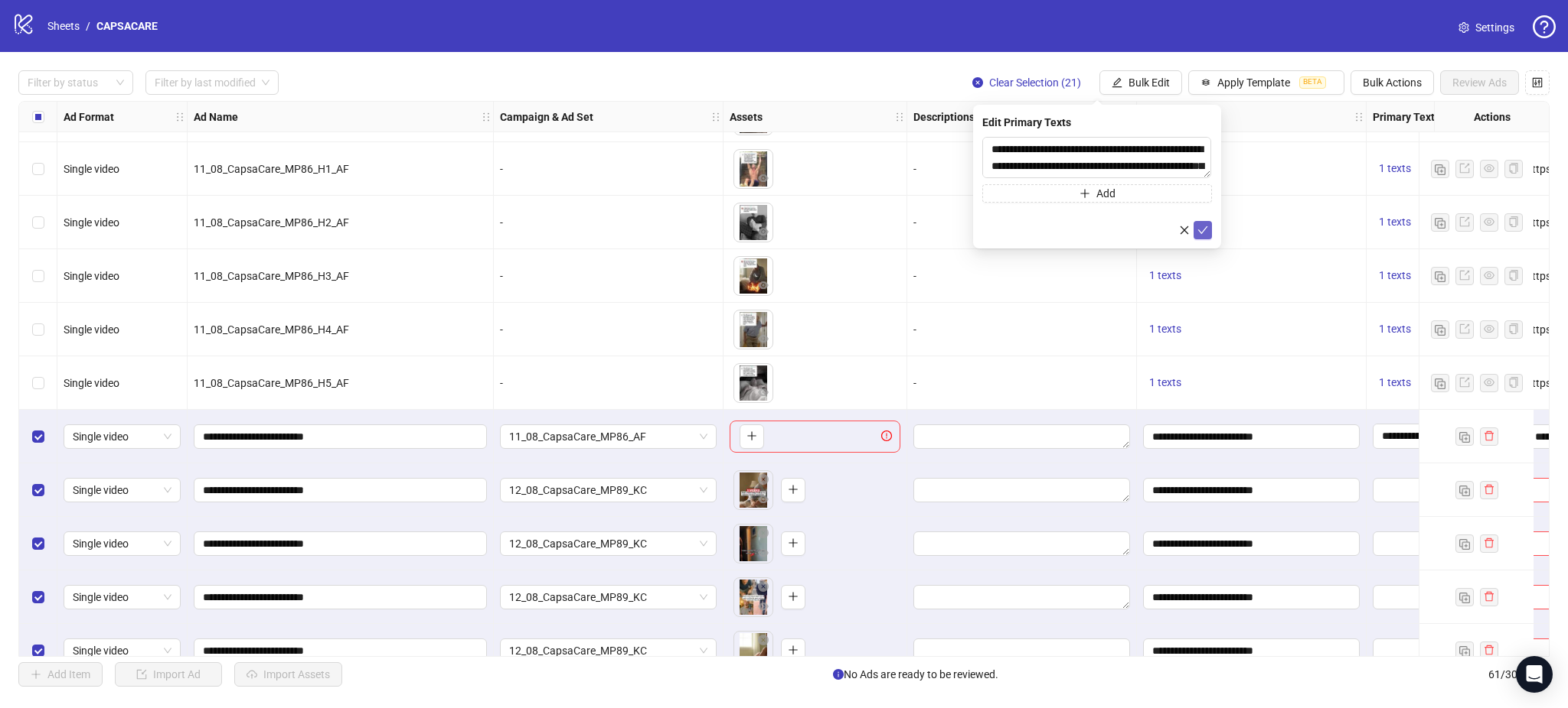
click at [1198, 229] on icon "check" at bounding box center [1203, 230] width 10 height 8
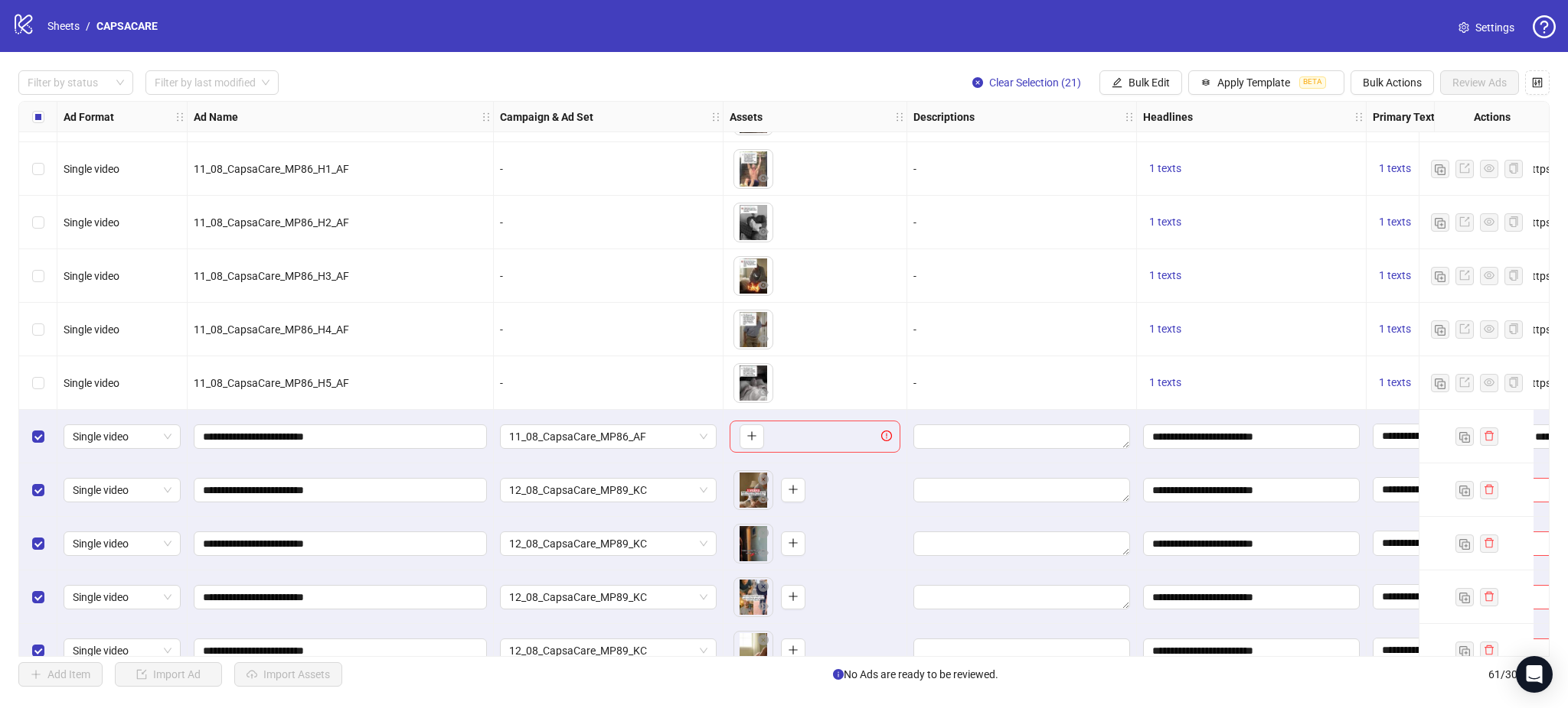
scroll to position [1864, 518]
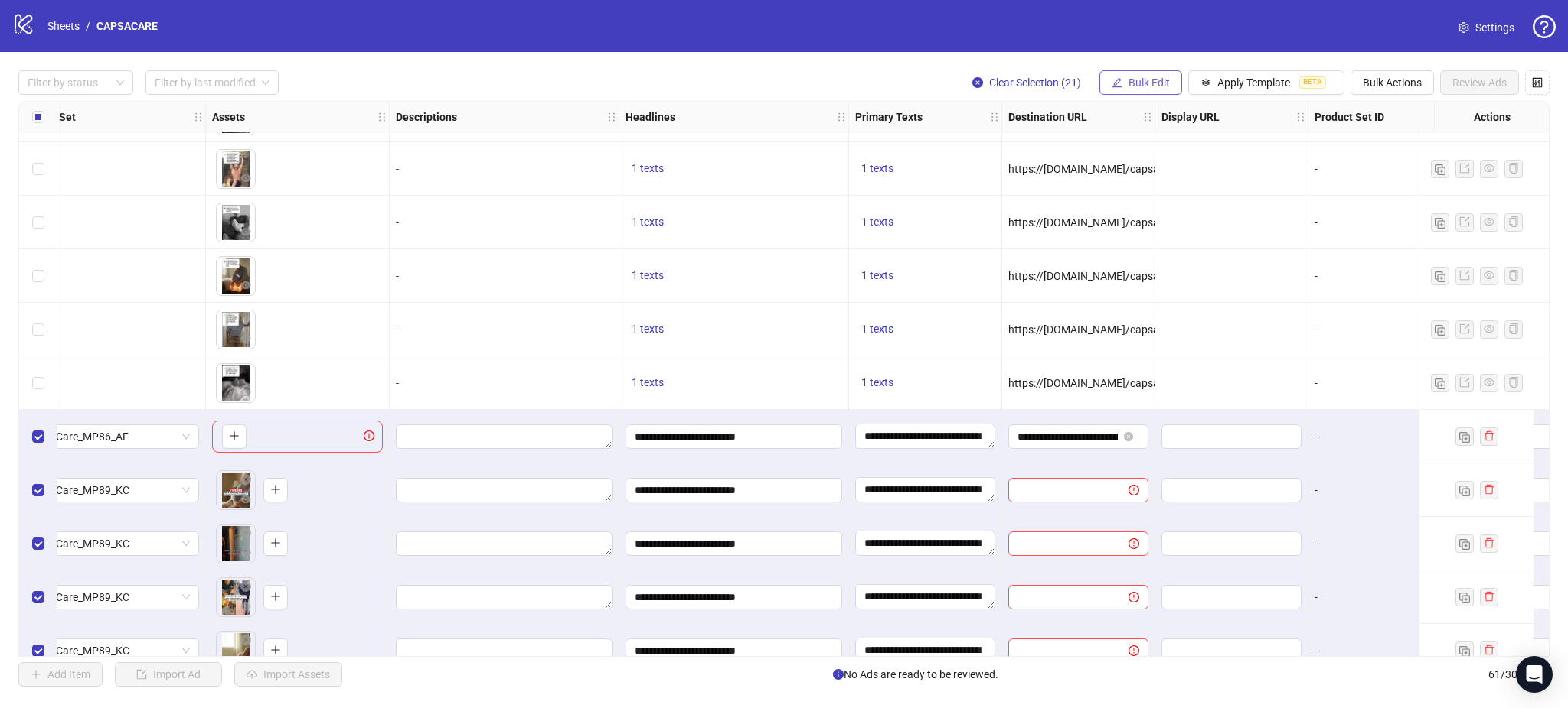
click at [1130, 89] on span "Bulk Edit" at bounding box center [1149, 83] width 41 height 12
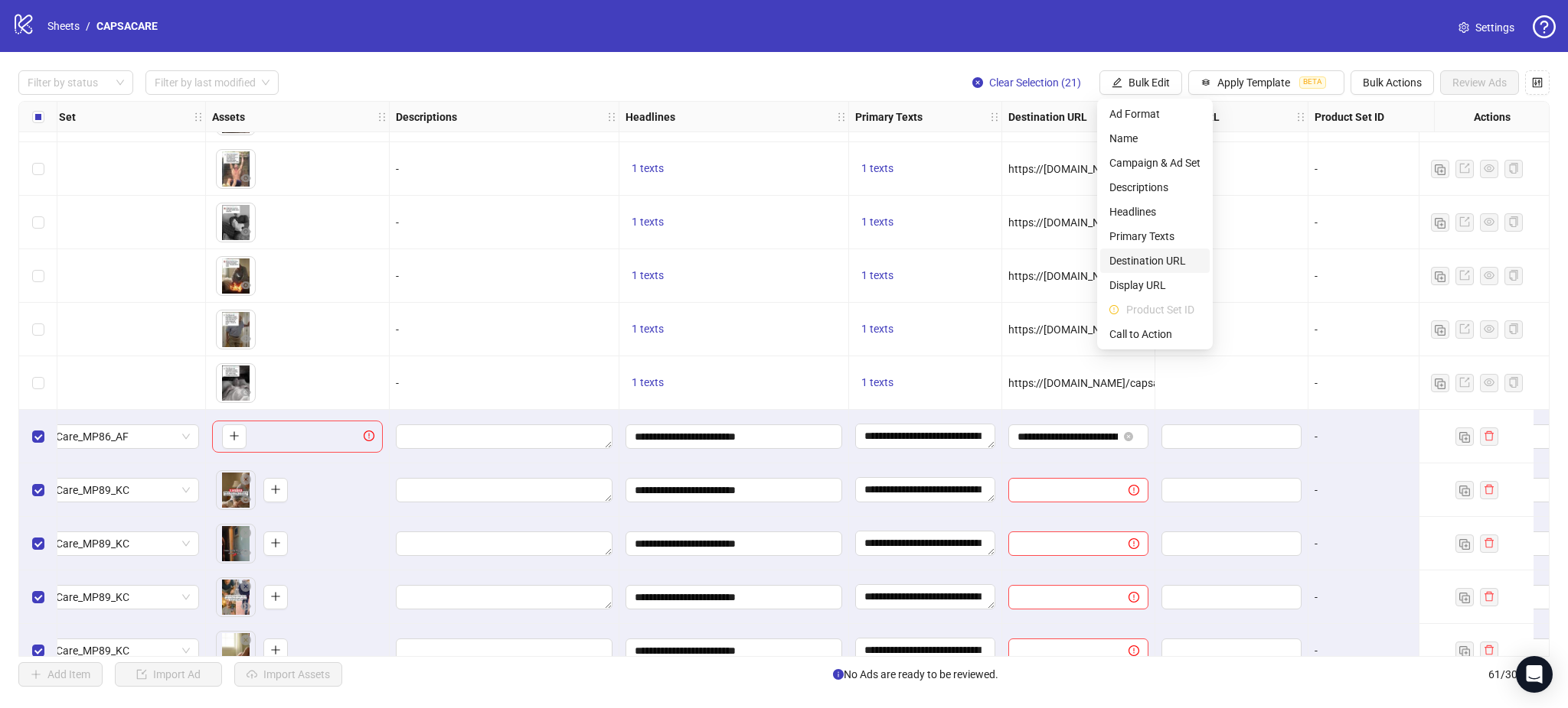
click at [1160, 256] on span "Destination URL" at bounding box center [1155, 261] width 91 height 17
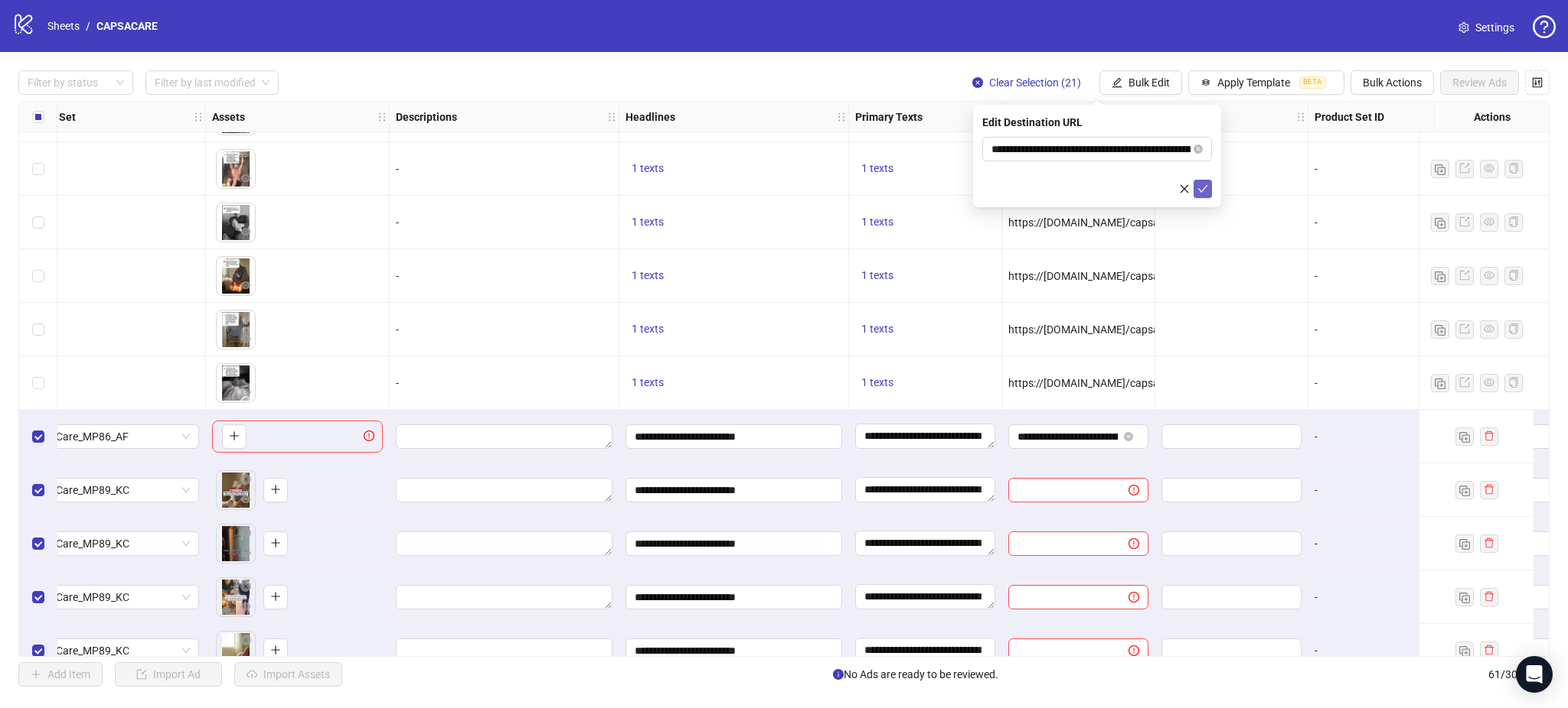
click at [1206, 185] on icon "check" at bounding box center [1203, 189] width 10 height 8
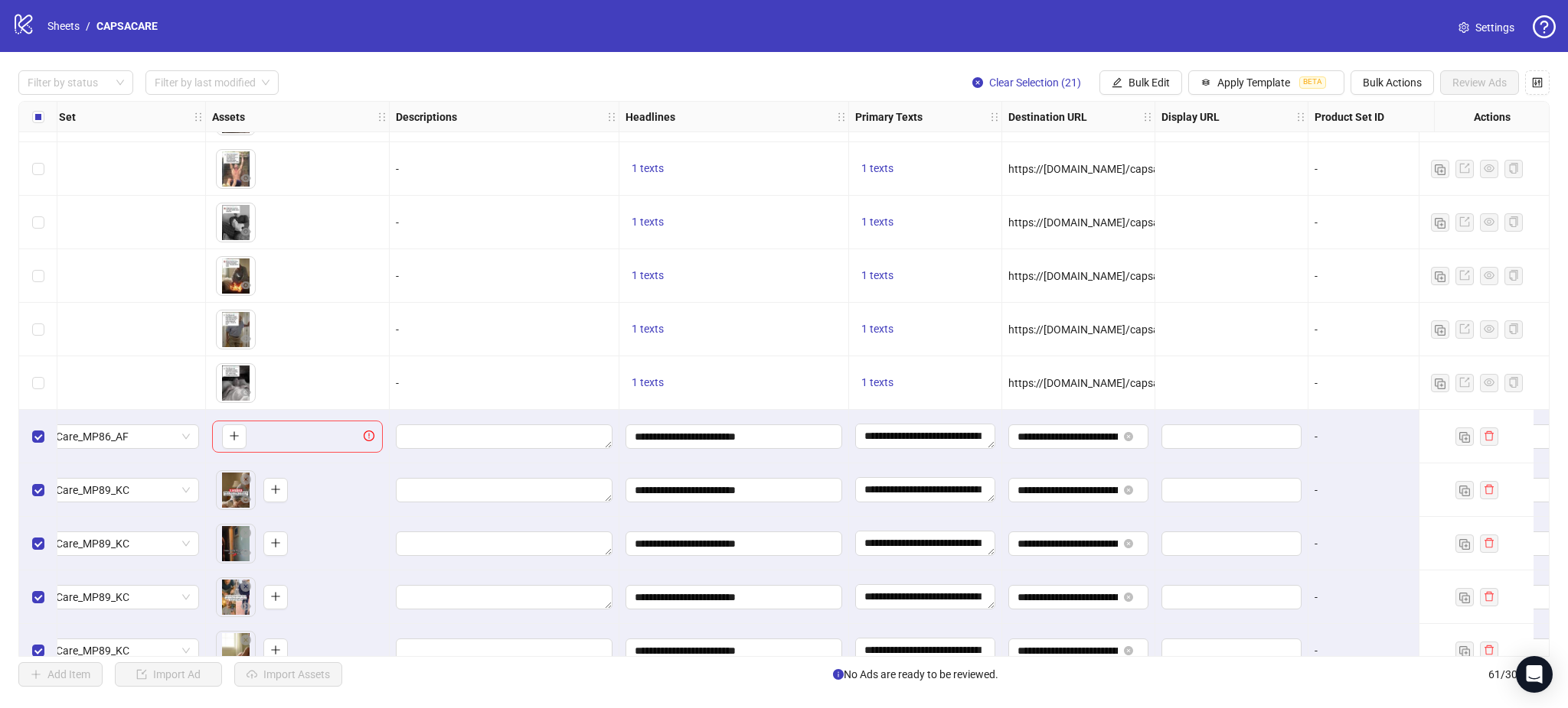
scroll to position [1864, 989]
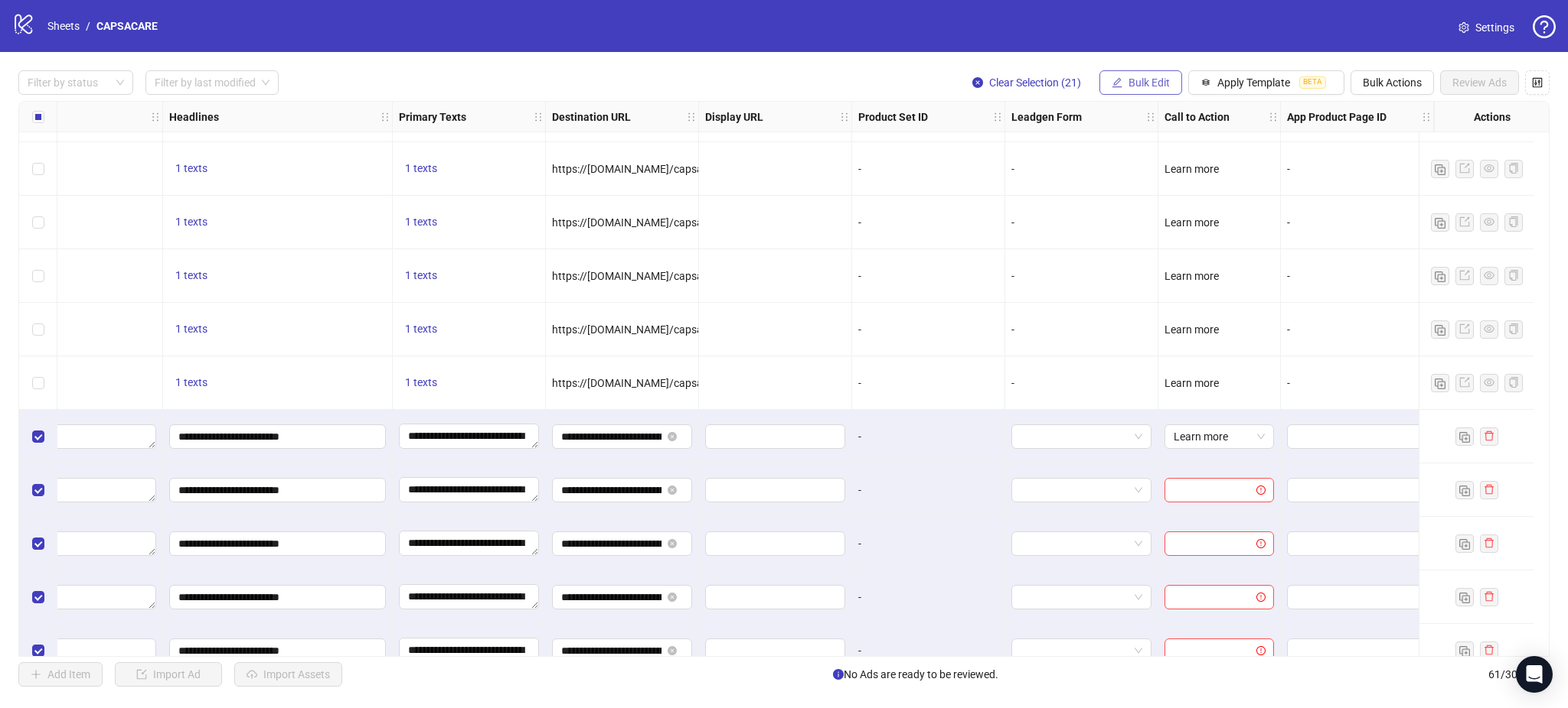
click at [1149, 78] on span "Bulk Edit" at bounding box center [1149, 83] width 41 height 12
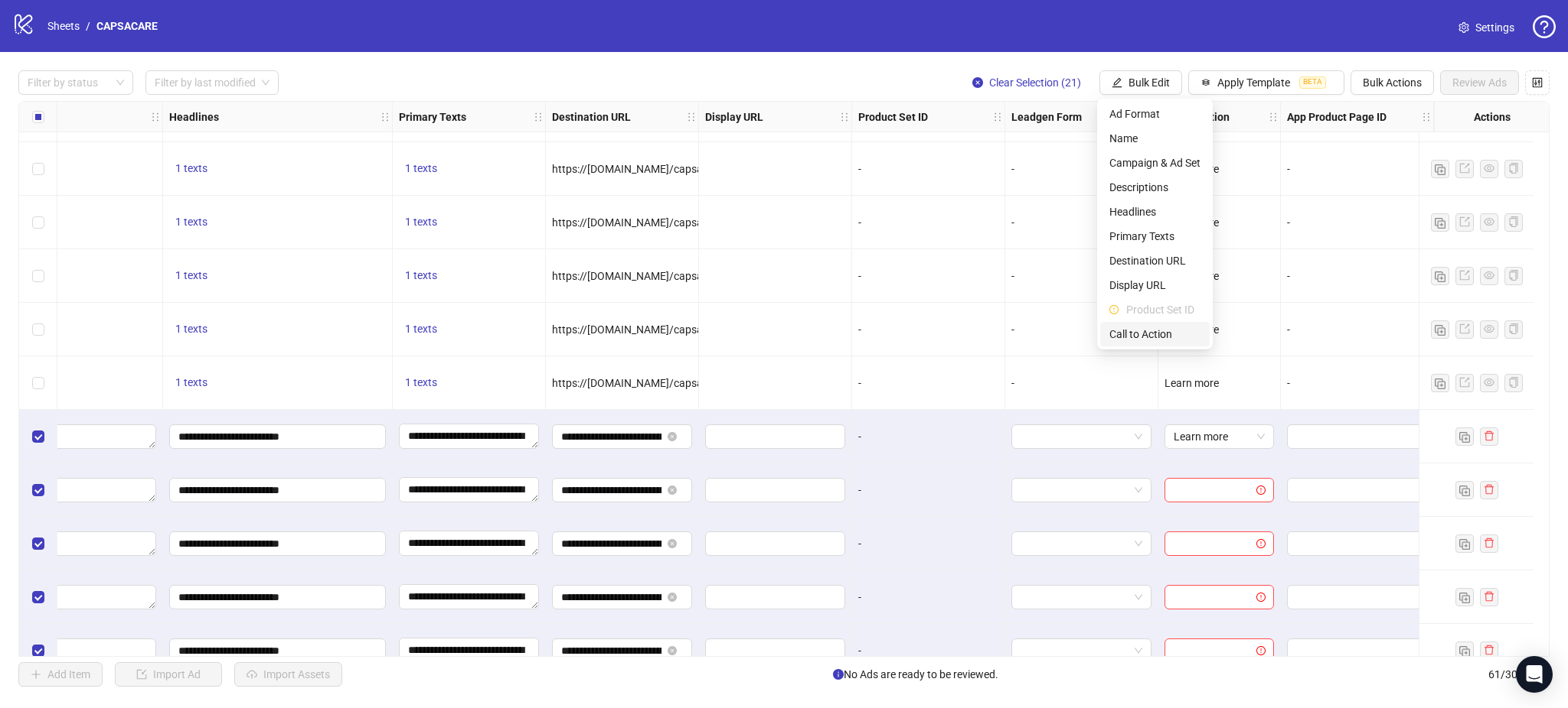
click at [1174, 329] on span "Call to Action" at bounding box center [1155, 335] width 91 height 17
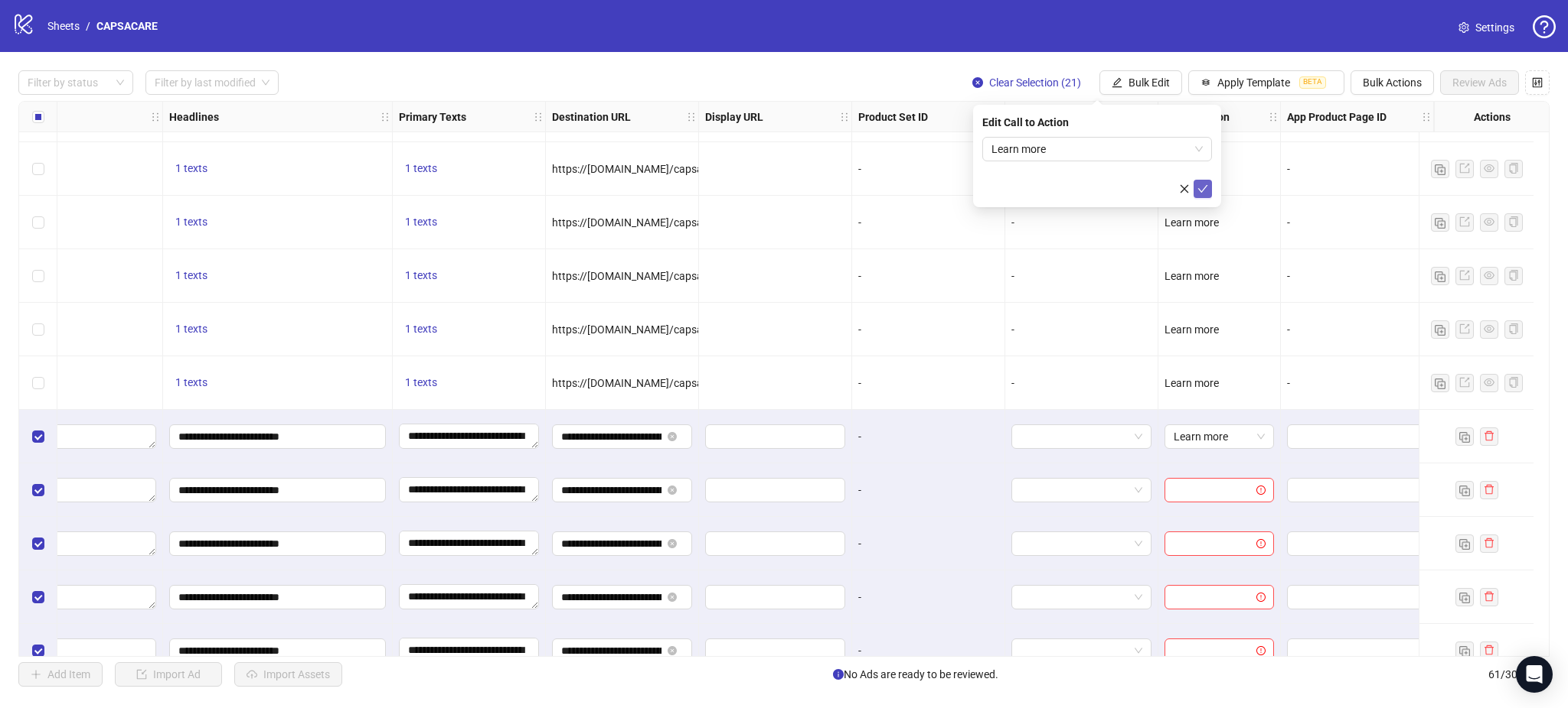
click at [1203, 187] on icon "check" at bounding box center [1202, 189] width 10 height 10
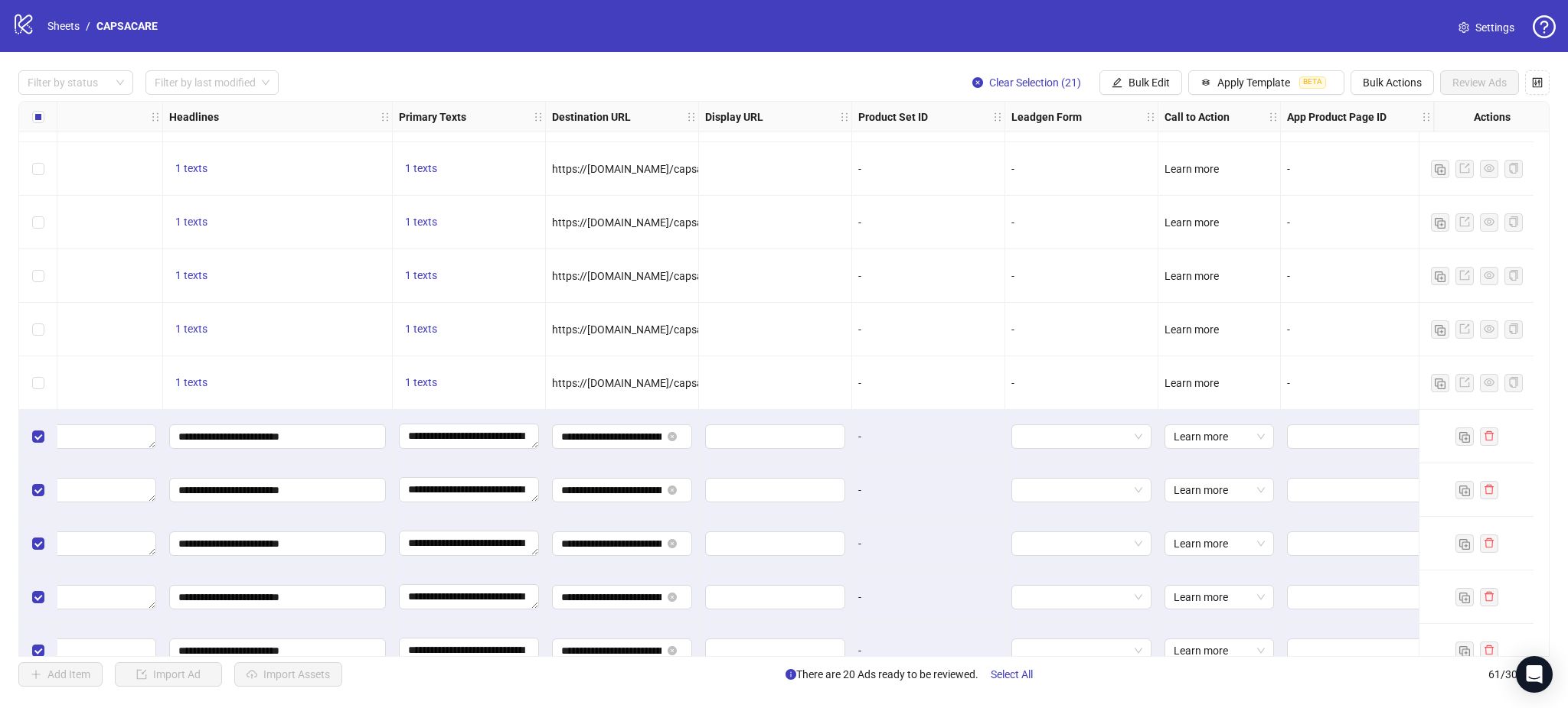
scroll to position [1864, 0]
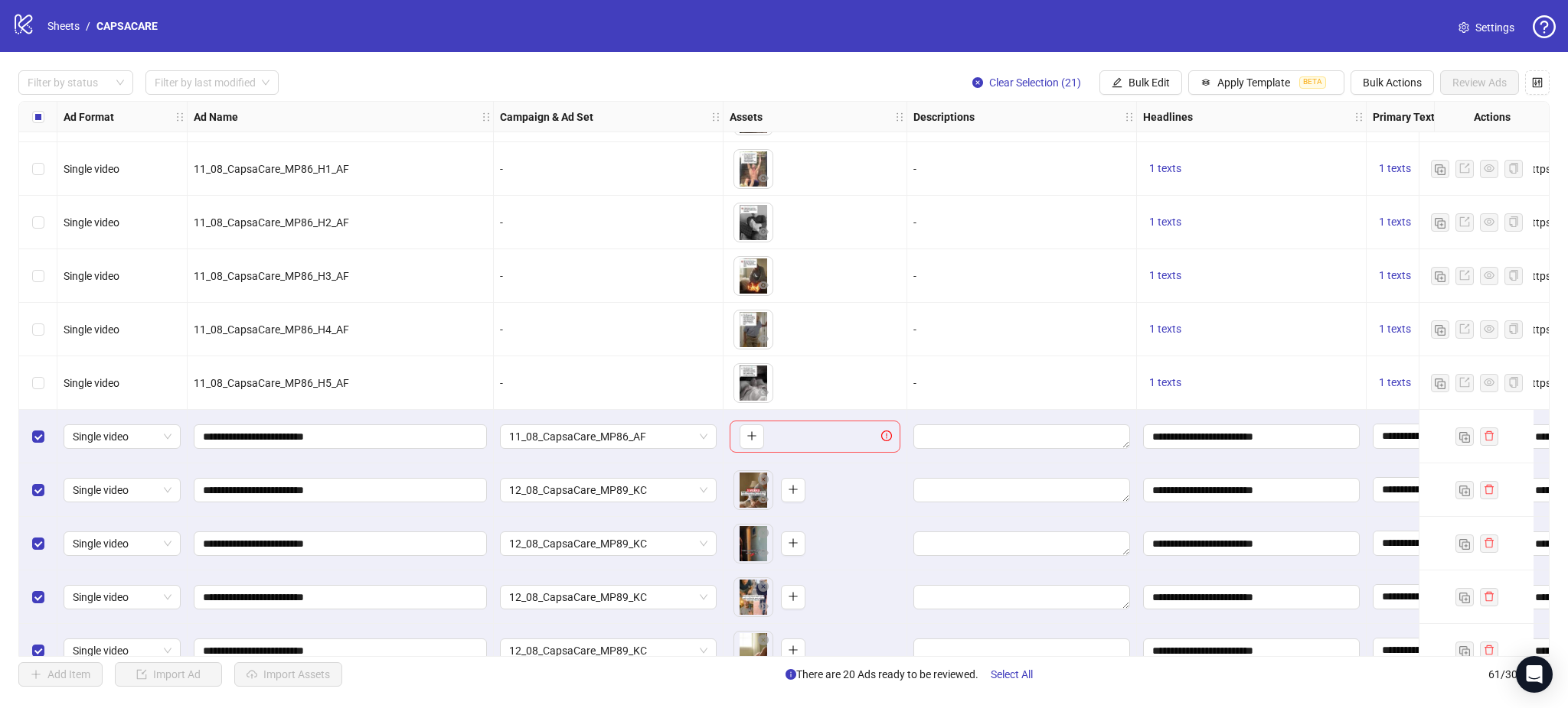
click at [24, 435] on div "Select row 41" at bounding box center [38, 436] width 38 height 53
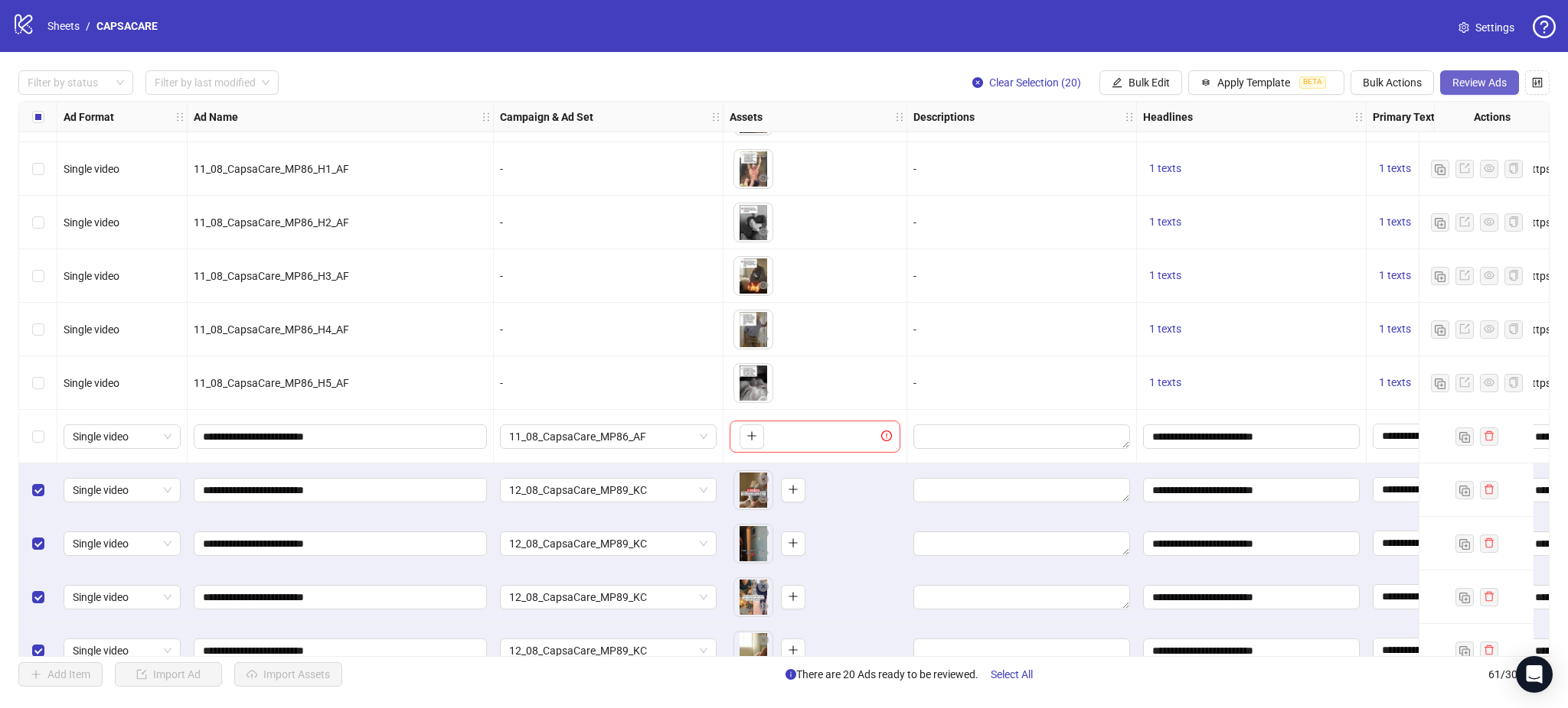
click at [1474, 83] on span "Review Ads" at bounding box center [1479, 83] width 54 height 12
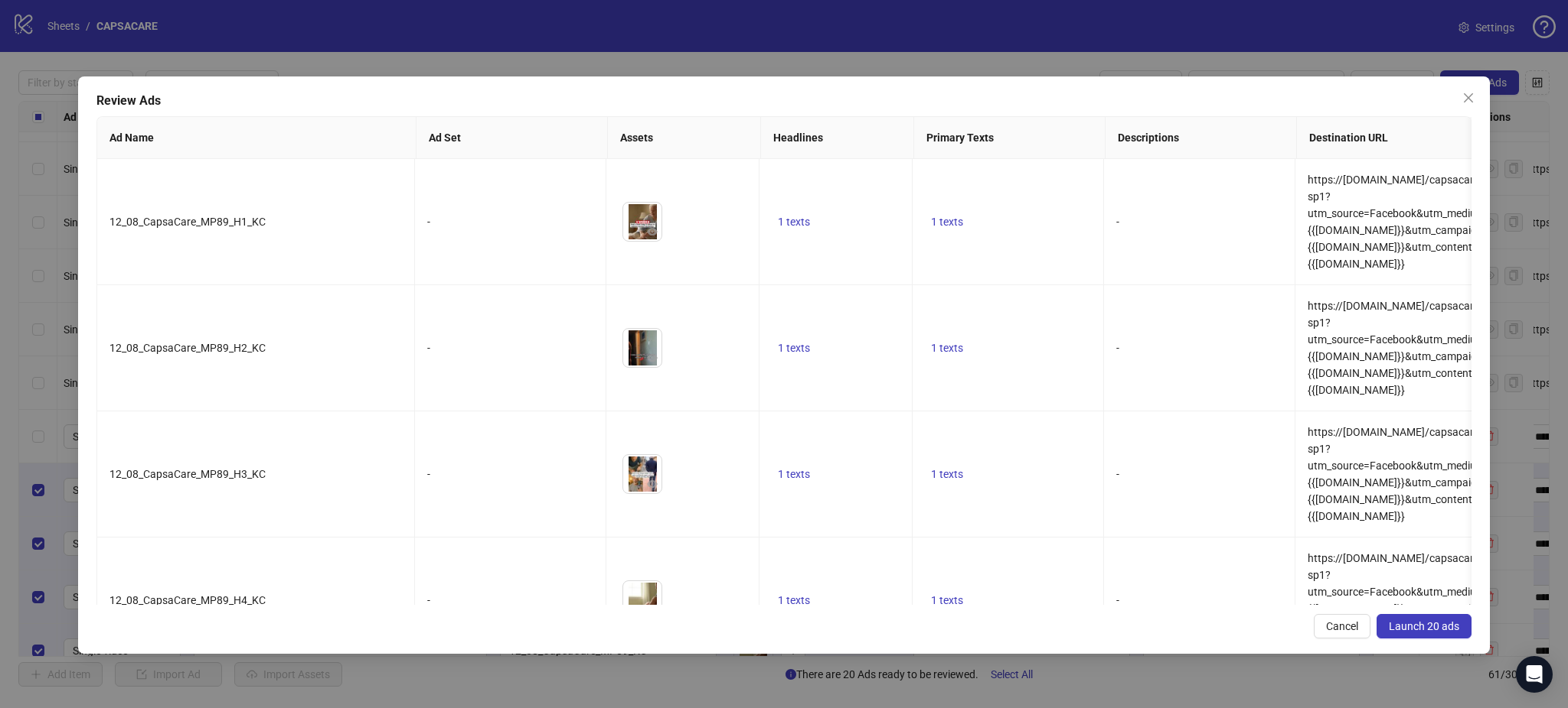
click at [1442, 622] on span "Launch 20 ads" at bounding box center [1424, 626] width 71 height 12
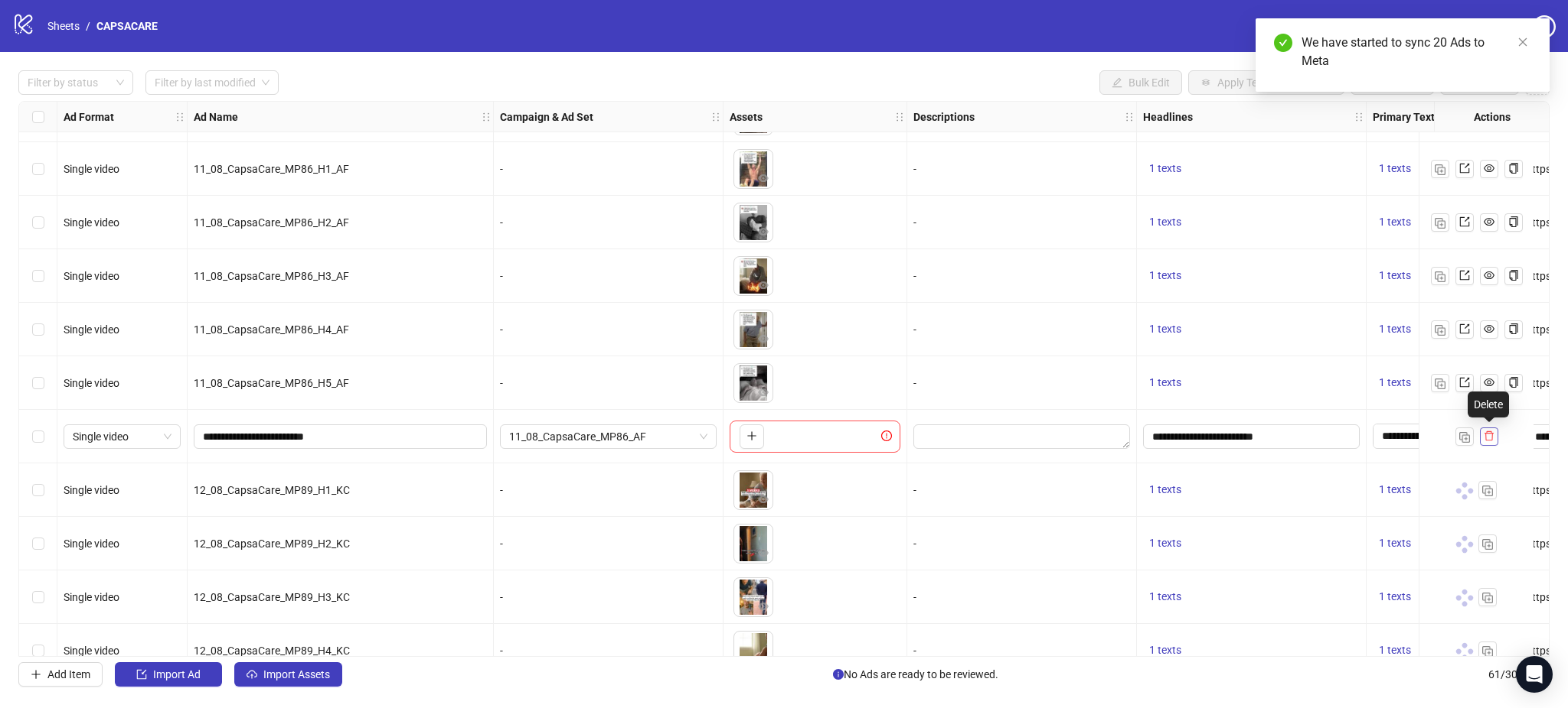
click at [1497, 437] on button "button" at bounding box center [1489, 436] width 18 height 18
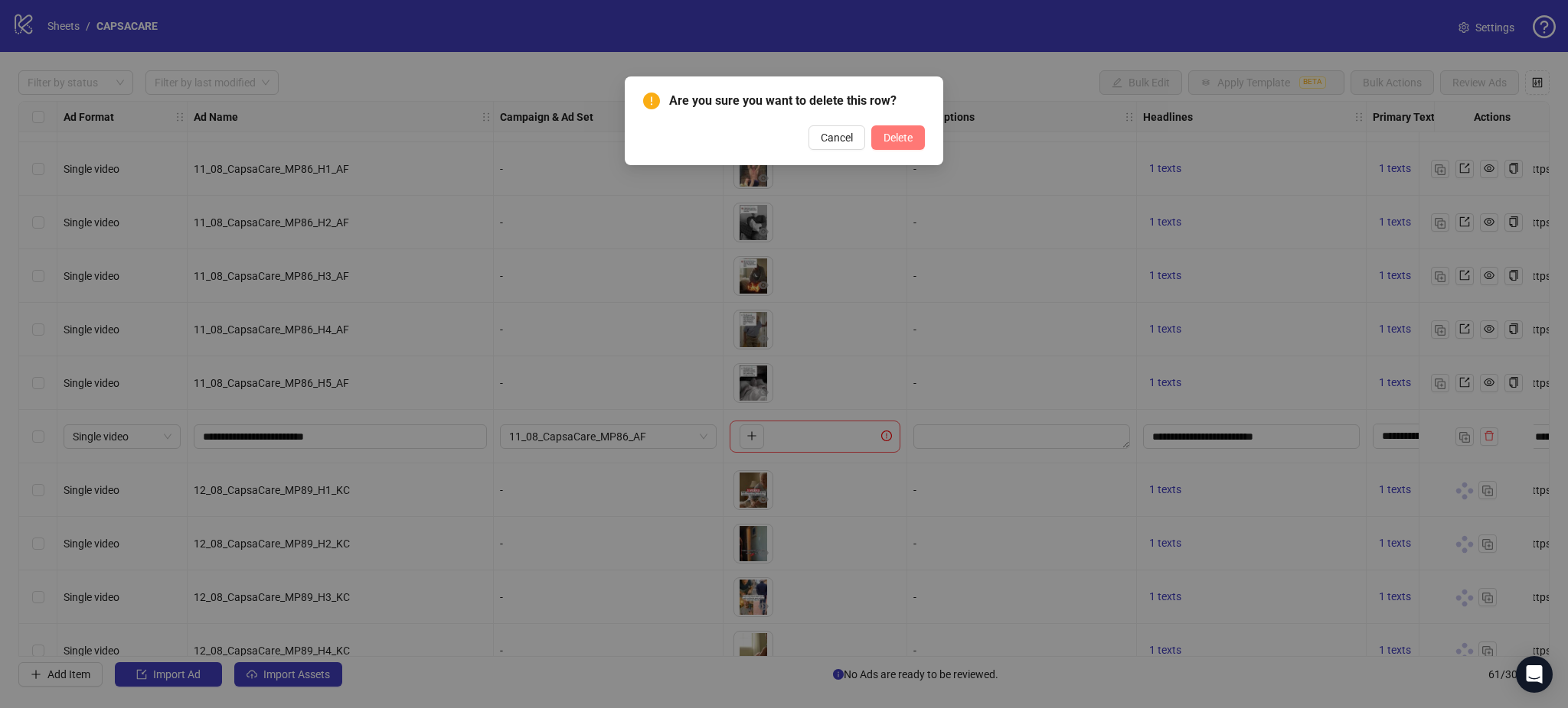
click at [903, 135] on span "Delete" at bounding box center [898, 138] width 29 height 12
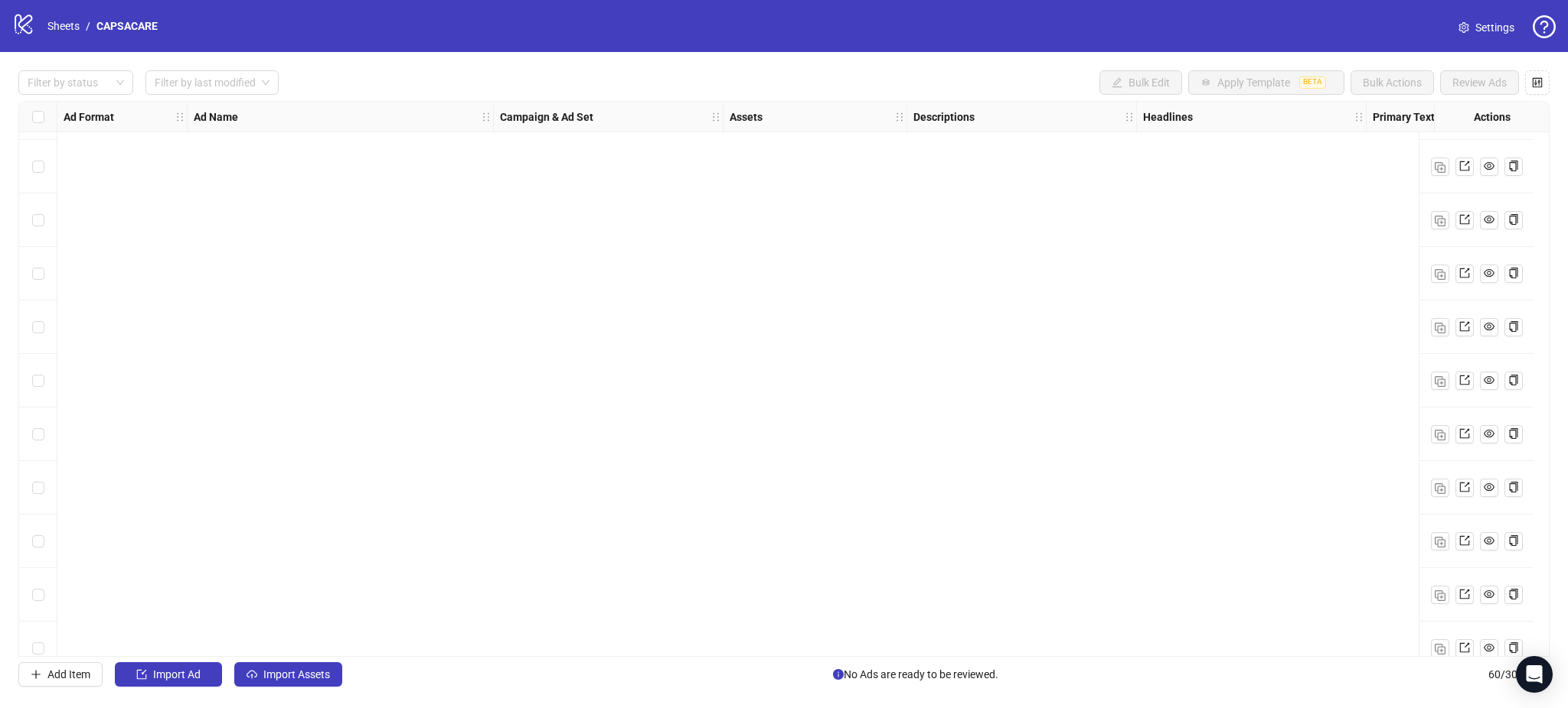
scroll to position [2694, 0]
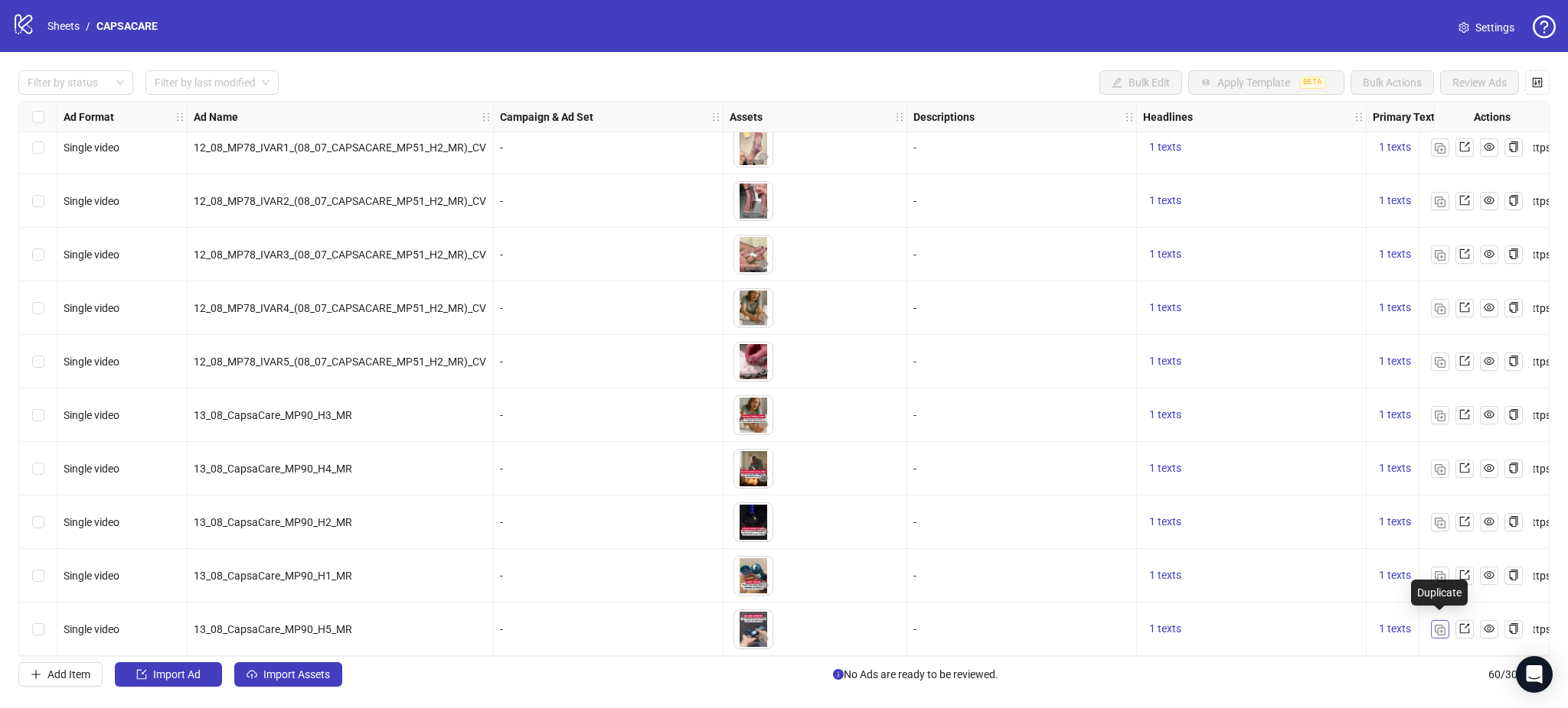
click at [1435, 625] on img "button" at bounding box center [1439, 630] width 10 height 10
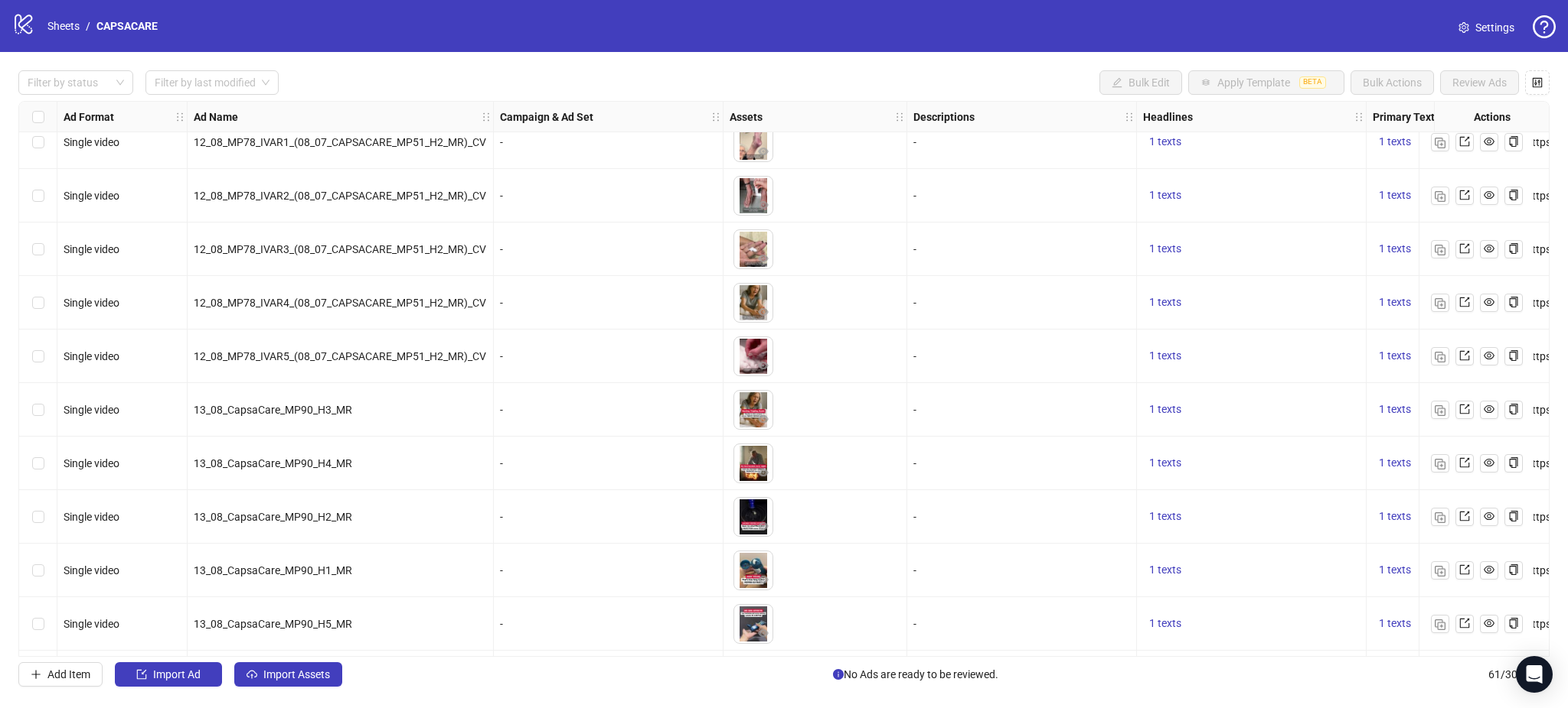
scroll to position [2747, 0]
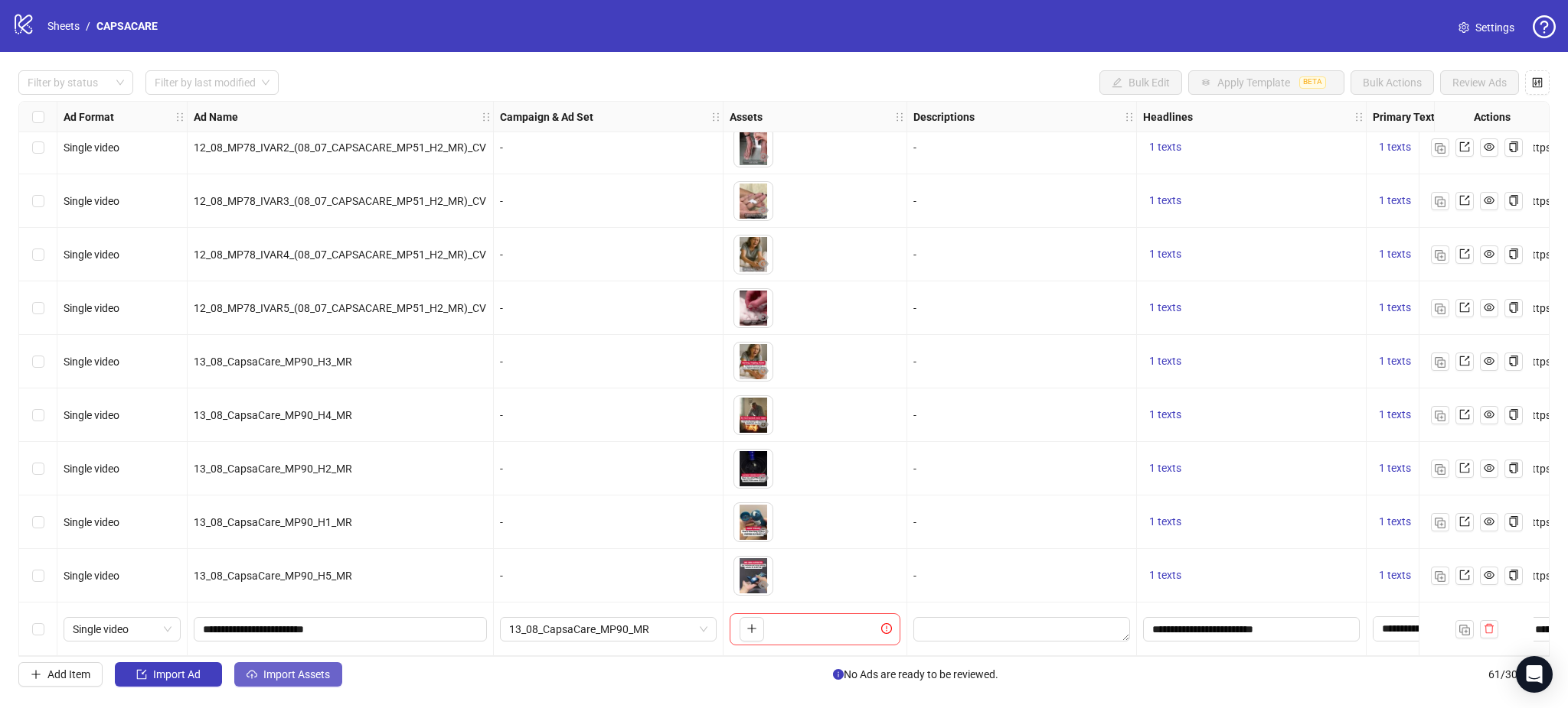
click at [314, 679] on span "Import Assets" at bounding box center [296, 674] width 66 height 12
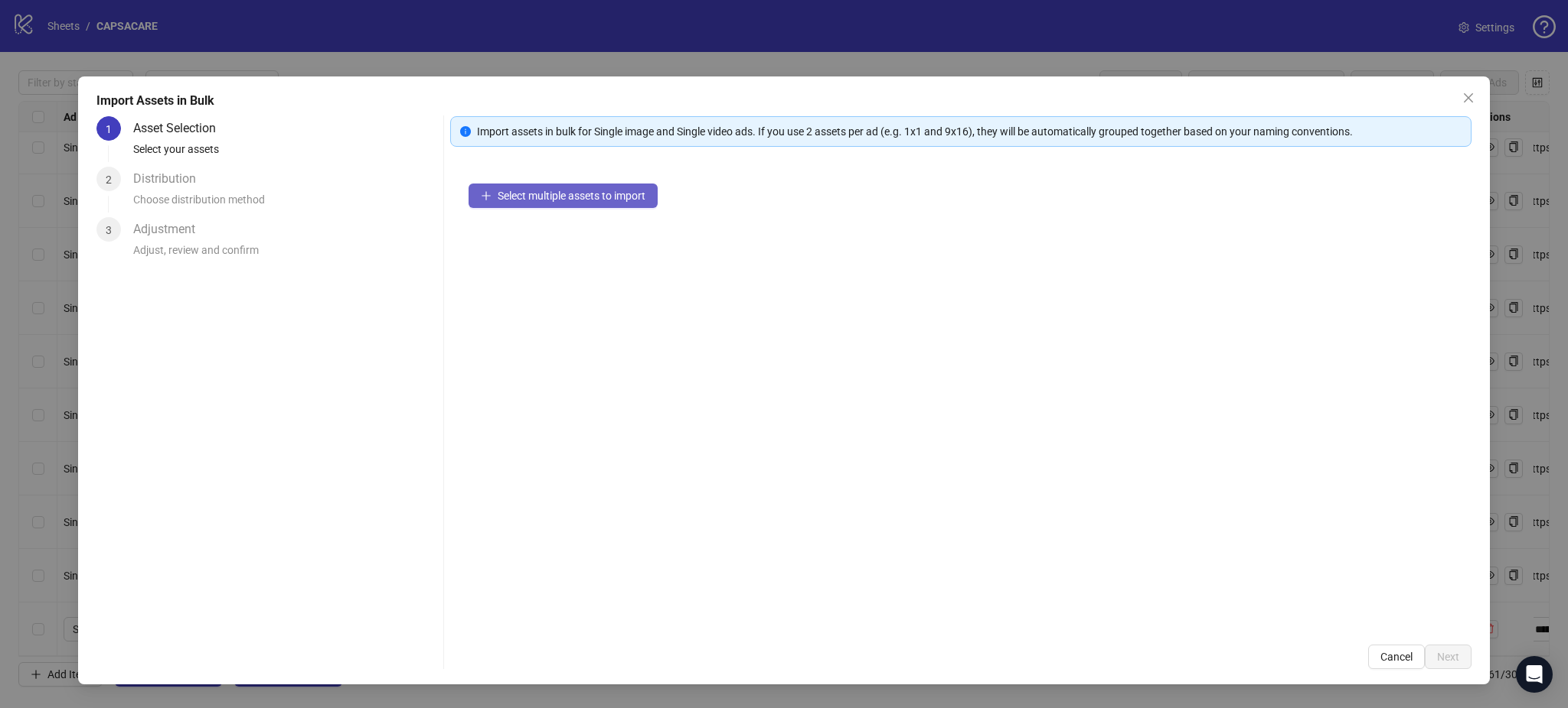
click at [529, 184] on button "Select multiple assets to import" at bounding box center [563, 196] width 189 height 24
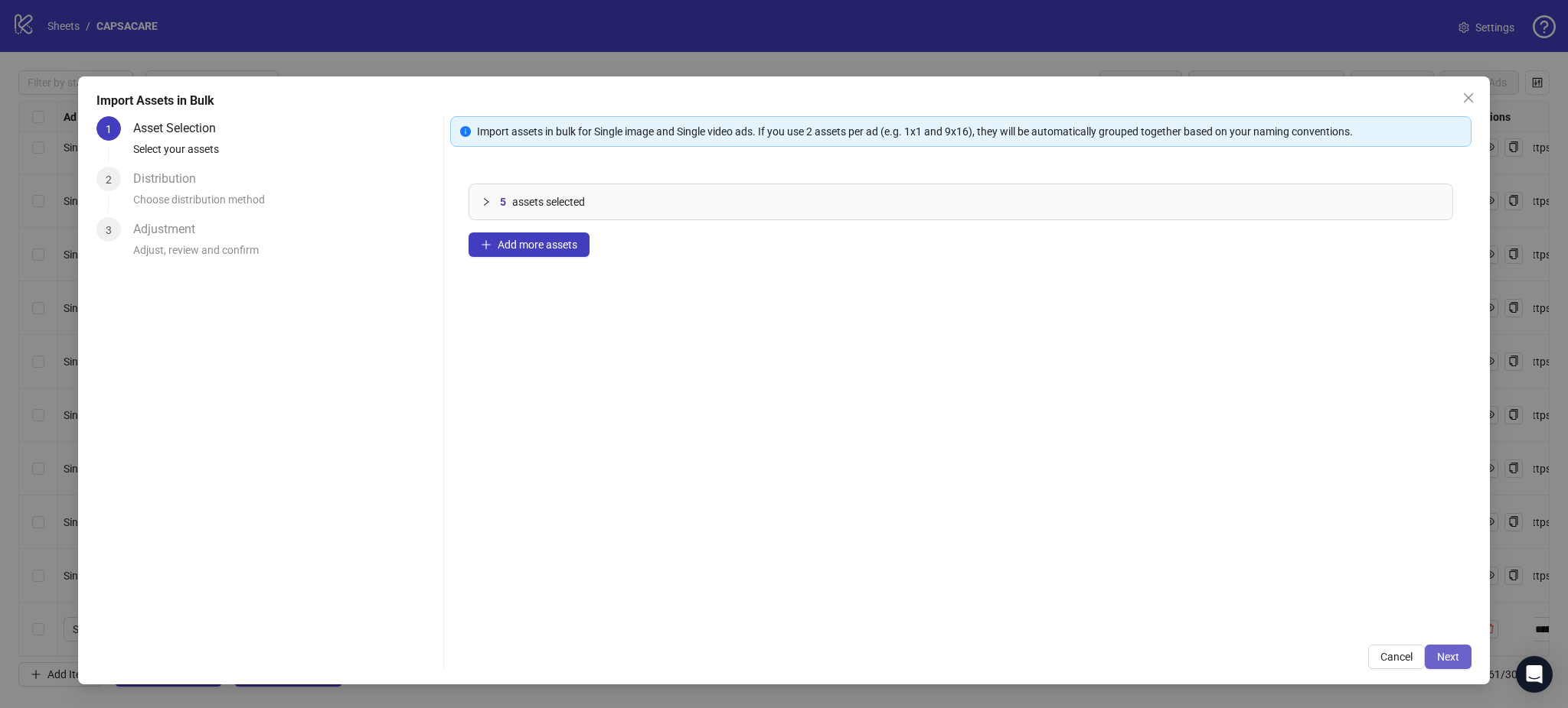
click at [1461, 660] on button "Next" at bounding box center [1448, 657] width 47 height 24
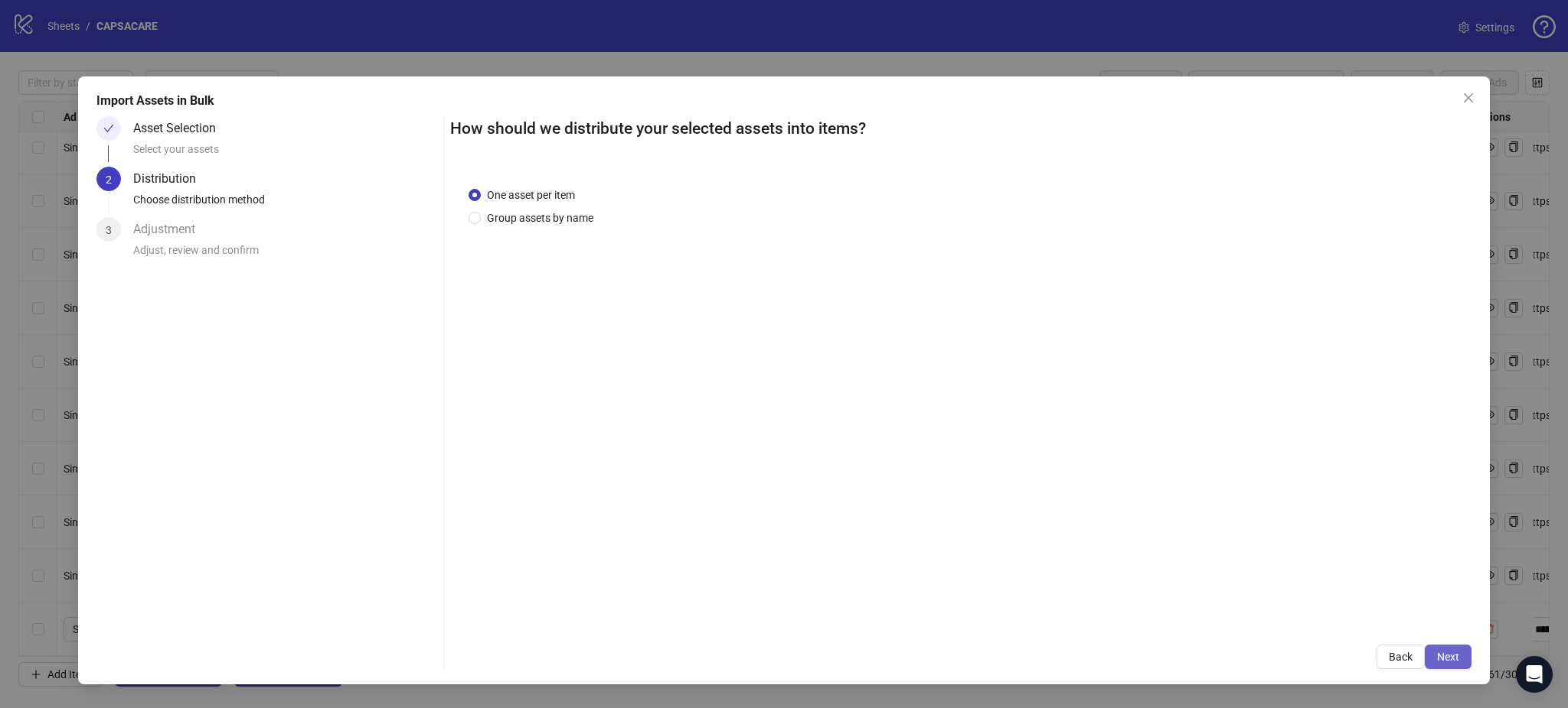
click at [1450, 660] on span "Next" at bounding box center [1448, 657] width 22 height 12
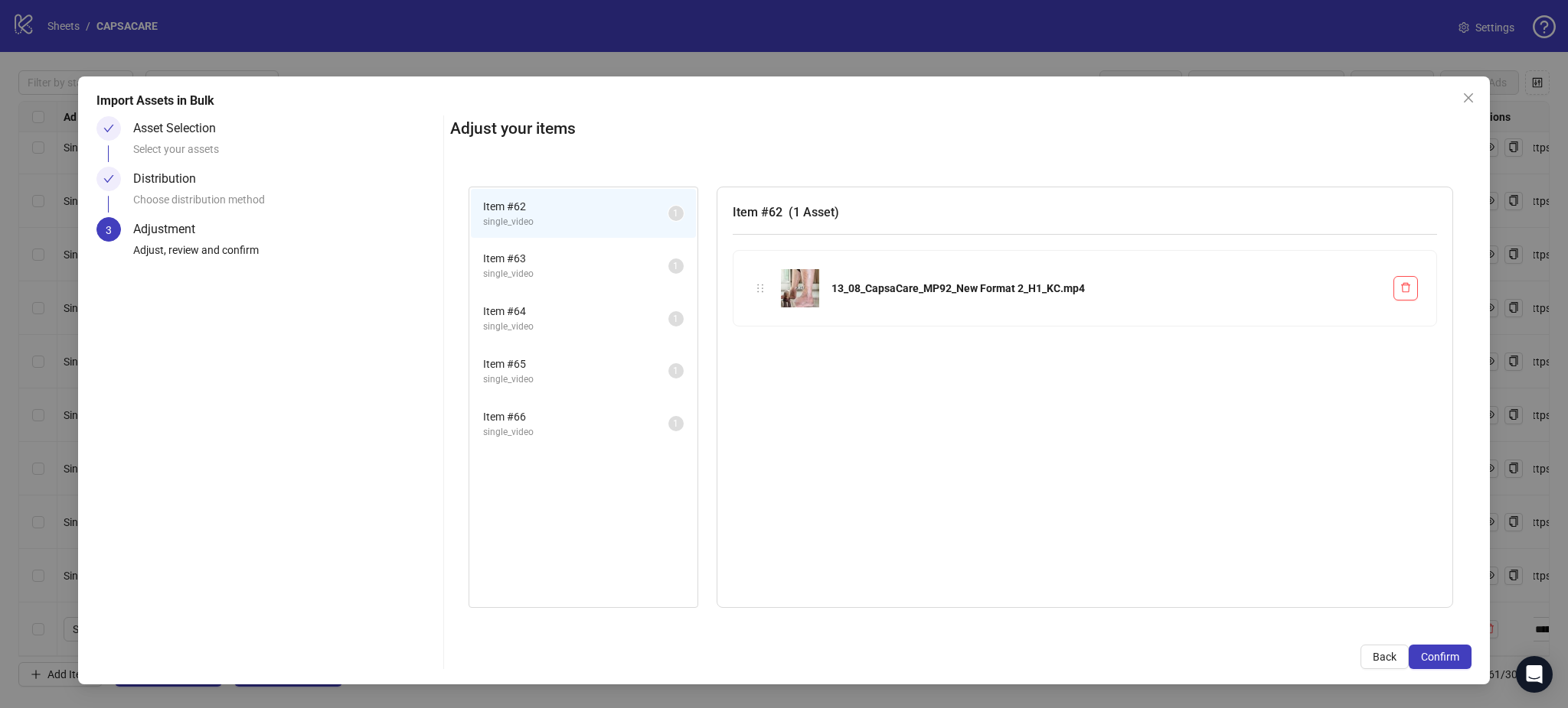
click at [1450, 661] on span "Confirm" at bounding box center [1439, 657] width 38 height 12
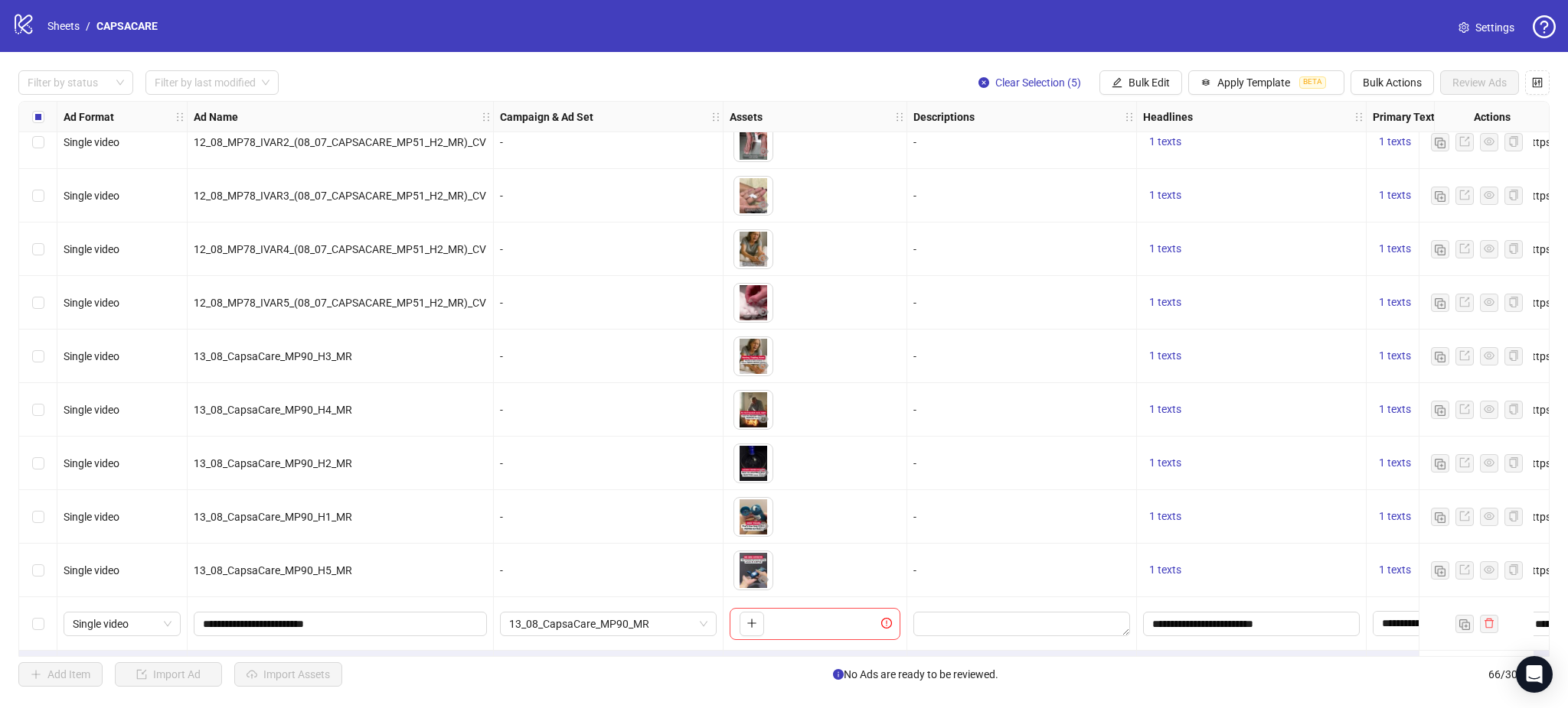
scroll to position [3016, 0]
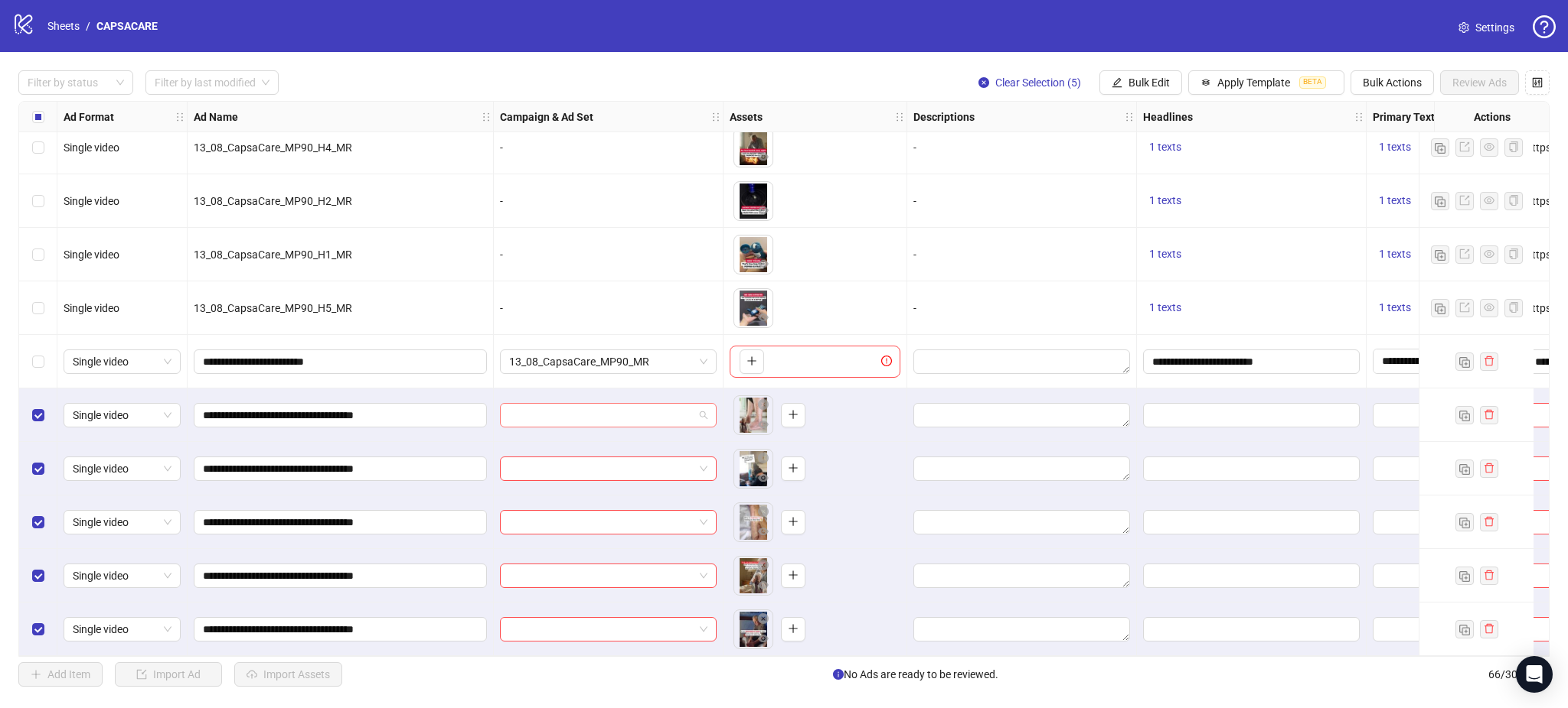
click at [558, 408] on input "search" at bounding box center [601, 415] width 185 height 23
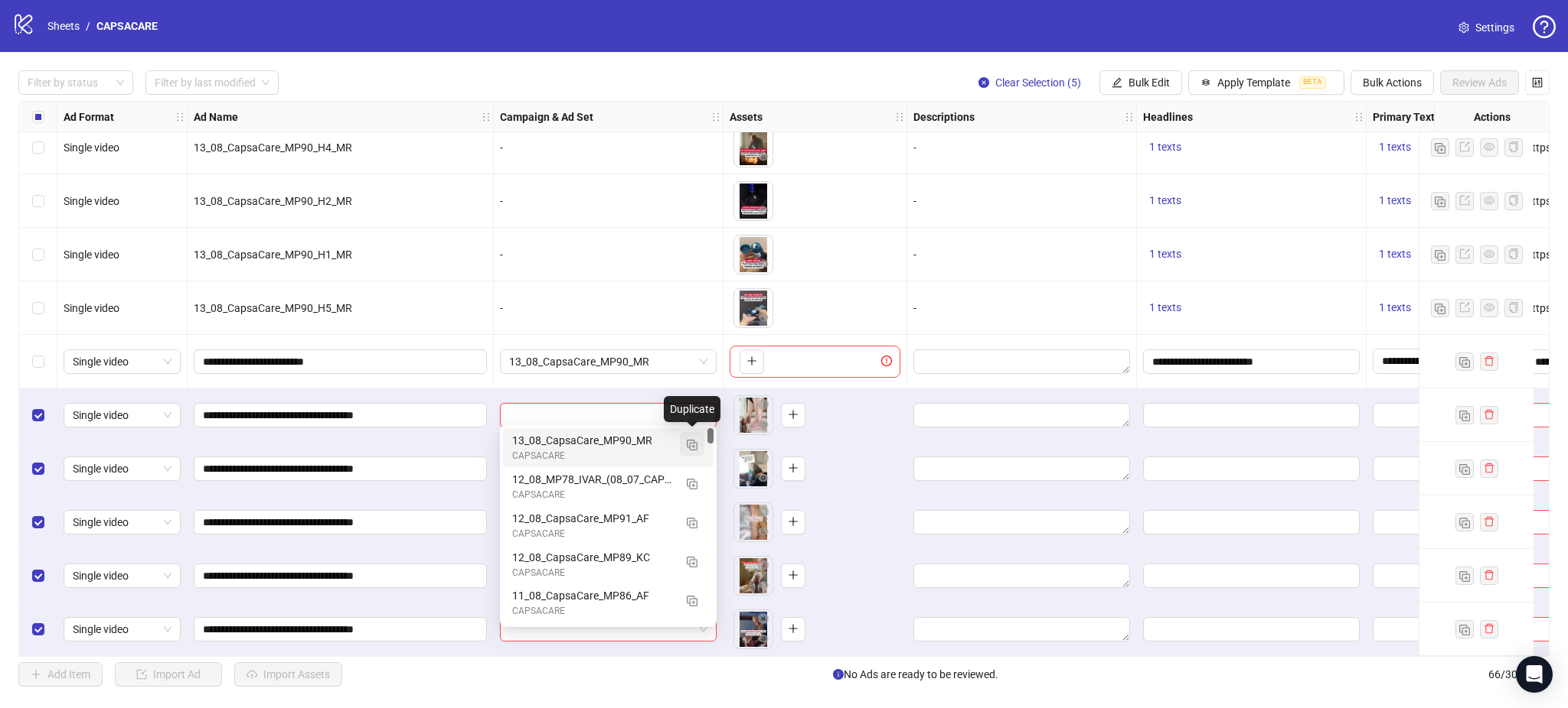
click at [698, 442] on button "button" at bounding box center [692, 444] width 24 height 24
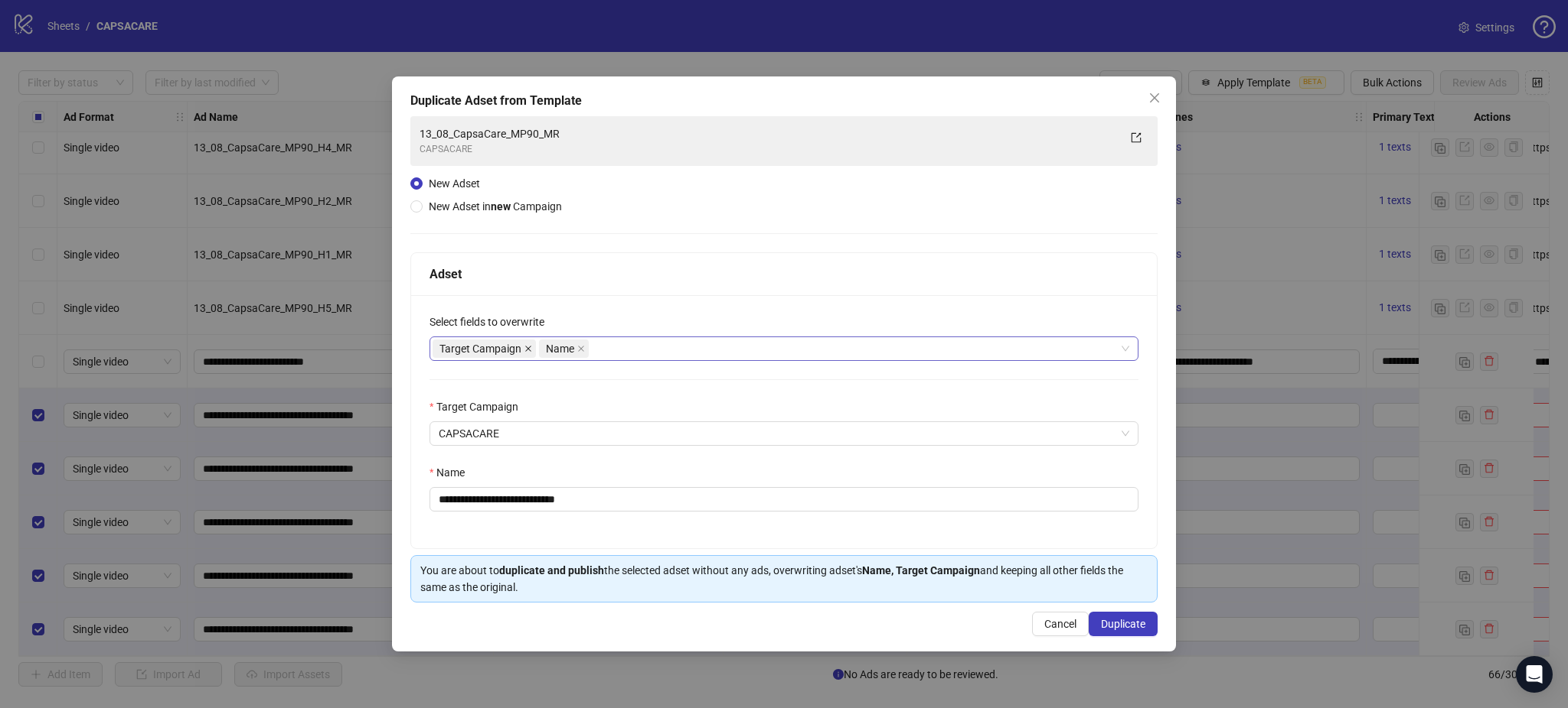
click at [532, 347] on icon "close" at bounding box center [528, 348] width 8 height 8
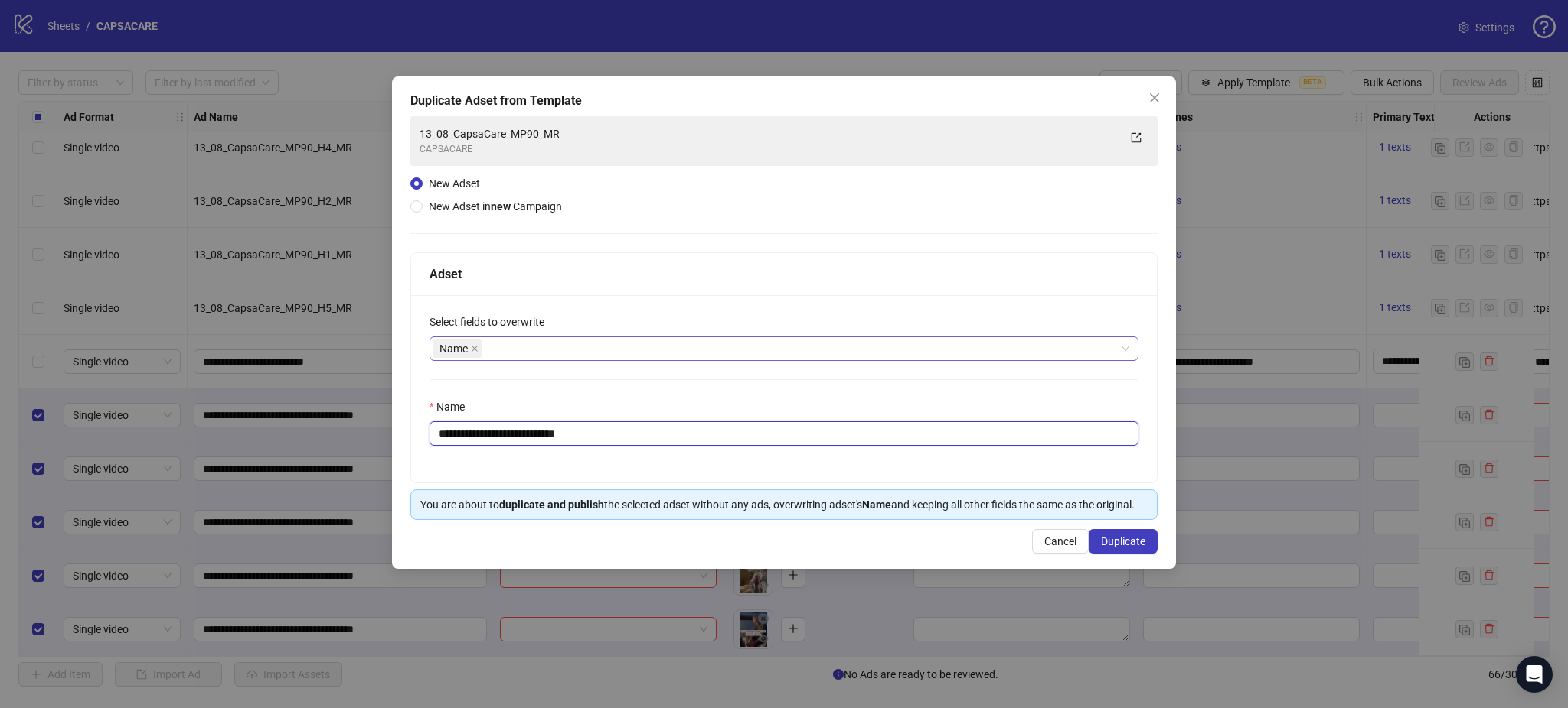
click at [642, 429] on input "**********" at bounding box center [784, 434] width 708 height 24
click at [637, 439] on input "**********" at bounding box center [784, 434] width 708 height 24
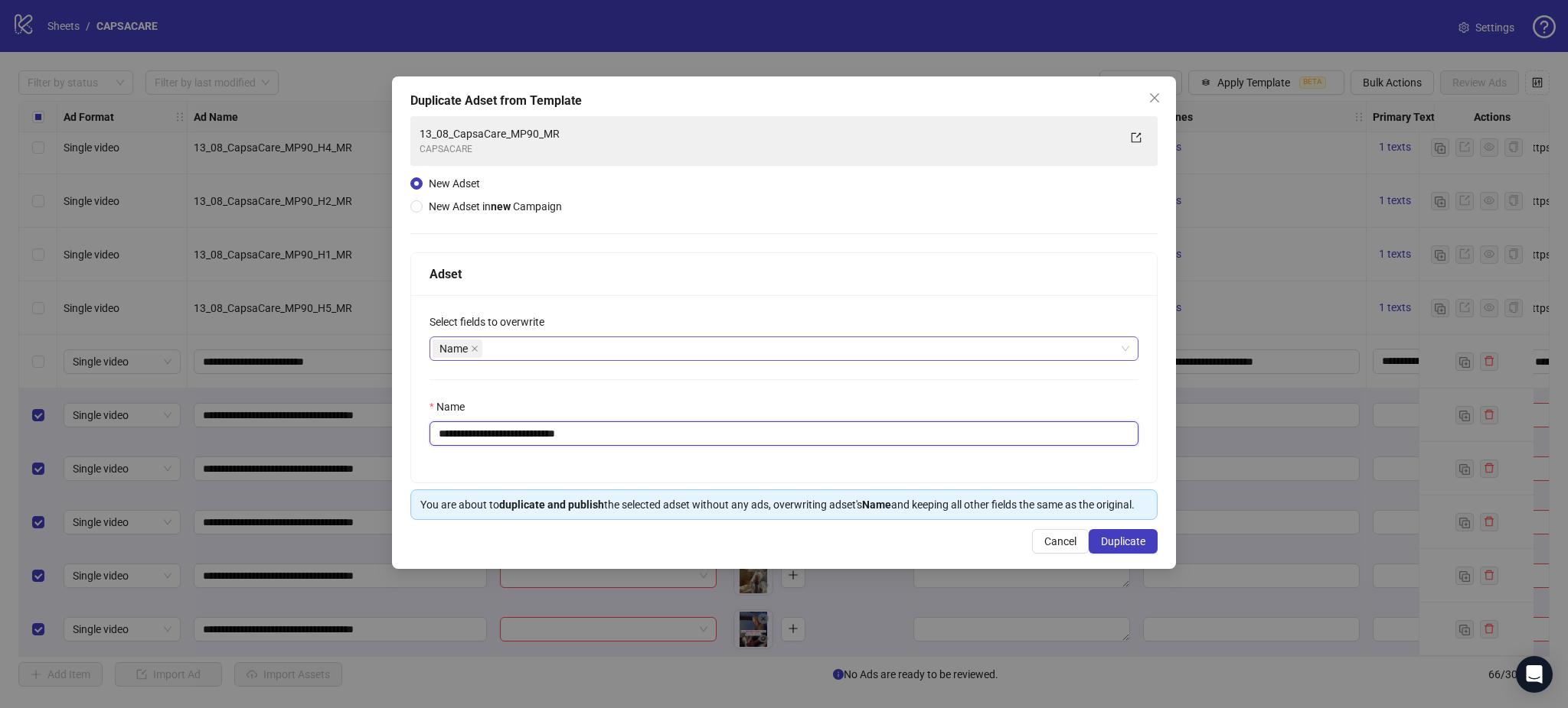
click at [637, 439] on input "**********" at bounding box center [784, 434] width 708 height 24
paste input "******"
type input "**********"
click at [1120, 543] on span "Duplicate" at bounding box center [1123, 542] width 44 height 12
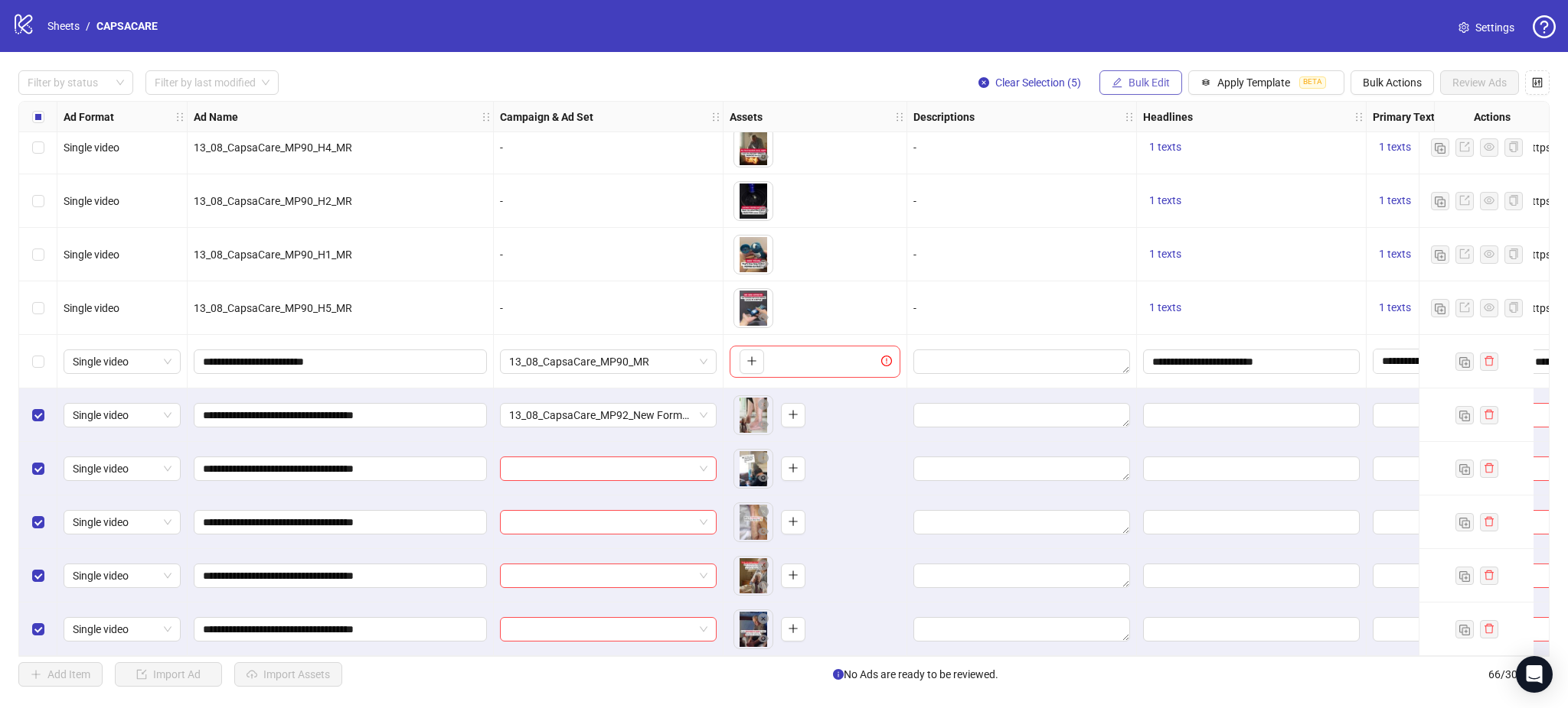
click at [1122, 92] on button "Bulk Edit" at bounding box center [1141, 83] width 83 height 24
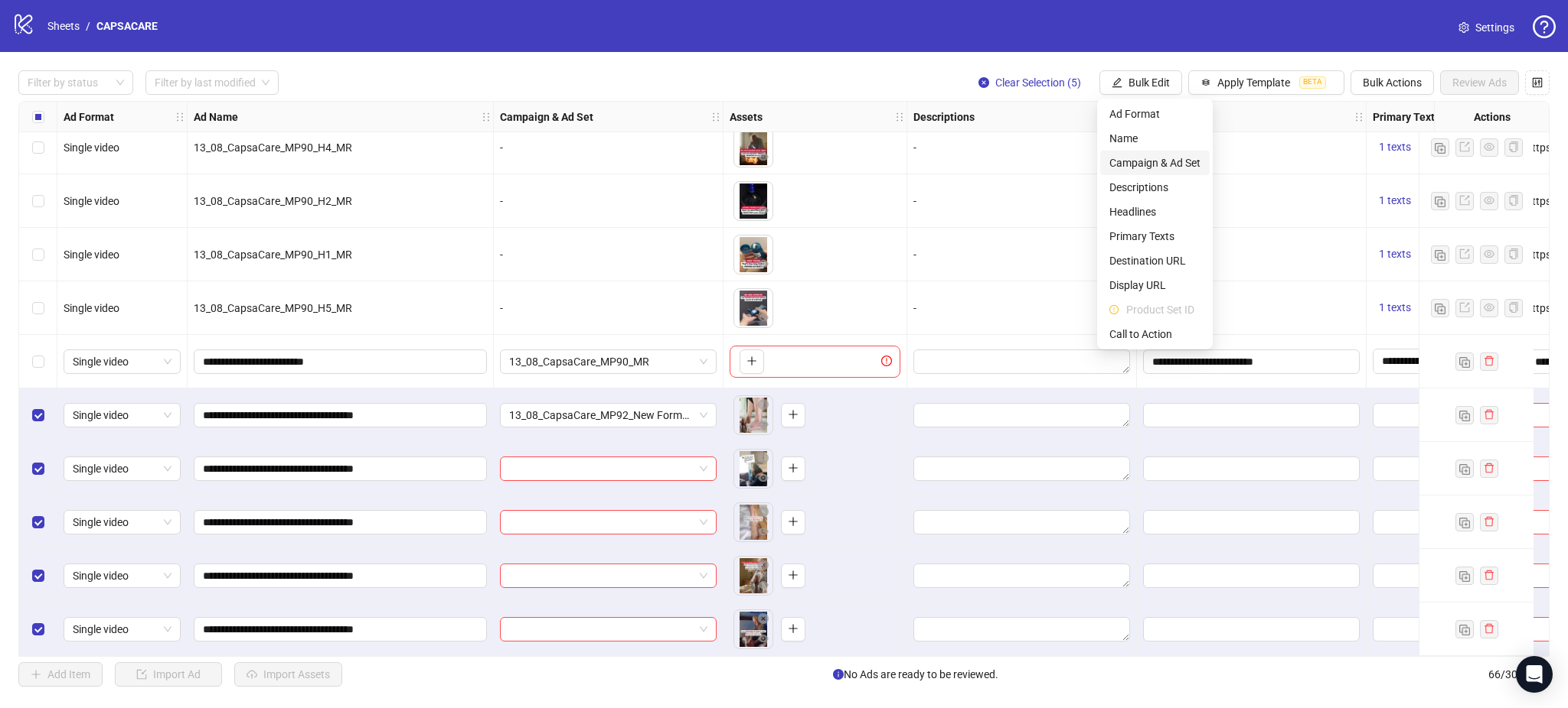
click at [1187, 165] on span "Campaign & Ad Set" at bounding box center [1155, 163] width 91 height 17
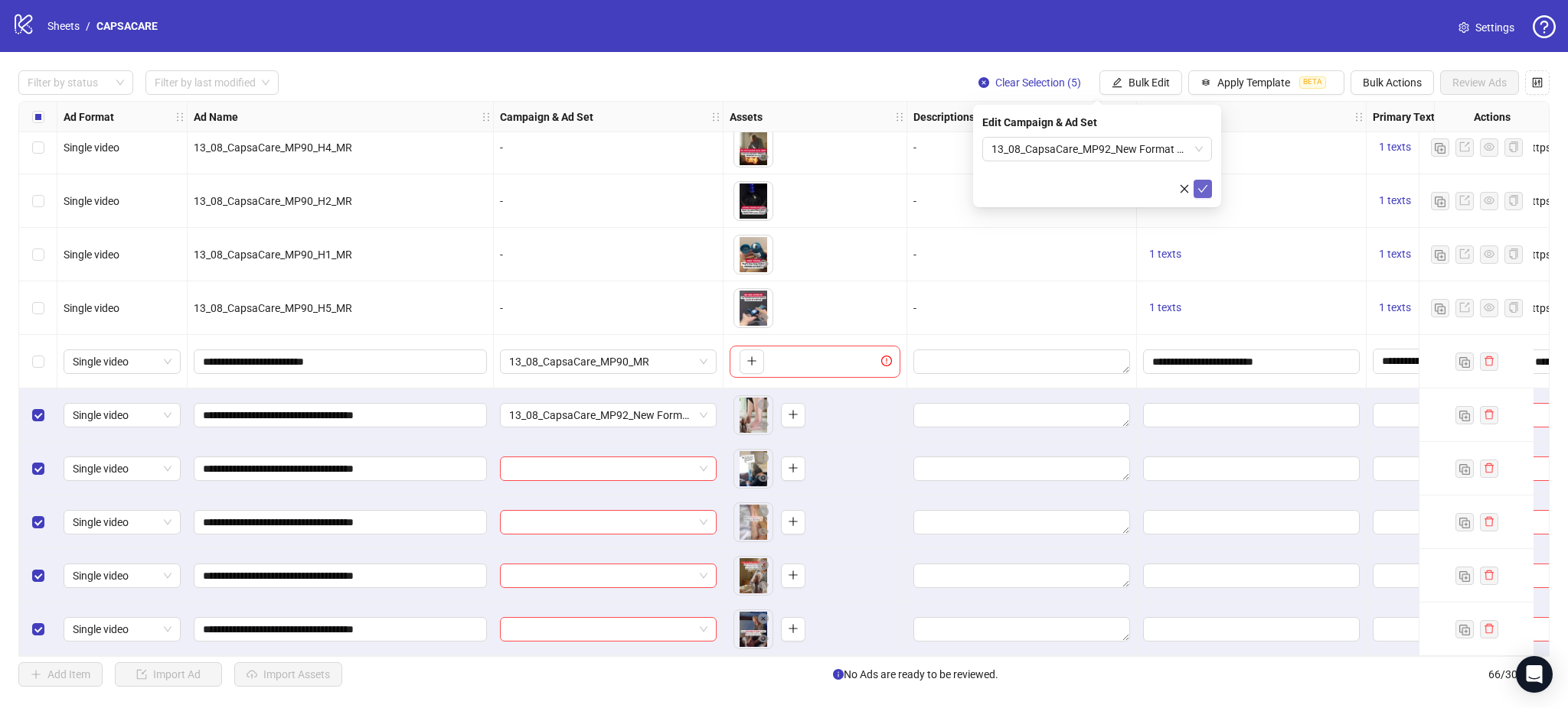
click at [1203, 186] on icon "check" at bounding box center [1202, 189] width 10 height 10
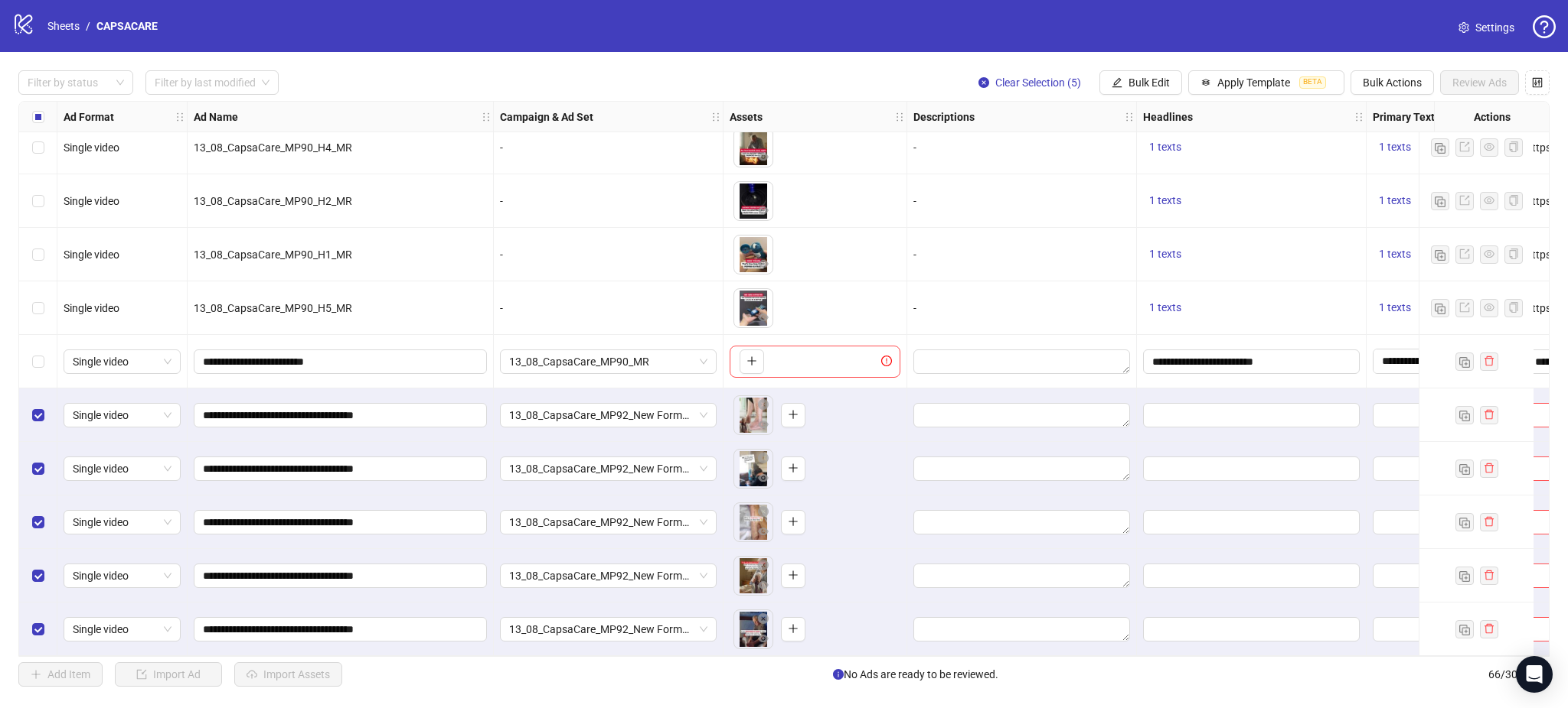
click at [35, 108] on div "Select all rows" at bounding box center [38, 116] width 38 height 30
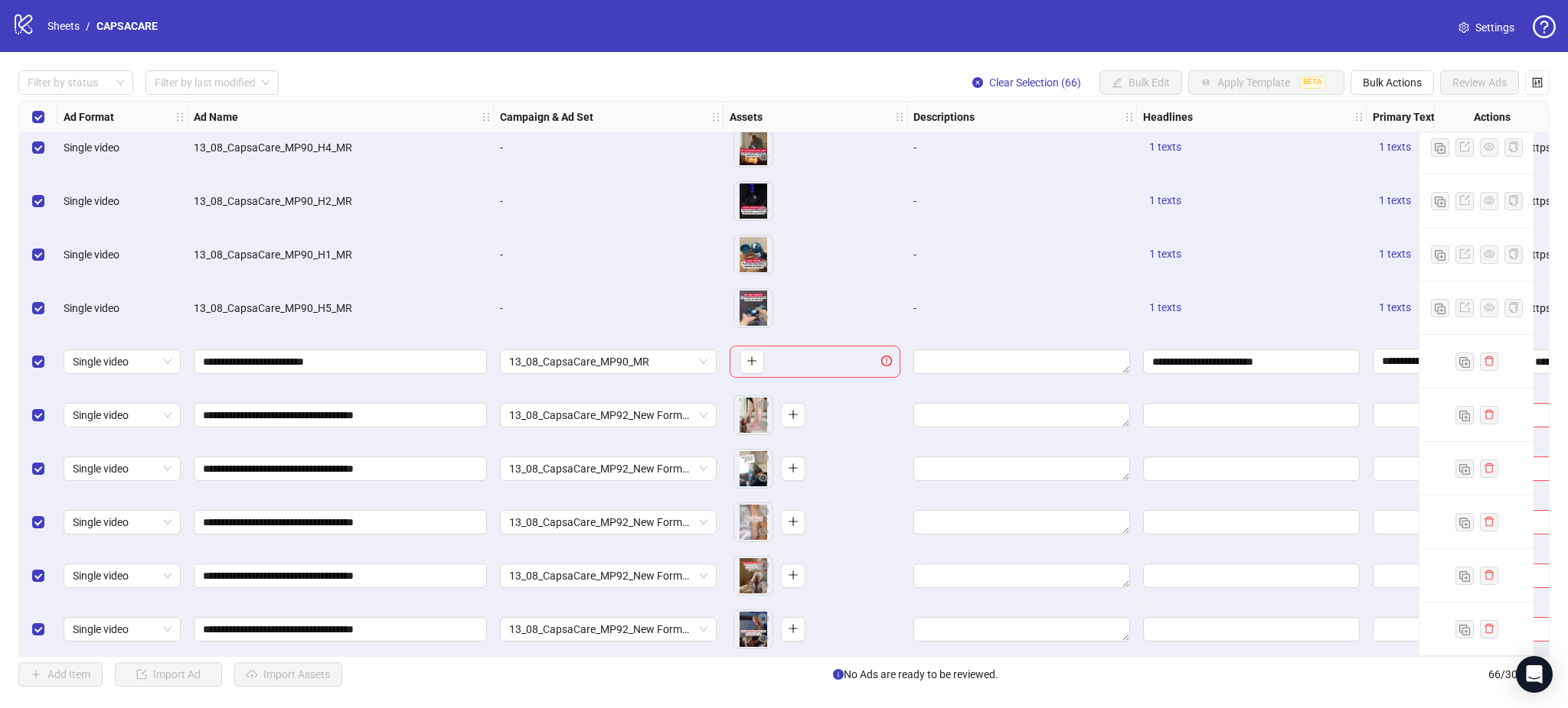
click at [35, 108] on div "Select all rows" at bounding box center [38, 116] width 38 height 30
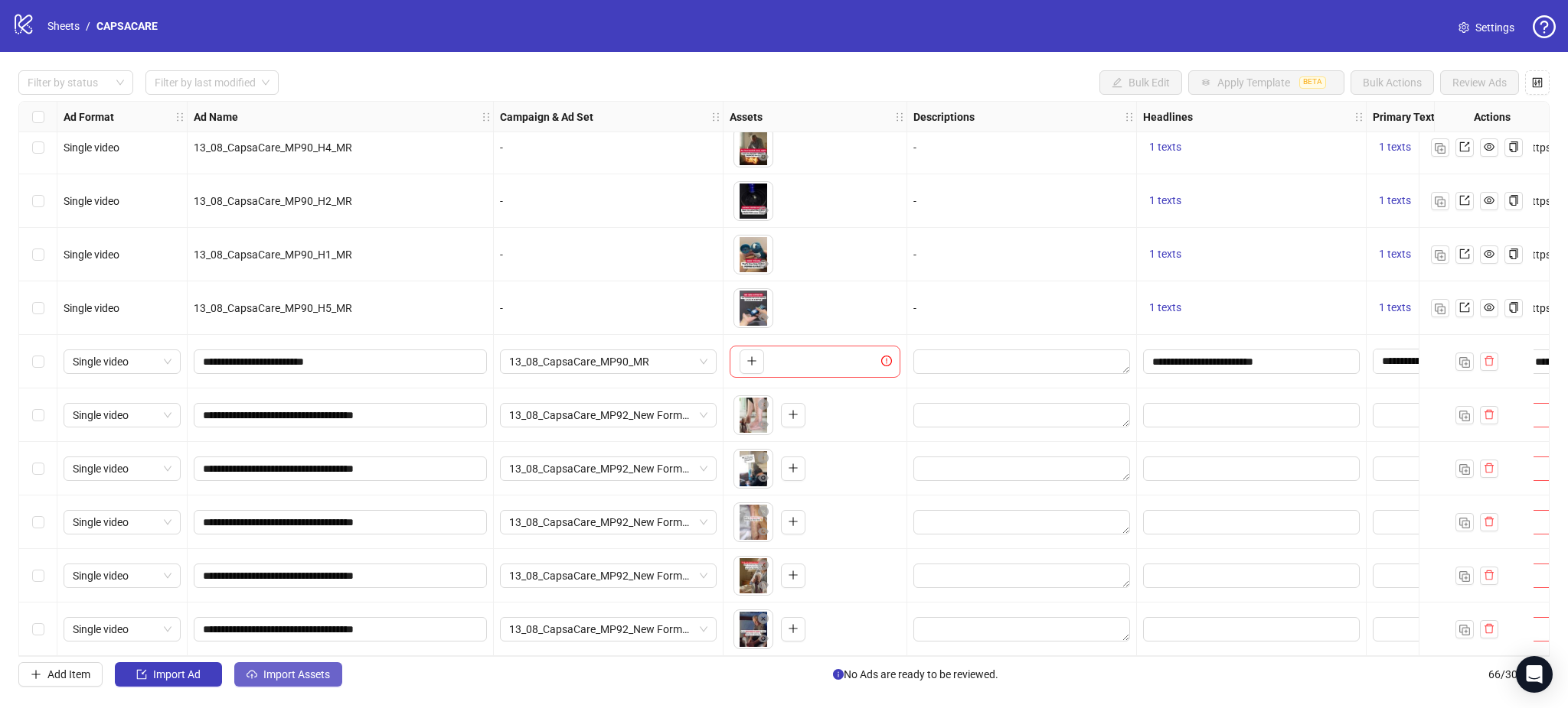
click at [297, 667] on button "Import Assets" at bounding box center [287, 674] width 108 height 24
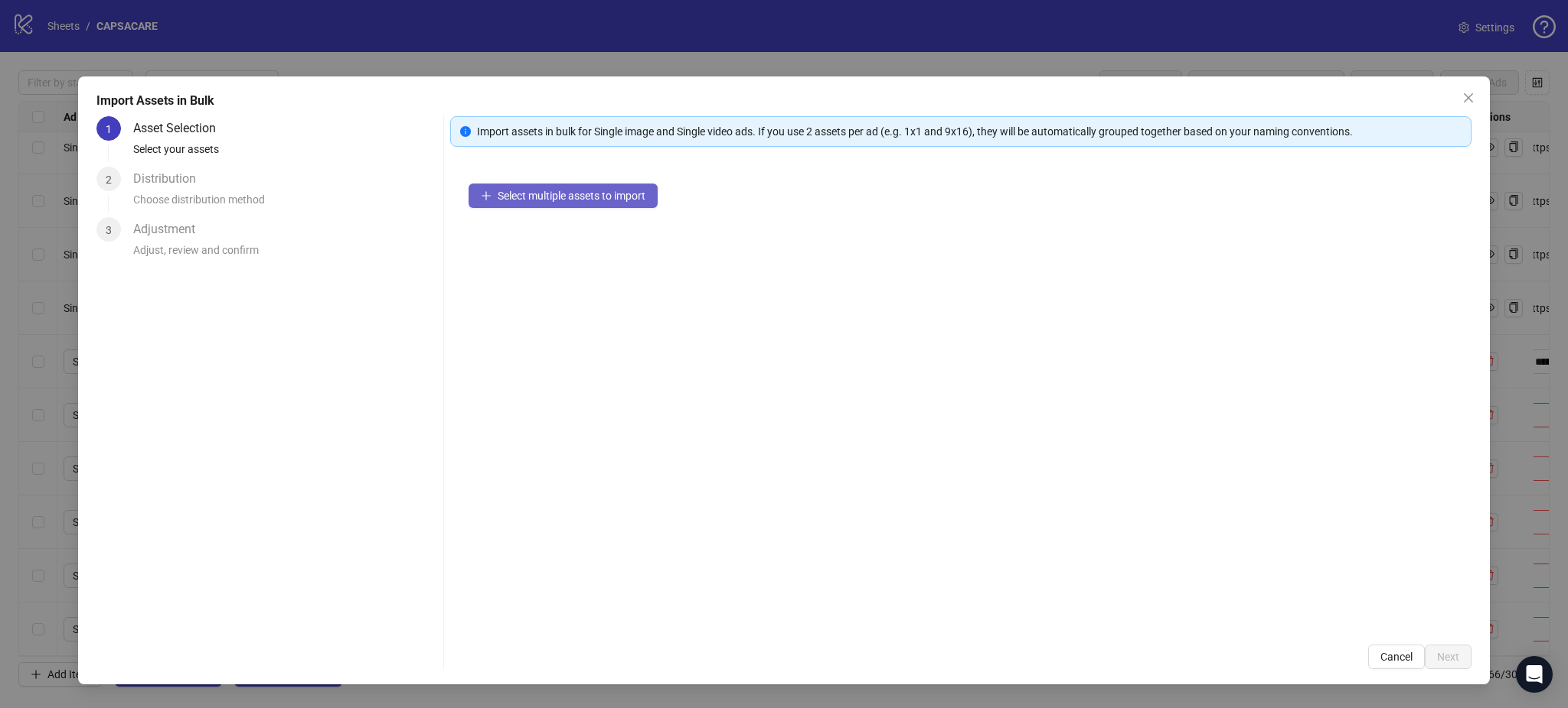
click at [540, 201] on span "Select multiple assets to import" at bounding box center [571, 196] width 148 height 12
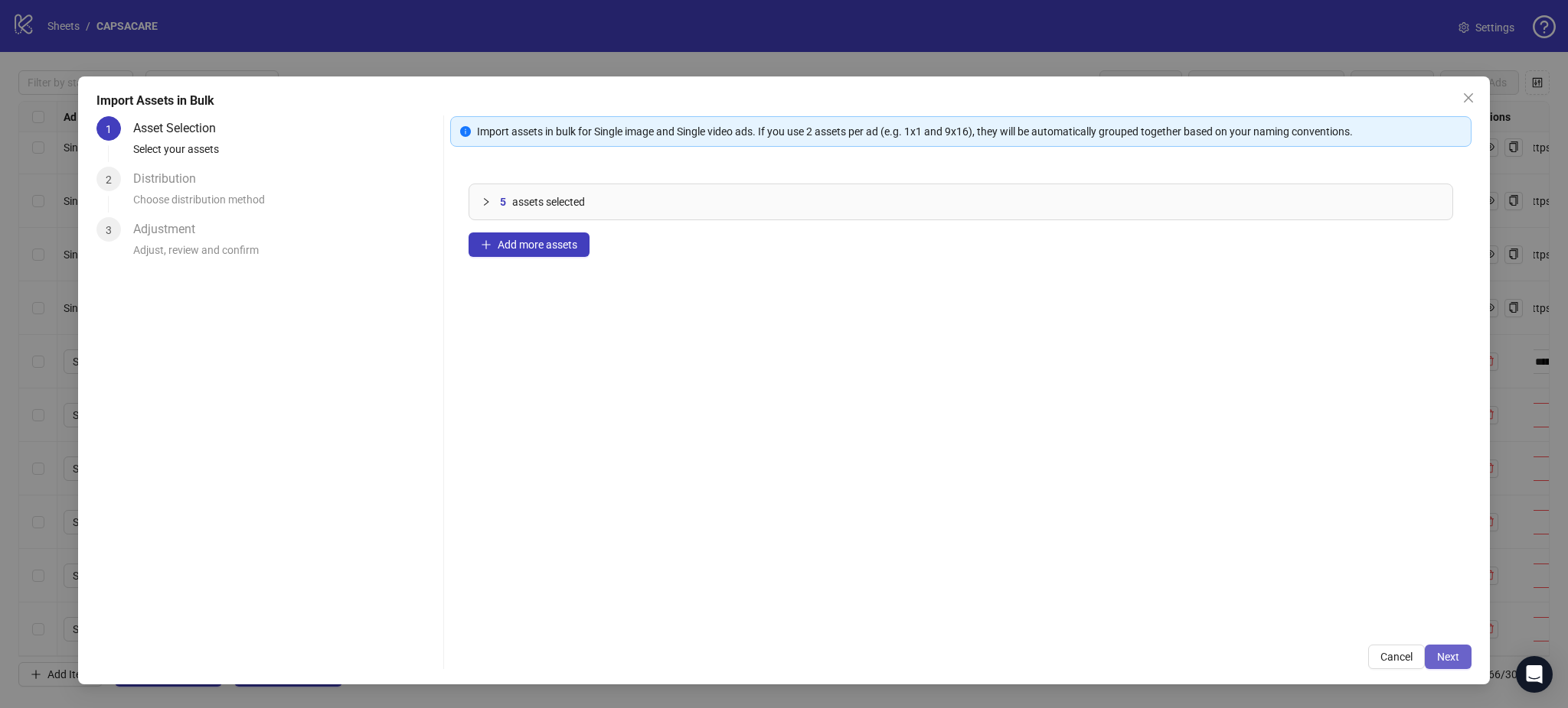
click at [1437, 659] on span "Next" at bounding box center [1448, 657] width 22 height 12
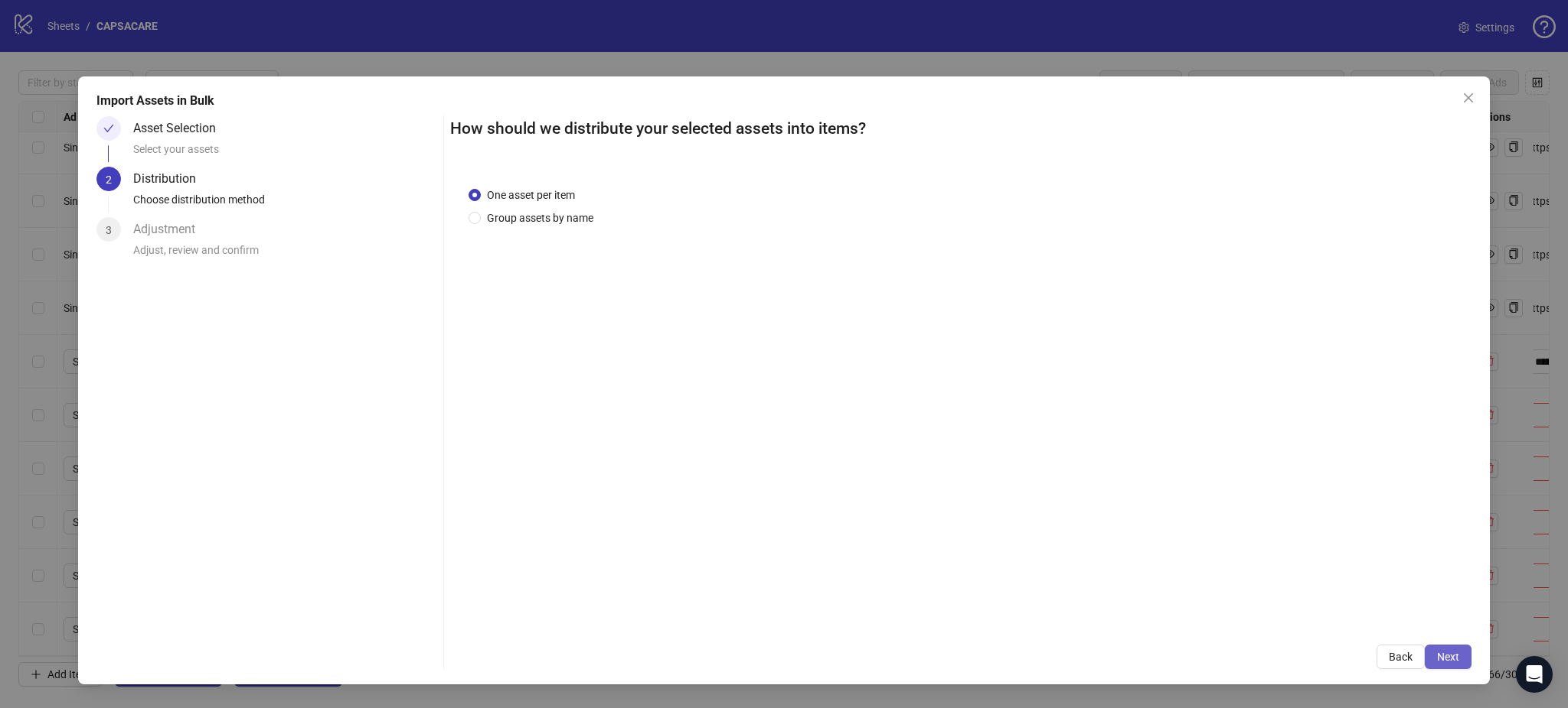
click at [1450, 652] on button "Next" at bounding box center [1448, 657] width 47 height 24
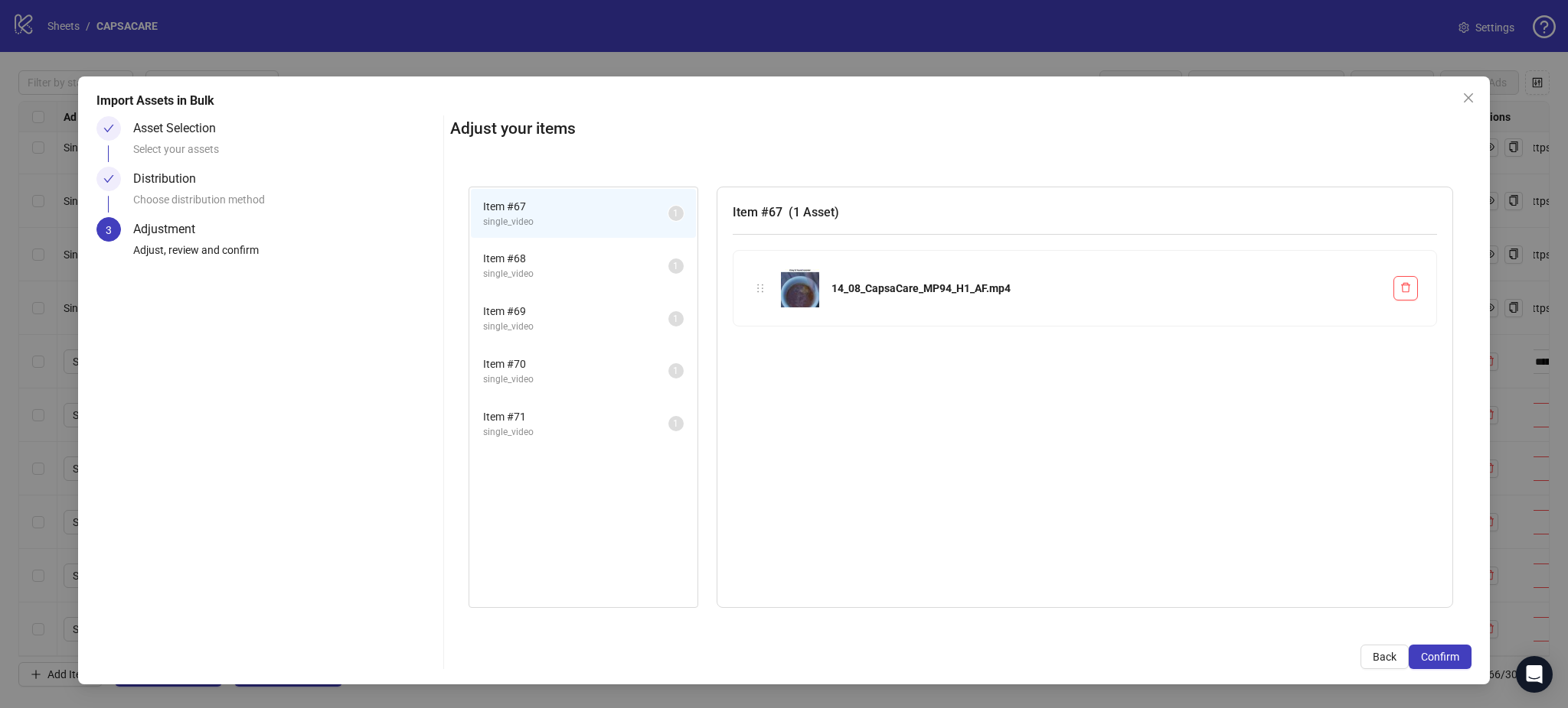
click at [1450, 652] on span "Confirm" at bounding box center [1439, 657] width 38 height 12
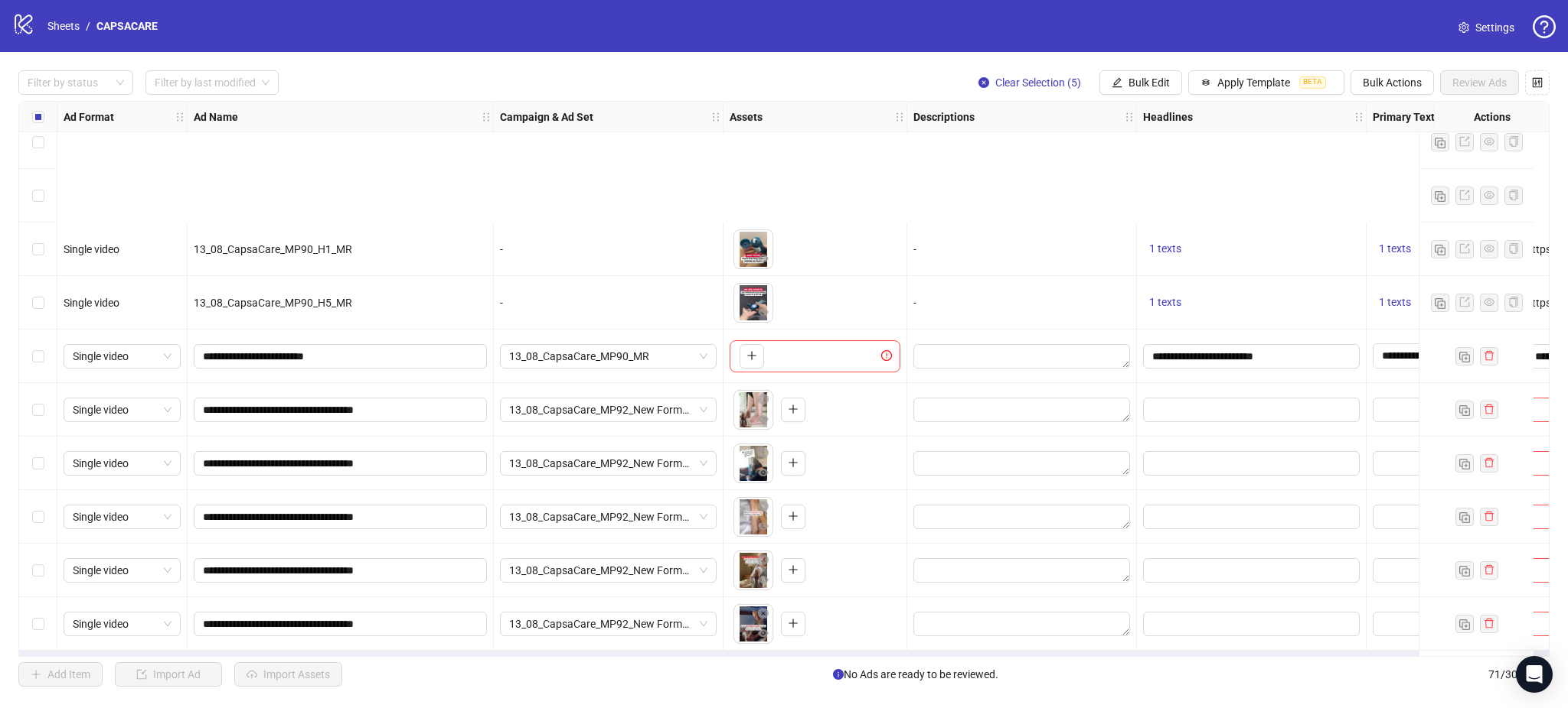
scroll to position [3283, 0]
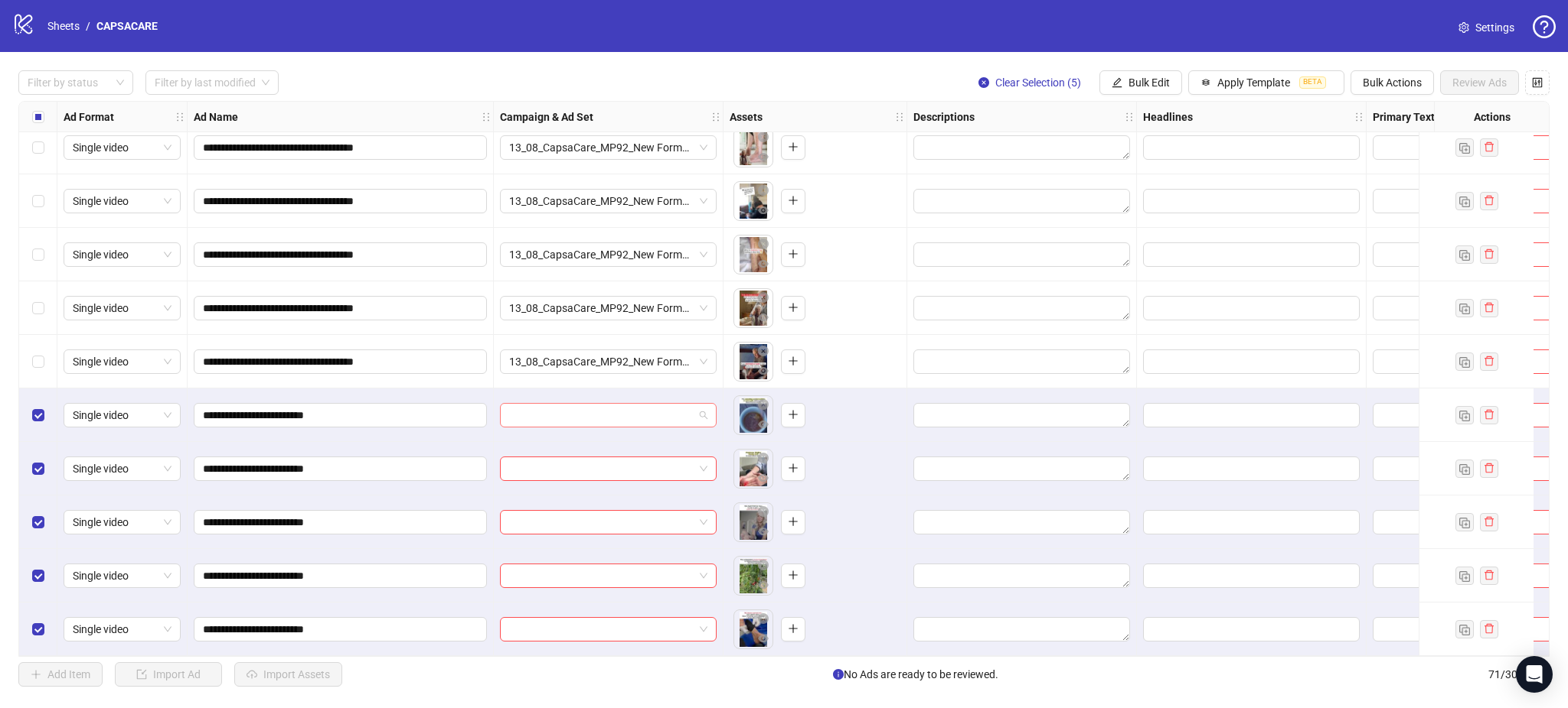
click at [616, 404] on input "search" at bounding box center [601, 415] width 185 height 23
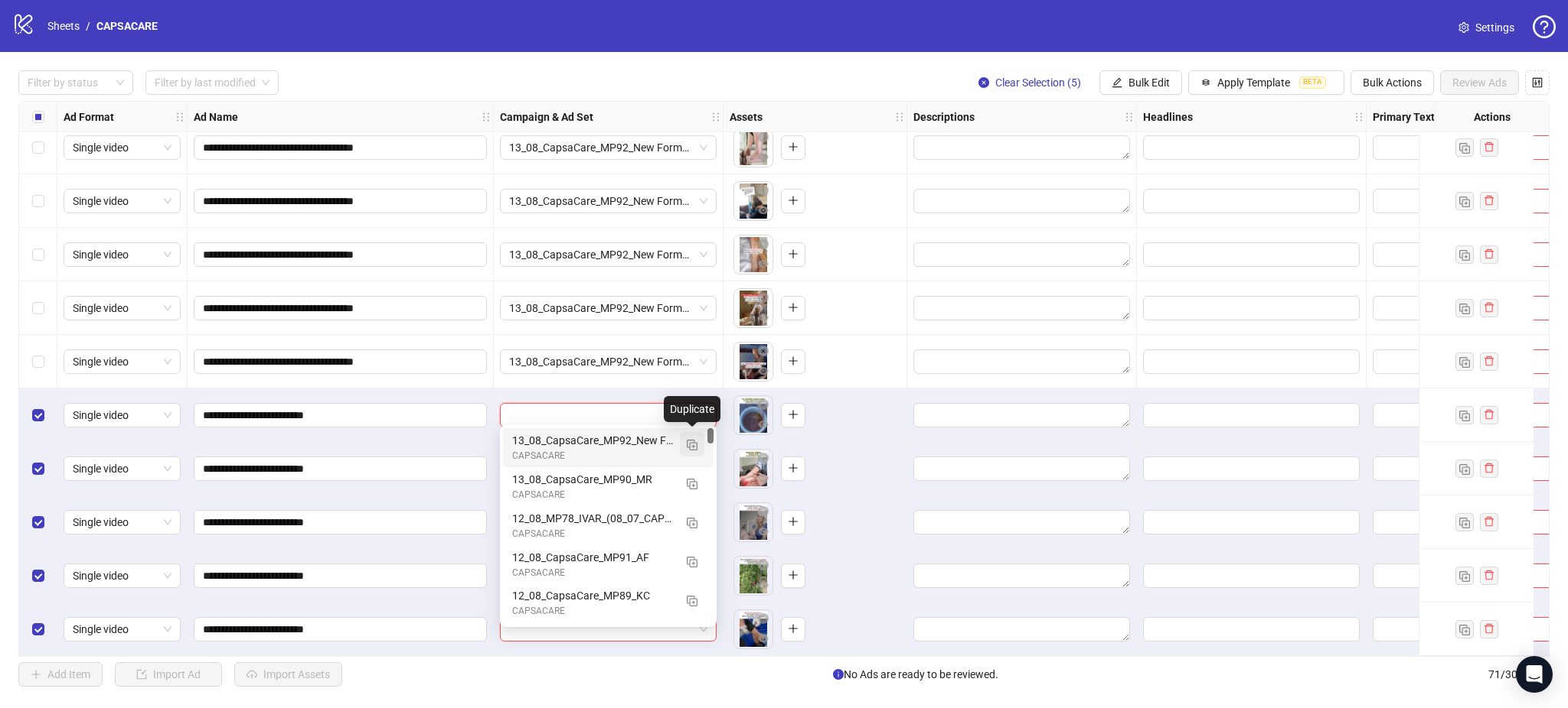
click at [691, 446] on img "button" at bounding box center [692, 445] width 10 height 10
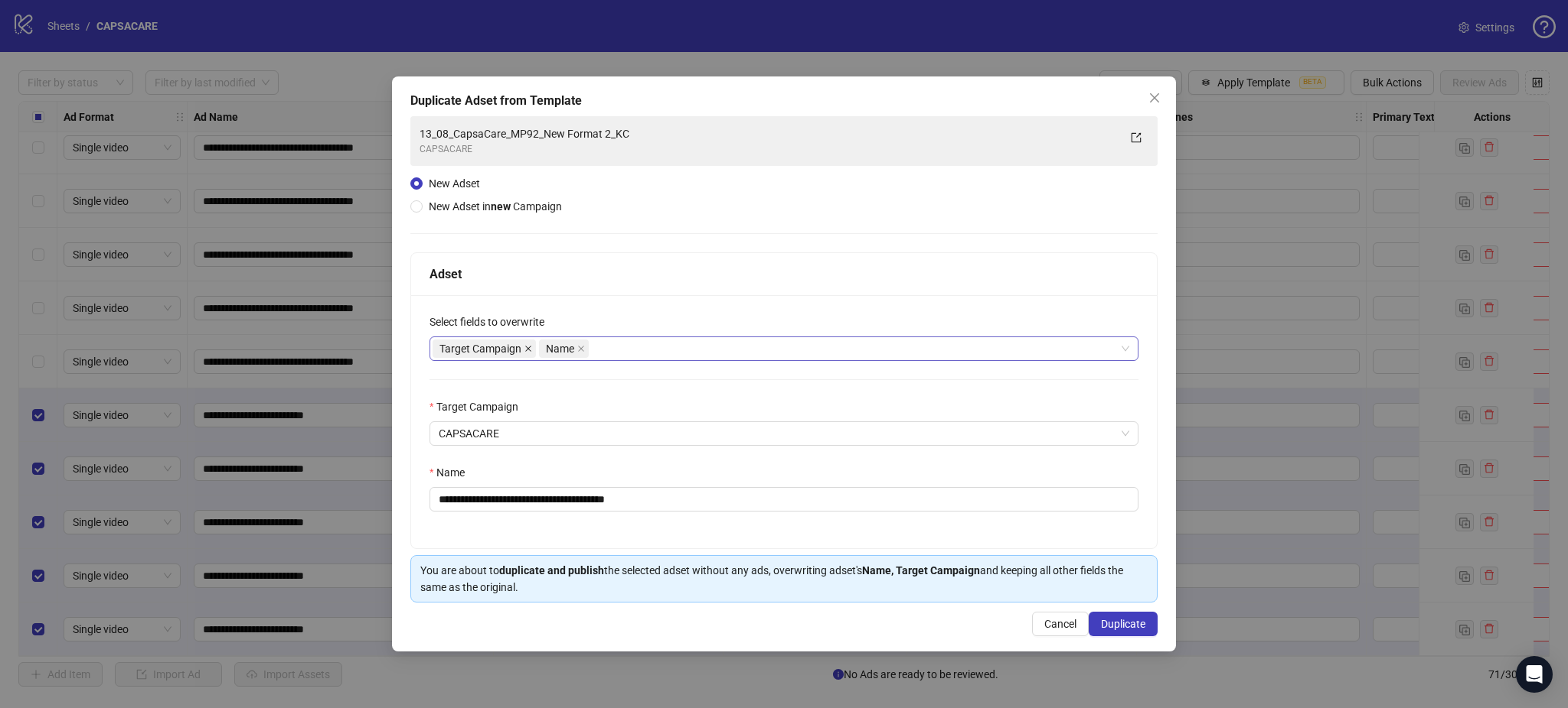
click at [527, 346] on icon "close" at bounding box center [528, 348] width 8 height 8
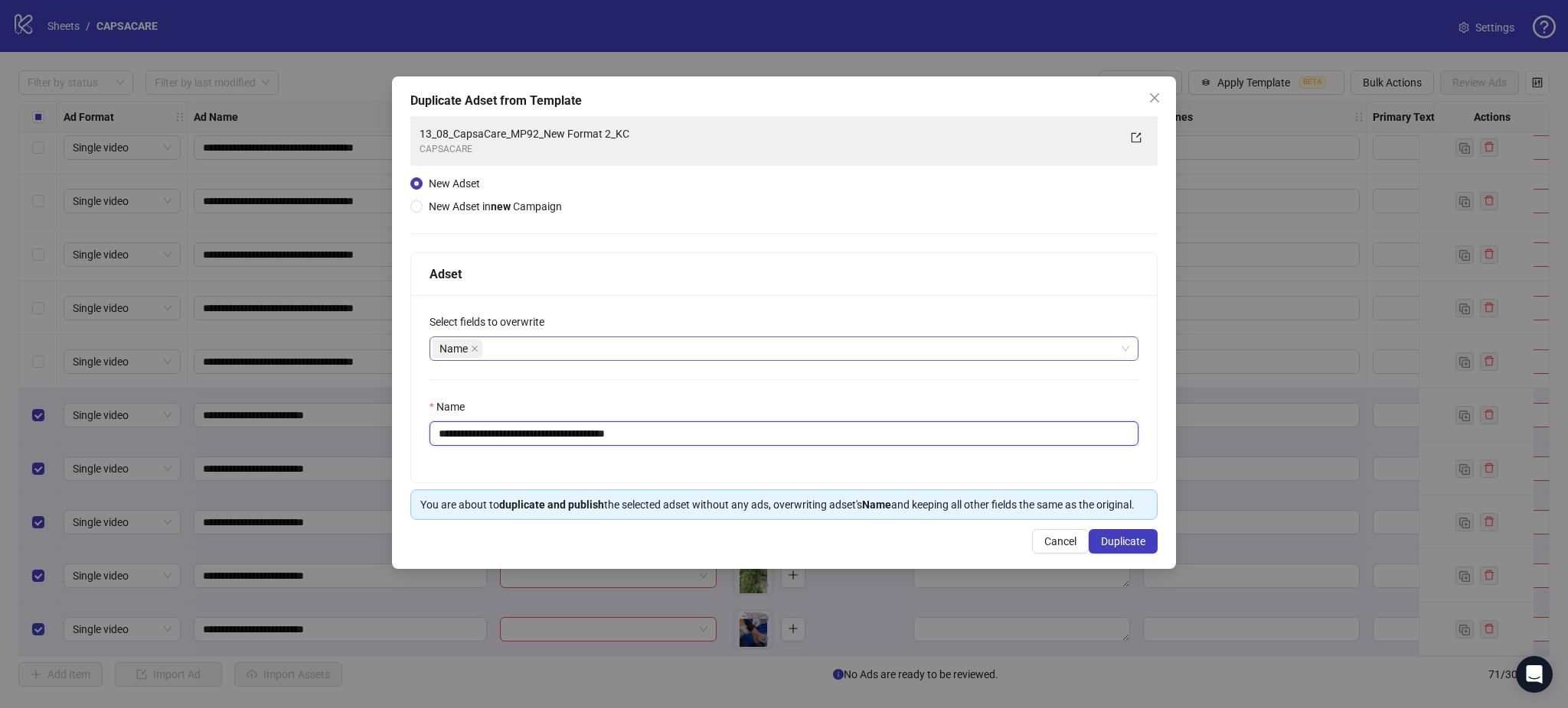
click at [538, 424] on input "**********" at bounding box center [784, 434] width 708 height 24
paste input "text"
type input "**********"
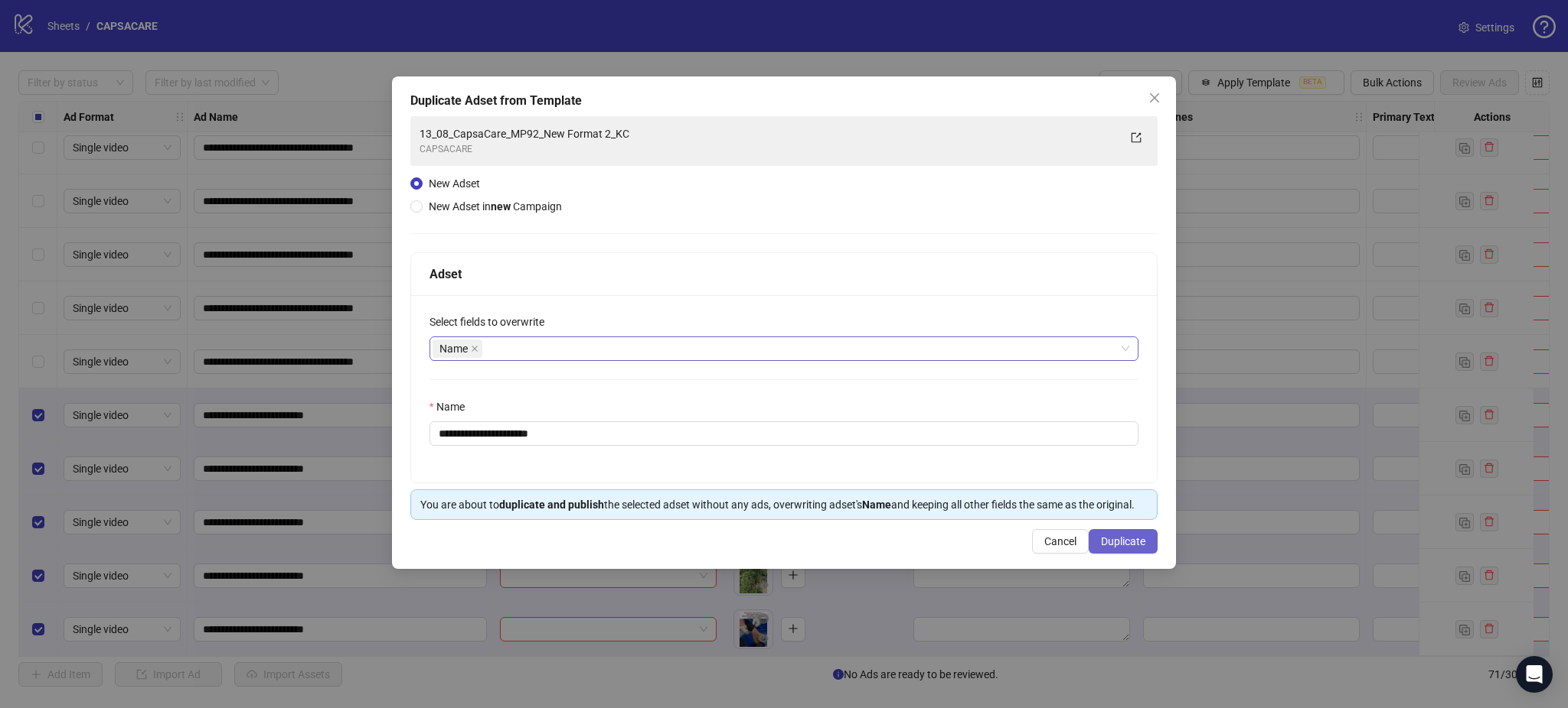
click at [1141, 550] on button "Duplicate" at bounding box center [1123, 542] width 69 height 24
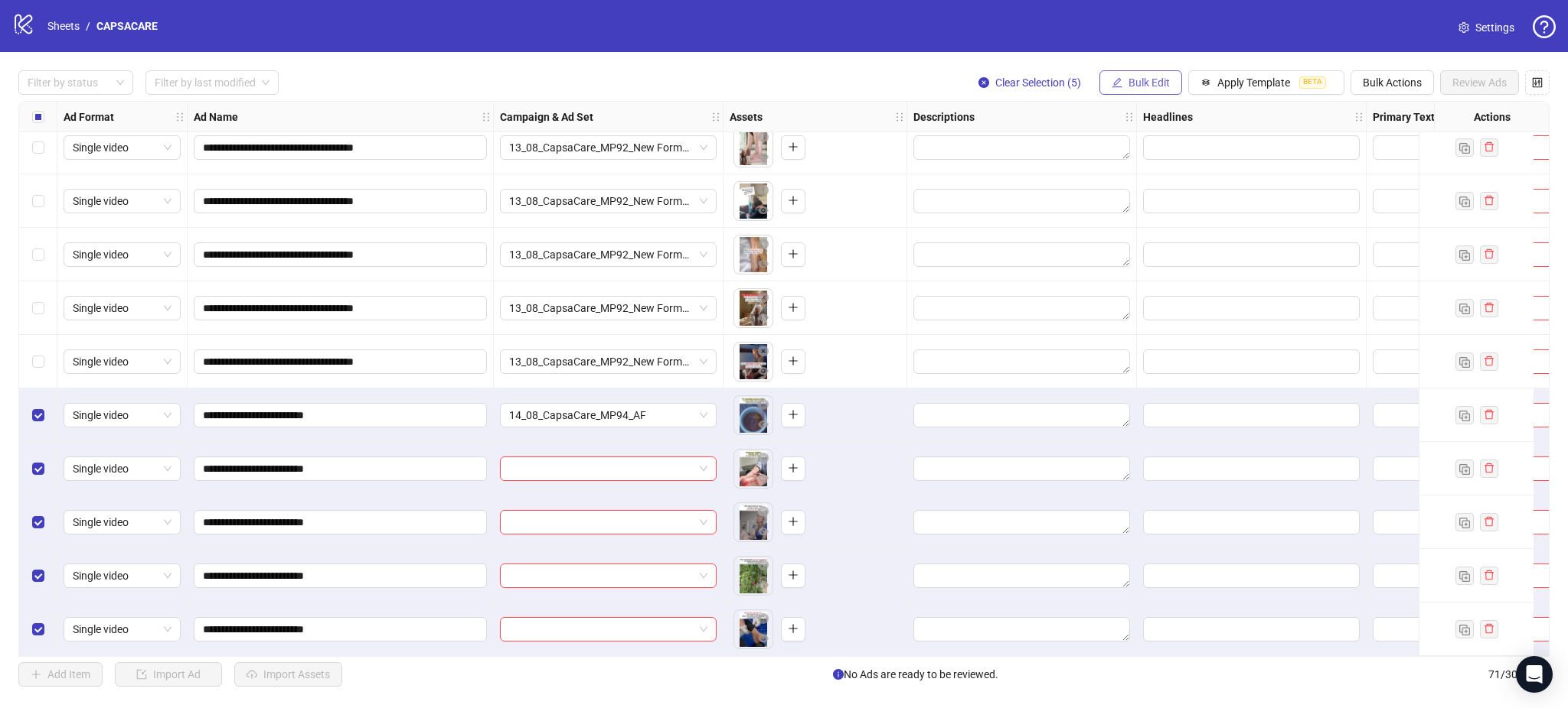
click at [1160, 80] on span "Bulk Edit" at bounding box center [1149, 83] width 41 height 12
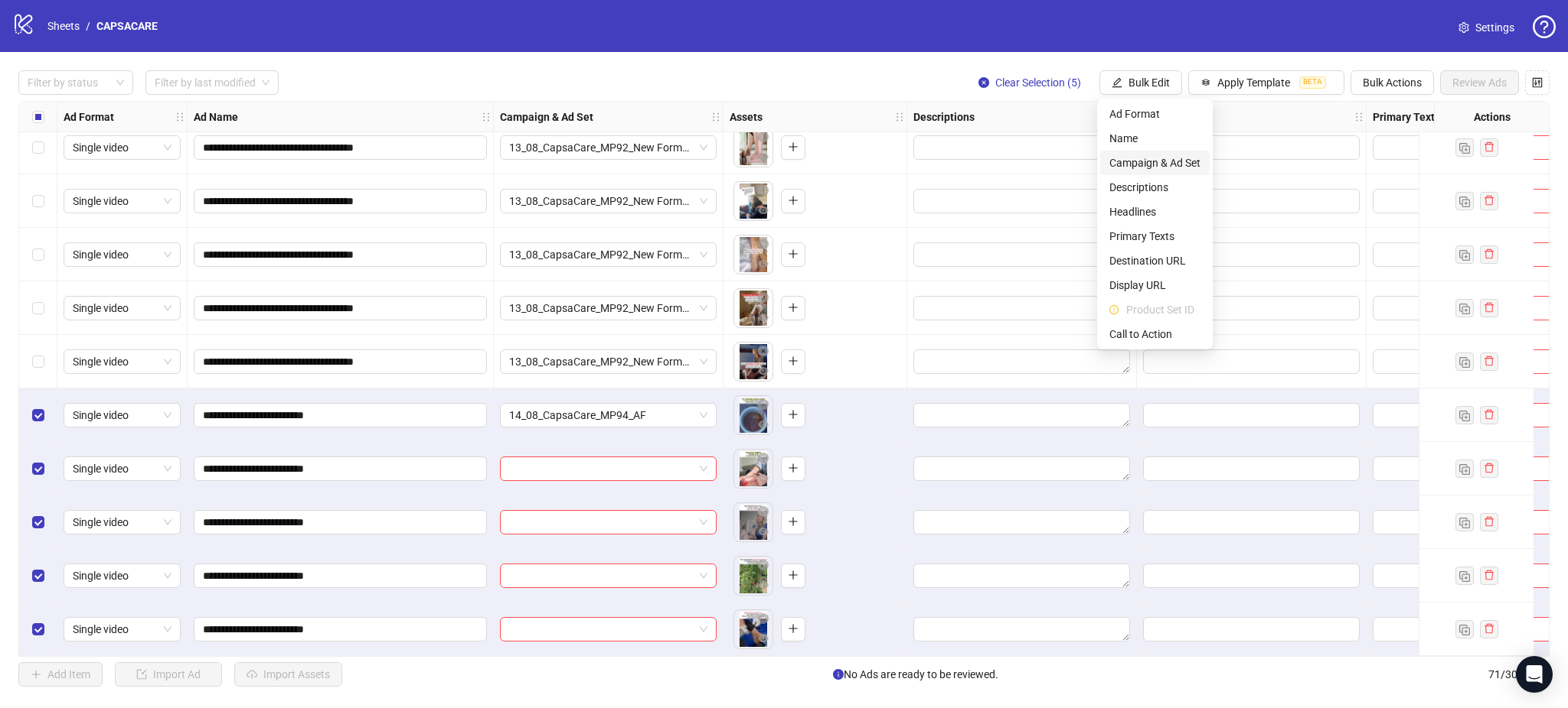
click at [1179, 155] on span "Campaign & Ad Set" at bounding box center [1155, 163] width 91 height 17
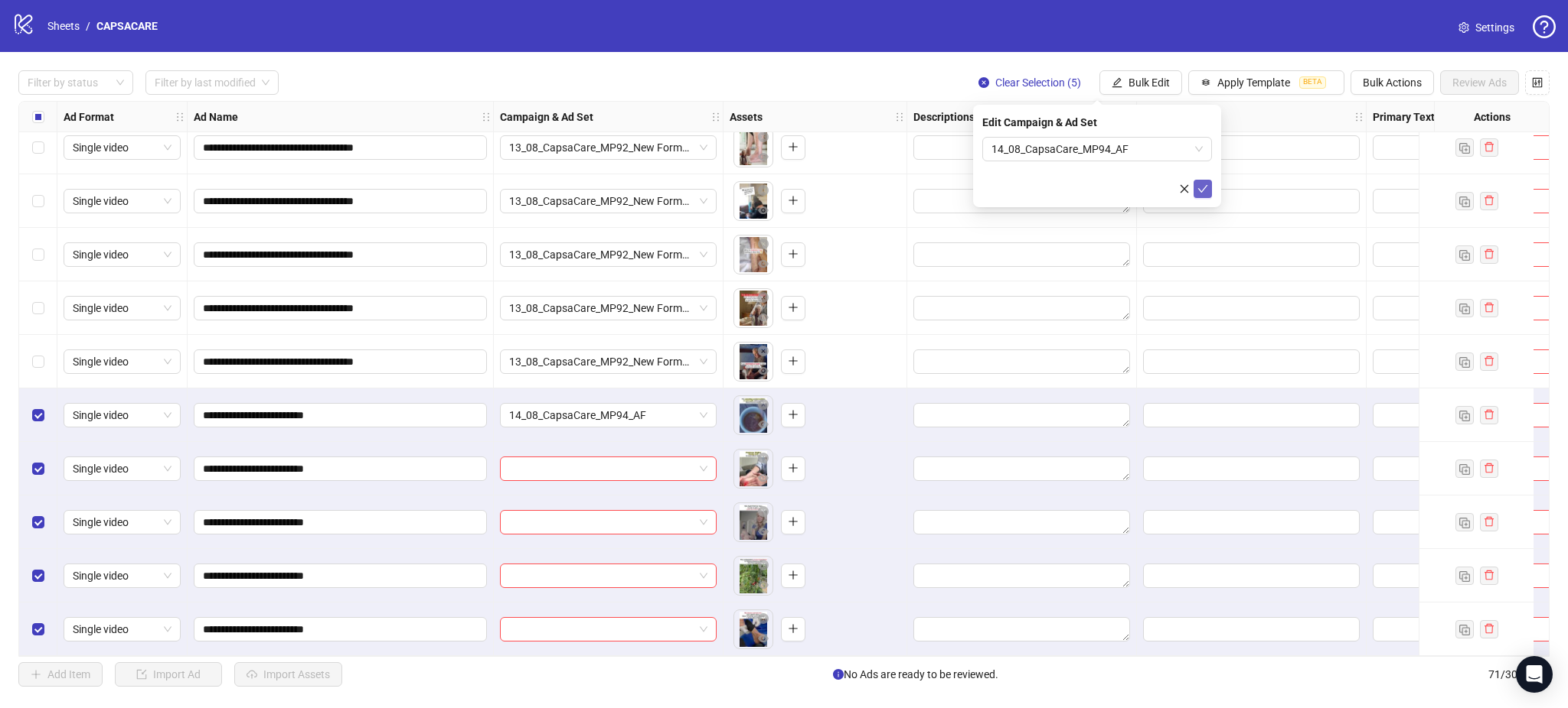
click at [1208, 194] on button "submit" at bounding box center [1202, 188] width 18 height 18
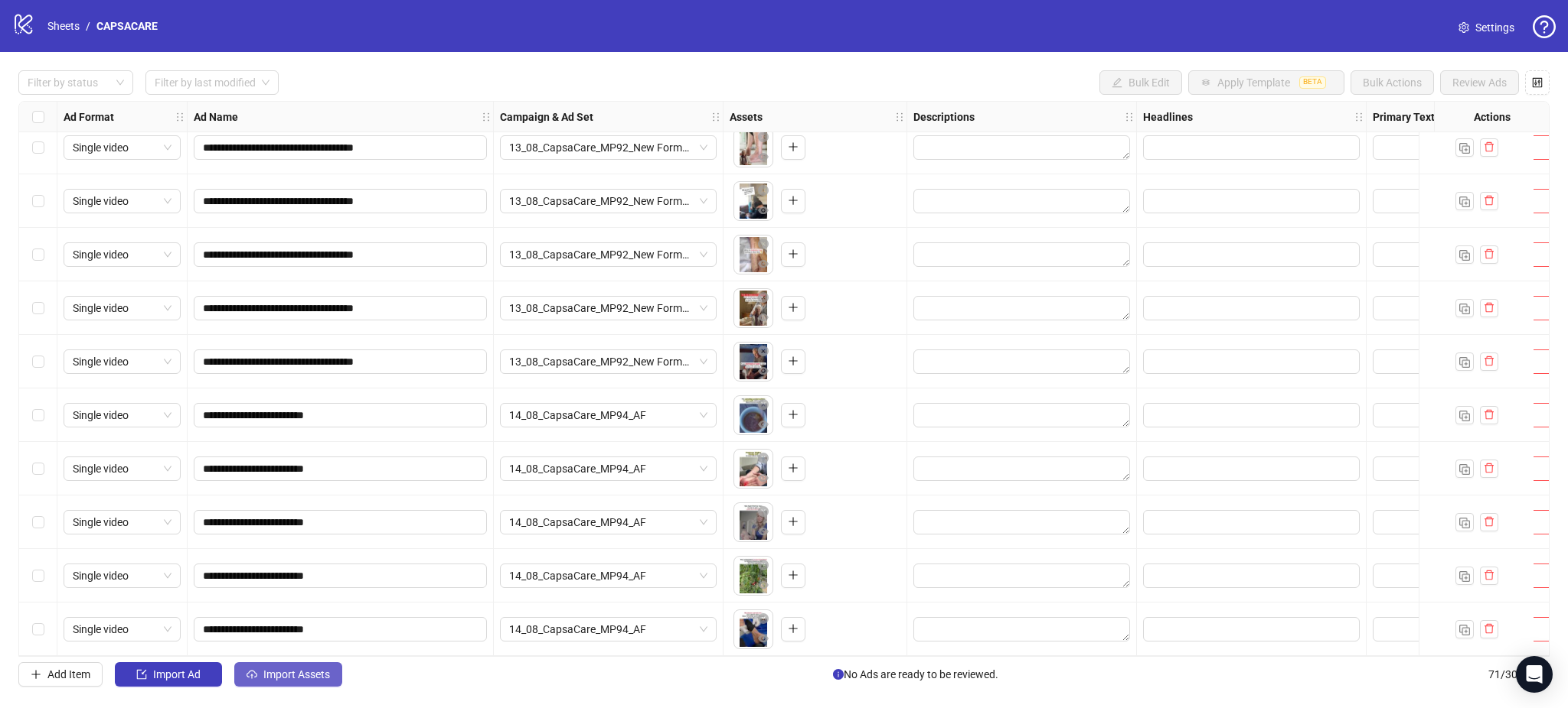
click at [310, 687] on button "Import Assets" at bounding box center [287, 674] width 108 height 24
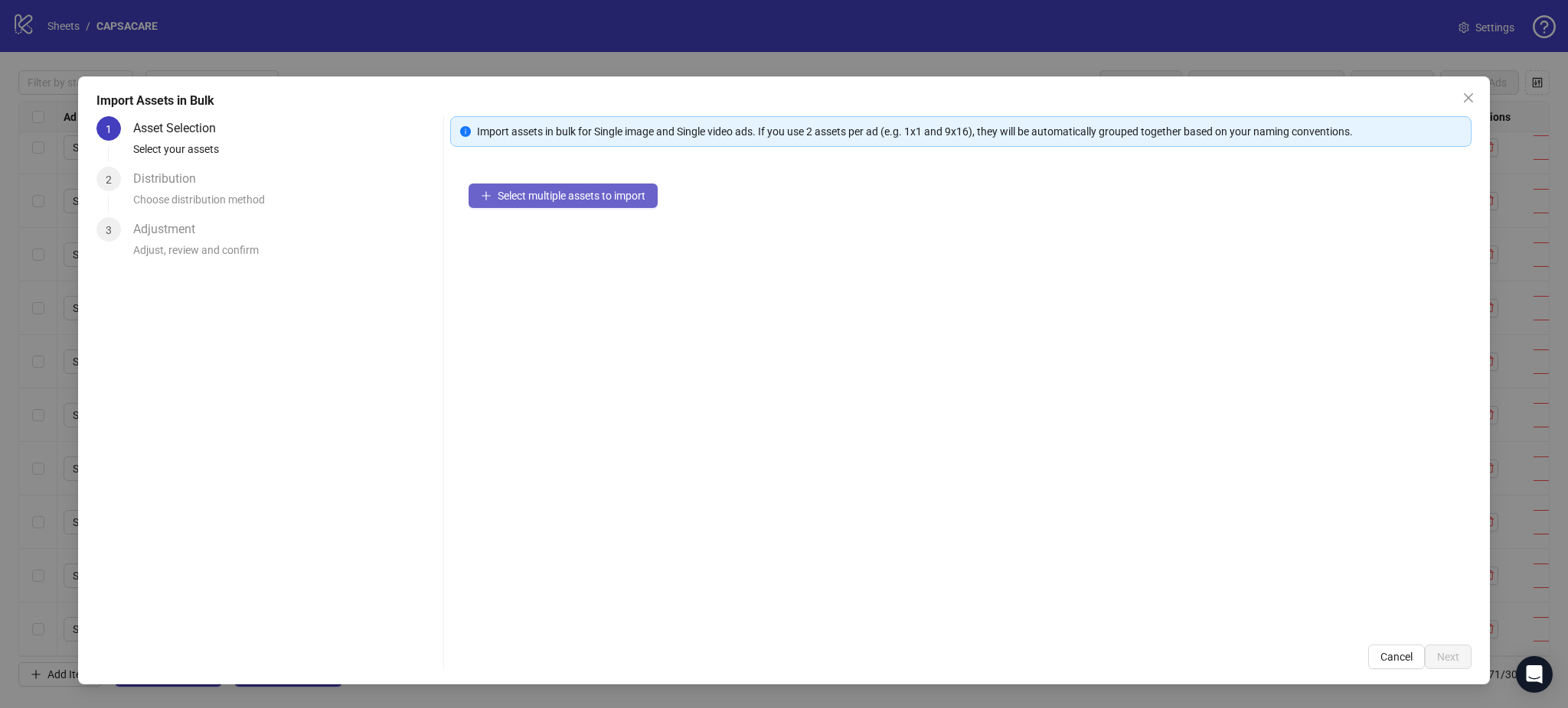
click at [566, 200] on span "Select multiple assets to import" at bounding box center [571, 196] width 148 height 12
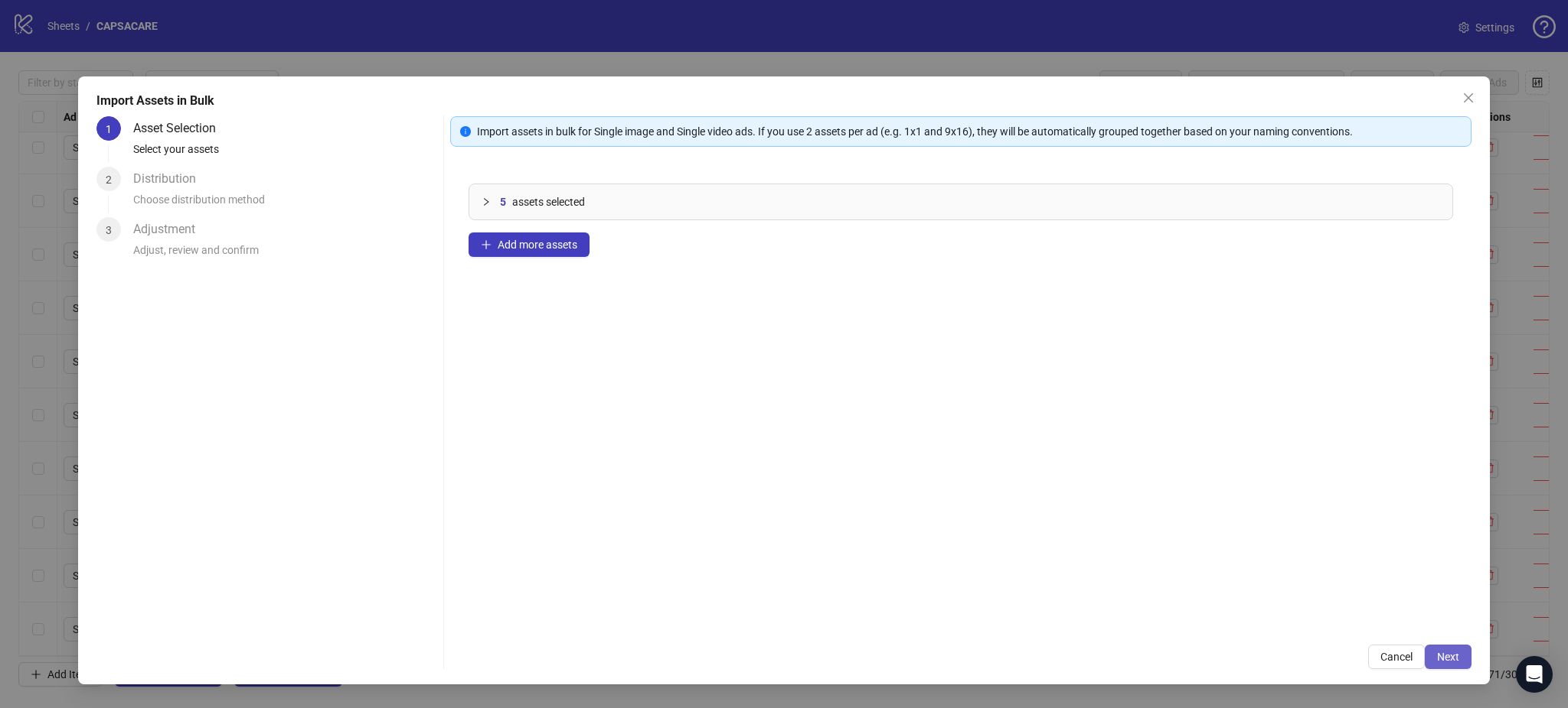
click at [1440, 654] on span "Next" at bounding box center [1448, 657] width 22 height 12
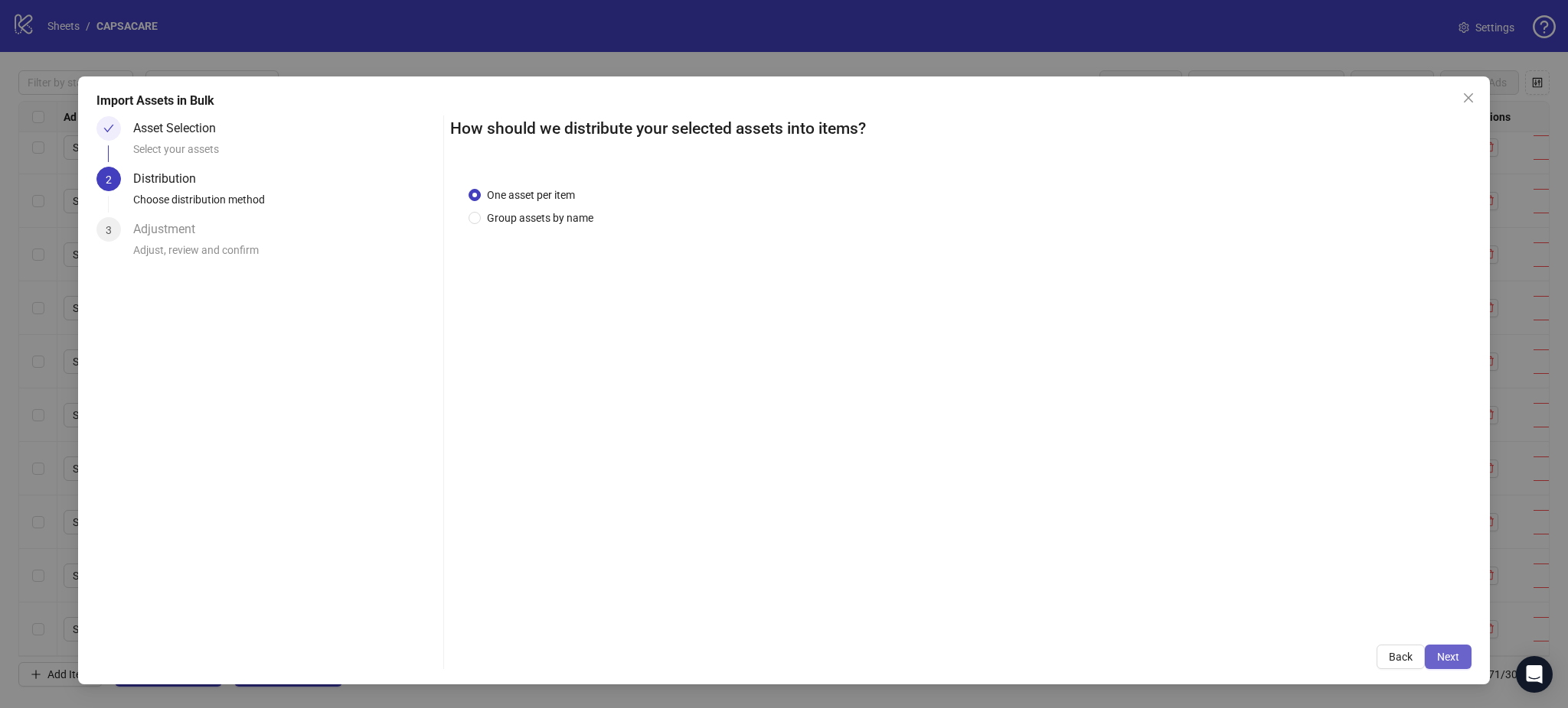
click at [1445, 654] on span "Next" at bounding box center [1448, 657] width 22 height 12
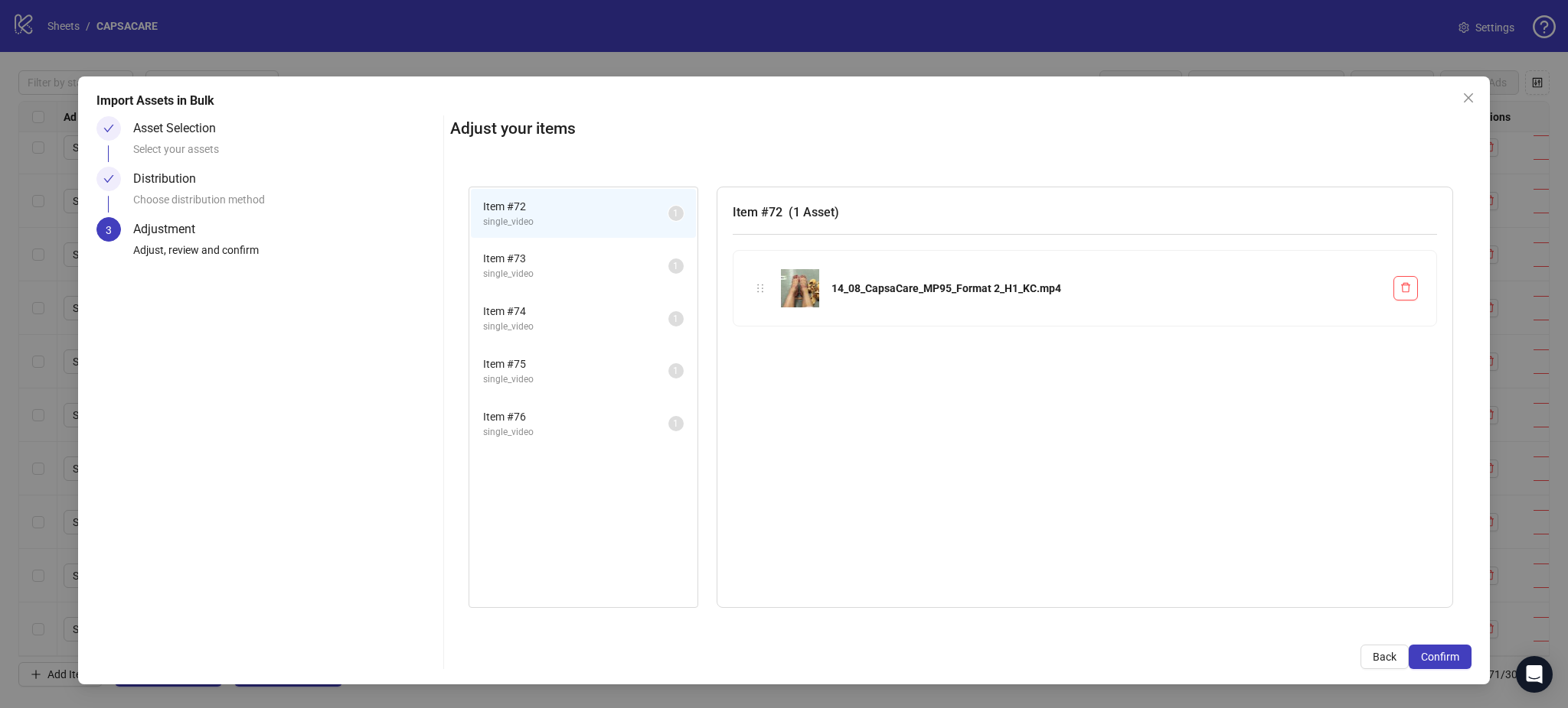
click at [1445, 654] on span "Confirm" at bounding box center [1439, 657] width 38 height 12
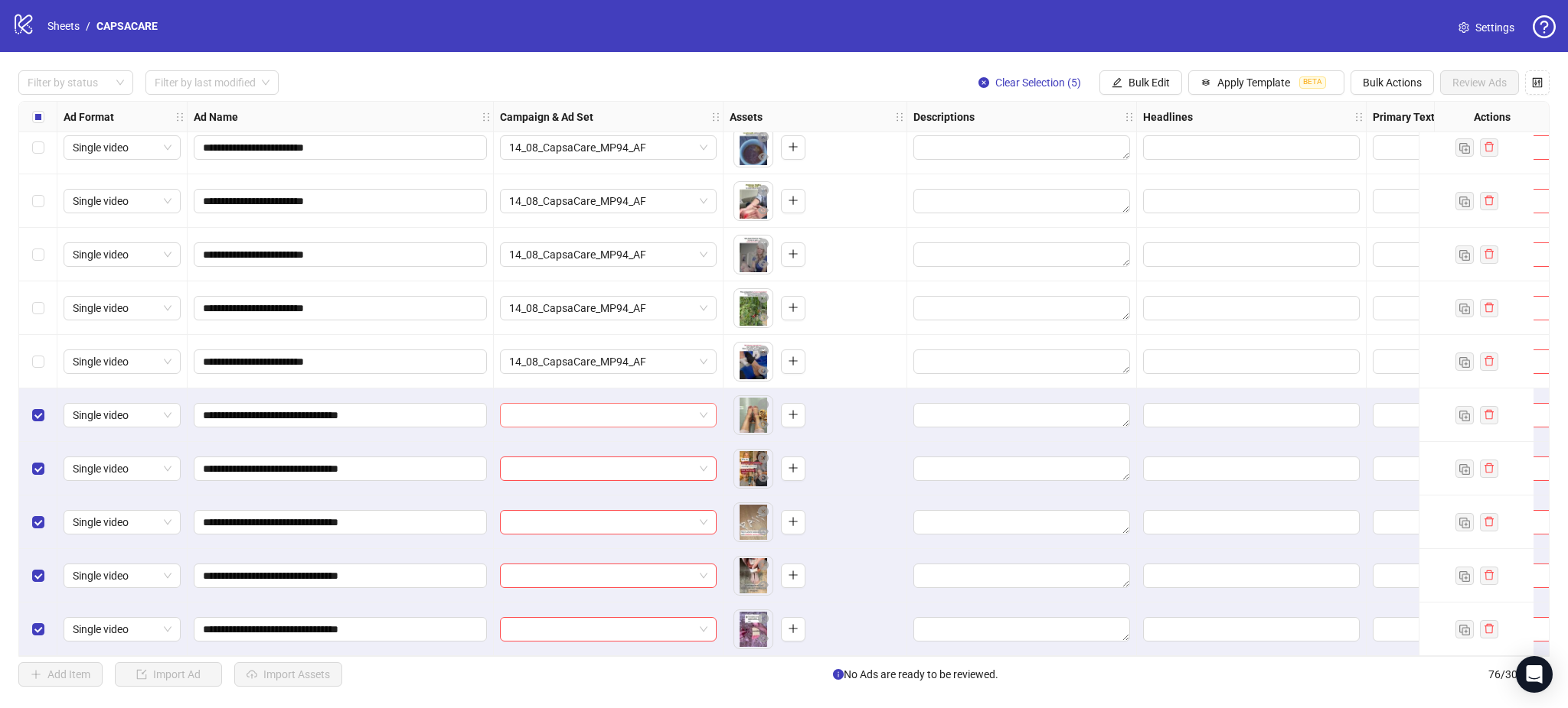
click at [620, 404] on input "search" at bounding box center [601, 415] width 185 height 23
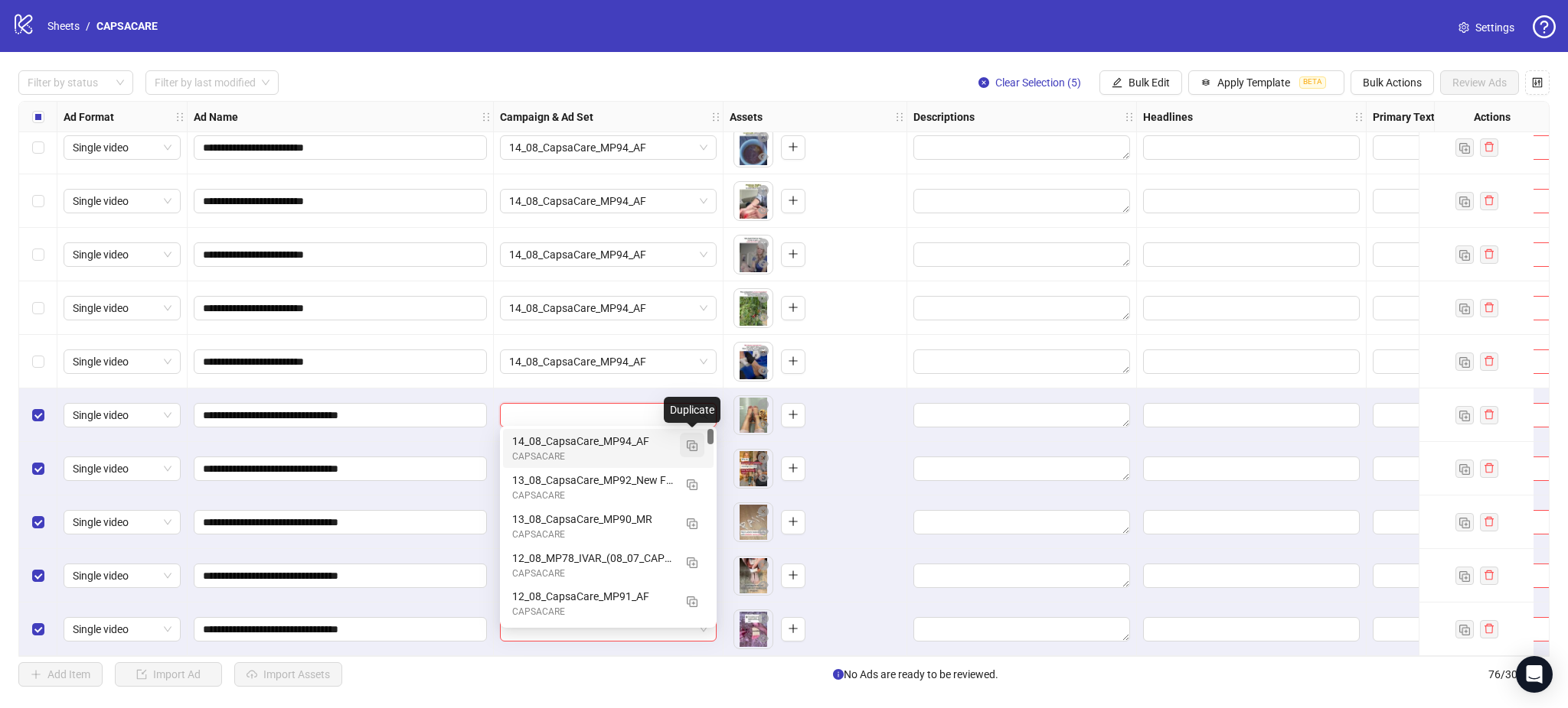
click at [687, 441] on img "button" at bounding box center [692, 446] width 10 height 10
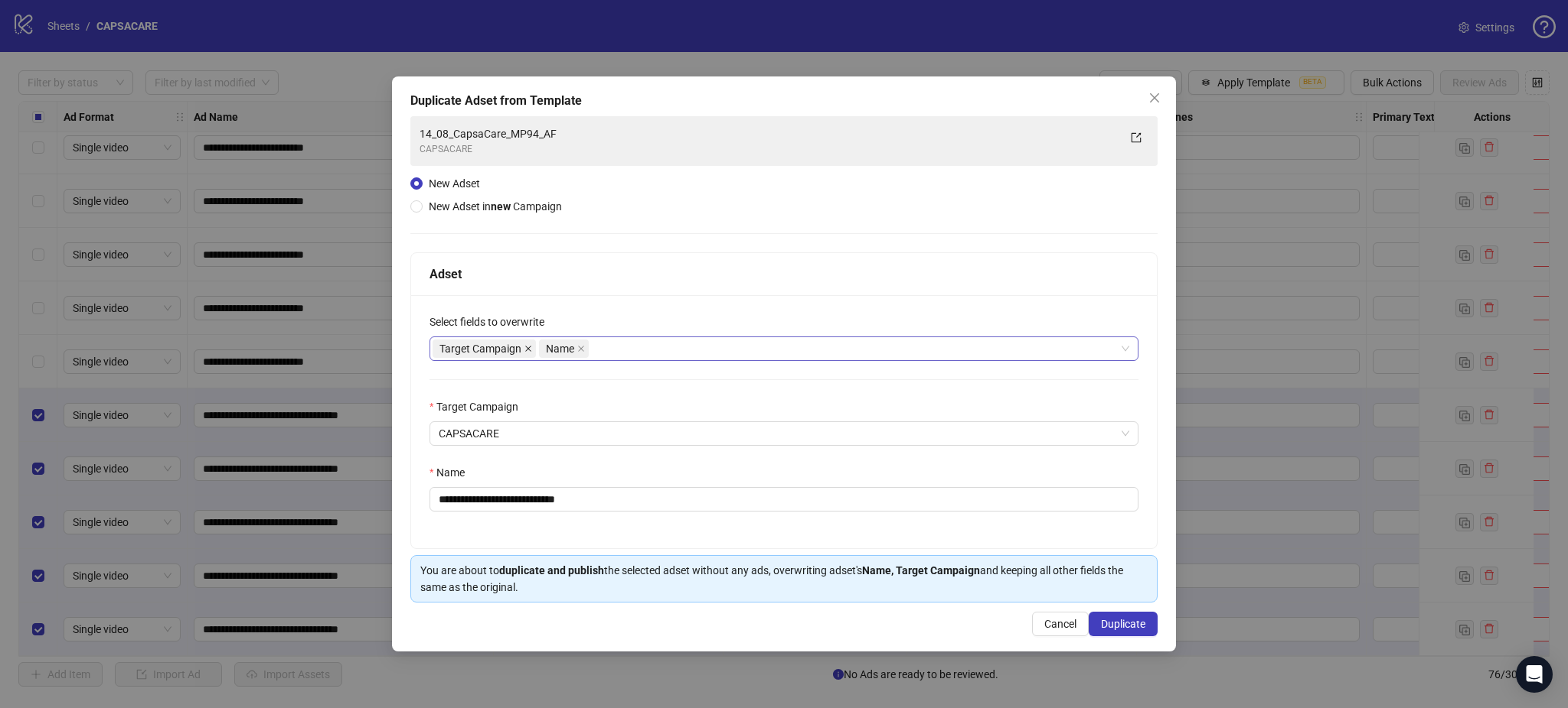
click at [525, 348] on icon "close" at bounding box center [528, 348] width 8 height 8
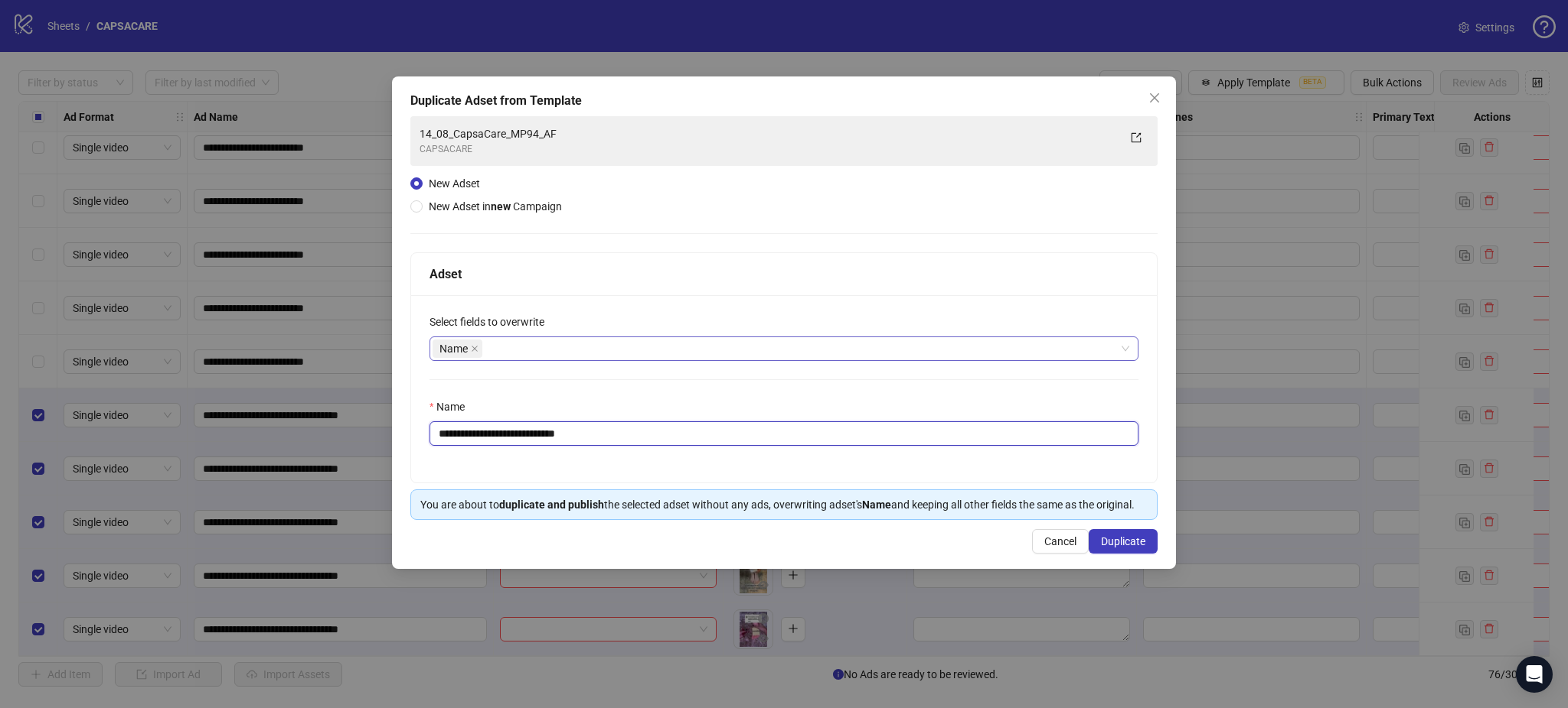
click at [573, 432] on input "**********" at bounding box center [784, 434] width 708 height 24
paste input "**"
type input "**********"
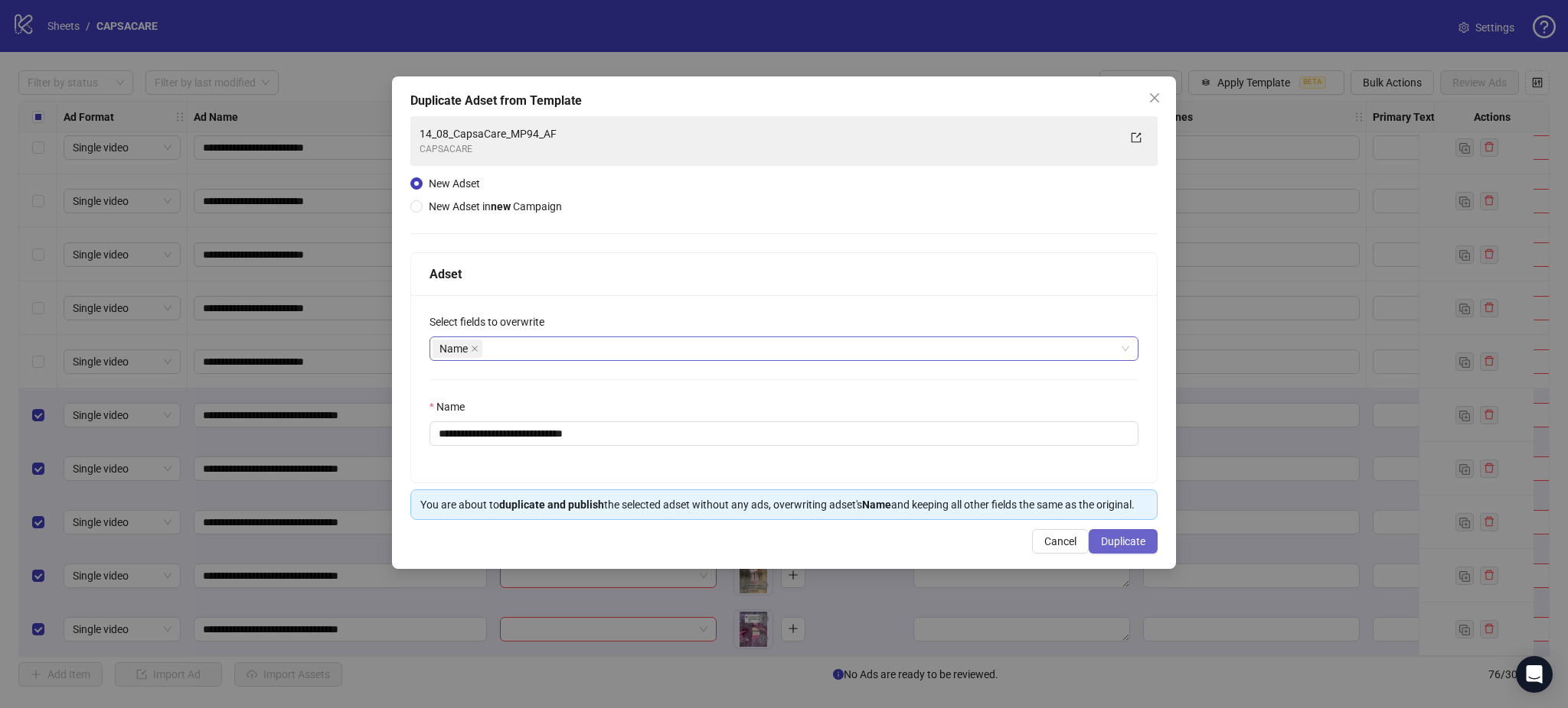
click at [1108, 537] on button "Duplicate" at bounding box center [1123, 542] width 69 height 24
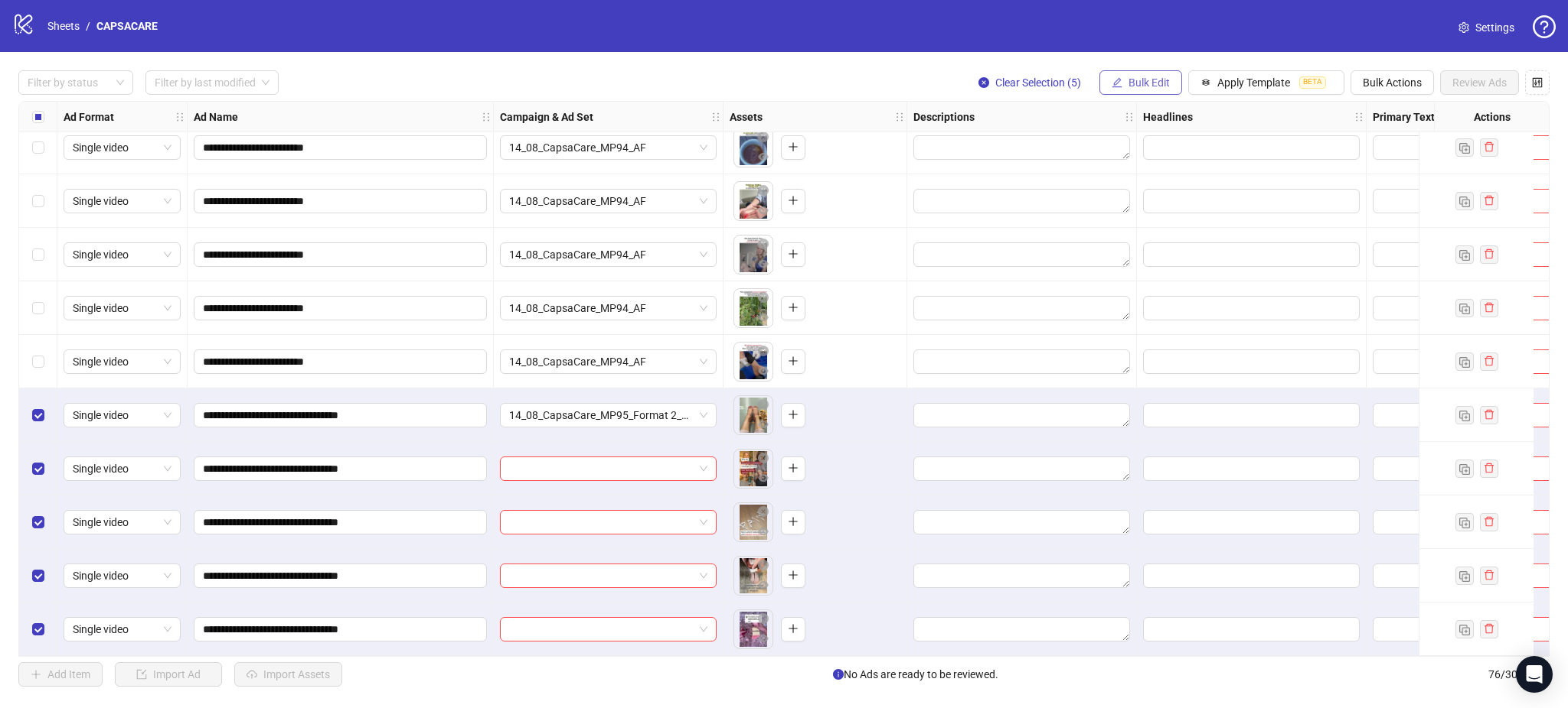
click at [1139, 80] on span "Bulk Edit" at bounding box center [1149, 83] width 41 height 12
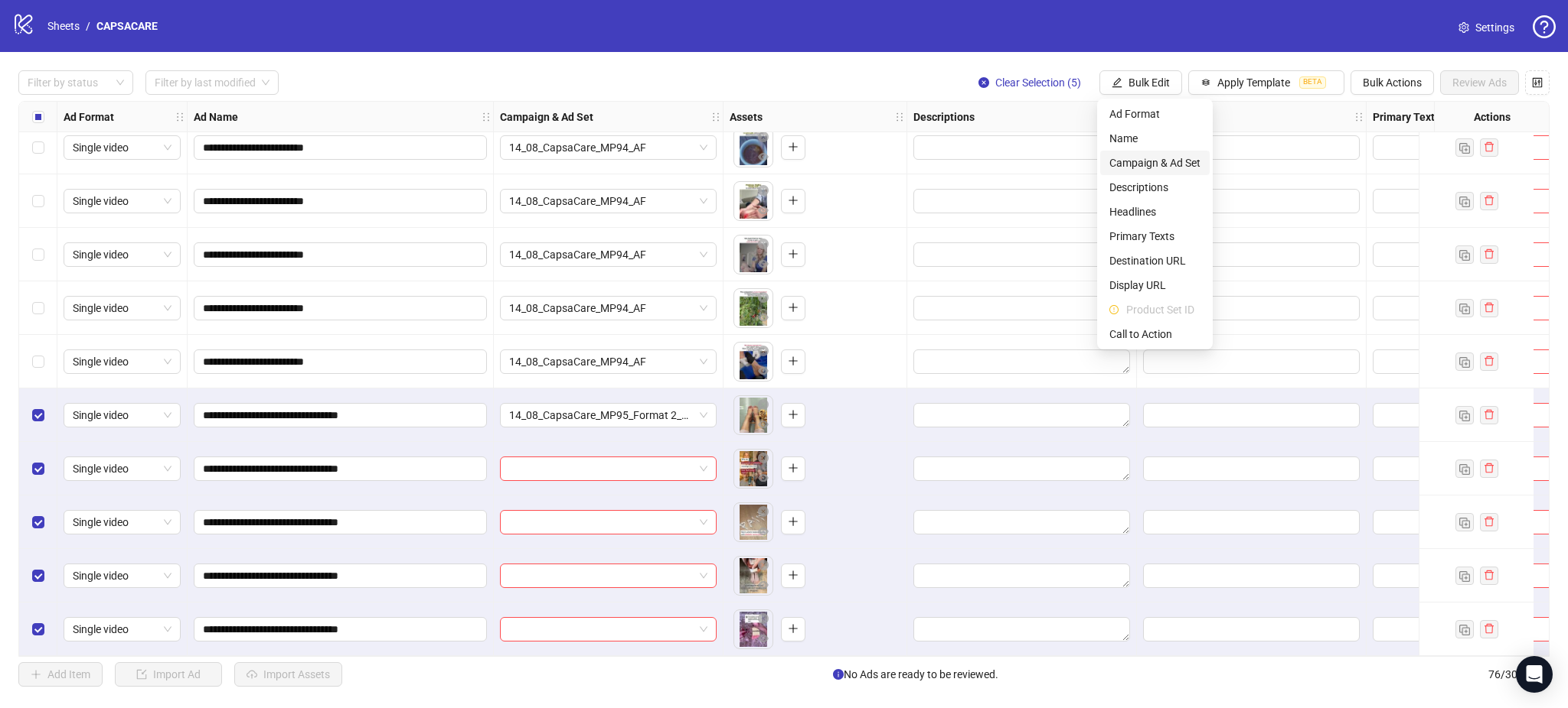
click at [1156, 165] on span "Campaign & Ad Set" at bounding box center [1155, 163] width 91 height 17
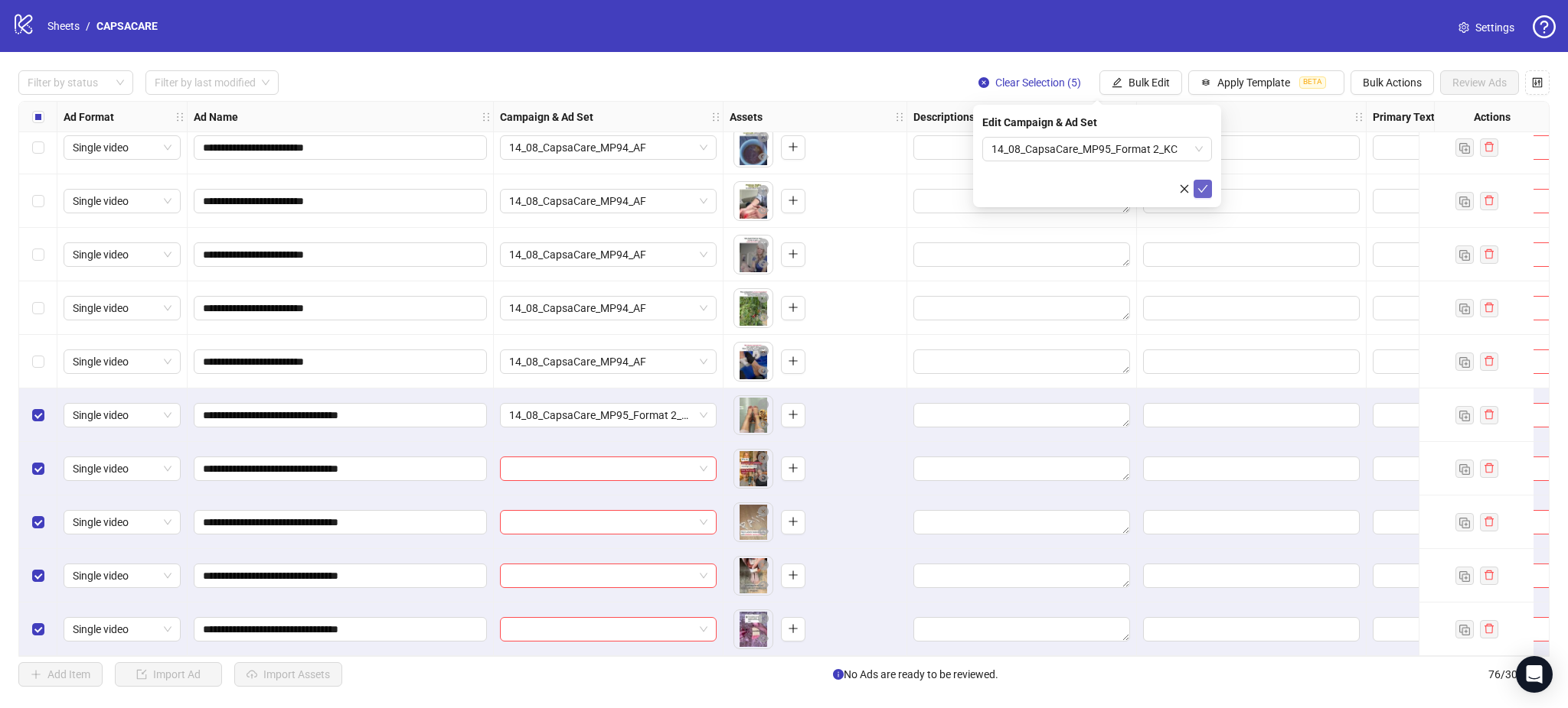
click at [1198, 184] on icon "check" at bounding box center [1202, 189] width 10 height 10
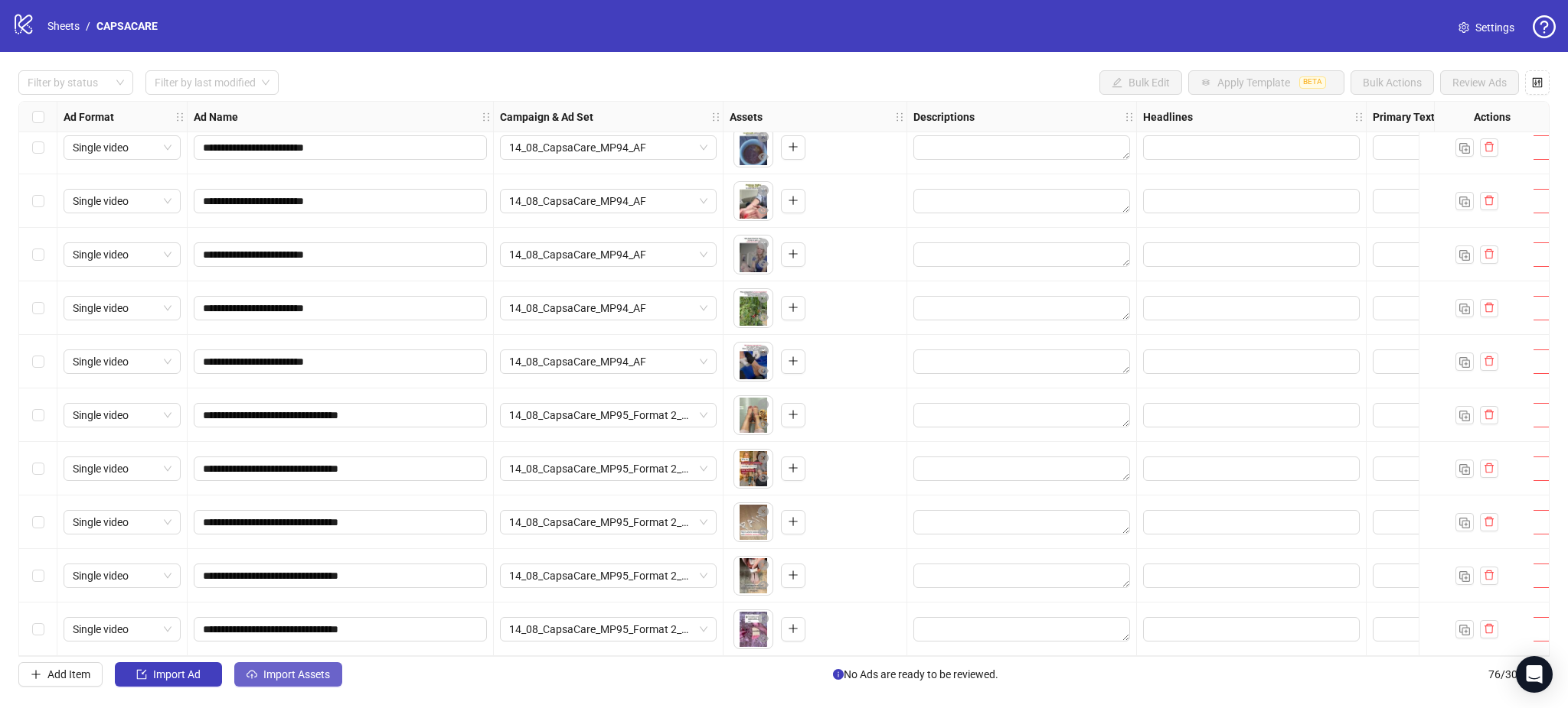
click at [289, 680] on span "Import Assets" at bounding box center [296, 674] width 66 height 12
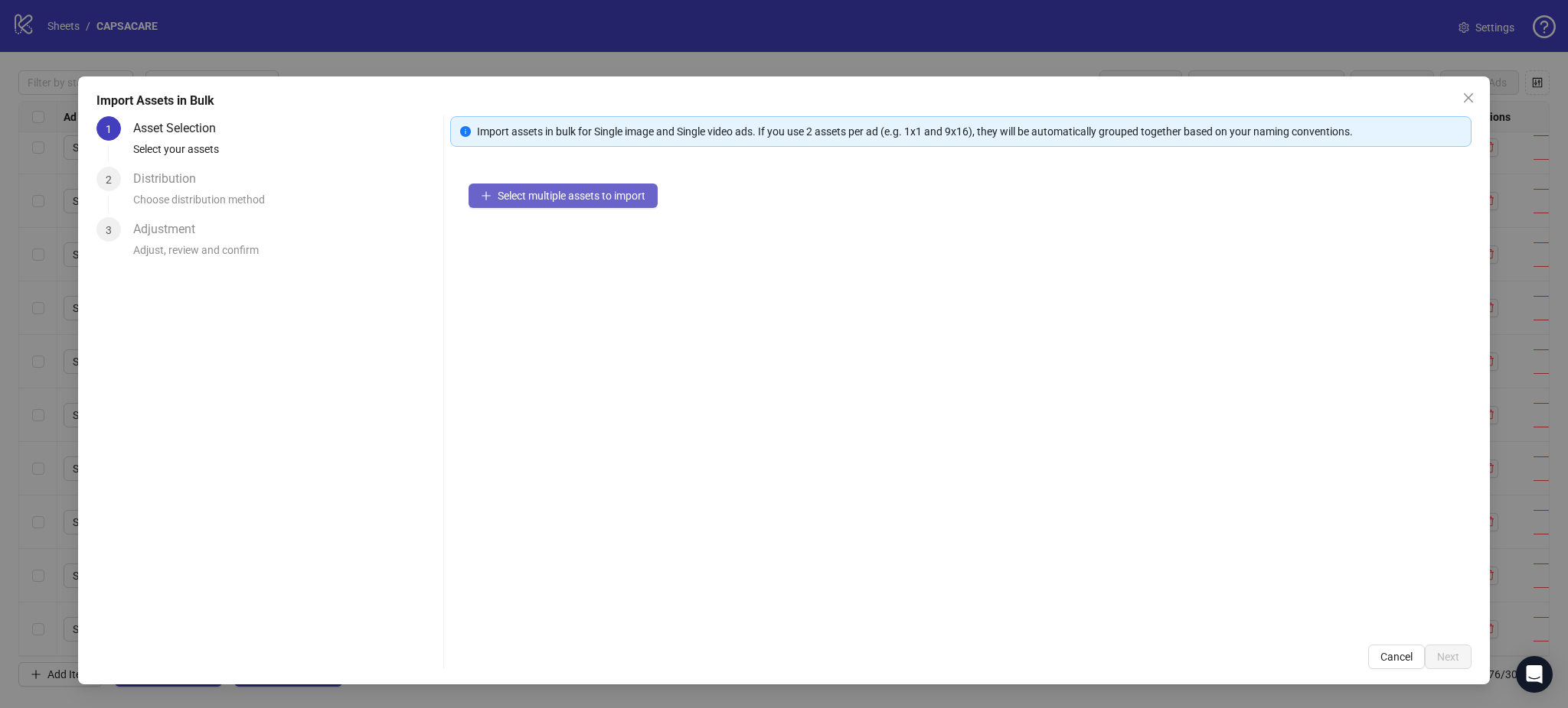
click at [581, 191] on span "Select multiple assets to import" at bounding box center [571, 196] width 148 height 12
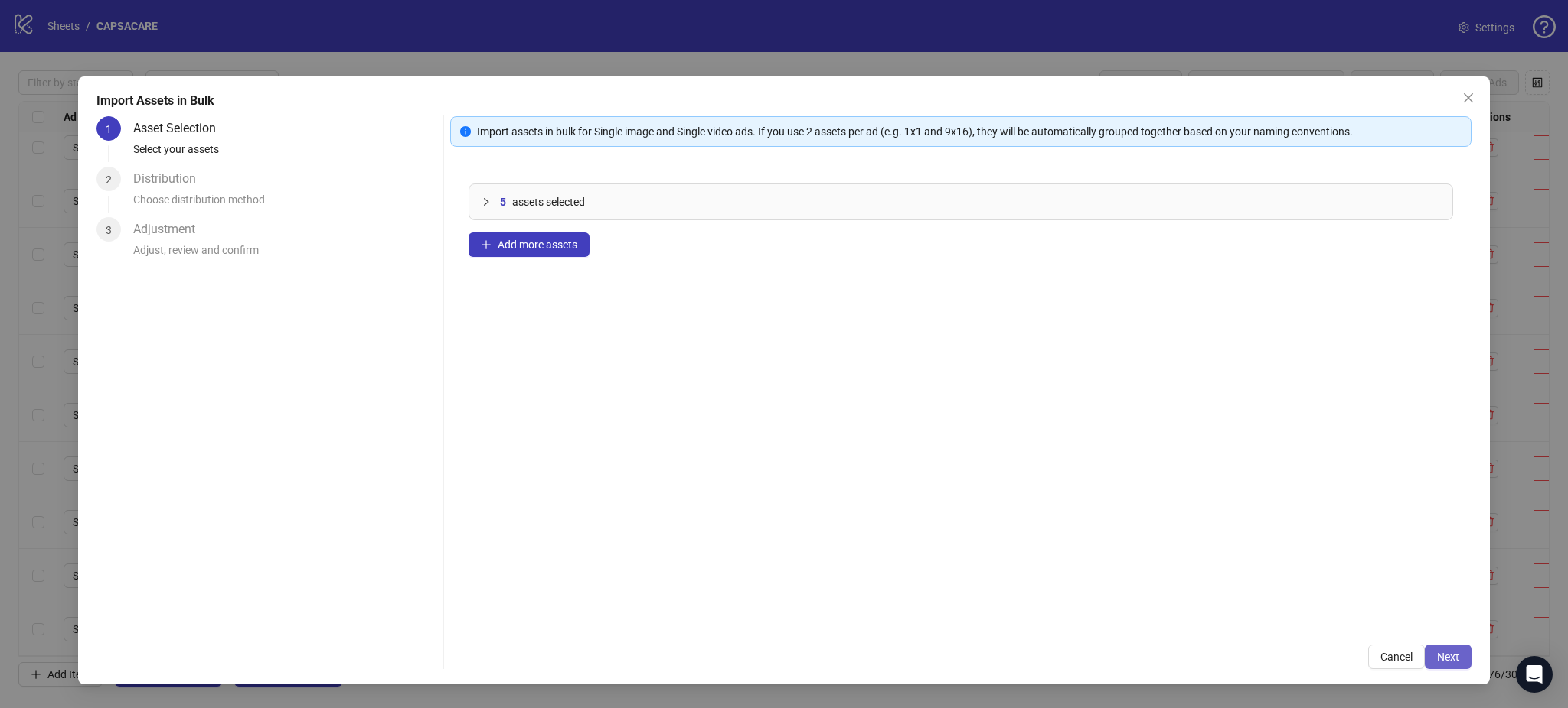
click at [1440, 657] on span "Next" at bounding box center [1448, 657] width 22 height 12
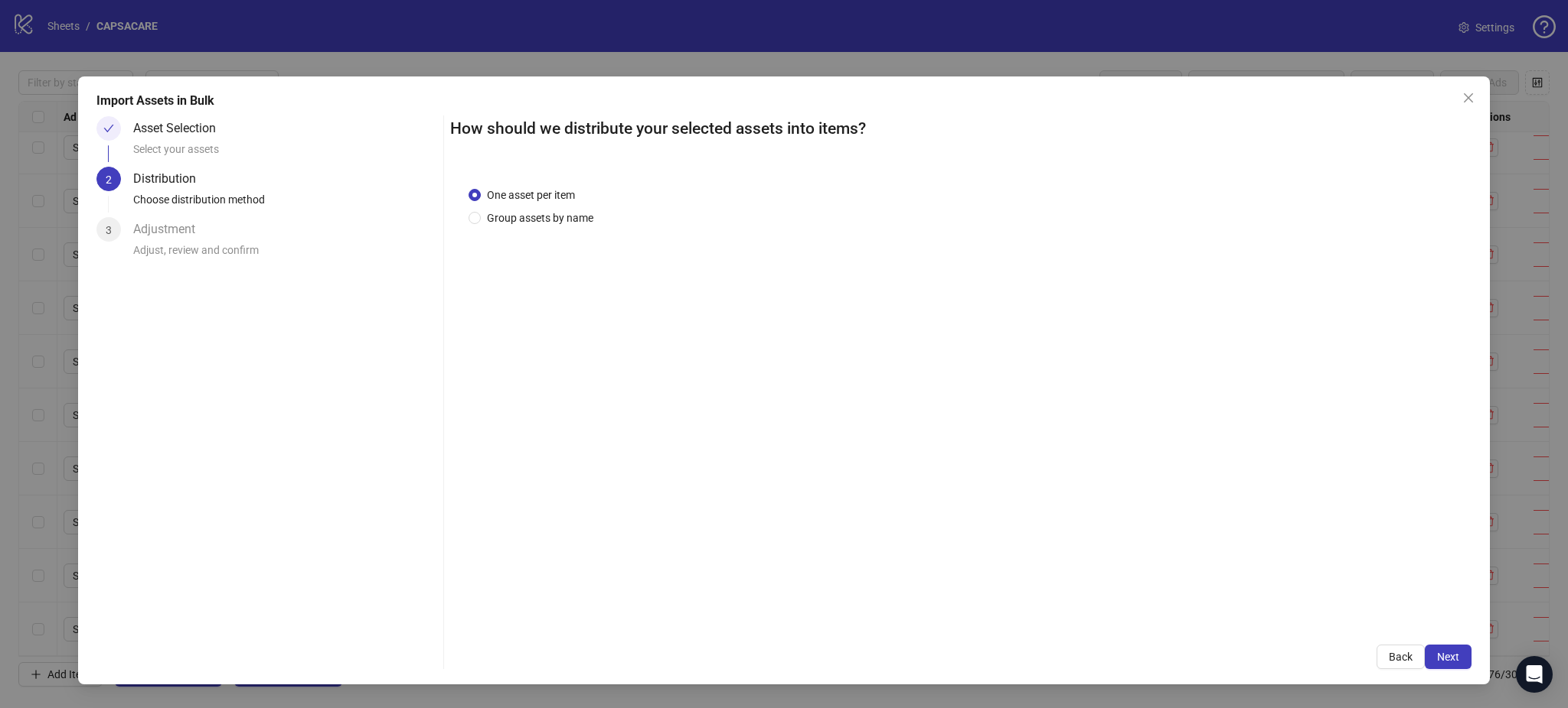
click at [1449, 656] on span "Next" at bounding box center [1448, 657] width 22 height 12
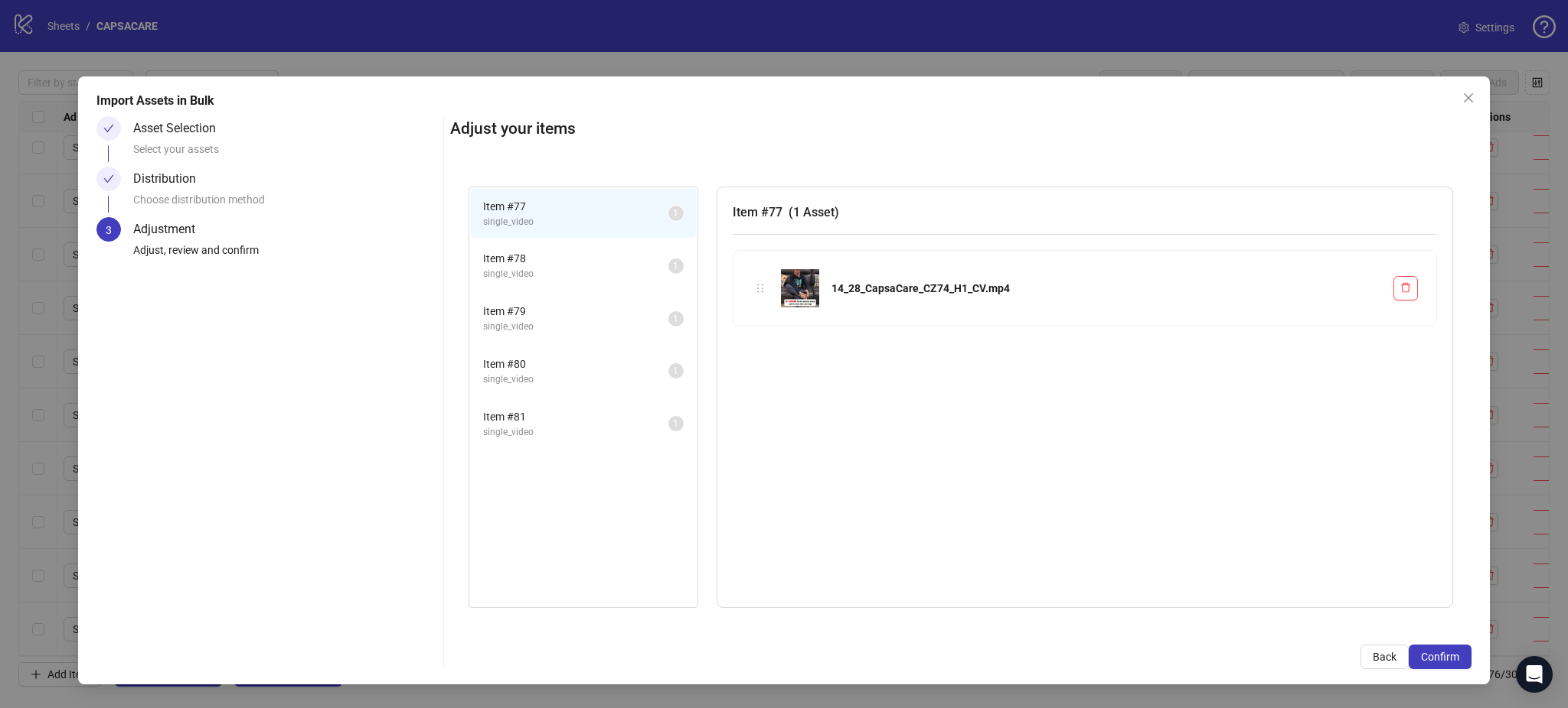
click at [1449, 656] on span "Confirm" at bounding box center [1439, 657] width 38 height 12
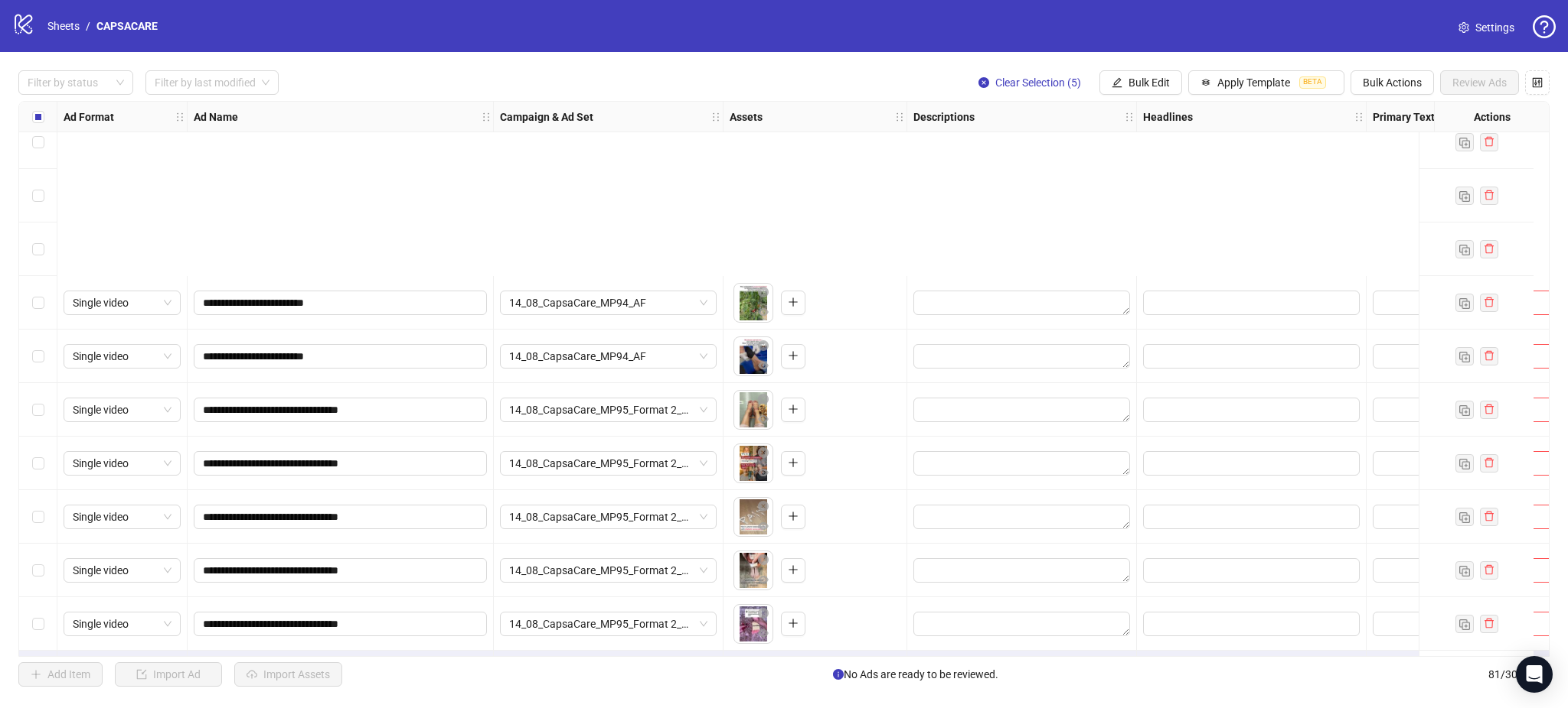
scroll to position [3819, 0]
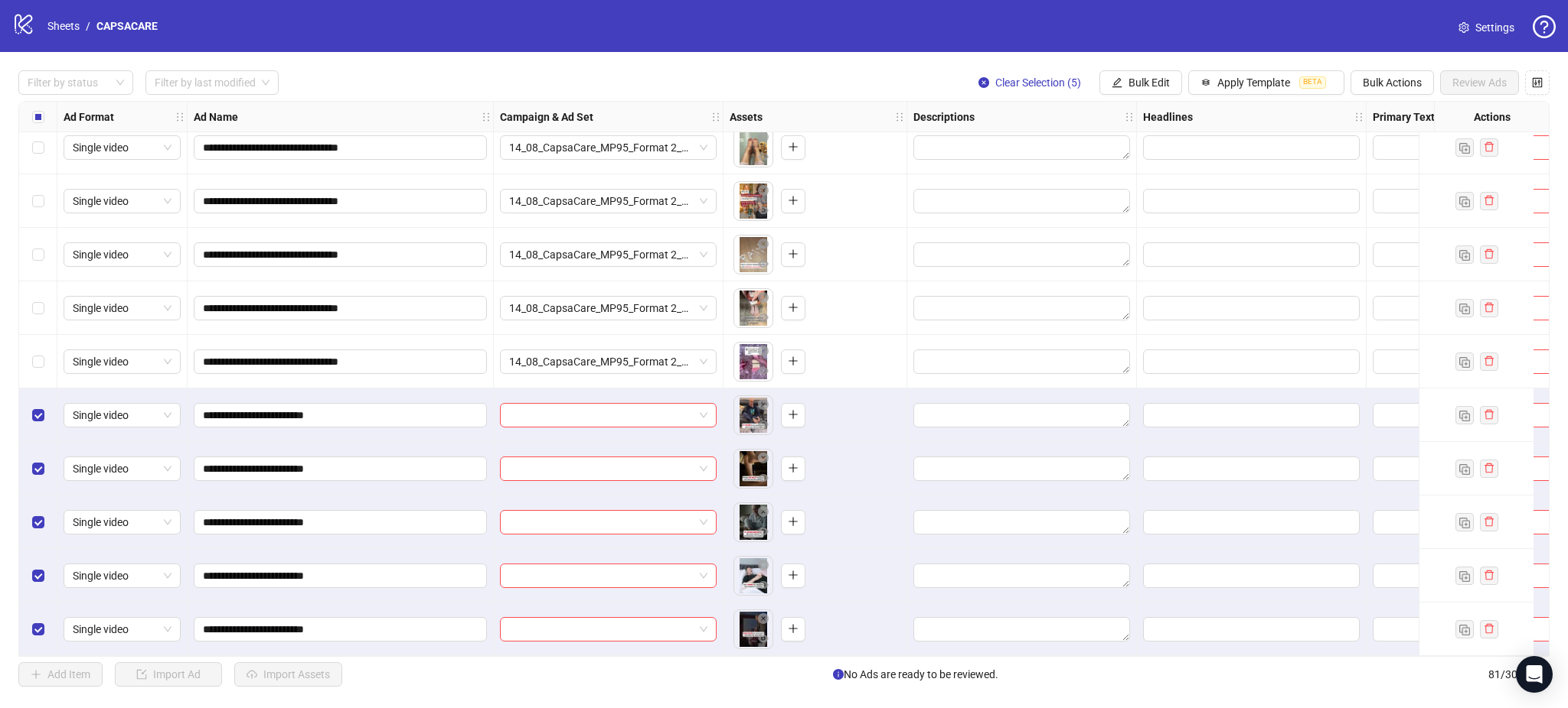
click at [570, 395] on div at bounding box center [608, 416] width 230 height 53
click at [560, 404] on input "search" at bounding box center [601, 415] width 185 height 23
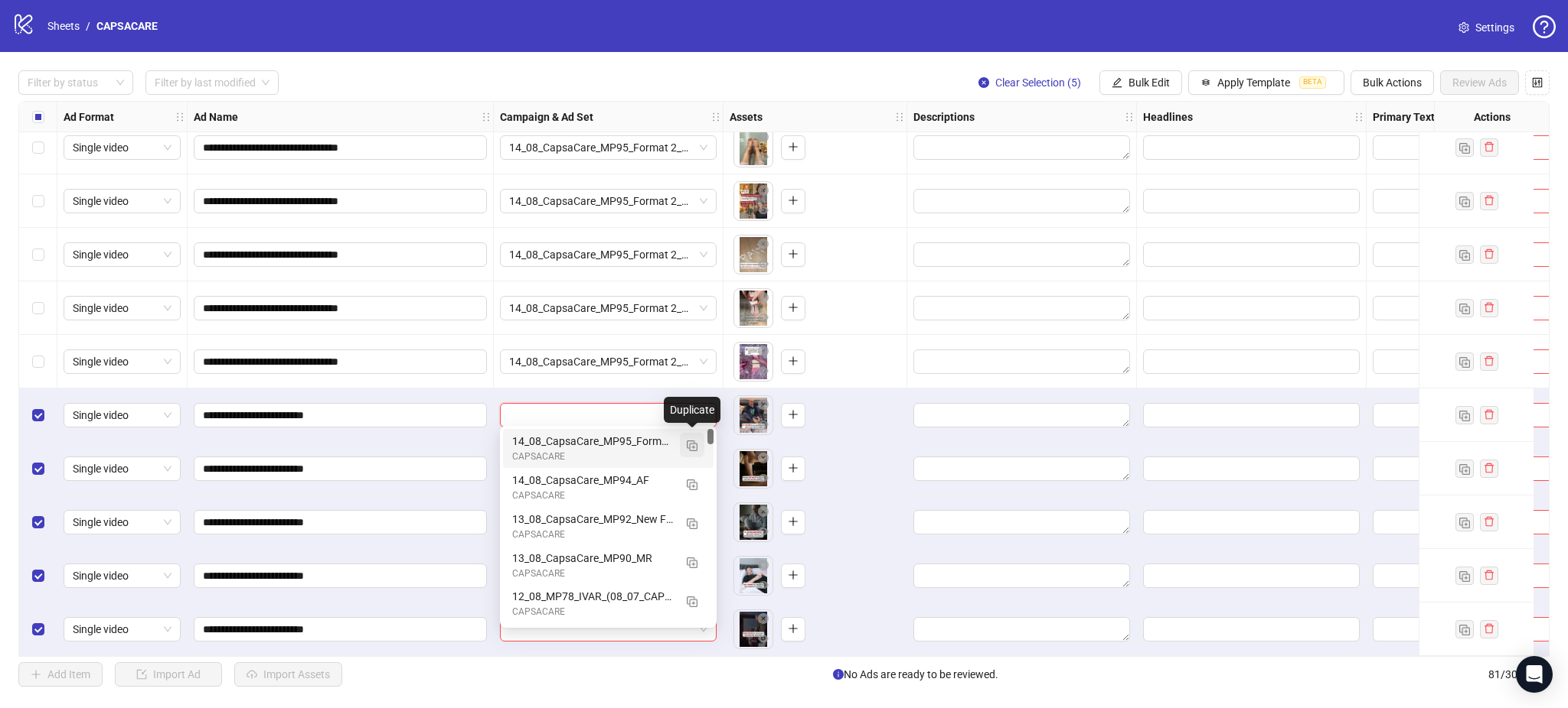
click at [695, 444] on img "button" at bounding box center [692, 446] width 10 height 10
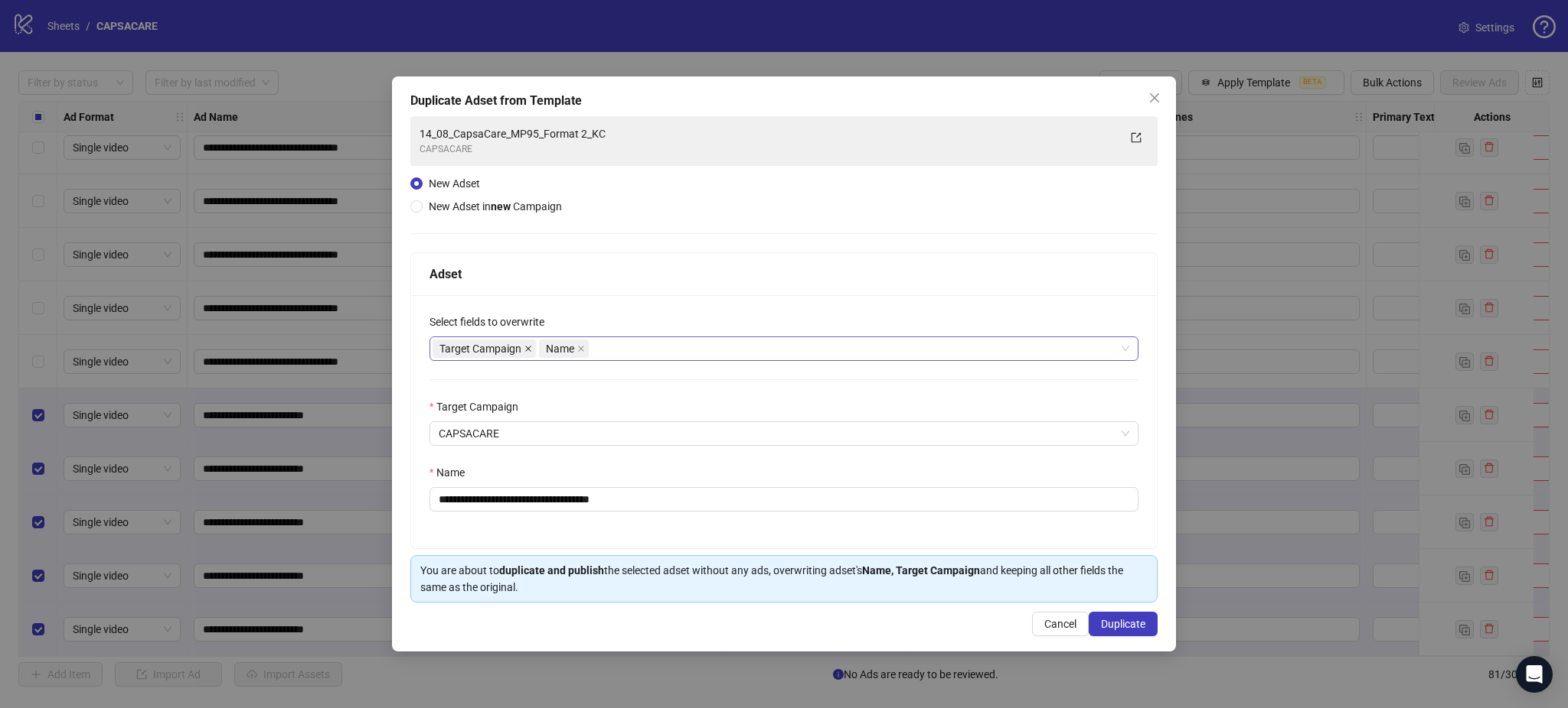
click at [532, 352] on icon "close" at bounding box center [528, 348] width 8 height 8
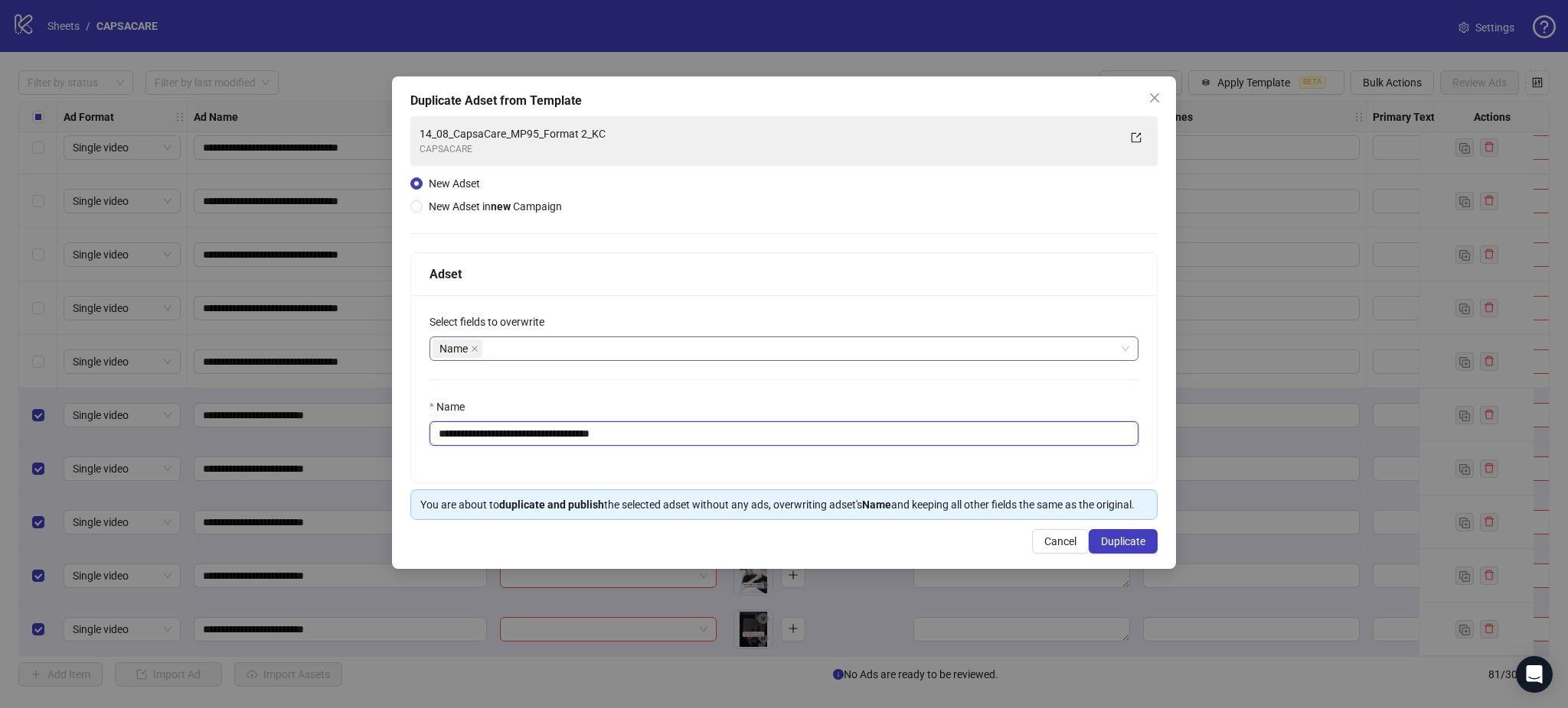
click at [606, 437] on input "**********" at bounding box center [784, 434] width 708 height 24
click at [606, 435] on input "**********" at bounding box center [784, 434] width 708 height 24
paste input "text"
type input "**********"
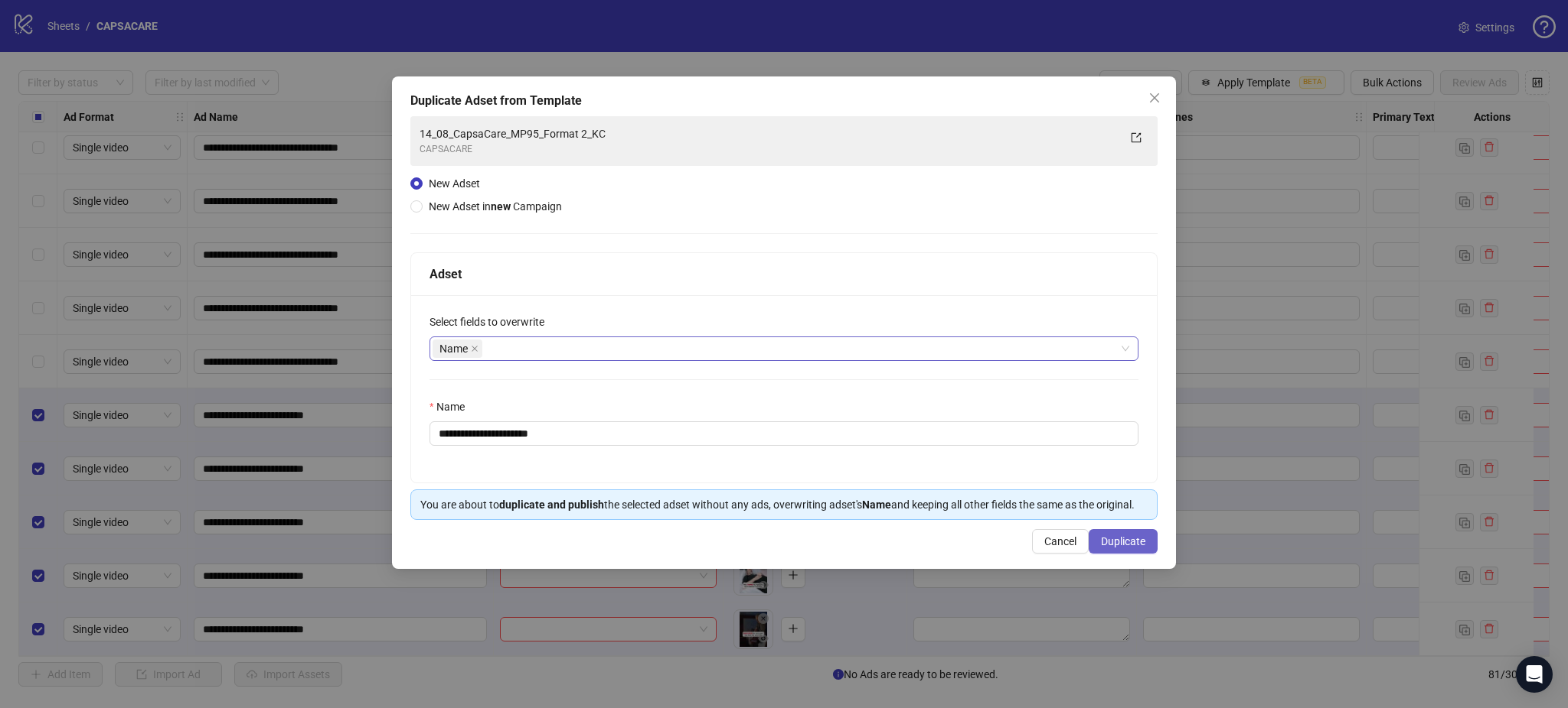
click at [1119, 542] on span "Duplicate" at bounding box center [1123, 542] width 44 height 12
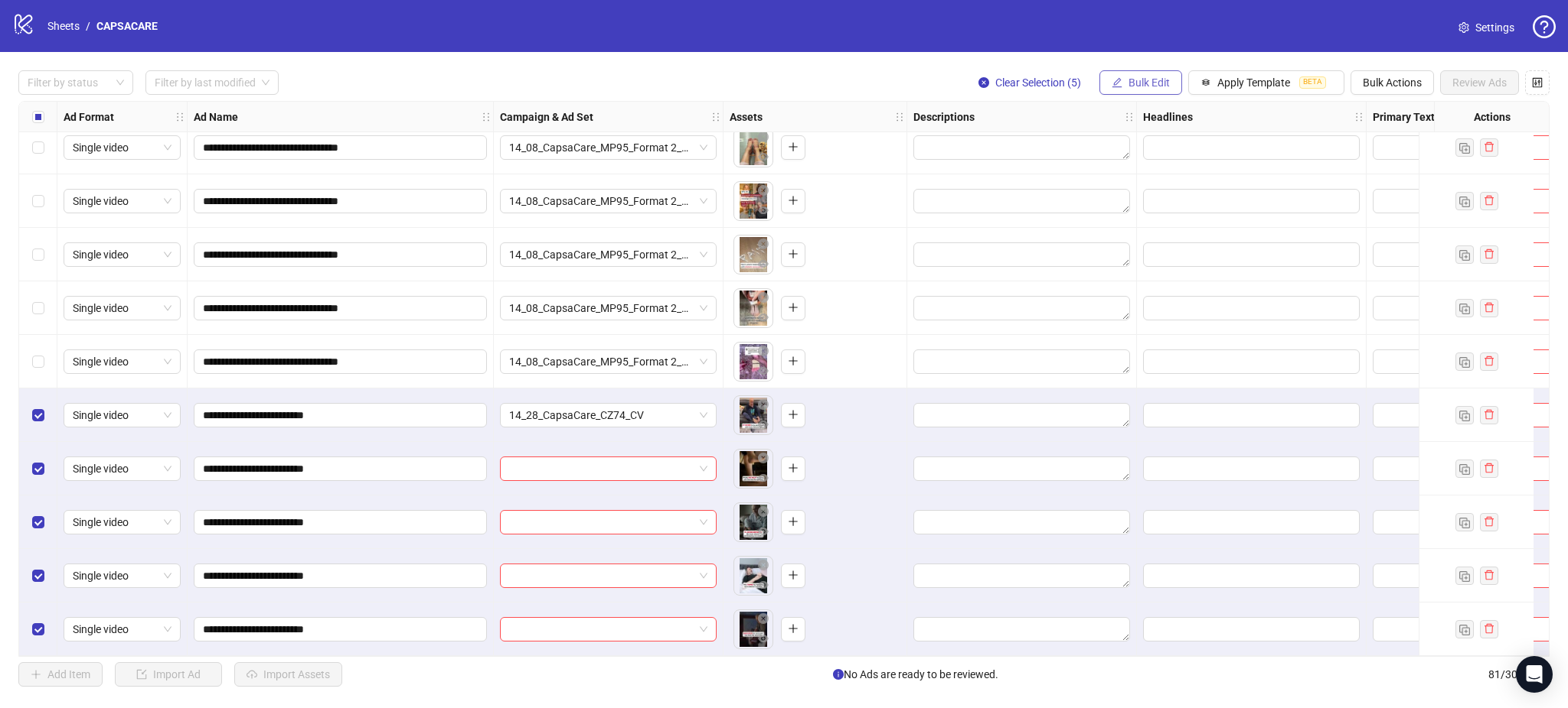
click at [1130, 72] on button "Bulk Edit" at bounding box center [1141, 83] width 83 height 24
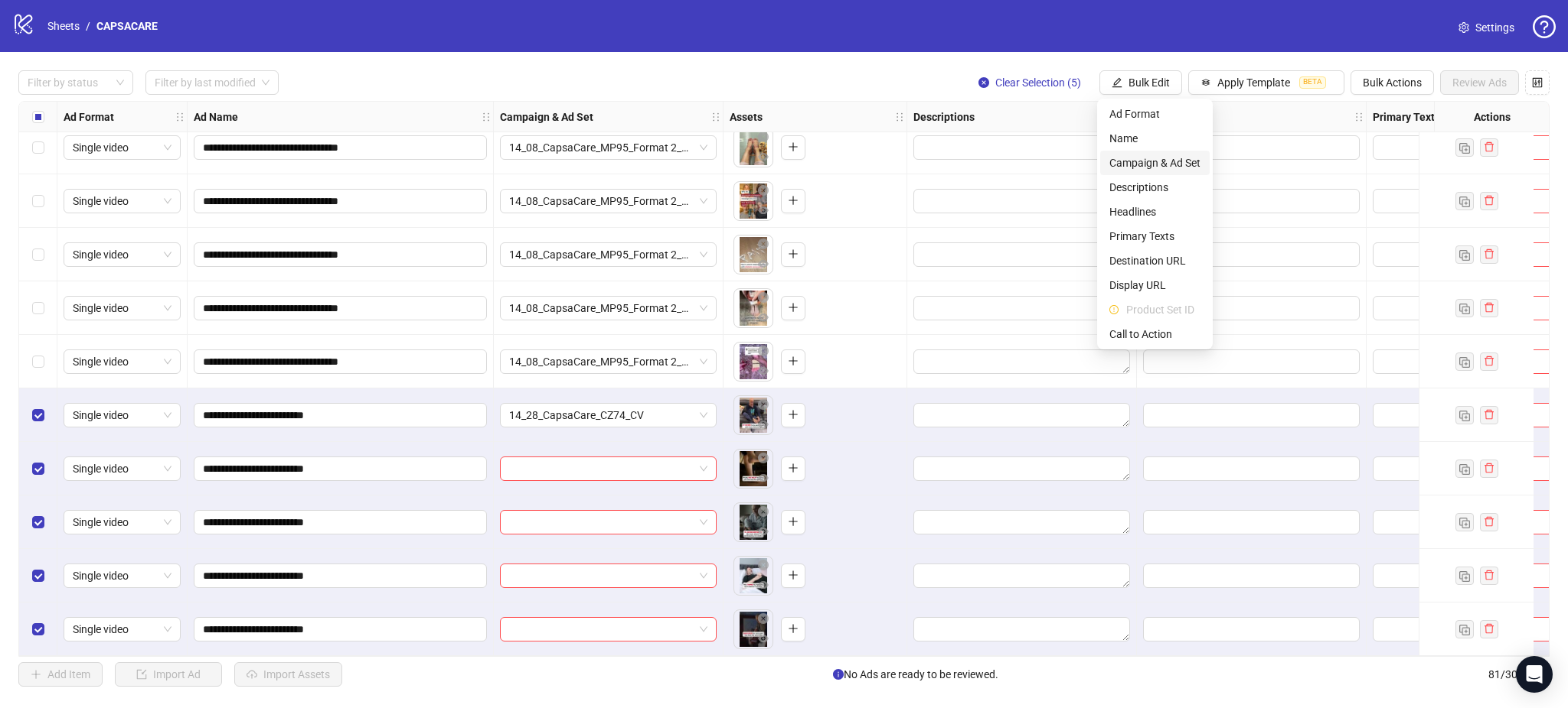
click at [1162, 165] on span "Campaign & Ad Set" at bounding box center [1155, 163] width 91 height 17
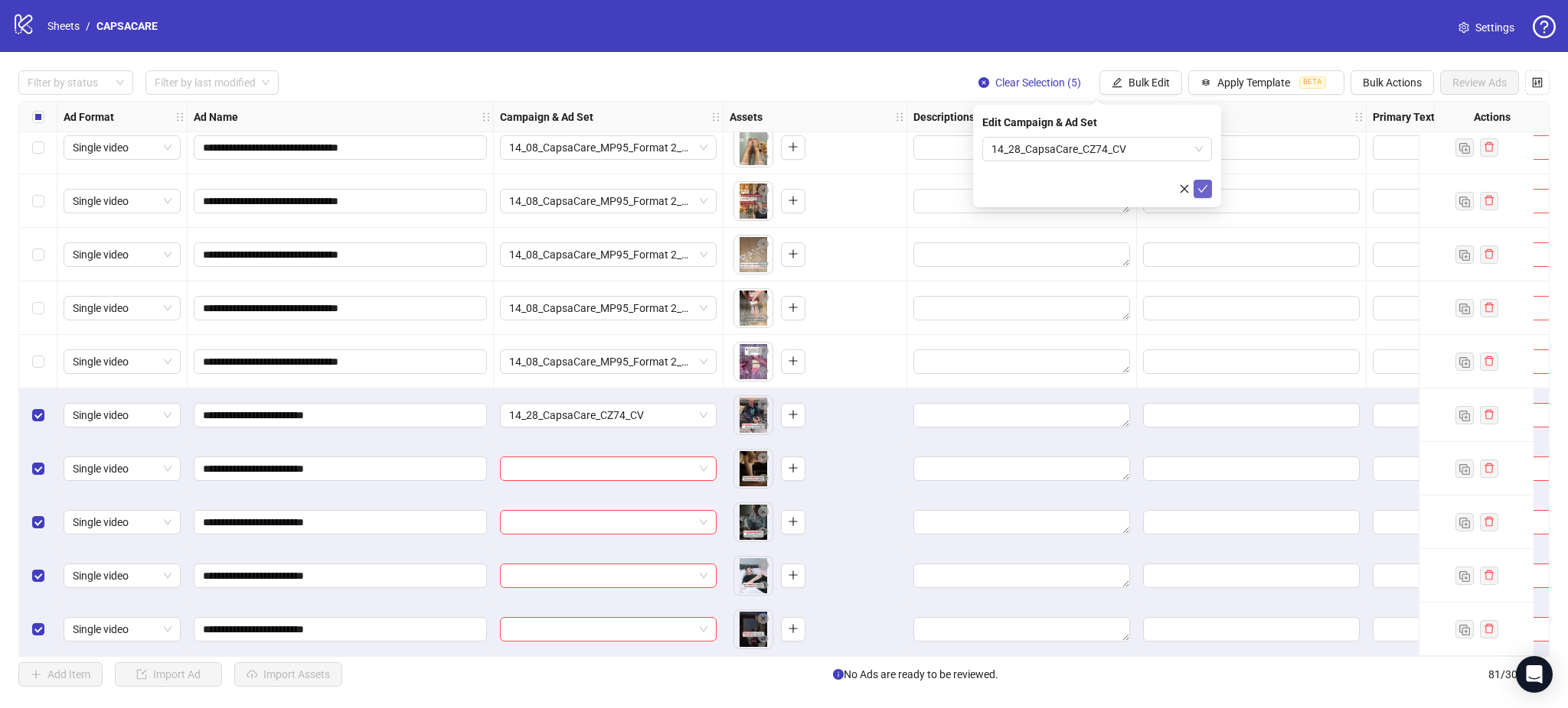
click at [1210, 192] on button "submit" at bounding box center [1202, 188] width 18 height 18
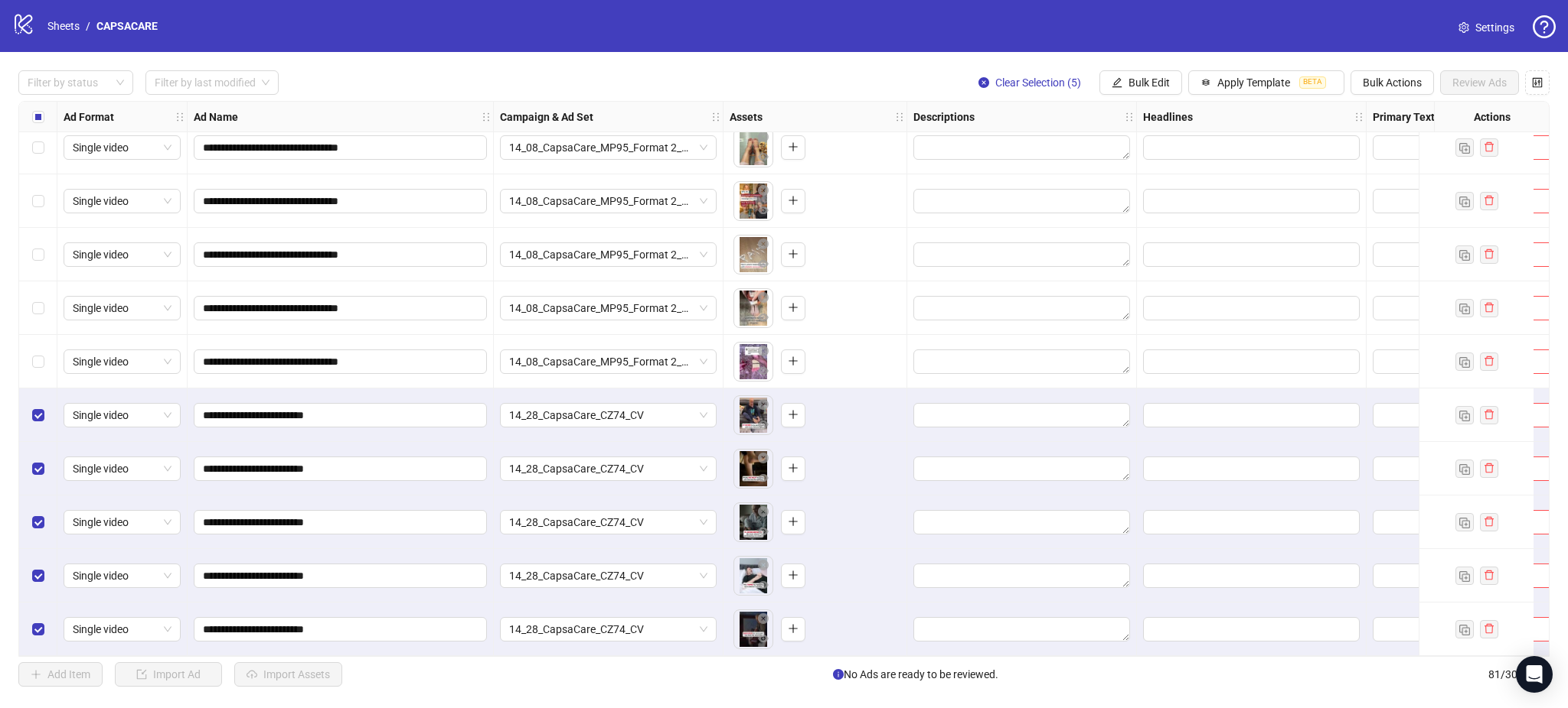
click at [34, 124] on label "Select all rows" at bounding box center [38, 117] width 12 height 17
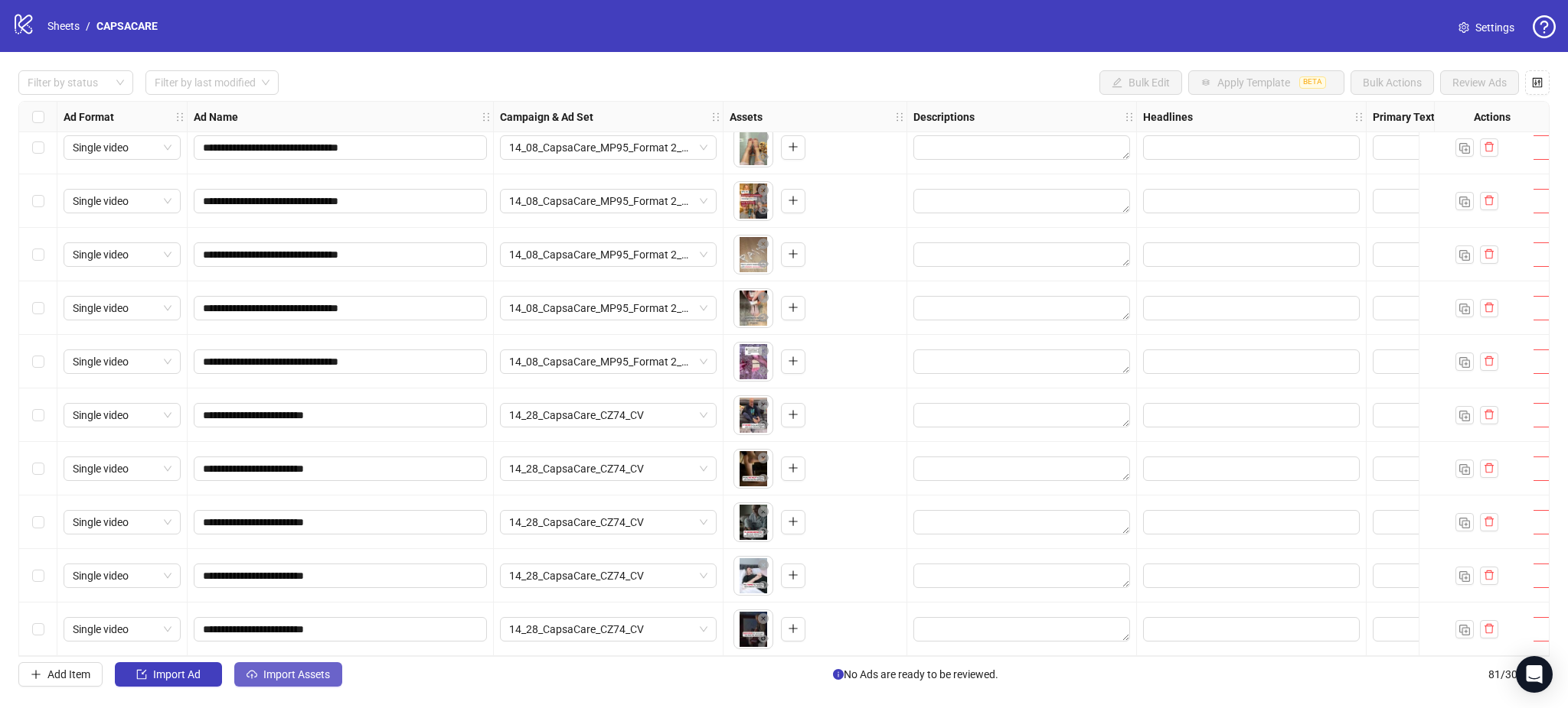
click at [270, 680] on span "Import Assets" at bounding box center [296, 674] width 66 height 12
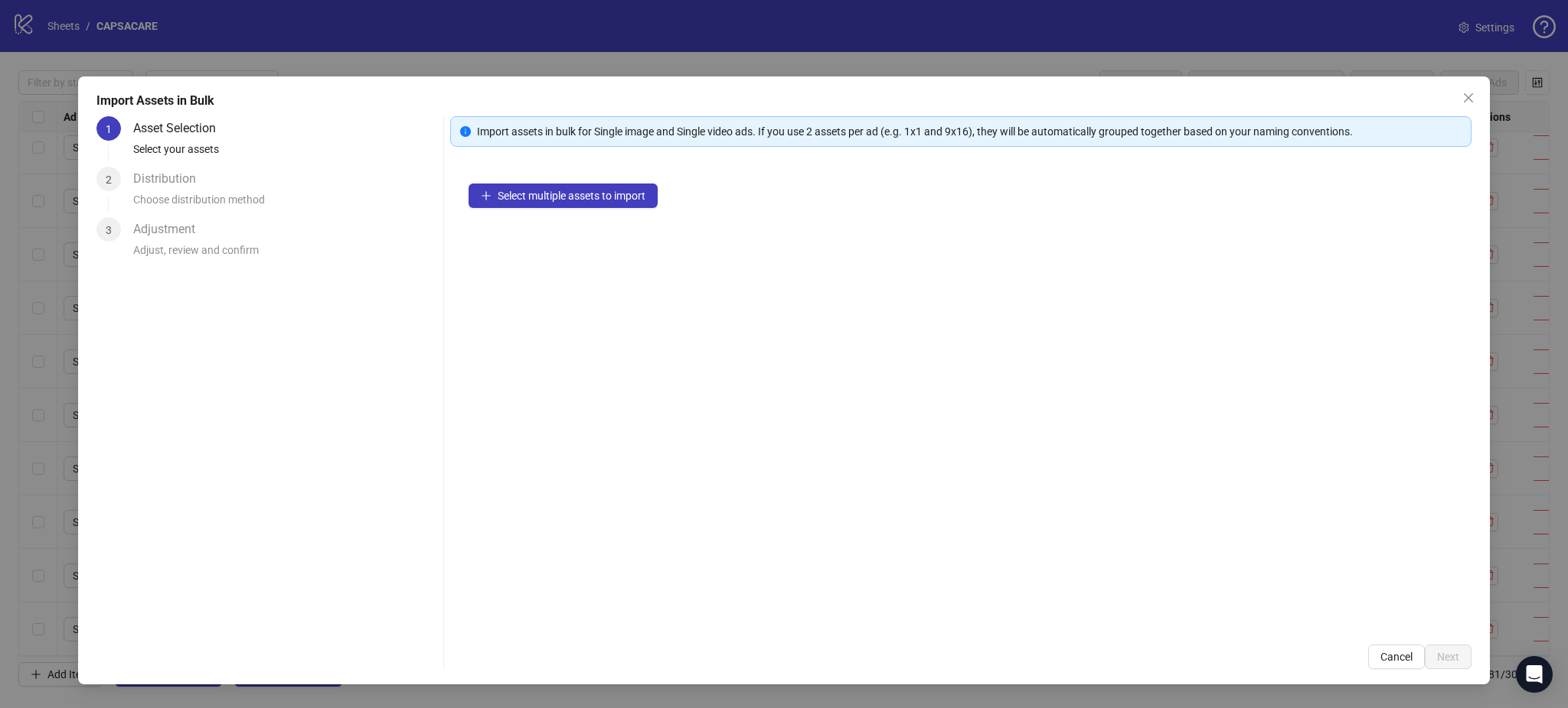
drag, startPoint x: 539, startPoint y: 179, endPoint x: 532, endPoint y: 182, distance: 7.6
click at [538, 179] on div "Select multiple assets to import" at bounding box center [960, 396] width 1021 height 461
click at [510, 196] on span "Select multiple assets to import" at bounding box center [571, 196] width 148 height 12
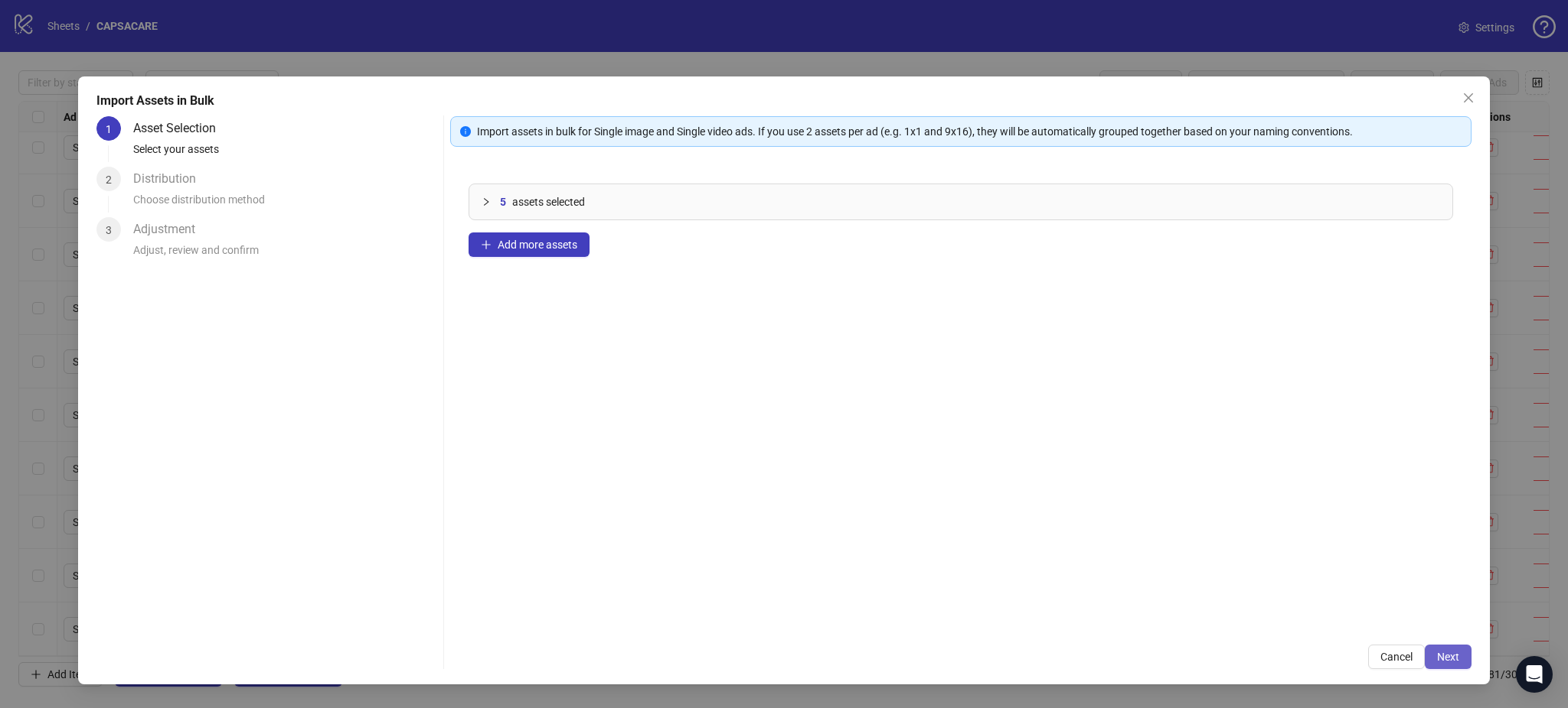
click at [1452, 655] on span "Next" at bounding box center [1448, 657] width 22 height 12
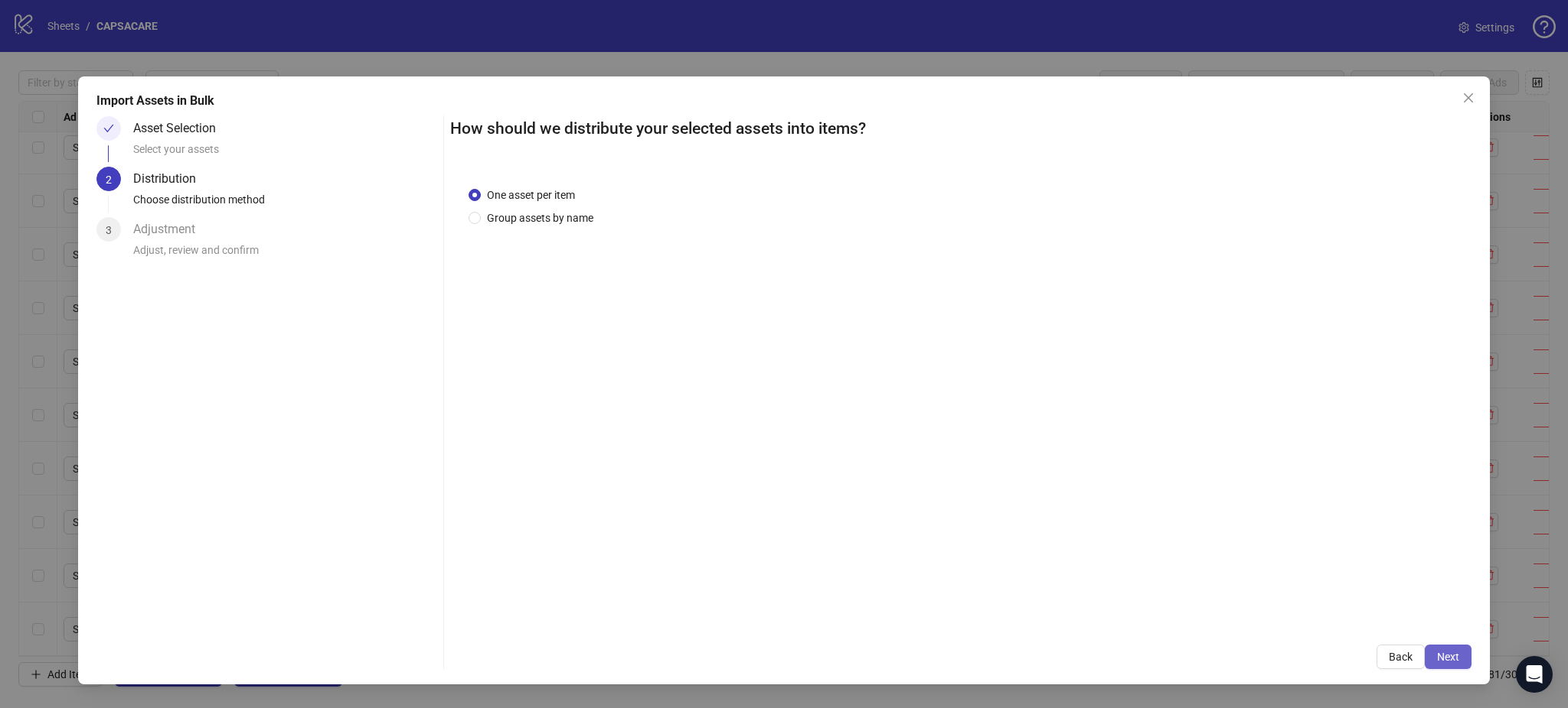
click at [1447, 650] on button "Next" at bounding box center [1448, 657] width 47 height 24
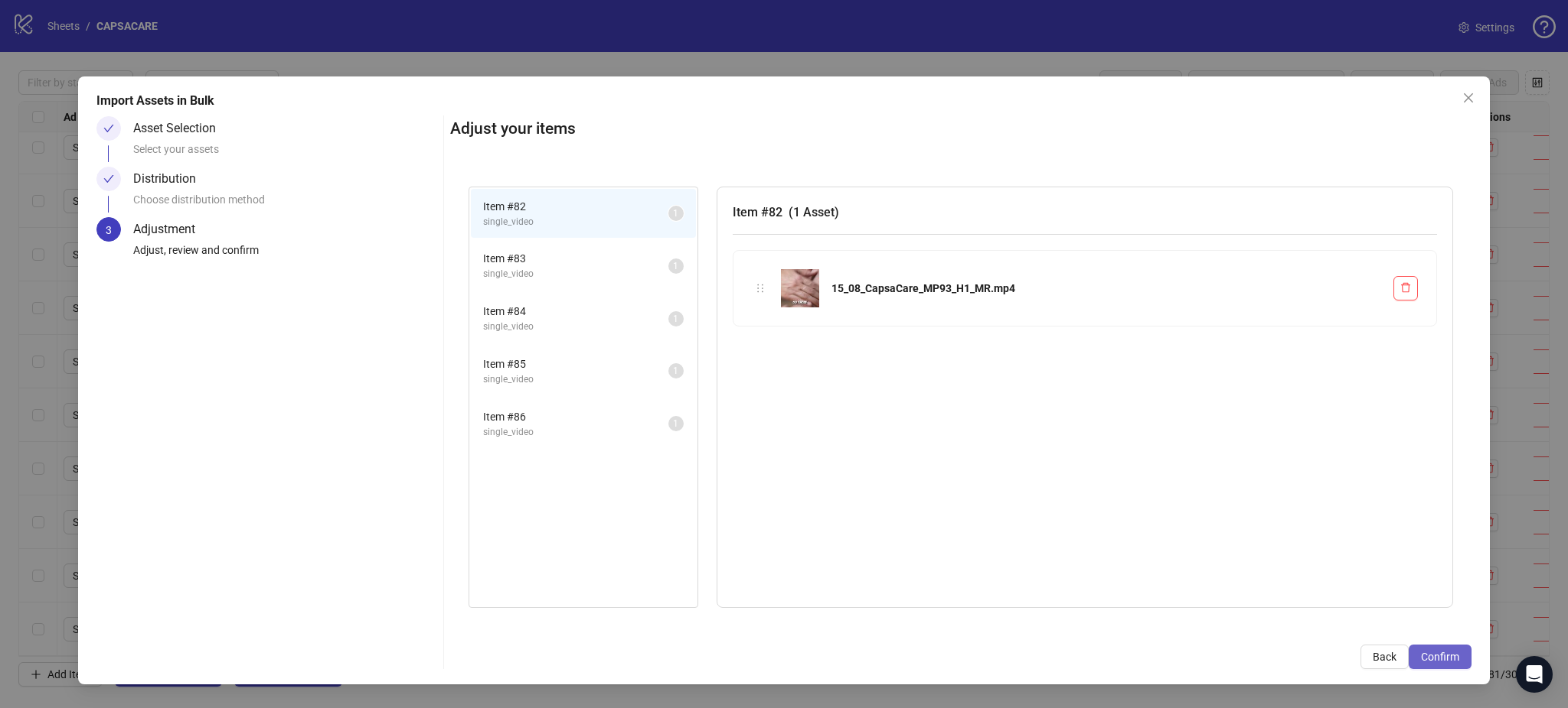
click at [1443, 654] on span "Confirm" at bounding box center [1439, 657] width 38 height 12
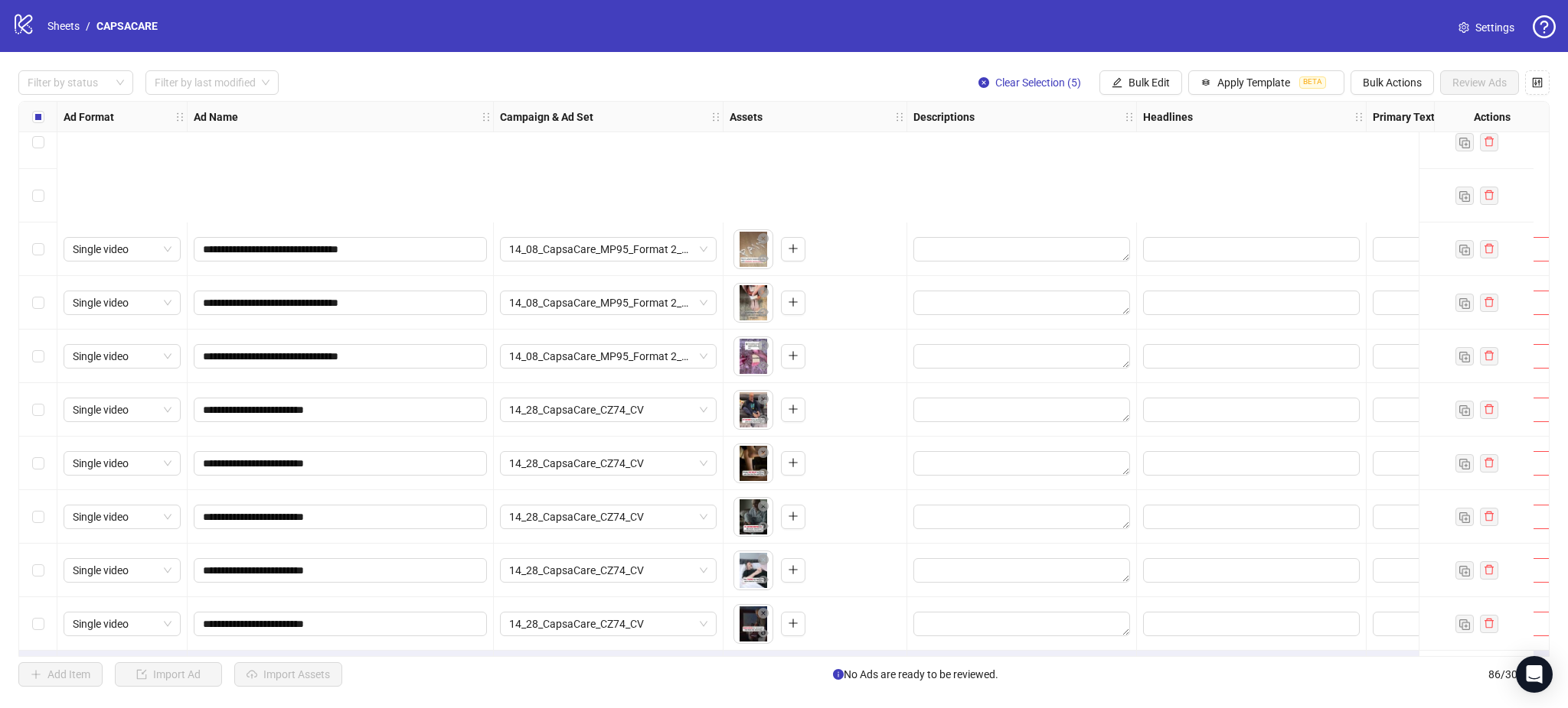
scroll to position [4086, 0]
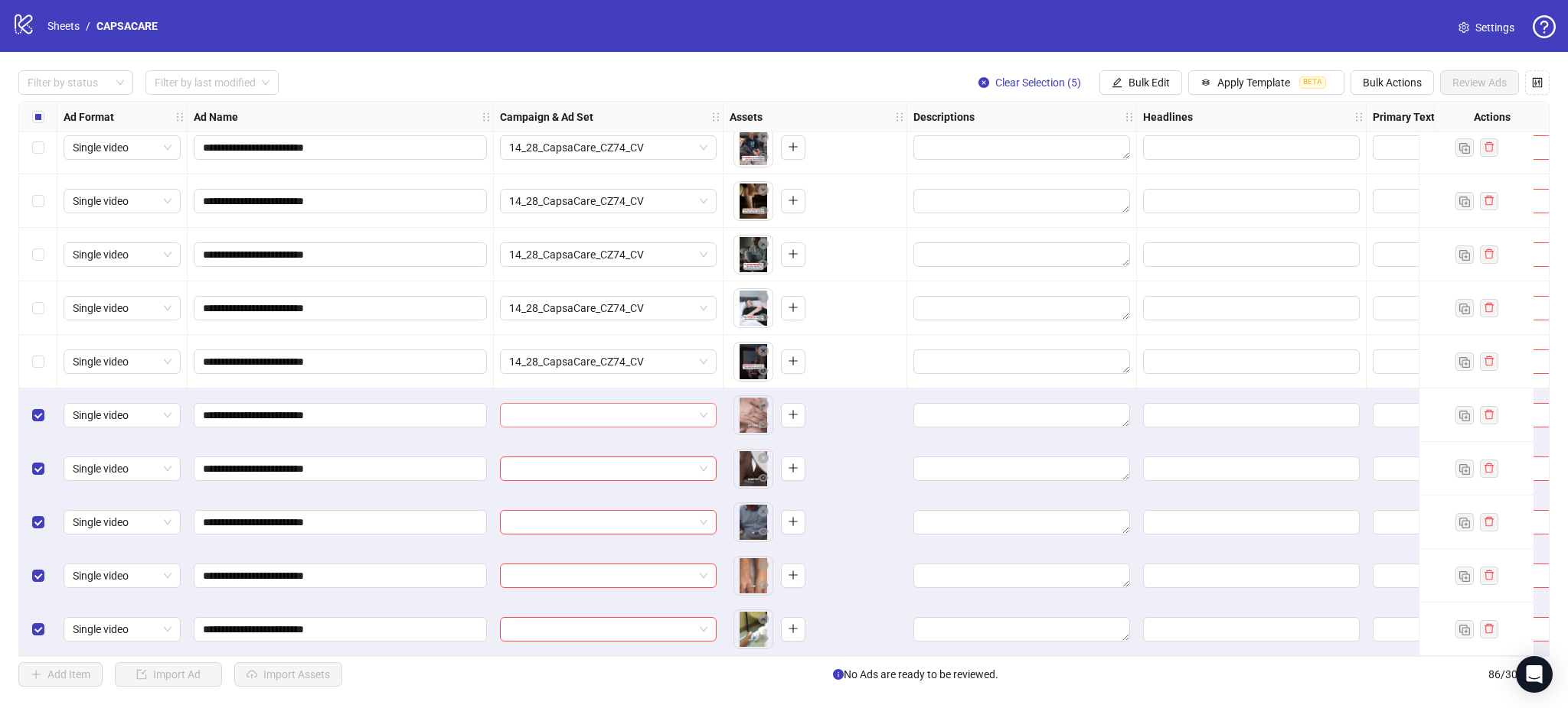
click at [582, 404] on input "search" at bounding box center [601, 415] width 185 height 23
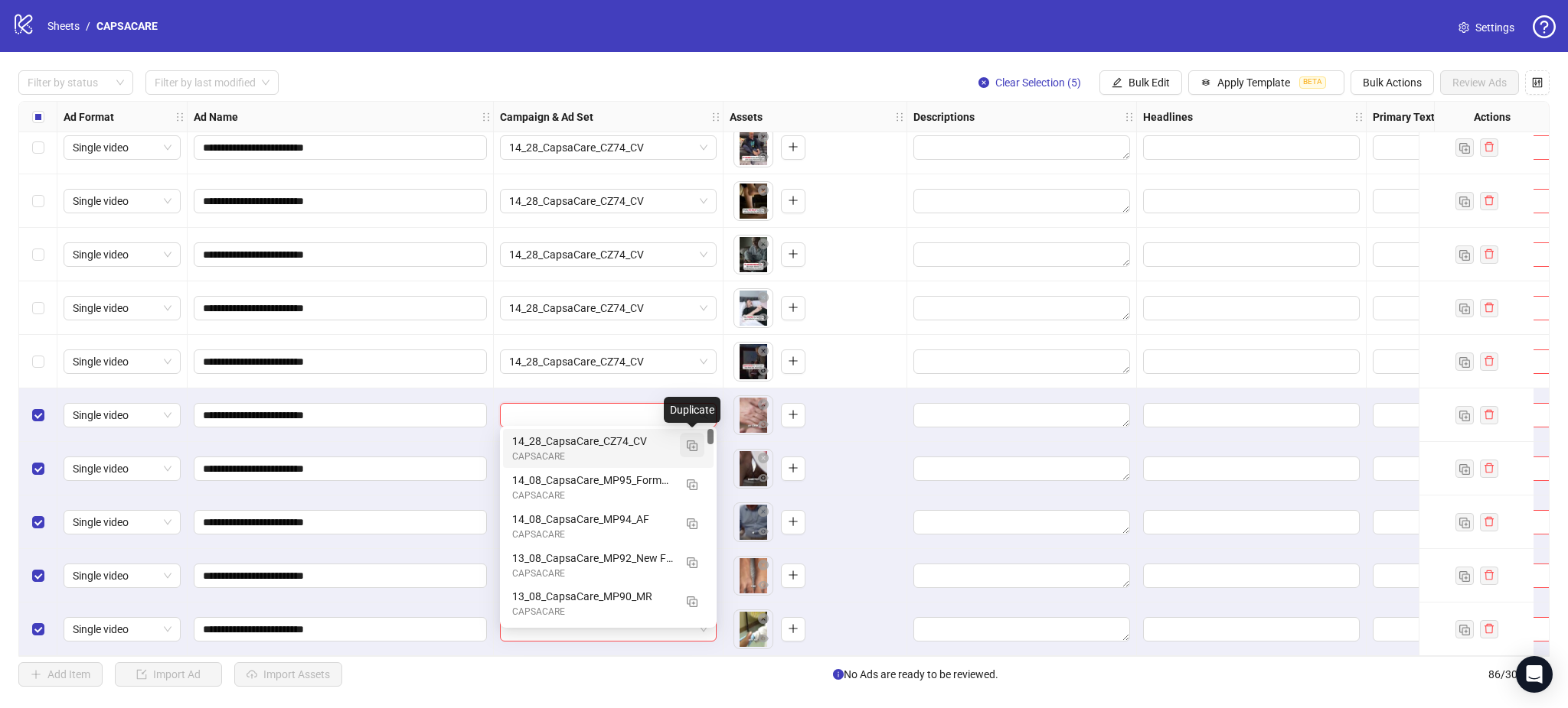
click at [683, 441] on button "button" at bounding box center [692, 445] width 24 height 24
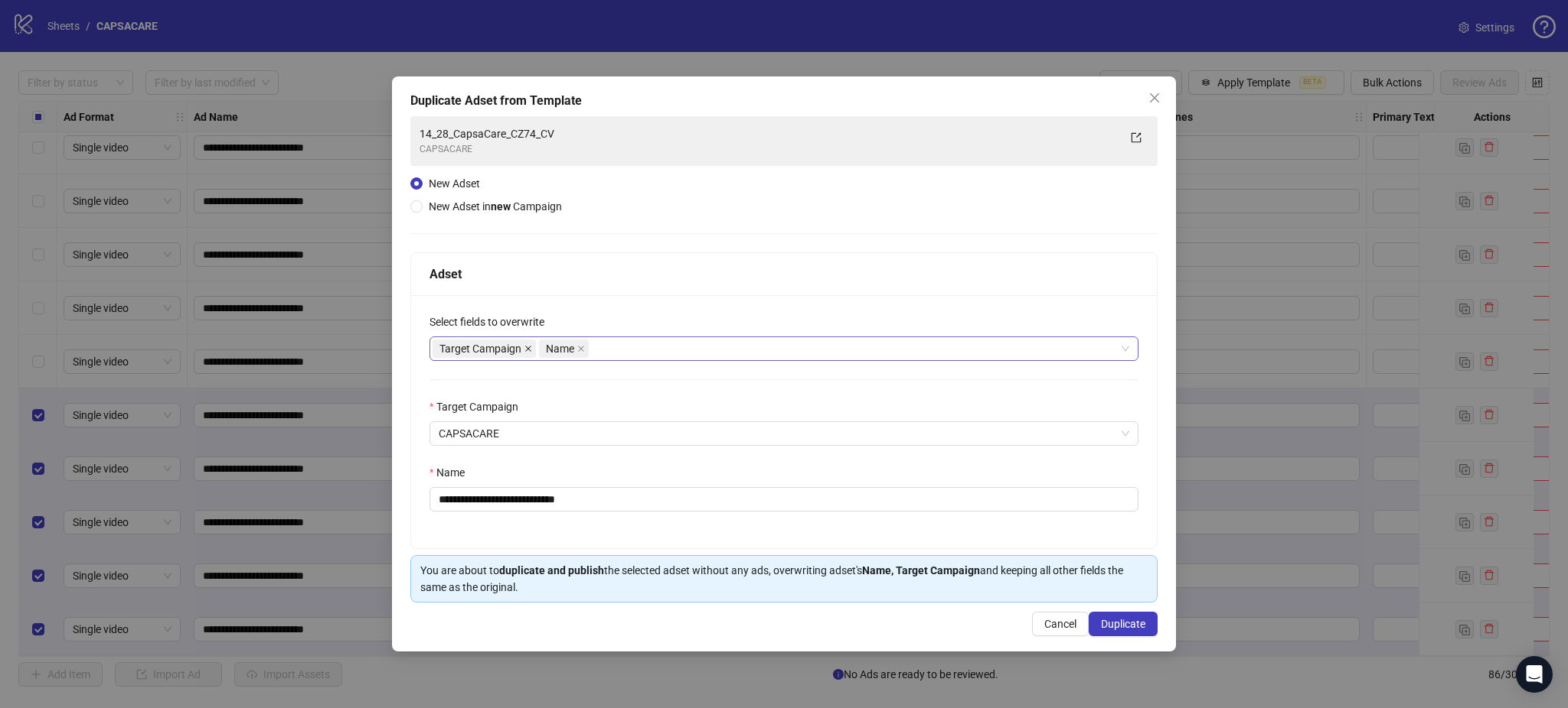
click at [532, 351] on icon "close" at bounding box center [528, 348] width 8 height 8
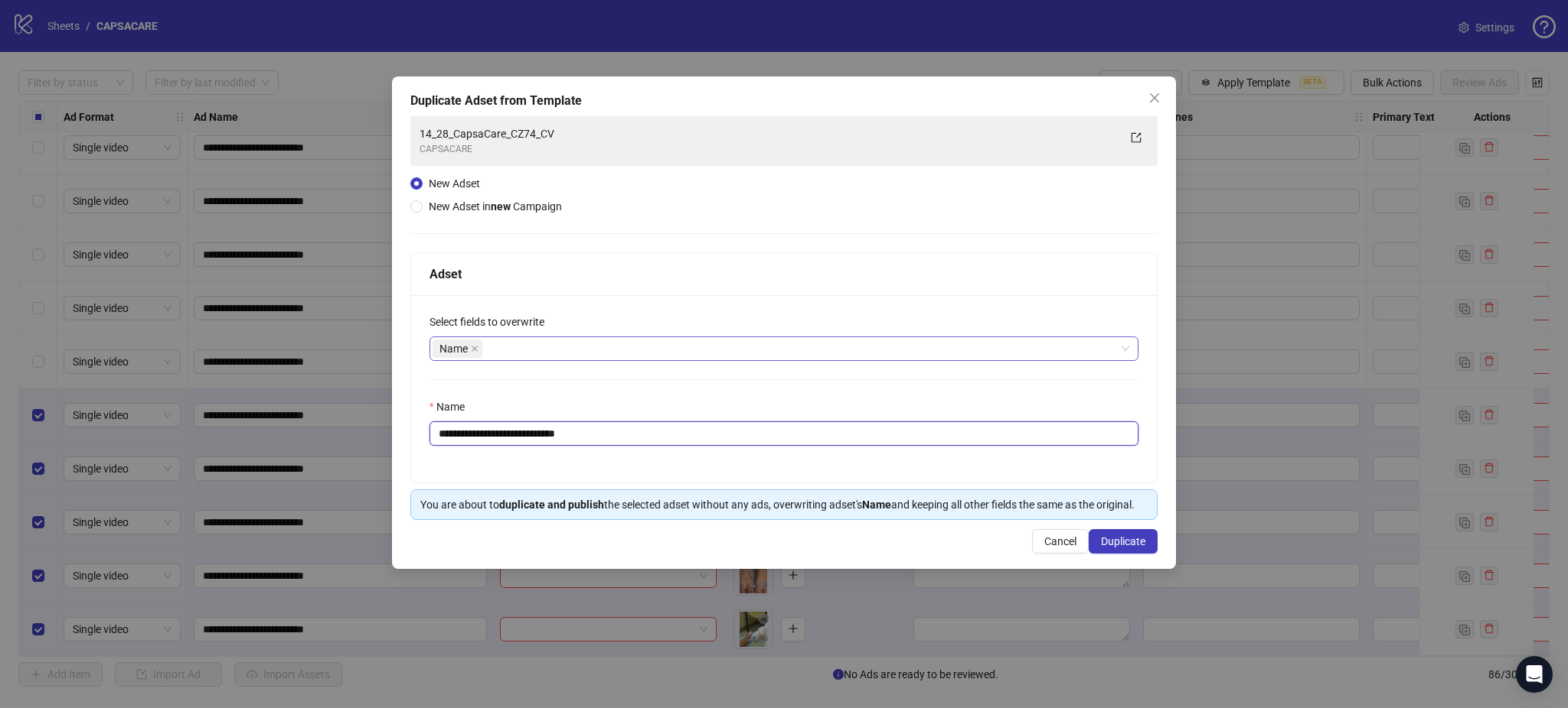
click at [572, 428] on input "**********" at bounding box center [784, 434] width 708 height 24
paste input "text"
type input "**********"
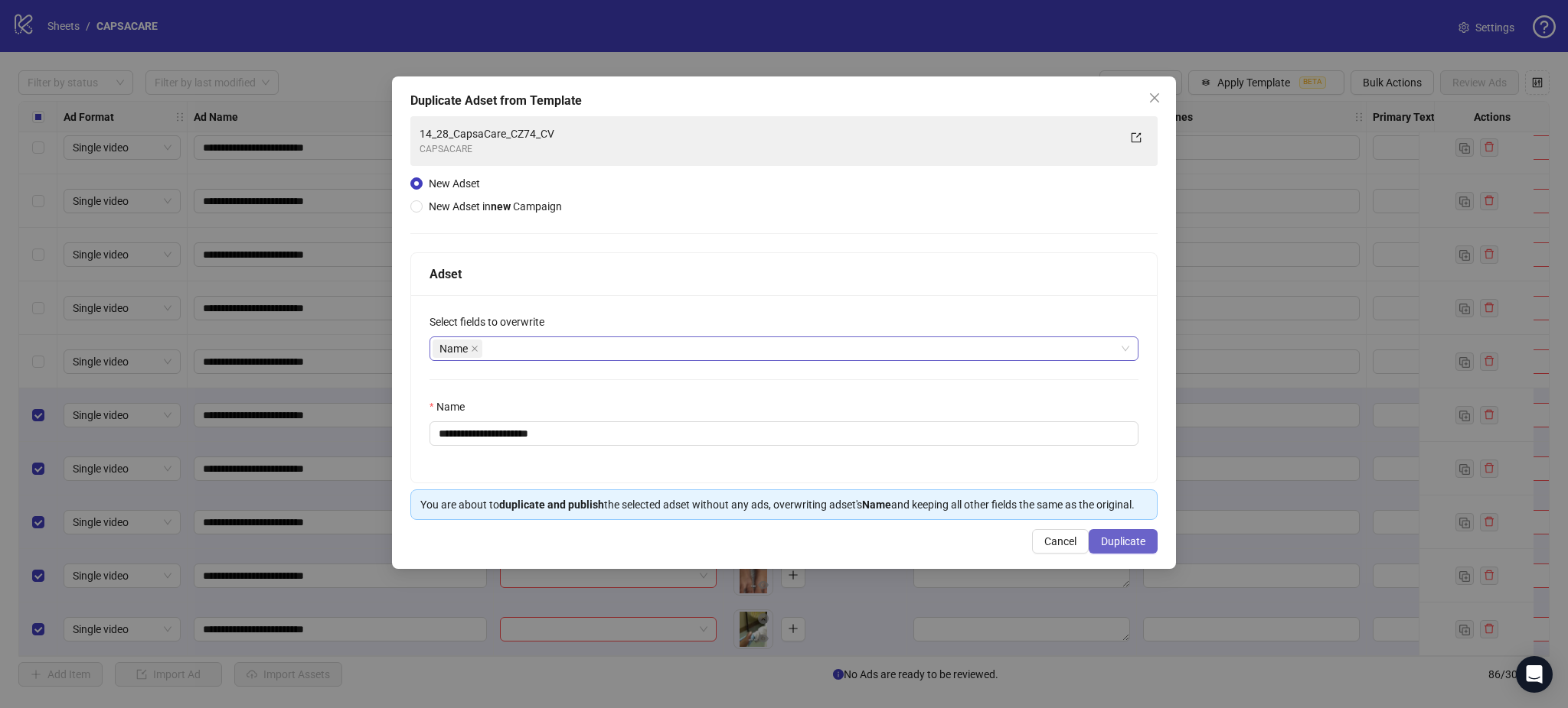
click at [1153, 540] on button "Duplicate" at bounding box center [1123, 542] width 69 height 24
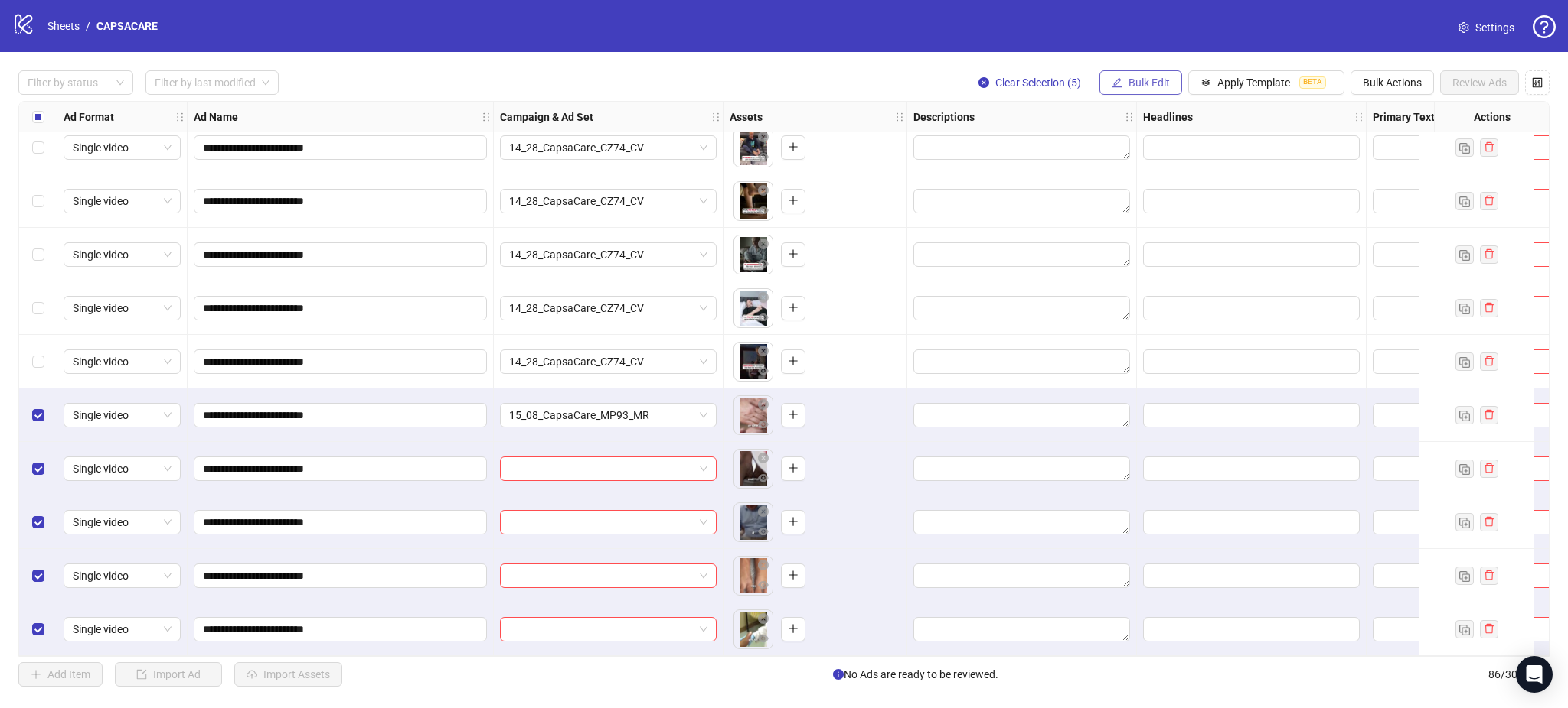
click at [1135, 78] on span "Bulk Edit" at bounding box center [1149, 83] width 41 height 12
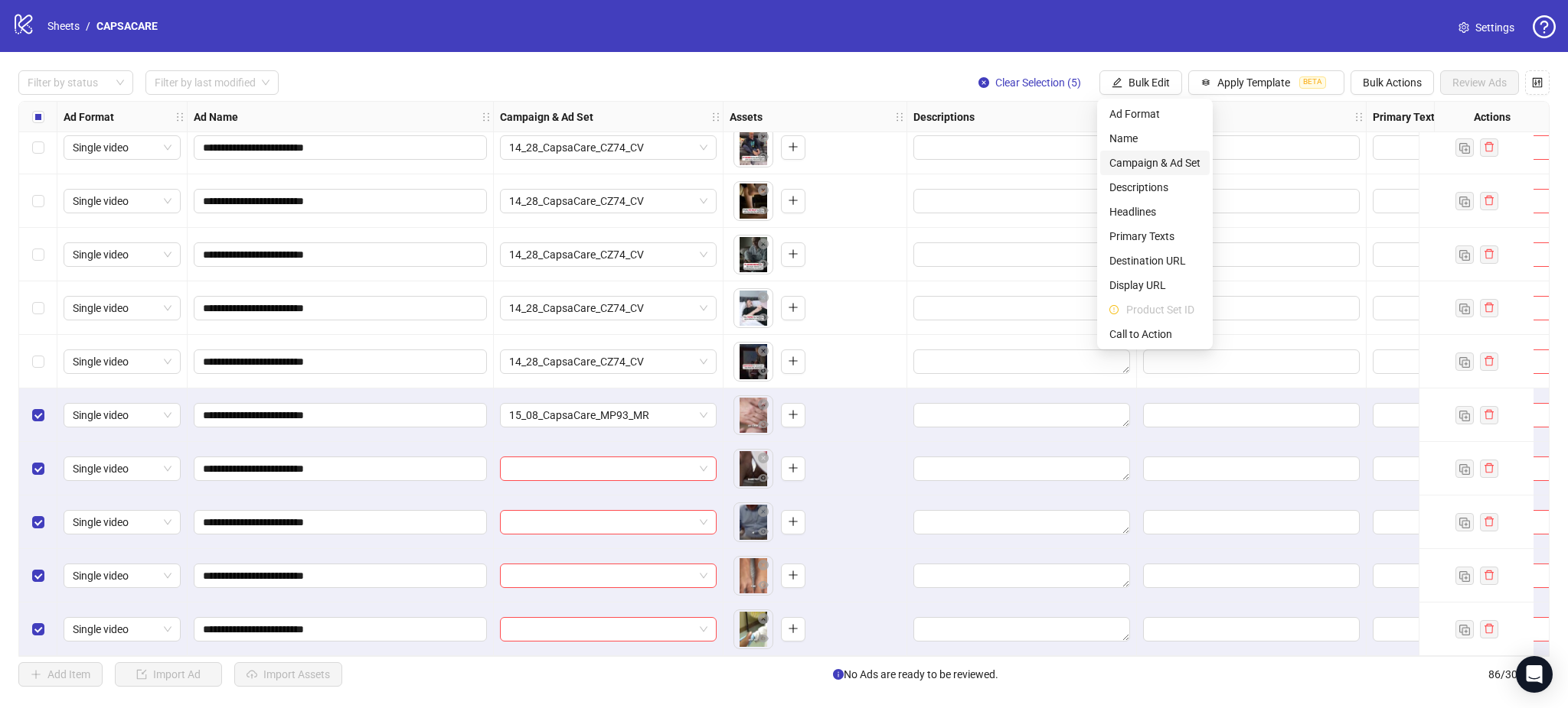
click at [1166, 162] on span "Campaign & Ad Set" at bounding box center [1155, 163] width 91 height 17
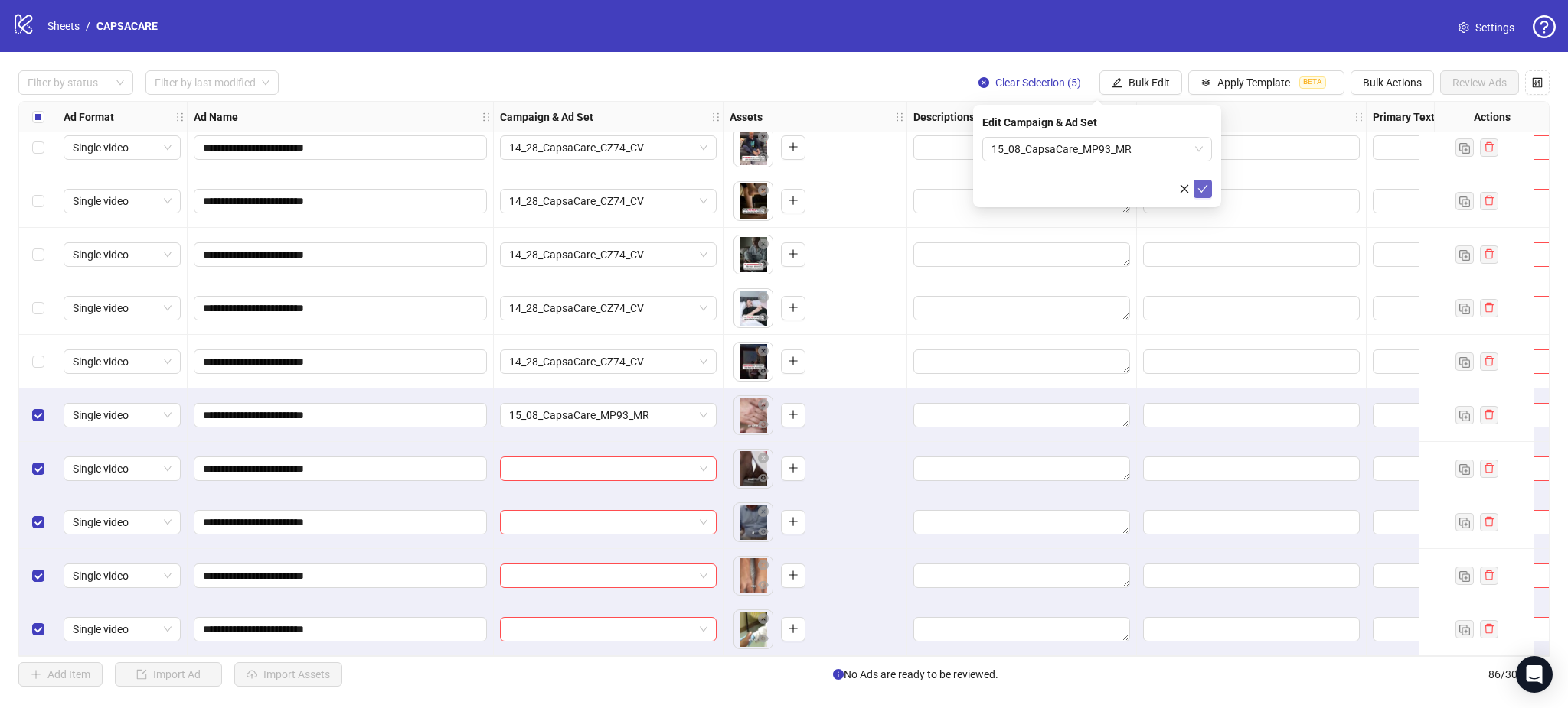
click at [1203, 194] on span "submit" at bounding box center [1202, 189] width 10 height 12
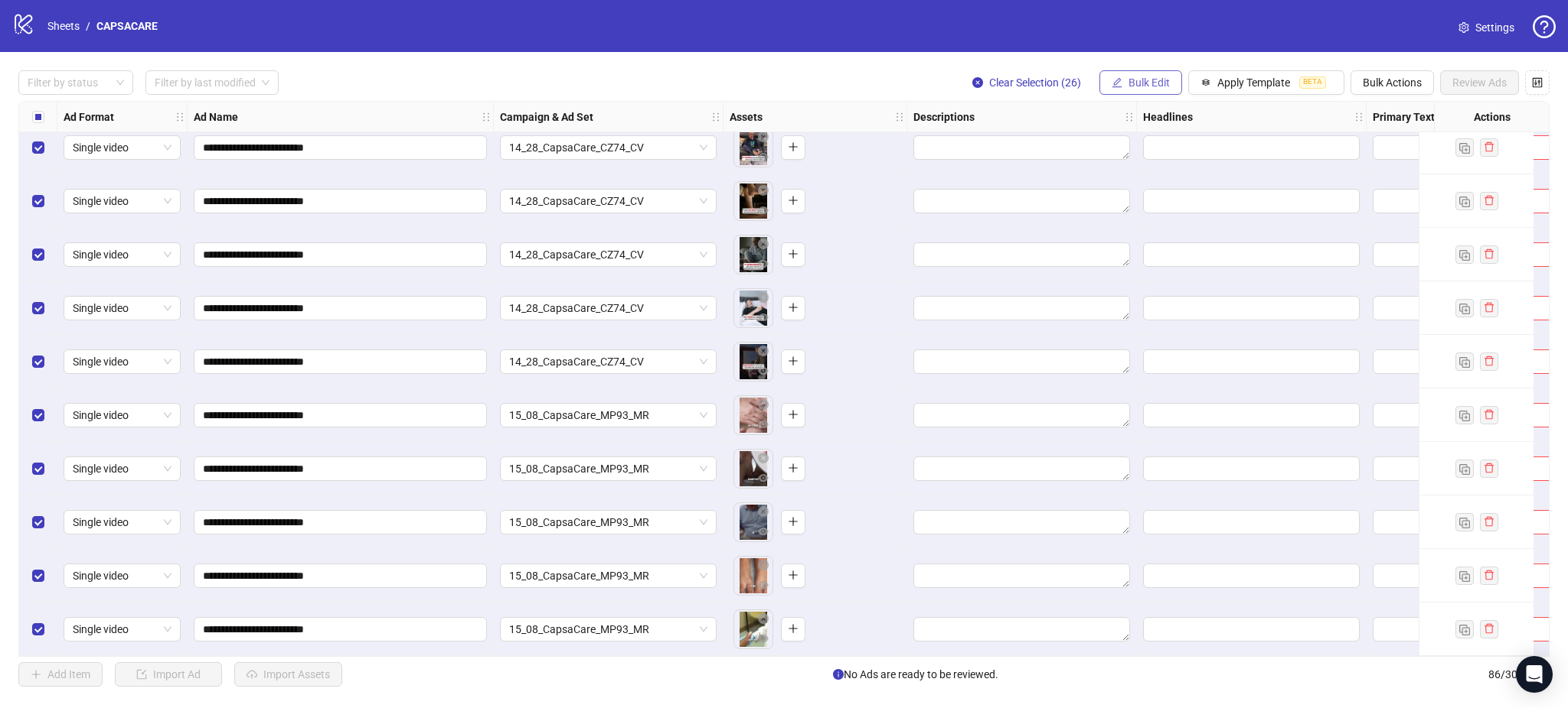
click at [1133, 78] on span "Bulk Edit" at bounding box center [1149, 83] width 41 height 12
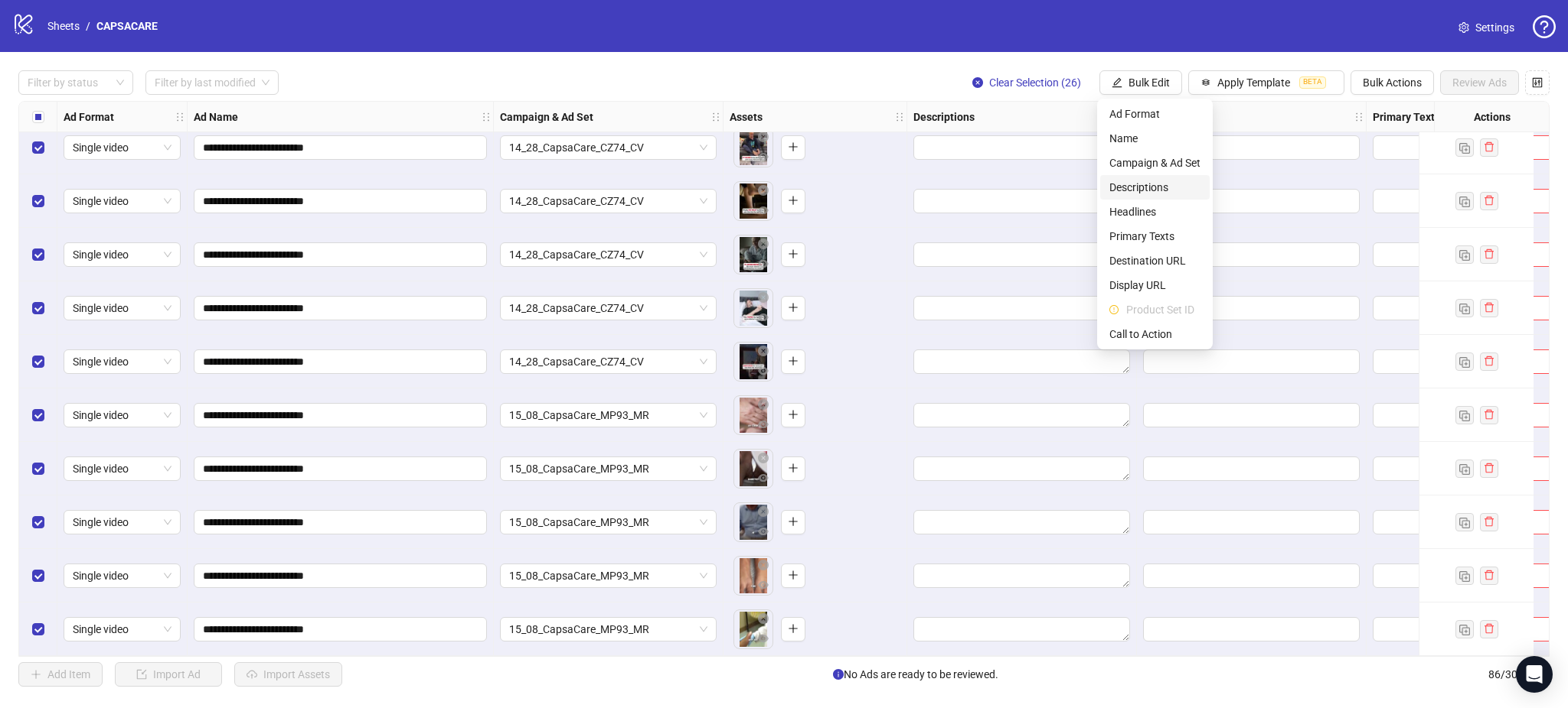
click at [1157, 187] on span "Descriptions" at bounding box center [1155, 188] width 91 height 17
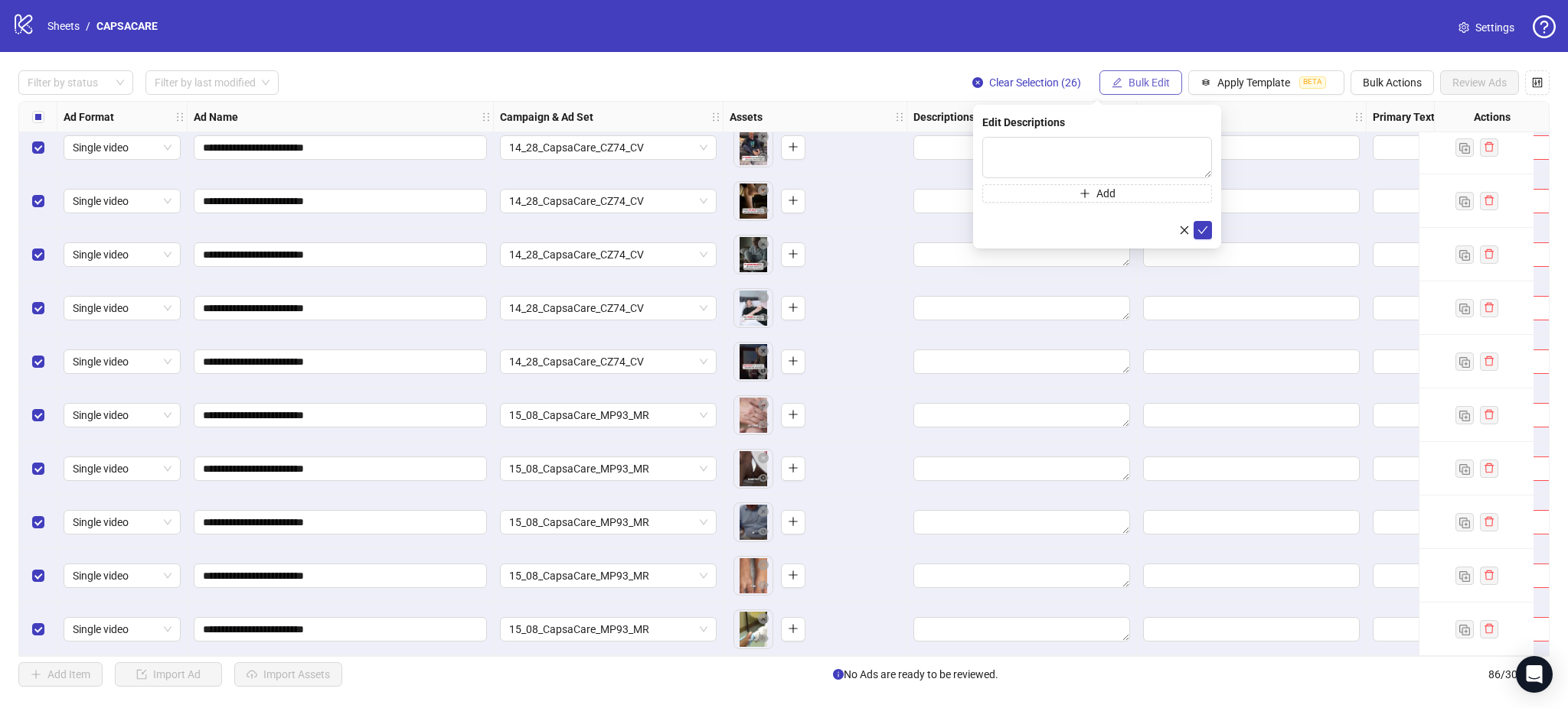
click at [1145, 74] on button "Bulk Edit" at bounding box center [1141, 83] width 83 height 24
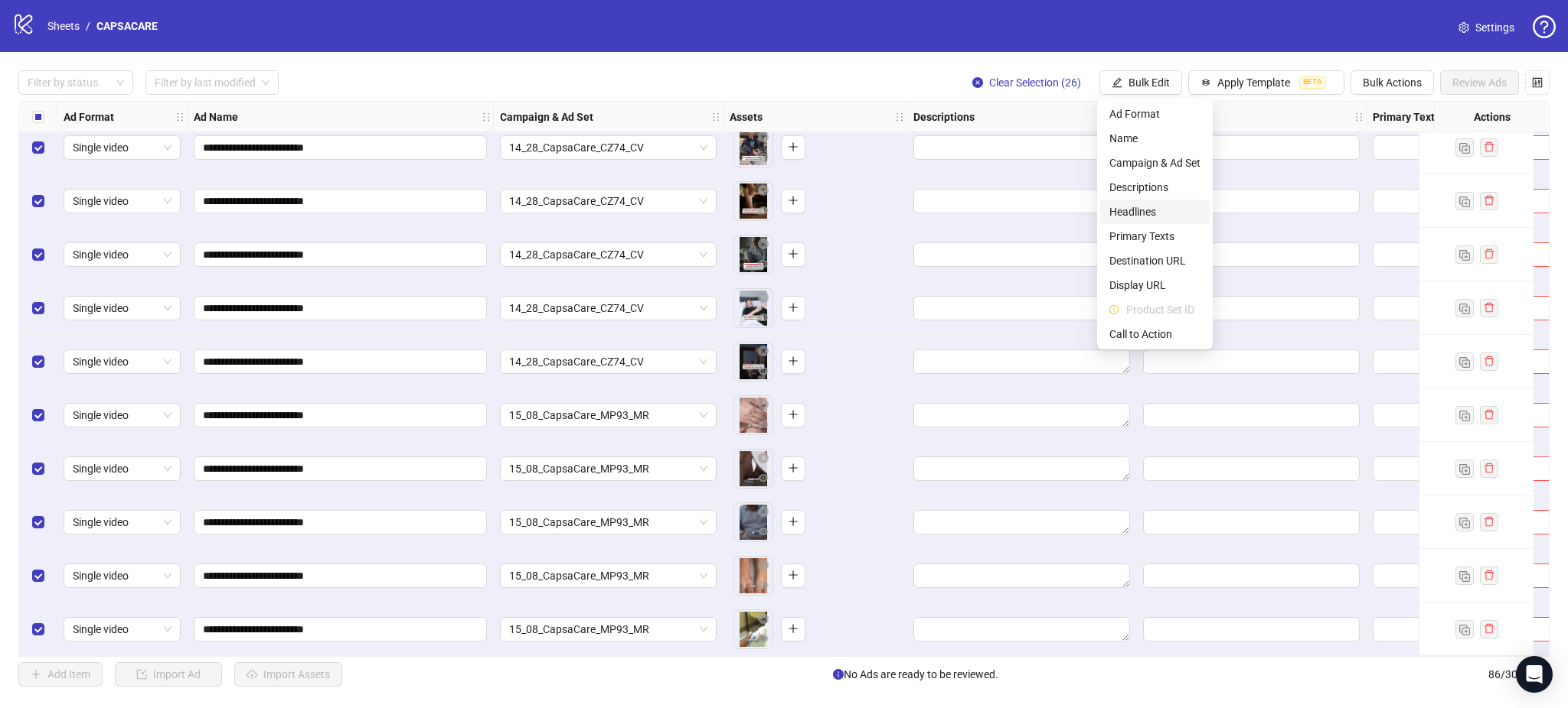
drag, startPoint x: 1153, startPoint y: 211, endPoint x: 1191, endPoint y: 222, distance: 39.6
click at [1151, 212] on span "Headlines" at bounding box center [1155, 212] width 91 height 17
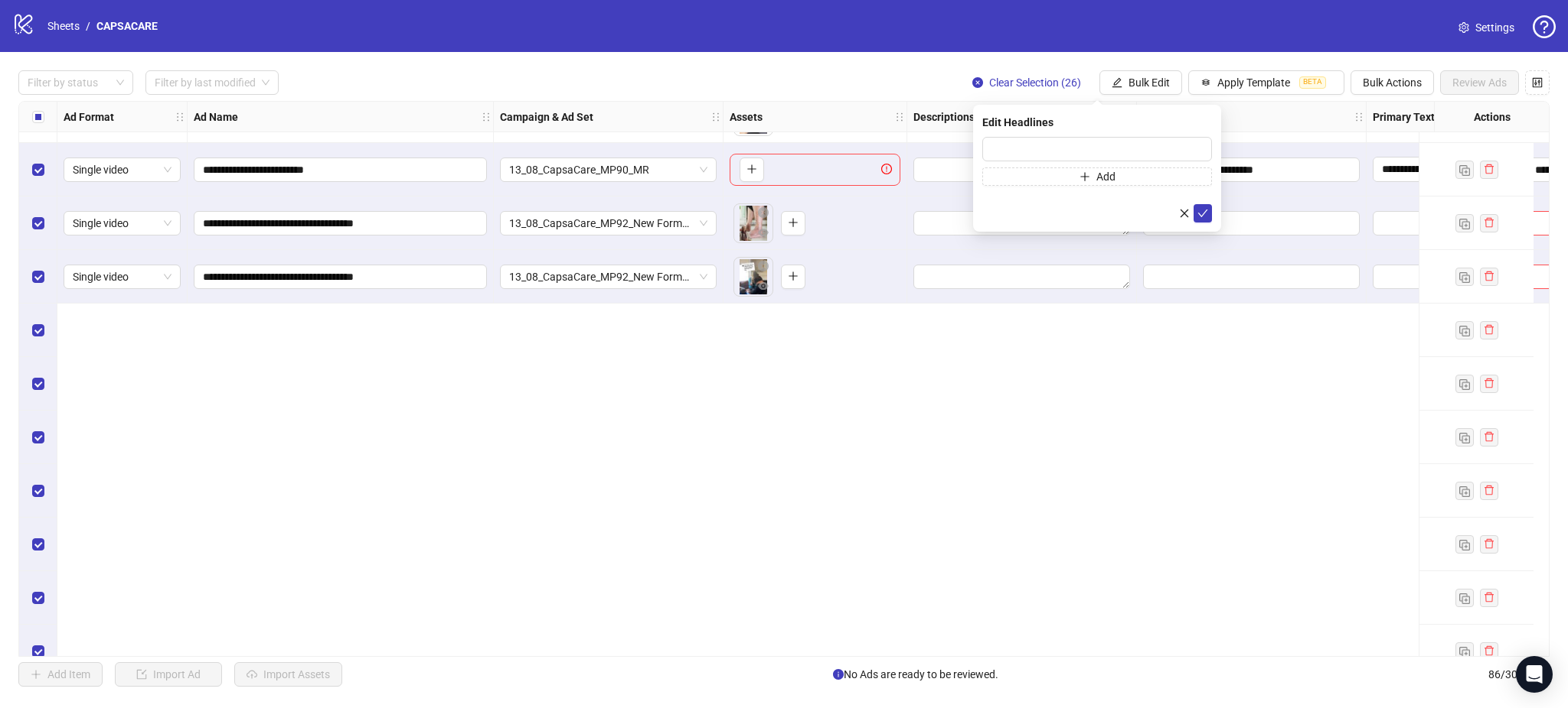
scroll to position [2760, 0]
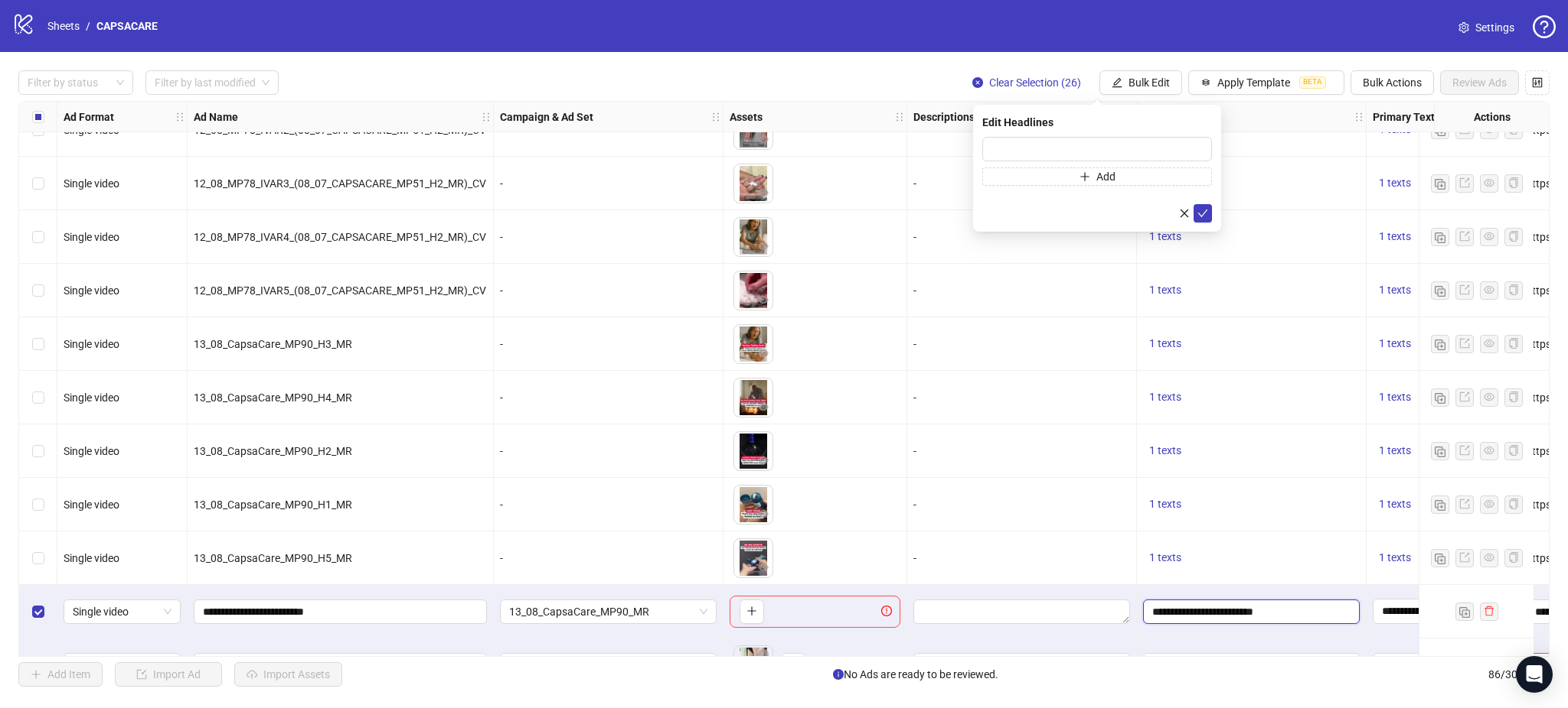
click at [1260, 607] on input "**********" at bounding box center [1250, 612] width 195 height 17
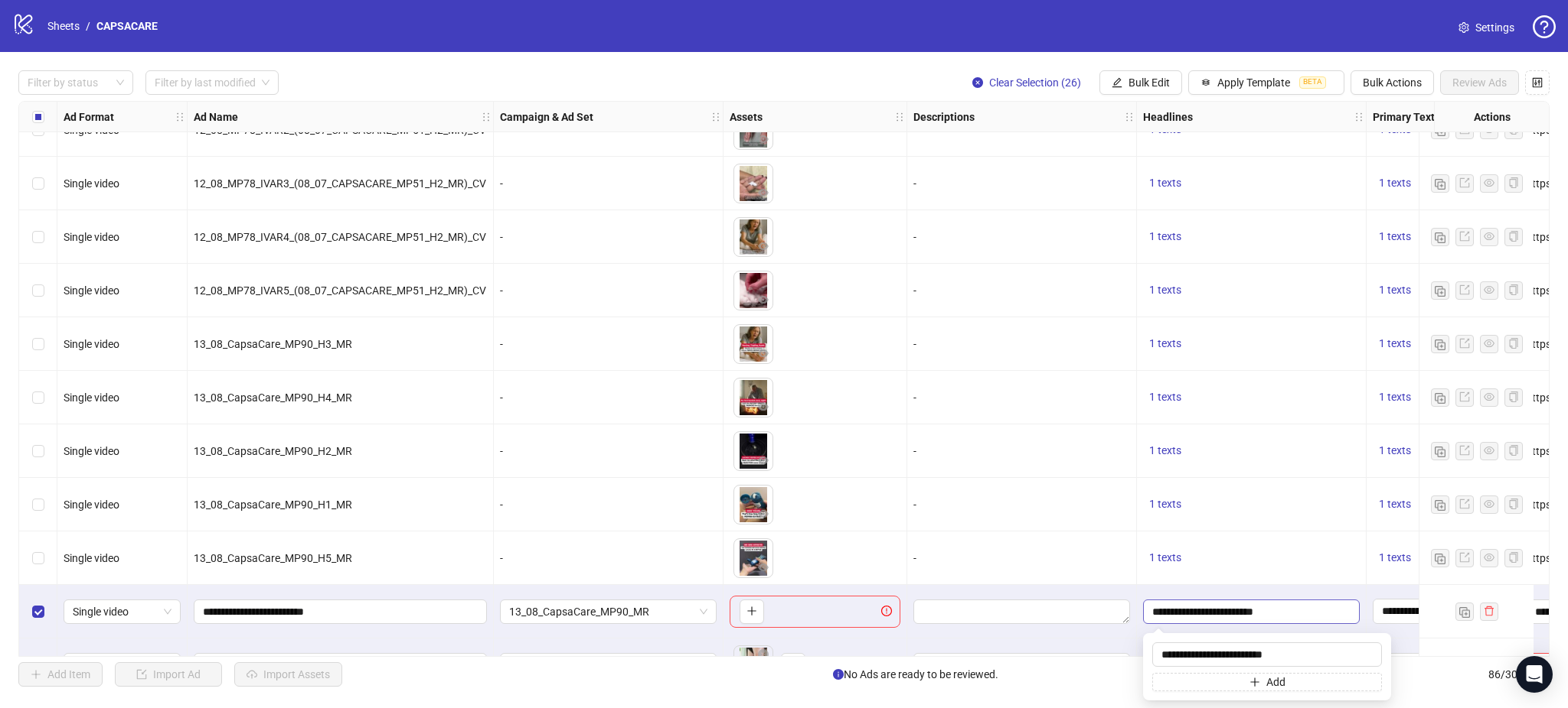
click at [1262, 606] on input "**********" at bounding box center [1250, 612] width 195 height 17
click at [1265, 613] on input "**********" at bounding box center [1250, 612] width 195 height 17
click at [1135, 71] on button "Bulk Edit" at bounding box center [1141, 83] width 83 height 24
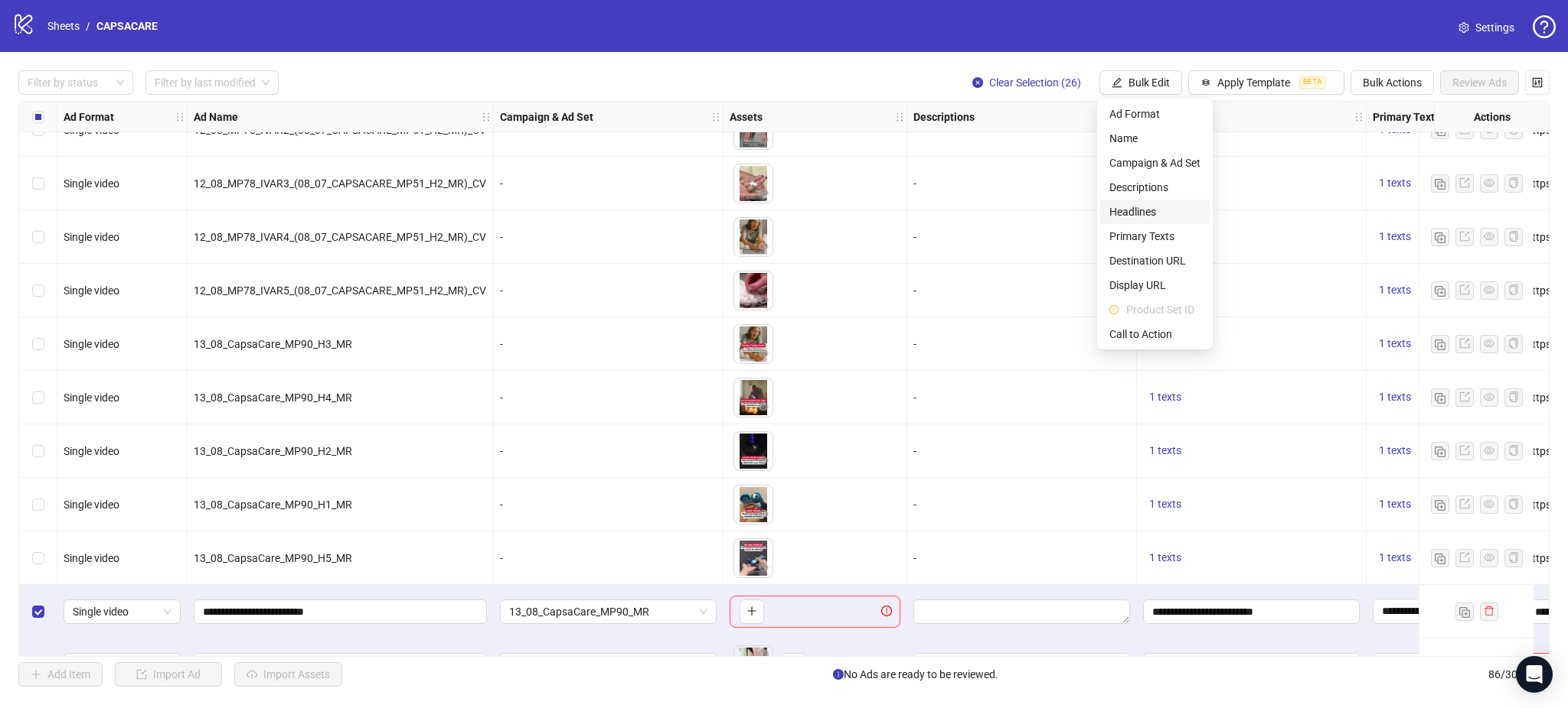
click at [1143, 207] on span "Headlines" at bounding box center [1155, 212] width 91 height 17
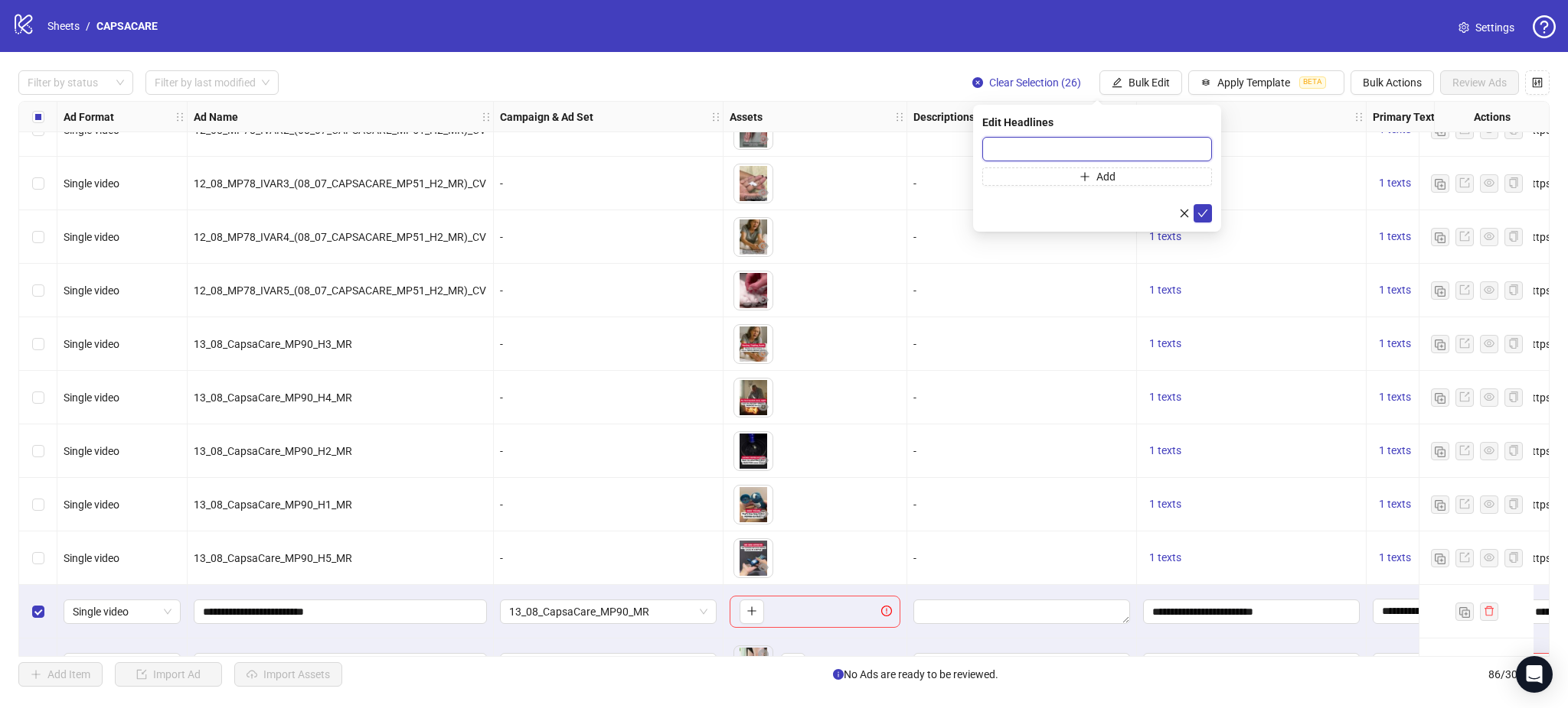
click at [1124, 145] on input "text" at bounding box center [1097, 149] width 230 height 24
paste input "**********"
type input "**********"
click at [1057, 355] on div "-" at bounding box center [1022, 344] width 230 height 53
click at [1238, 617] on input "**********" at bounding box center [1250, 612] width 195 height 17
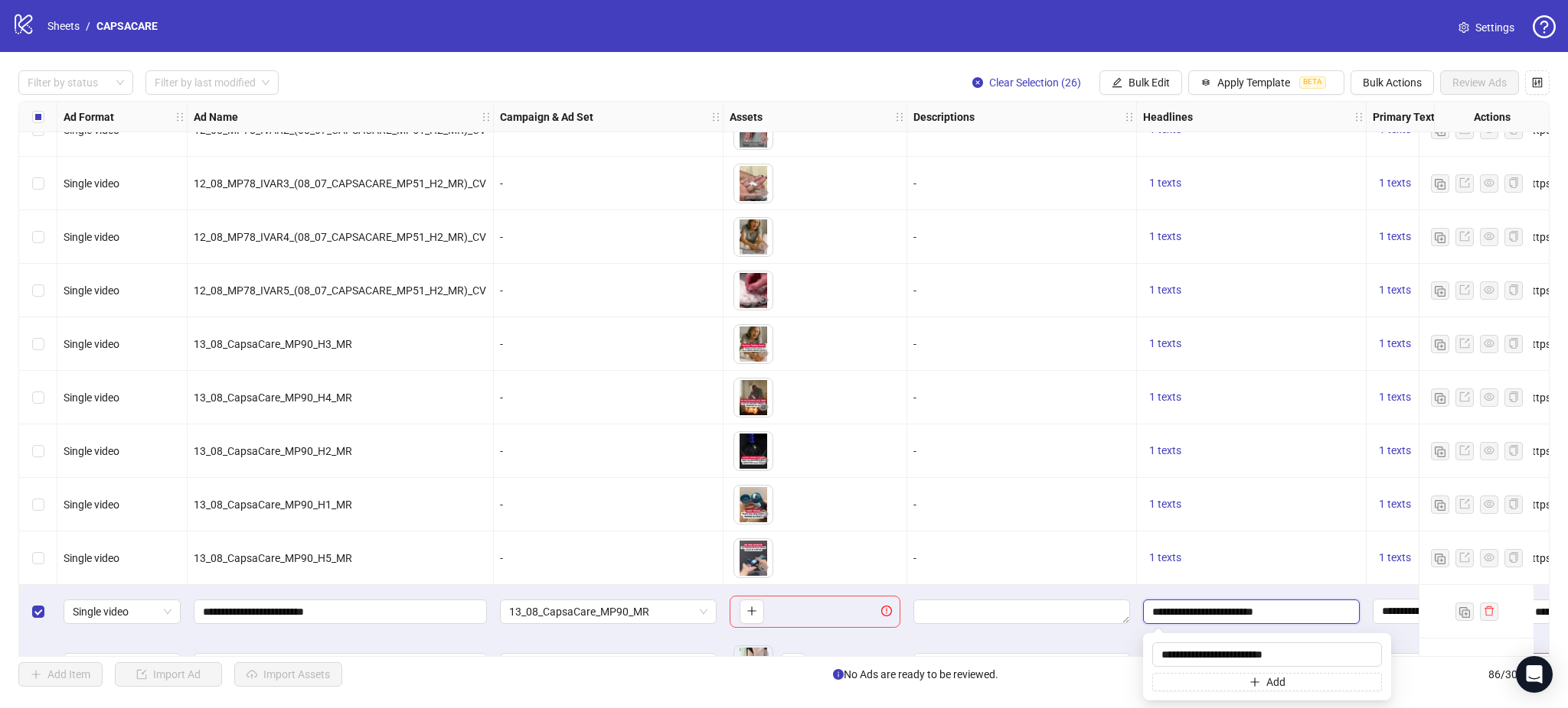
click at [1238, 617] on input "**********" at bounding box center [1250, 612] width 195 height 17
click at [1238, 616] on input "**********" at bounding box center [1250, 612] width 195 height 17
click at [1231, 648] on input "**********" at bounding box center [1267, 655] width 230 height 24
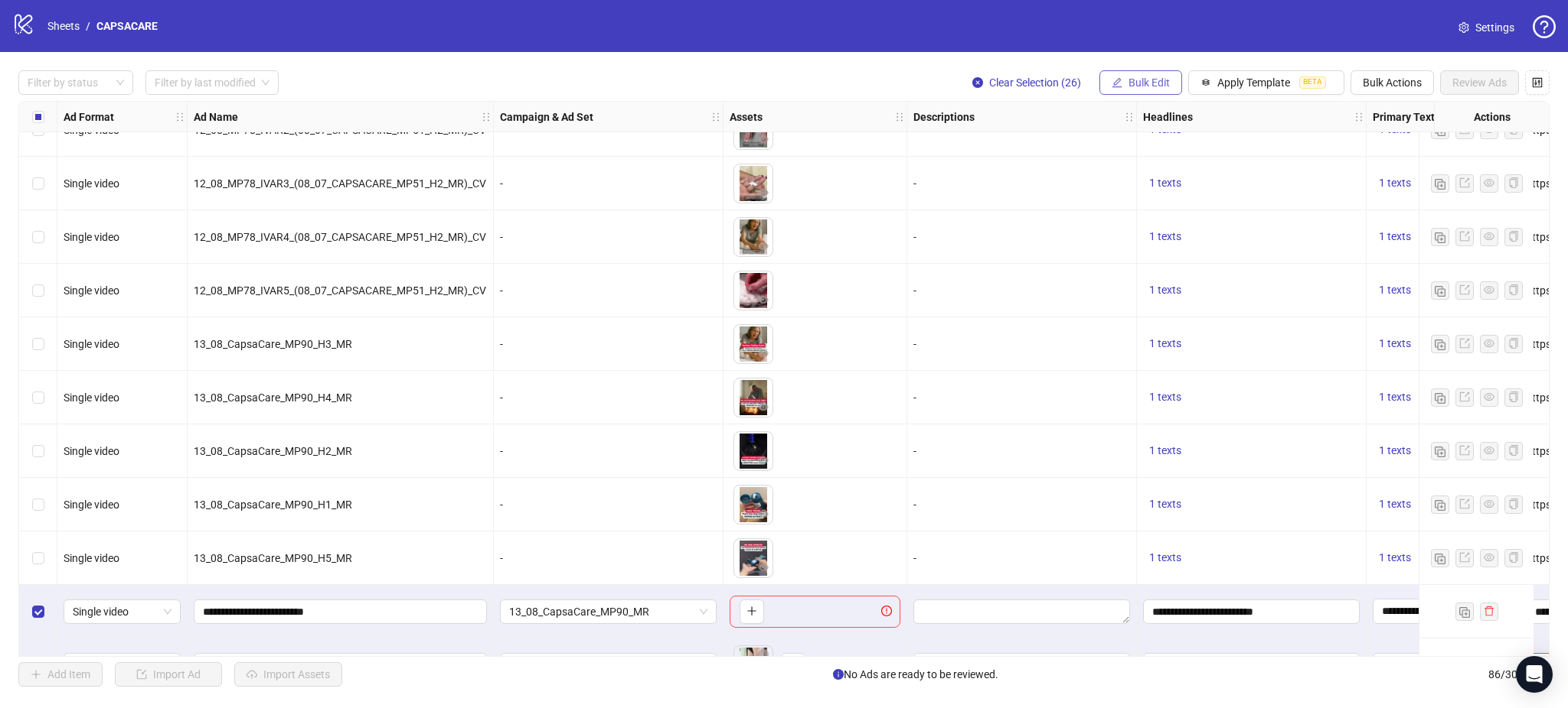
click at [1132, 80] on span "Bulk Edit" at bounding box center [1149, 83] width 41 height 12
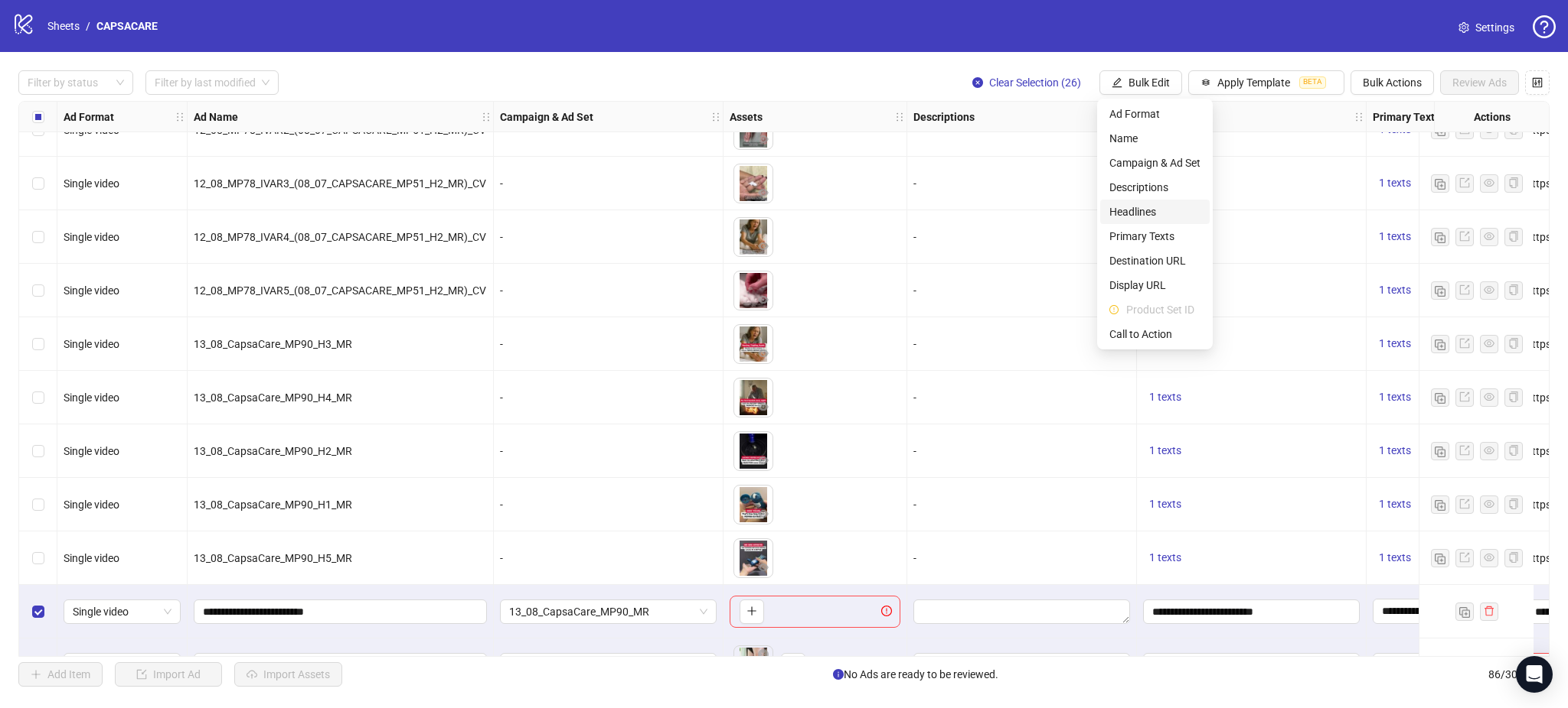
click at [1142, 211] on span "Headlines" at bounding box center [1155, 212] width 91 height 17
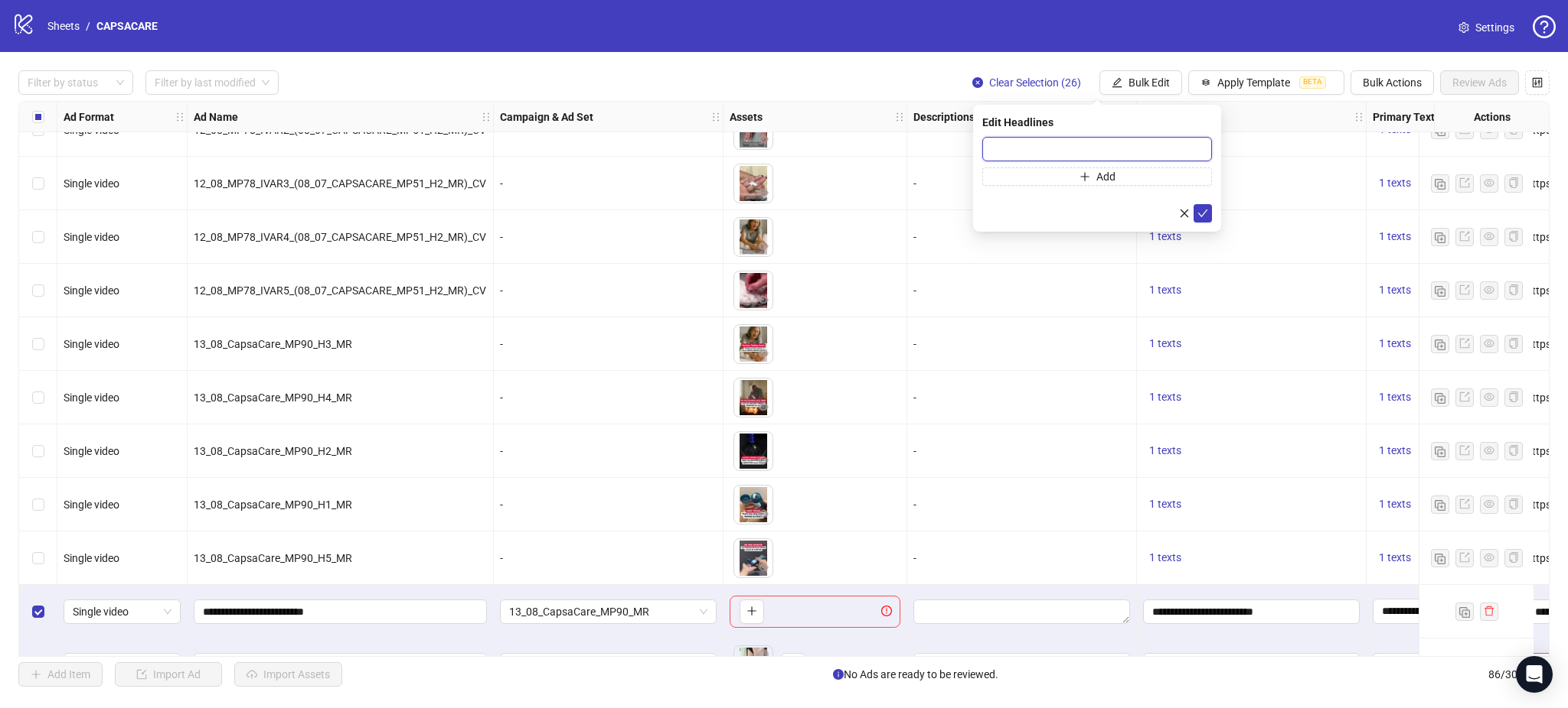
click at [1052, 157] on input "text" at bounding box center [1097, 149] width 230 height 24
paste input "**********"
type input "**********"
drag, startPoint x: 1207, startPoint y: 214, endPoint x: 1216, endPoint y: 224, distance: 13.5
click at [1210, 214] on button "submit" at bounding box center [1202, 213] width 18 height 18
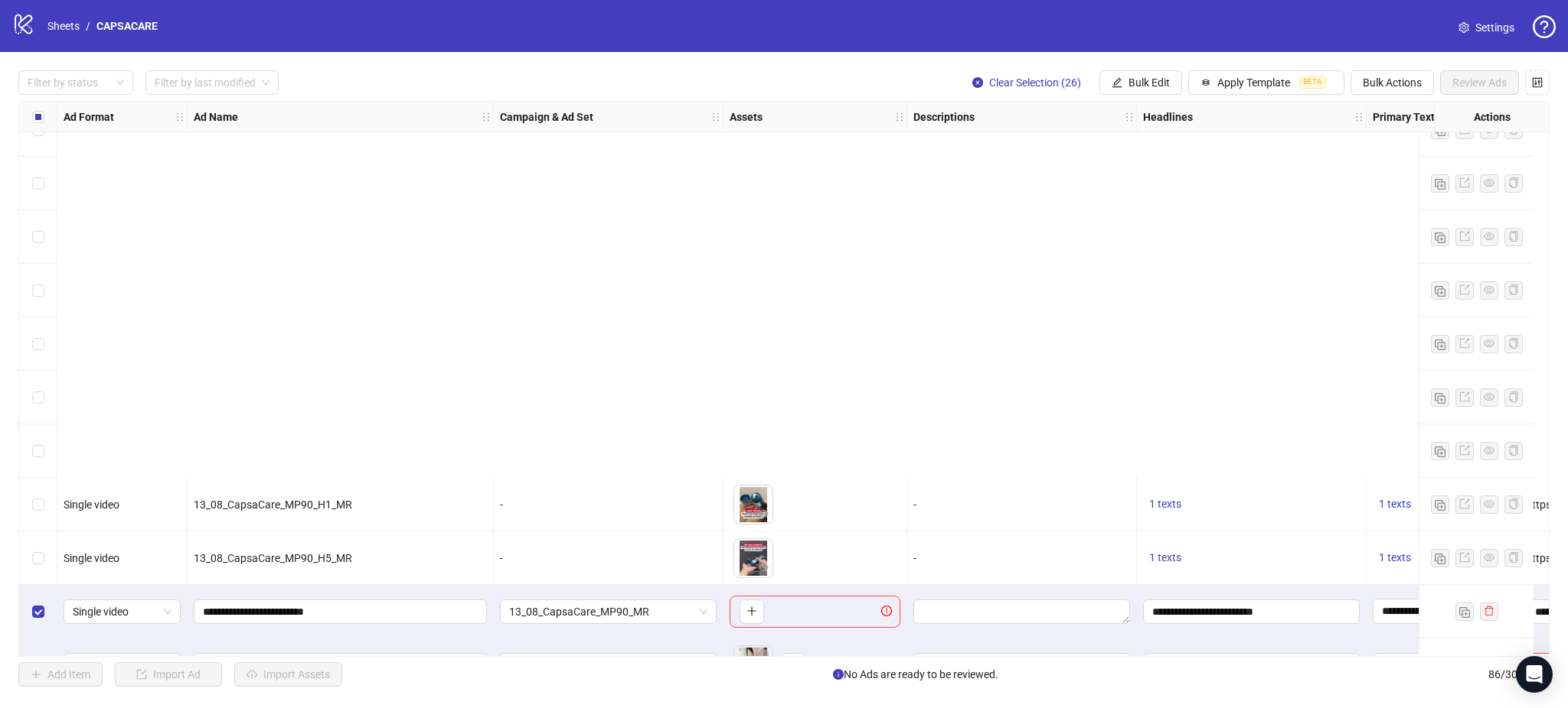
scroll to position [3202, 0]
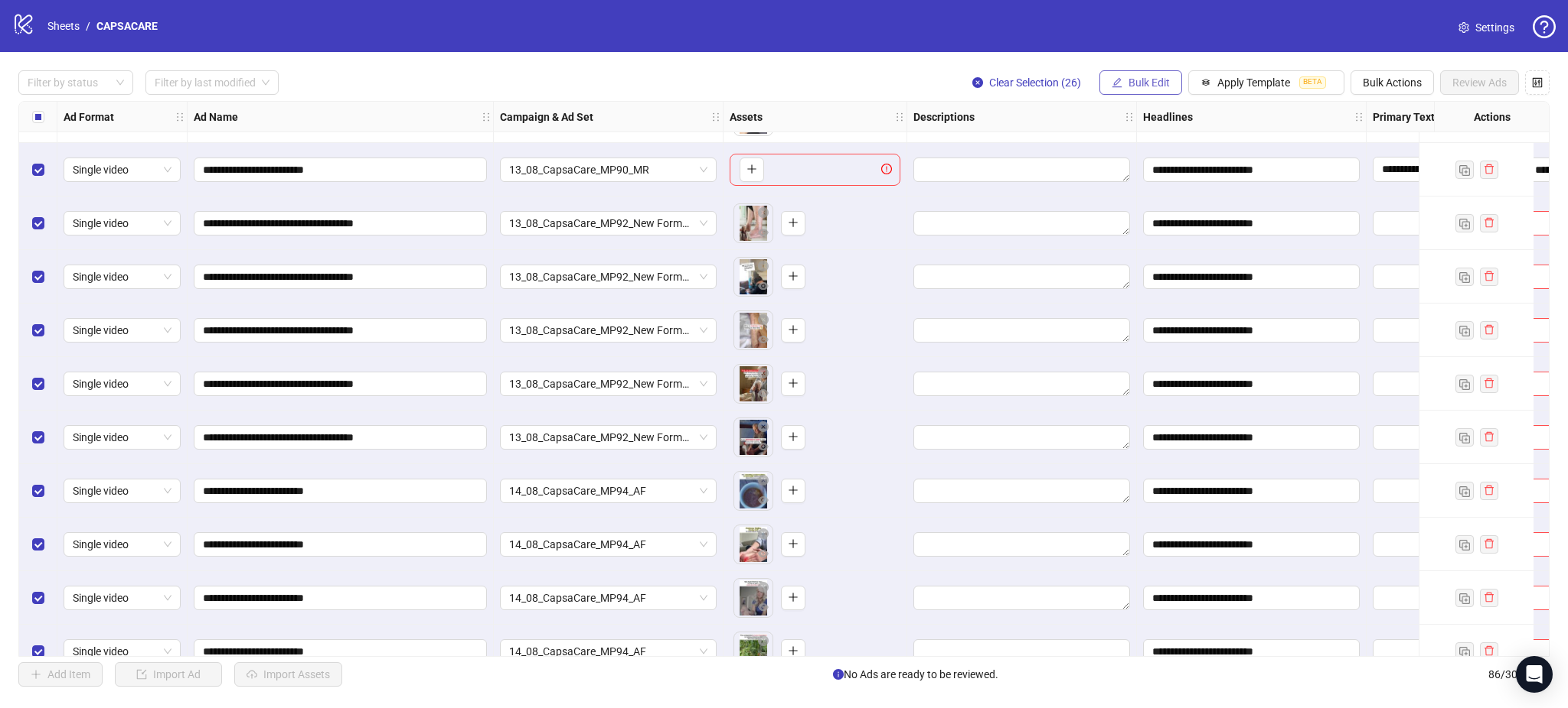
click at [1134, 81] on span "Bulk Edit" at bounding box center [1149, 83] width 41 height 12
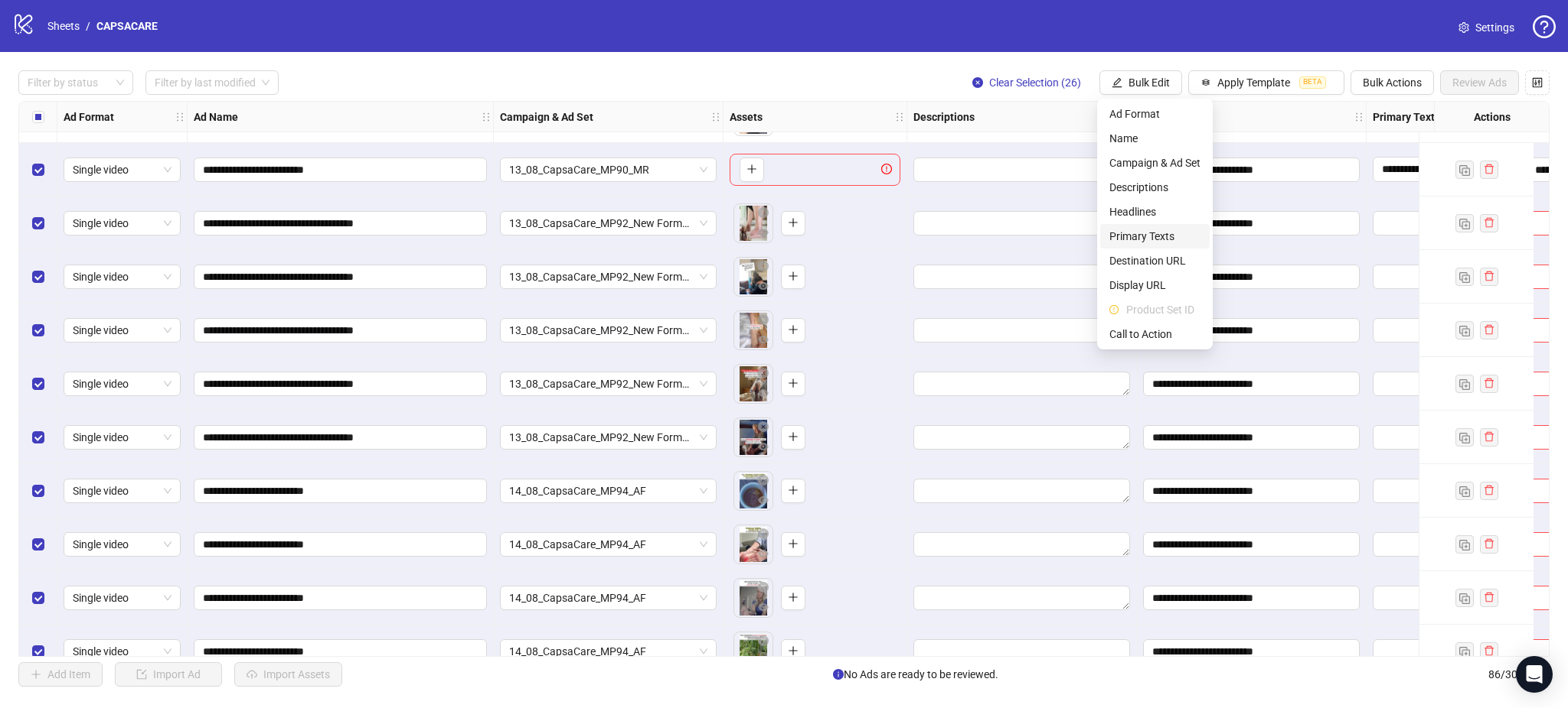
click at [1161, 235] on span "Primary Texts" at bounding box center [1155, 236] width 91 height 17
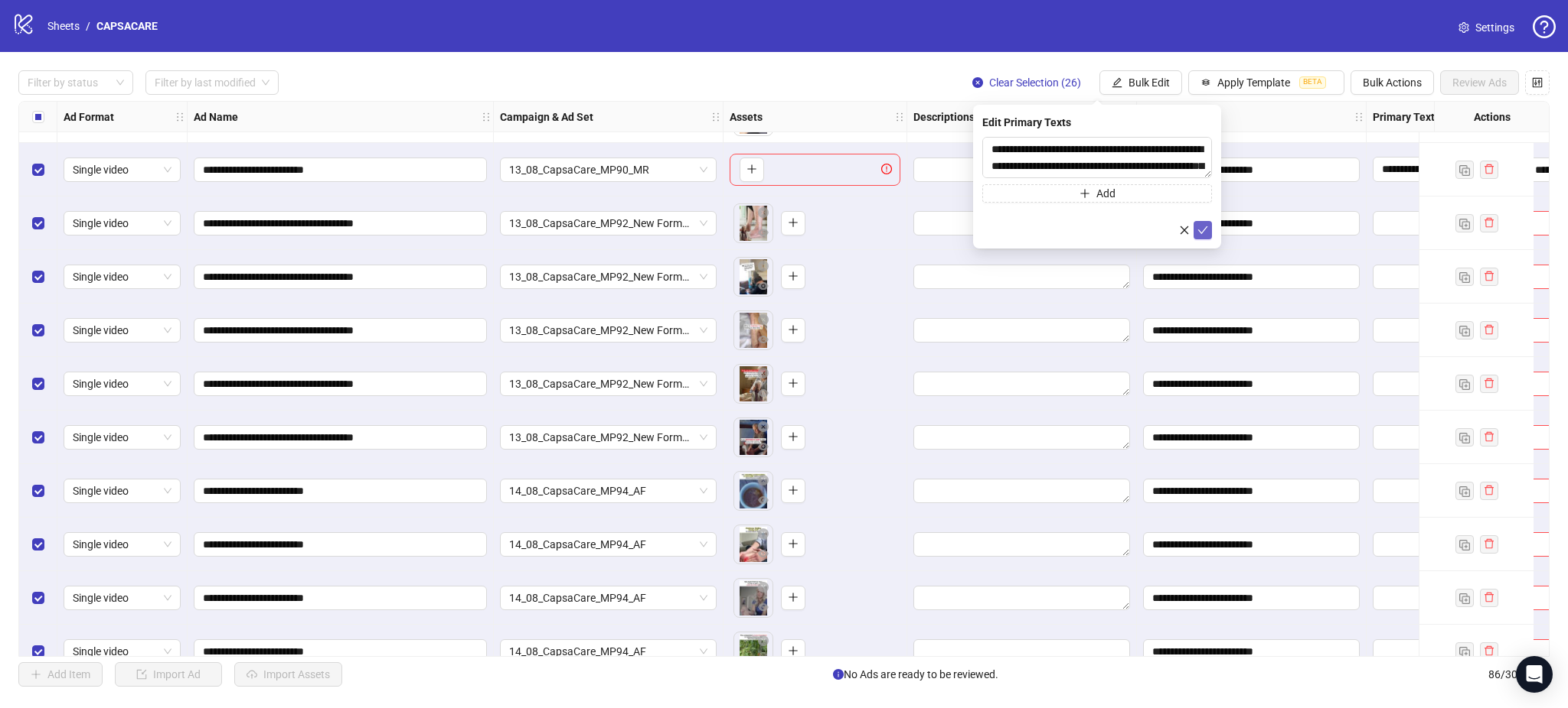
click at [1197, 228] on icon "check" at bounding box center [1202, 230] width 10 height 10
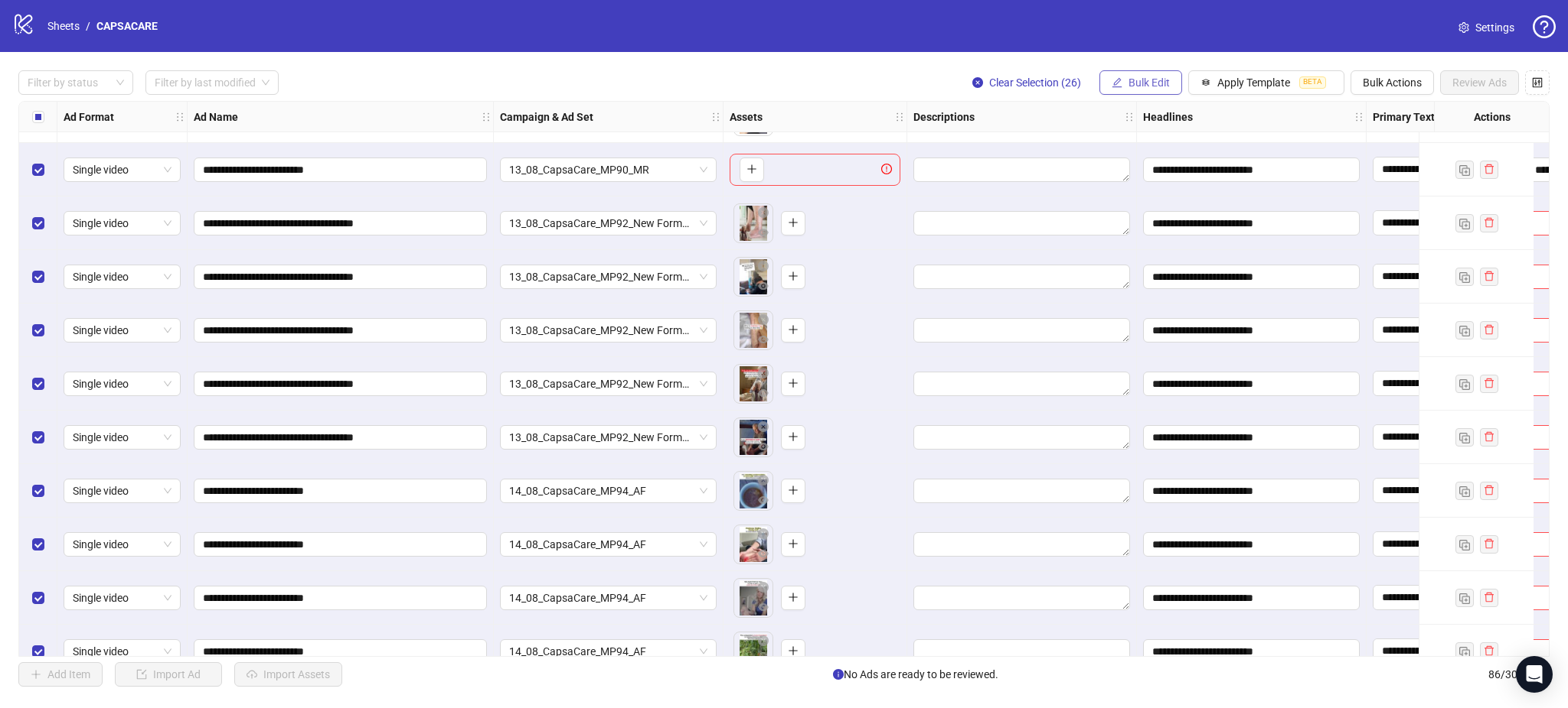
click at [1131, 81] on span "Bulk Edit" at bounding box center [1149, 83] width 41 height 12
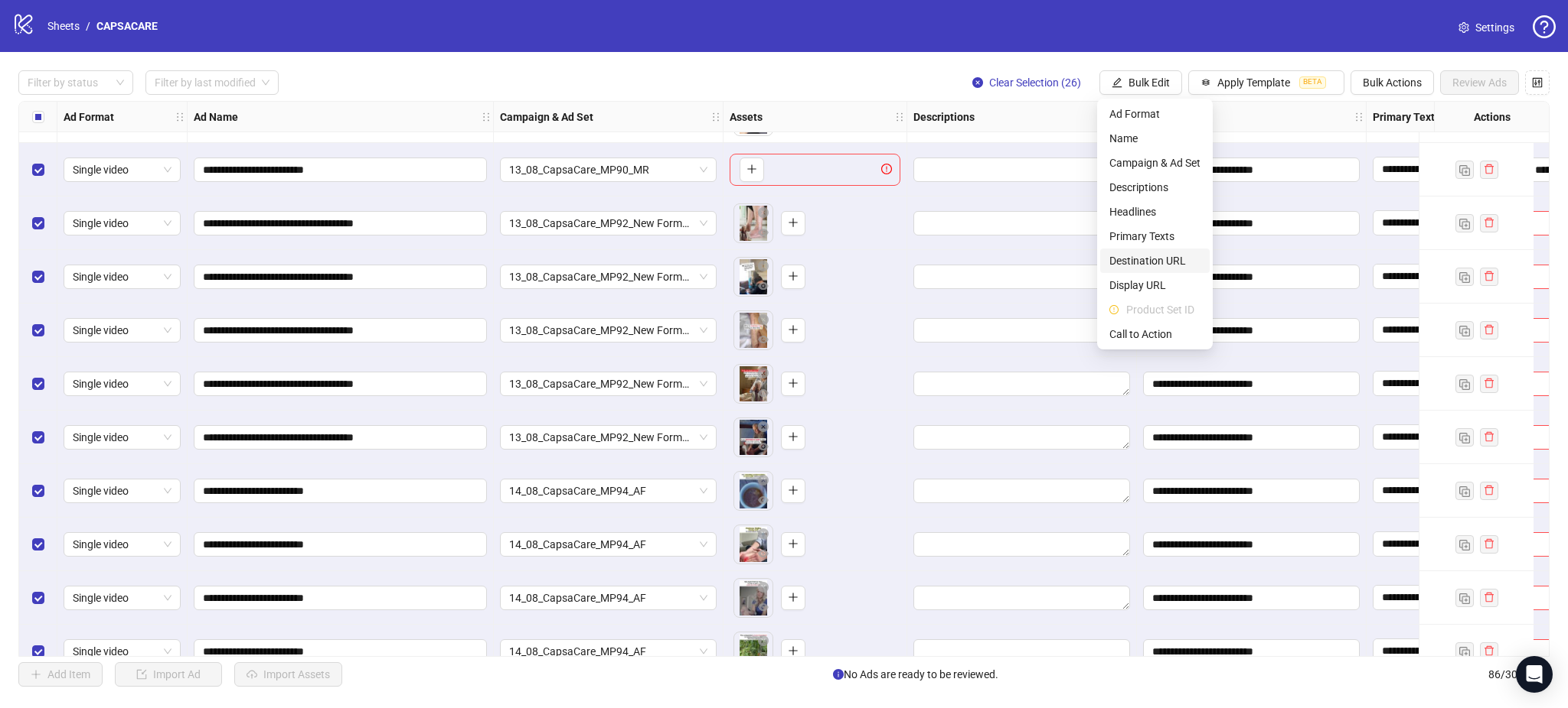
click at [1151, 263] on span "Destination URL" at bounding box center [1155, 261] width 91 height 17
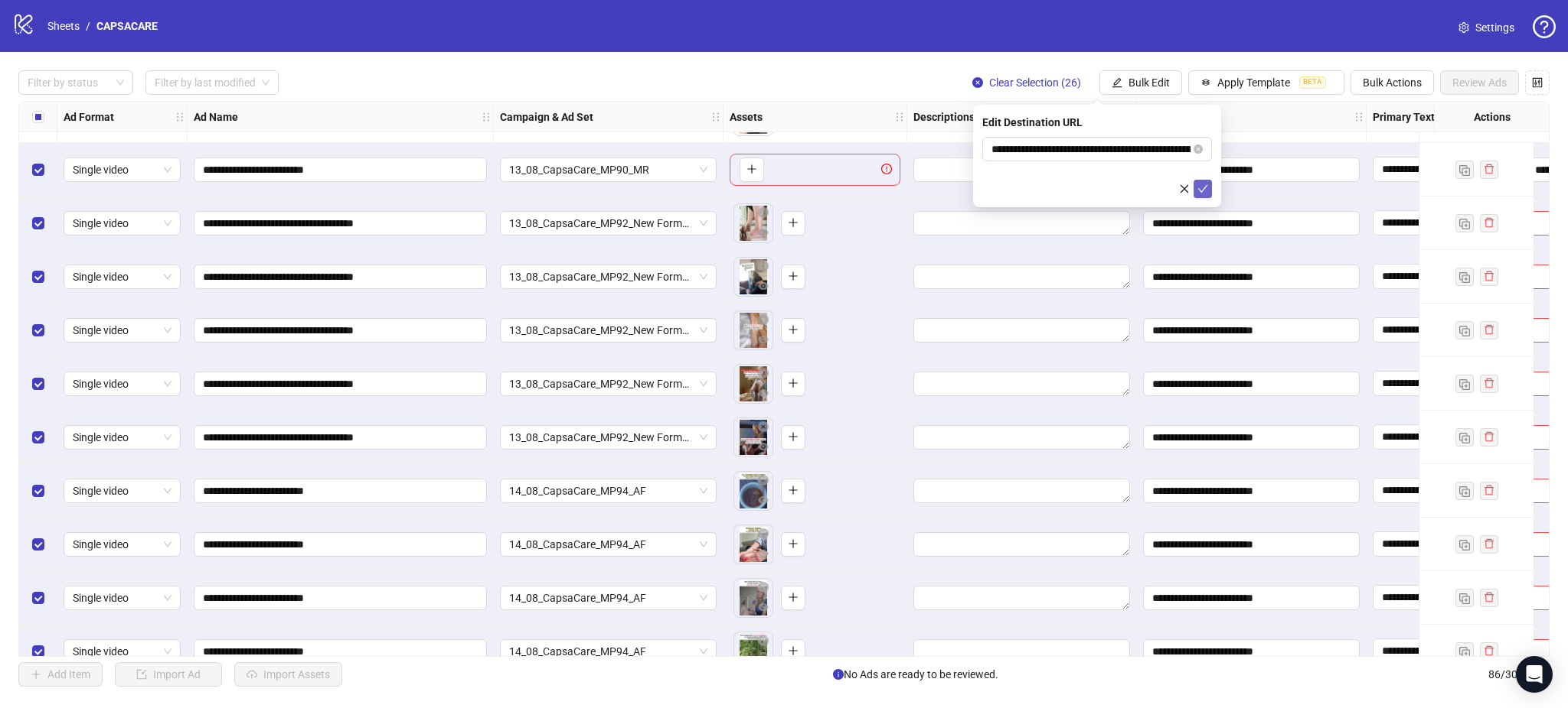
click at [1203, 190] on icon "check" at bounding box center [1202, 189] width 10 height 10
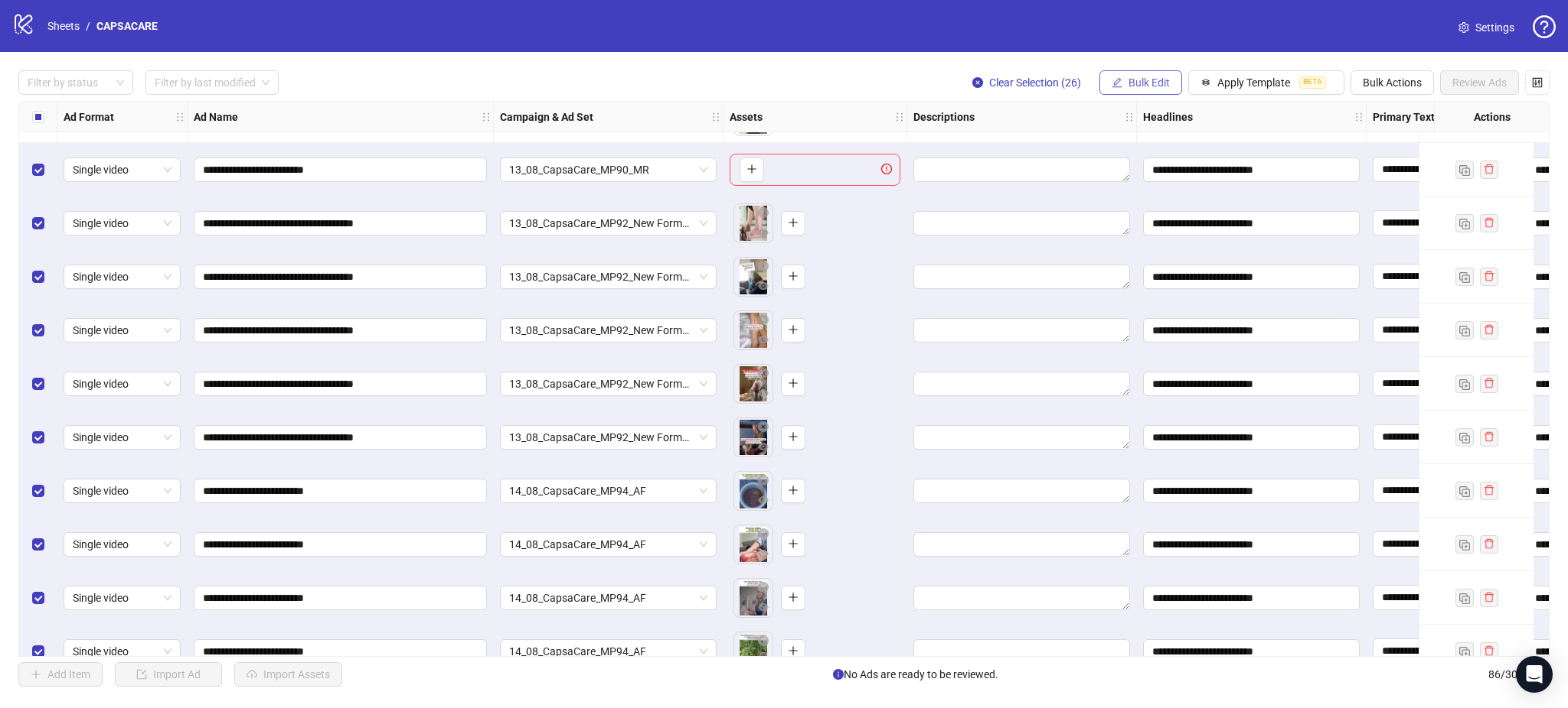
click at [1133, 78] on span "Bulk Edit" at bounding box center [1149, 83] width 41 height 12
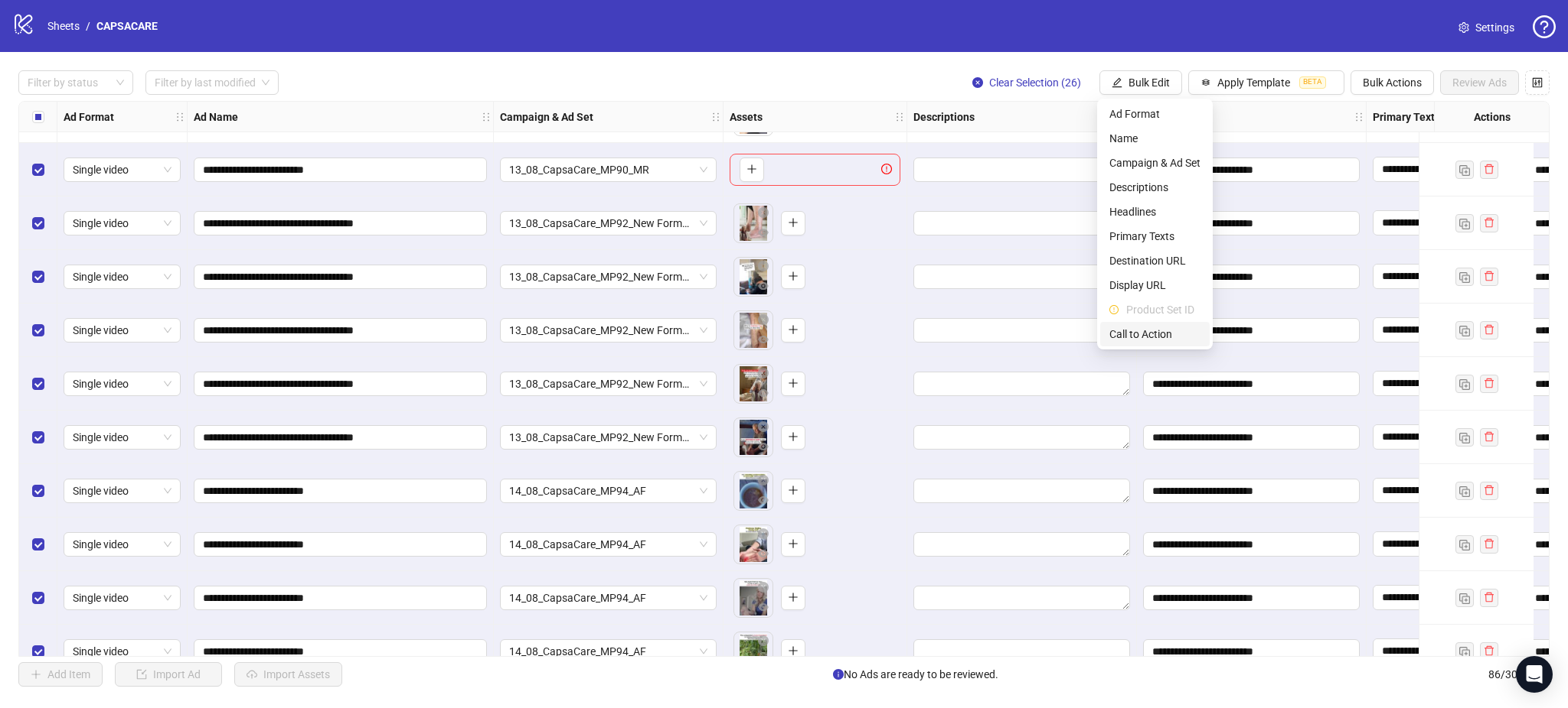
click at [1137, 339] on span "Call to Action" at bounding box center [1155, 335] width 91 height 17
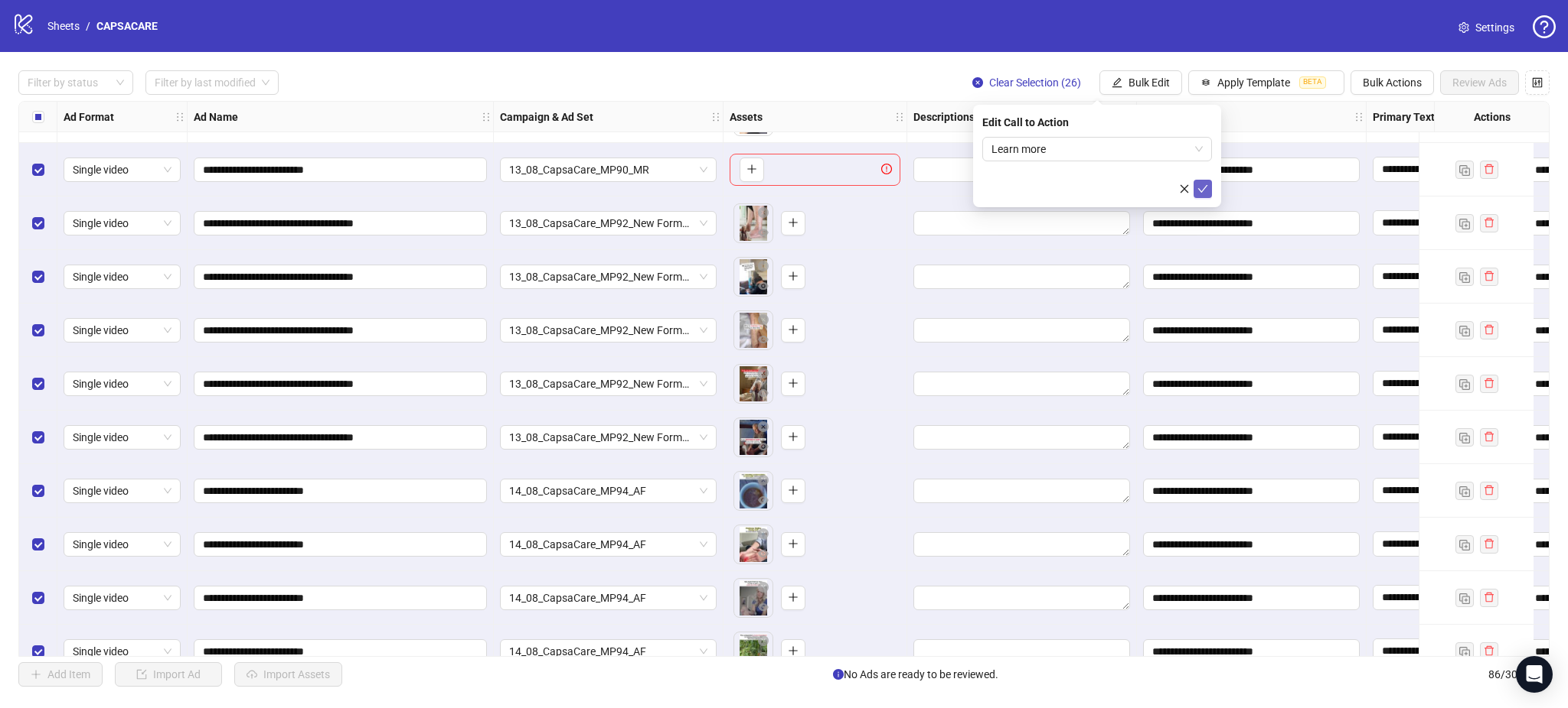
click at [1198, 189] on icon "check" at bounding box center [1203, 189] width 10 height 8
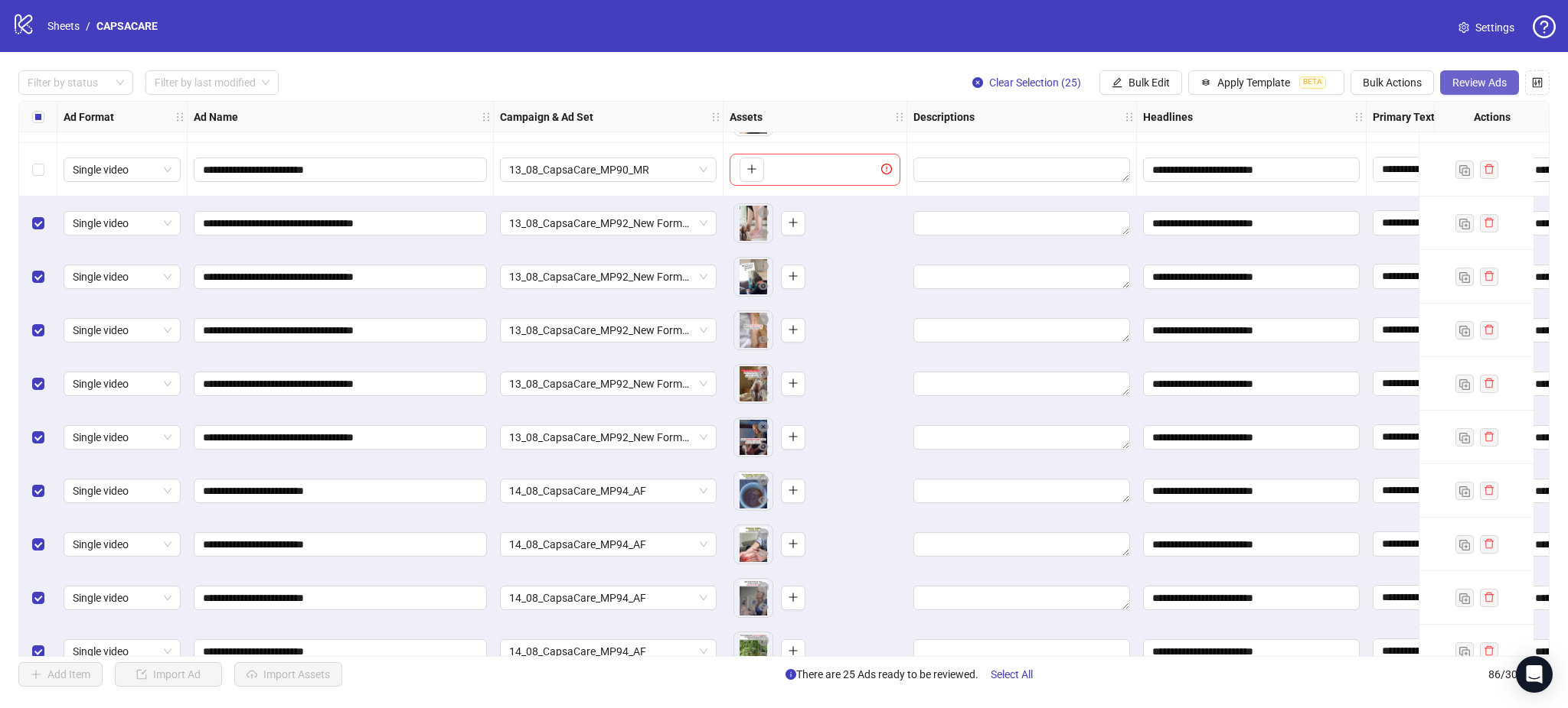
click at [1464, 71] on button "Review Ads" at bounding box center [1479, 83] width 79 height 24
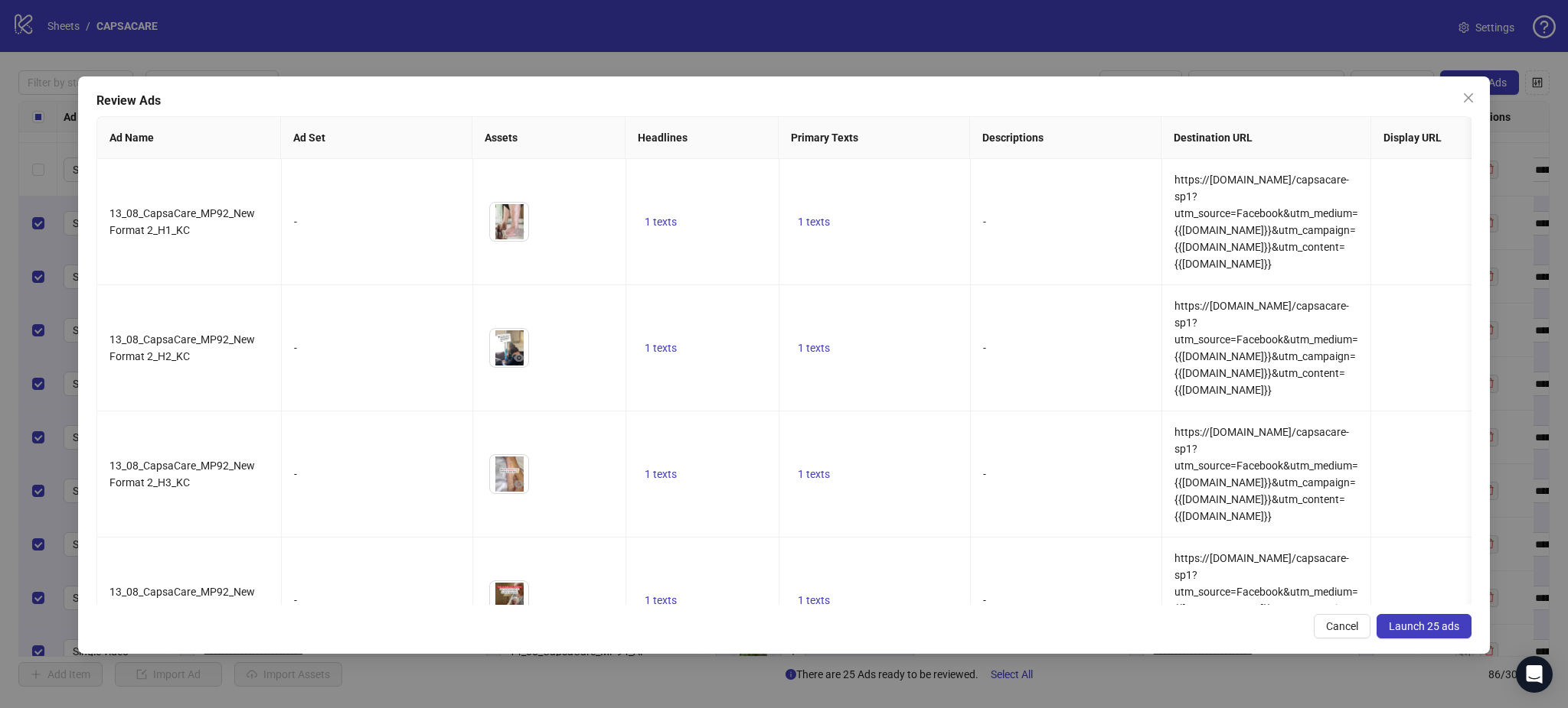
click at [1414, 619] on button "Launch 25 ads" at bounding box center [1424, 626] width 95 height 24
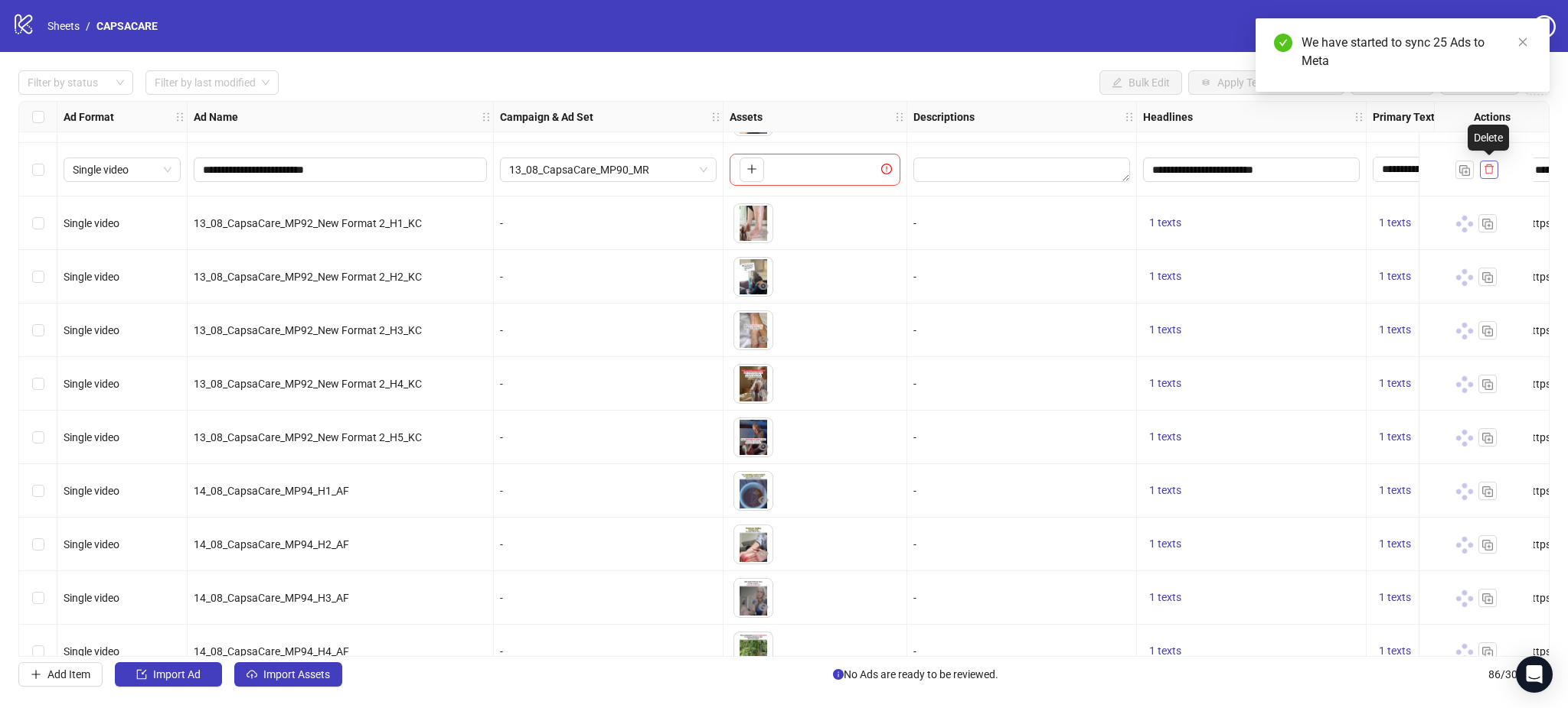
click at [1489, 170] on icon "delete" at bounding box center [1489, 169] width 10 height 10
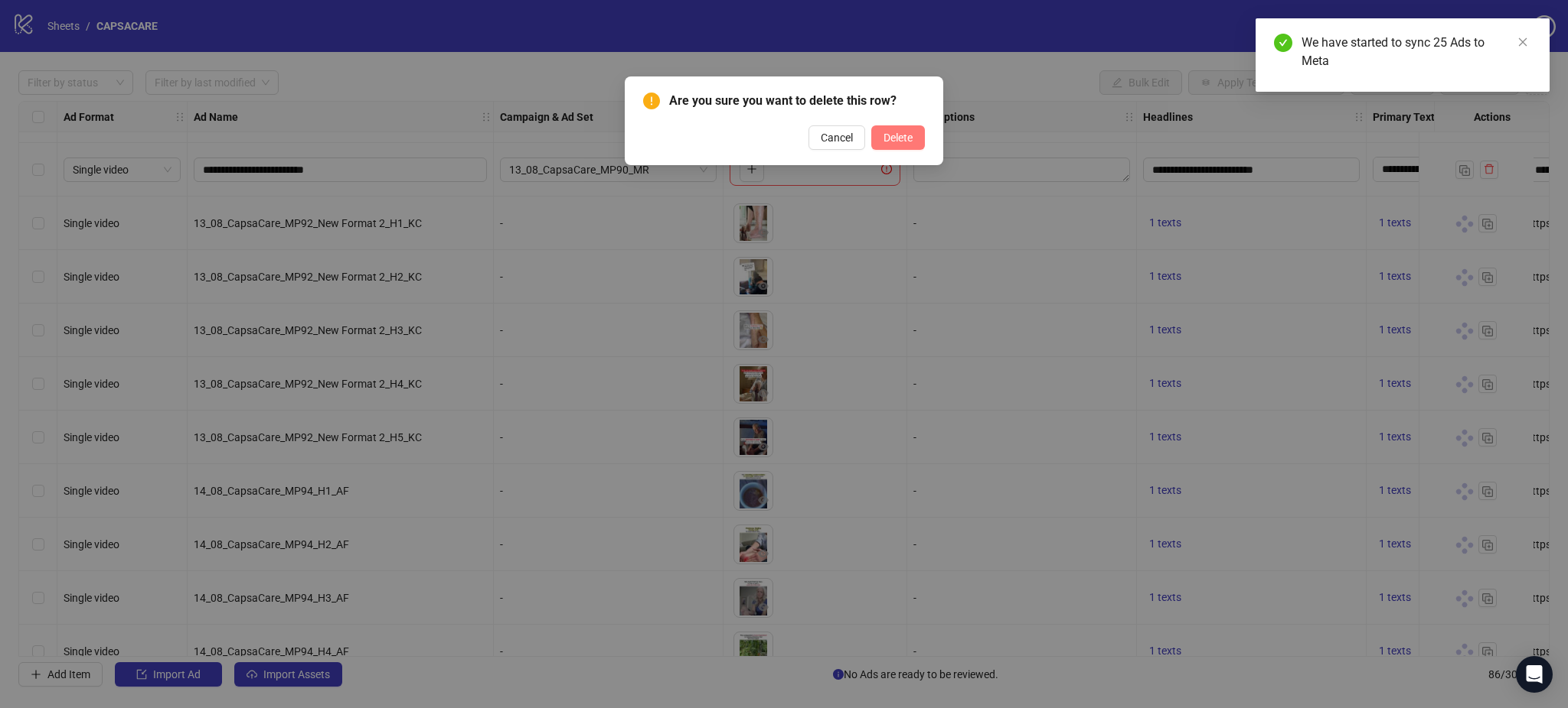
click at [904, 125] on button "Delete" at bounding box center [897, 137] width 54 height 24
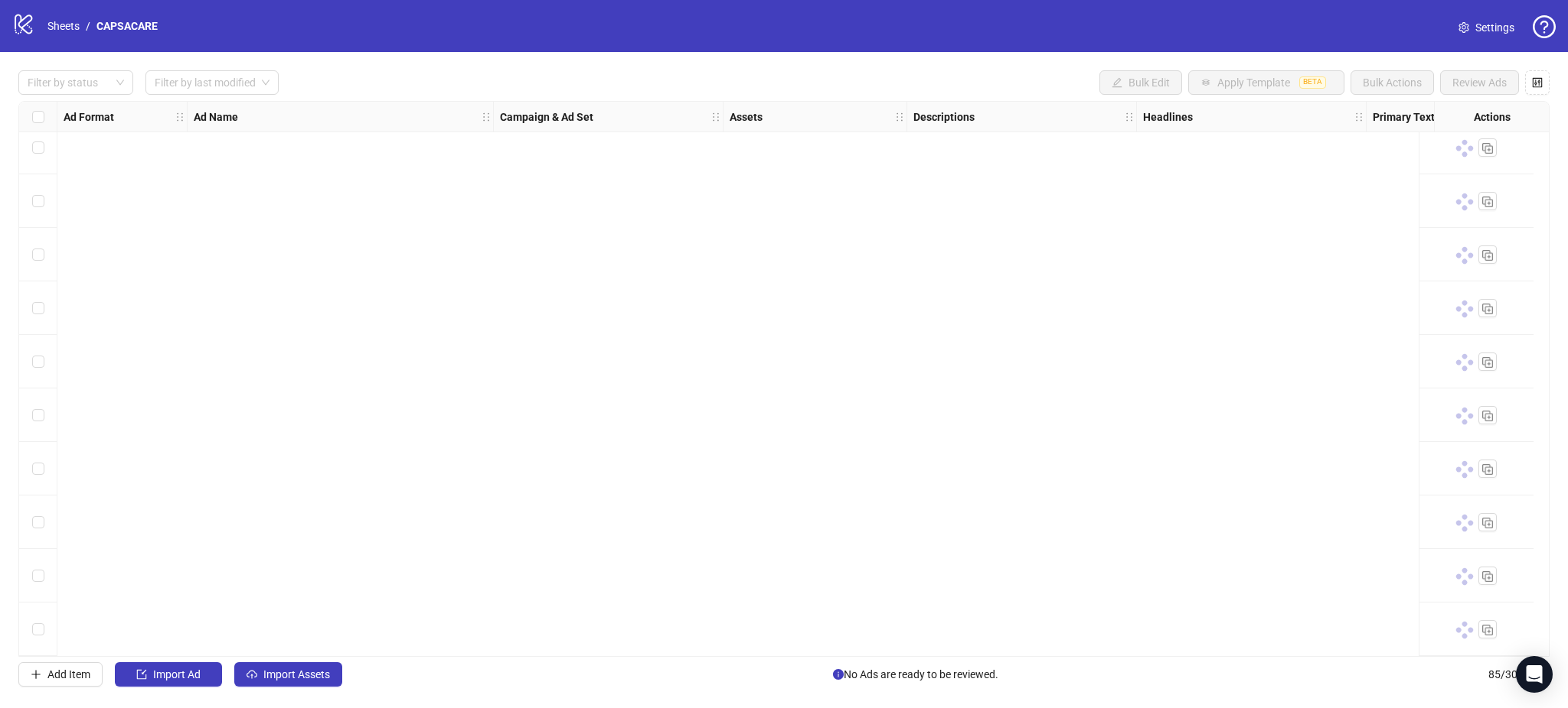
scroll to position [3149, 0]
